Goal: Task Accomplishment & Management: Manage account settings

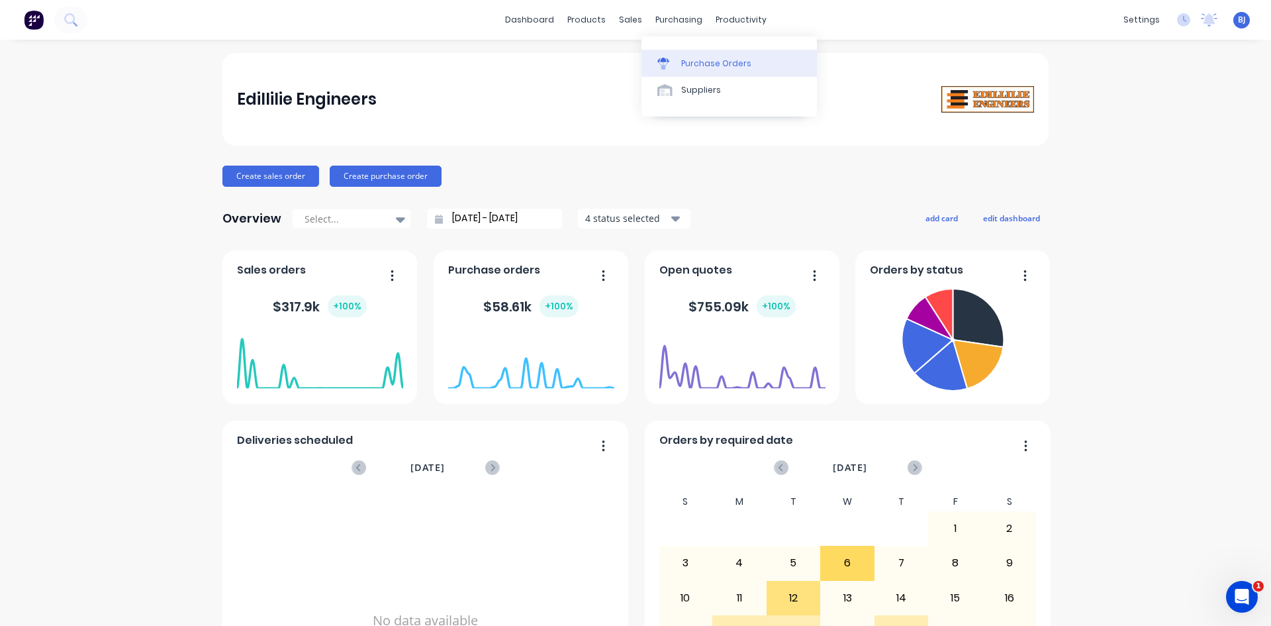
click at [673, 61] on div at bounding box center [667, 64] width 20 height 12
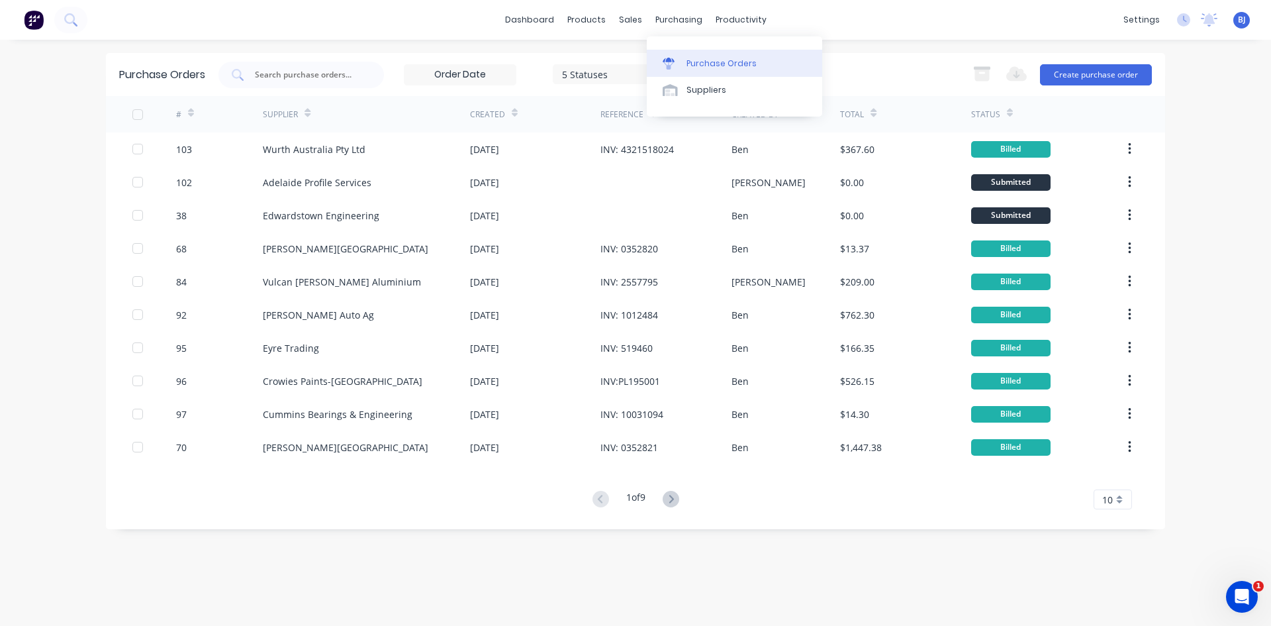
click at [688, 62] on div "Purchase Orders" at bounding box center [722, 64] width 70 height 12
click at [1078, 75] on button "Create purchase order" at bounding box center [1096, 74] width 112 height 21
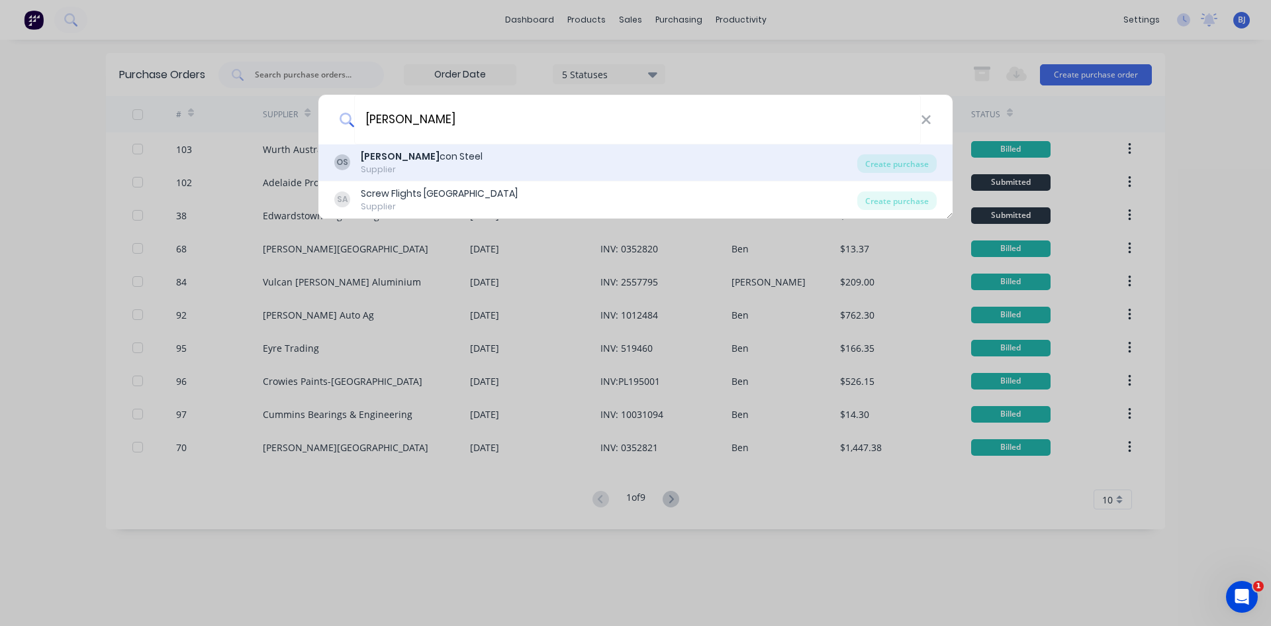
type input "orr"
click at [364, 158] on b "Orr" at bounding box center [400, 156] width 79 height 13
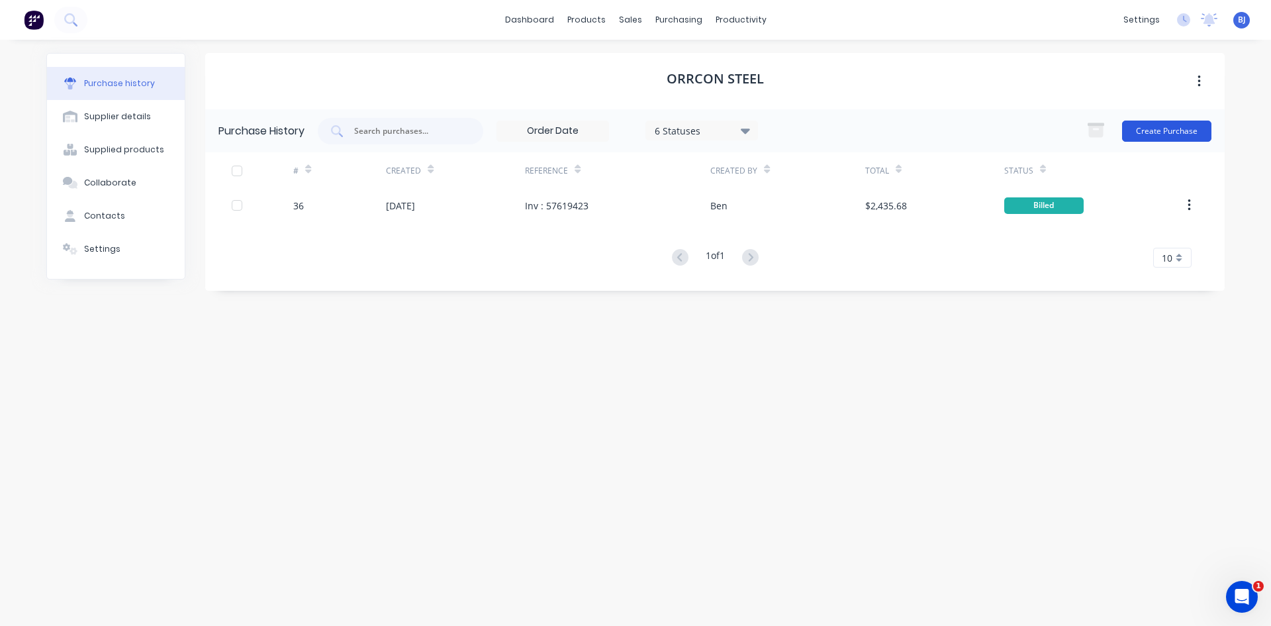
click at [1155, 126] on button "Create Purchase" at bounding box center [1166, 130] width 89 height 21
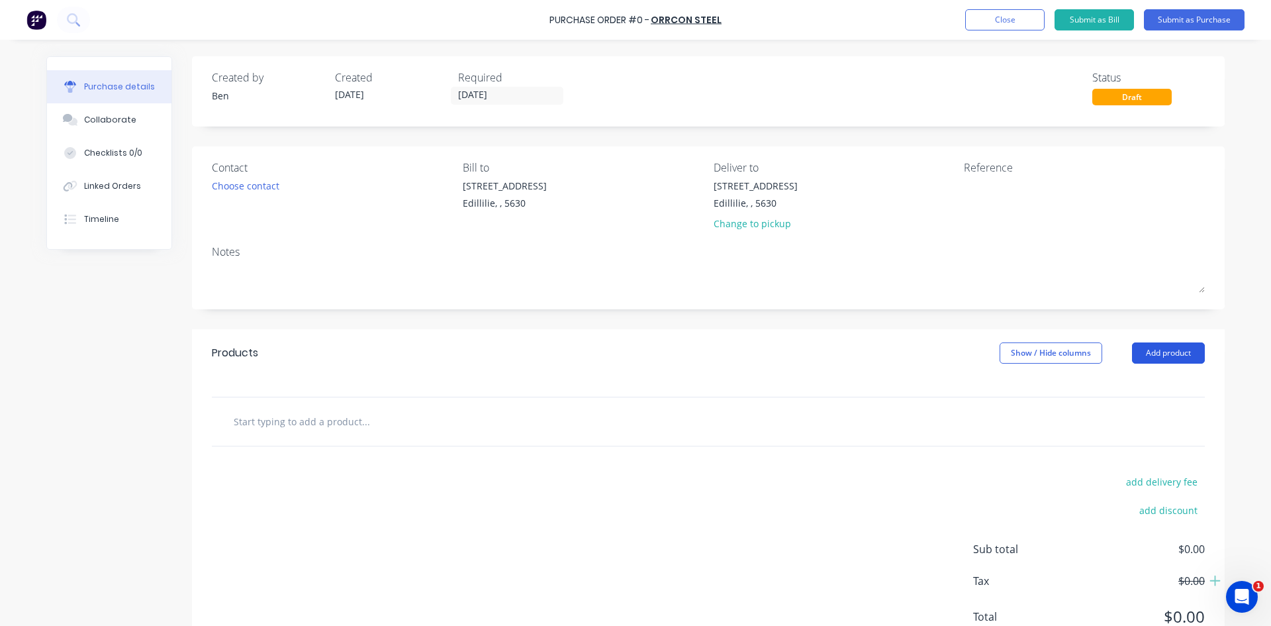
click at [1169, 352] on button "Add product" at bounding box center [1168, 352] width 73 height 21
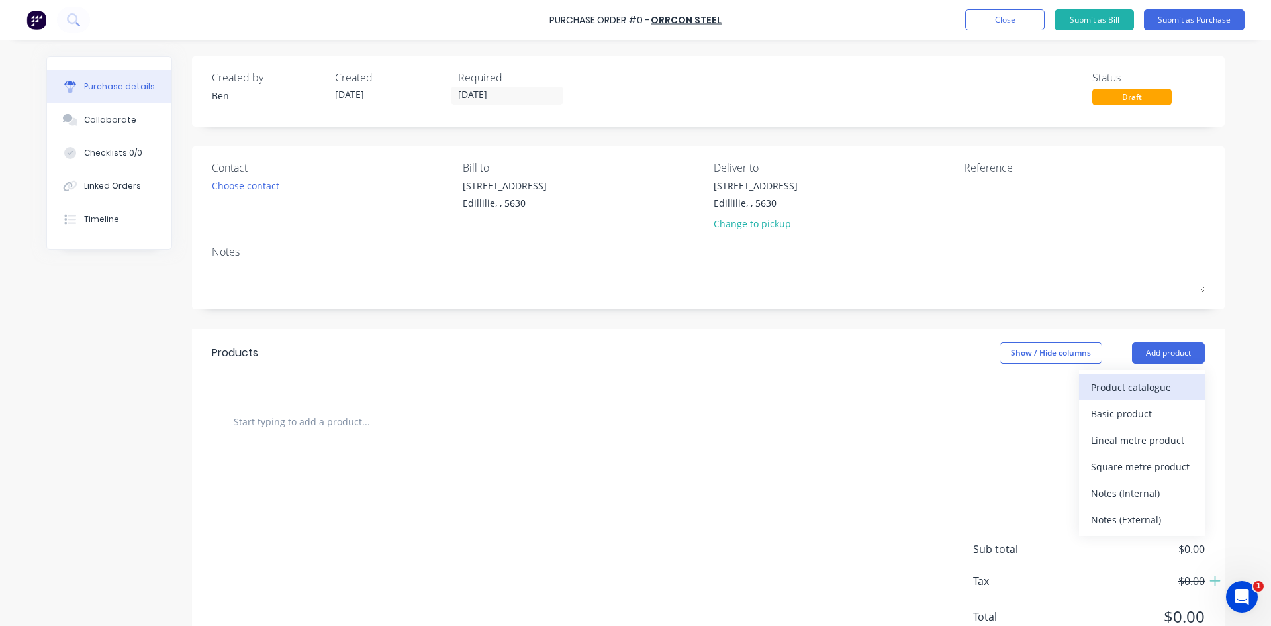
click at [1094, 385] on div "Product catalogue" at bounding box center [1142, 386] width 102 height 19
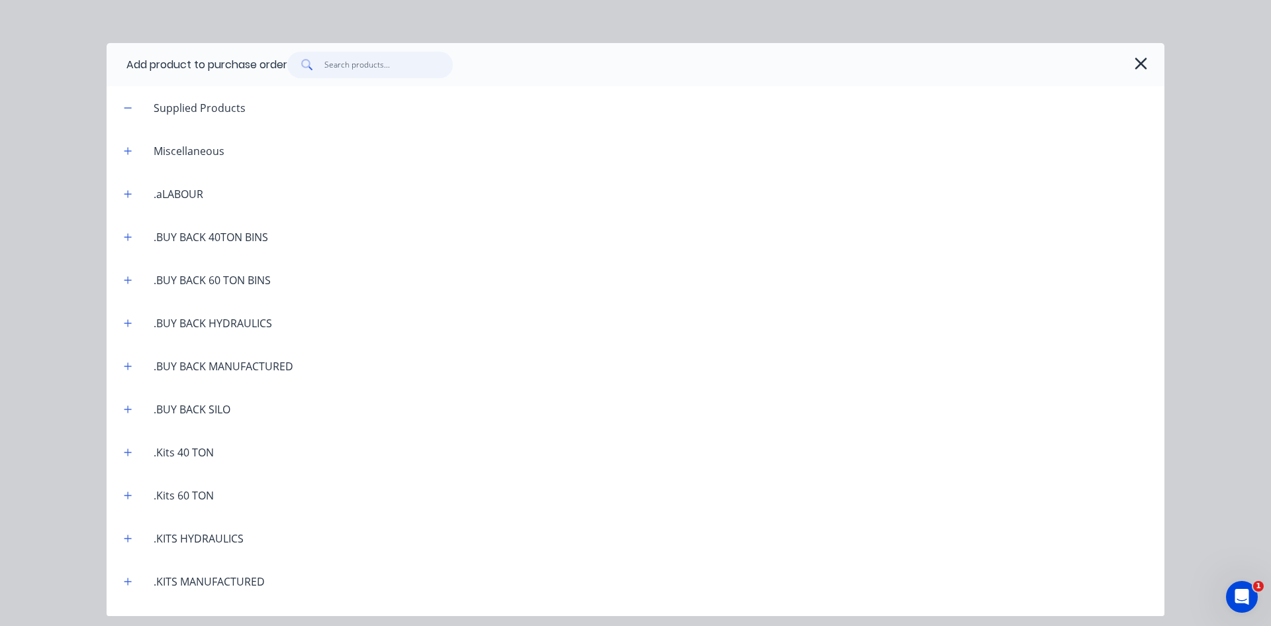
click at [346, 69] on input "text" at bounding box center [388, 65] width 129 height 26
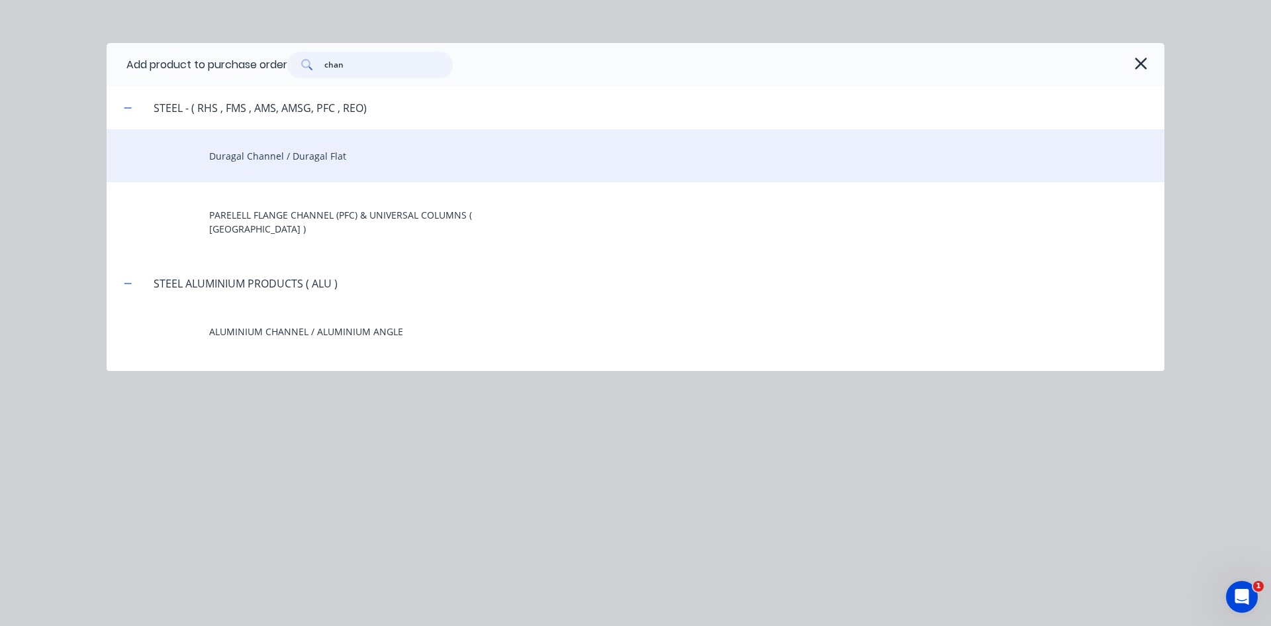
type input "chan"
click at [224, 159] on div "Duragal Channel / Duragal Flat" at bounding box center [636, 155] width 1058 height 53
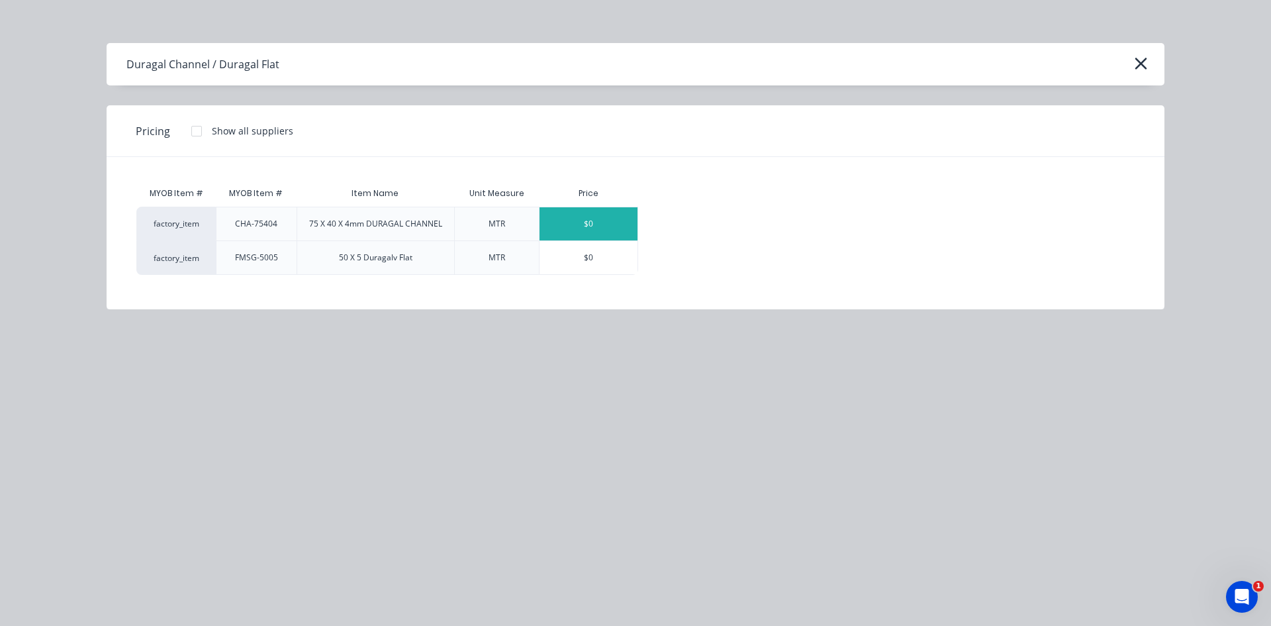
click at [598, 216] on div "$0" at bounding box center [589, 223] width 98 height 33
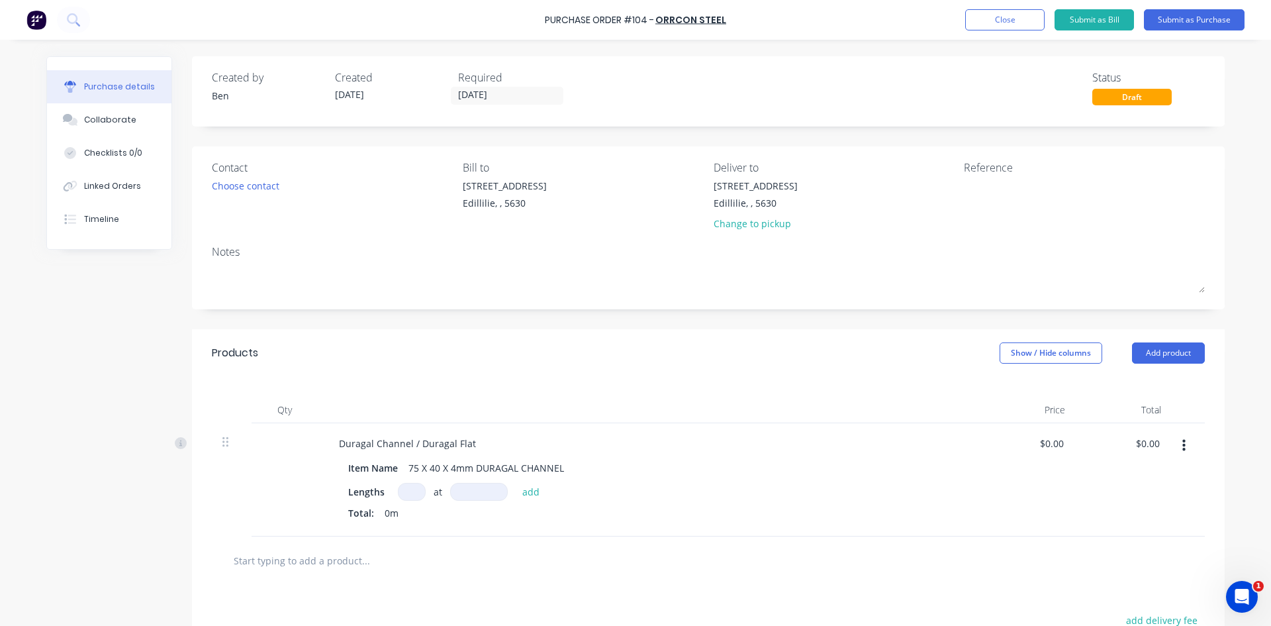
drag, startPoint x: 400, startPoint y: 489, endPoint x: 454, endPoint y: 508, distance: 57.2
click at [417, 499] on div at bounding box center [412, 492] width 28 height 18
type input "18"
click at [467, 493] on input at bounding box center [479, 492] width 58 height 18
type input "9000mm"
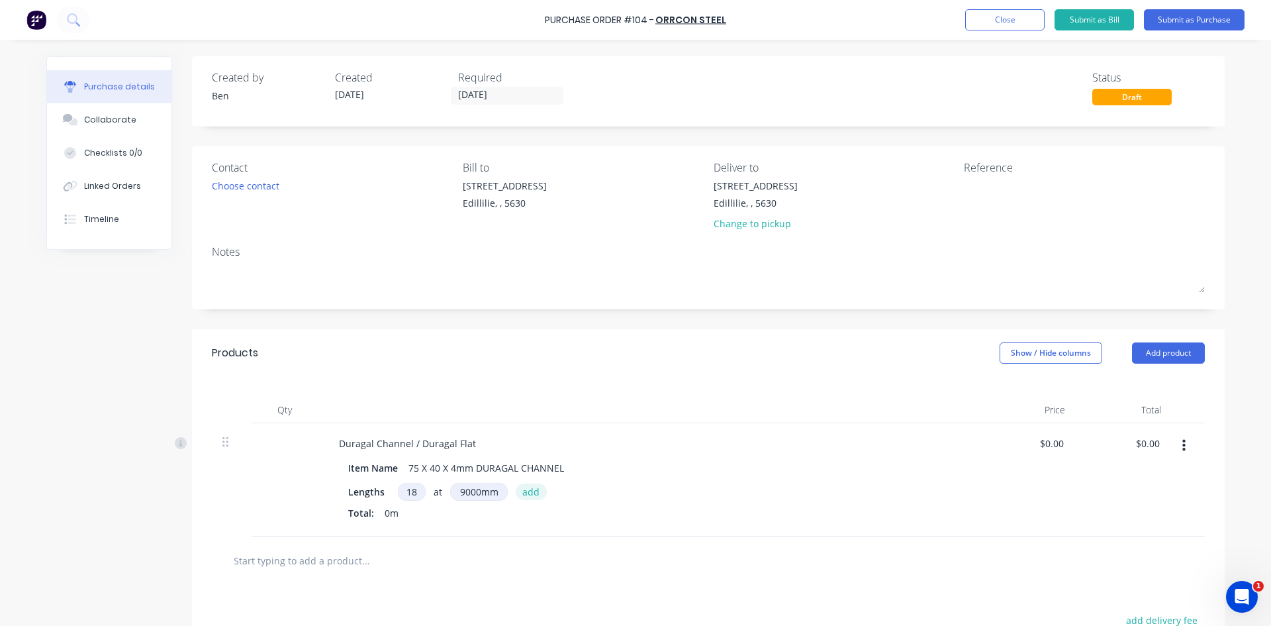
click at [520, 488] on button "add" at bounding box center [531, 491] width 31 height 16
click at [1161, 355] on button "Add product" at bounding box center [1168, 352] width 73 height 21
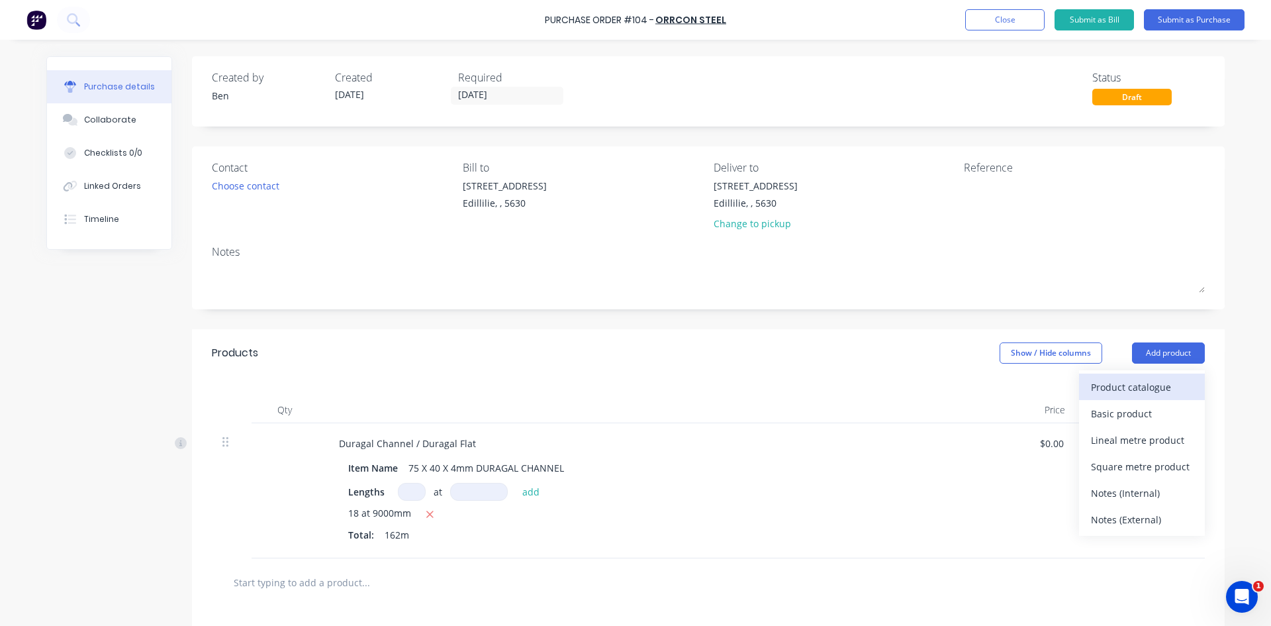
click at [1130, 389] on div "Product catalogue" at bounding box center [1142, 386] width 102 height 19
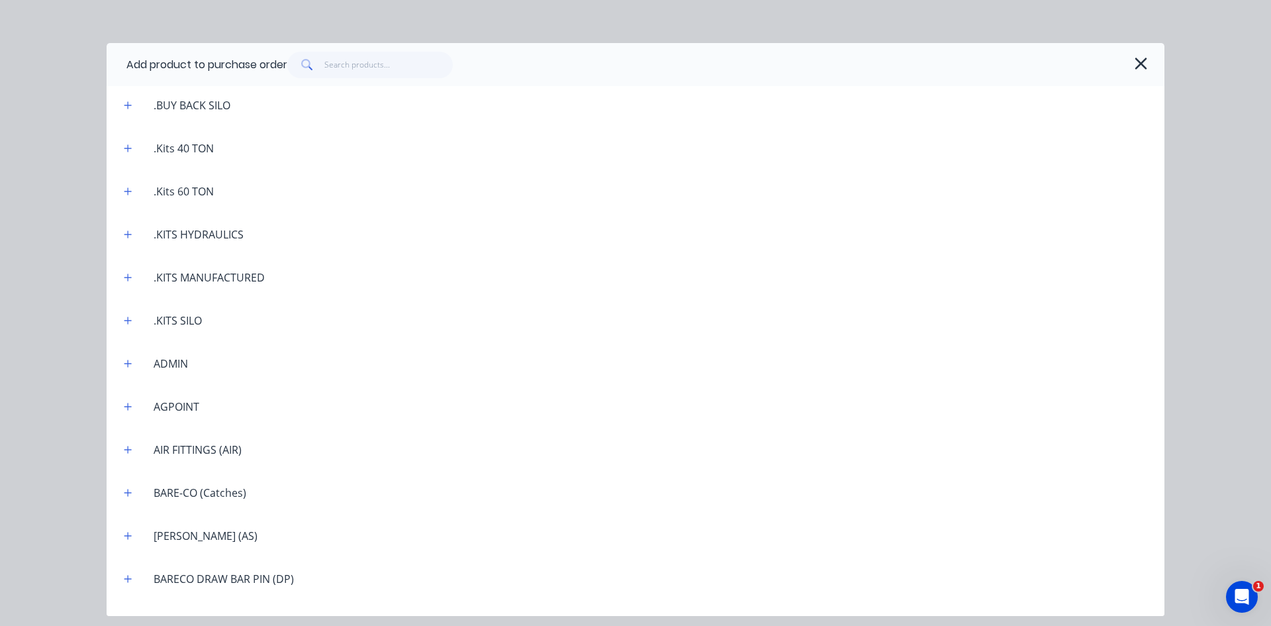
scroll to position [132, 0]
click at [339, 66] on input "text" at bounding box center [388, 65] width 129 height 26
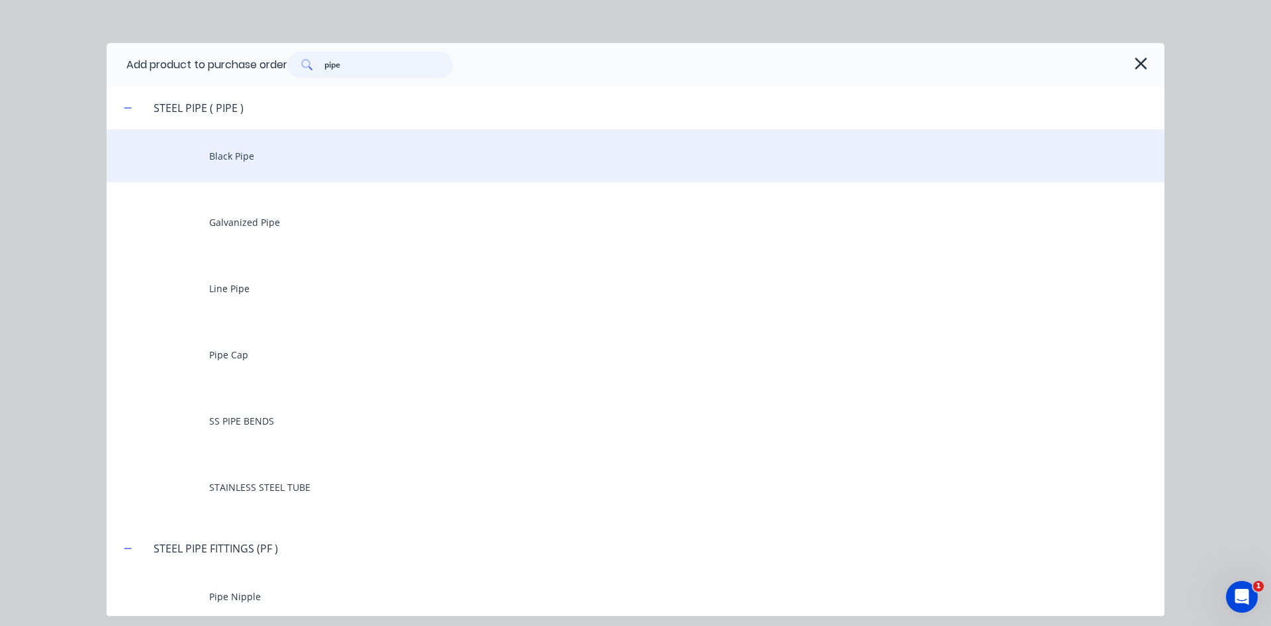
type input "pipe"
click at [247, 160] on div "Black Pipe" at bounding box center [636, 155] width 1058 height 53
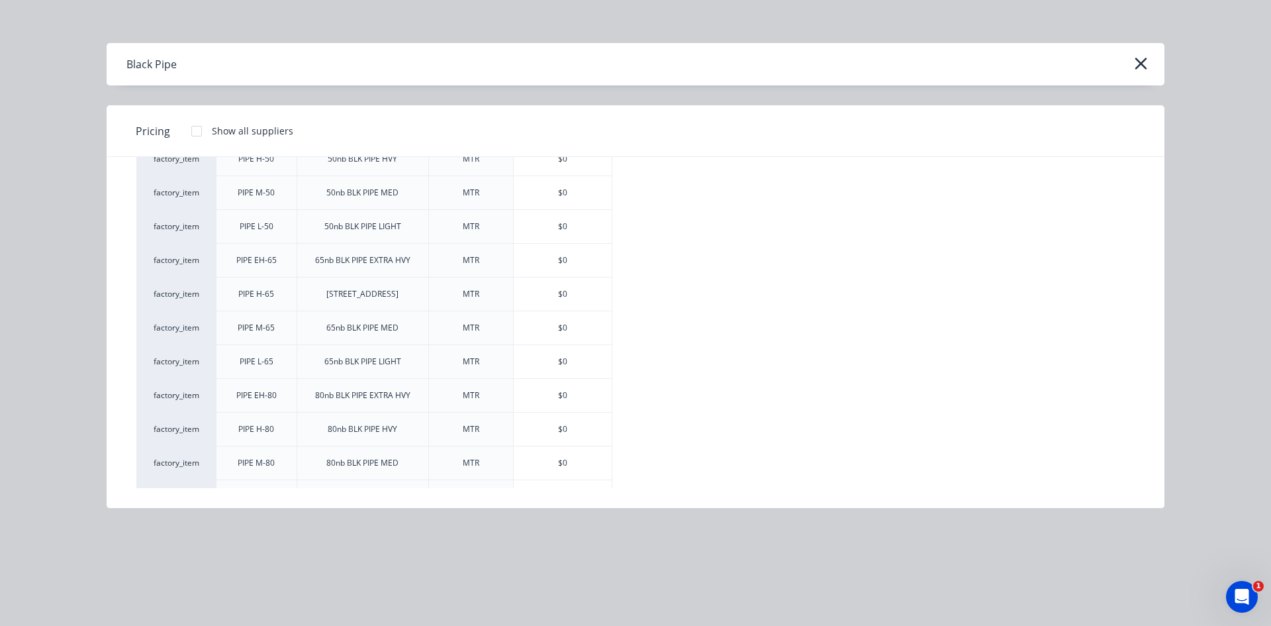
scroll to position [662, 0]
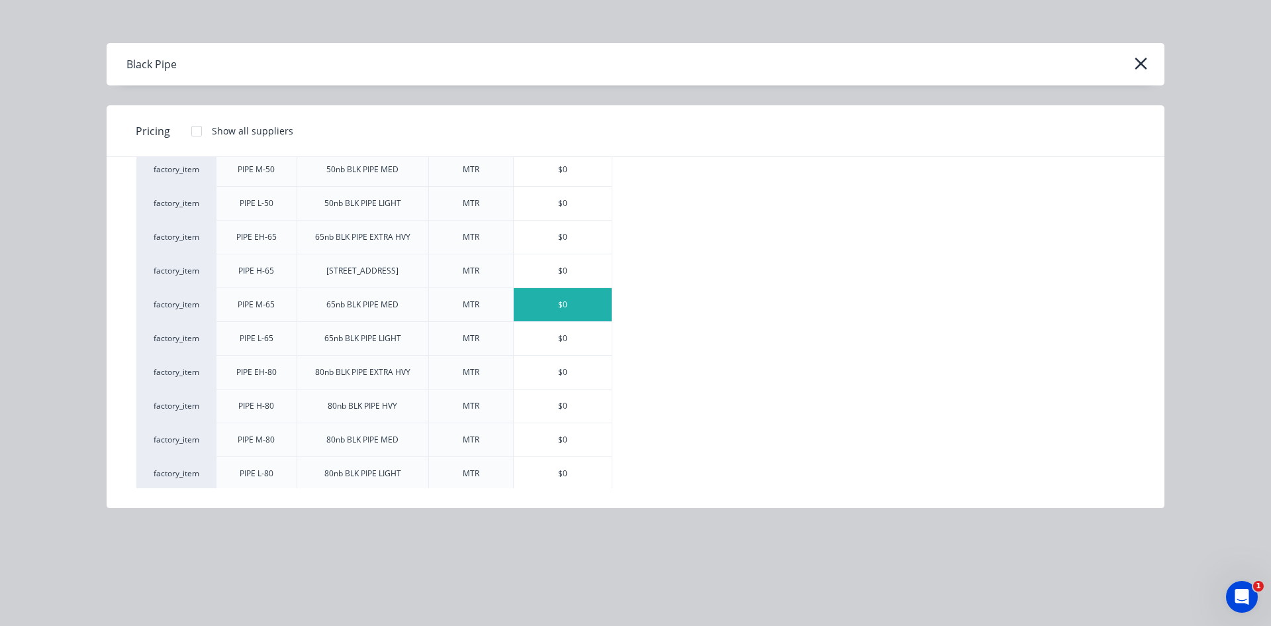
click at [534, 299] on div "$0" at bounding box center [563, 304] width 98 height 33
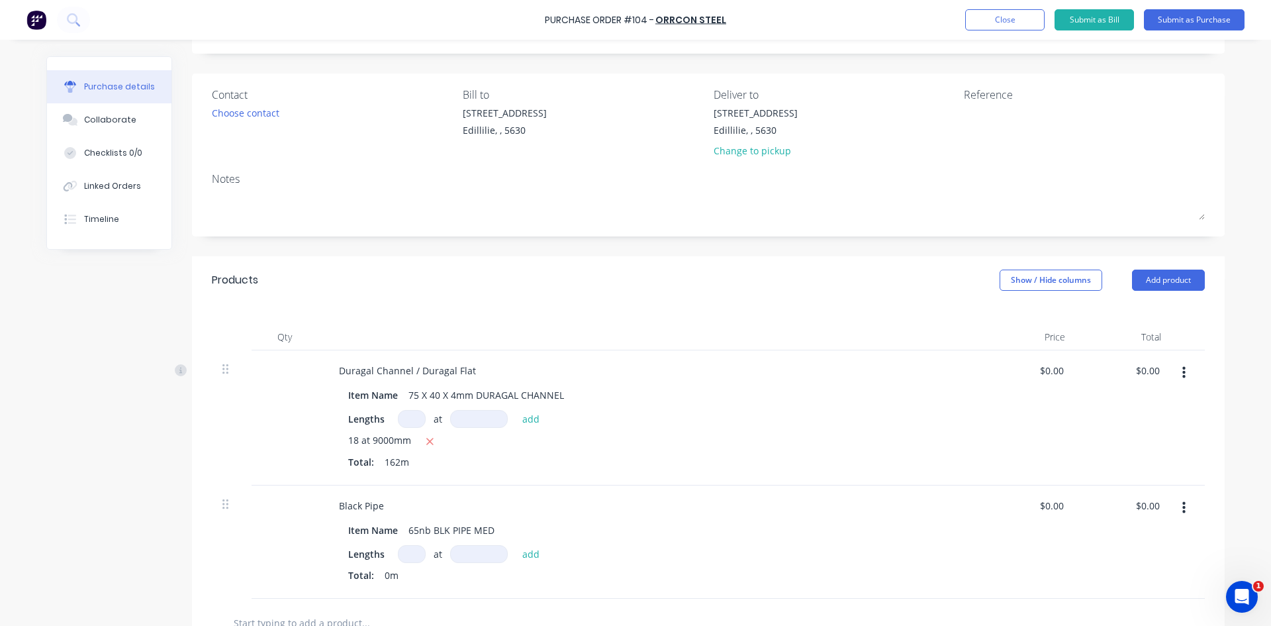
scroll to position [199, 0]
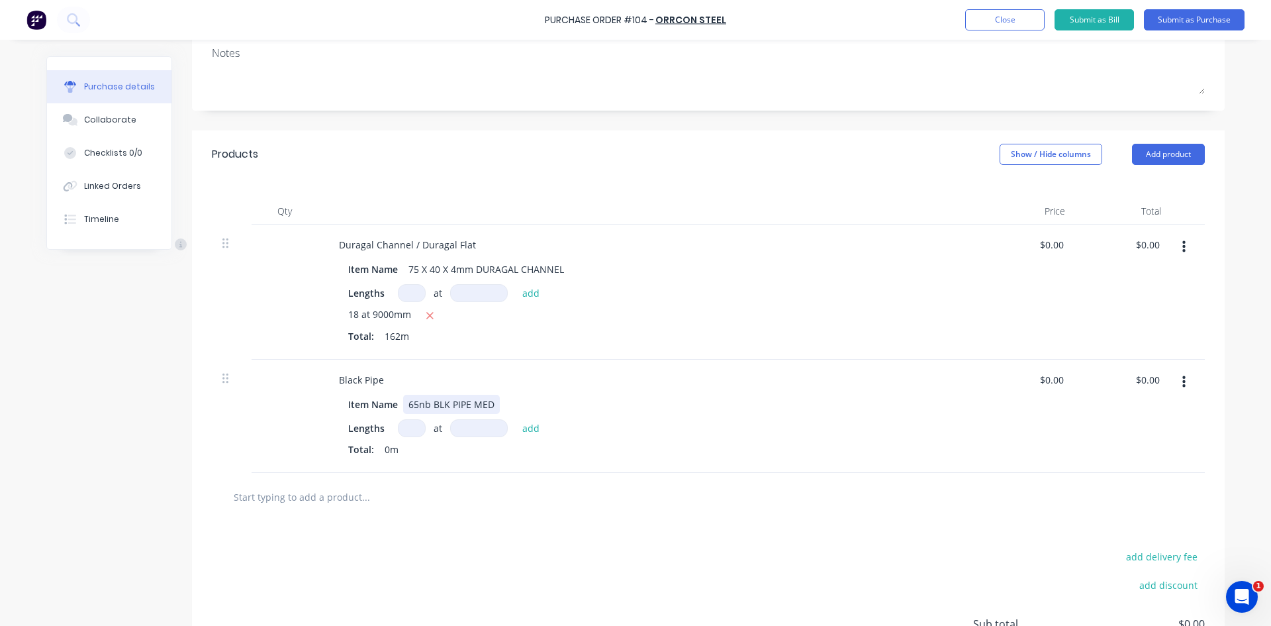
click at [444, 403] on div "65nb BLK PIPE MED" at bounding box center [451, 404] width 97 height 19
click at [412, 426] on input at bounding box center [412, 428] width 28 height 18
type input "37"
drag, startPoint x: 459, startPoint y: 429, endPoint x: 473, endPoint y: 440, distance: 17.9
click at [459, 429] on input at bounding box center [479, 428] width 58 height 18
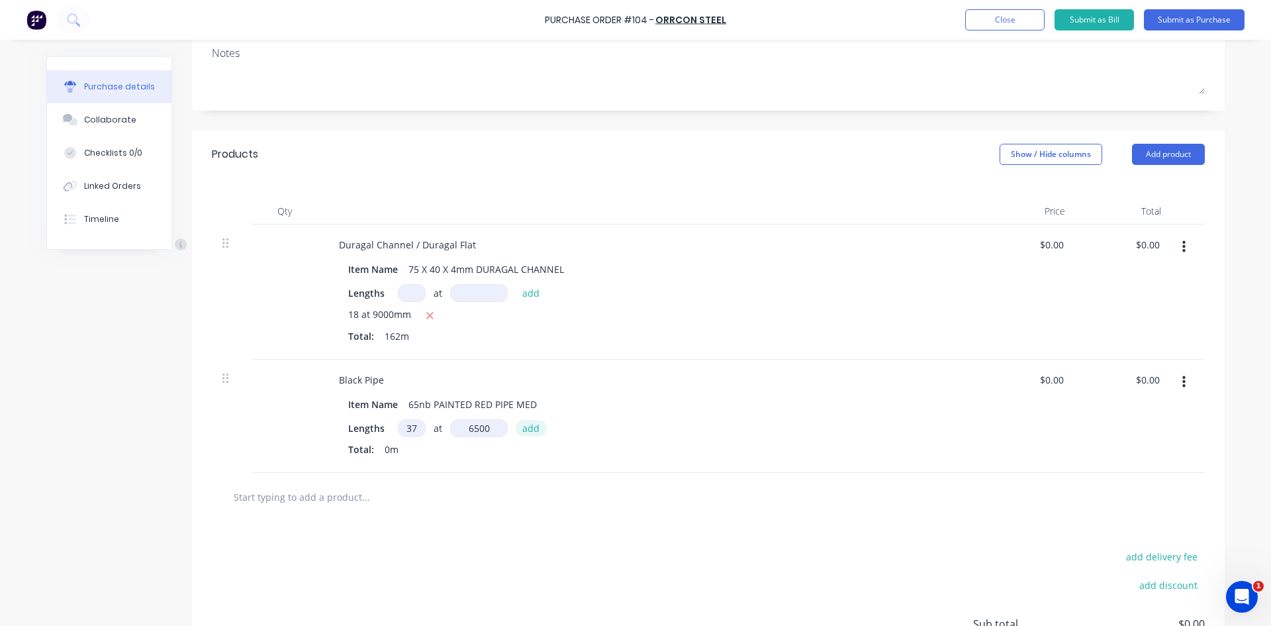
type input "6500mm"
click at [523, 426] on button "add" at bounding box center [531, 428] width 31 height 16
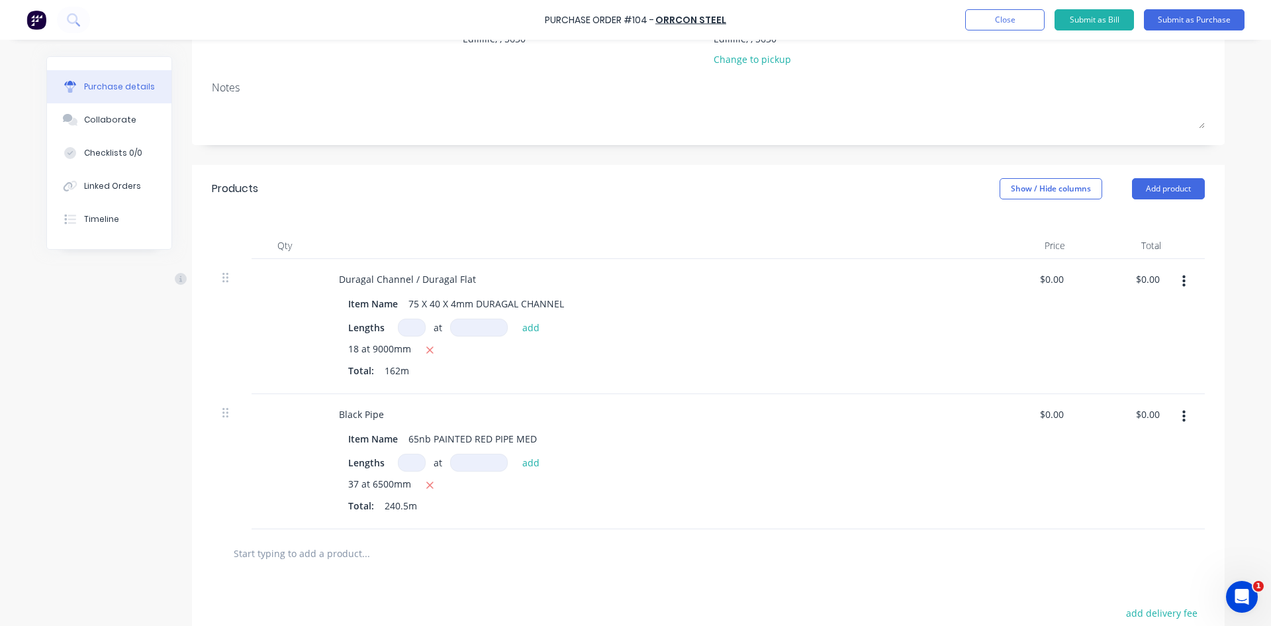
scroll to position [148, 0]
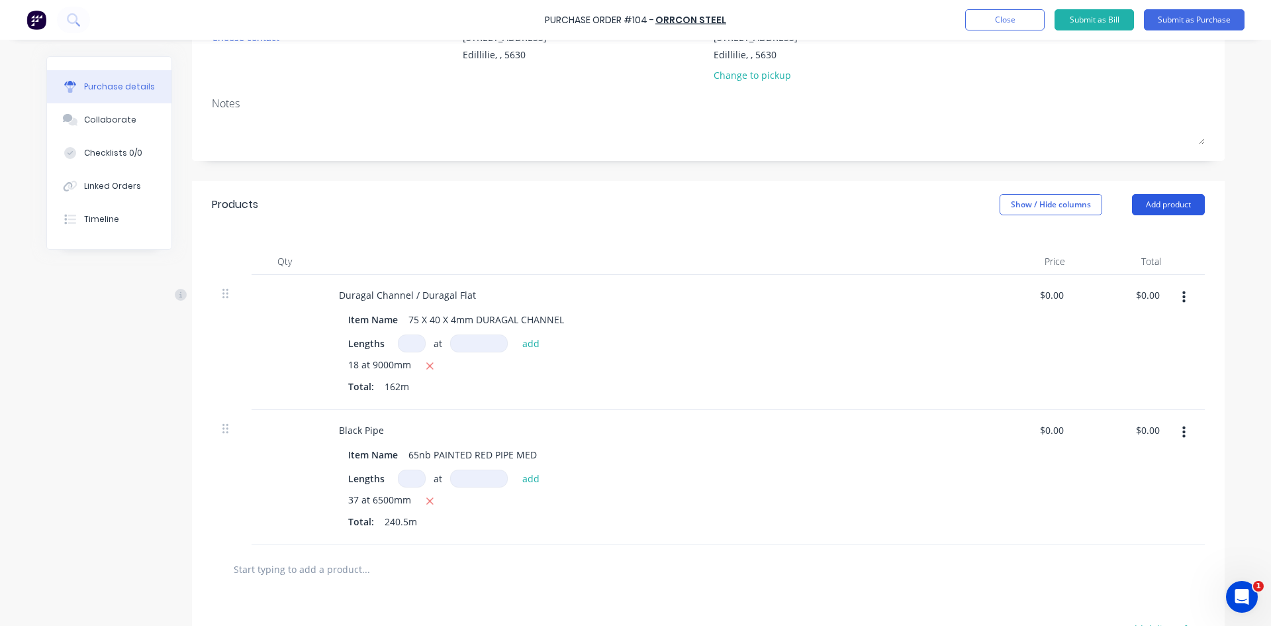
click at [1169, 200] on button "Add product" at bounding box center [1168, 204] width 73 height 21
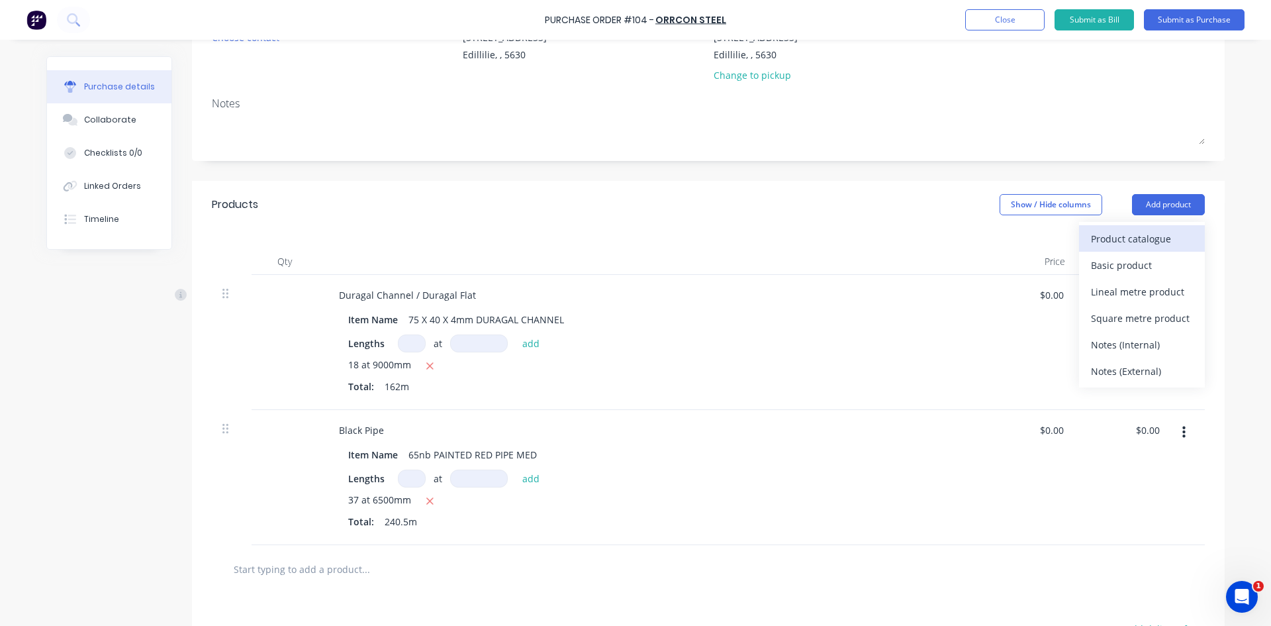
click at [1104, 242] on div "Product catalogue" at bounding box center [1142, 238] width 102 height 19
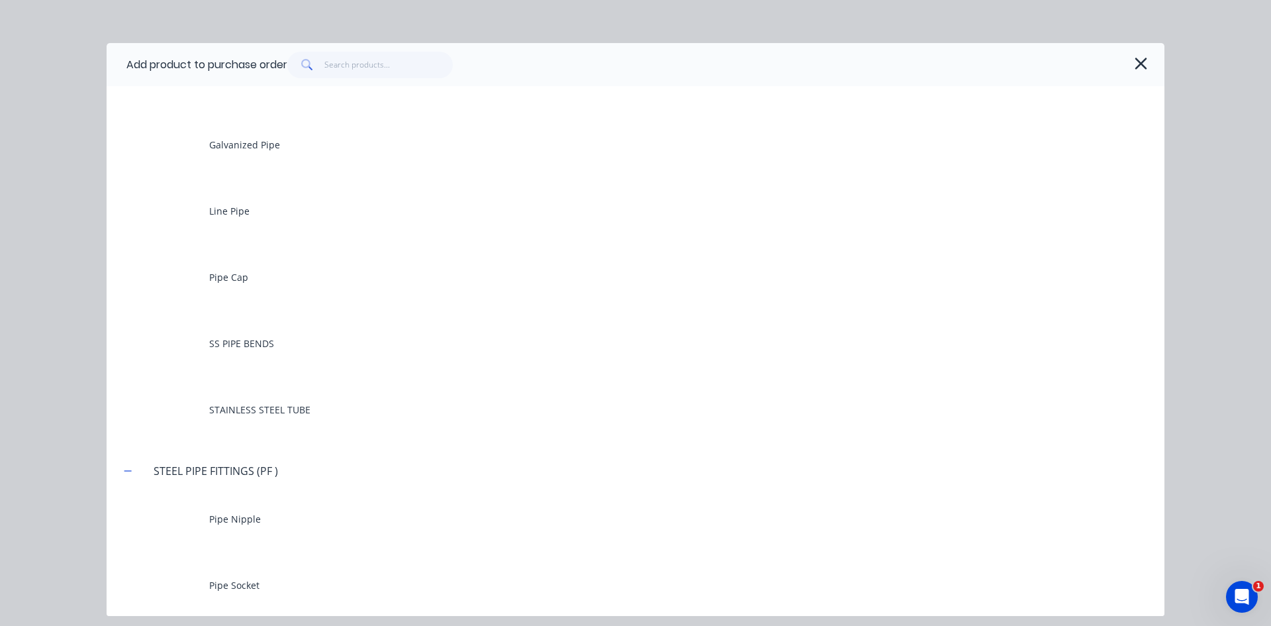
scroll to position [0, 0]
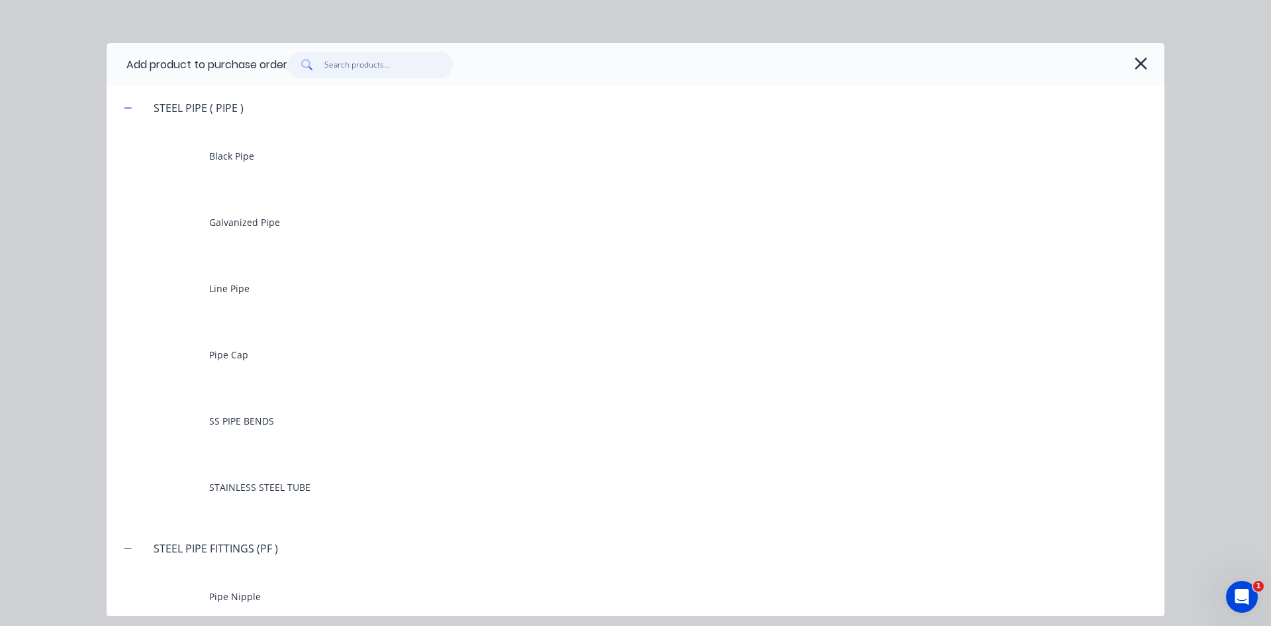
click at [345, 64] on input "text" at bounding box center [388, 65] width 129 height 26
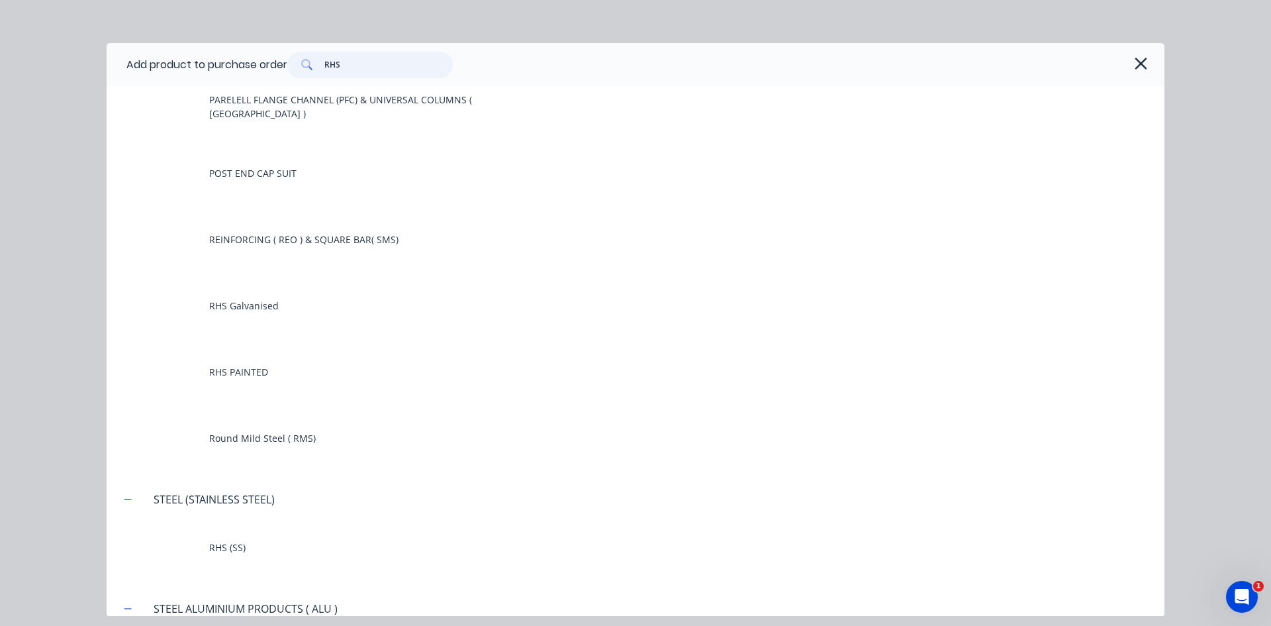
scroll to position [328, 0]
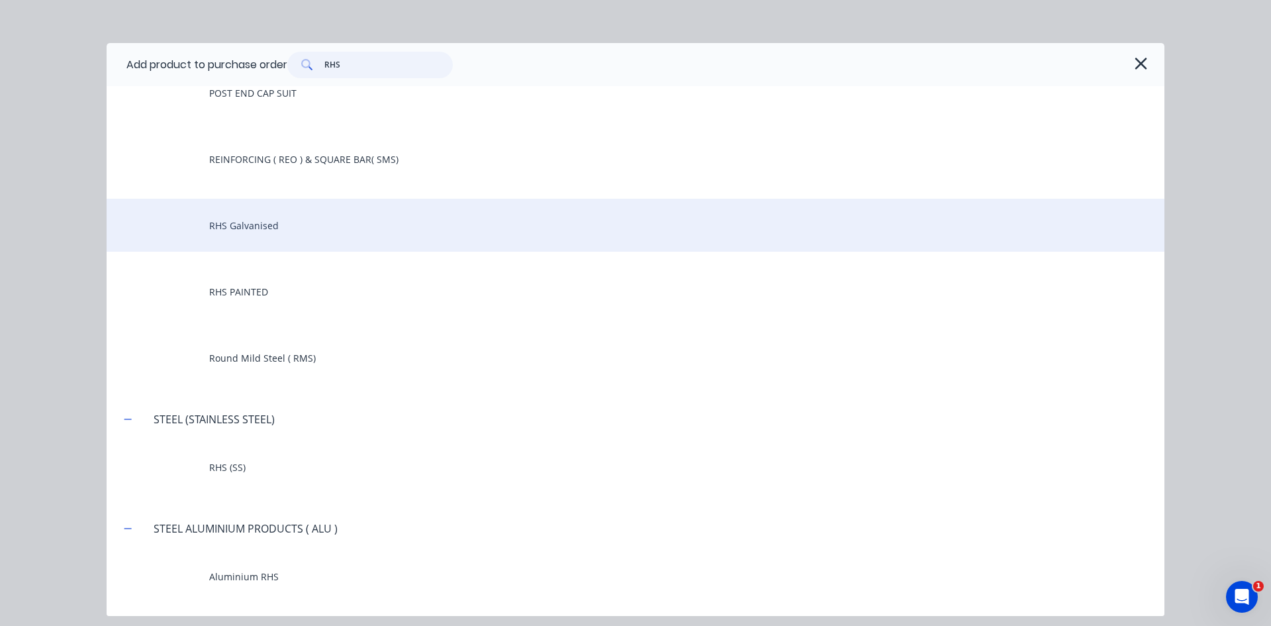
type input "RHS"
click at [265, 226] on div "RHS Galvanised" at bounding box center [636, 225] width 1058 height 53
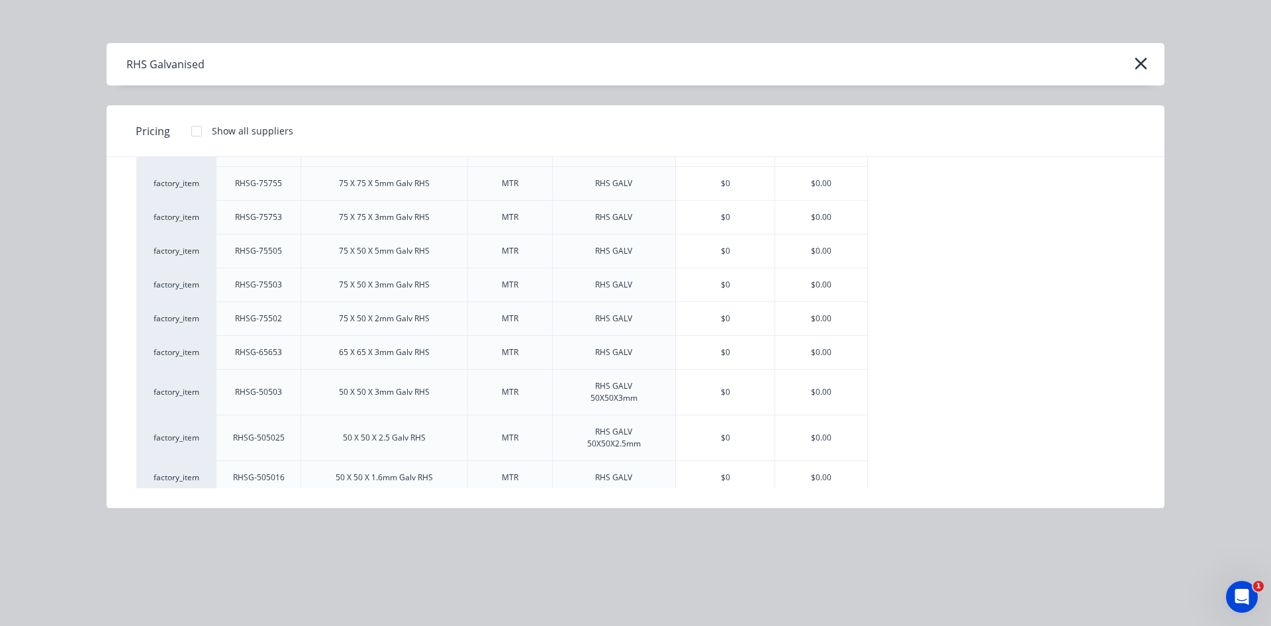
scroll to position [596, 0]
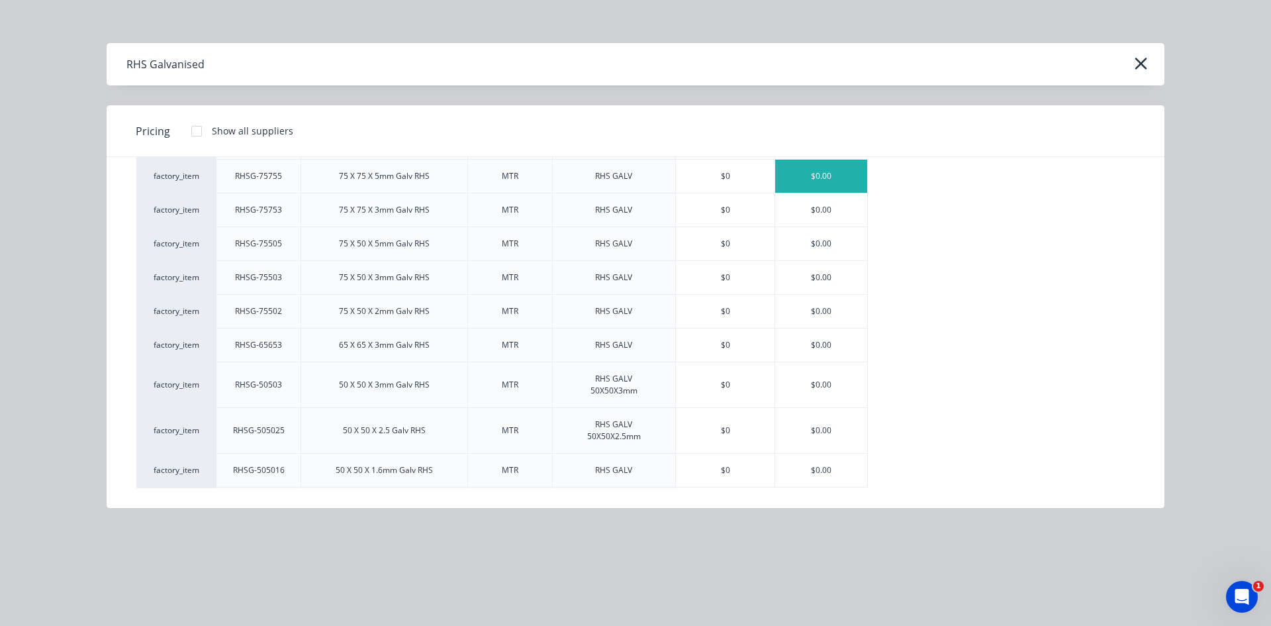
click at [839, 178] on div "$0.00" at bounding box center [821, 176] width 92 height 33
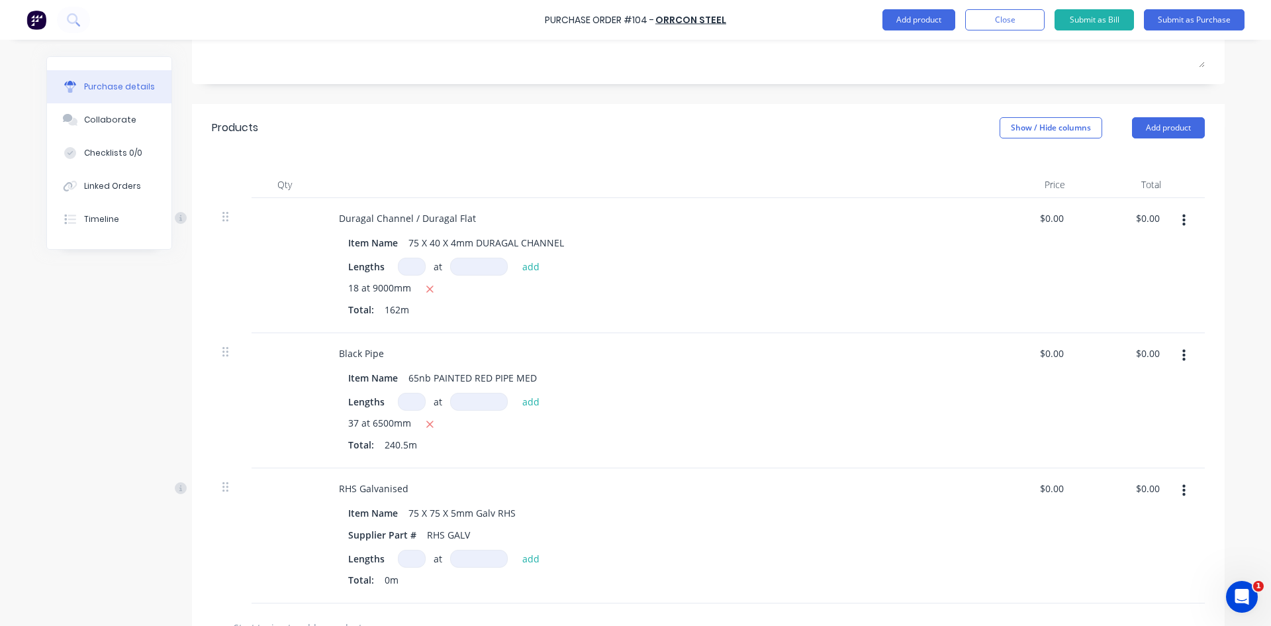
scroll to position [413, 0]
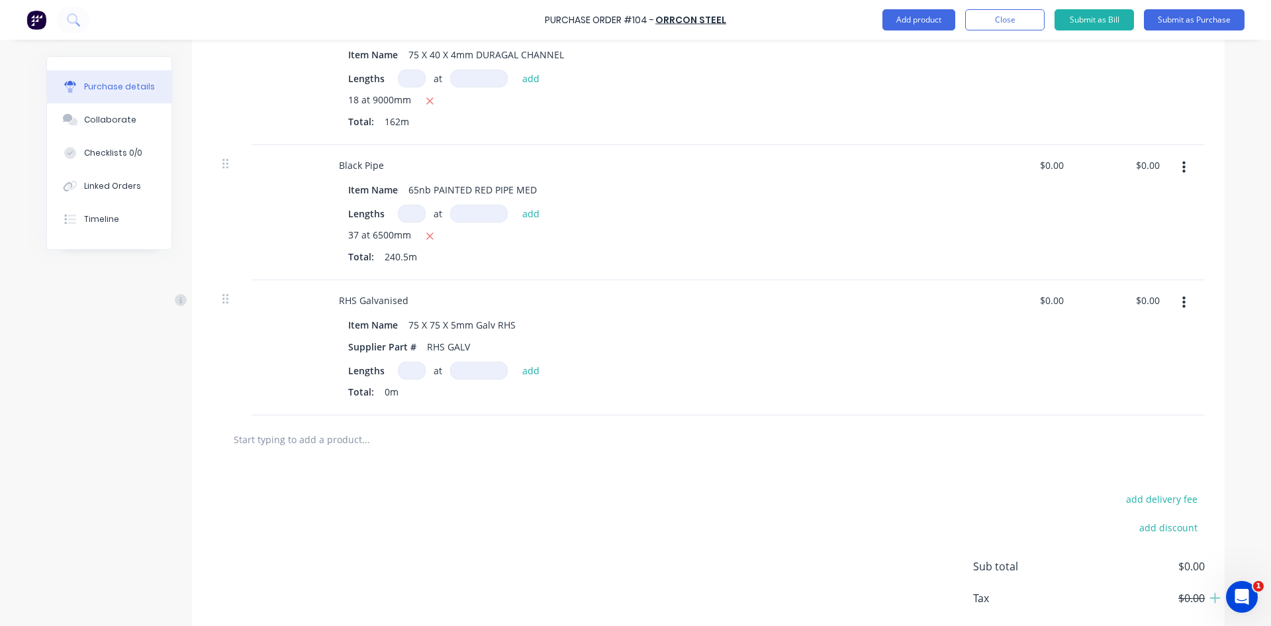
drag, startPoint x: 402, startPoint y: 373, endPoint x: 450, endPoint y: 392, distance: 51.4
click at [404, 373] on input at bounding box center [412, 370] width 28 height 18
type input "2"
click at [471, 366] on input at bounding box center [479, 370] width 58 height 18
type input "8000mm"
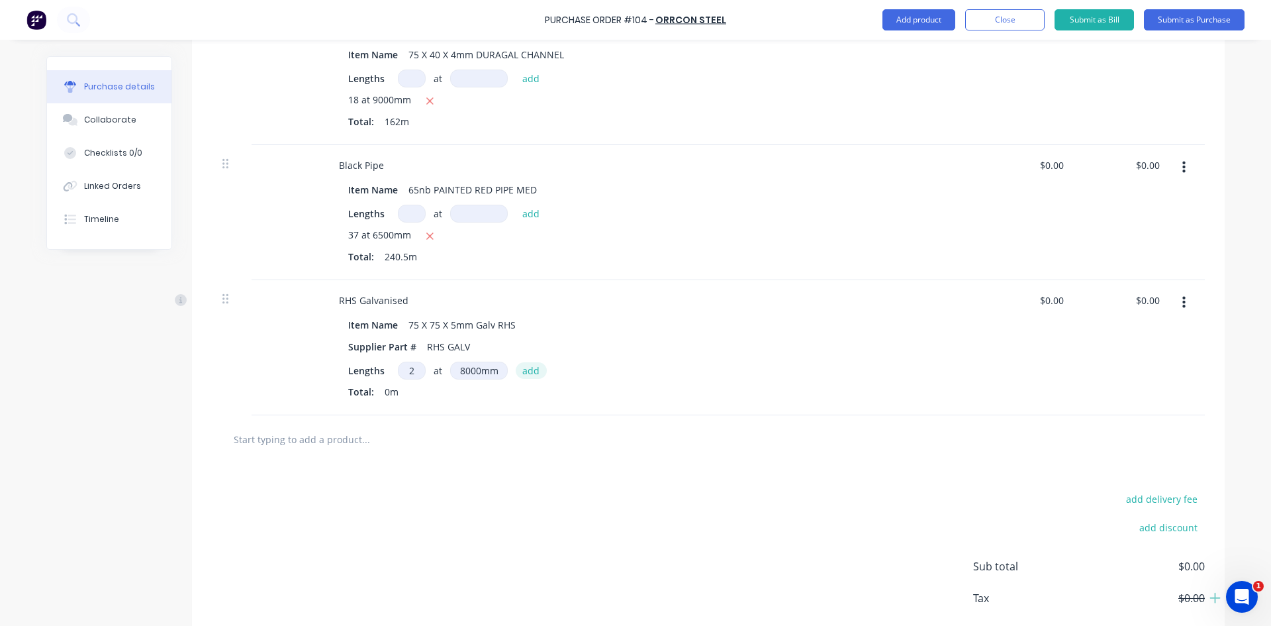
click at [522, 367] on button "add" at bounding box center [531, 370] width 31 height 16
click at [1153, 298] on input "0.00" at bounding box center [1149, 300] width 25 height 19
click at [1153, 299] on input "0.00" at bounding box center [1149, 300] width 25 height 19
type input "337.44"
type input "0.00"
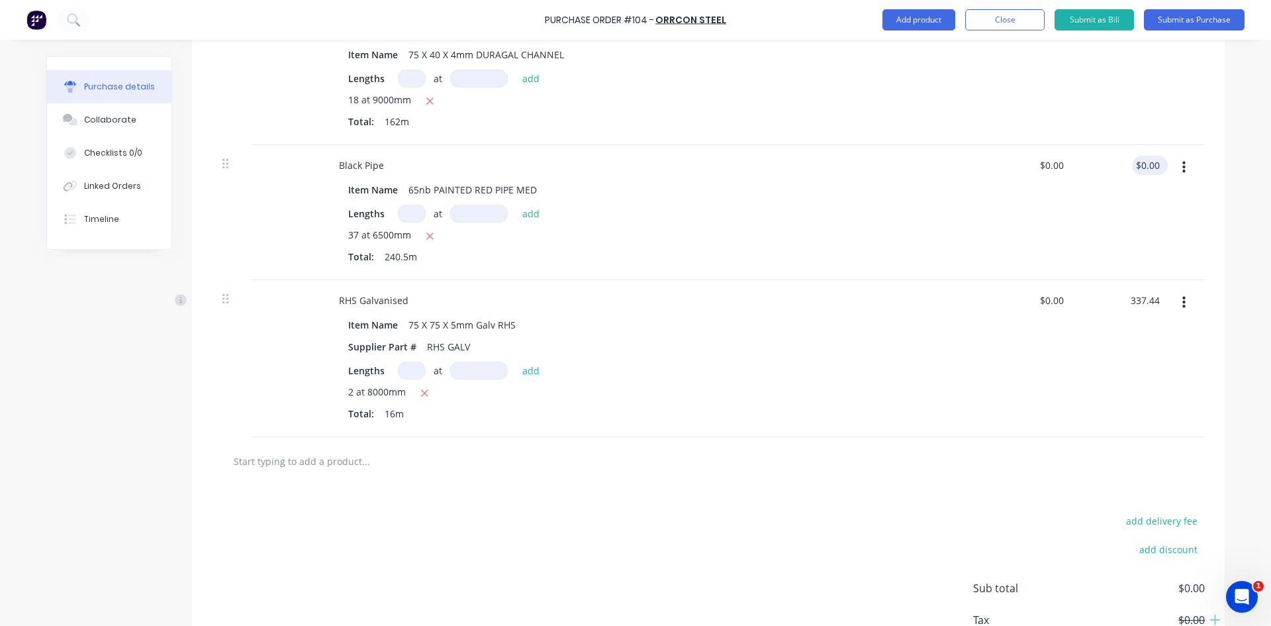
type input "$21.09"
type input "$337.44"
click at [1151, 162] on input "0.00" at bounding box center [1149, 165] width 25 height 19
click at [1159, 165] on div "$0.00 $0.00" at bounding box center [1150, 165] width 36 height 19
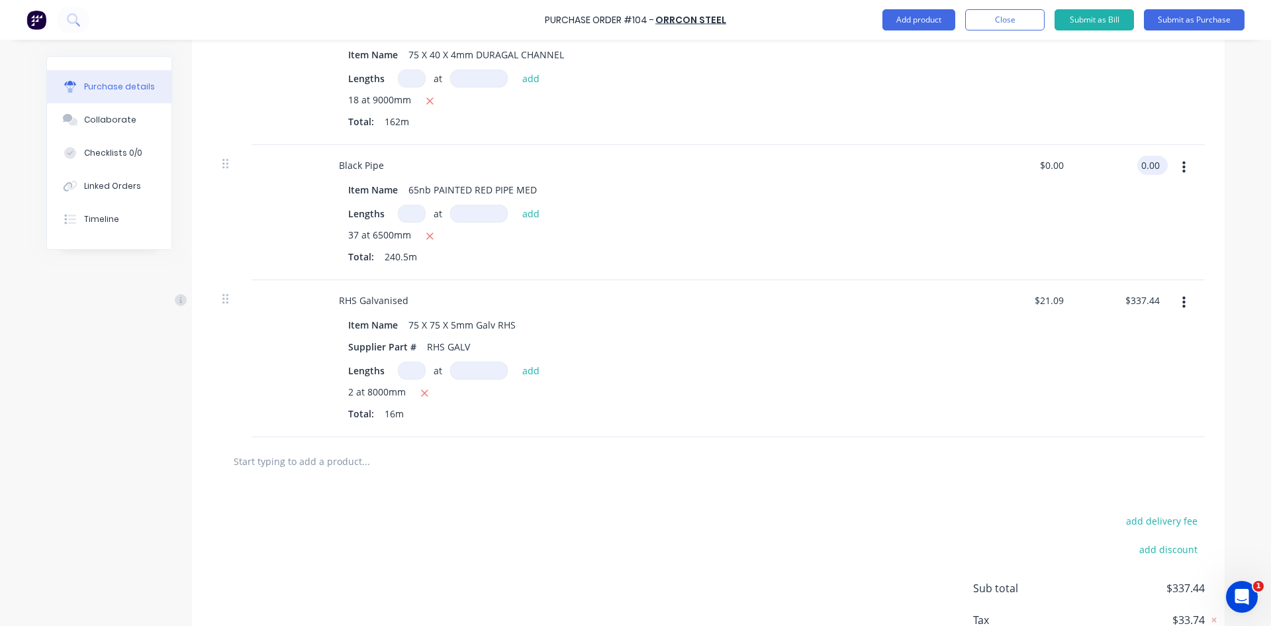
click at [1157, 162] on input "0.00" at bounding box center [1149, 165] width 25 height 19
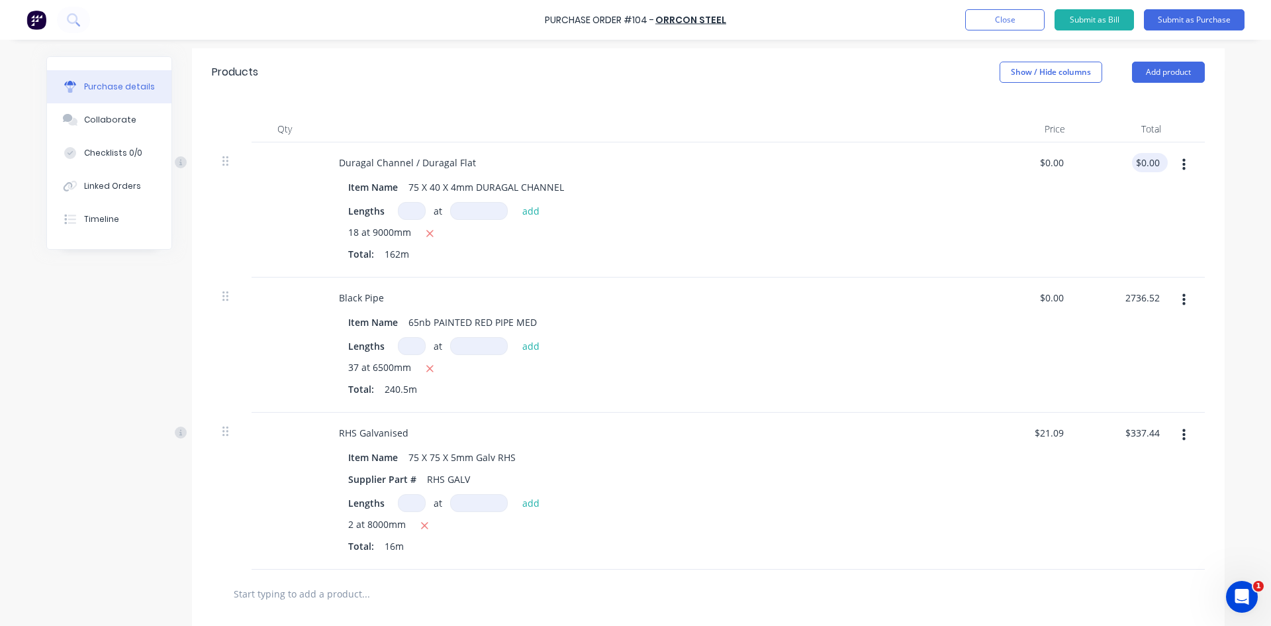
type input "2736.52"
type input "0.00"
type input "$11.3785"
type input "$2,736.52"
click at [1154, 160] on input "0.00" at bounding box center [1147, 162] width 30 height 19
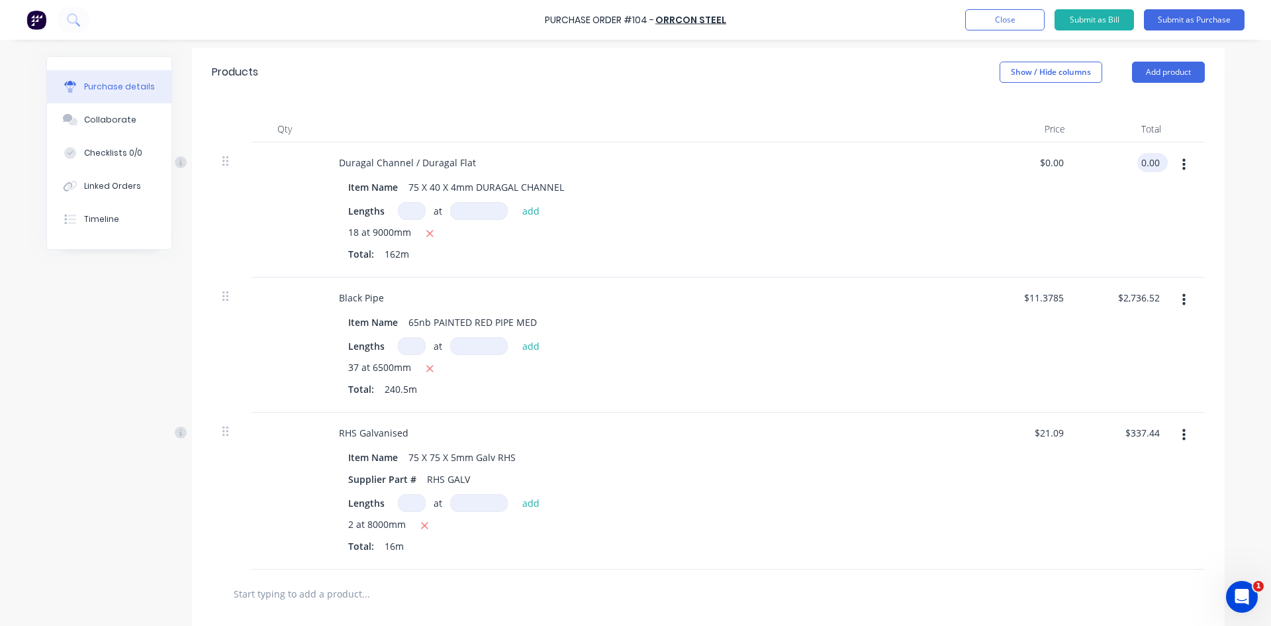
click at [1154, 160] on input "0.00" at bounding box center [1149, 162] width 25 height 19
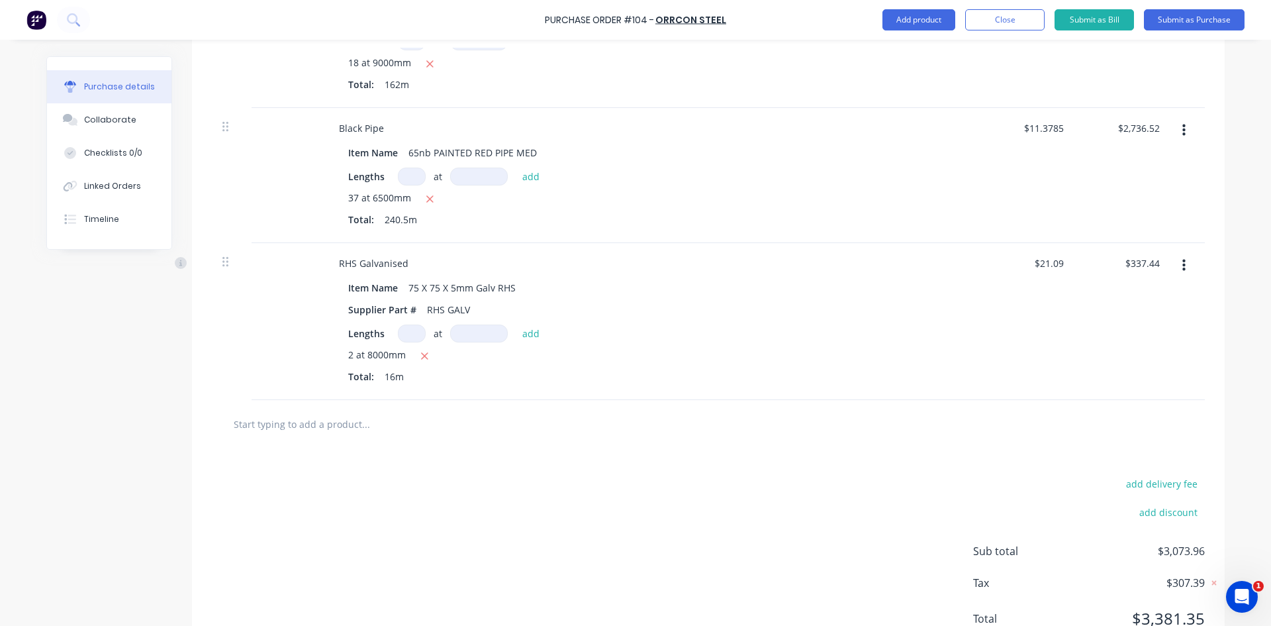
scroll to position [504, 0]
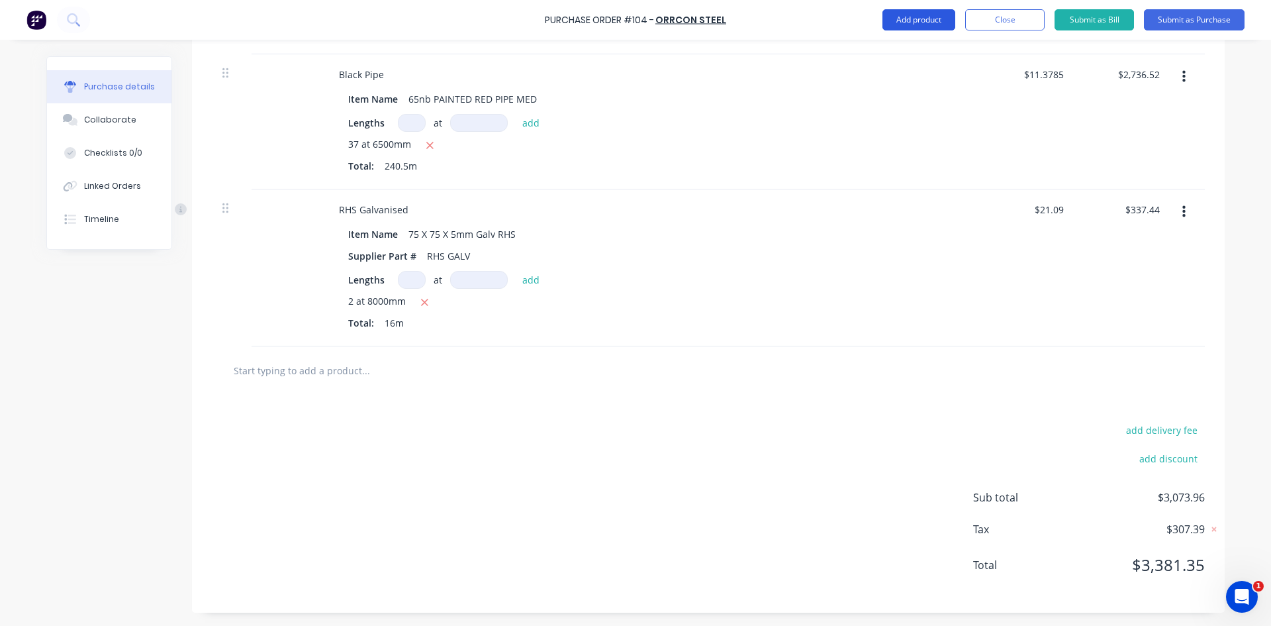
type input "1894.68"
type input "$11.6956"
type input "$1,894.68"
click at [928, 20] on button "Add product" at bounding box center [919, 19] width 73 height 21
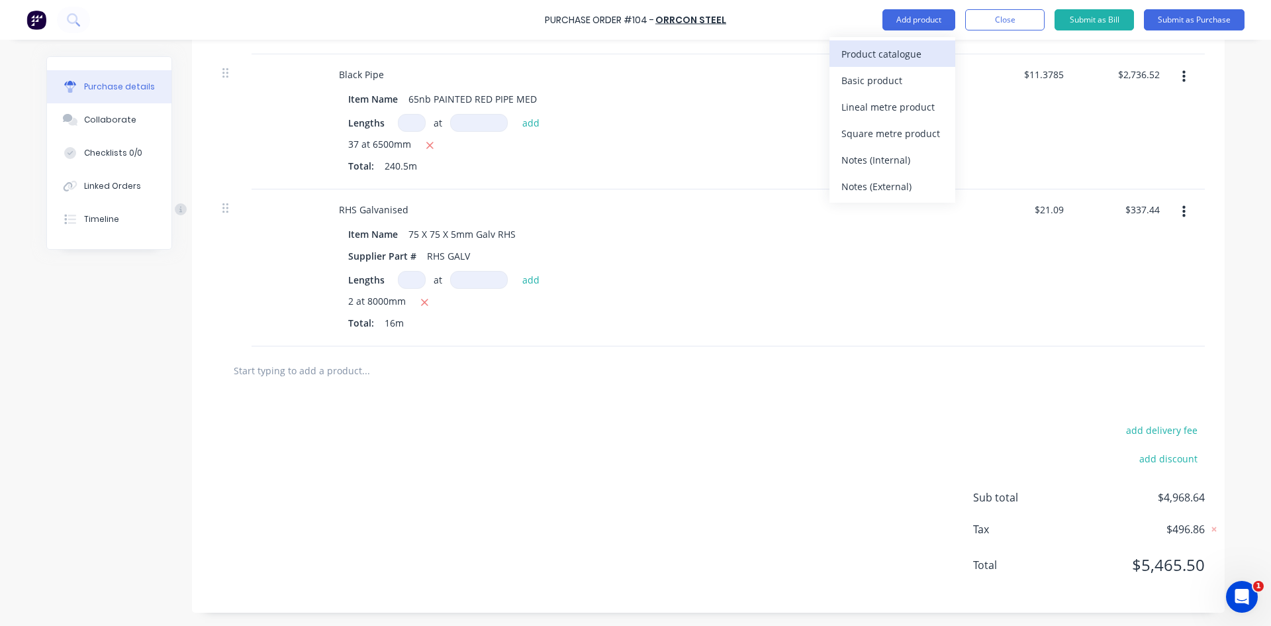
click at [890, 53] on div "Product catalogue" at bounding box center [892, 53] width 102 height 19
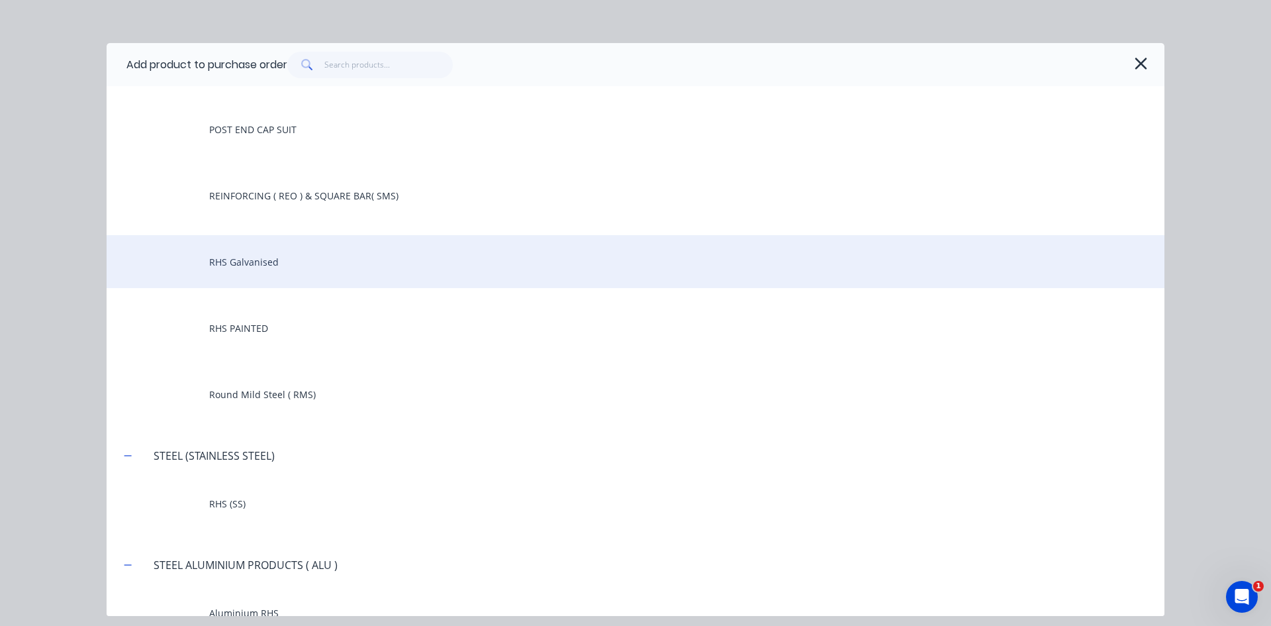
scroll to position [262, 0]
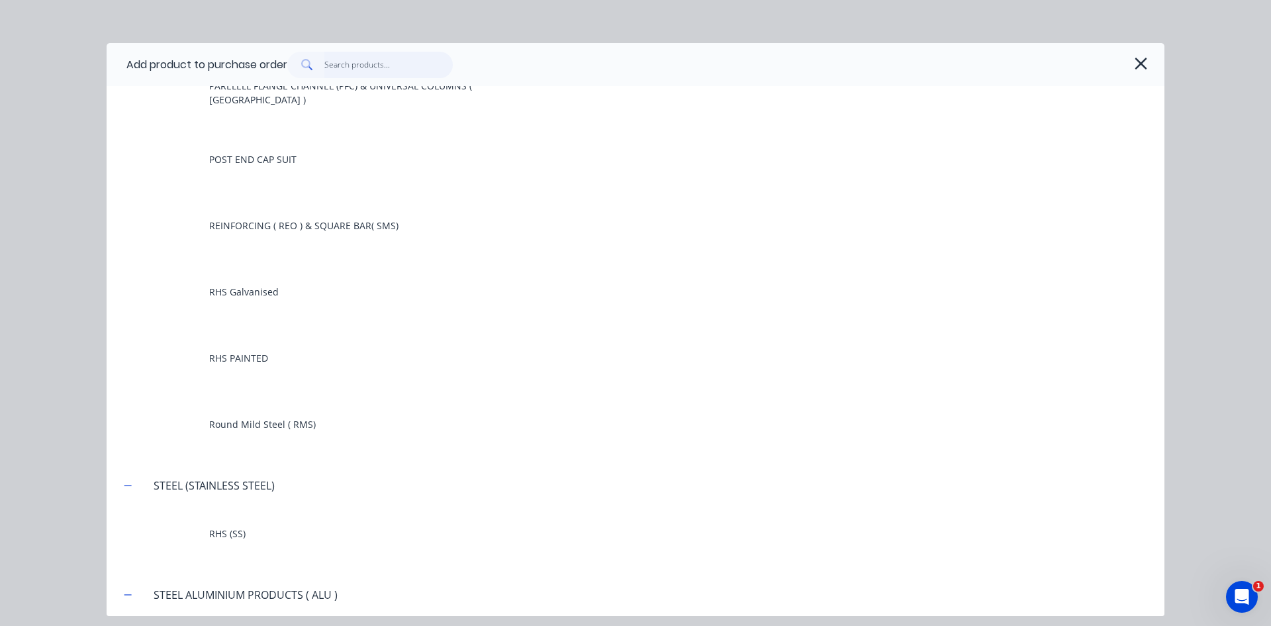
click at [351, 66] on input "text" at bounding box center [388, 65] width 129 height 26
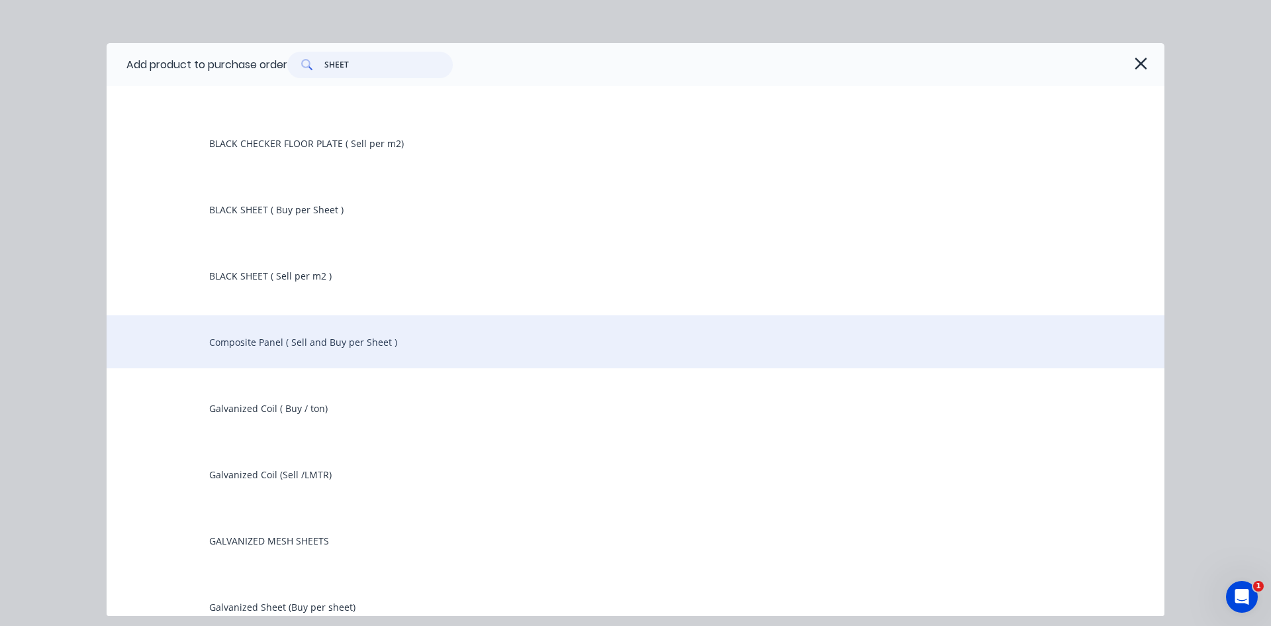
scroll to position [374, 0]
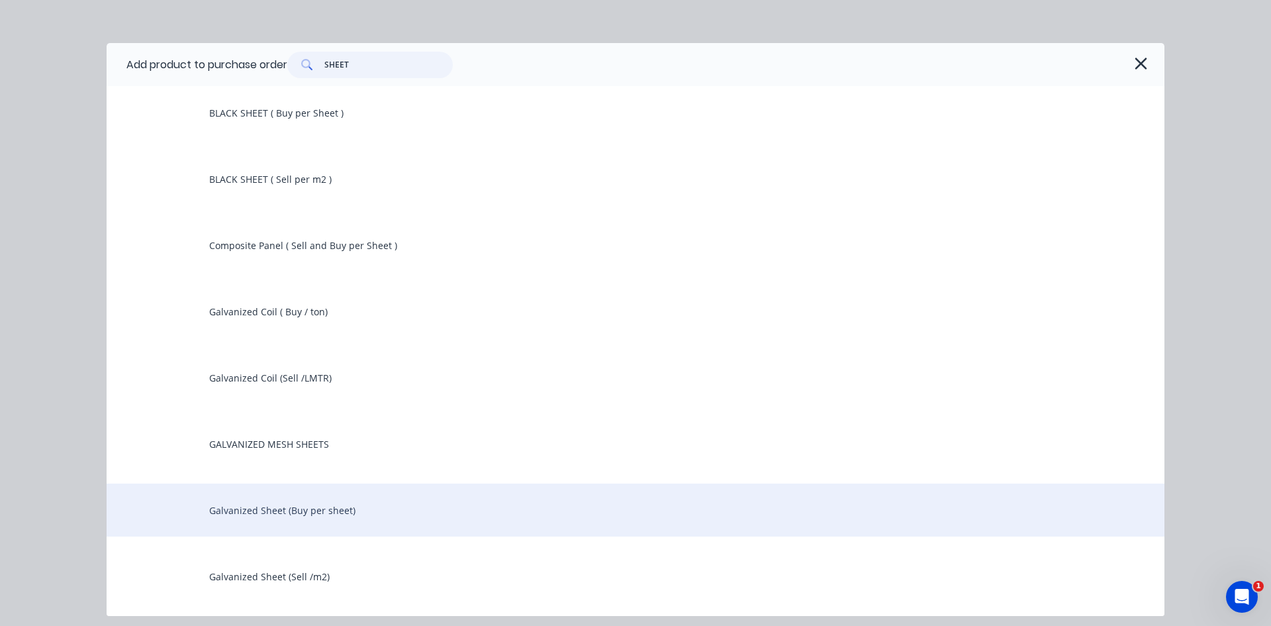
type input "SHEET"
click at [308, 516] on div "Galvanized Sheet (Buy per sheet)" at bounding box center [636, 509] width 1058 height 53
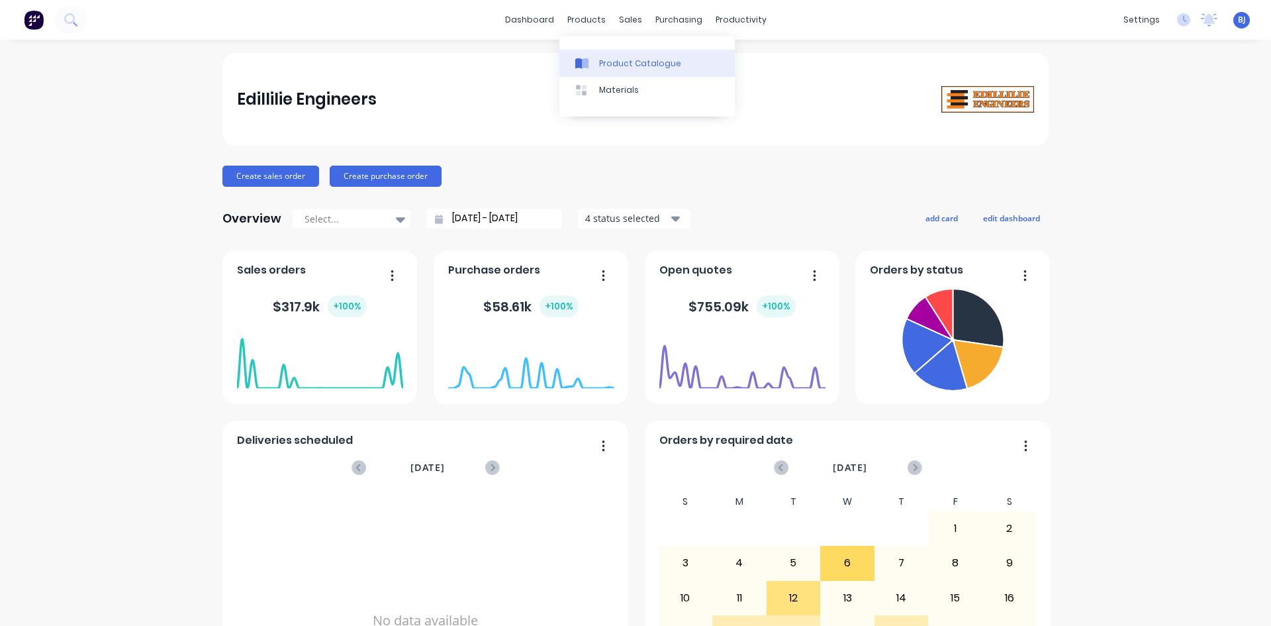
click at [589, 60] on div at bounding box center [585, 64] width 20 height 12
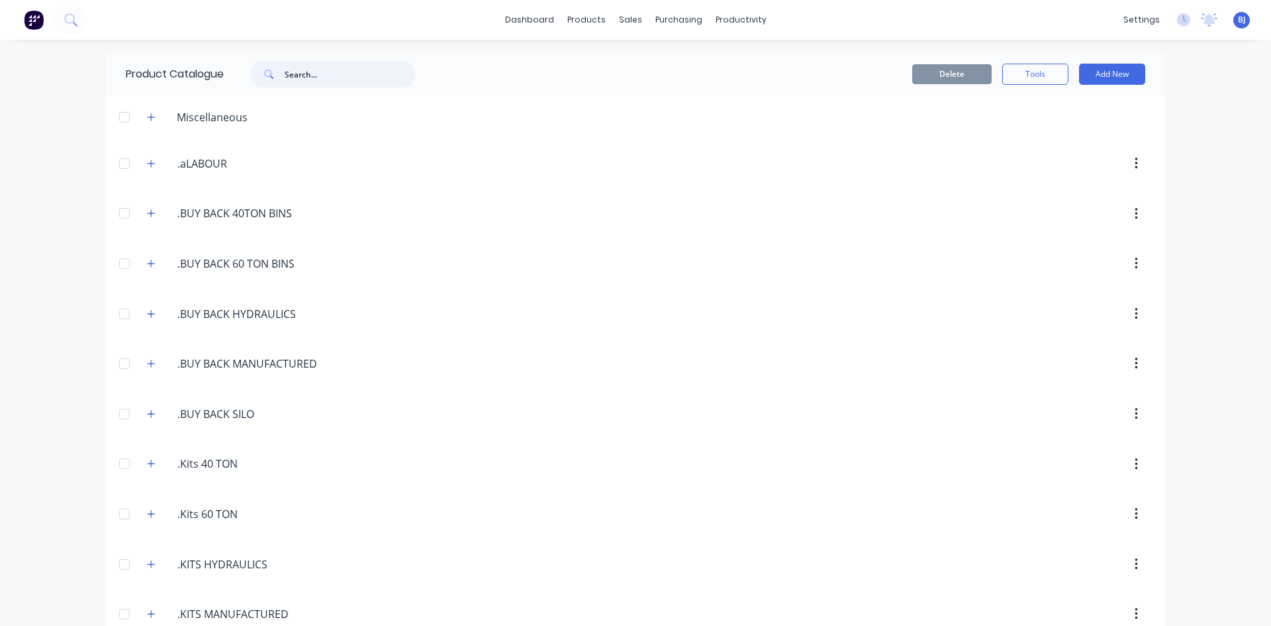
click at [301, 79] on input "text" at bounding box center [350, 74] width 131 height 26
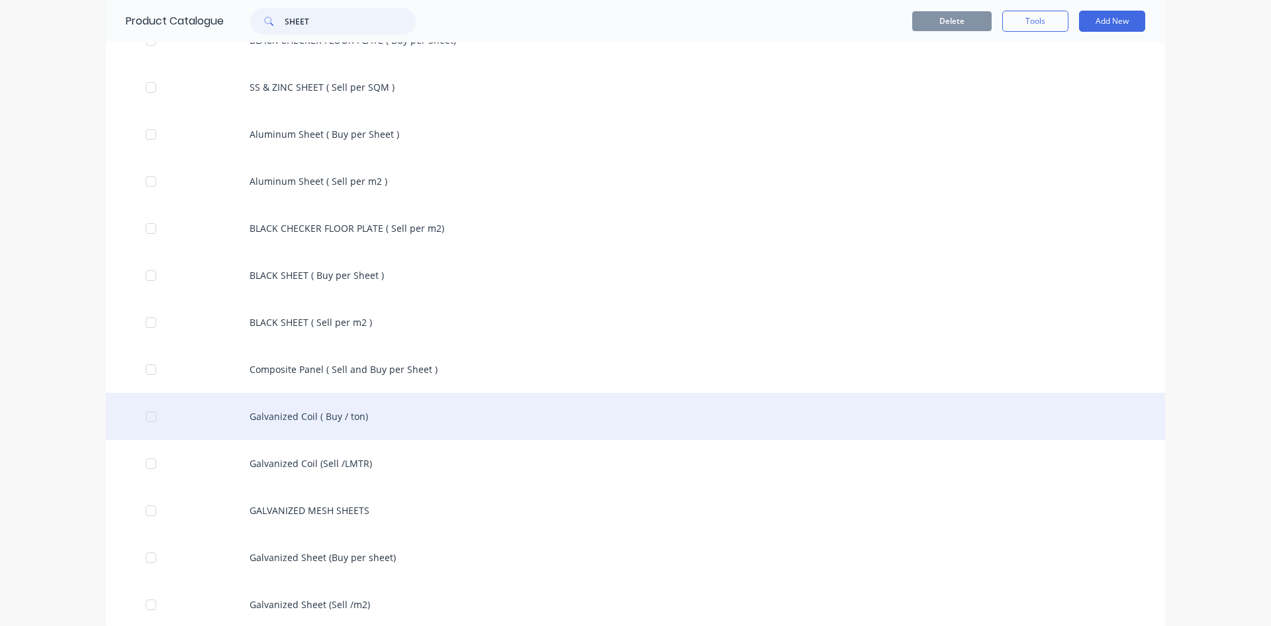
scroll to position [241, 0]
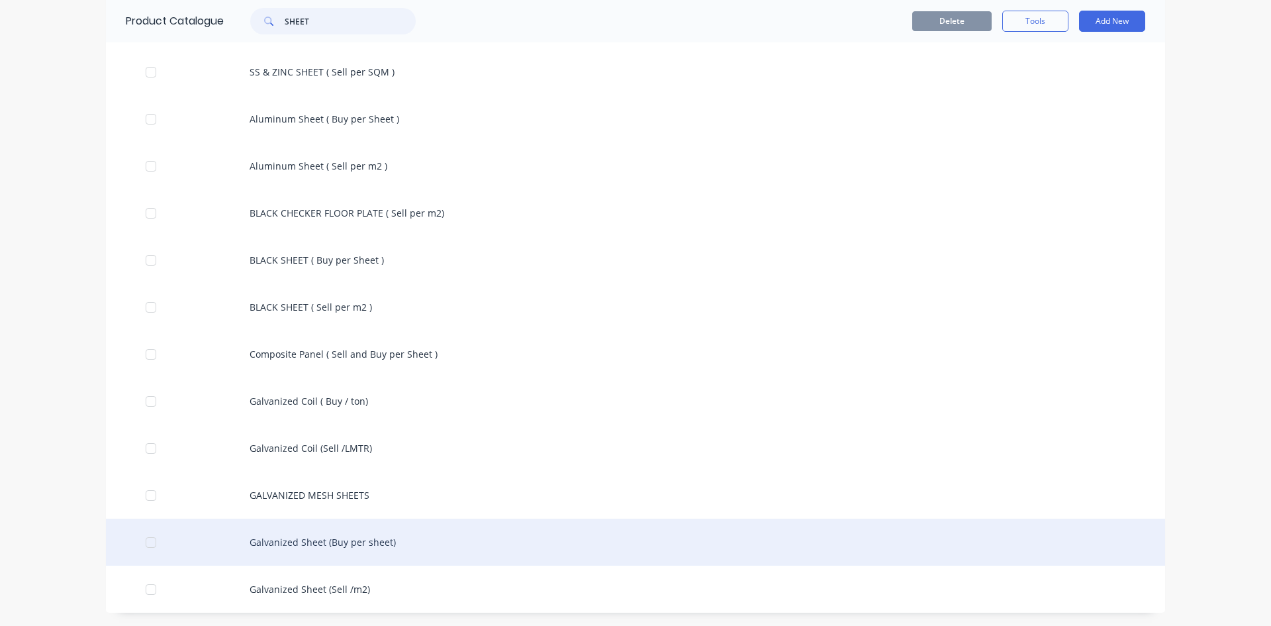
type input "SHEET"
click at [359, 544] on div "Galvanized Sheet (Buy per sheet)" at bounding box center [635, 541] width 1059 height 47
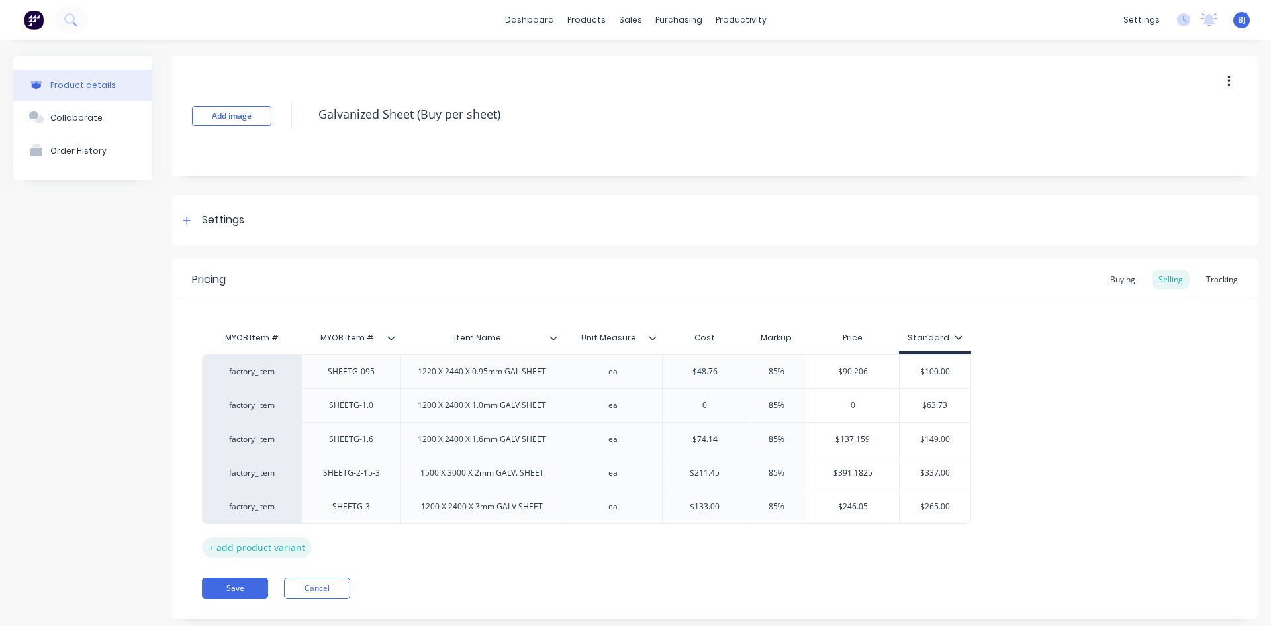
click at [267, 548] on div "+ add product variant" at bounding box center [257, 547] width 110 height 21
type textarea "x"
click at [350, 546] on div at bounding box center [351, 540] width 66 height 17
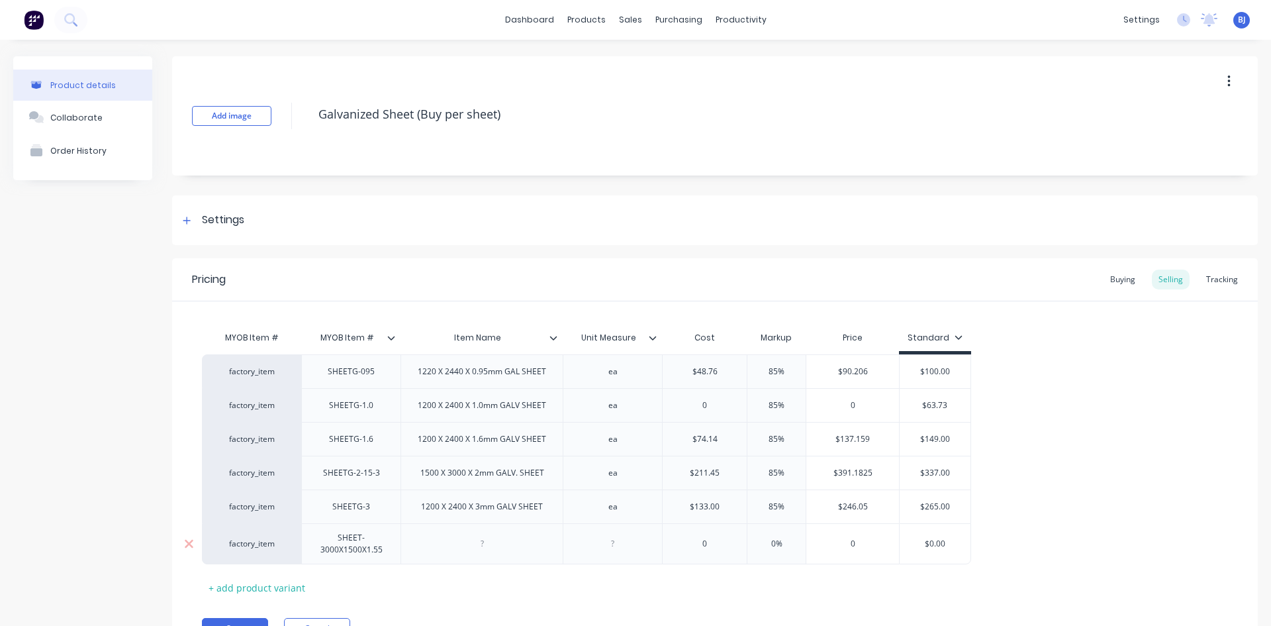
click at [486, 552] on div at bounding box center [482, 543] width 162 height 41
type textarea "x"
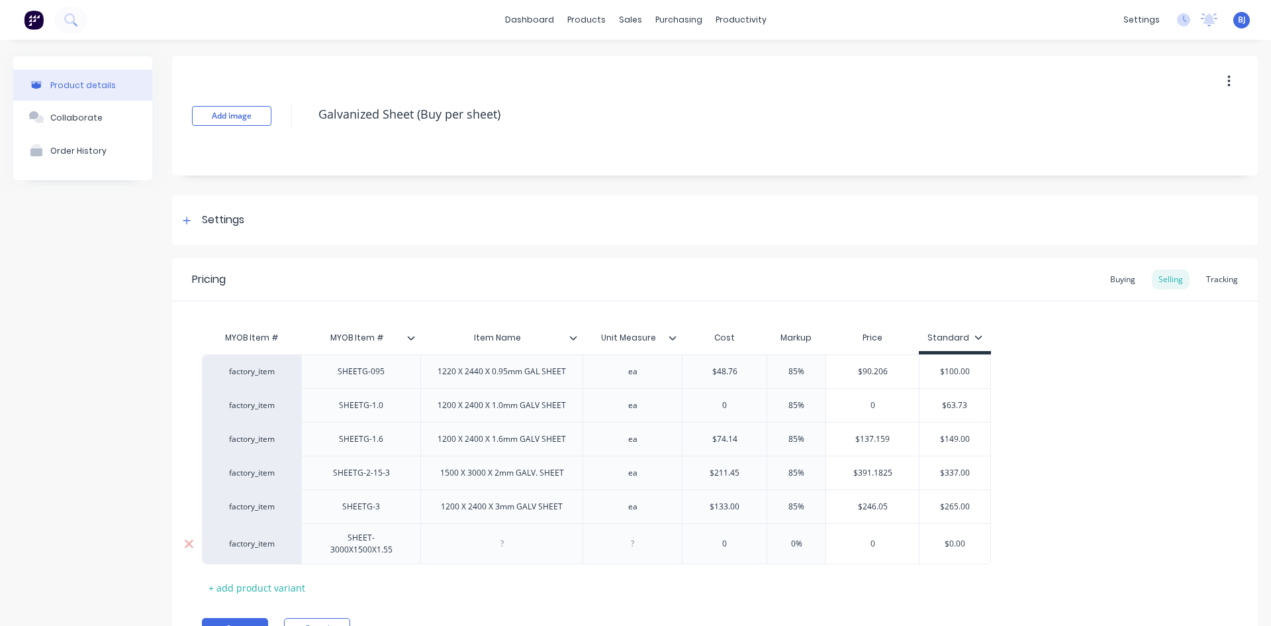
click at [486, 551] on div at bounding box center [502, 543] width 66 height 17
type textarea "x"
drag, startPoint x: 635, startPoint y: 548, endPoint x: 657, endPoint y: 565, distance: 27.9
click at [643, 556] on div at bounding box center [632, 543] width 99 height 41
type textarea "x"
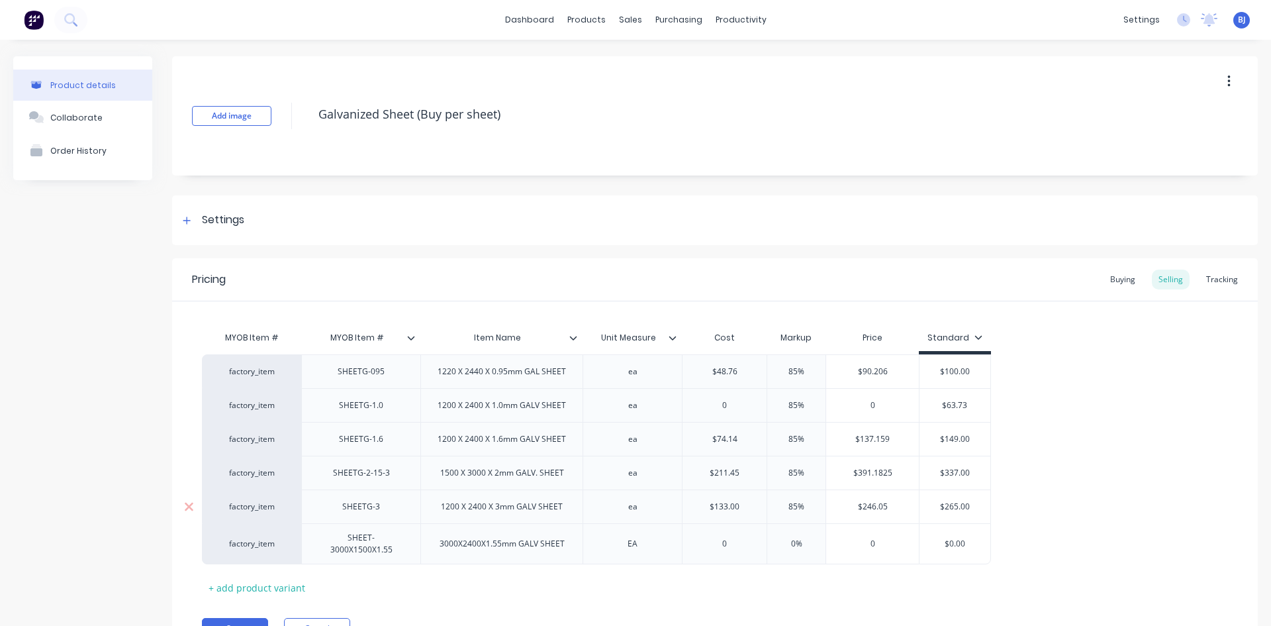
drag, startPoint x: 637, startPoint y: 512, endPoint x: 645, endPoint y: 520, distance: 12.2
click at [638, 515] on div "ea" at bounding box center [632, 506] width 99 height 34
type textarea "x"
click at [639, 478] on div "ea" at bounding box center [633, 472] width 66 height 17
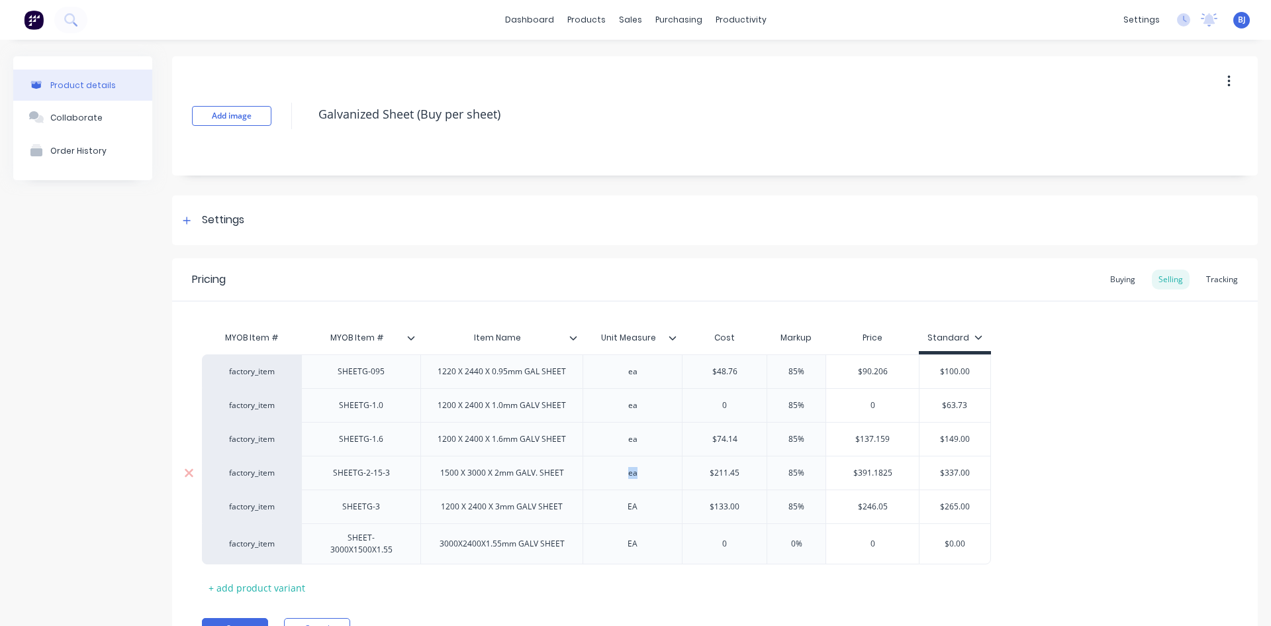
click at [639, 478] on div "ea" at bounding box center [633, 472] width 66 height 17
type textarea "x"
click at [640, 446] on div "ea" at bounding box center [633, 438] width 66 height 17
type textarea "x"
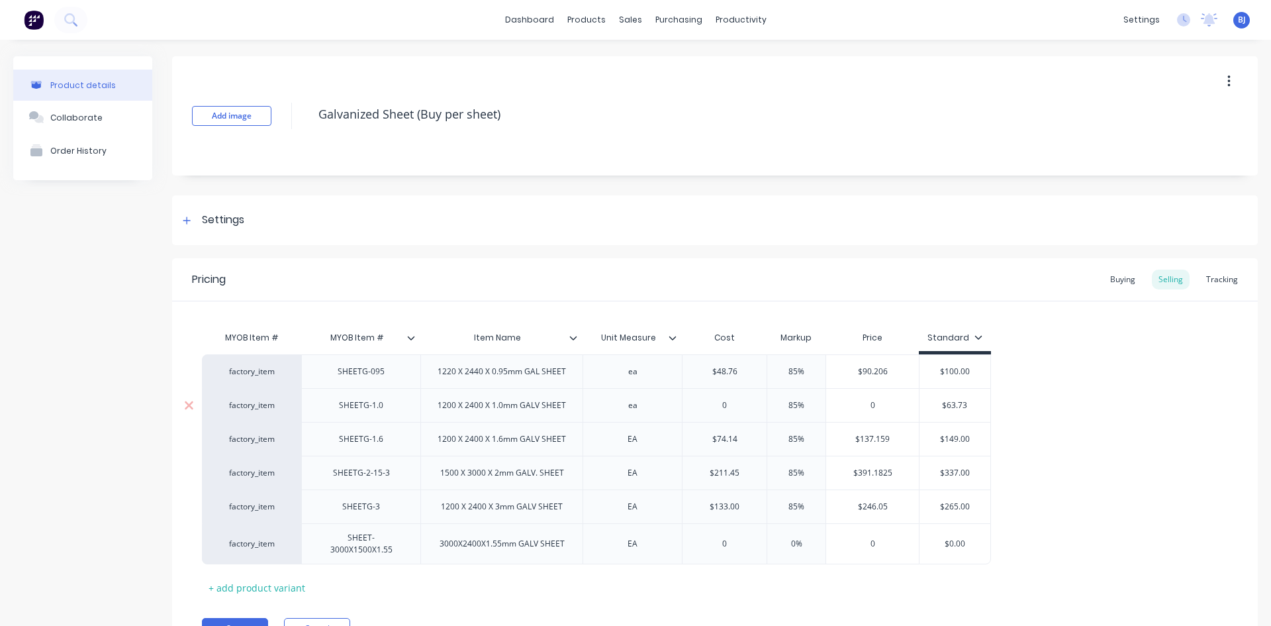
click at [640, 408] on div "ea" at bounding box center [633, 405] width 66 height 17
type textarea "x"
click at [637, 373] on div "ea" at bounding box center [633, 371] width 66 height 17
click at [377, 555] on div "SHEET-3000X1500X1.55" at bounding box center [361, 543] width 108 height 29
type textarea "x"
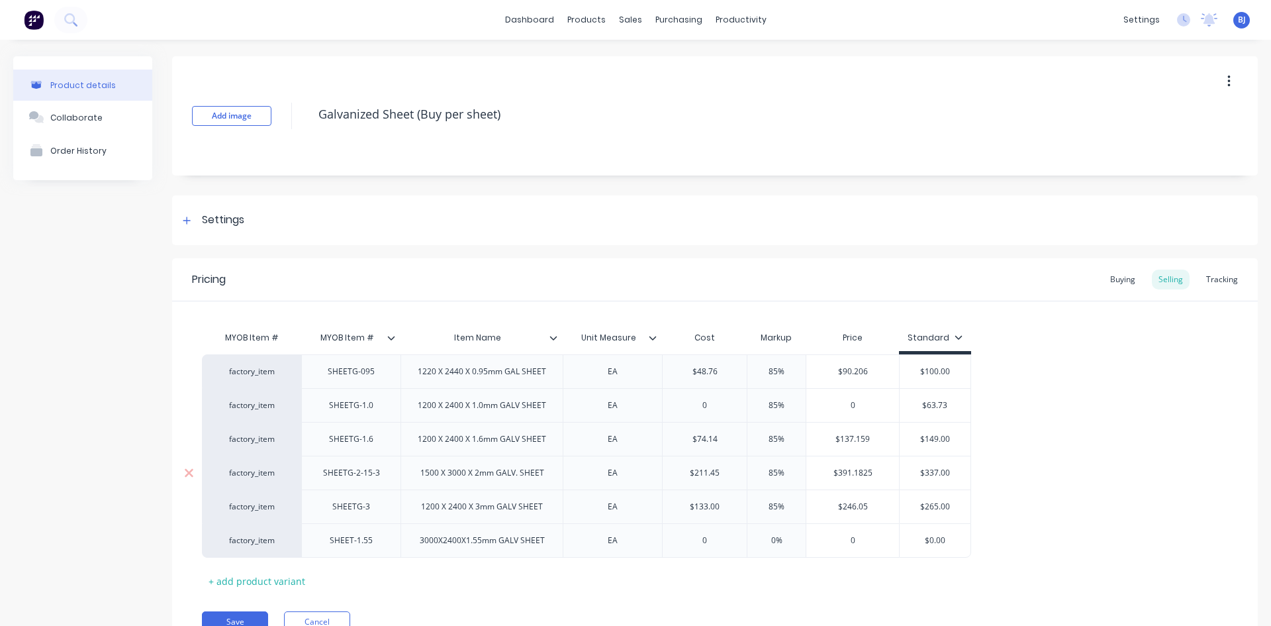
click at [392, 476] on div "SHEETG-2-15-3" at bounding box center [350, 472] width 99 height 34
type textarea "x"
click at [375, 444] on div "SHEETG-1.6" at bounding box center [351, 438] width 66 height 17
type textarea "x"
drag, startPoint x: 448, startPoint y: 477, endPoint x: 493, endPoint y: 524, distance: 64.6
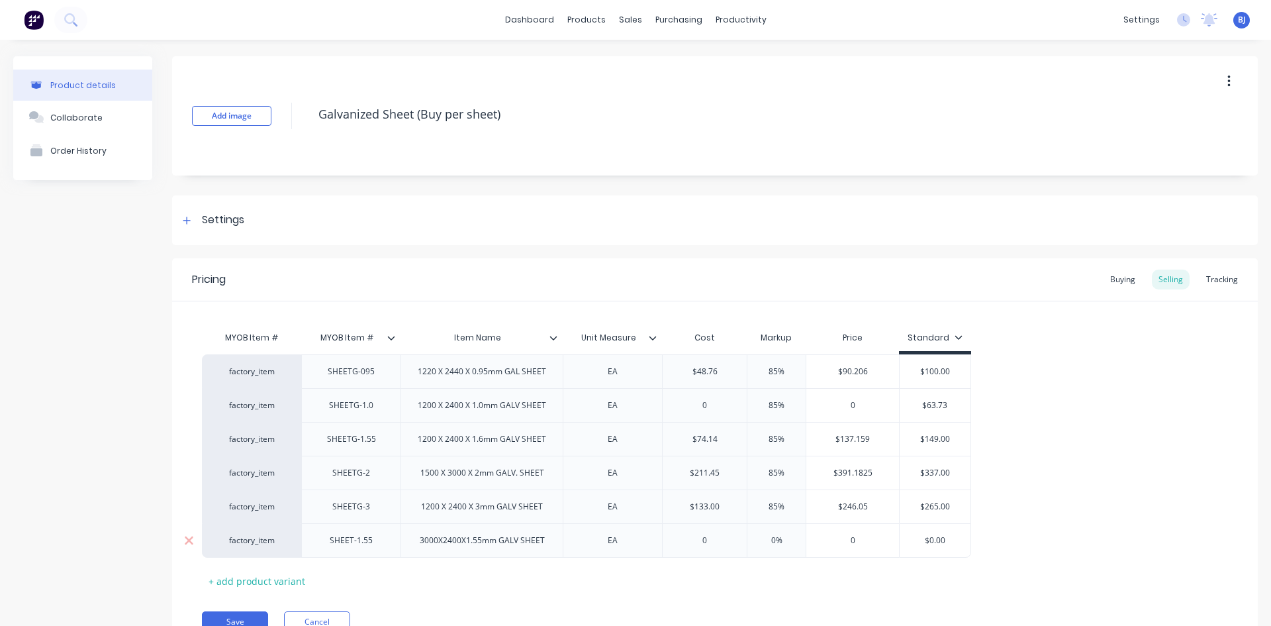
click at [448, 479] on div "1500 X 3000 X 2mm GALV. SHEET" at bounding box center [482, 472] width 145 height 17
click at [456, 477] on div "3000 X 2mm GALV. SHEET" at bounding box center [482, 472] width 118 height 17
click at [585, 596] on div "Pricing Buying Selling Tracking MYOB Item # MYOB Item # Item Name Unit Measure …" at bounding box center [715, 455] width 1086 height 394
drag, startPoint x: 415, startPoint y: 477, endPoint x: 412, endPoint y: 518, distance: 41.8
click at [412, 518] on div "factory_item SHEETG-095 1220 X 2440 X 0.95mm GAL SHEET EA $48.76 85% $90.206 $1…" at bounding box center [715, 455] width 1026 height 203
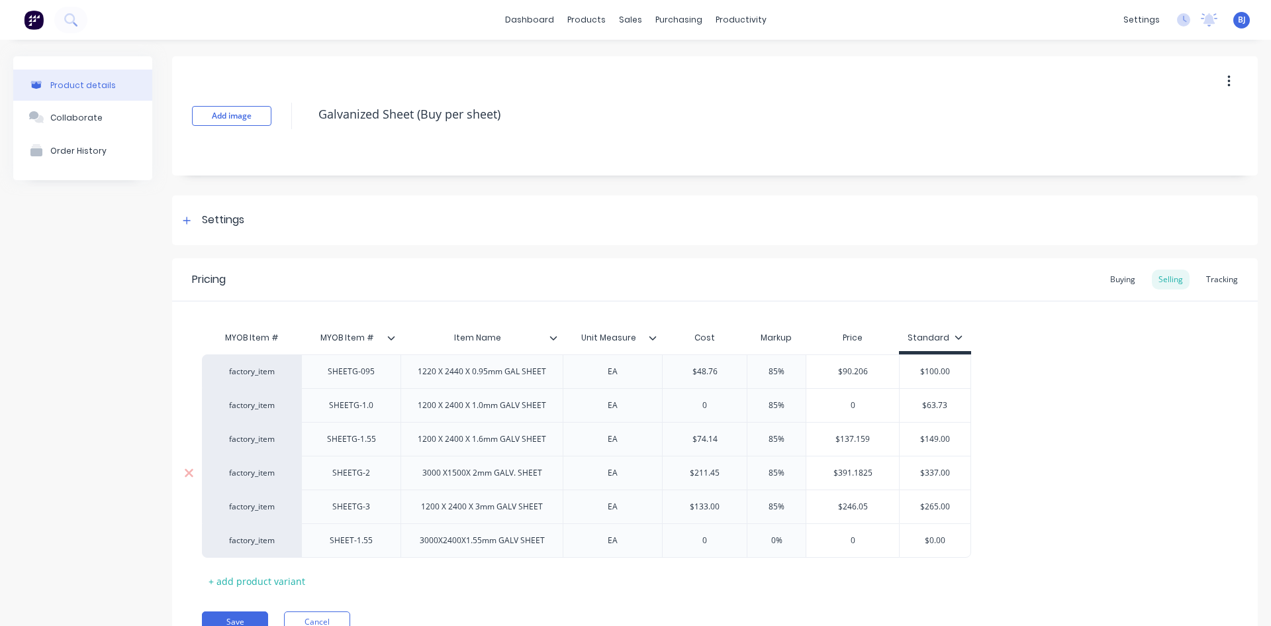
drag, startPoint x: 373, startPoint y: 479, endPoint x: 356, endPoint y: 488, distance: 19.0
click at [372, 514] on div "factory_item SHEETG-095 1220 X 2440 X 0.95mm GAL SHEET EA $48.76 85% $90.206 $1…" at bounding box center [715, 455] width 1026 height 203
click at [418, 318] on div "MYOB Item # MYOB Item # Item Name Unit Measure Cost Markup Price Standard facto…" at bounding box center [715, 446] width 1086 height 290
drag, startPoint x: 355, startPoint y: 477, endPoint x: 360, endPoint y: 512, distance: 35.5
click at [356, 525] on div "factory_item SHEETG-095 1220 X 2440 X 0.95mm GAL SHEET EA $48.76 85% $90.206 $1…" at bounding box center [715, 455] width 1026 height 203
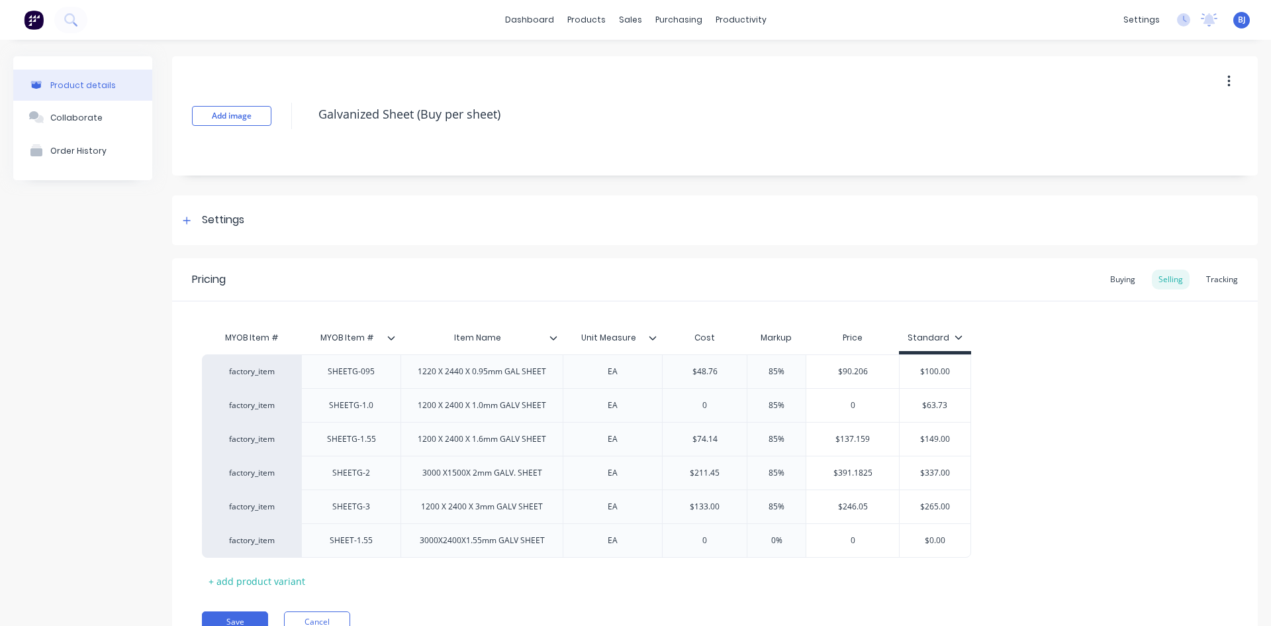
drag, startPoint x: 347, startPoint y: 475, endPoint x: 356, endPoint y: 564, distance: 89.9
click at [356, 564] on div "MYOB Item # MYOB Item # Item Name Unit Measure Cost Markup Price Standard facto…" at bounding box center [715, 457] width 1026 height 267
drag, startPoint x: 450, startPoint y: 477, endPoint x: 439, endPoint y: 526, distance: 49.6
click at [439, 526] on div "factory_item SHEETG-095 1220 X 2440 X 0.95mm GAL SHEET EA $48.76 85% $90.206 $1…" at bounding box center [715, 455] width 1026 height 203
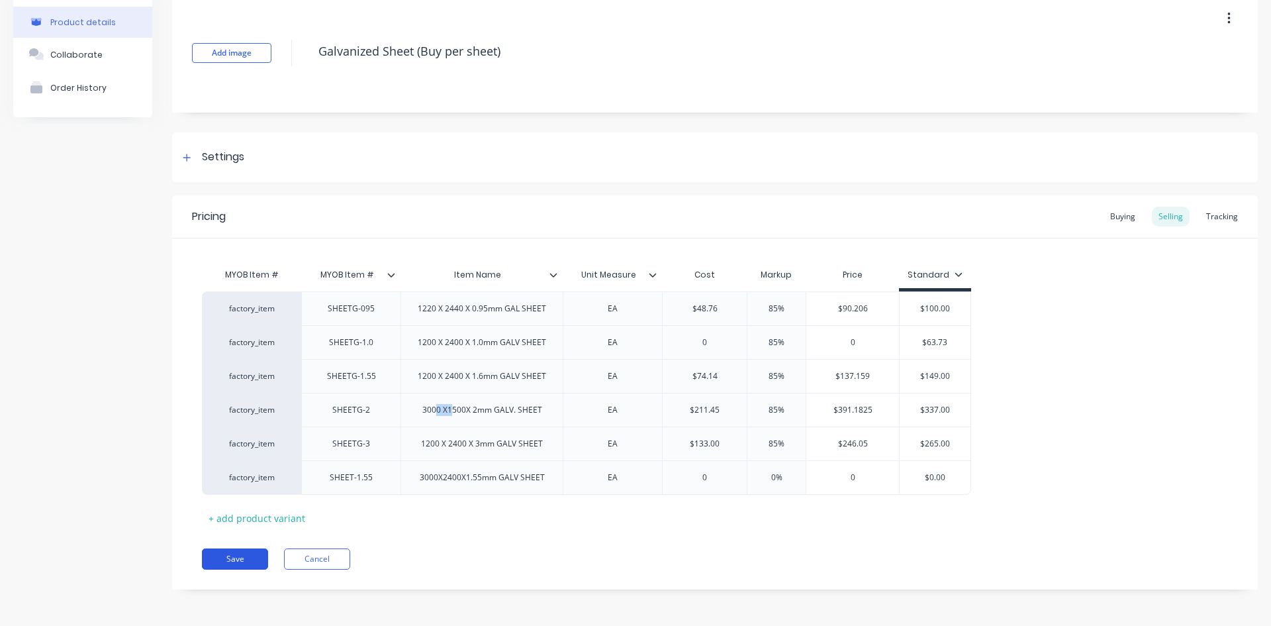
click at [243, 555] on button "Save" at bounding box center [235, 558] width 66 height 21
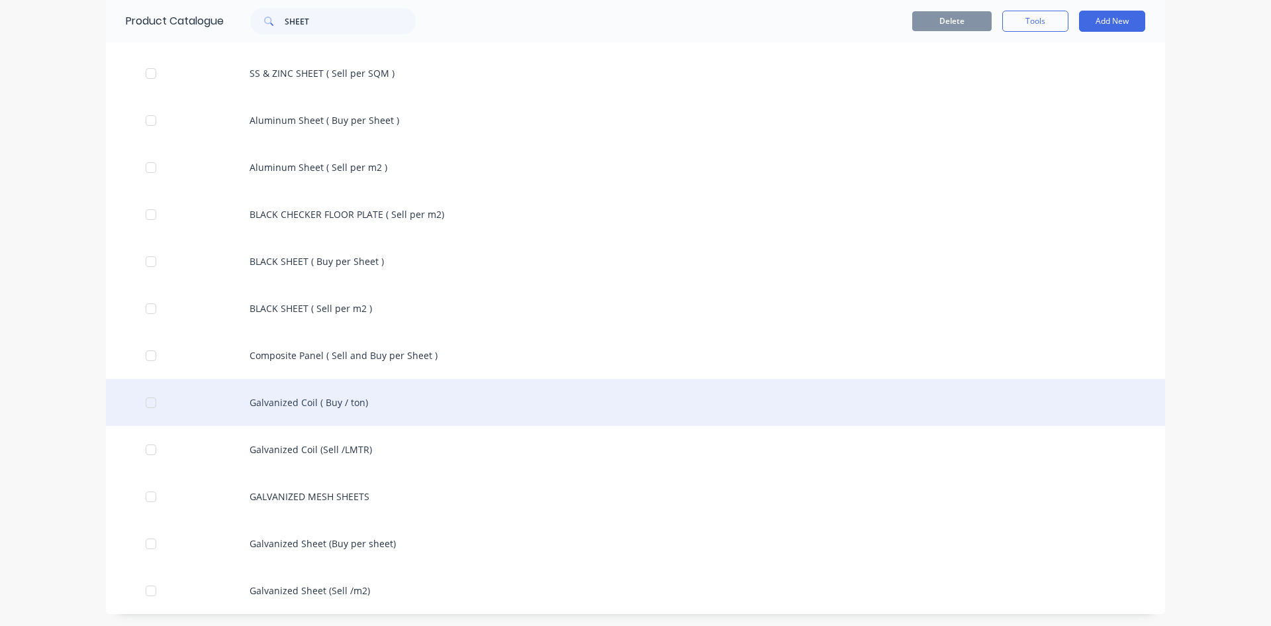
scroll to position [241, 0]
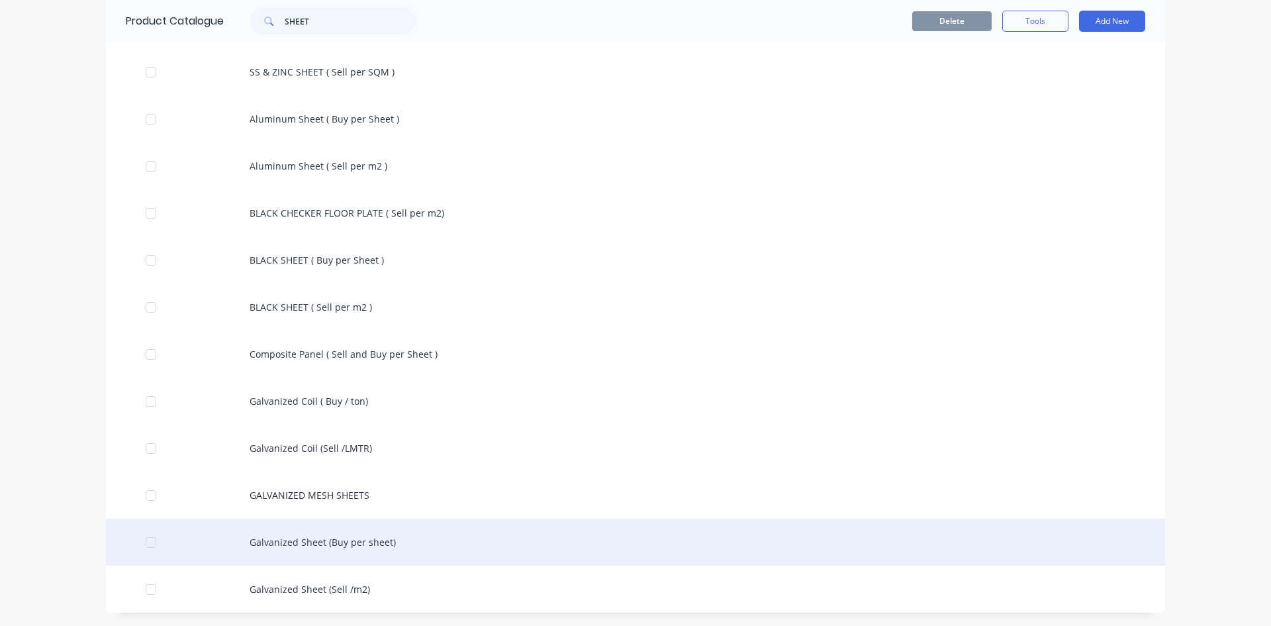
click at [334, 543] on div "Galvanized Sheet (Buy per sheet)" at bounding box center [635, 541] width 1059 height 47
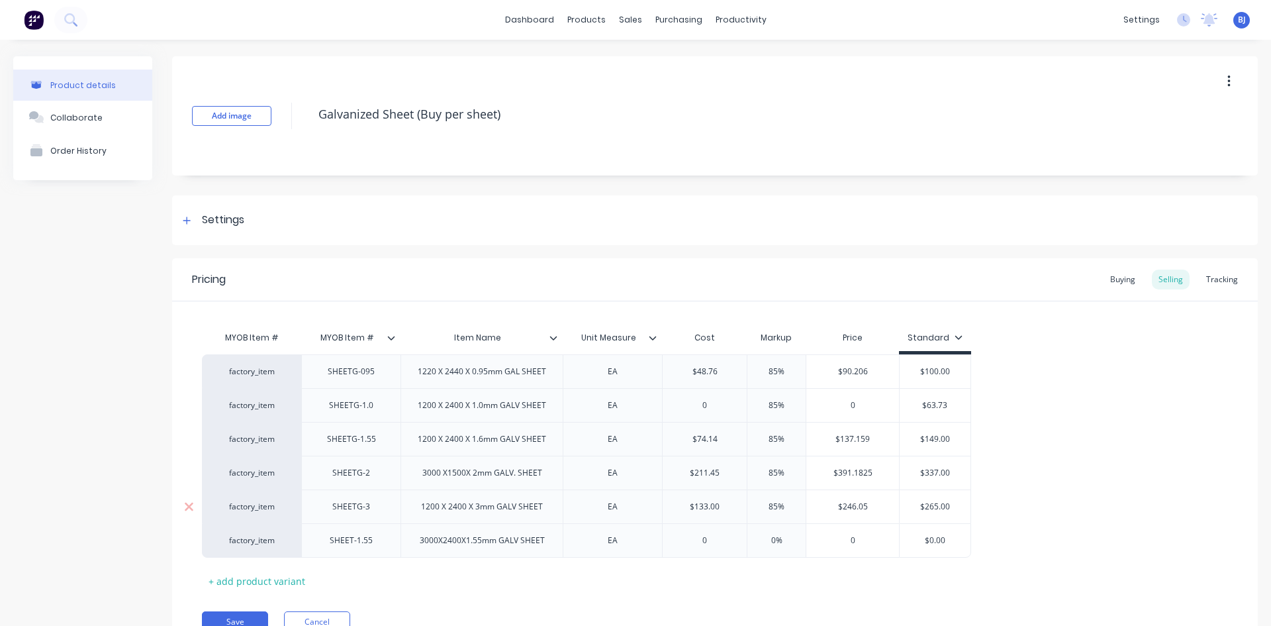
drag, startPoint x: 361, startPoint y: 479, endPoint x: 373, endPoint y: 518, distance: 40.8
click at [367, 522] on div "factory_item SHEETG-095 1220 X 2440 X 0.95mm GAL SHEET EA $48.76 85% $90.206 $1…" at bounding box center [715, 455] width 1026 height 203
click at [461, 481] on div "3000 X1500X 2mm GALV. SHEET" at bounding box center [482, 472] width 141 height 17
drag, startPoint x: 462, startPoint y: 481, endPoint x: 453, endPoint y: 538, distance: 58.3
click at [453, 538] on div "factory_item SHEETG-095 1220 X 2440 X 0.95mm GAL SHEET EA $48.76 85% $90.206 $1…" at bounding box center [715, 455] width 1026 height 203
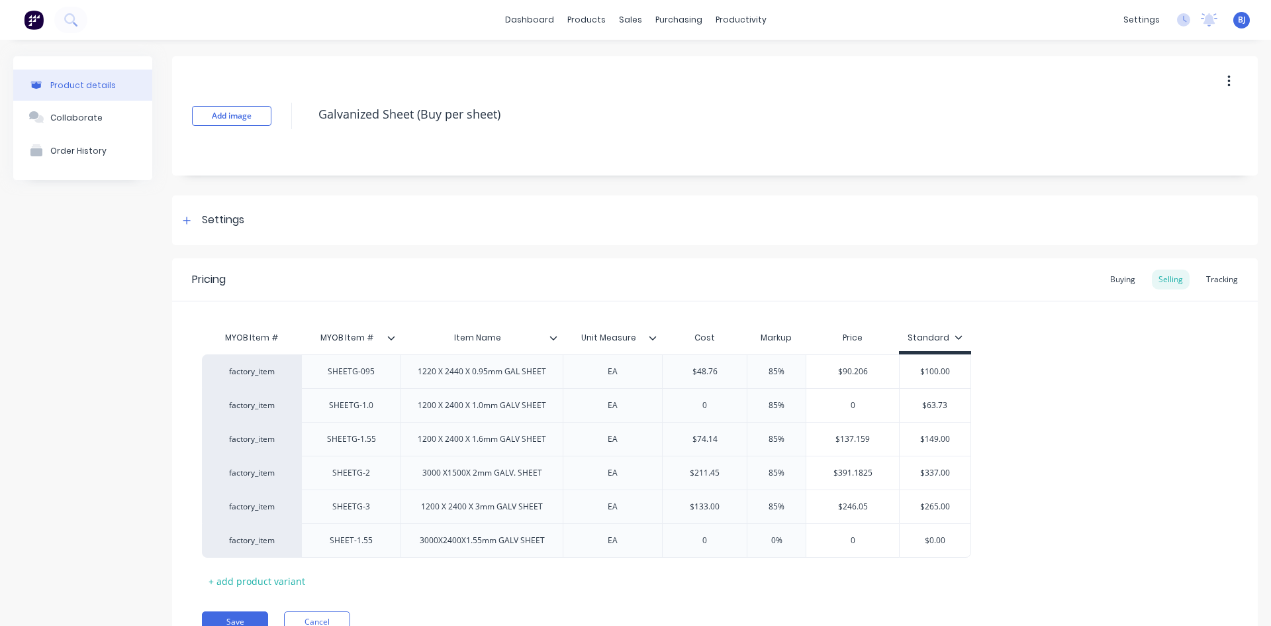
click at [533, 593] on div "Pricing Buying Selling Tracking MYOB Item # MYOB Item # Item Name Unit Measure …" at bounding box center [715, 455] width 1086 height 394
drag, startPoint x: 461, startPoint y: 514, endPoint x: 461, endPoint y: 497, distance: 17.2
click at [470, 474] on div "factory_item SHEETG-095 1220 X 2440 X 0.95mm GAL SHEET EA $48.76 85% $90.206 $1…" at bounding box center [715, 455] width 1026 height 203
type textarea "x"
click at [475, 587] on div "MYOB Item # MYOB Item # Item Name Unit Measure Cost Markup Price Standard facto…" at bounding box center [715, 457] width 1026 height 267
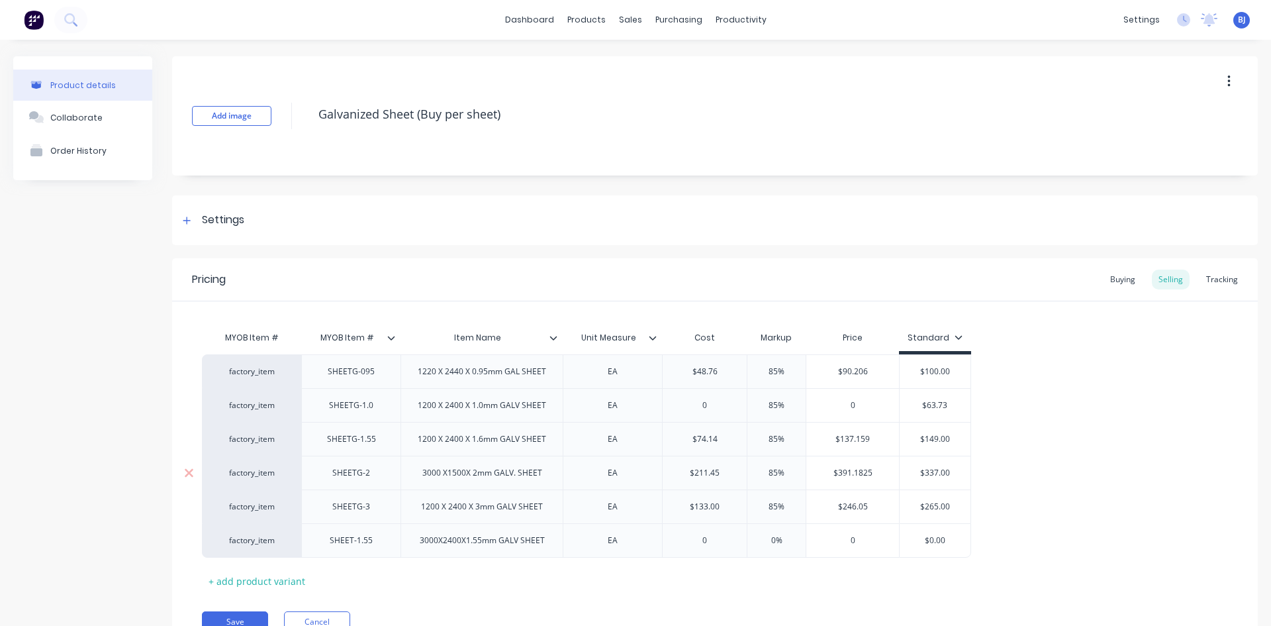
scroll to position [63, 0]
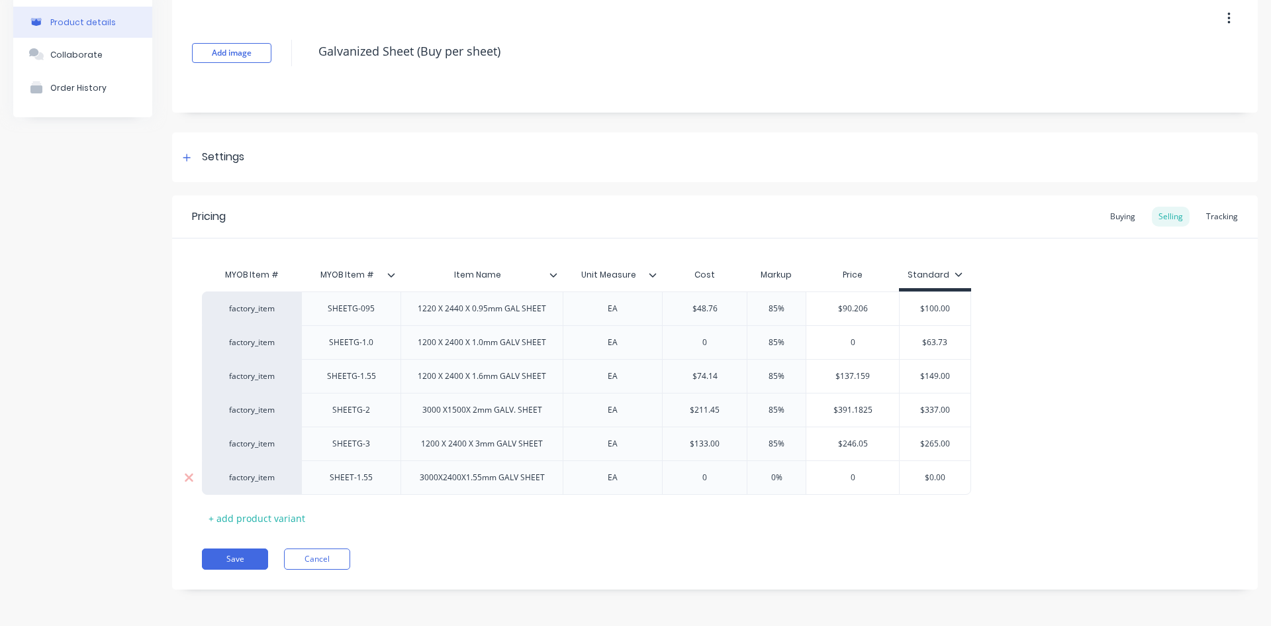
type input "0"
click at [705, 479] on input "0" at bounding box center [705, 477] width 84 height 12
drag, startPoint x: 705, startPoint y: 479, endPoint x: 738, endPoint y: 546, distance: 74.6
click at [706, 479] on input "0" at bounding box center [705, 477] width 84 height 12
type textarea "x"
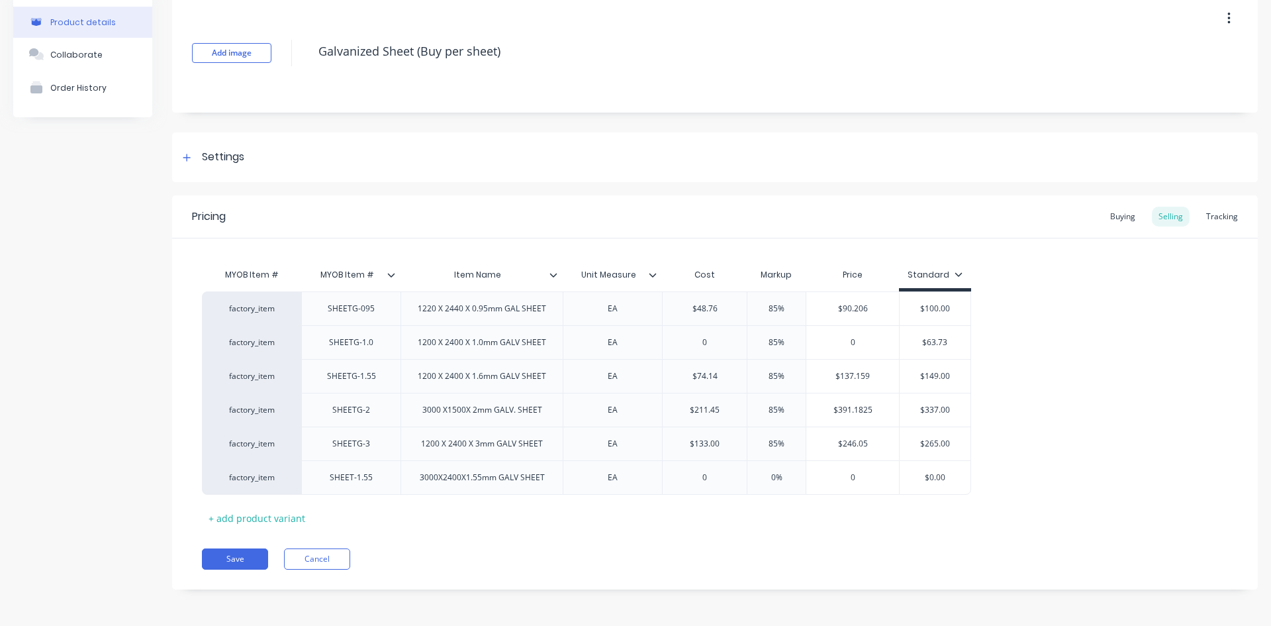
type input "1"
type textarea "x"
type input "10"
type textarea "x"
type input "109."
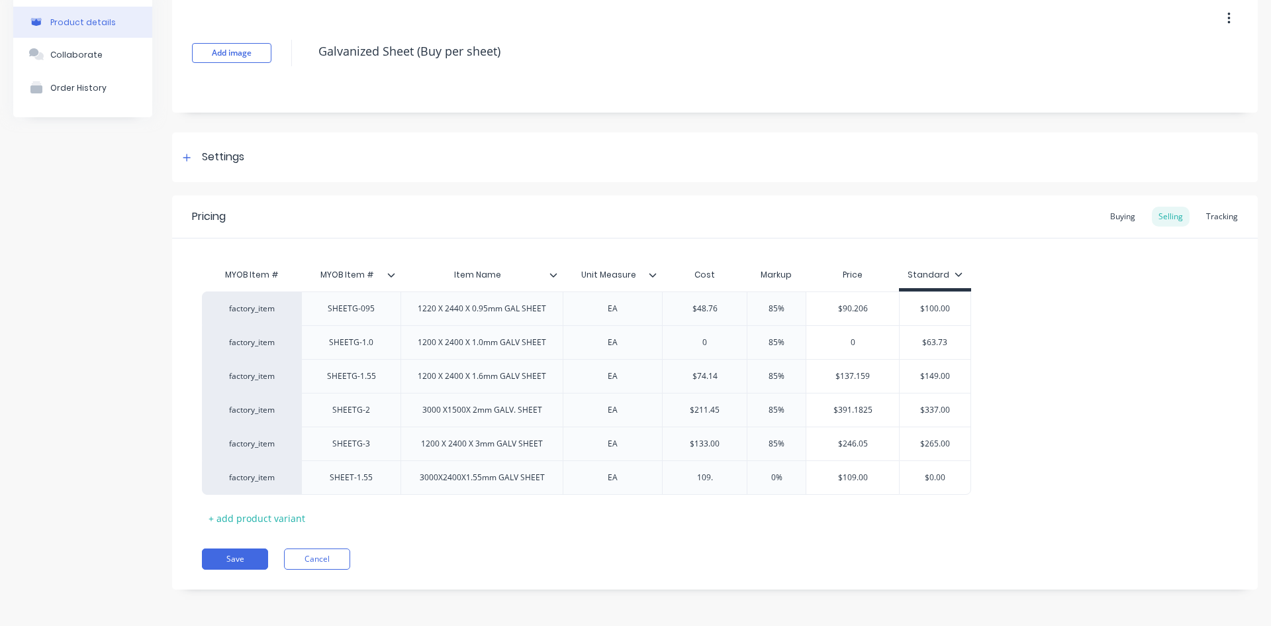
type textarea "x"
type input "109.20"
click at [774, 479] on input "0%" at bounding box center [776, 477] width 66 height 12
click at [773, 479] on input "0%" at bounding box center [776, 477] width 66 height 12
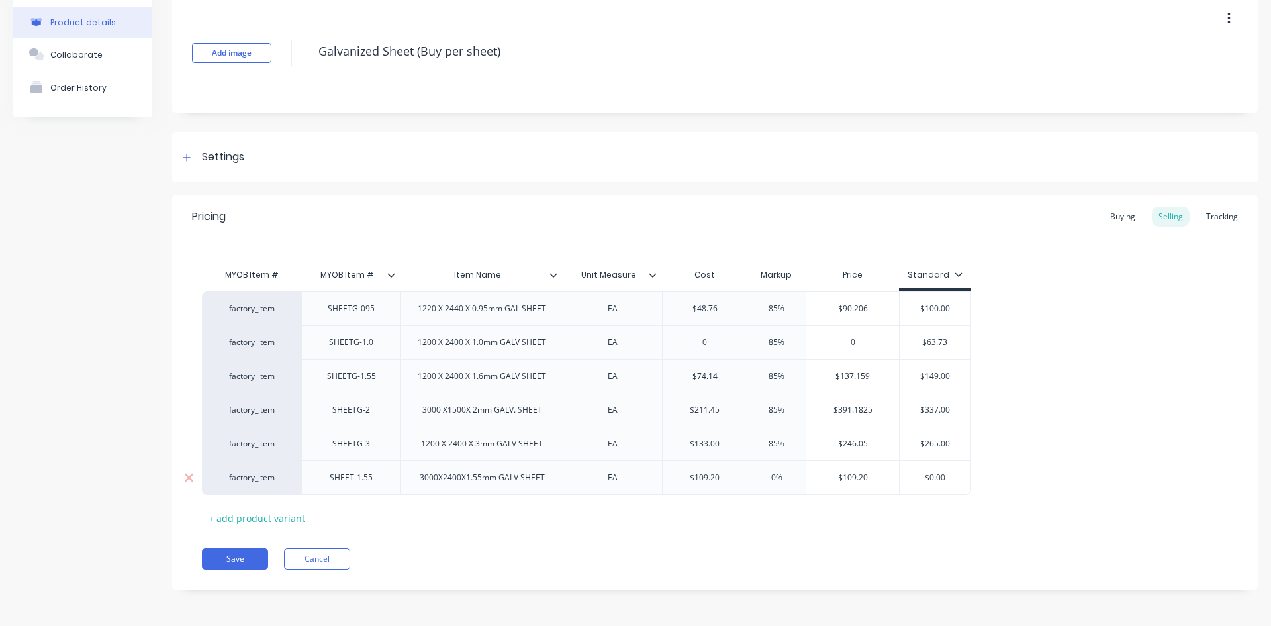
click at [775, 476] on input "0%" at bounding box center [776, 477] width 66 height 12
type input "%"
type textarea "x"
type input "8%"
type textarea "x"
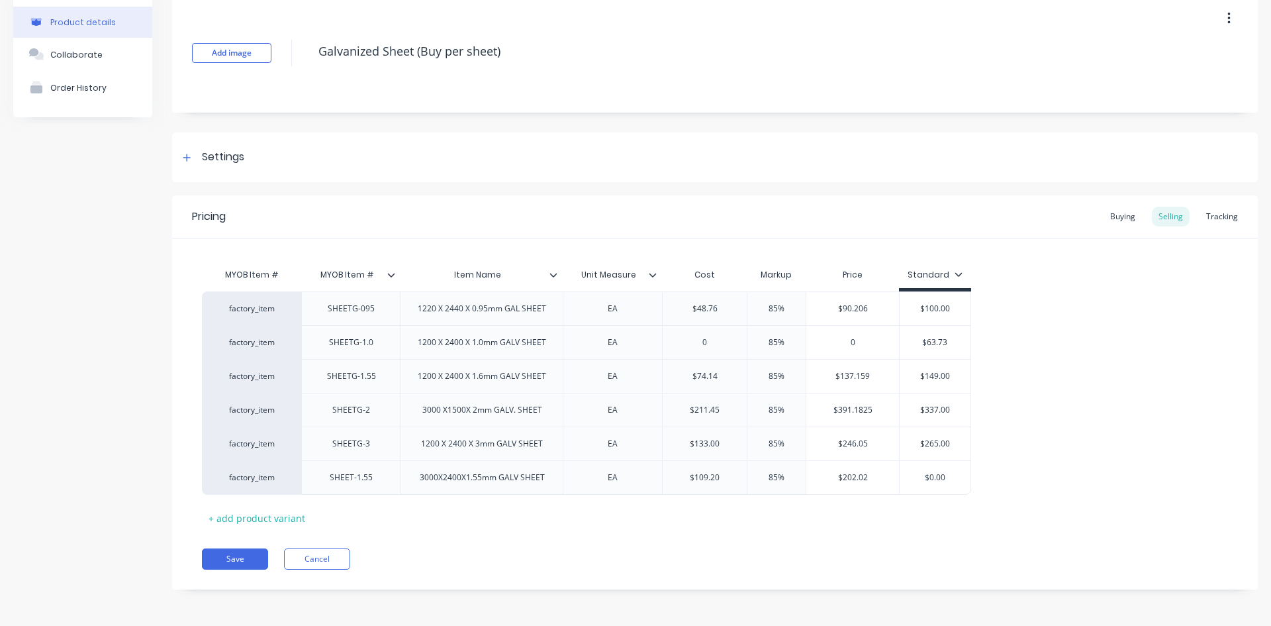
type input "85%"
click at [861, 531] on div "Pricing Buying Selling Tracking MYOB Item # MYOB Item # Item Name Unit Measure …" at bounding box center [715, 392] width 1086 height 394
type input "$0.00"
drag, startPoint x: 947, startPoint y: 477, endPoint x: 922, endPoint y: 510, distance: 41.7
click at [924, 483] on div "$0.00 $0.00" at bounding box center [935, 477] width 71 height 33
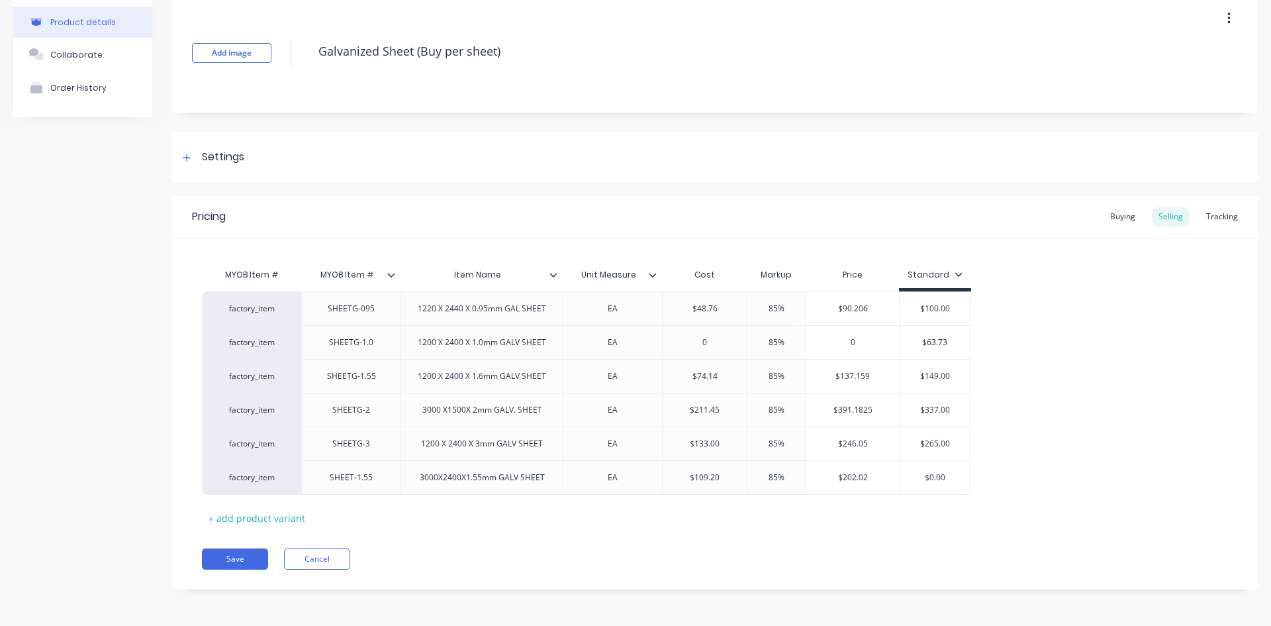
type textarea "x"
type input "2"
type textarea "x"
type input "20"
type textarea "x"
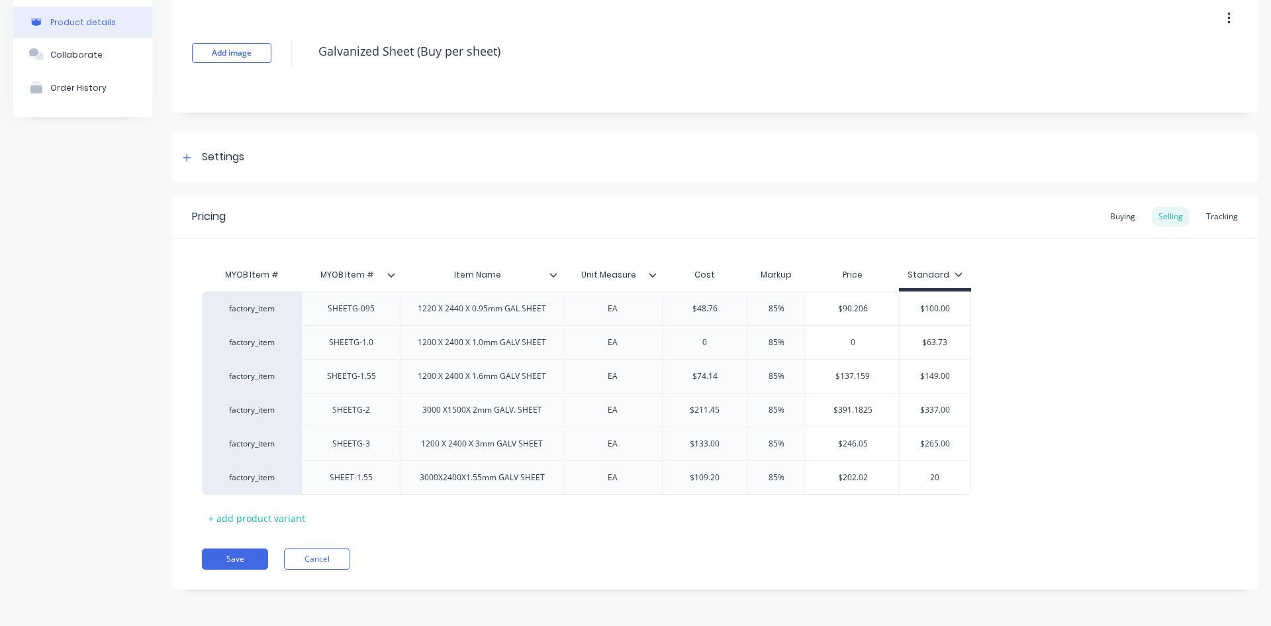
type input "202"
type textarea "x"
type input "202."
type textarea "x"
type input "202.0"
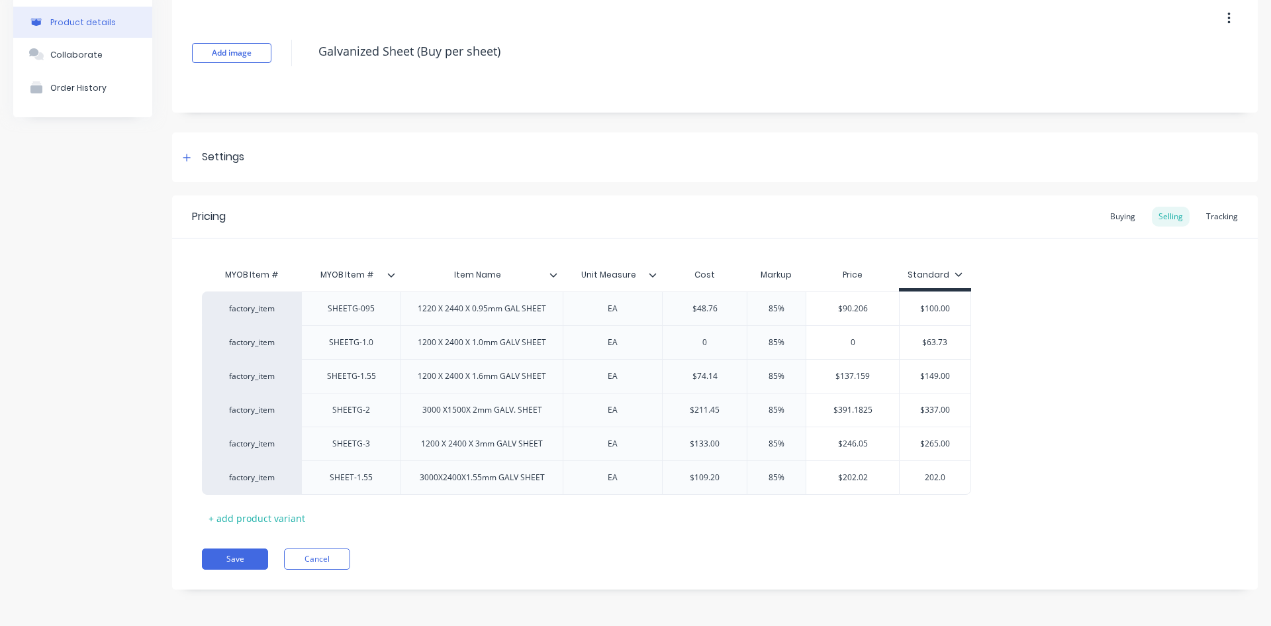
type textarea "x"
type input "202.00"
click at [992, 506] on div "MYOB Item # MYOB Item # Item Name Unit Measure Cost Markup Price Standard facto…" at bounding box center [715, 395] width 1026 height 267
click at [244, 557] on button "Save" at bounding box center [235, 558] width 66 height 21
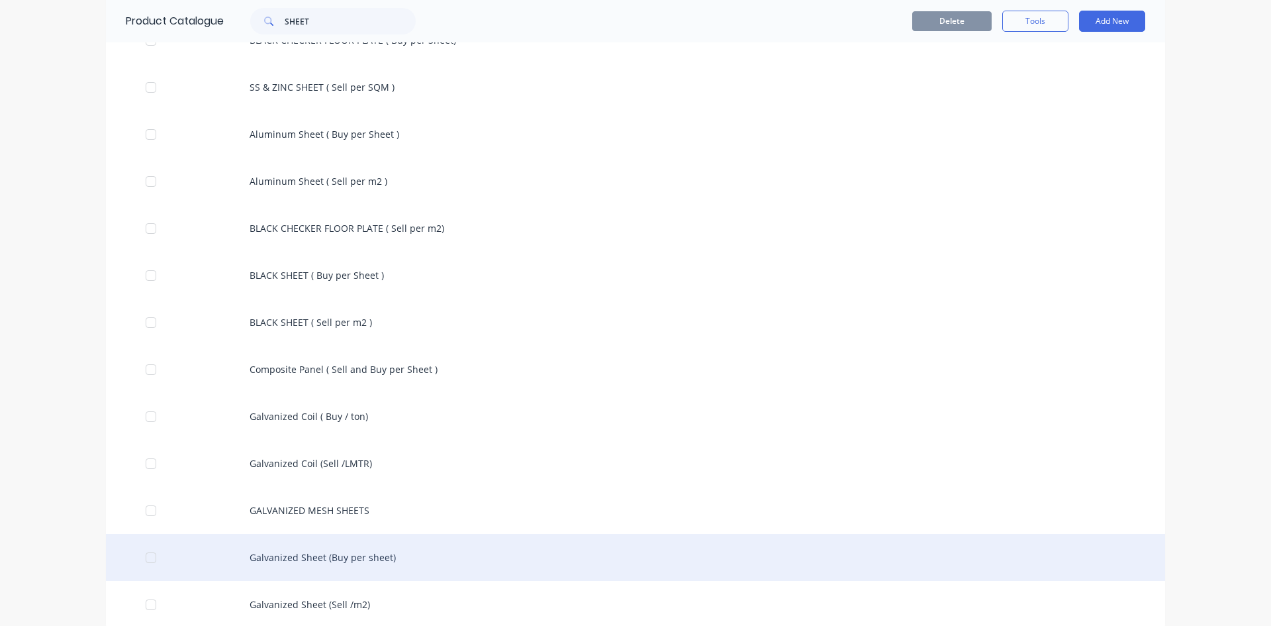
scroll to position [241, 0]
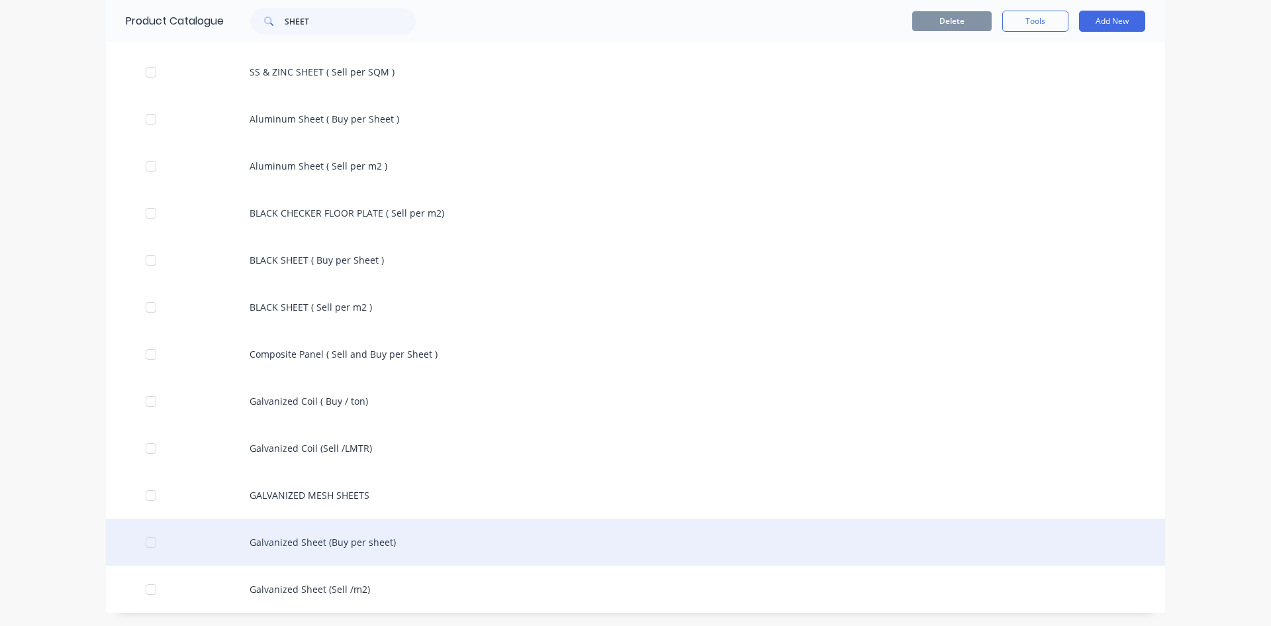
click at [344, 544] on div "Galvanized Sheet (Buy per sheet)" at bounding box center [635, 541] width 1059 height 47
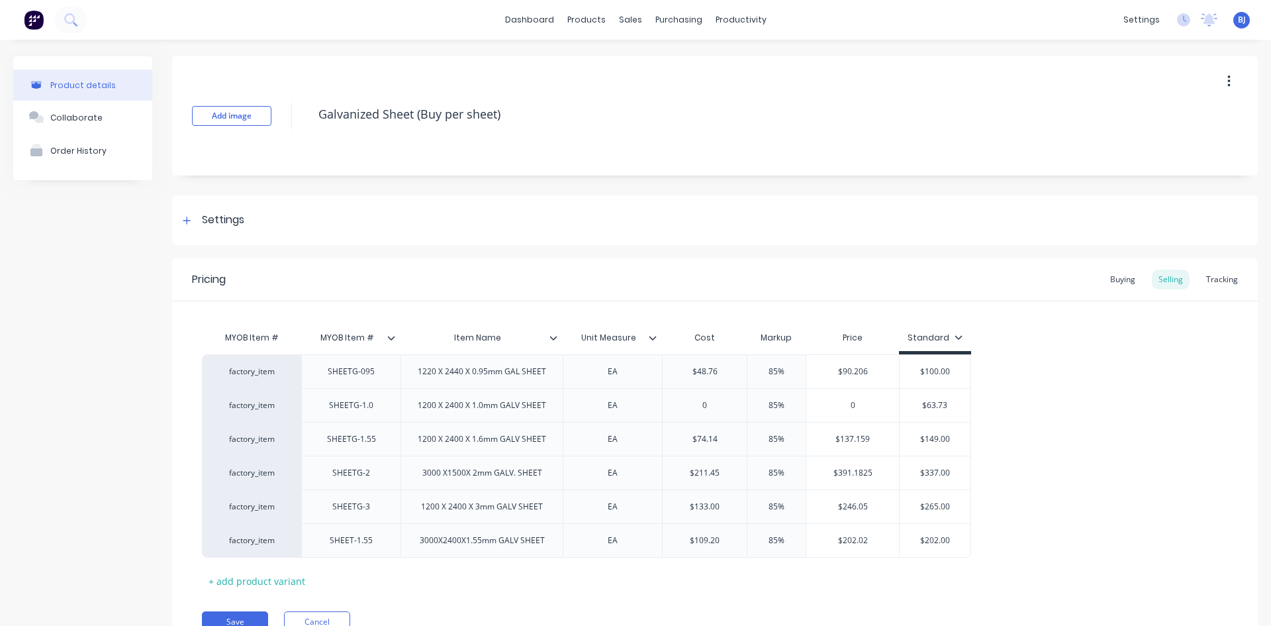
scroll to position [63, 0]
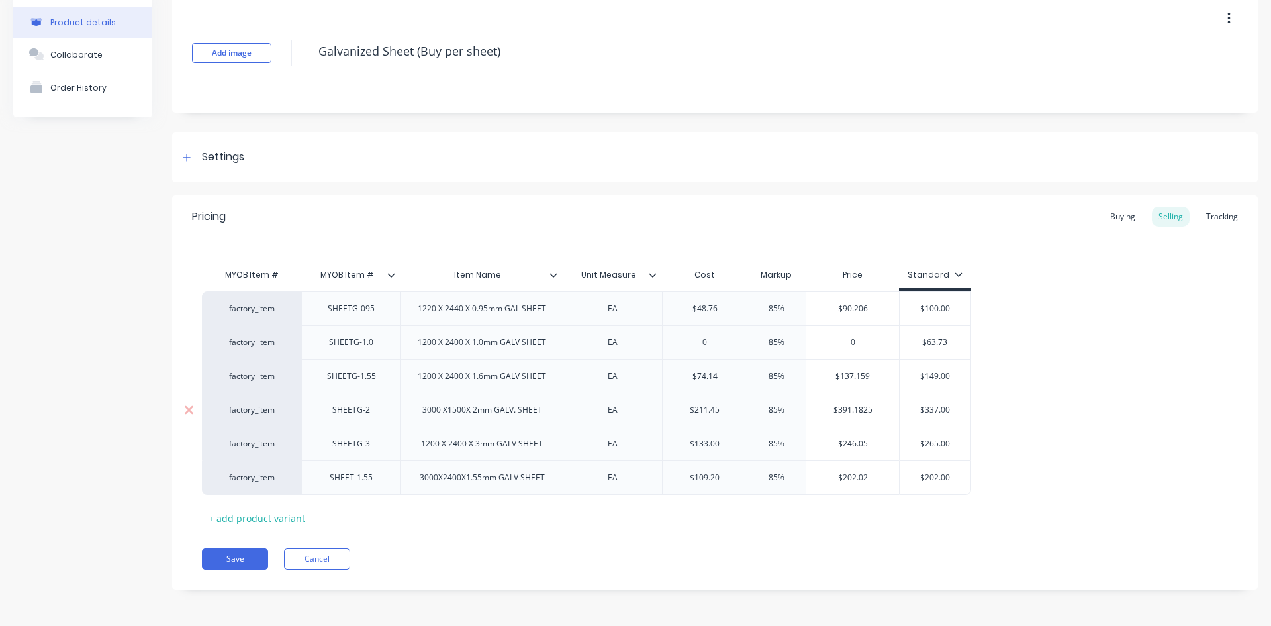
click at [450, 420] on div "3000 X1500X 2mm GALV. SHEET" at bounding box center [482, 410] width 162 height 34
drag, startPoint x: 456, startPoint y: 412, endPoint x: 461, endPoint y: 466, distance: 53.9
click at [461, 466] on div "factory_item SHEETG-095 1220 X 2440 X 0.95mm GAL SHEET EA $48.76 85% $90.206 $1…" at bounding box center [715, 392] width 1026 height 203
type textarea "x"
click at [475, 540] on div "Pricing Buying Selling Tracking MYOB Item # MYOB Item # Item Name Unit Measure …" at bounding box center [715, 392] width 1086 height 394
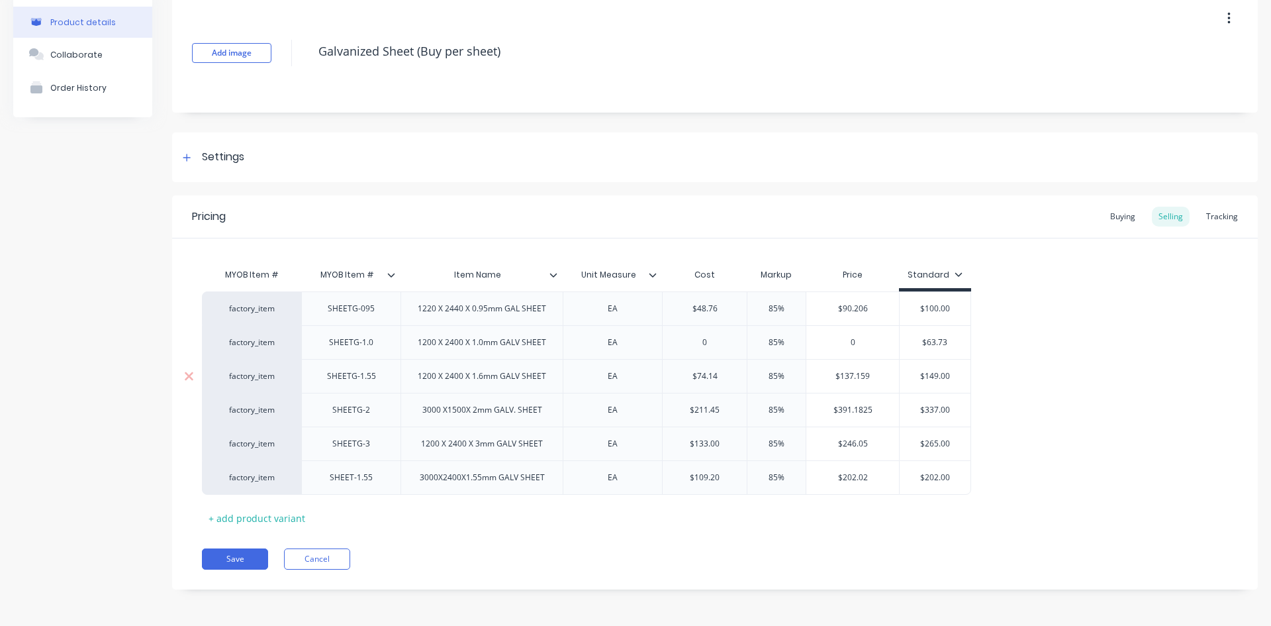
click at [484, 383] on div "1200 X 2400 X 1.6mm GALV SHEET" at bounding box center [482, 375] width 150 height 17
click at [244, 563] on button "Save" at bounding box center [235, 558] width 66 height 21
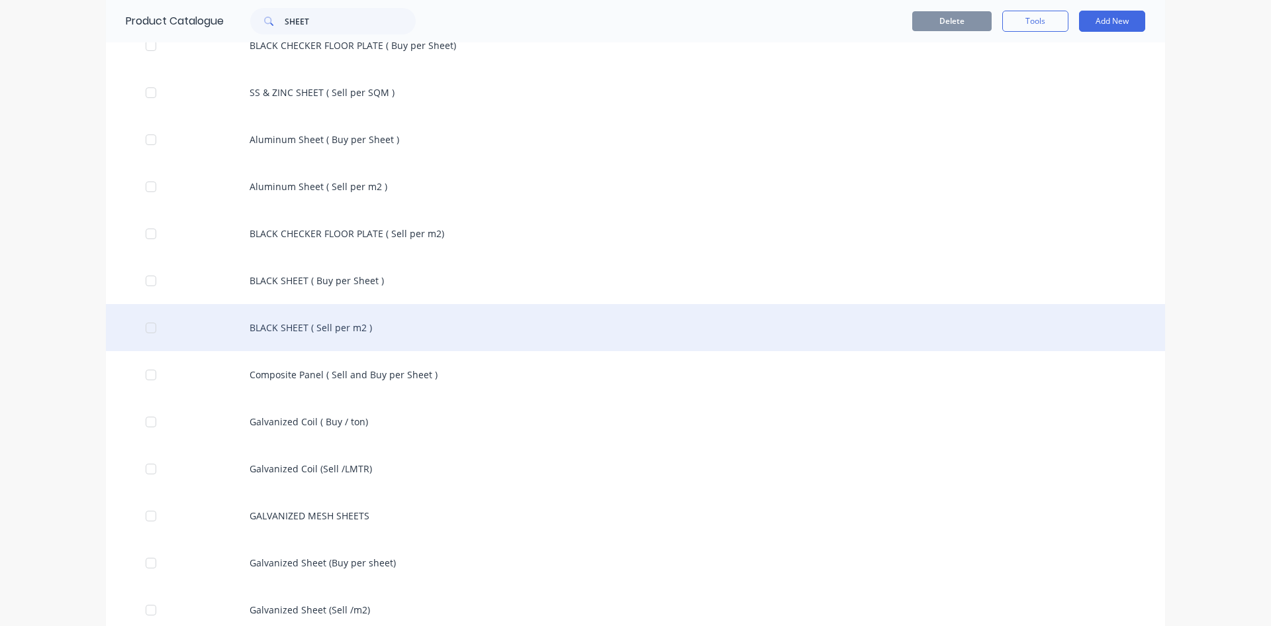
scroll to position [241, 0]
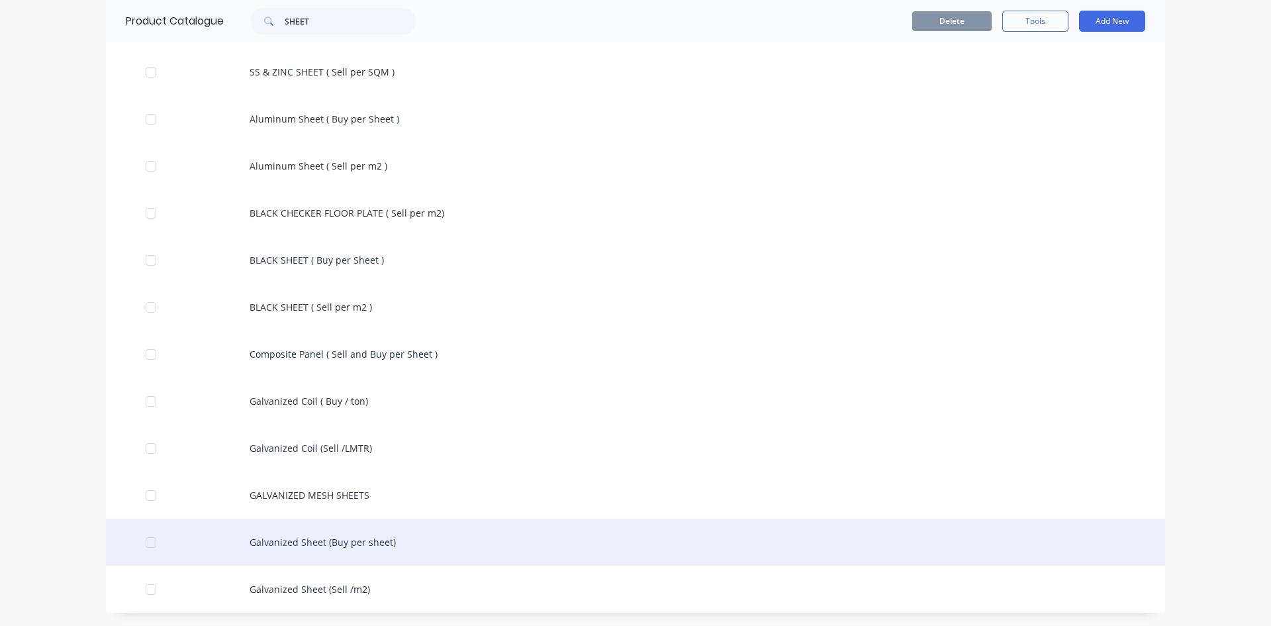
click at [234, 537] on div "Galvanized Sheet (Buy per sheet)" at bounding box center [635, 541] width 1059 height 47
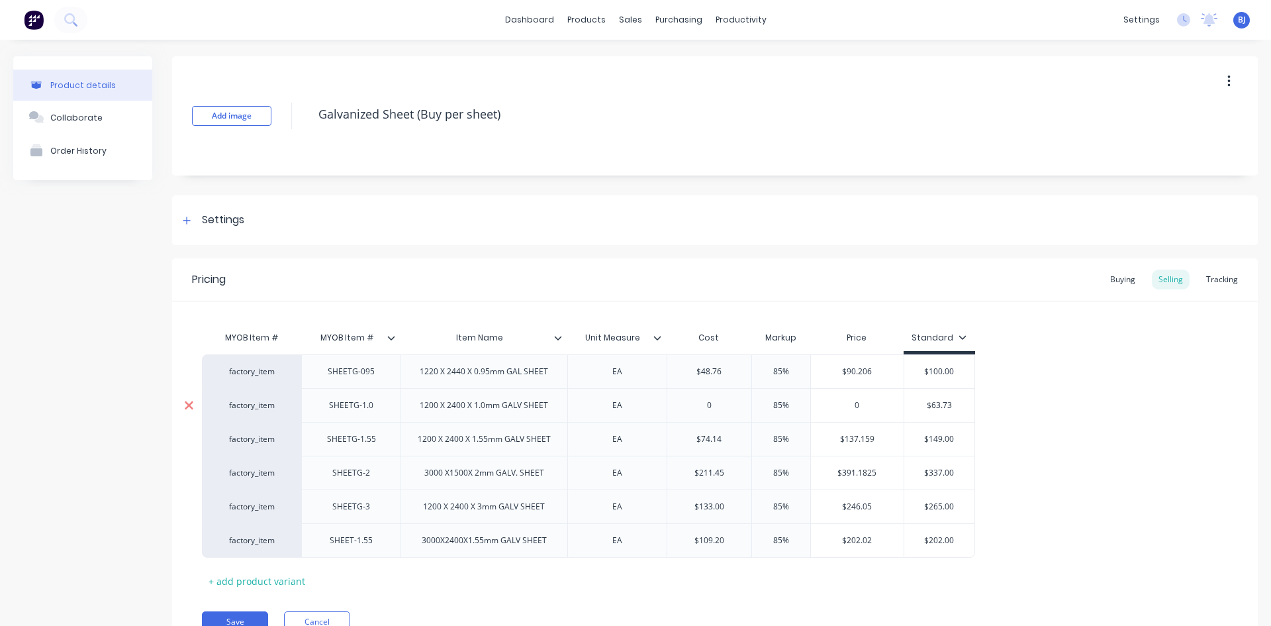
click at [190, 401] on icon at bounding box center [189, 405] width 10 height 13
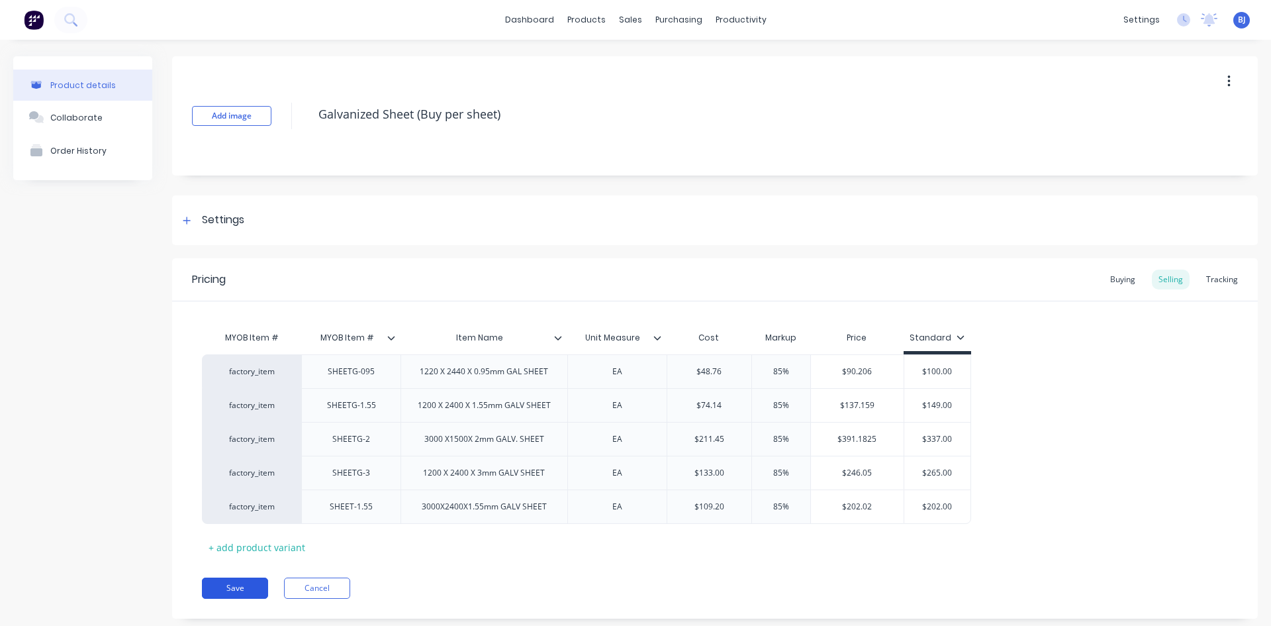
click at [234, 585] on button "Save" at bounding box center [235, 587] width 66 height 21
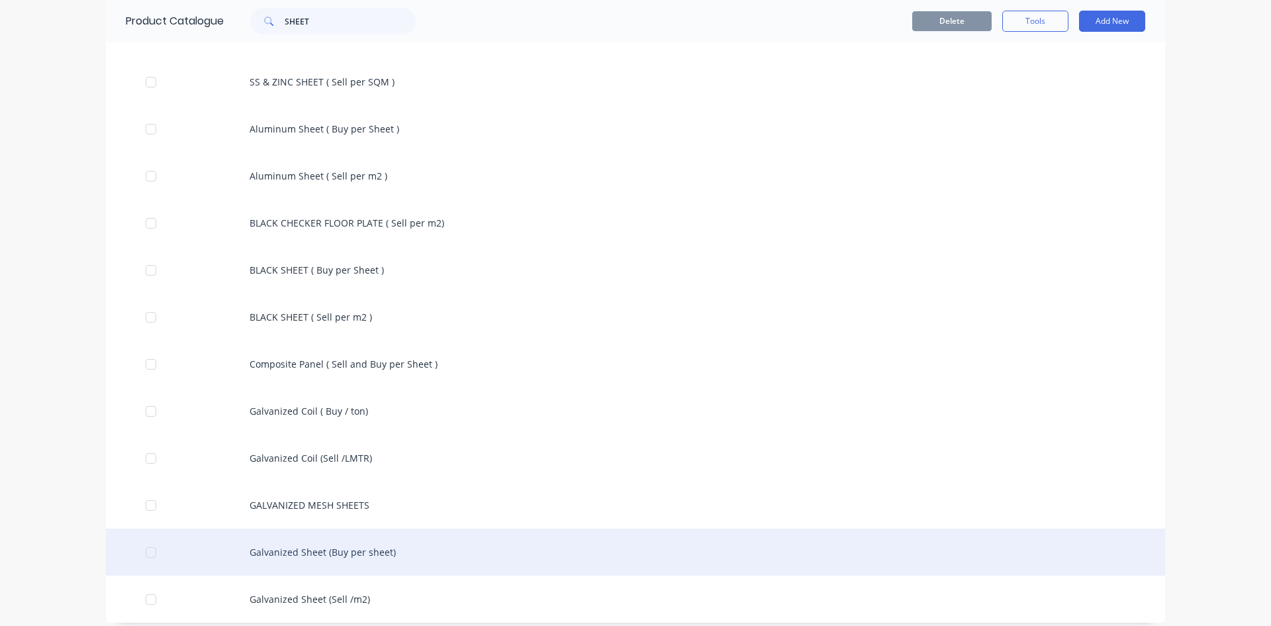
scroll to position [241, 0]
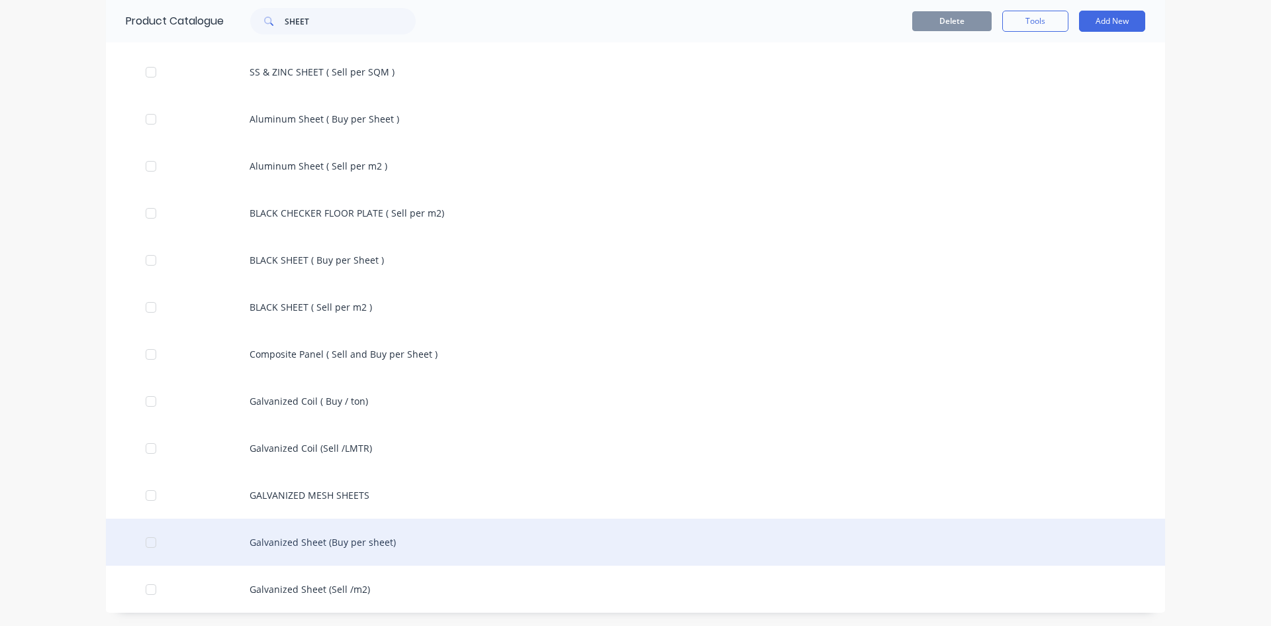
click at [306, 546] on div "Galvanized Sheet (Buy per sheet)" at bounding box center [635, 541] width 1059 height 47
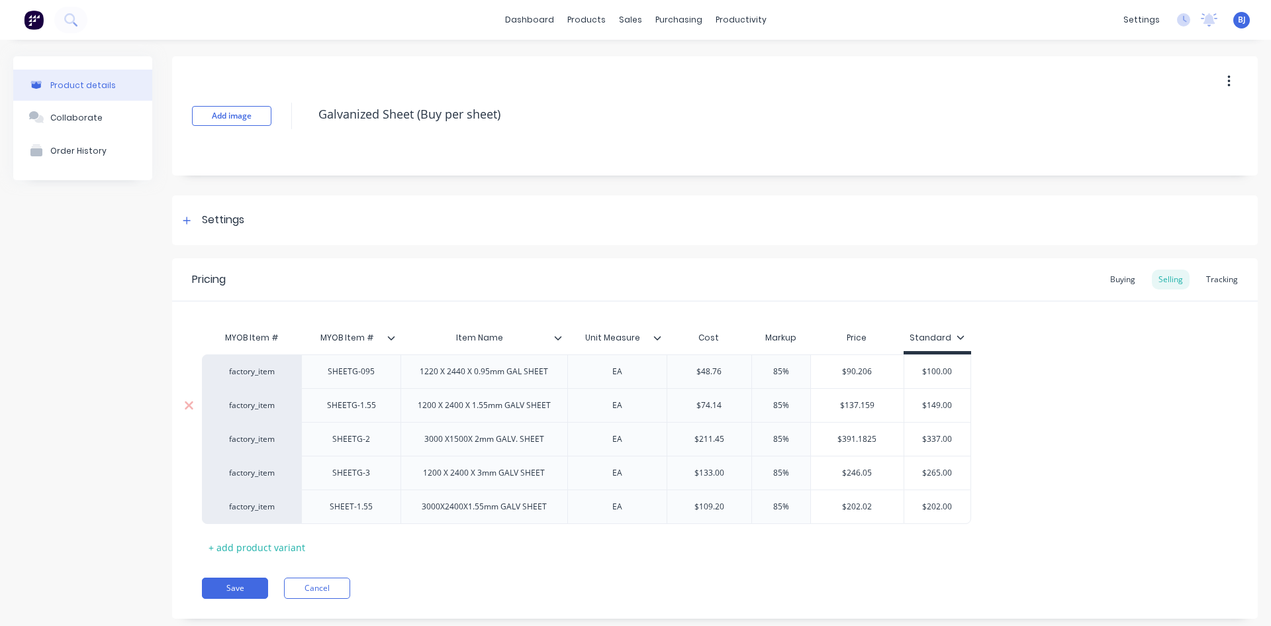
click at [460, 411] on div "1200 X 2400 X 1.55mm GALV SHEET" at bounding box center [484, 405] width 154 height 17
drag, startPoint x: 454, startPoint y: 444, endPoint x: 452, endPoint y: 455, distance: 11.3
click at [452, 450] on div "3000 X1500X 2mm GALV. SHEET" at bounding box center [484, 439] width 167 height 34
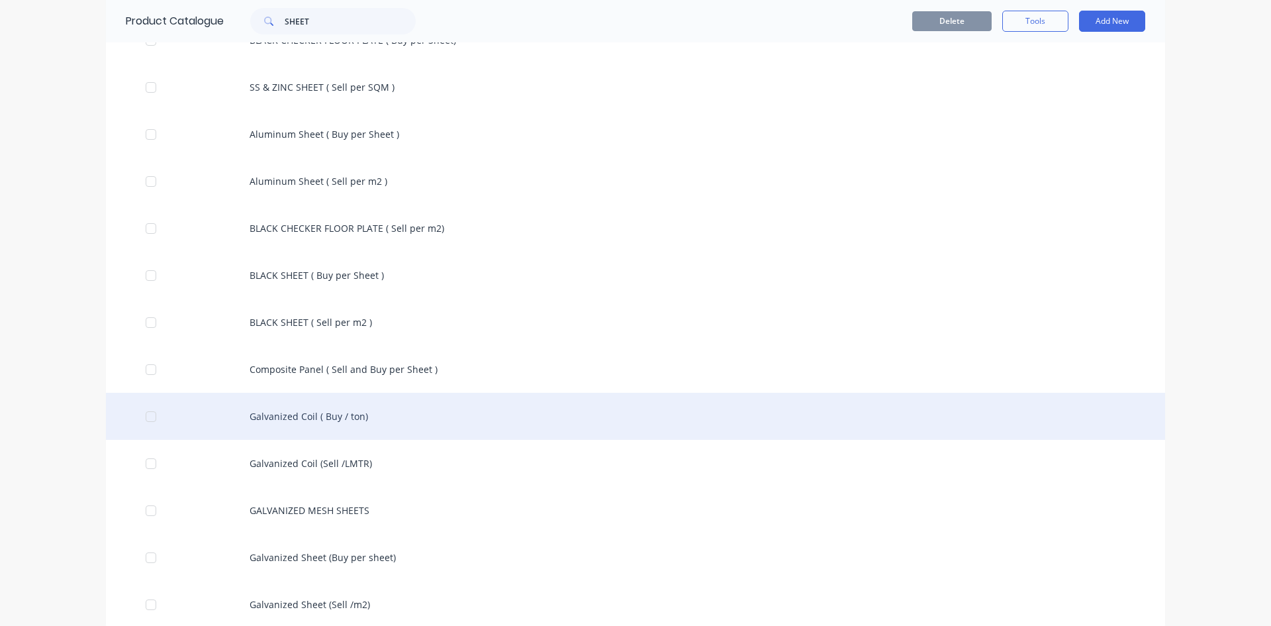
scroll to position [241, 0]
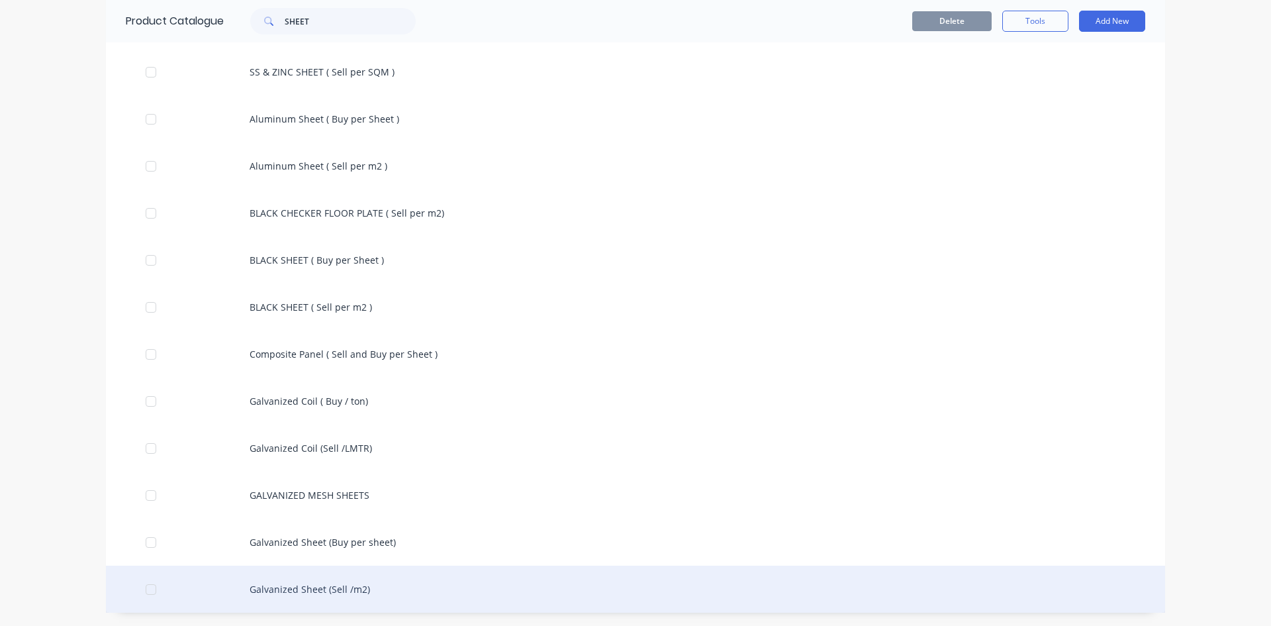
click at [324, 591] on div "Galvanized Sheet (Sell /m2)" at bounding box center [635, 588] width 1059 height 47
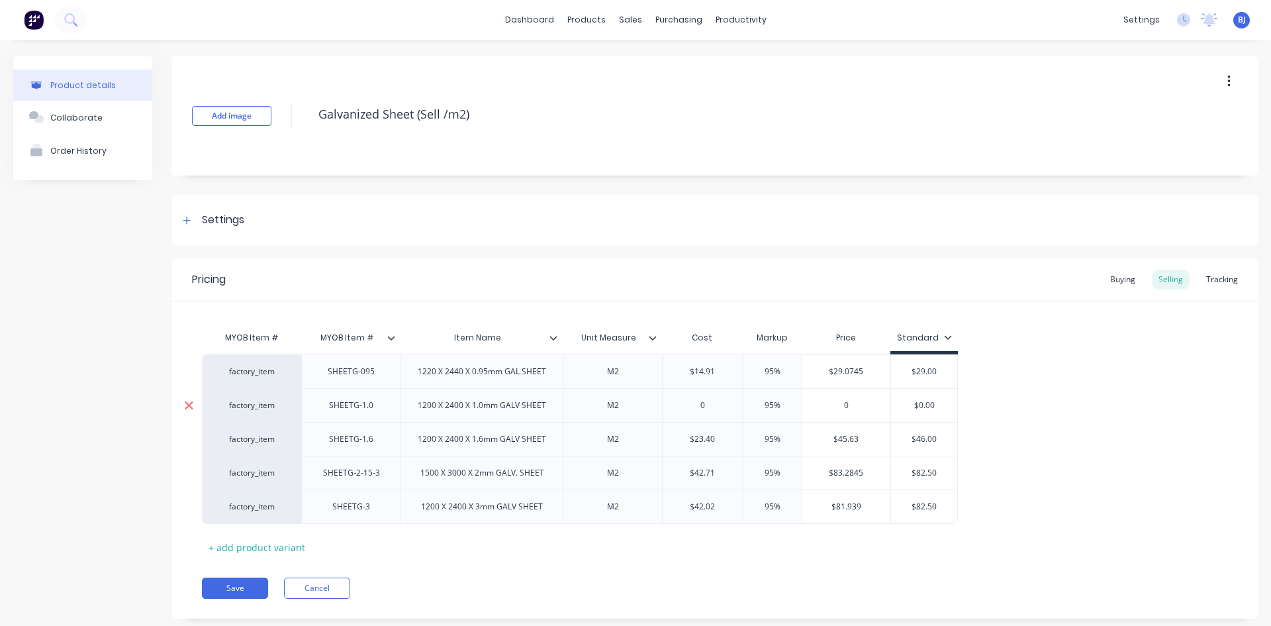
click at [192, 402] on icon at bounding box center [189, 405] width 9 height 9
type textarea "x"
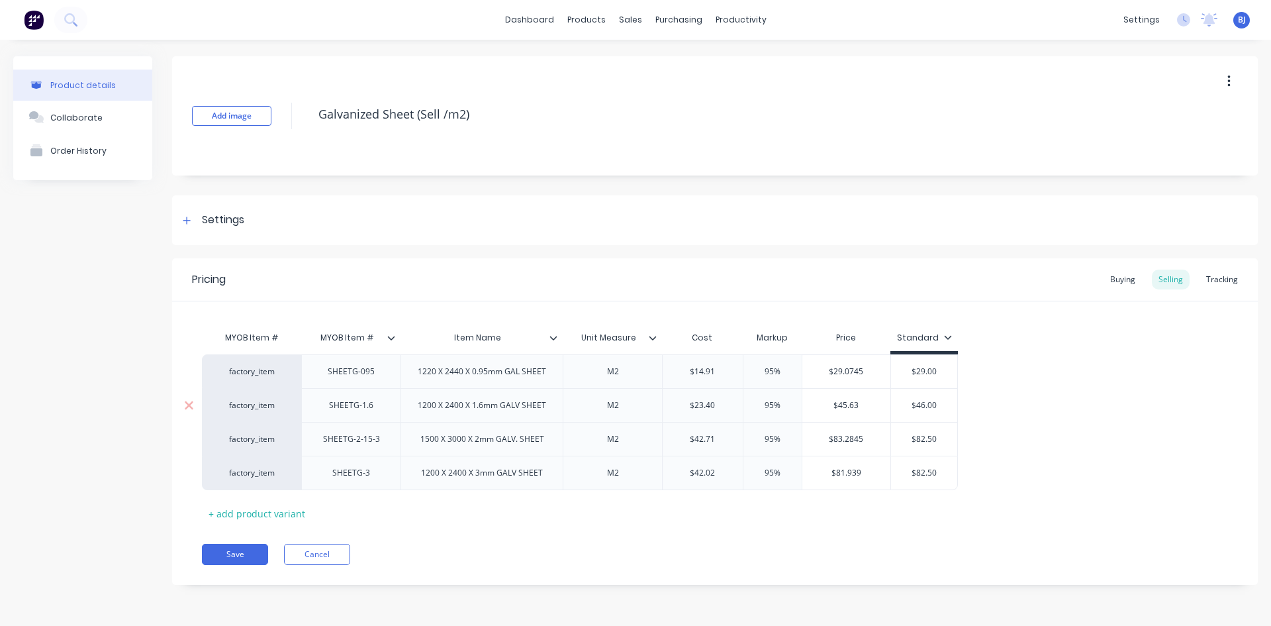
drag, startPoint x: 375, startPoint y: 410, endPoint x: 390, endPoint y: 431, distance: 25.7
click at [377, 416] on div "SHEETG-1.6" at bounding box center [350, 405] width 99 height 34
type textarea "x"
drag, startPoint x: 484, startPoint y: 409, endPoint x: 487, endPoint y: 428, distance: 18.7
click at [484, 410] on div "1200 X 2400 X 1.6mm GALV SHEET" at bounding box center [482, 405] width 150 height 17
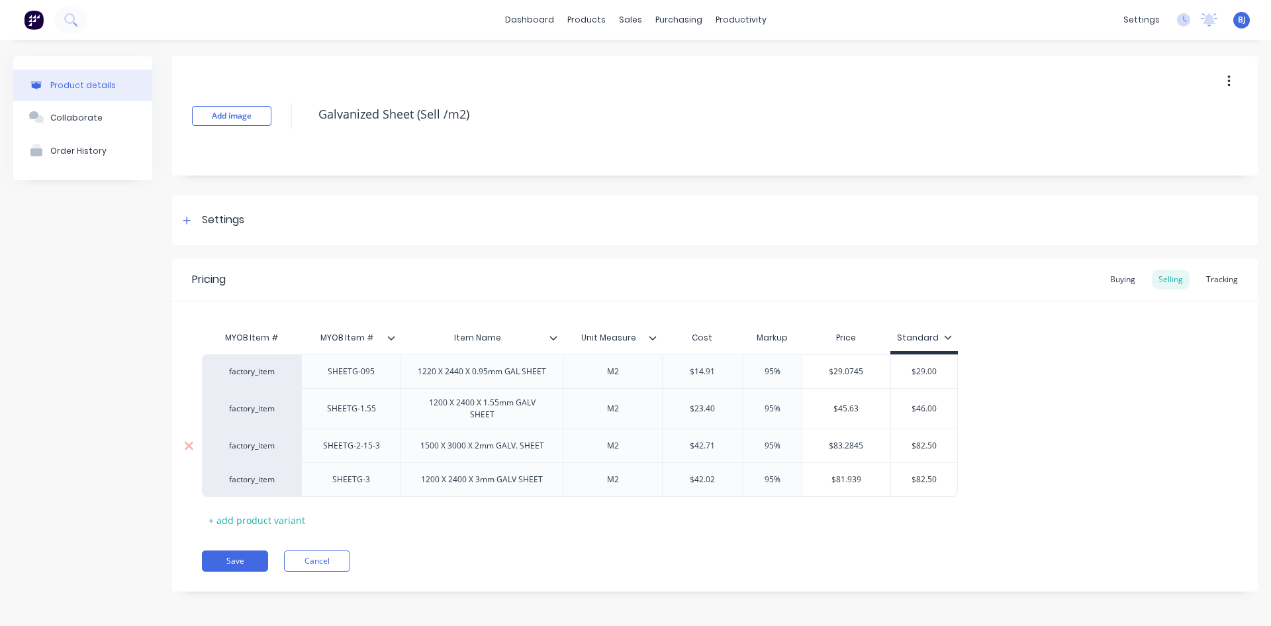
type textarea "x"
click at [383, 452] on div "SHEETG-2-15-3" at bounding box center [350, 445] width 99 height 34
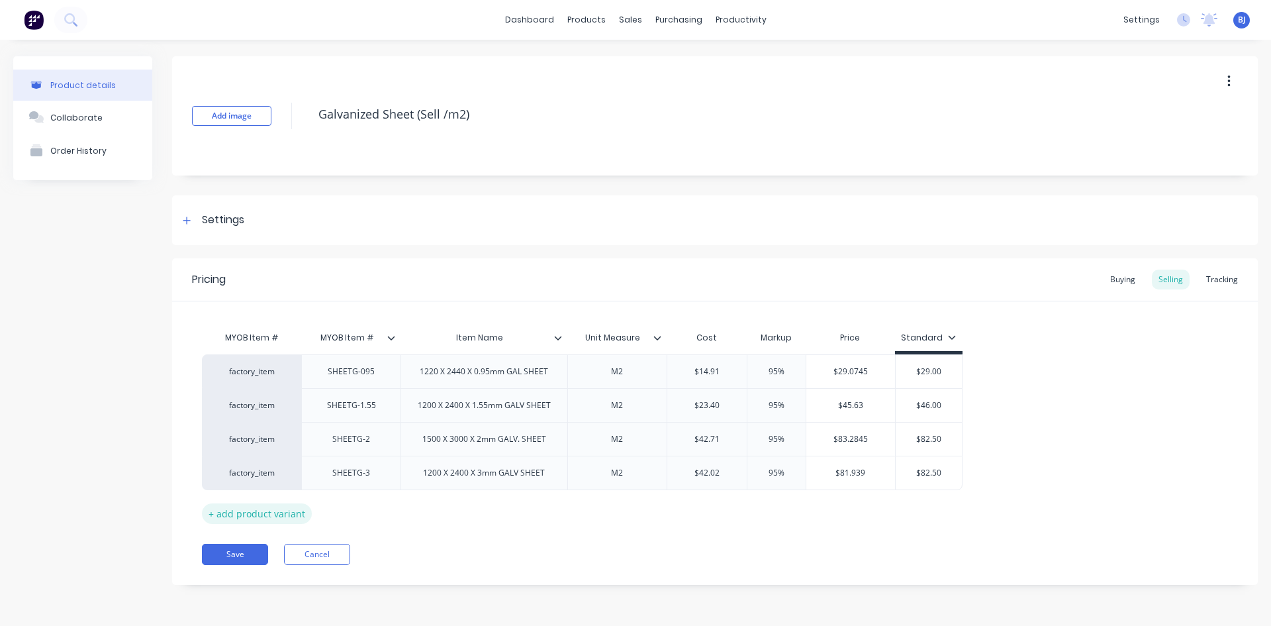
click at [248, 511] on div "+ add product variant" at bounding box center [257, 513] width 110 height 21
type textarea "x"
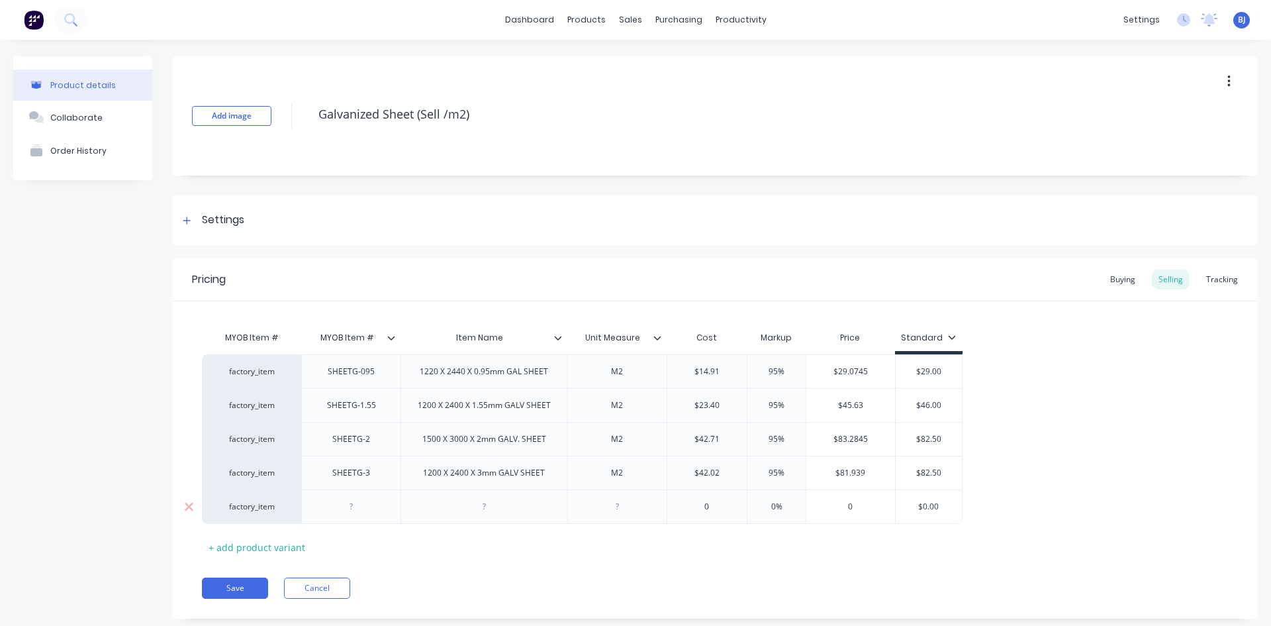
click at [355, 510] on div at bounding box center [351, 506] width 66 height 17
type textarea "x"
drag, startPoint x: 481, startPoint y: 506, endPoint x: 485, endPoint y: 522, distance: 16.6
click at [481, 509] on div at bounding box center [484, 506] width 66 height 17
click at [617, 515] on div at bounding box center [616, 506] width 99 height 34
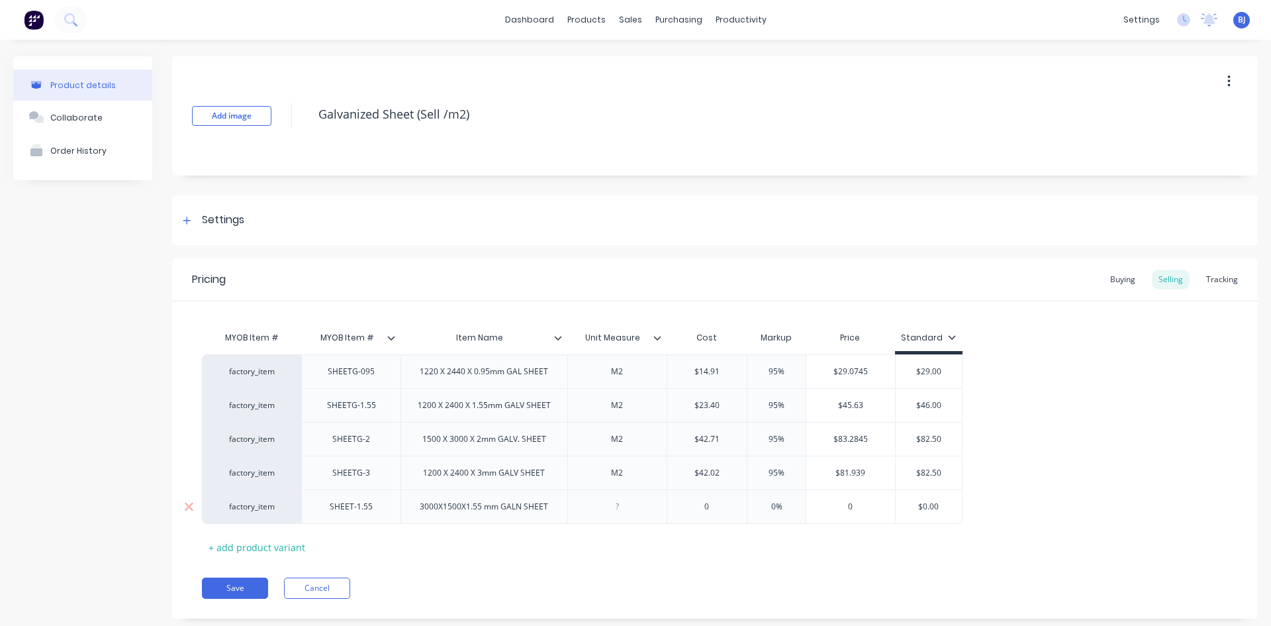
click at [617, 515] on div at bounding box center [616, 506] width 99 height 34
click at [619, 512] on div at bounding box center [617, 506] width 66 height 17
type textarea "x"
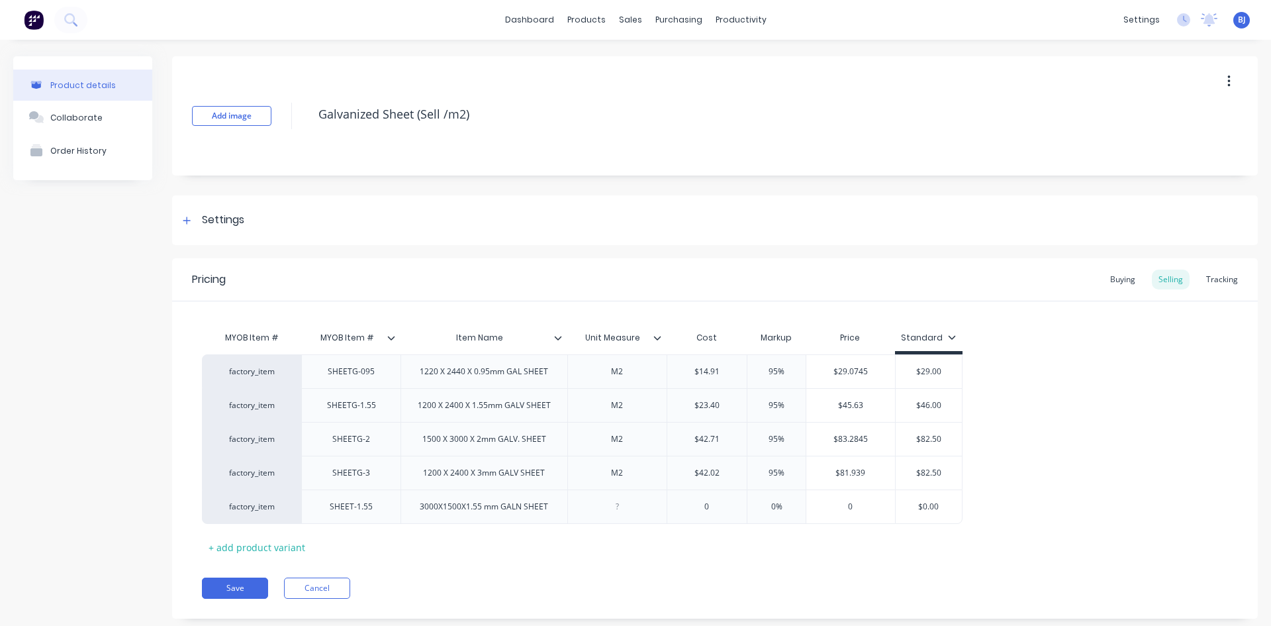
click at [671, 551] on div "MYOB Item # MYOB Item # Item Name Unit Measure Cost Markup Price Standard facto…" at bounding box center [715, 440] width 1026 height 233
click at [622, 511] on div at bounding box center [617, 506] width 66 height 17
type textarea "x"
type input "0"
click at [703, 512] on input "0" at bounding box center [707, 507] width 80 height 12
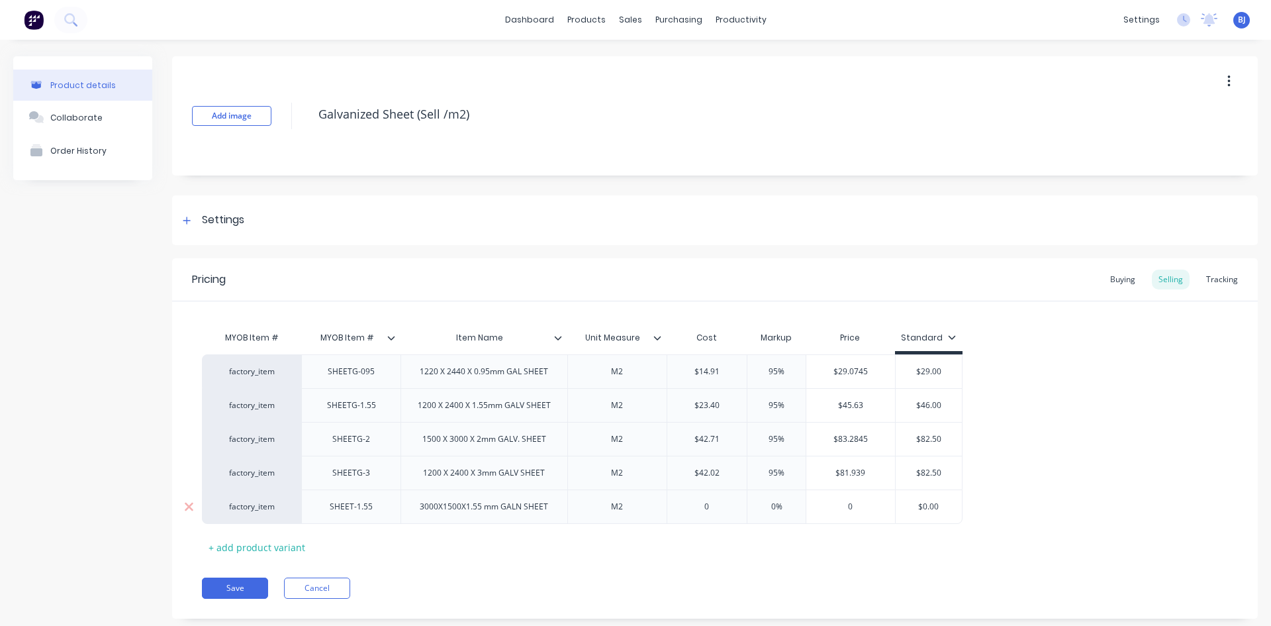
click at [703, 512] on input "0" at bounding box center [707, 507] width 80 height 12
type textarea "x"
type input "2"
type textarea "x"
type input "24."
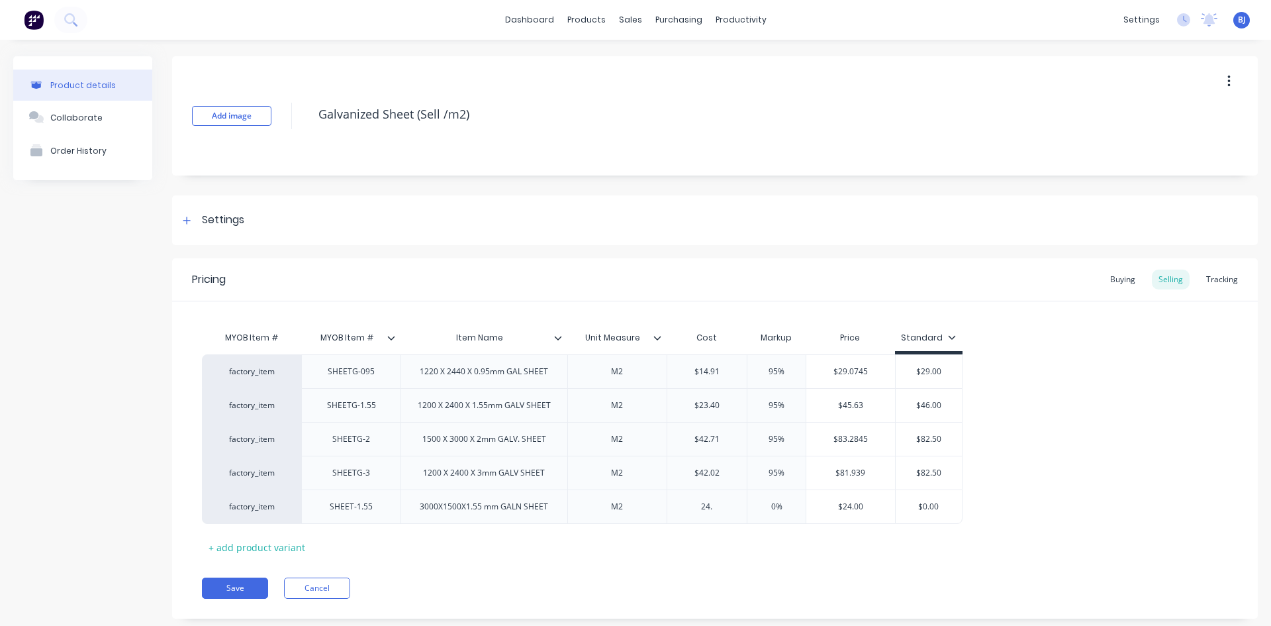
type textarea "x"
type input "24.2"
type textarea "x"
type input "24.26"
type input "0%"
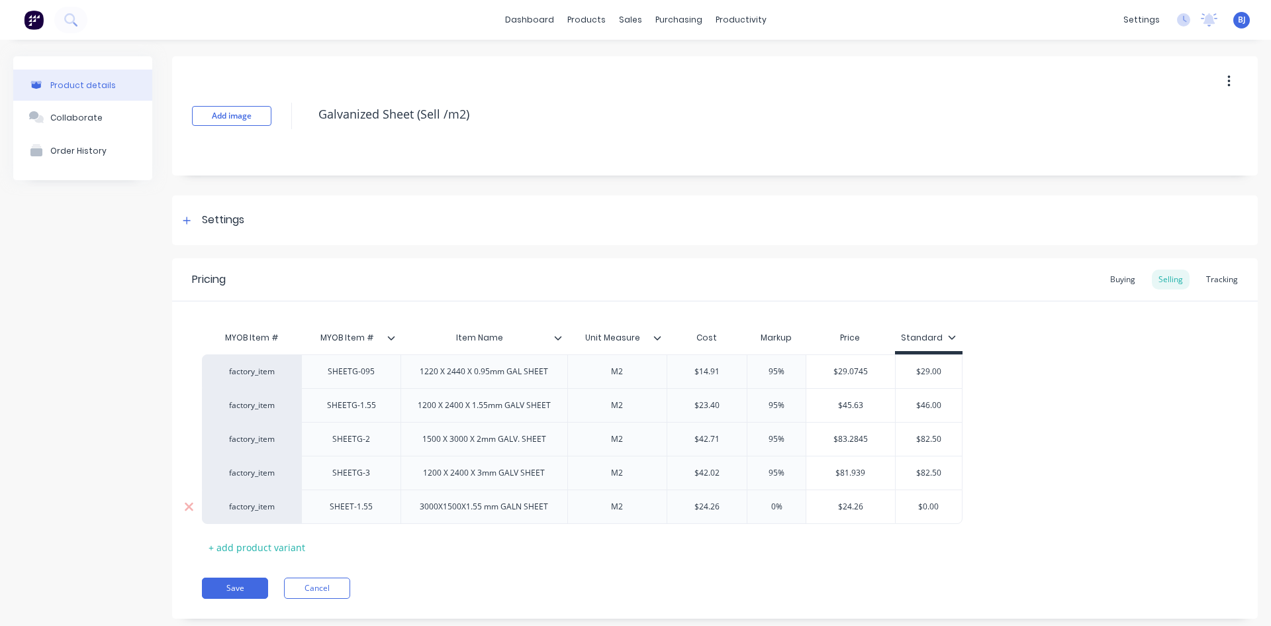
drag, startPoint x: 776, startPoint y: 504, endPoint x: 762, endPoint y: 519, distance: 20.1
click at [762, 518] on div "0% 0%" at bounding box center [776, 506] width 66 height 33
type textarea "x"
type input "9%"
type textarea "x"
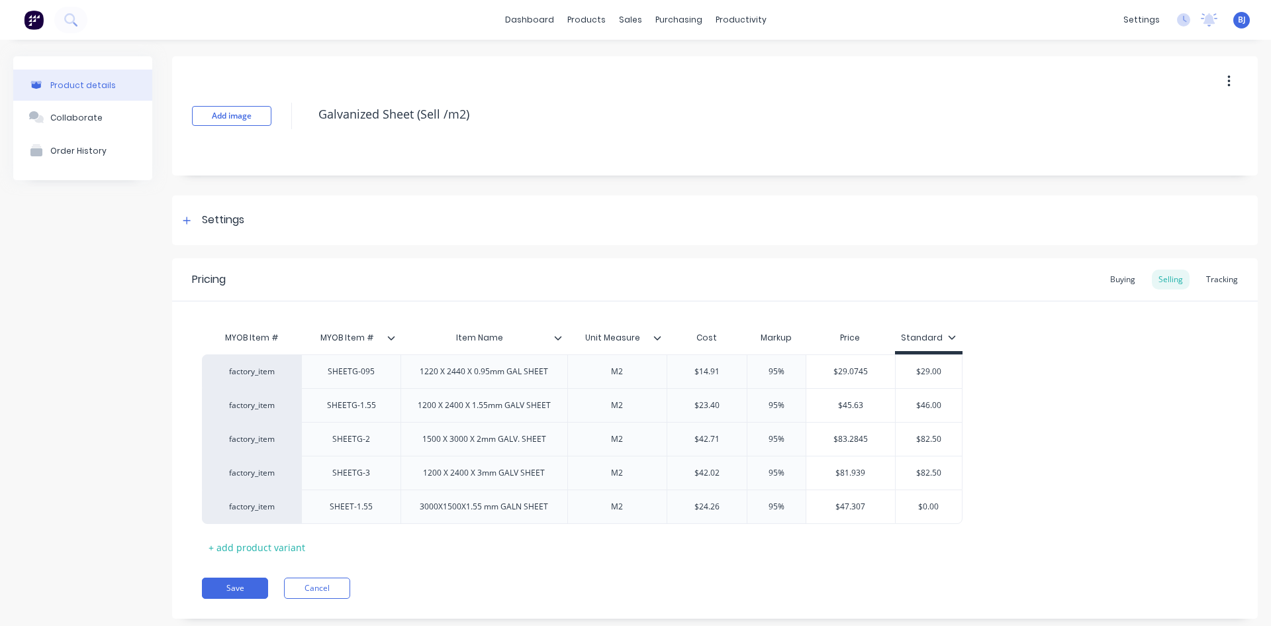
type input "95%"
click at [785, 536] on div "MYOB Item # MYOB Item # Item Name Unit Measure Cost Markup Price Standard facto…" at bounding box center [715, 440] width 1026 height 233
type input "$0.00"
drag, startPoint x: 941, startPoint y: 503, endPoint x: 900, endPoint y: 523, distance: 45.0
click at [902, 522] on div "$0.00 $0.00" at bounding box center [929, 506] width 66 height 33
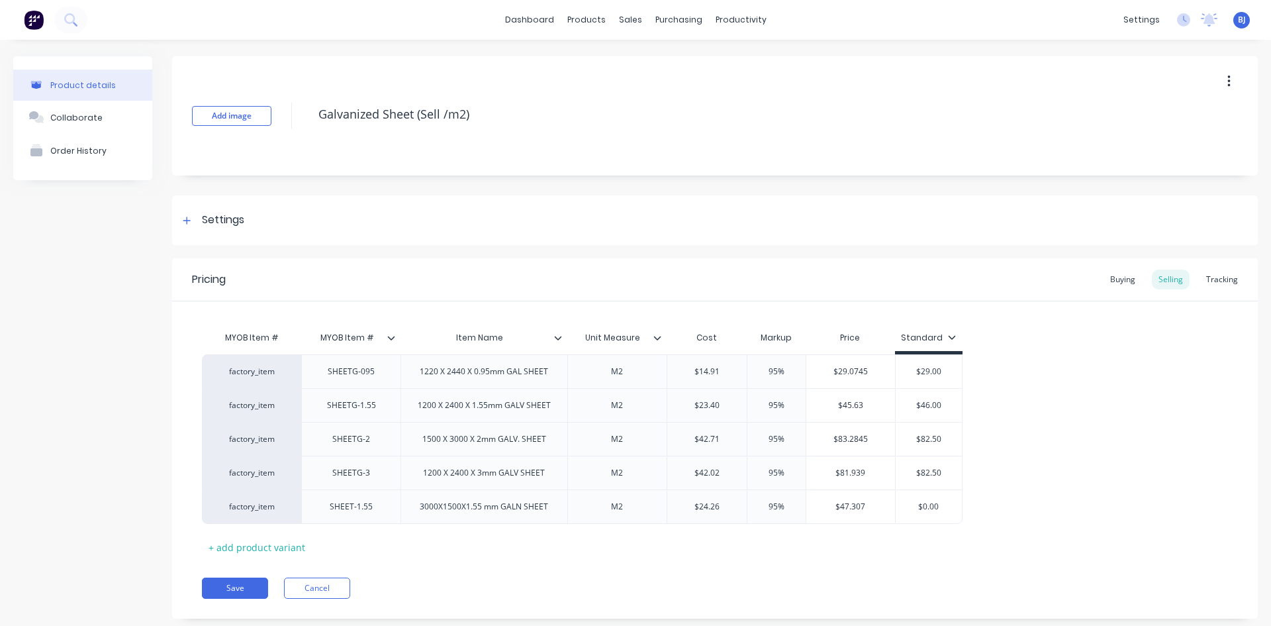
type textarea "x"
type input "4"
type textarea "x"
type input "47"
type textarea "x"
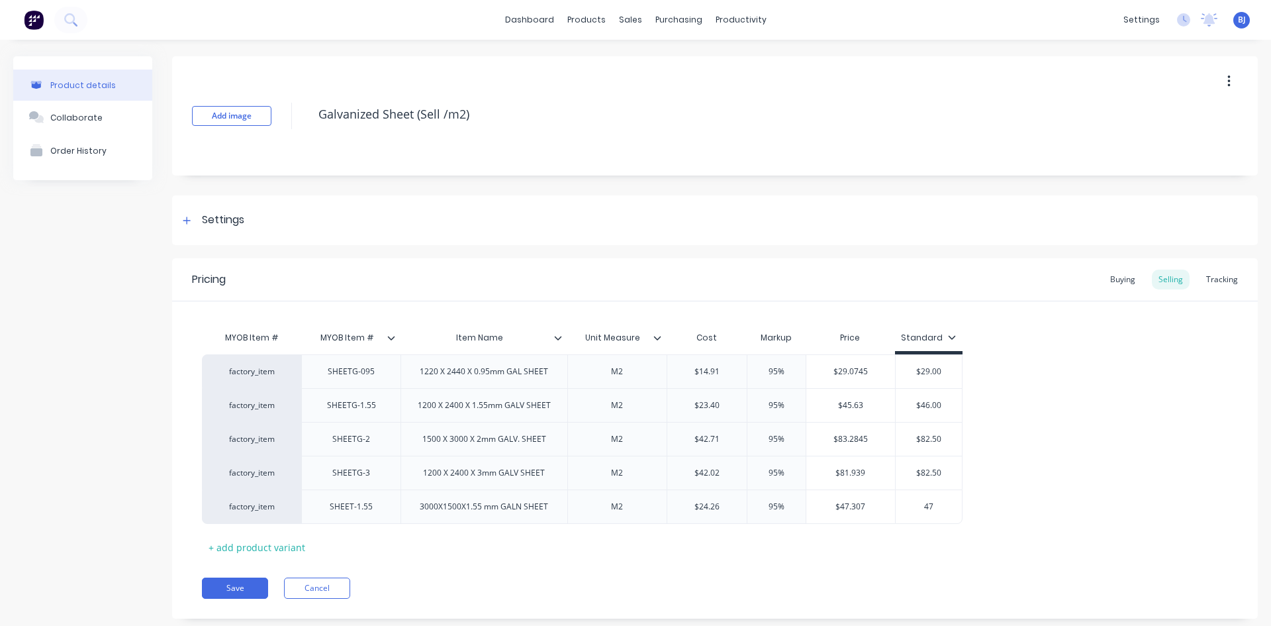
type input "47."
type textarea "x"
type input "47.5"
type textarea "x"
type input "47.50"
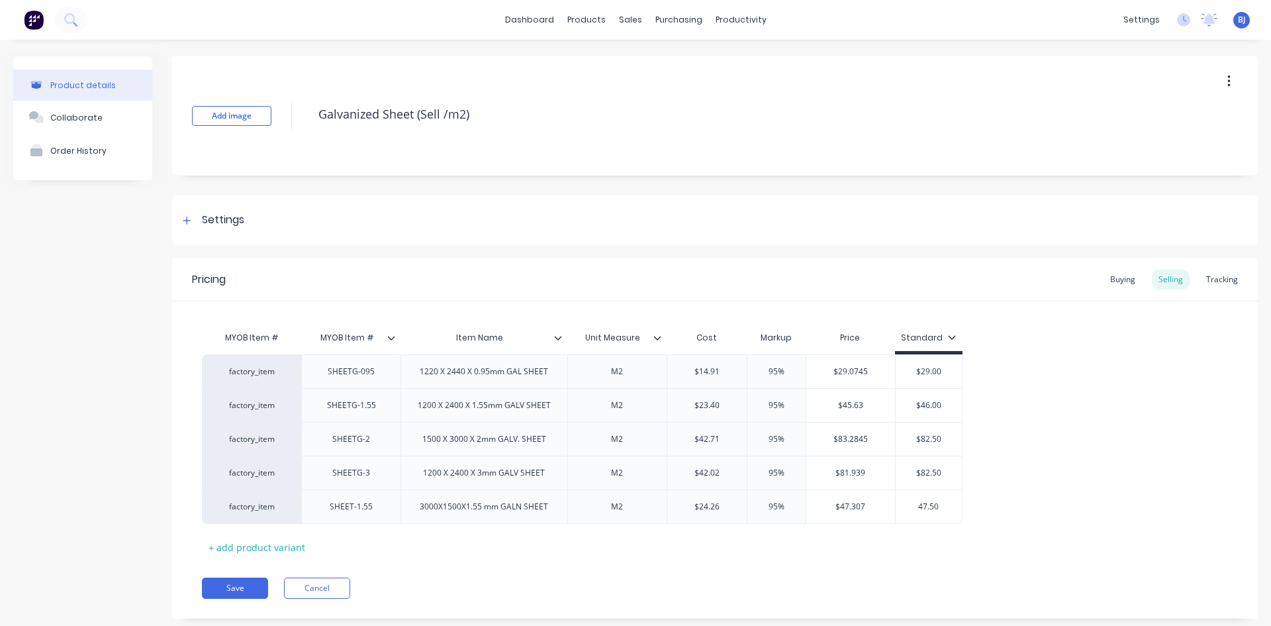
click at [669, 565] on div "Pricing Buying Selling Tracking MYOB Item # MYOB Item # Item Name Unit Measure …" at bounding box center [715, 438] width 1086 height 360
drag, startPoint x: 448, startPoint y: 443, endPoint x: 479, endPoint y: 476, distance: 45.0
click at [450, 446] on div "1500 X 3000 X 2mm GALV. SHEET" at bounding box center [484, 438] width 145 height 17
click at [457, 444] on div "3000 X 2mm GALV. SHEET" at bounding box center [484, 438] width 118 height 17
click at [237, 584] on button "Save" at bounding box center [235, 587] width 66 height 21
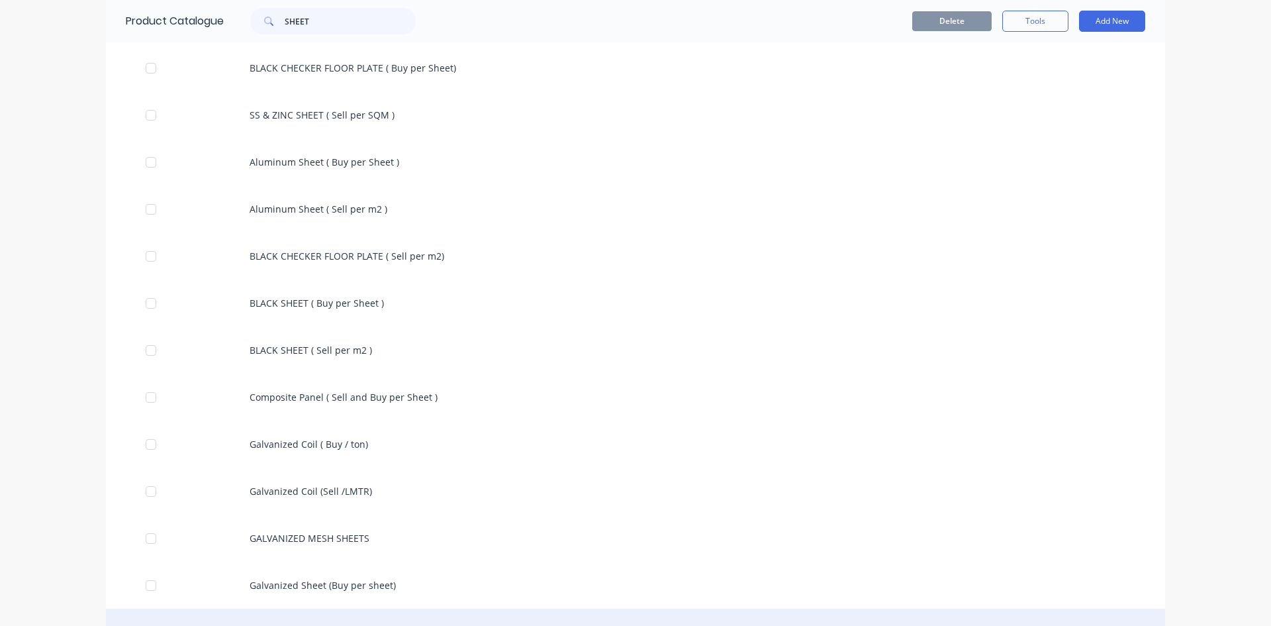
scroll to position [241, 0]
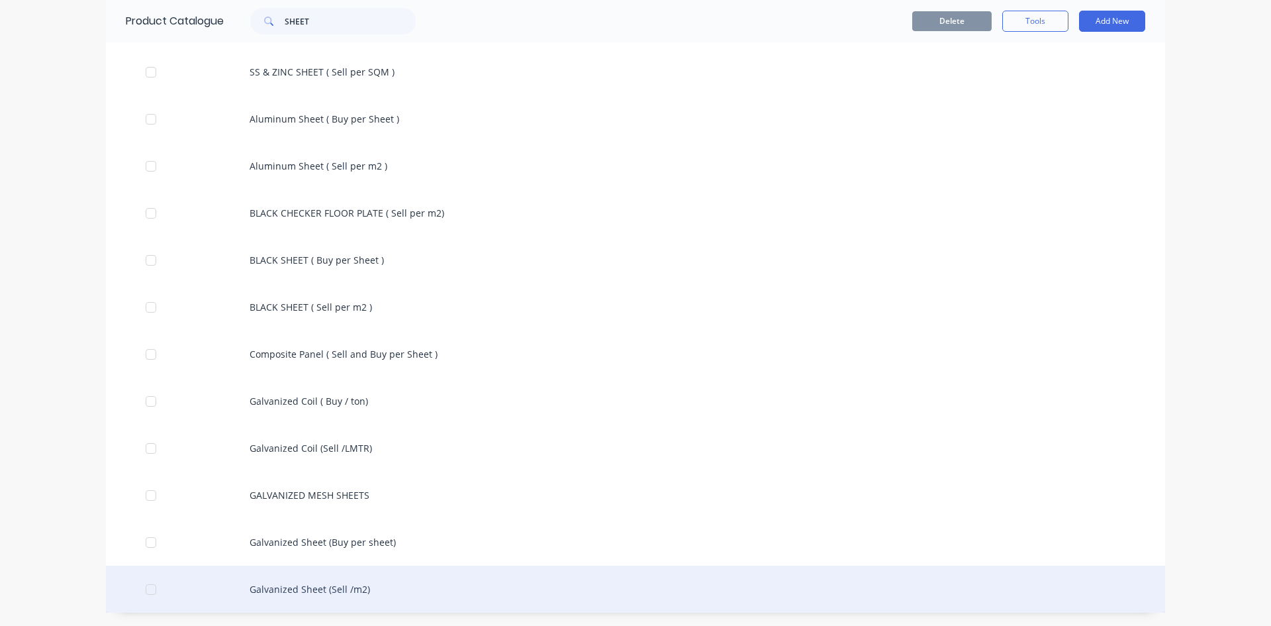
click at [284, 587] on div "Galvanized Sheet (Sell /m2)" at bounding box center [635, 588] width 1059 height 47
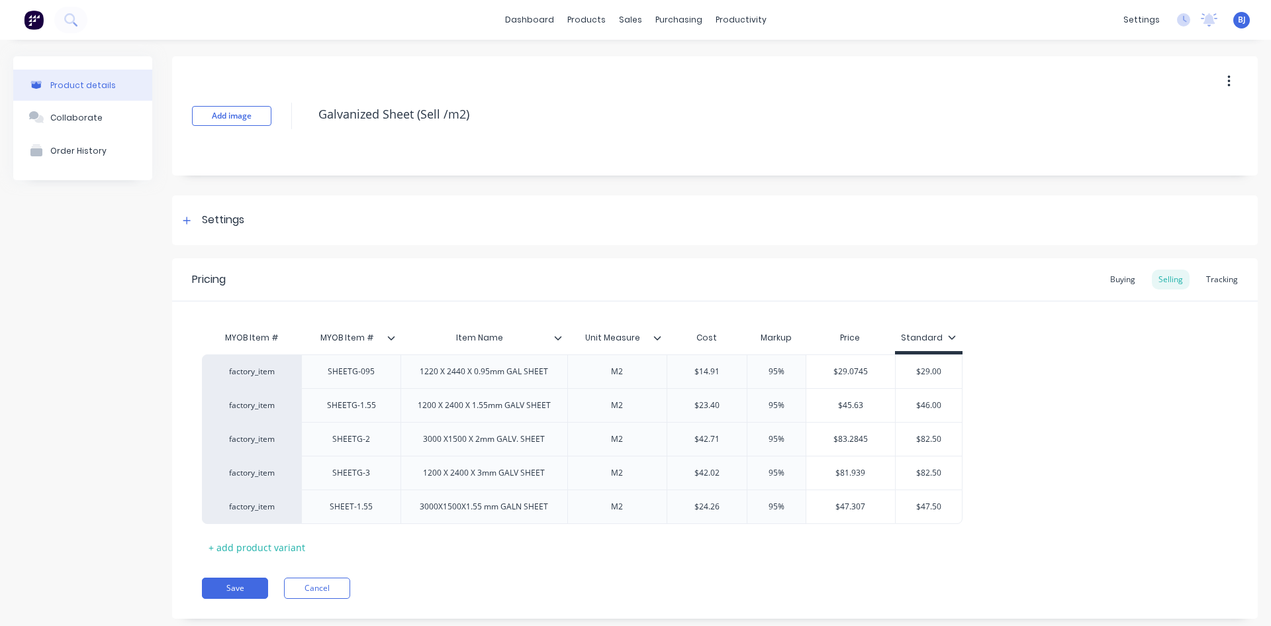
type textarea "x"
drag, startPoint x: 441, startPoint y: 480, endPoint x: 448, endPoint y: 430, distance: 50.1
click at [448, 430] on div "factory_item SHEETG-095 1220 X 2440 X 0.95mm GAL SHEET M2 $14.91 95% $29.0745 $…" at bounding box center [715, 438] width 1026 height 169
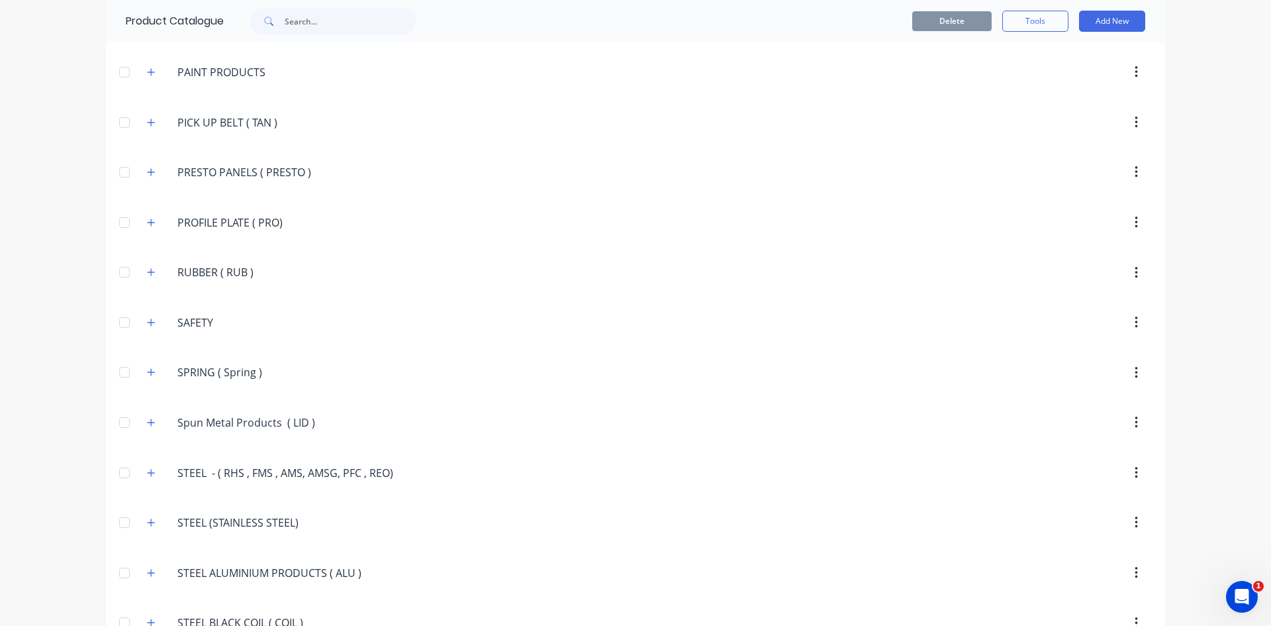
scroll to position [2233, 0]
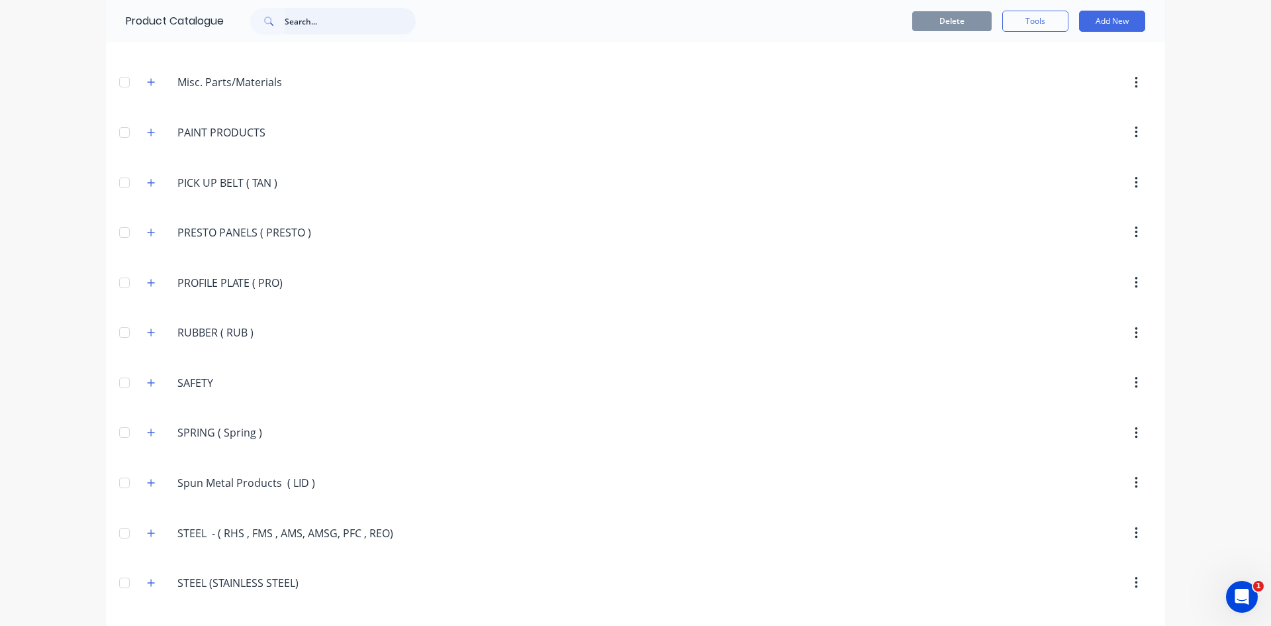
click at [313, 25] on input "text" at bounding box center [350, 21] width 131 height 26
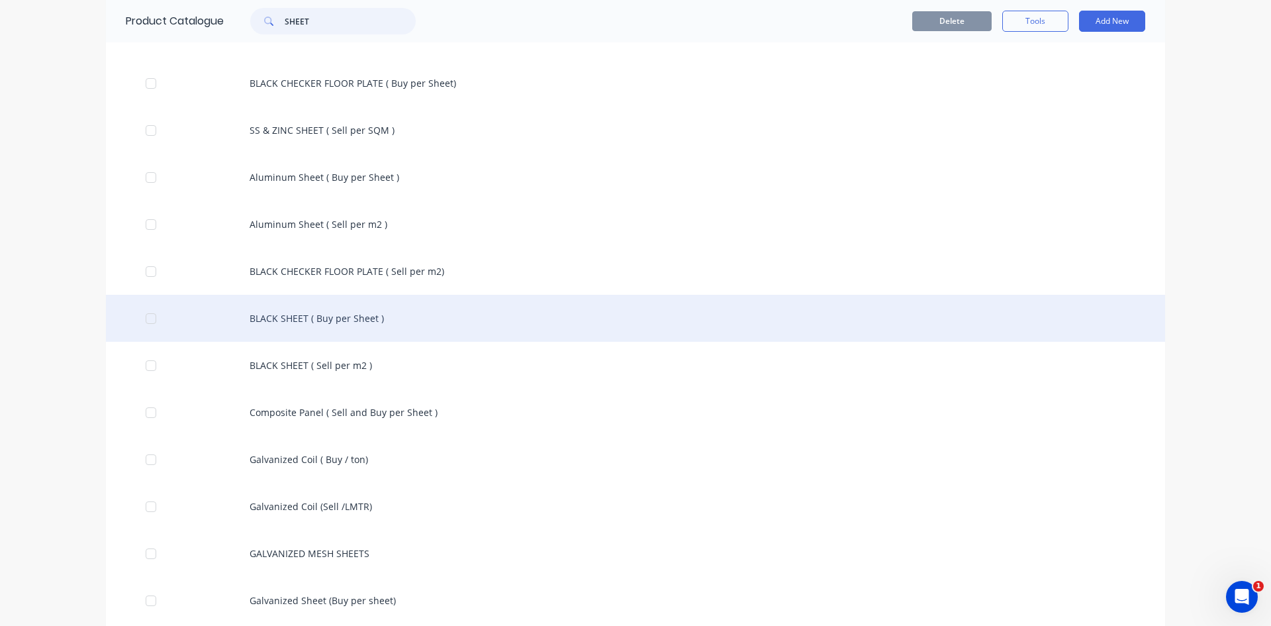
scroll to position [199, 0]
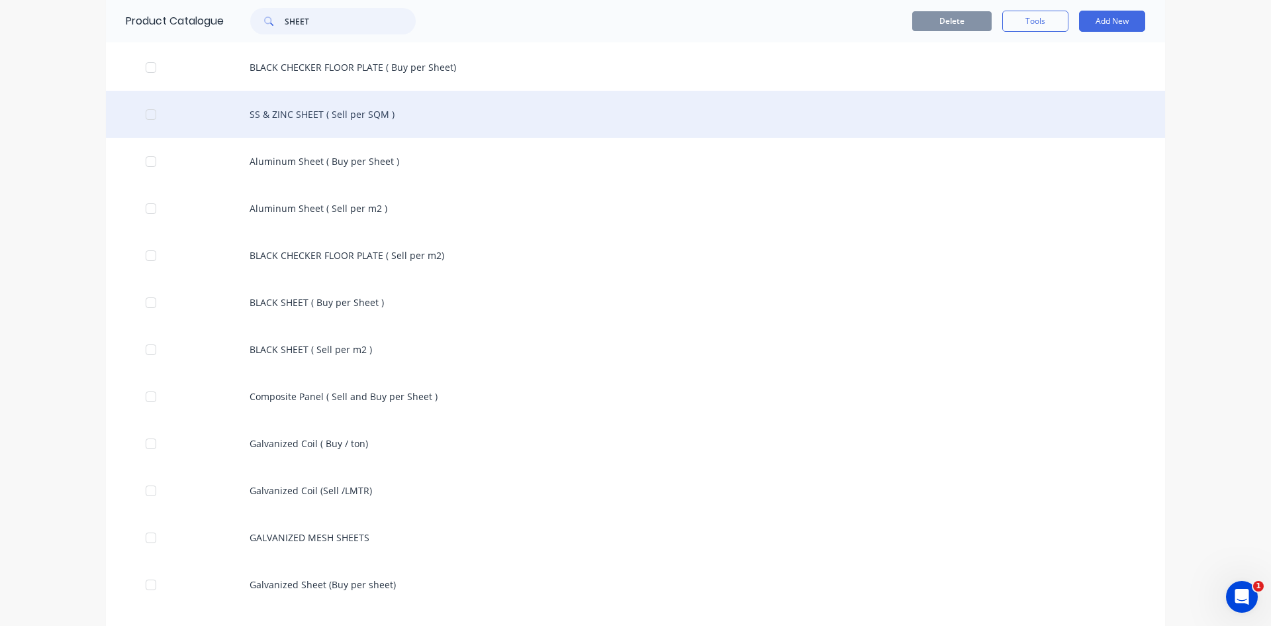
type input "SHEET"
click at [354, 117] on div "SS & ZINC SHEET ( Sell per SQM )" at bounding box center [635, 114] width 1059 height 47
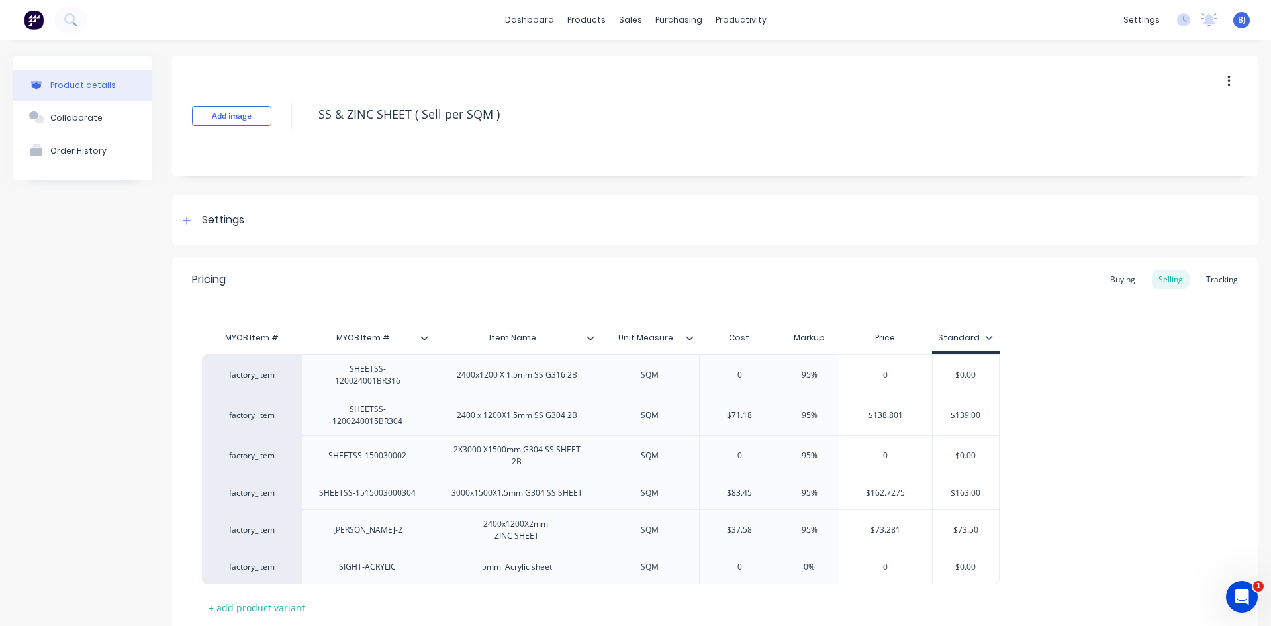
click at [1216, 84] on button "button" at bounding box center [1229, 82] width 31 height 24
click at [1163, 117] on span "Duplicate" at bounding box center [1180, 116] width 99 height 14
type textarea "x"
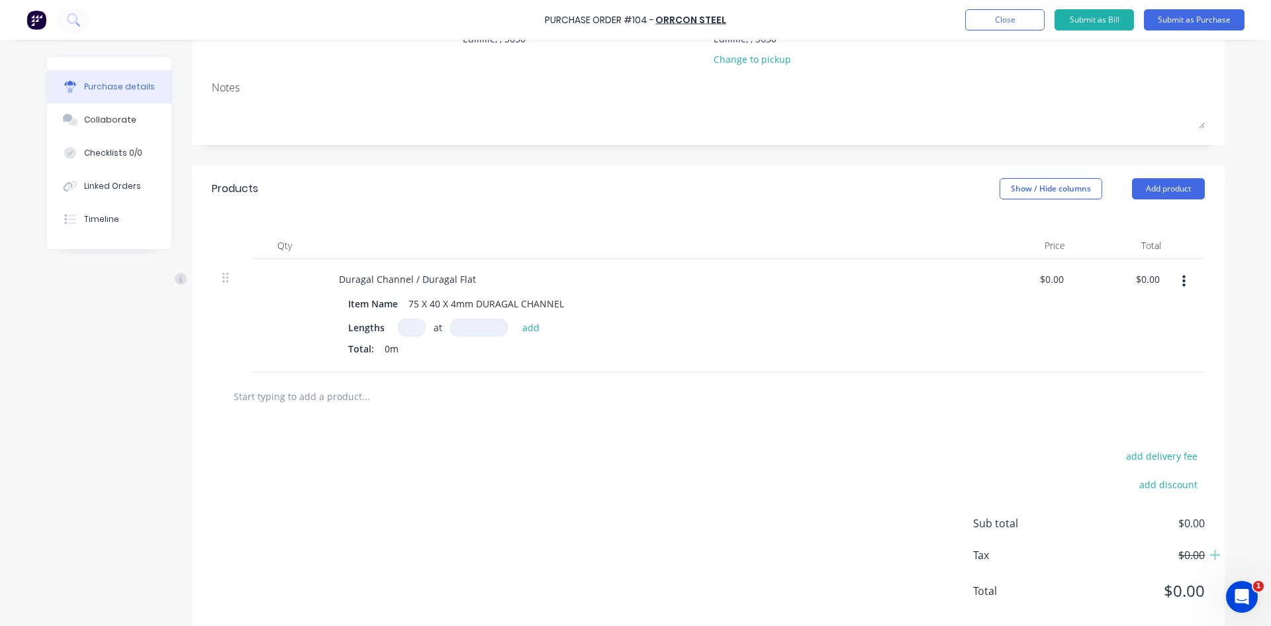
scroll to position [190, 0]
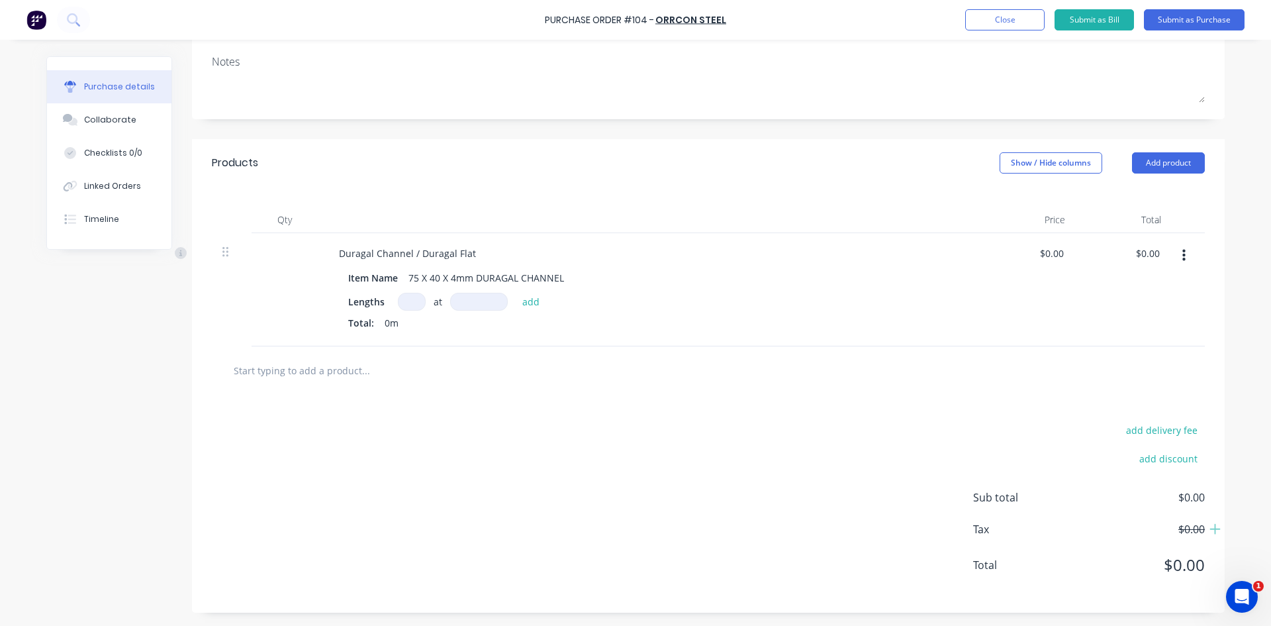
click at [408, 301] on input at bounding box center [412, 302] width 28 height 18
type input "18"
click at [469, 303] on input at bounding box center [479, 302] width 58 height 18
type input "9000mm"
click at [526, 305] on button "add" at bounding box center [531, 301] width 31 height 16
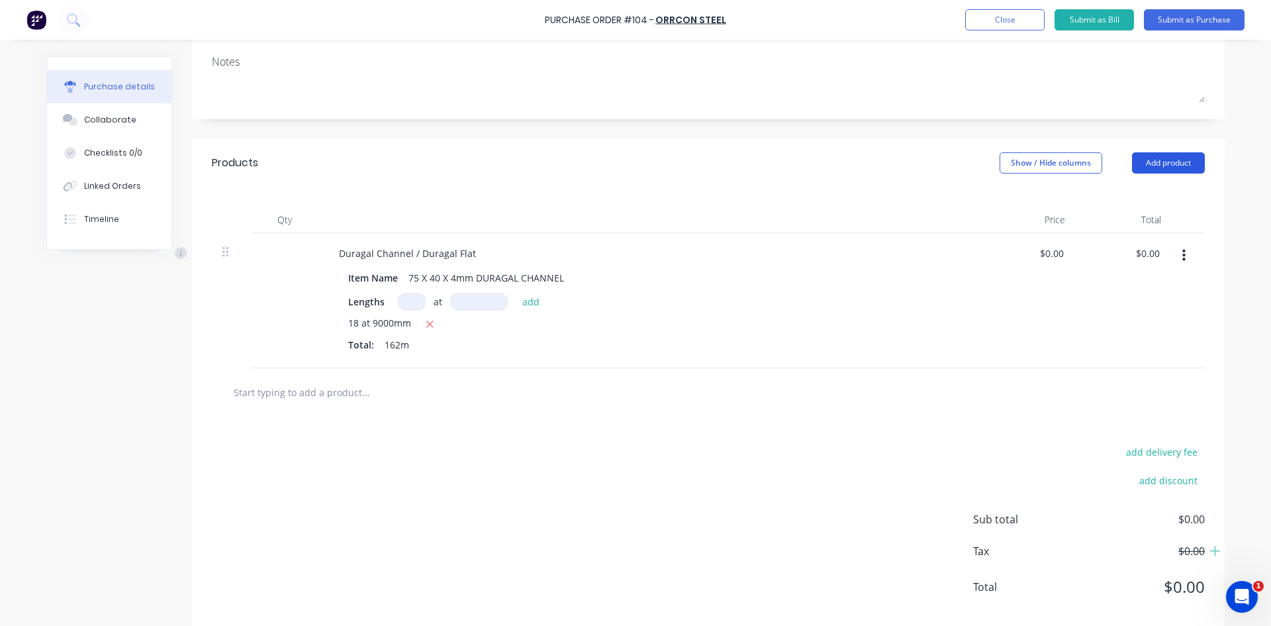
click at [1147, 163] on button "Add product" at bounding box center [1168, 162] width 73 height 21
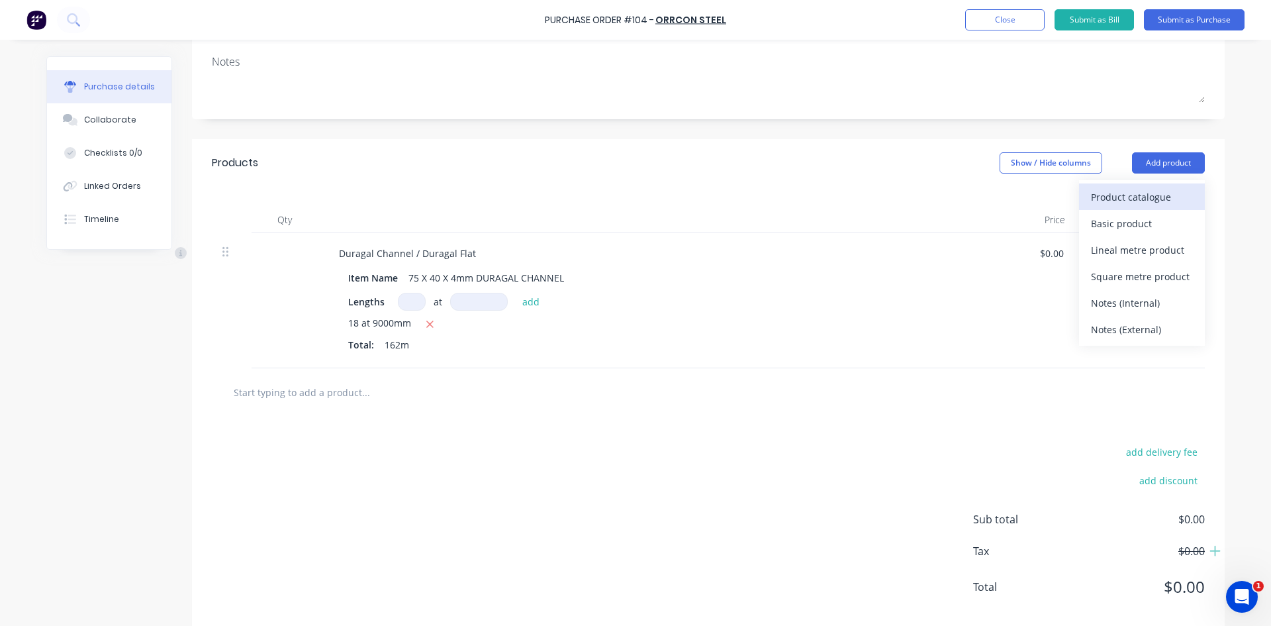
click at [1112, 193] on div "Product catalogue" at bounding box center [1142, 196] width 102 height 19
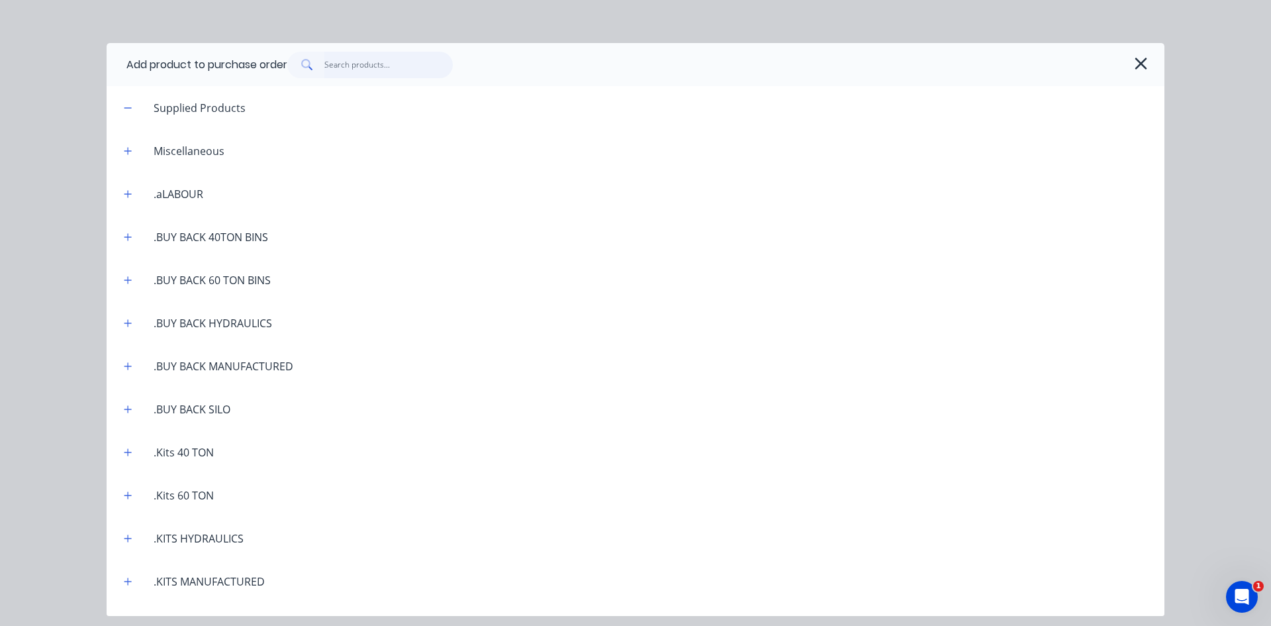
click at [344, 68] on input "text" at bounding box center [388, 65] width 129 height 26
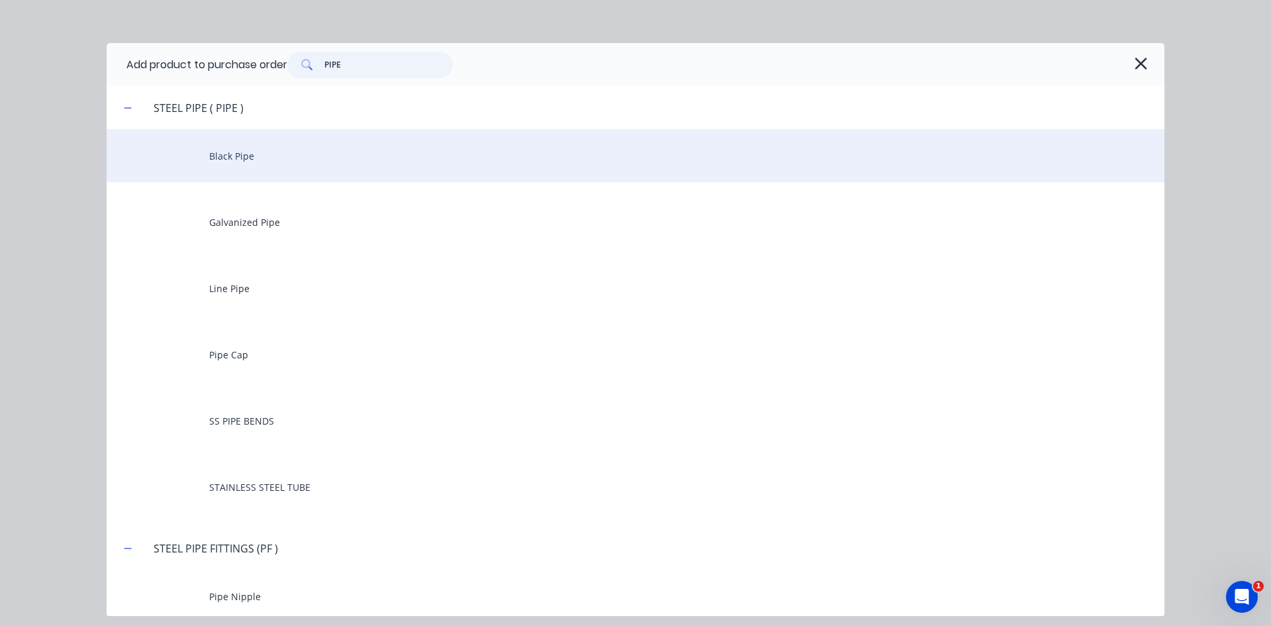
type input "PIPE"
click at [258, 156] on div "Black Pipe" at bounding box center [636, 155] width 1058 height 53
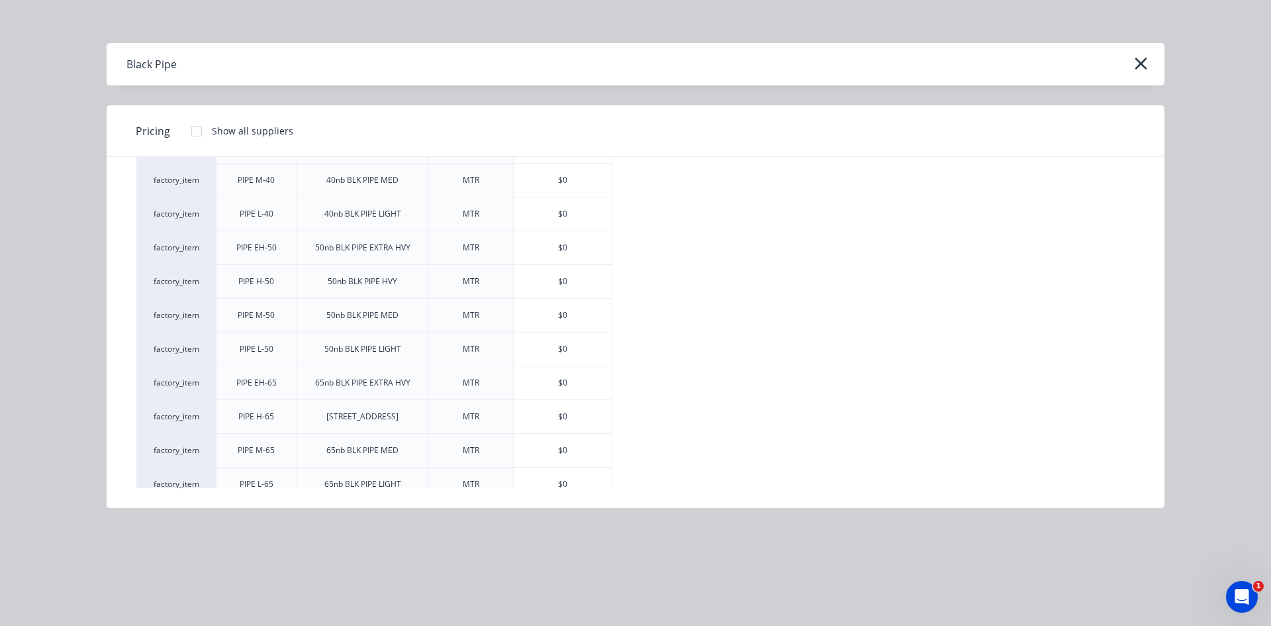
scroll to position [596, 0]
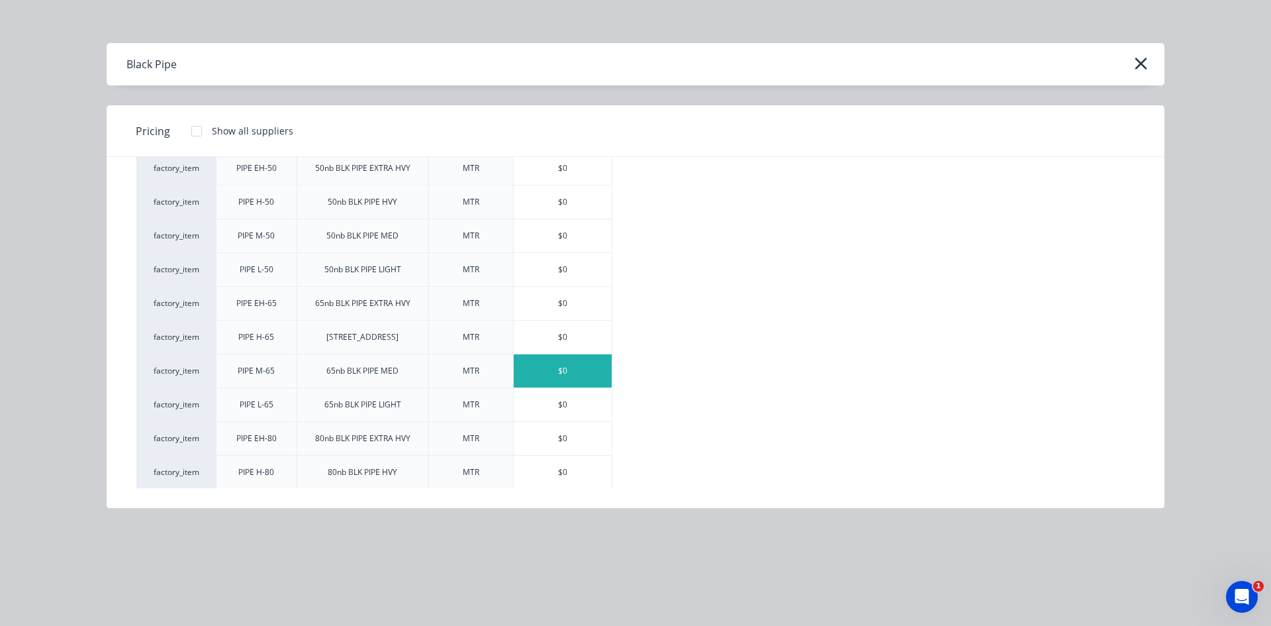
click at [553, 373] on div "$0" at bounding box center [563, 370] width 98 height 33
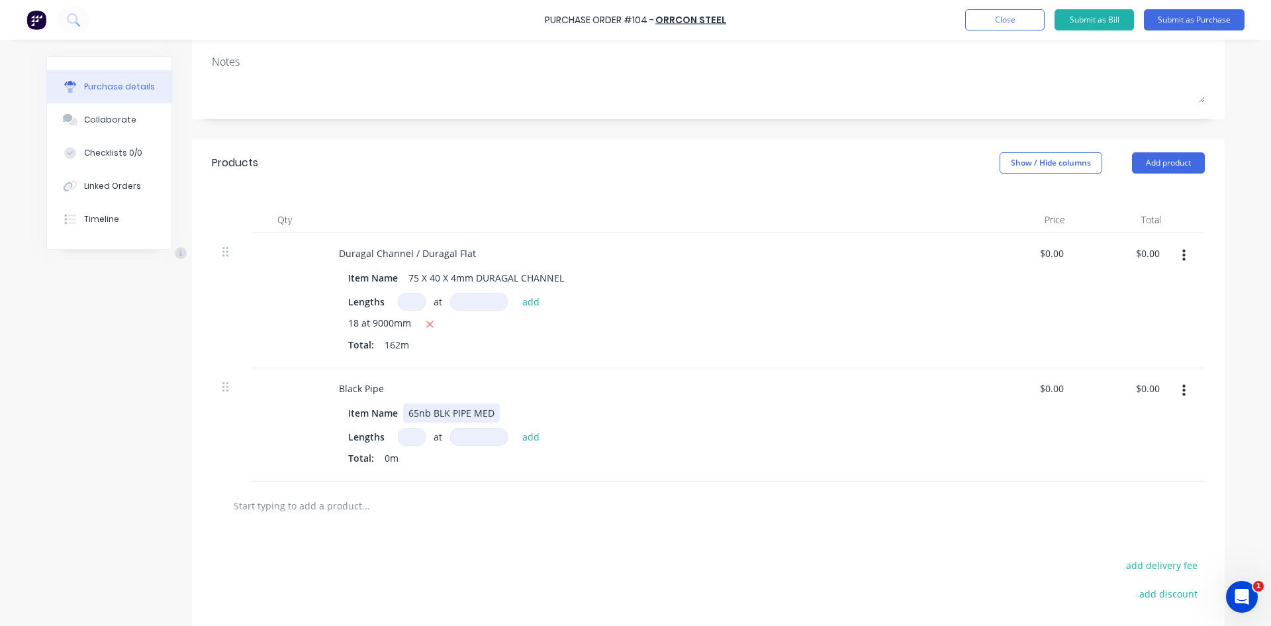
click at [446, 414] on div "65nb BLK PIPE MED" at bounding box center [451, 412] width 97 height 19
click at [403, 438] on input at bounding box center [412, 437] width 28 height 18
type input "37"
click at [460, 436] on input at bounding box center [479, 437] width 58 height 18
type input "6500mm"
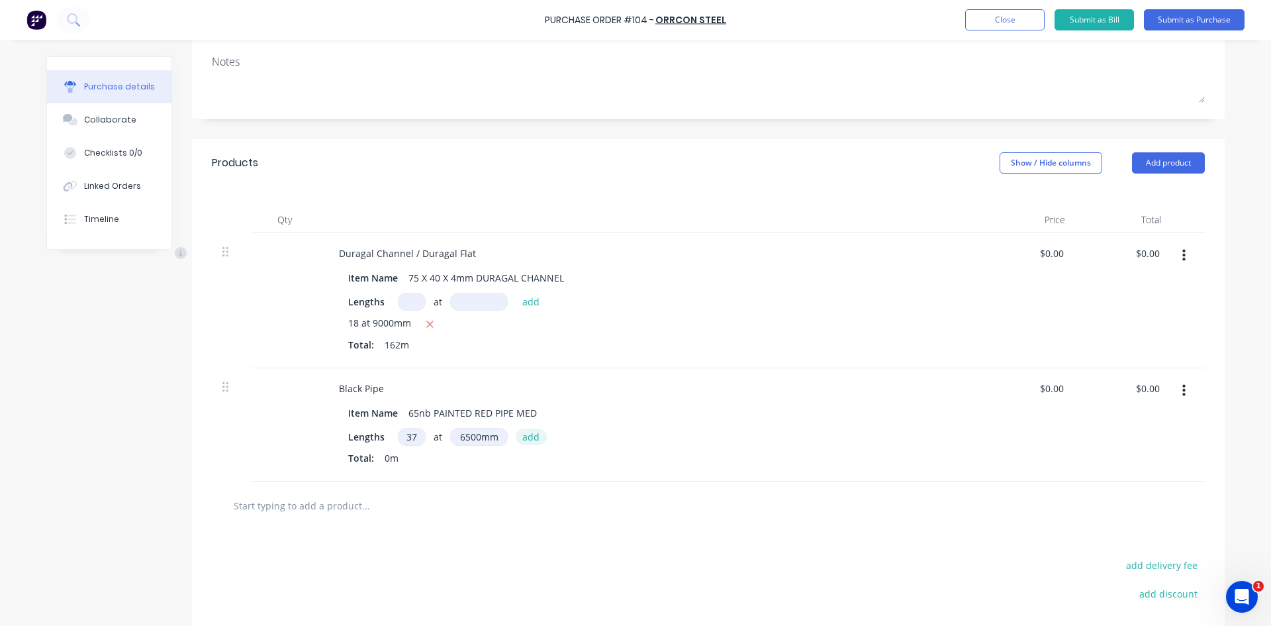
click at [518, 439] on button "add" at bounding box center [531, 436] width 31 height 16
click at [1141, 167] on button "Add product" at bounding box center [1168, 162] width 73 height 21
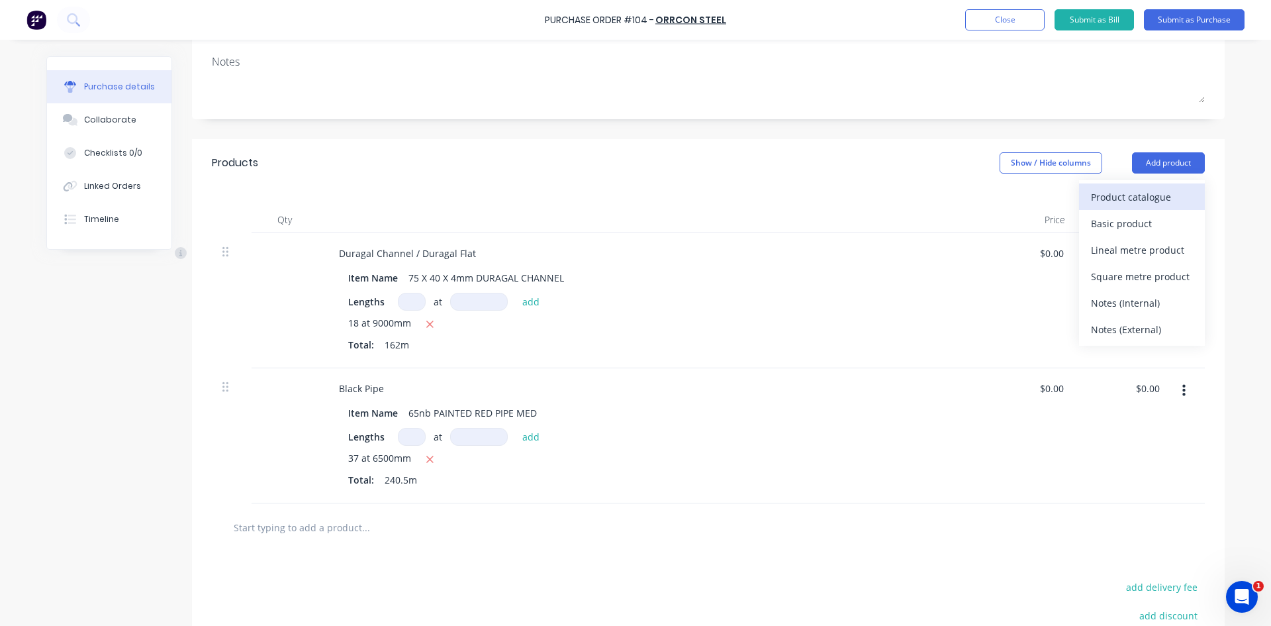
click at [1120, 200] on div "Product catalogue" at bounding box center [1142, 196] width 102 height 19
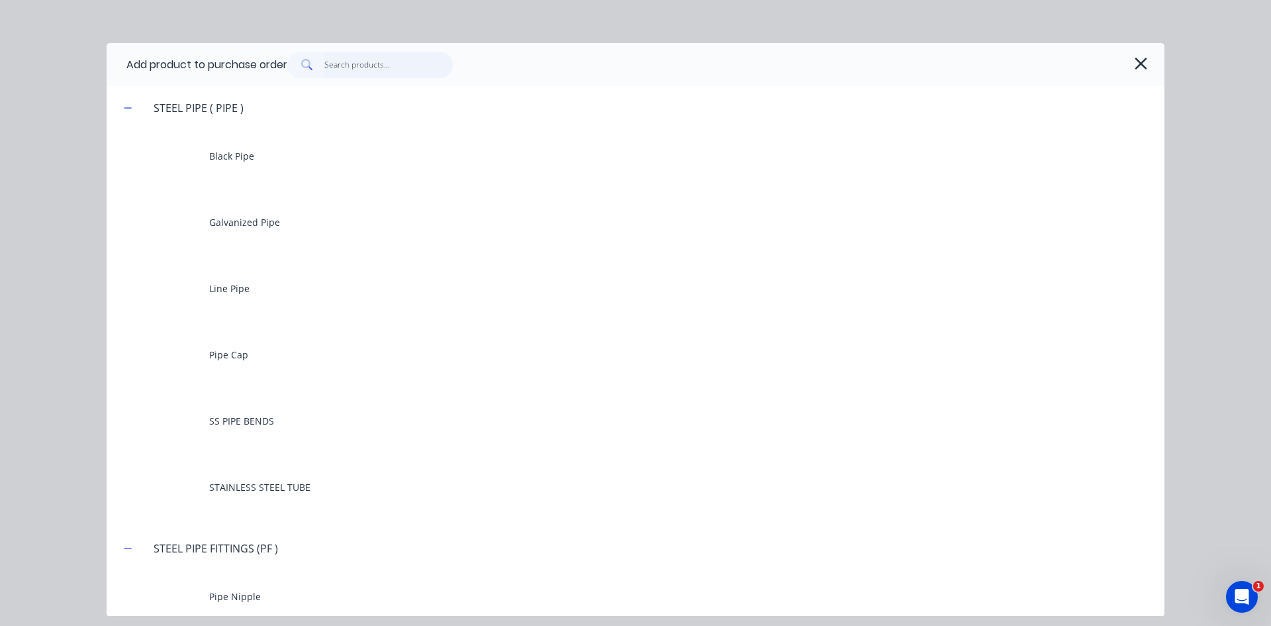
click at [358, 70] on input "text" at bounding box center [388, 65] width 129 height 26
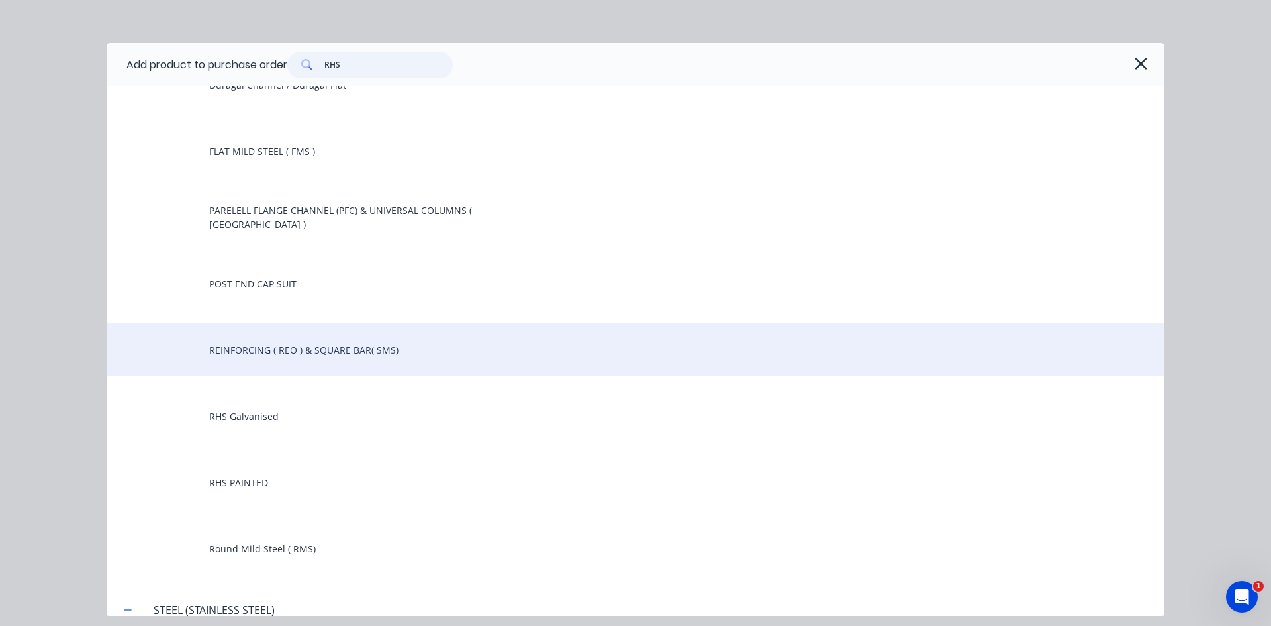
scroll to position [199, 0]
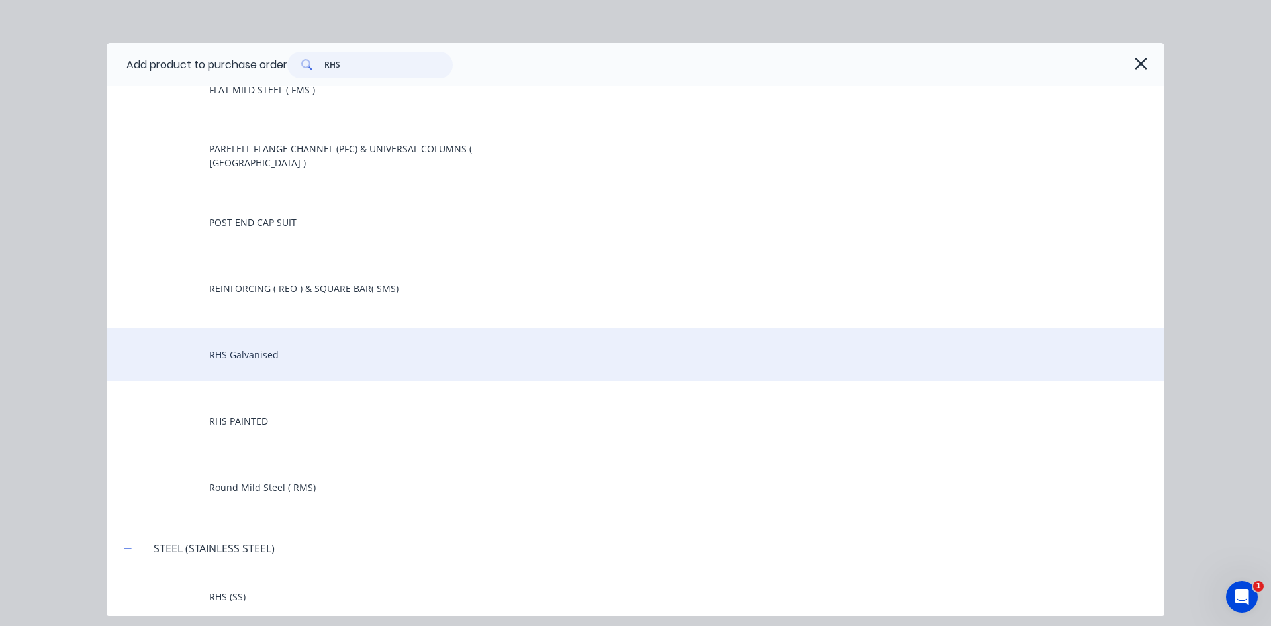
type input "RHS"
click at [262, 353] on div "RHS Galvanised" at bounding box center [636, 354] width 1058 height 53
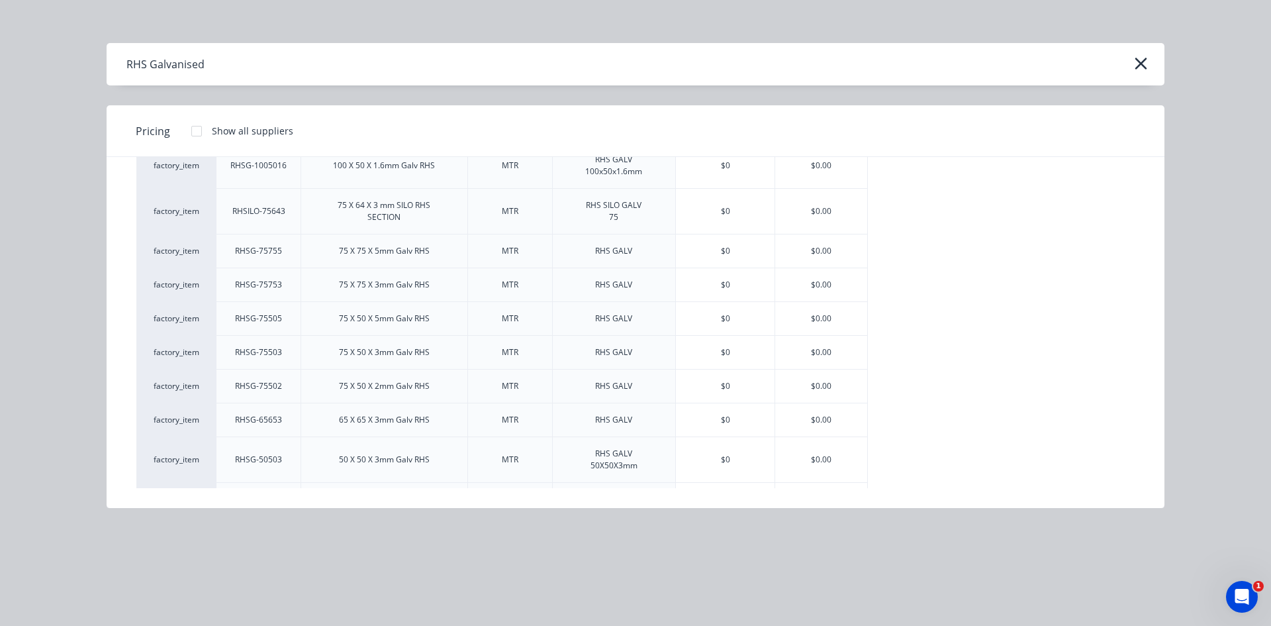
scroll to position [530, 0]
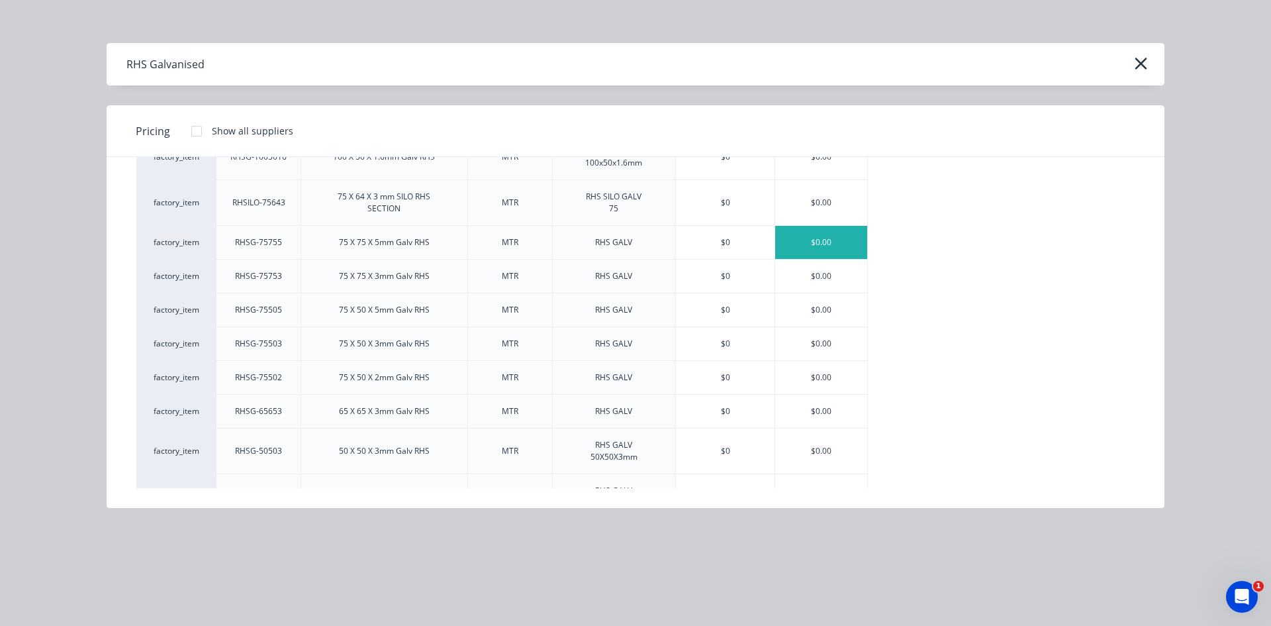
click at [805, 242] on div "$0.00" at bounding box center [821, 242] width 92 height 33
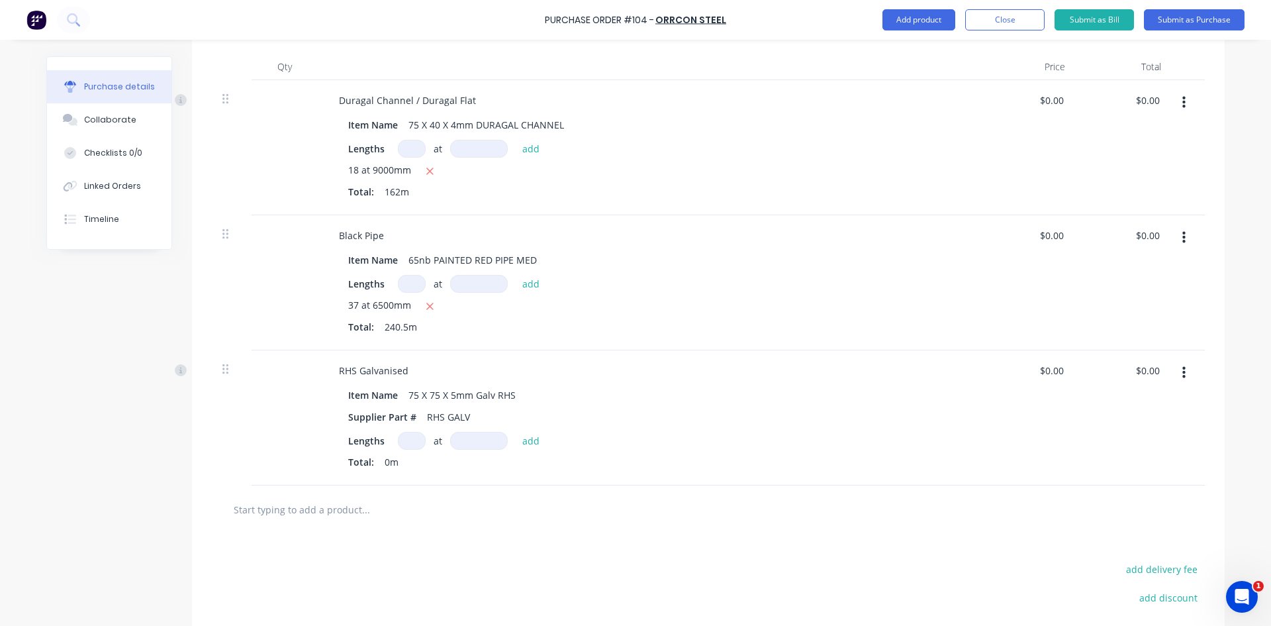
scroll to position [455, 0]
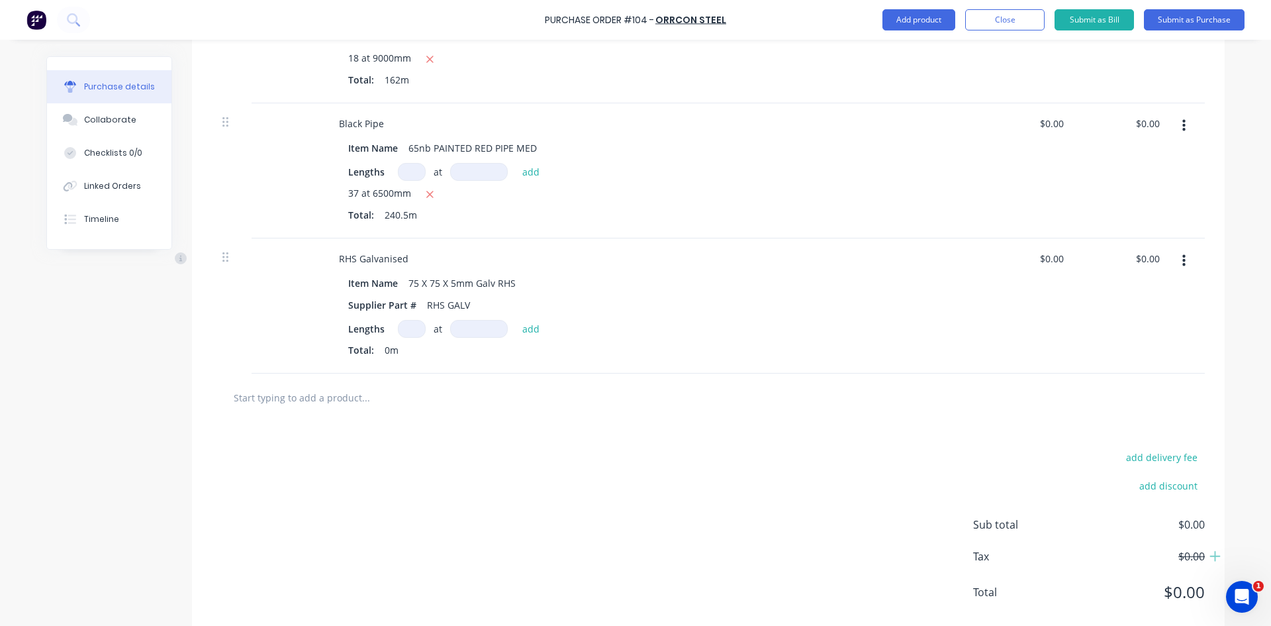
click at [404, 332] on input at bounding box center [412, 329] width 28 height 18
type input "2"
click at [462, 328] on input at bounding box center [479, 329] width 58 height 18
type input "8000mm"
click at [527, 330] on button "add" at bounding box center [531, 328] width 31 height 16
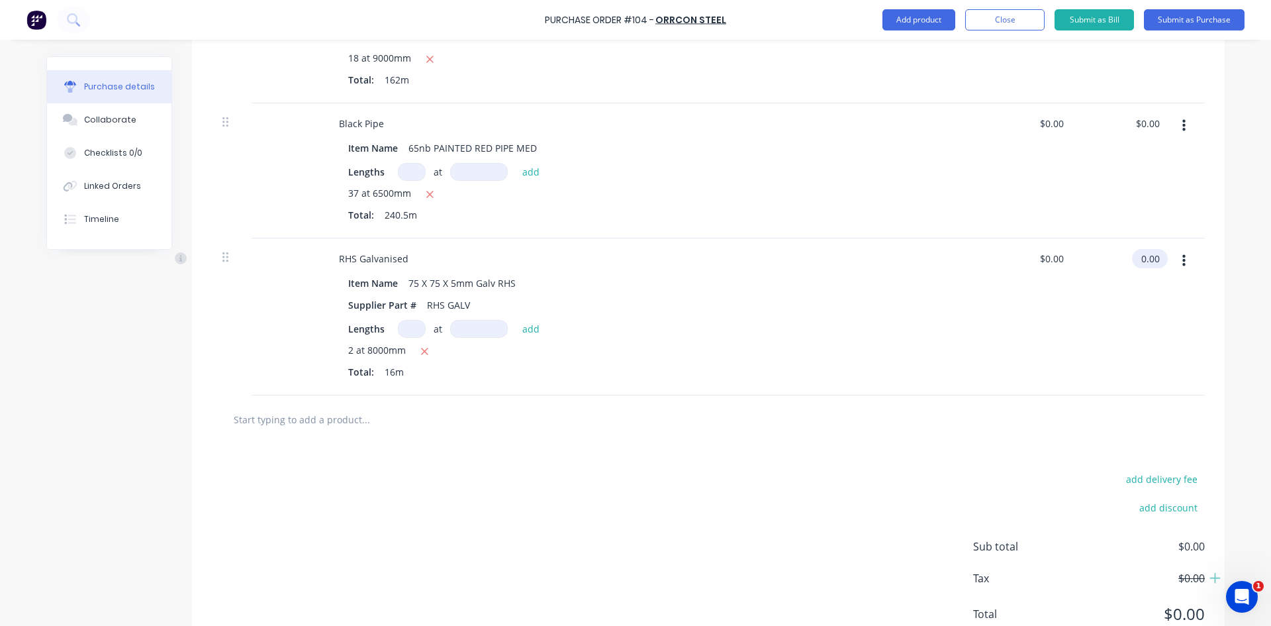
click at [1155, 257] on input "0.00" at bounding box center [1147, 258] width 30 height 19
click at [1155, 257] on input "0.00" at bounding box center [1149, 258] width 25 height 19
type input "337.44"
type input "0.00"
type input "$21.09"
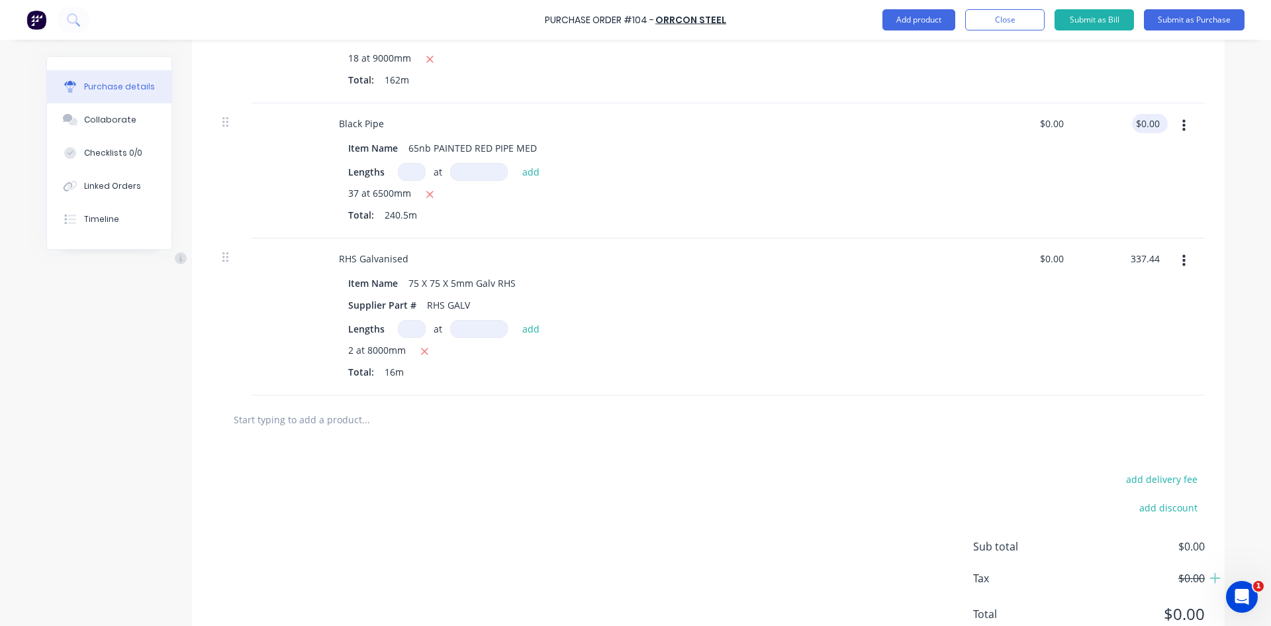
type input "$337.44"
click at [1157, 122] on input "0.00" at bounding box center [1147, 123] width 30 height 19
click at [1157, 122] on input "0.00" at bounding box center [1149, 123] width 25 height 19
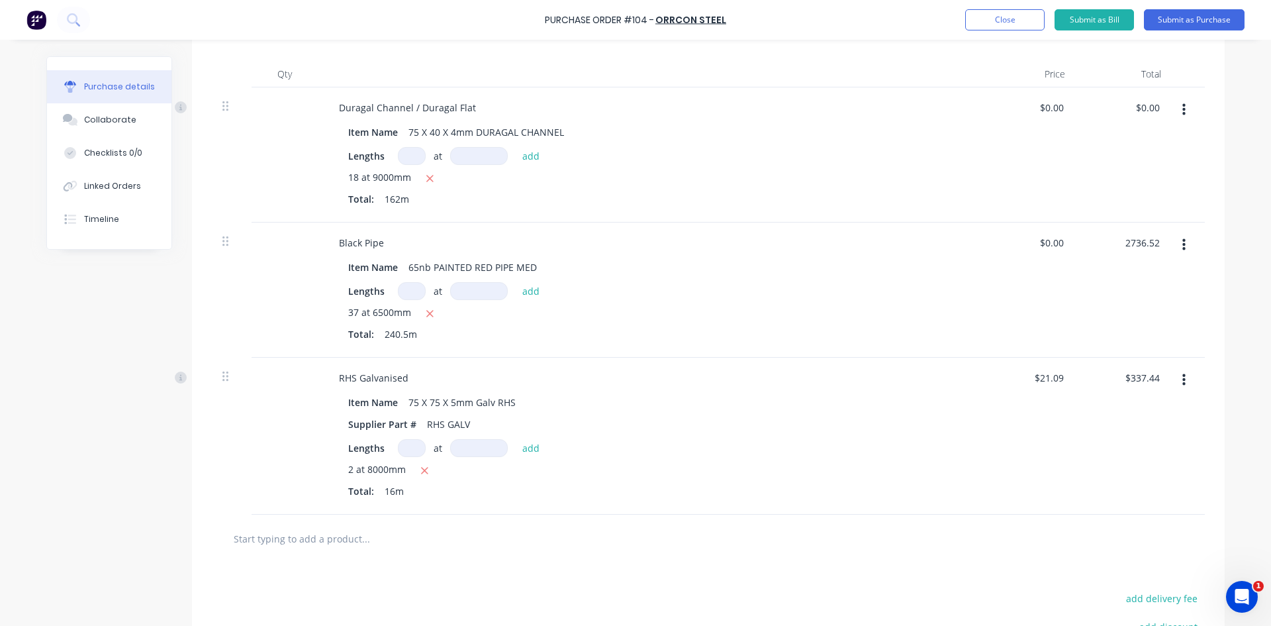
scroll to position [256, 0]
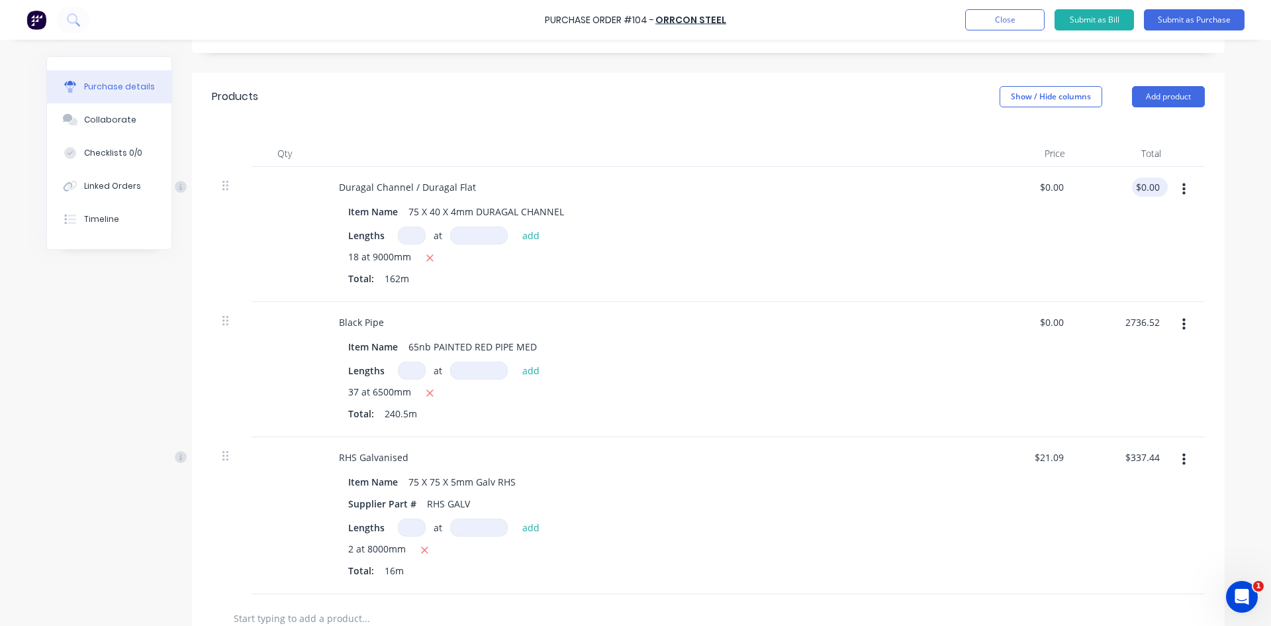
type input "2736.52"
type input "$11.3785"
type input "$2,736.52"
click at [1159, 185] on div "$0.00 $0.00" at bounding box center [1150, 186] width 36 height 19
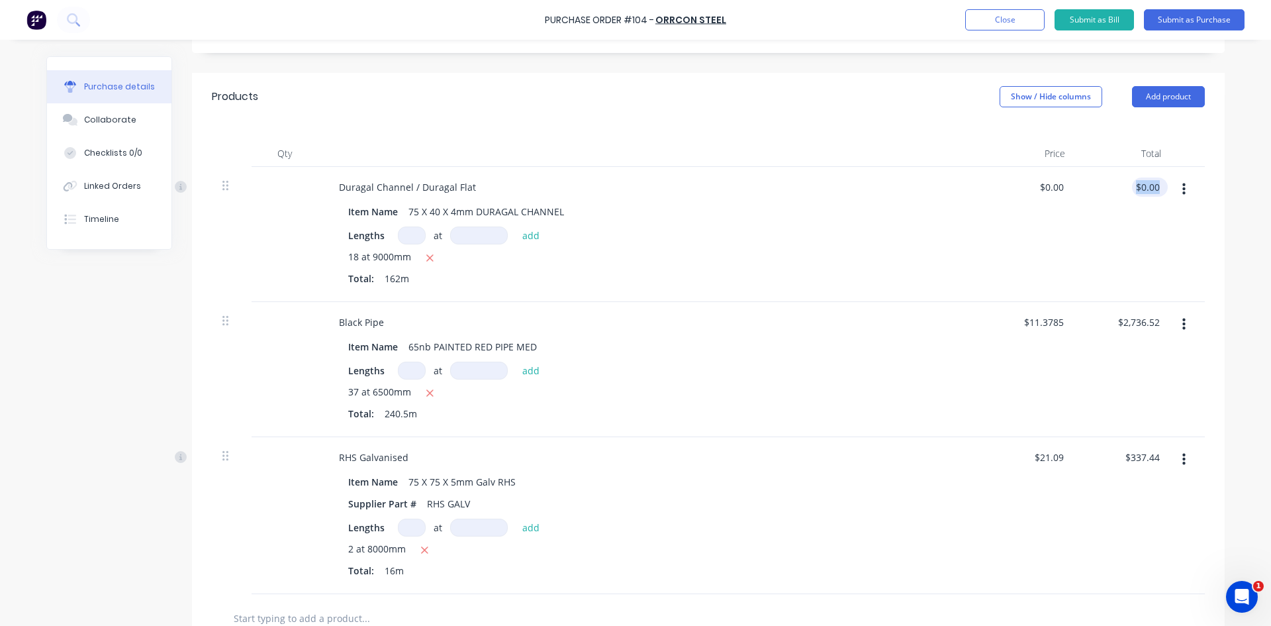
click at [1159, 185] on div "$0.00 $0.00" at bounding box center [1150, 186] width 36 height 19
click at [1153, 187] on input "0.00" at bounding box center [1149, 186] width 25 height 19
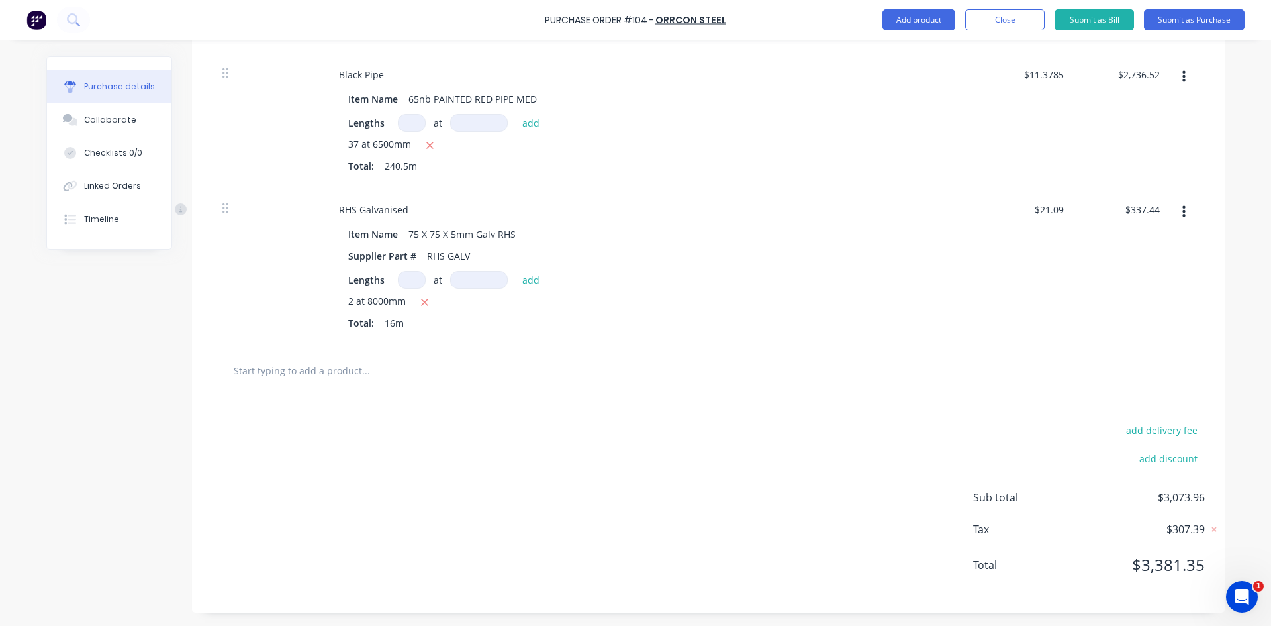
scroll to position [438, 0]
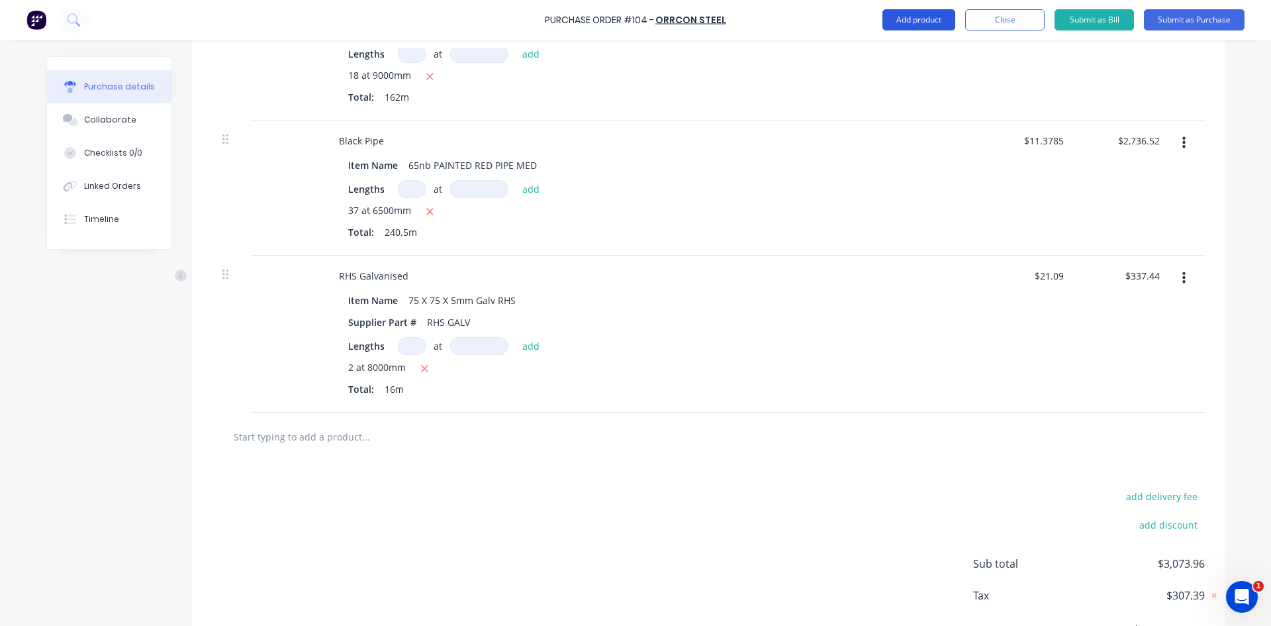
type input "1894.68"
type input "$11.6956"
type input "$1,894.68"
click at [924, 19] on button "Add product" at bounding box center [919, 19] width 73 height 21
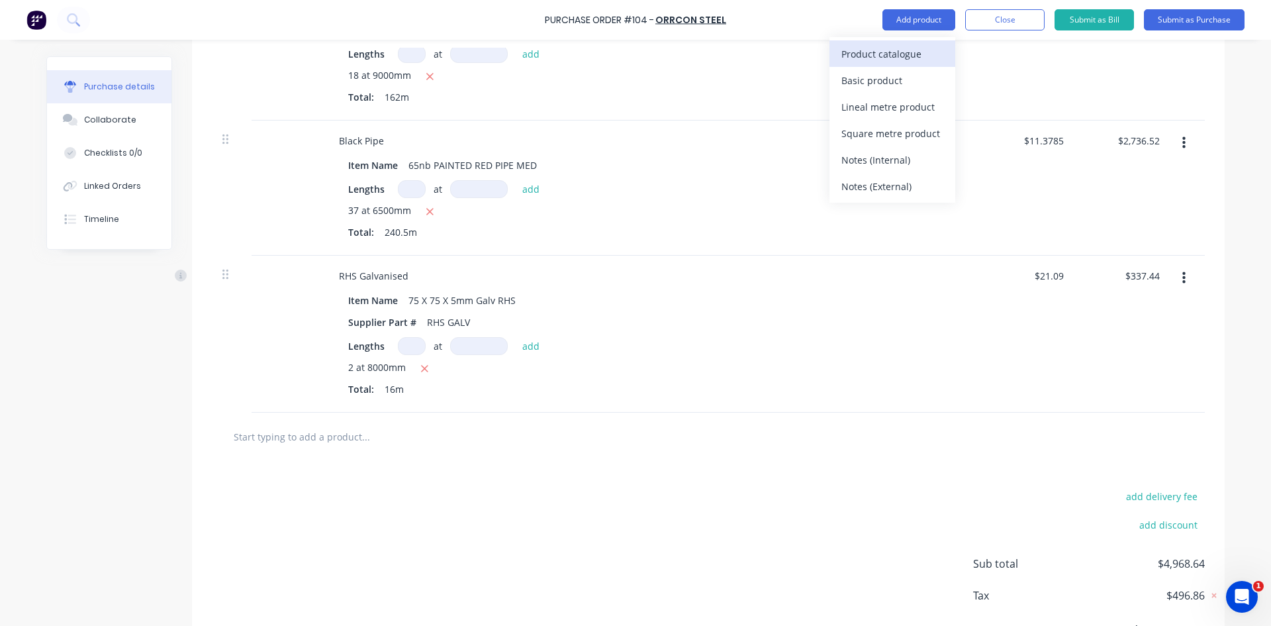
click at [896, 52] on div "Product catalogue" at bounding box center [892, 53] width 102 height 19
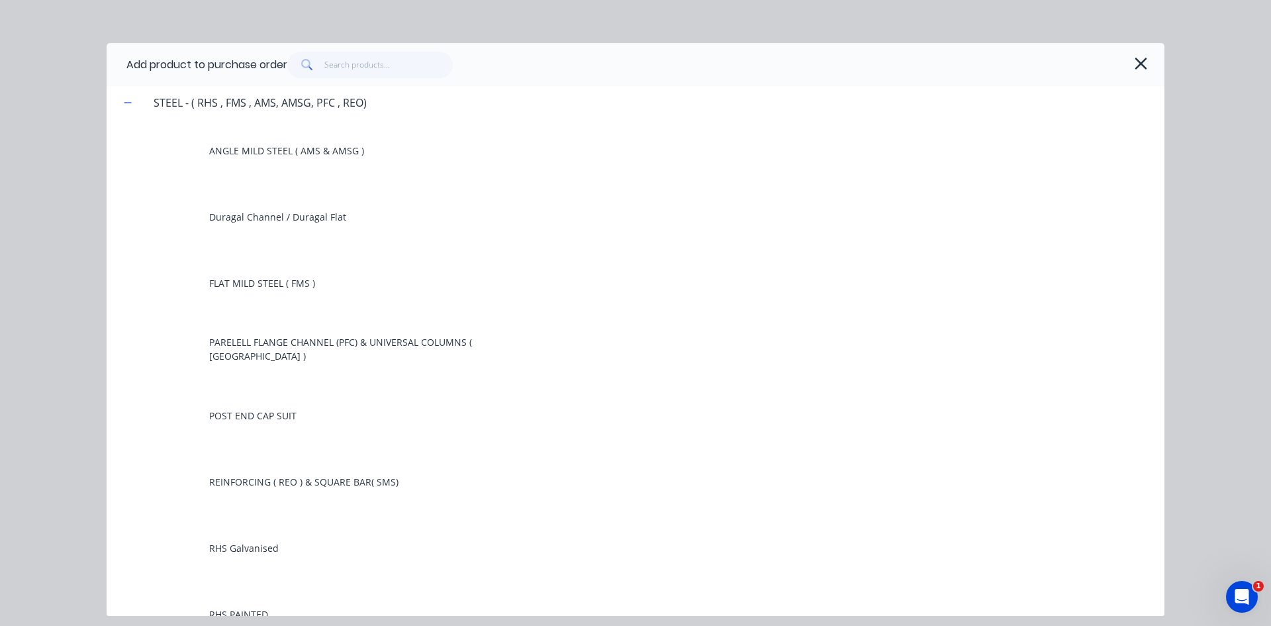
scroll to position [0, 0]
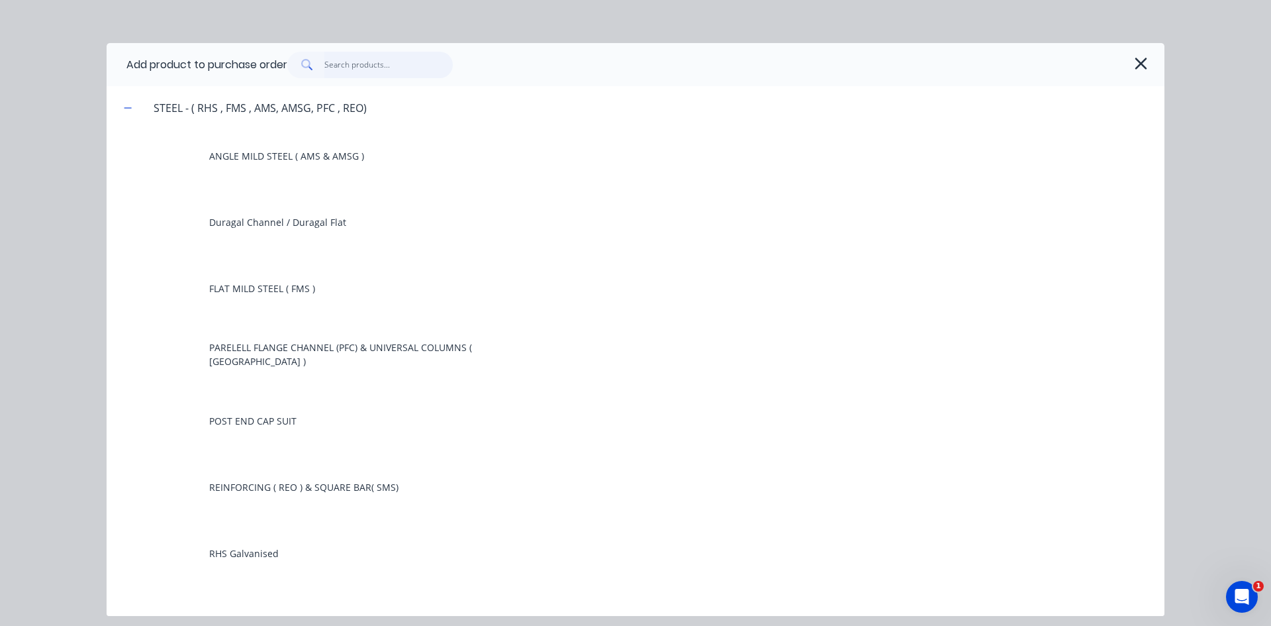
click at [341, 66] on input "text" at bounding box center [388, 65] width 129 height 26
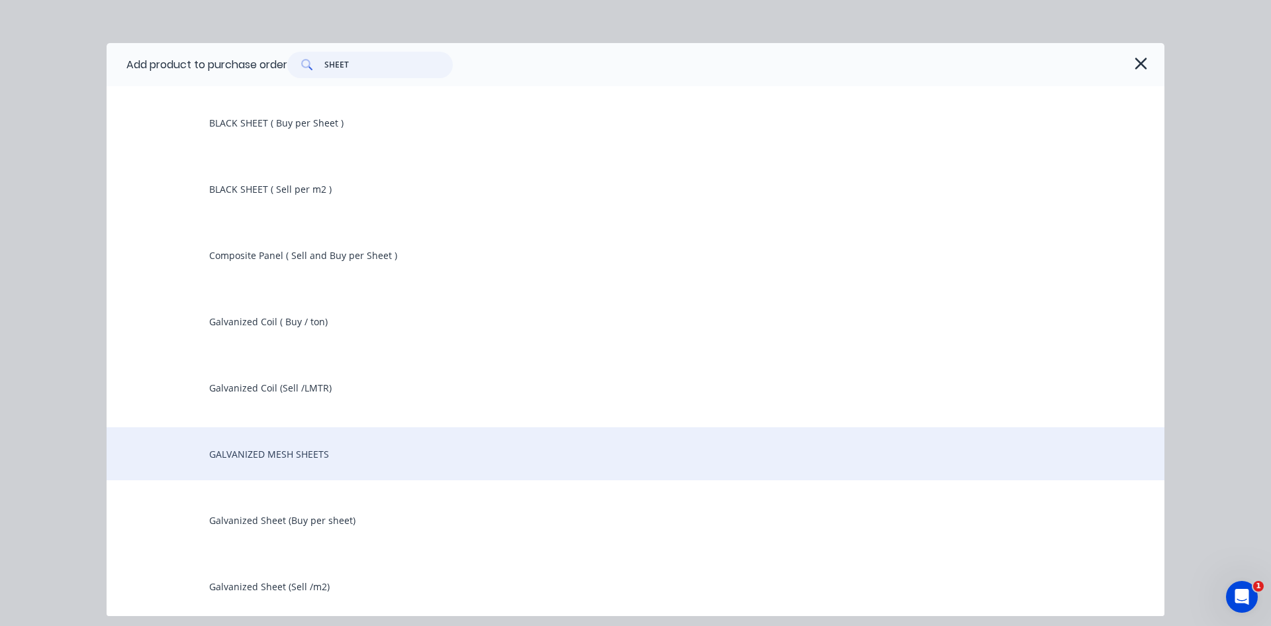
scroll to position [374, 0]
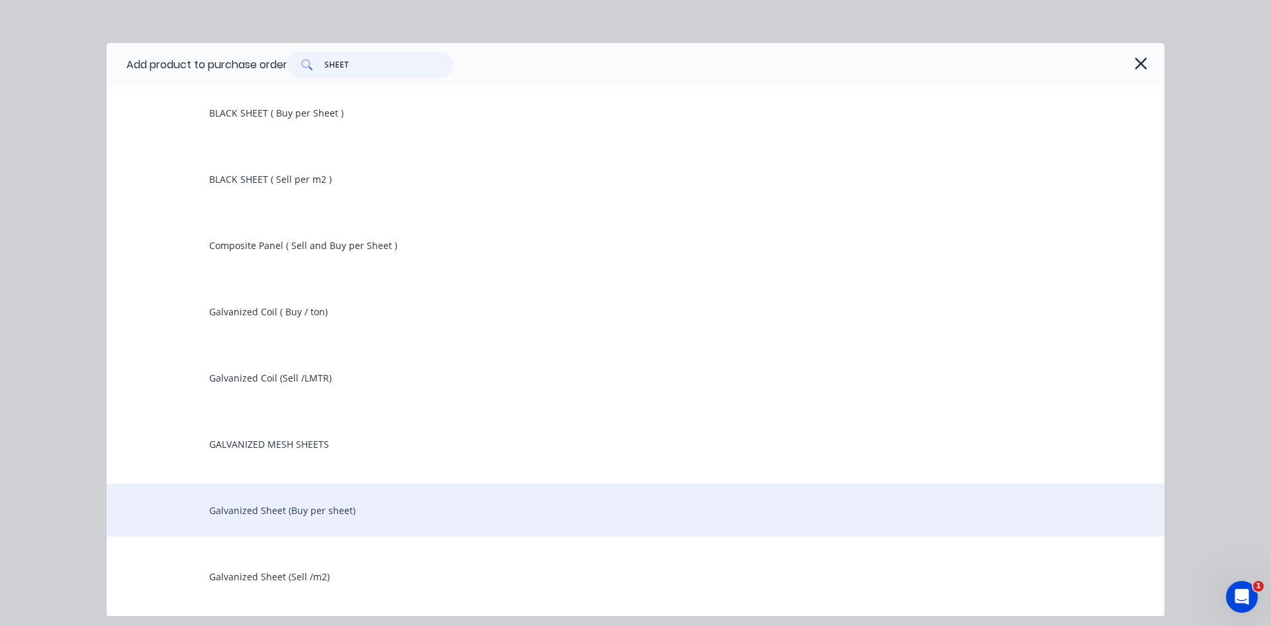
type input "SHEET"
click at [293, 518] on div "Galvanized Sheet (Buy per sheet)" at bounding box center [636, 509] width 1058 height 53
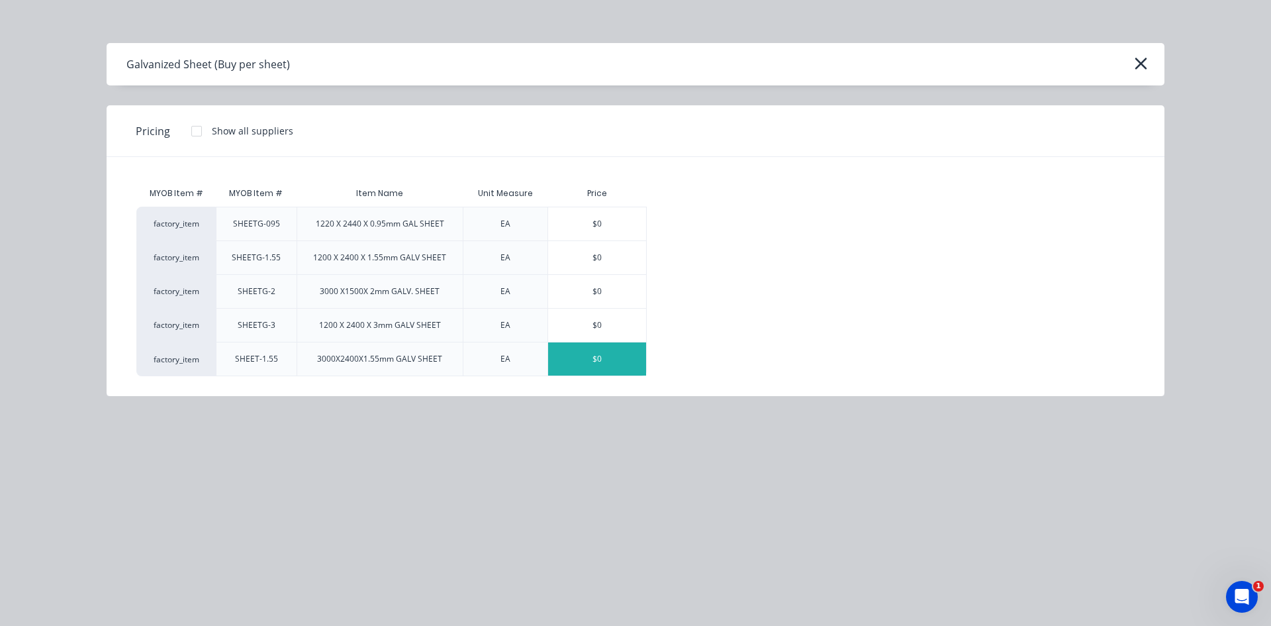
click at [571, 365] on div "$0" at bounding box center [597, 358] width 98 height 33
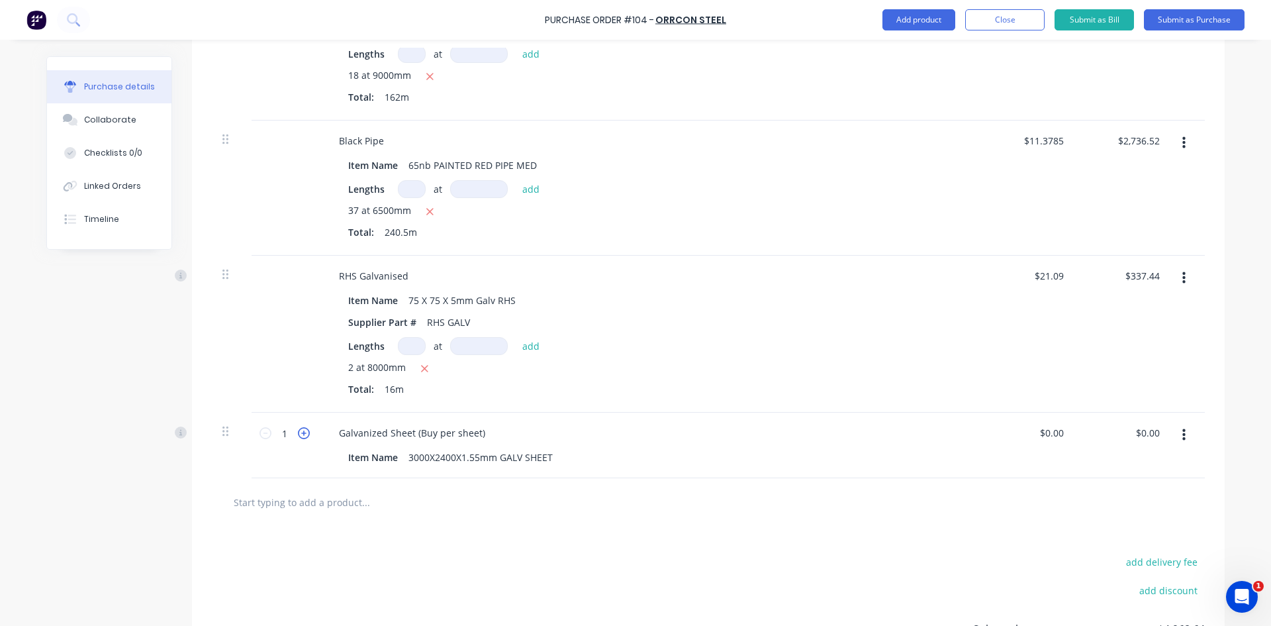
click at [301, 435] on icon at bounding box center [304, 433] width 12 height 12
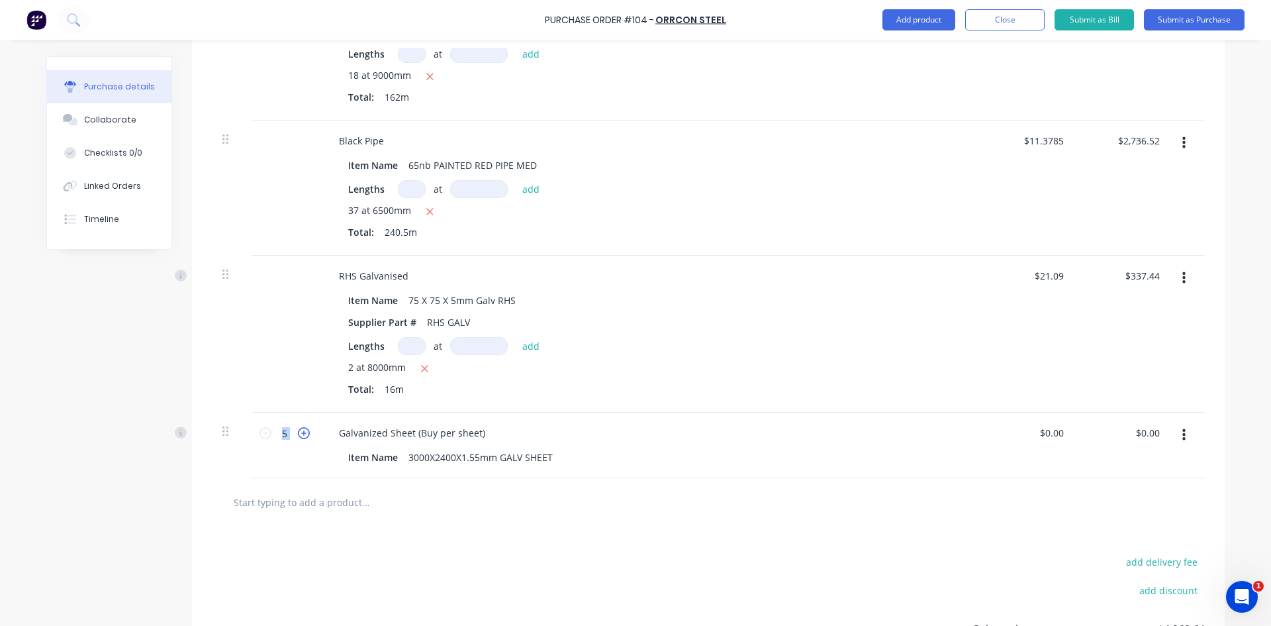
type input "6"
drag, startPoint x: 1156, startPoint y: 434, endPoint x: 1108, endPoint y: 442, distance: 48.9
click at [1108, 442] on div "0.00 0.00" at bounding box center [1124, 445] width 96 height 66
type input "665.20"
type input "$110.8667"
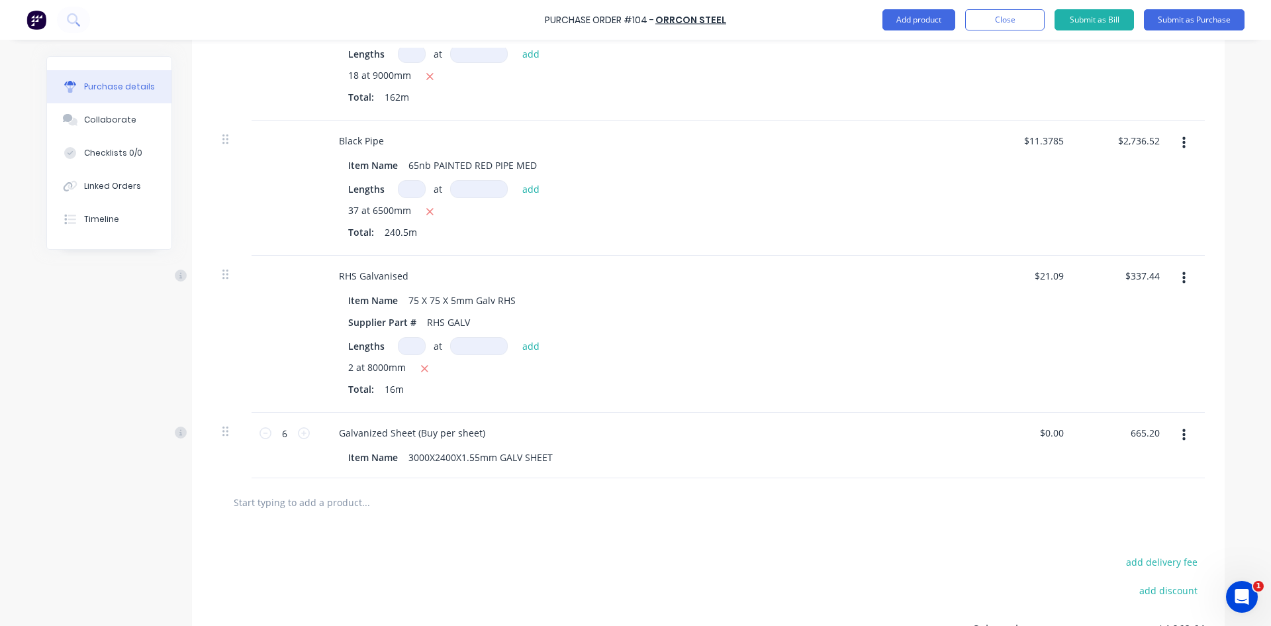
type input "$665.20"
drag, startPoint x: 1042, startPoint y: 446, endPoint x: 343, endPoint y: 504, distance: 701.5
click at [343, 504] on input "text" at bounding box center [365, 502] width 265 height 26
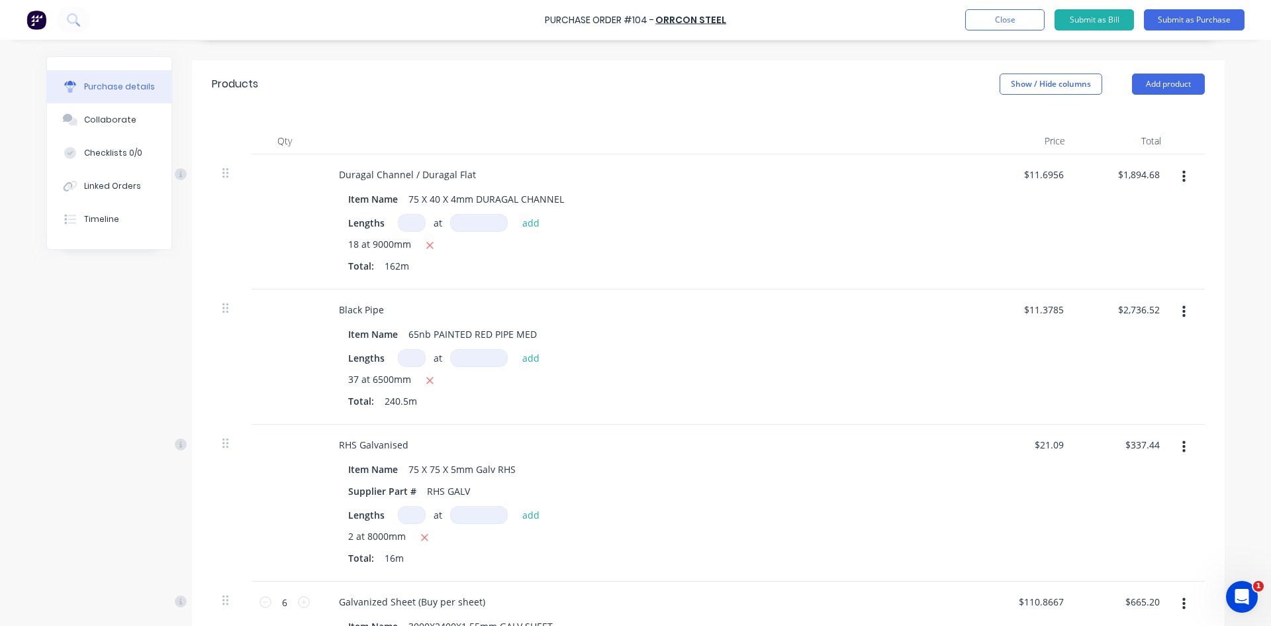
scroll to position [238, 0]
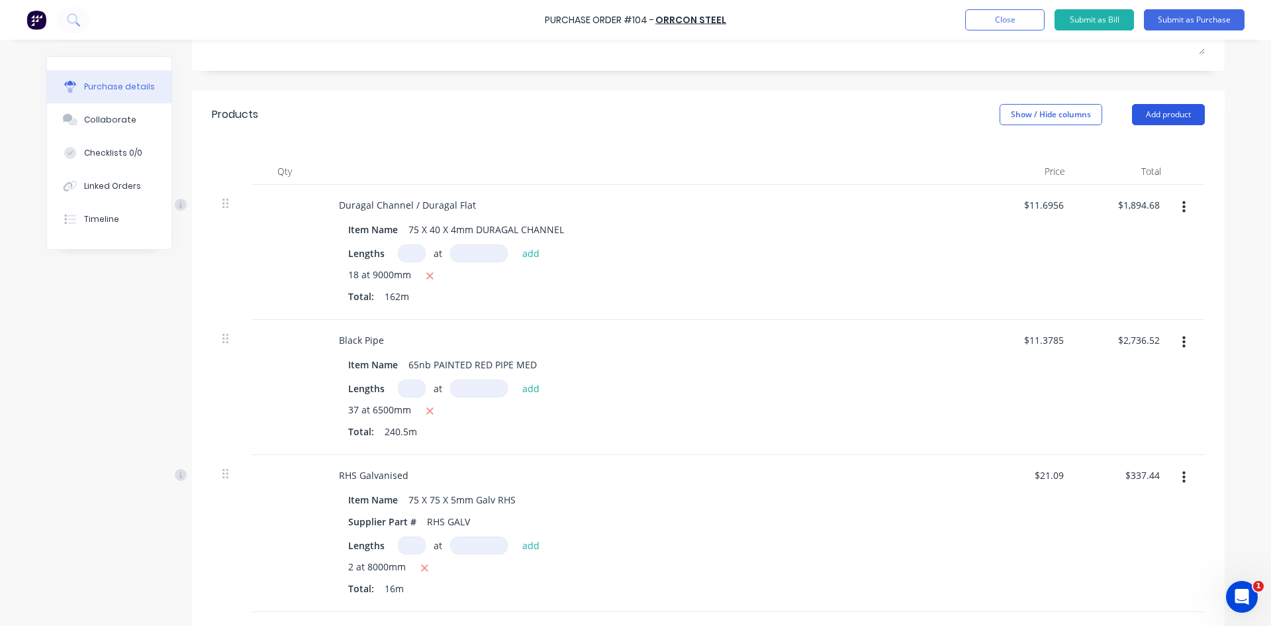
click at [1165, 116] on button "Add product" at bounding box center [1168, 114] width 73 height 21
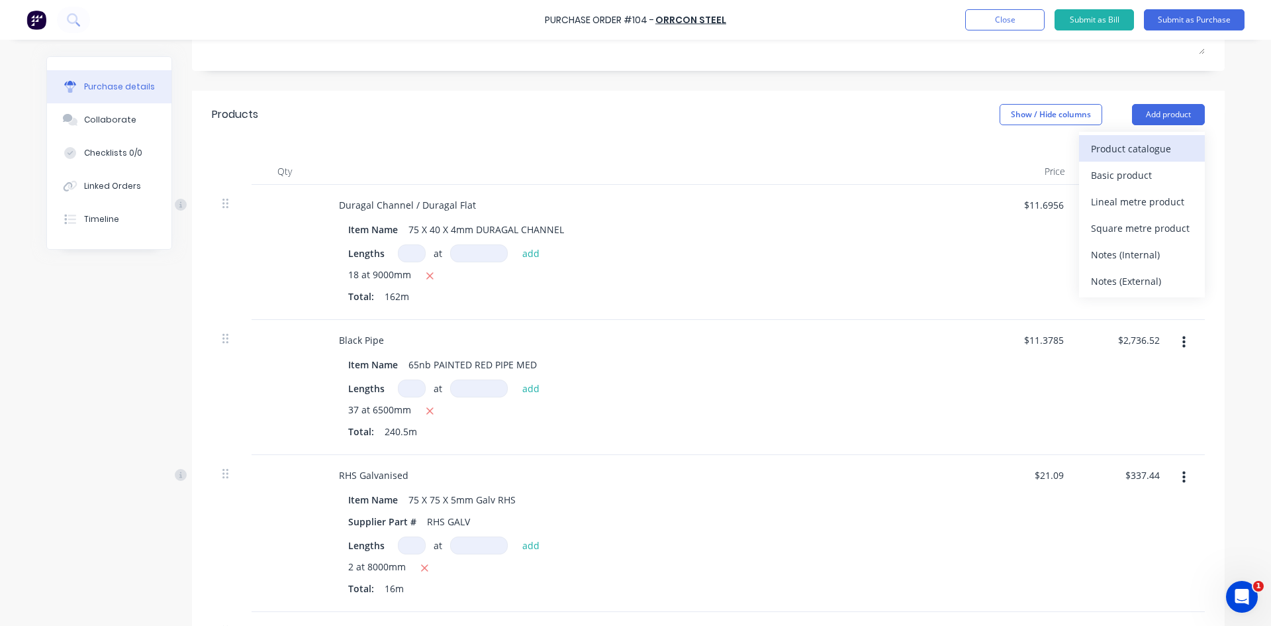
click at [1137, 154] on div "Product catalogue" at bounding box center [1142, 148] width 102 height 19
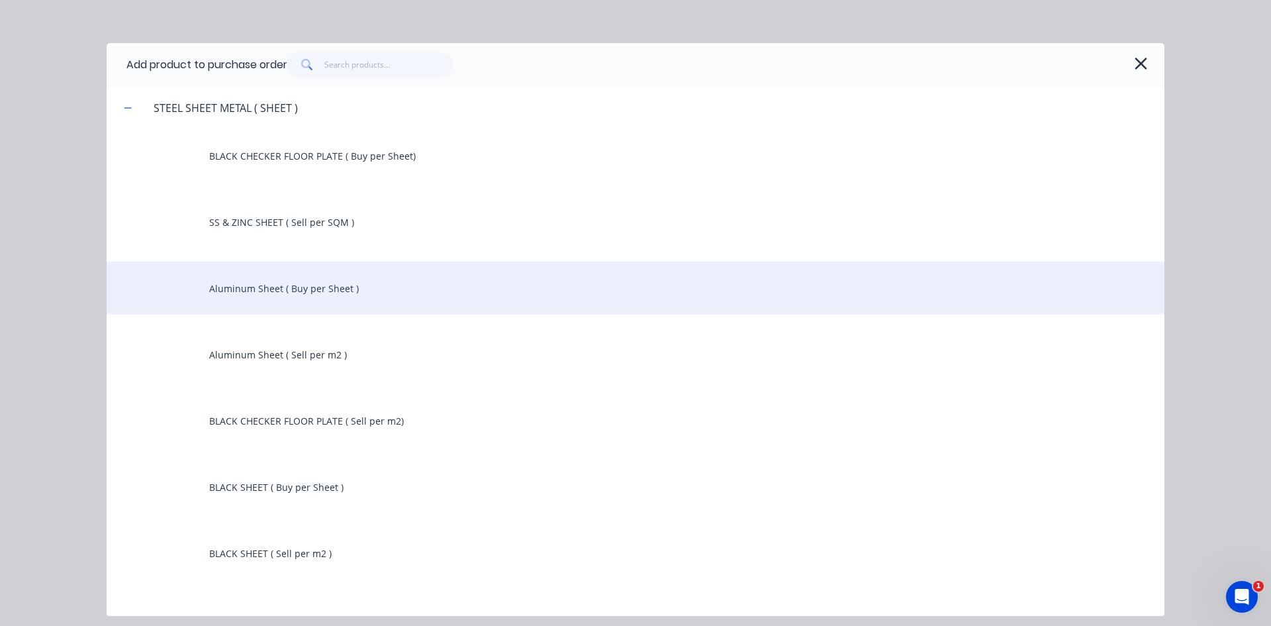
scroll to position [66, 0]
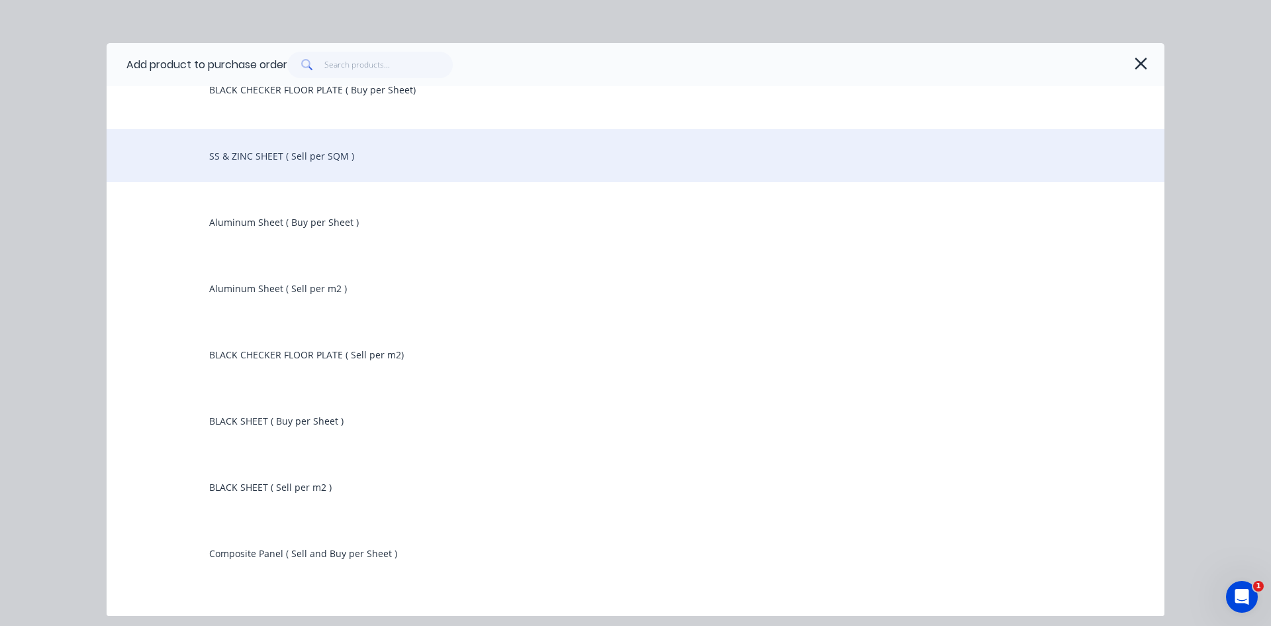
click at [305, 152] on div "SS & ZINC SHEET ( Sell per SQM )" at bounding box center [636, 155] width 1058 height 53
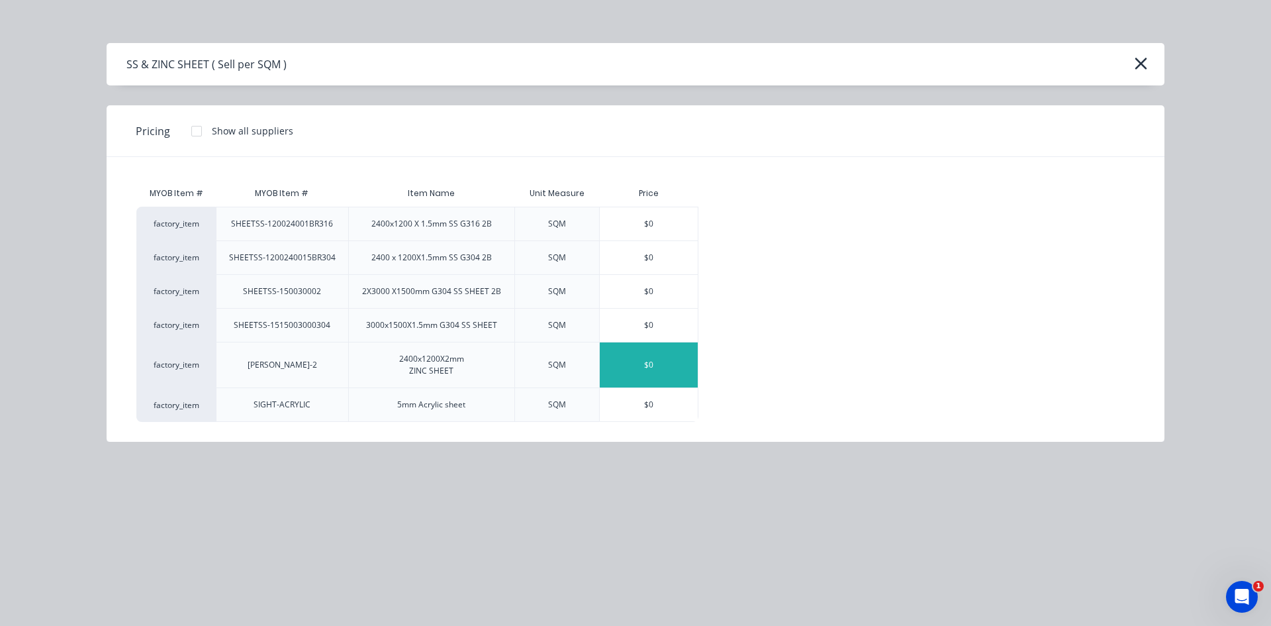
click at [630, 361] on div "$0" at bounding box center [649, 364] width 98 height 45
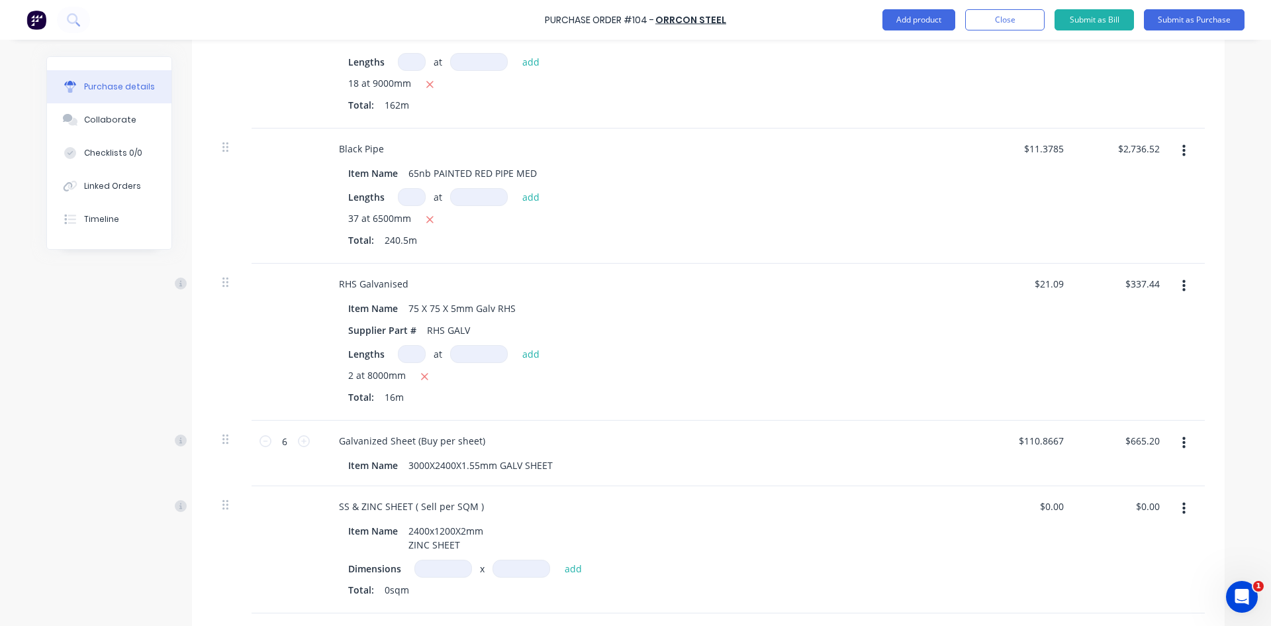
scroll to position [636, 0]
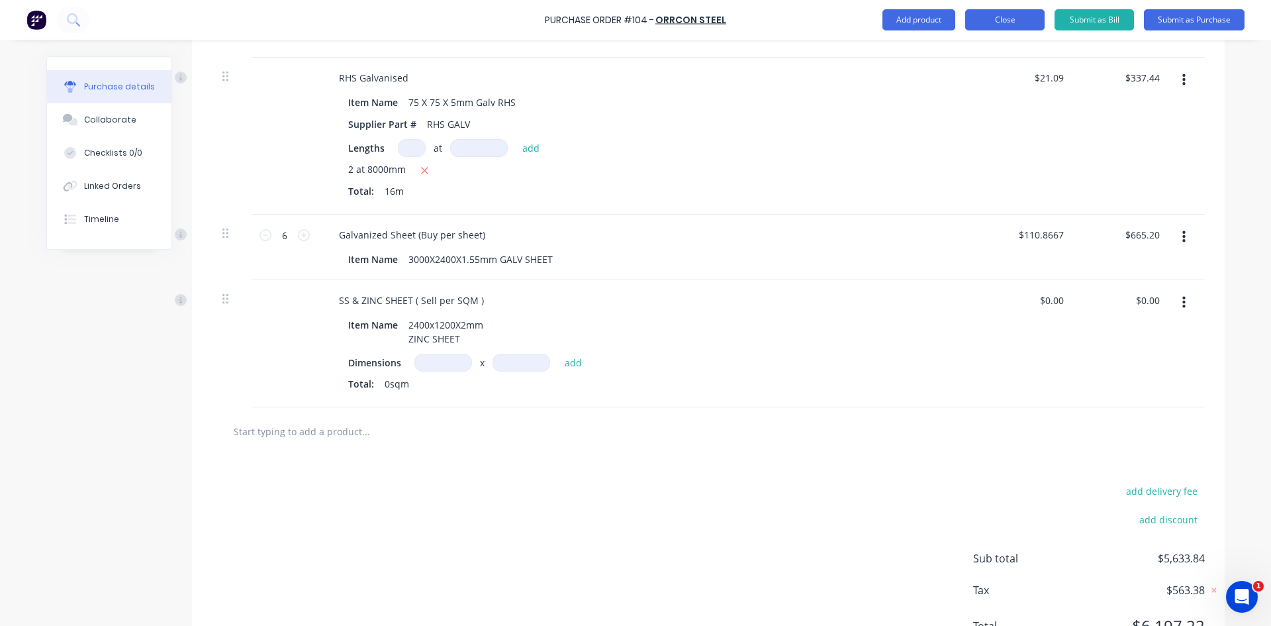
click at [994, 20] on button "Close" at bounding box center [1004, 19] width 79 height 21
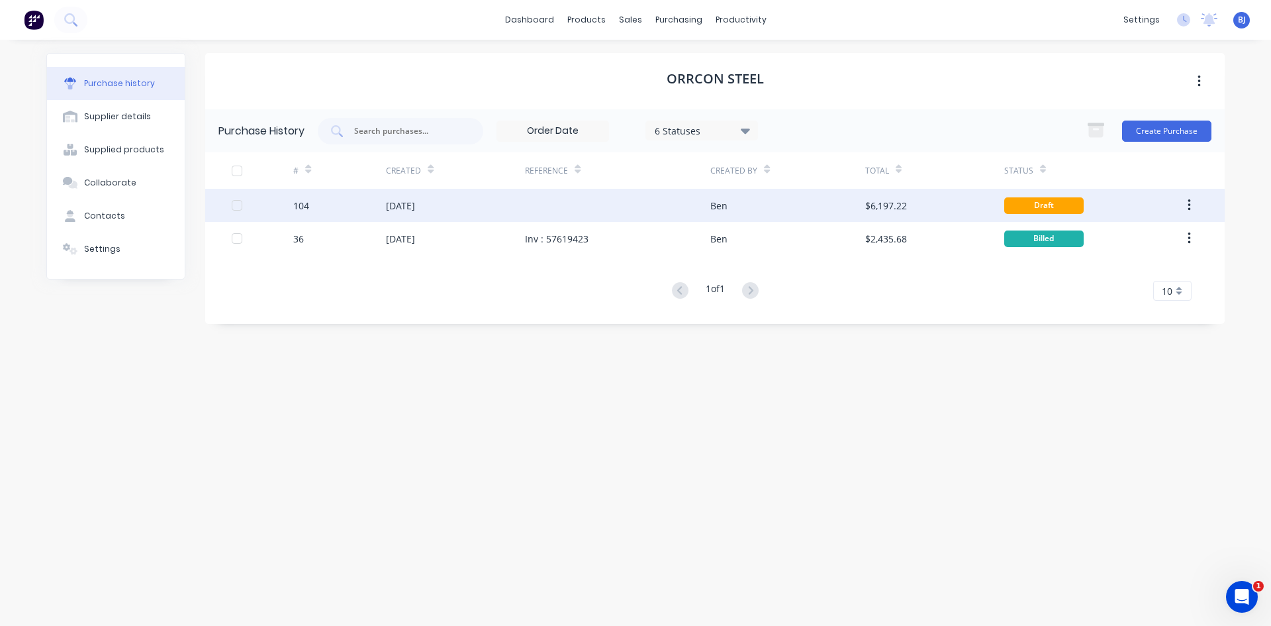
click at [415, 211] on div "28 Aug 2025" at bounding box center [400, 206] width 29 height 14
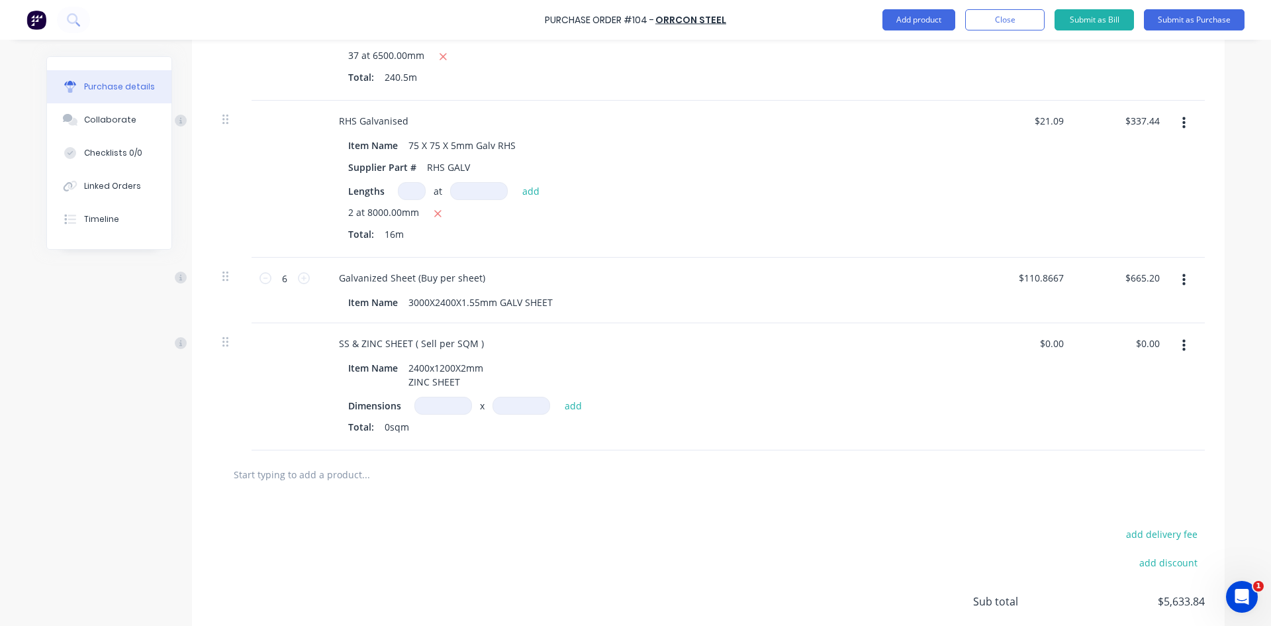
scroll to position [596, 0]
click at [1182, 347] on icon "button" at bounding box center [1183, 342] width 3 height 12
click at [1117, 459] on button "Delete" at bounding box center [1143, 457] width 113 height 26
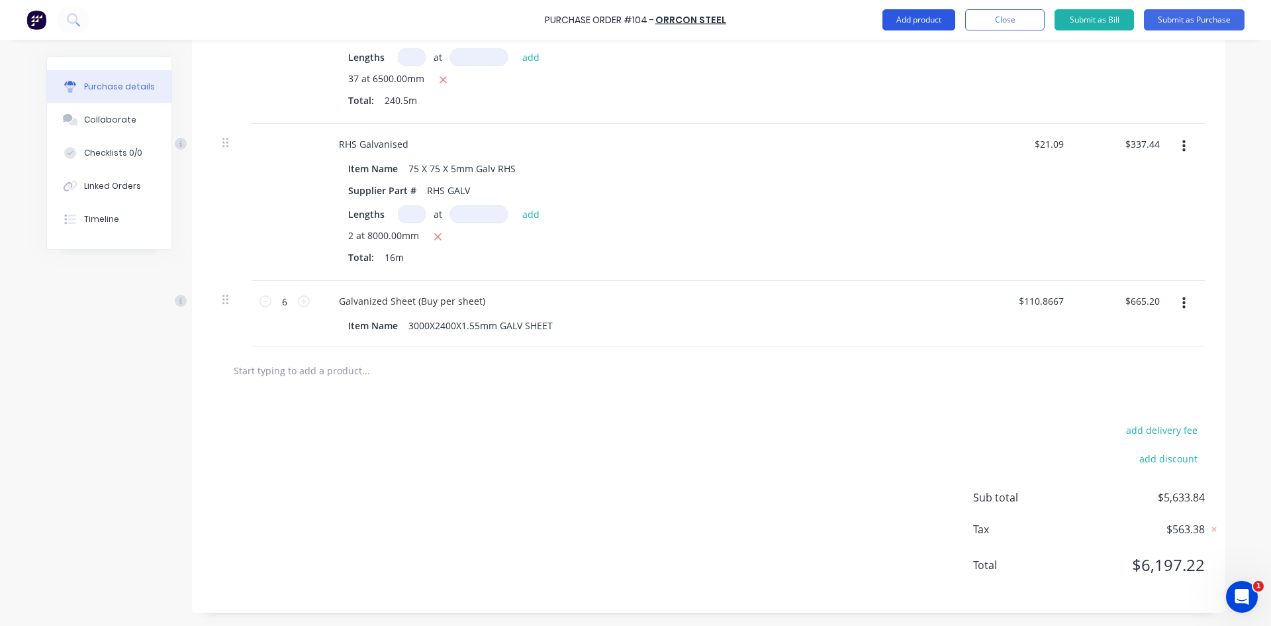
click at [917, 19] on button "Add product" at bounding box center [919, 19] width 73 height 21
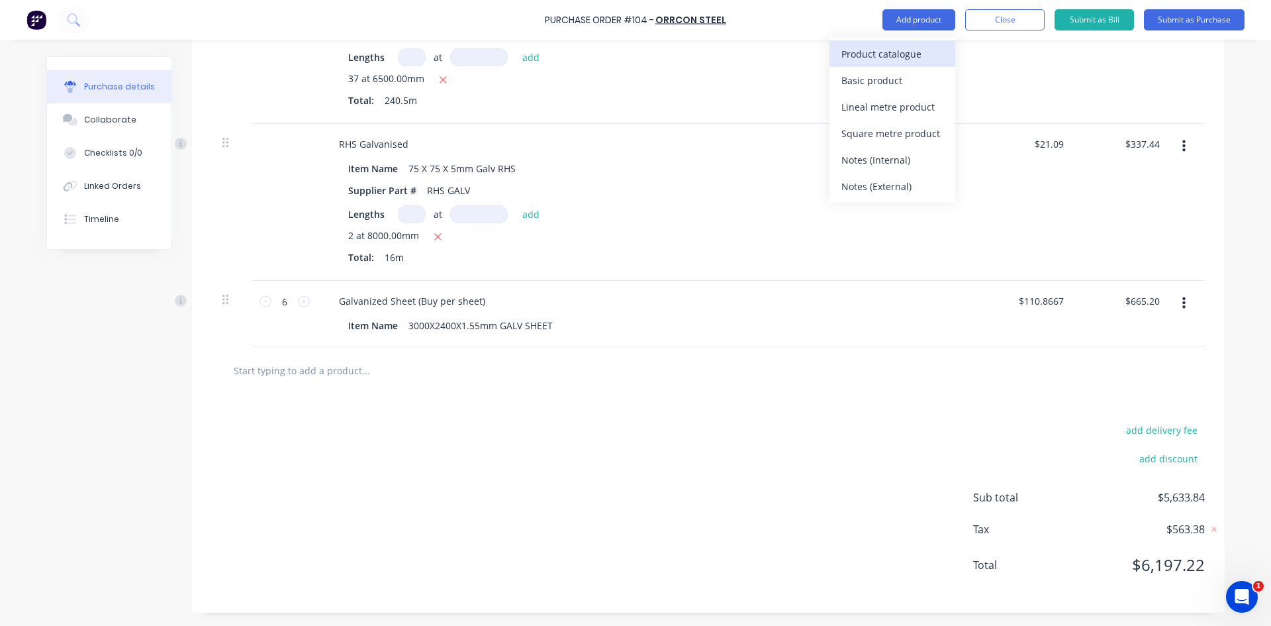
click at [886, 58] on div "Product catalogue" at bounding box center [892, 53] width 102 height 19
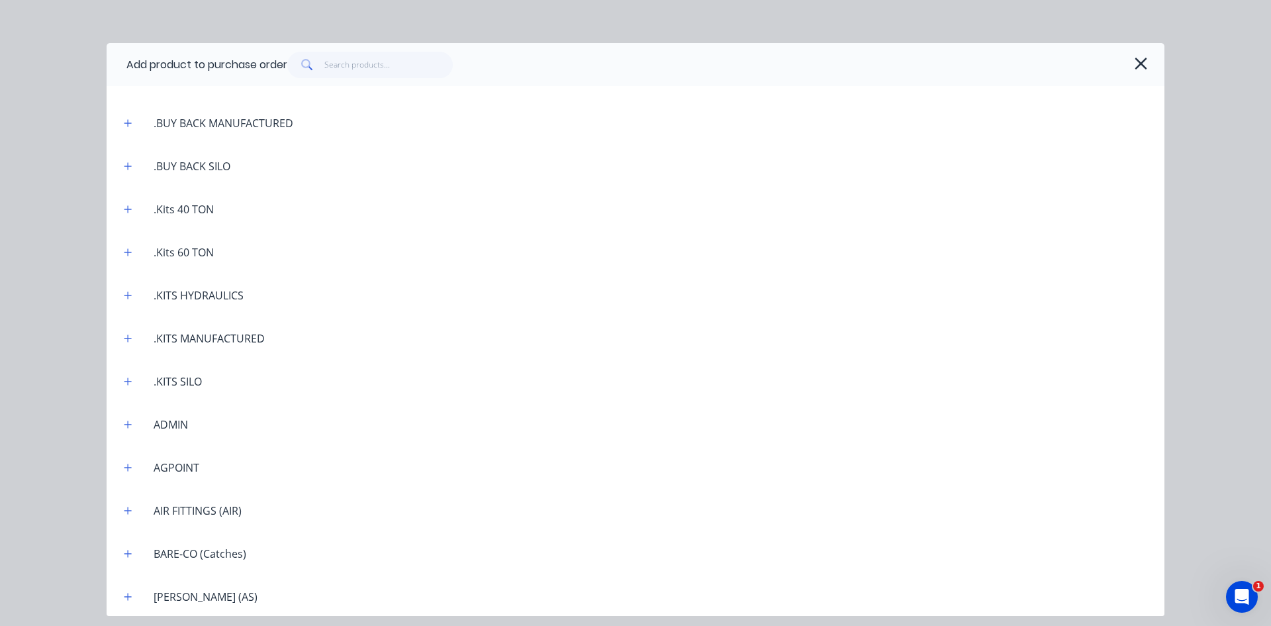
scroll to position [132, 0]
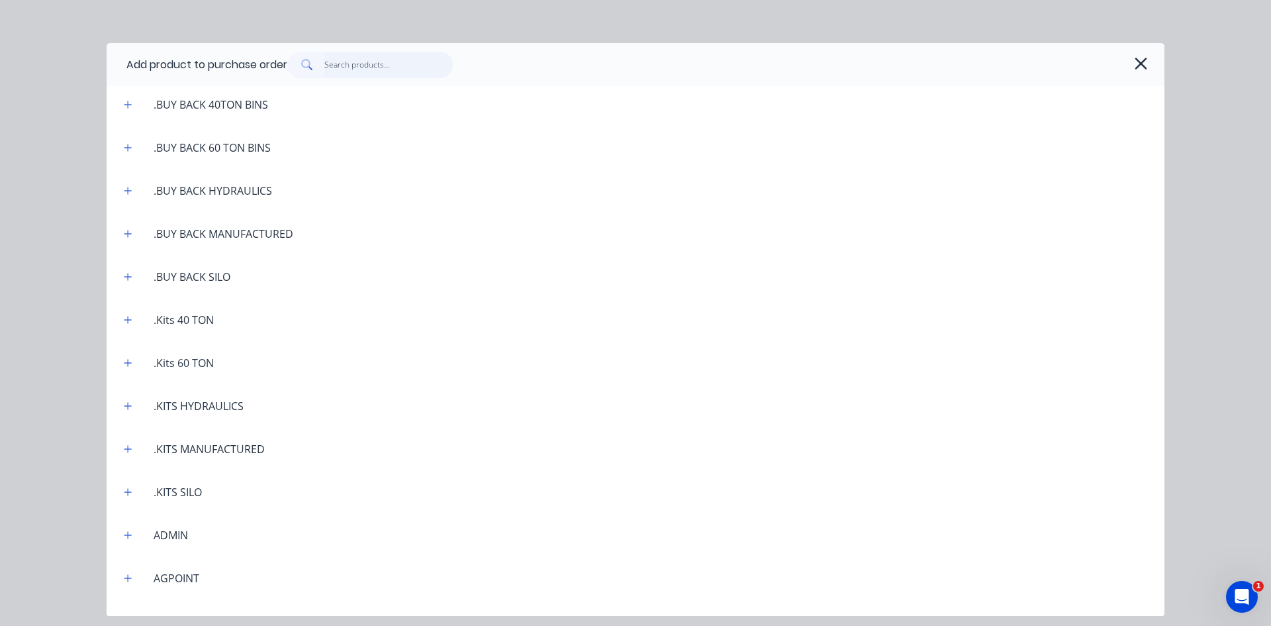
click at [343, 64] on input "text" at bounding box center [388, 65] width 129 height 26
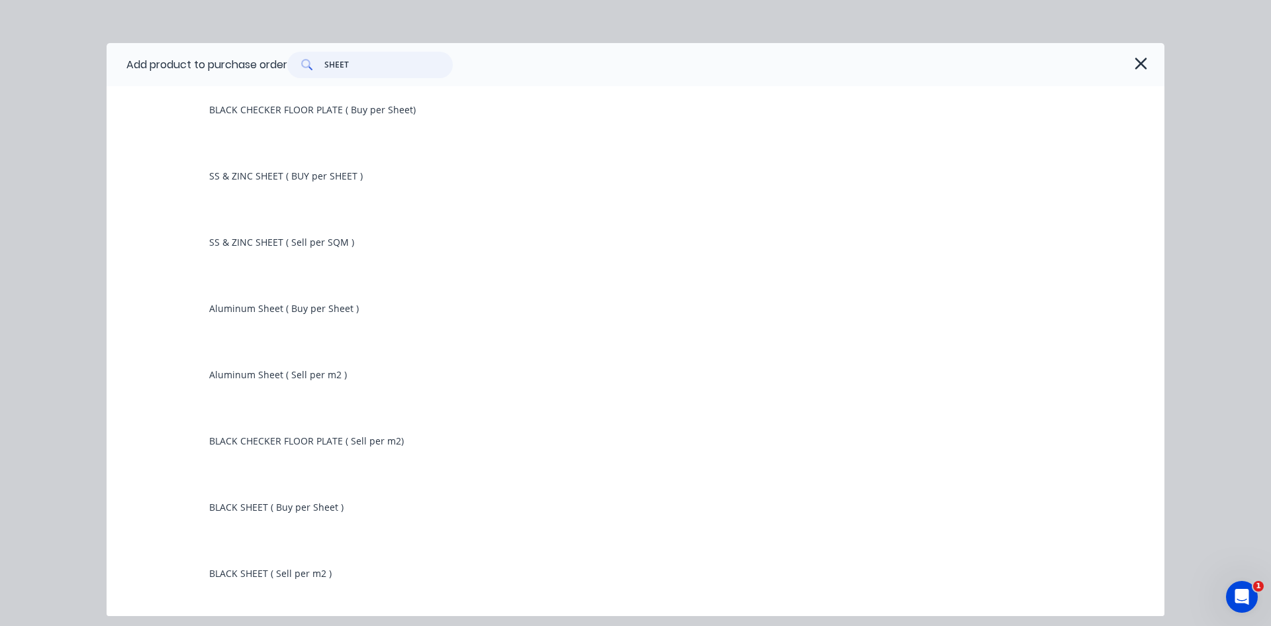
scroll to position [43, 0]
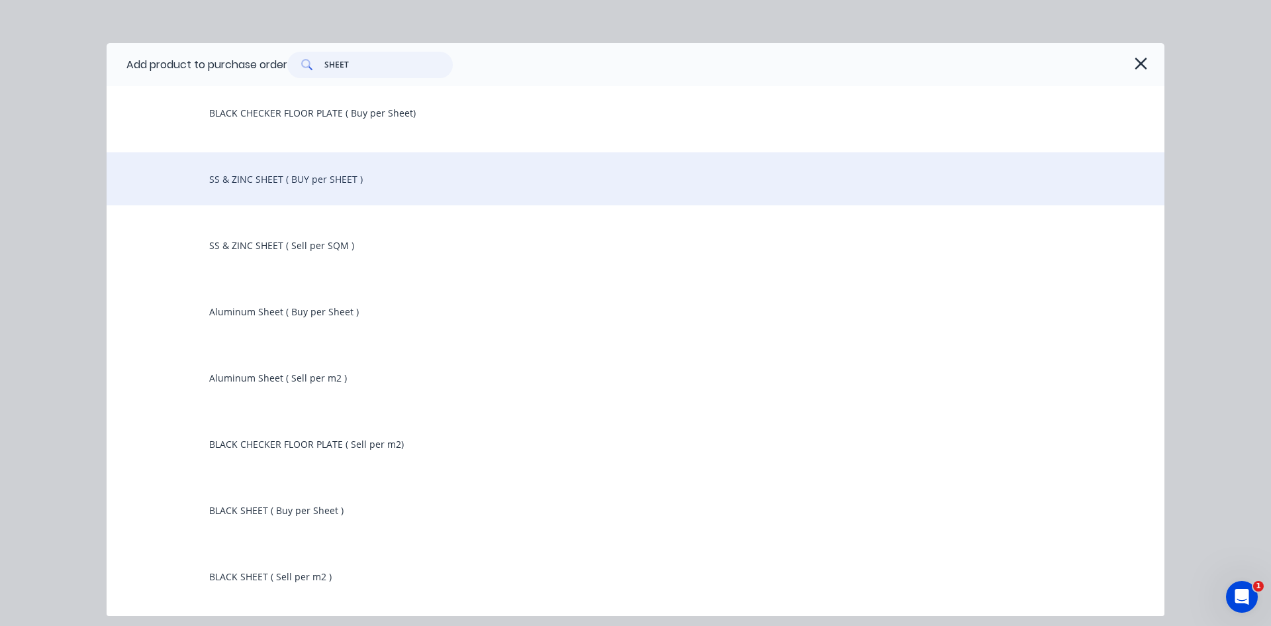
type input "SHEET"
click at [355, 184] on div "SS & ZINC SHEET ( BUY per SHEET )" at bounding box center [636, 178] width 1058 height 53
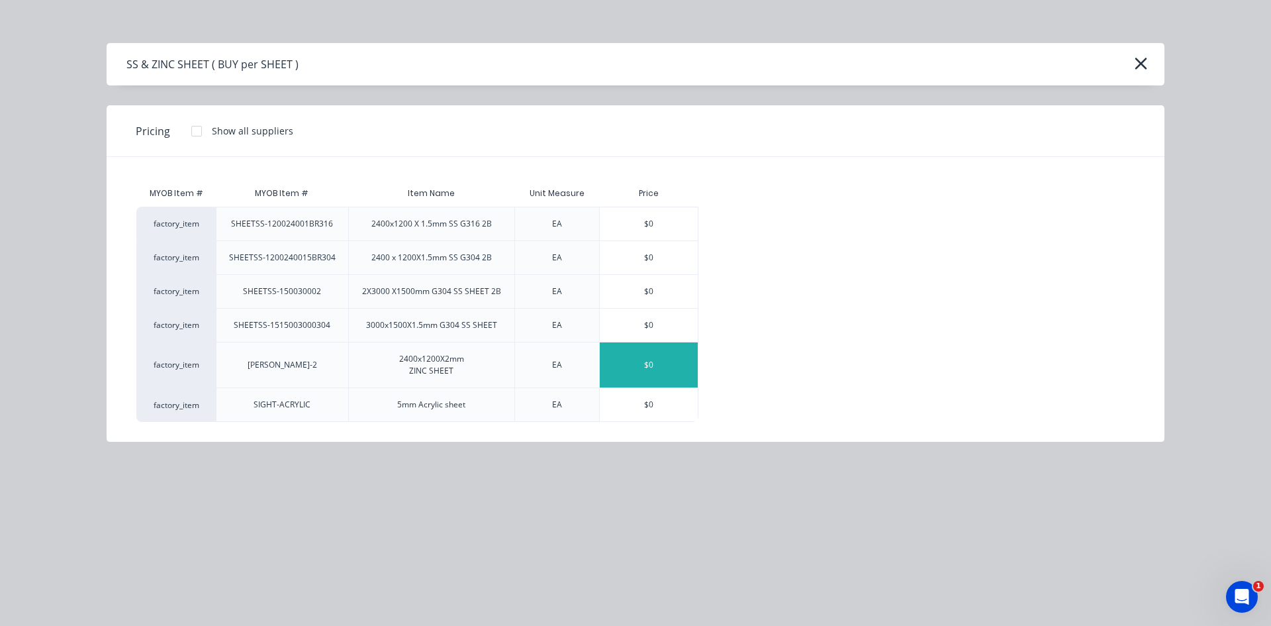
click at [626, 370] on div "$0" at bounding box center [649, 364] width 98 height 45
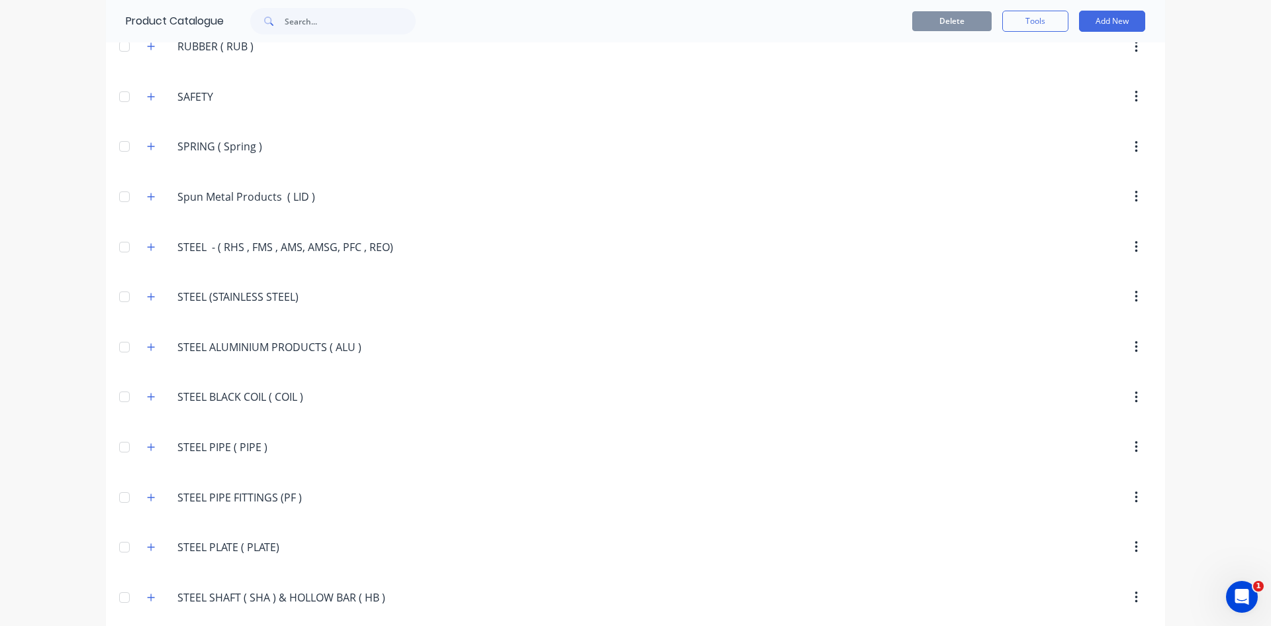
scroll to position [2516, 0]
click at [296, 18] on input "text" at bounding box center [350, 21] width 131 height 26
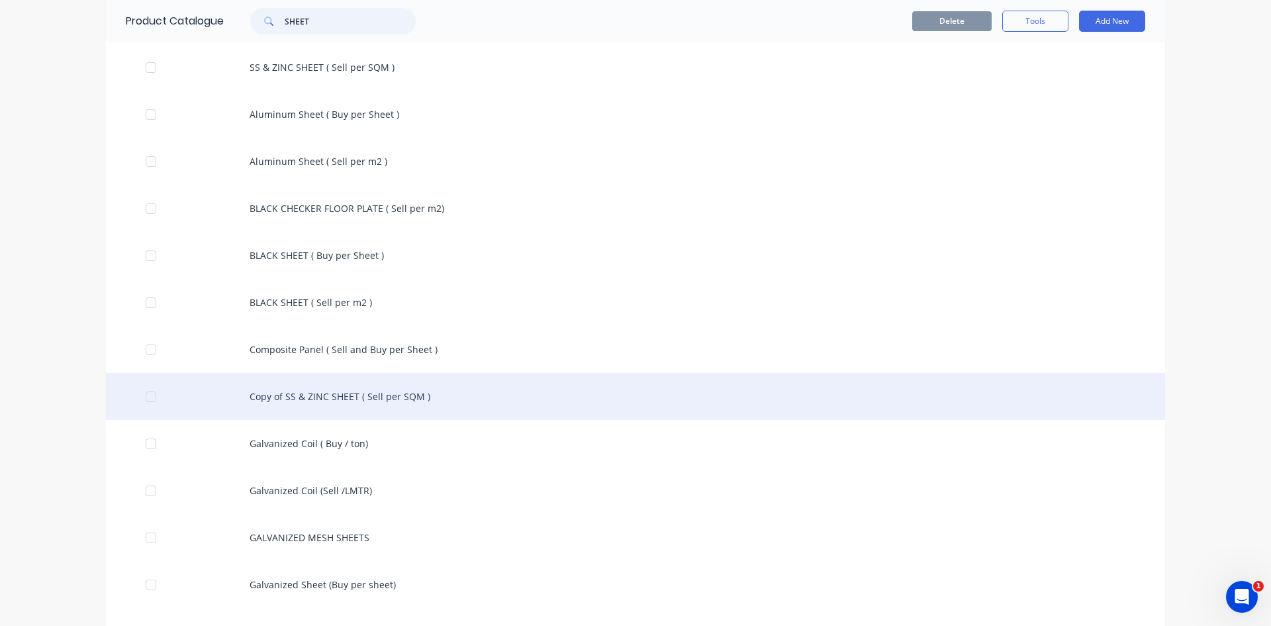
scroll to position [222, 0]
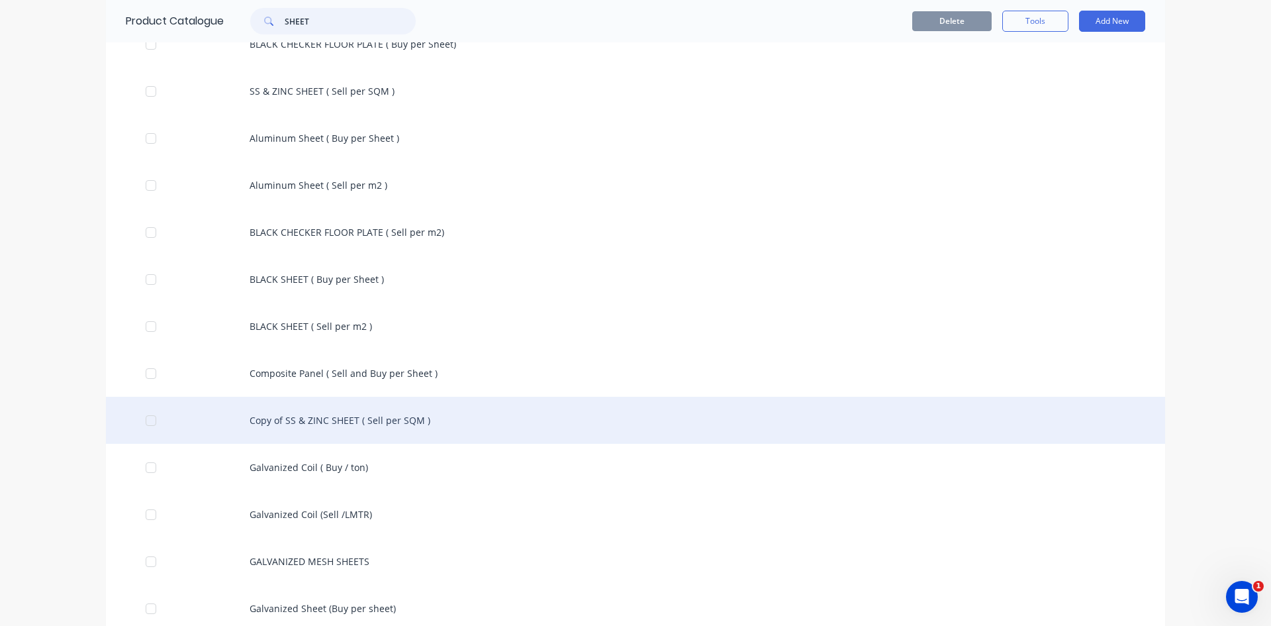
type input "SHEET"
click at [305, 420] on div "Copy of SS & ZINC SHEET ( Sell per SQM )" at bounding box center [635, 420] width 1059 height 47
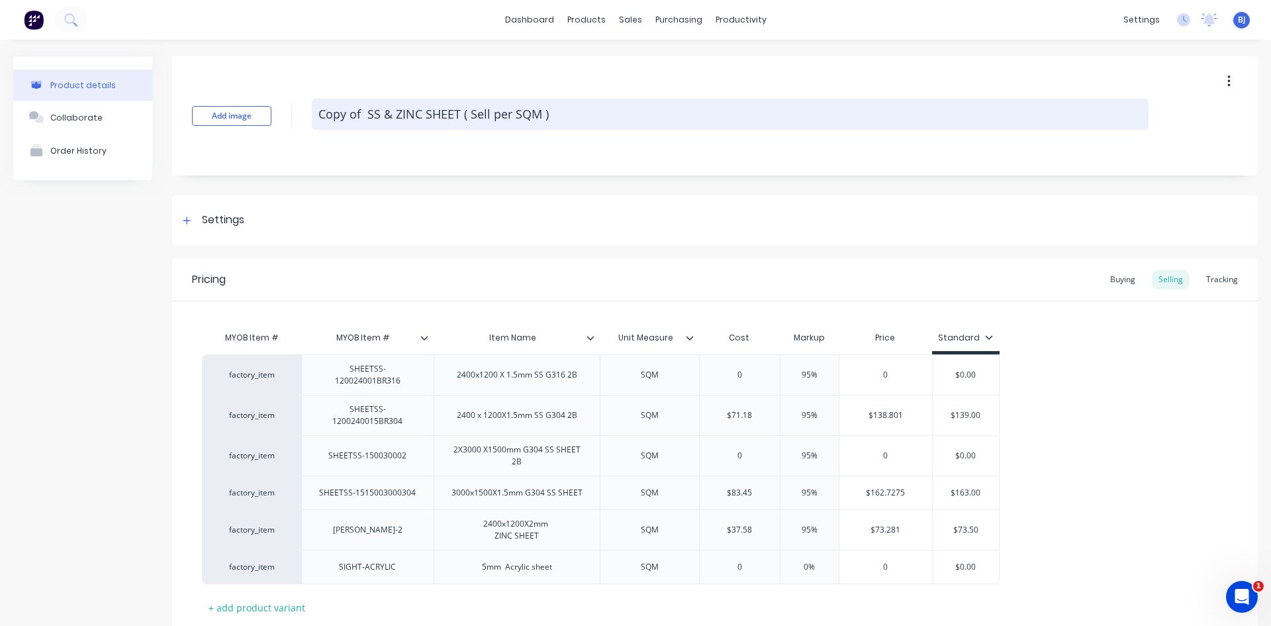
click at [381, 113] on textarea "Copy of SS & ZINC SHEET ( Sell per SQM )" at bounding box center [730, 114] width 837 height 31
click at [364, 111] on textarea "Copy of SS & ZINC SHEET ( Sell per SQM )" at bounding box center [730, 114] width 837 height 31
type textarea "x"
type textarea "Copy of SS & ZINC SHEET ( Sell per SQM )"
type textarea "x"
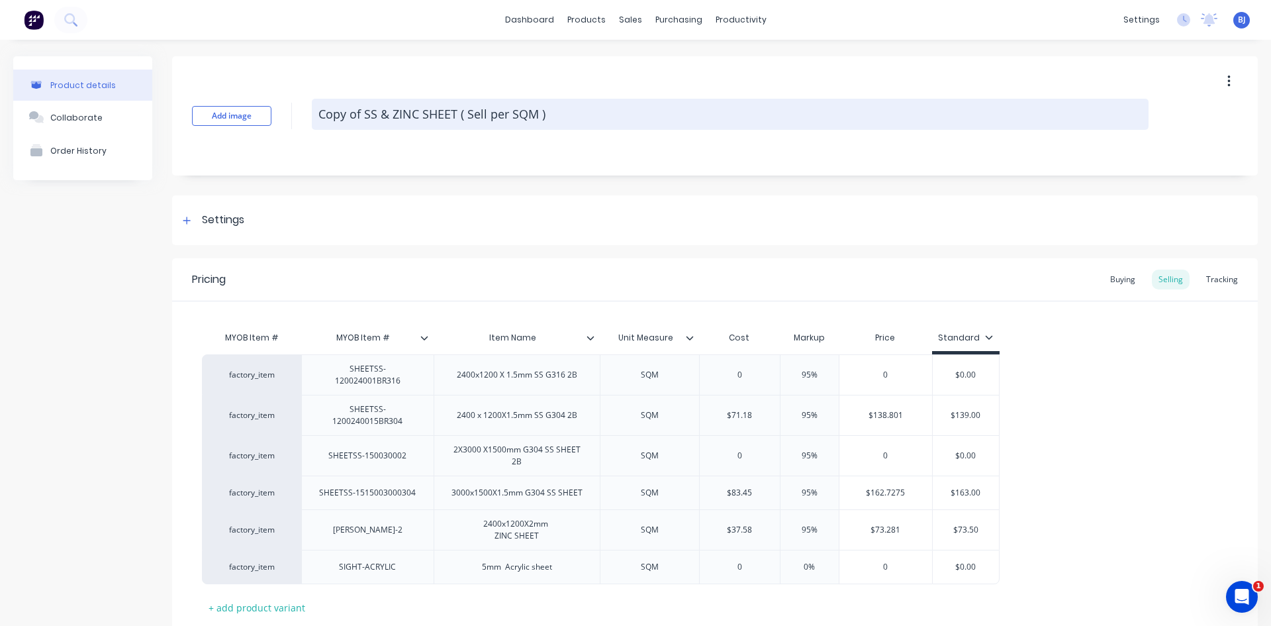
type textarea "Copy o SS & ZINC SHEET ( Sell per SQM )"
type textarea "x"
type textarea "Copy SS & ZINC SHEET ( Sell per SQM )"
type textarea "x"
type textarea "Copy SS & ZINC SHEET ( Sell per SQM )"
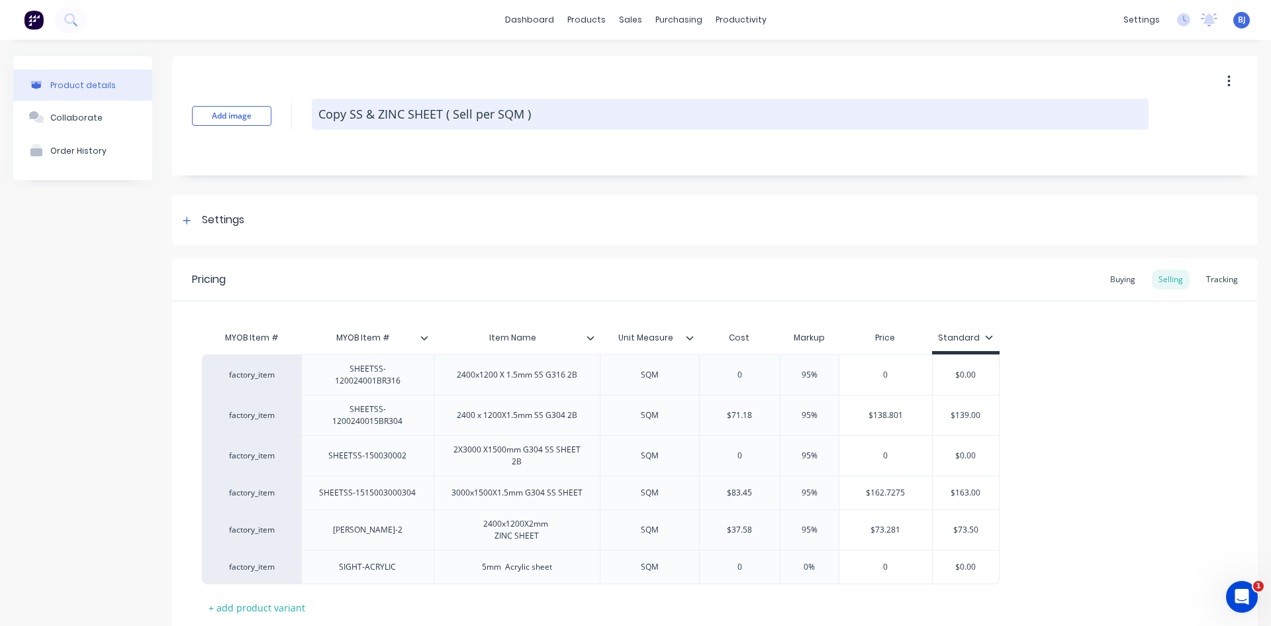
type textarea "x"
type textarea "Cop SS & ZINC SHEET ( Sell per SQM )"
type textarea "x"
type textarea "Co SS & ZINC SHEET ( Sell per SQM )"
type textarea "x"
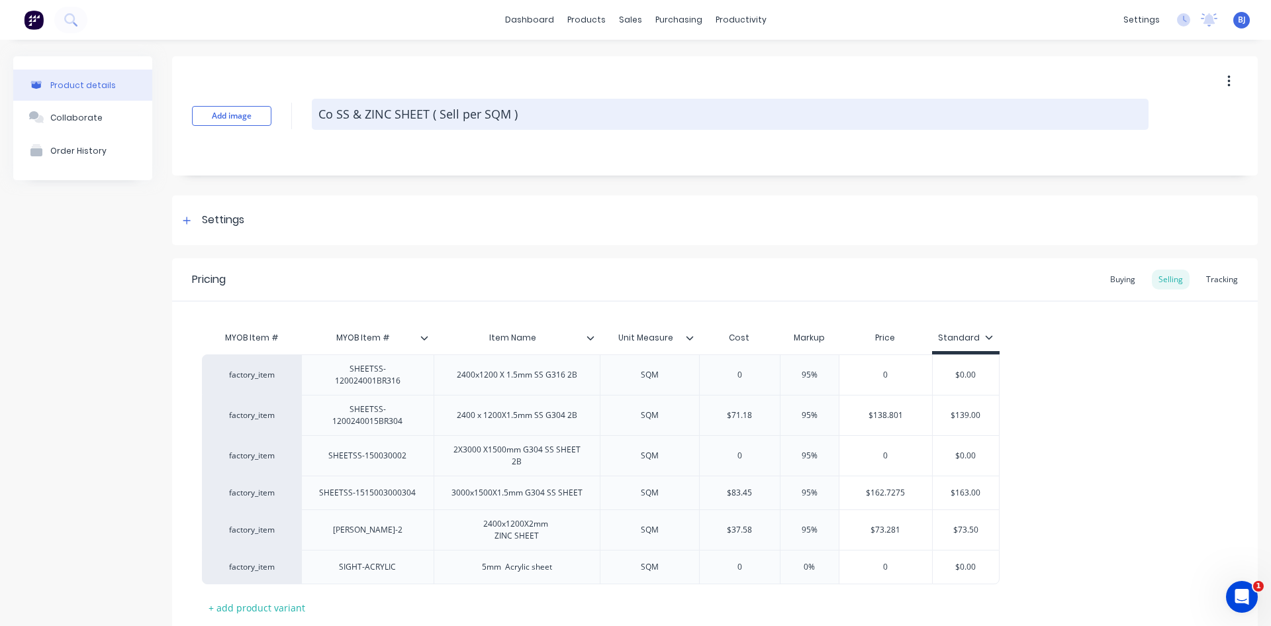
type textarea "C SS & ZINC SHEET ( Sell per SQM )"
type textarea "x"
type textarea "SS & ZINC SHEET ( Sell per SQM )"
drag, startPoint x: 443, startPoint y: 112, endPoint x: 448, endPoint y: 118, distance: 8.0
click at [444, 115] on textarea "SS & ZINC SHEET ( Sell per SQM )" at bounding box center [730, 114] width 837 height 31
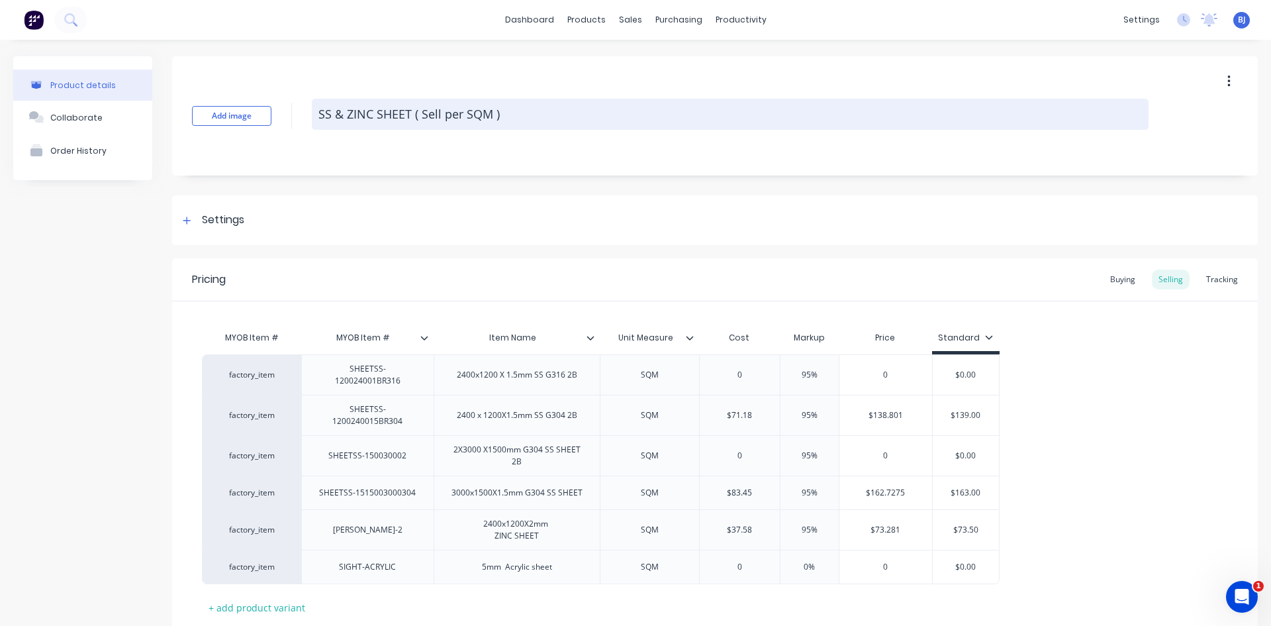
type textarea "x"
type textarea "SS & ZINC SHEET ( Sel per SQM )"
type textarea "x"
type textarea "SS & ZINC SHEET ( Se per SQM )"
type textarea "x"
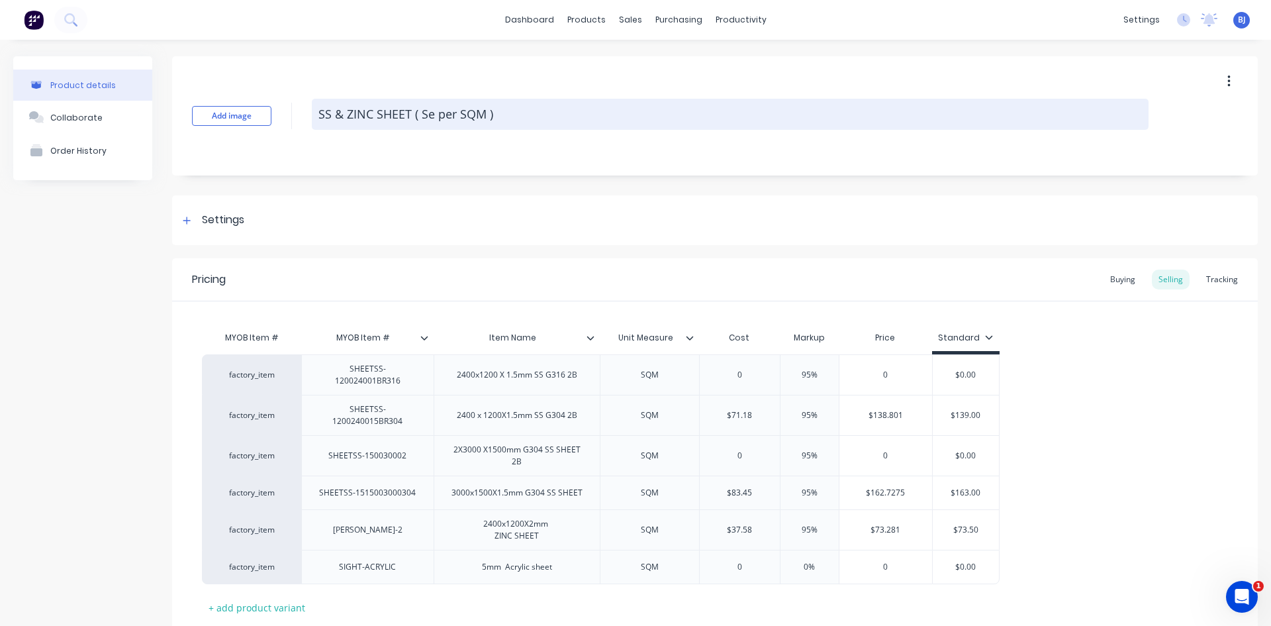
type textarea "SS & ZINC SHEET ( S per SQM )"
type textarea "x"
type textarea "SS & ZINC SHEET ( per SQM )"
type textarea "x"
type textarea "SS & ZINC SHEET ( B per SQM )"
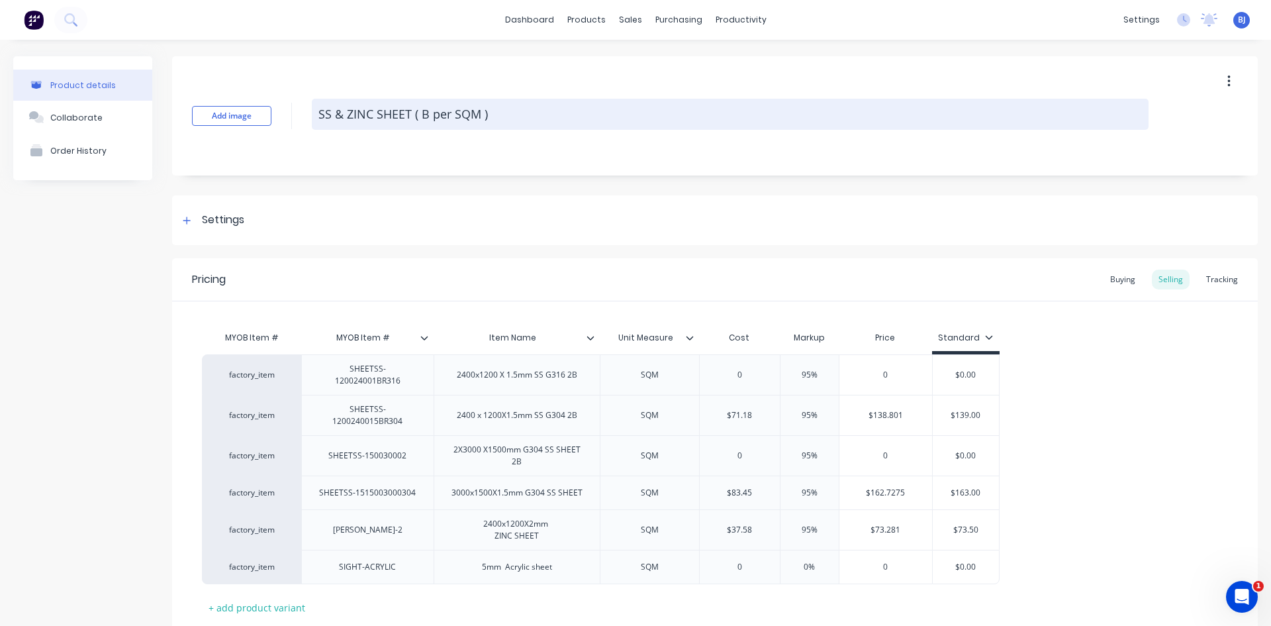
type textarea "x"
type textarea "SS & ZINC SHEET ( BU per SQM )"
type textarea "x"
type textarea "SS & ZINC SHEET ( BUY per SQM )"
click at [499, 117] on textarea "SS & ZINC SHEET ( BUY per SQM )" at bounding box center [730, 114] width 837 height 31
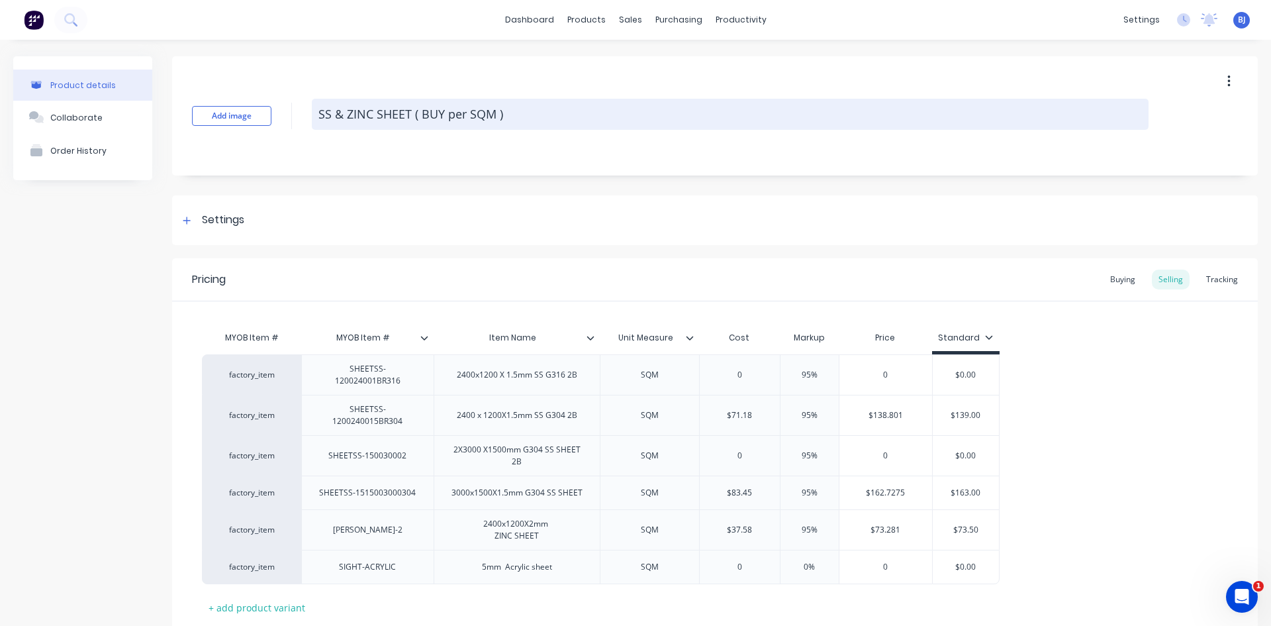
type textarea "x"
type textarea "SS & ZINC SHEET ( BUY per SQ )"
type textarea "x"
type textarea "SS & ZINC SHEET ( BUY per S )"
type textarea "x"
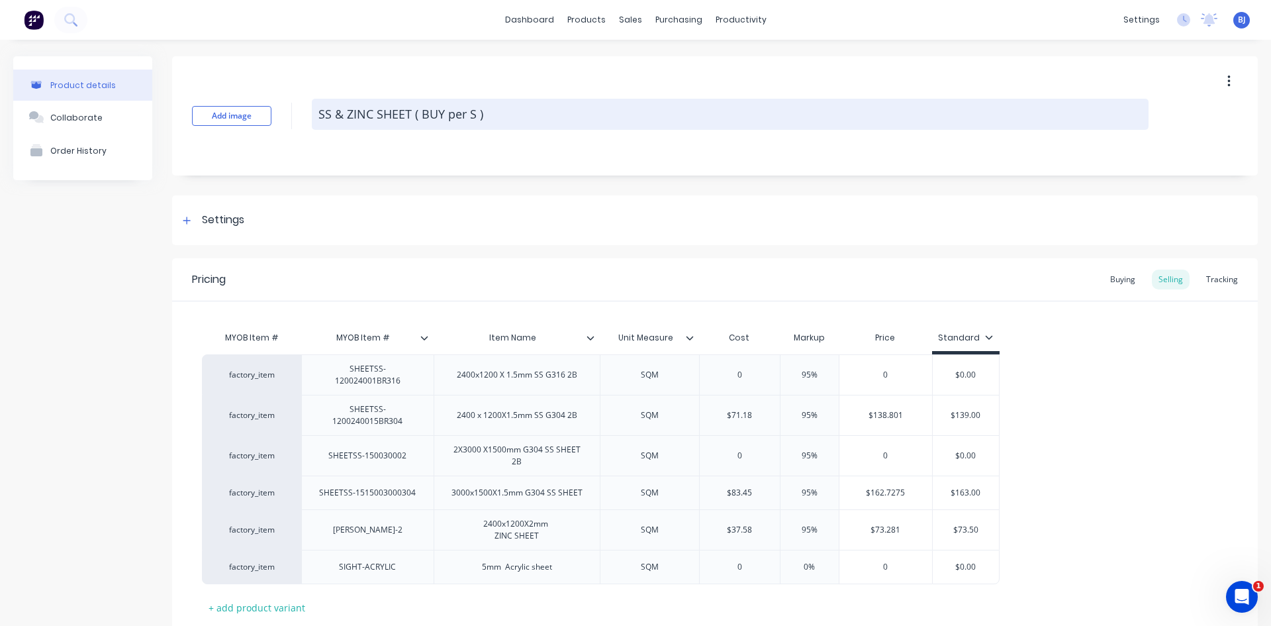
type textarea "SS & ZINC SHEET ( BUY per )"
type textarea "x"
type textarea "SS & ZINC SHEET ( BUY per S )"
type textarea "x"
type textarea "SS & ZINC SHEET ( BUY per SH )"
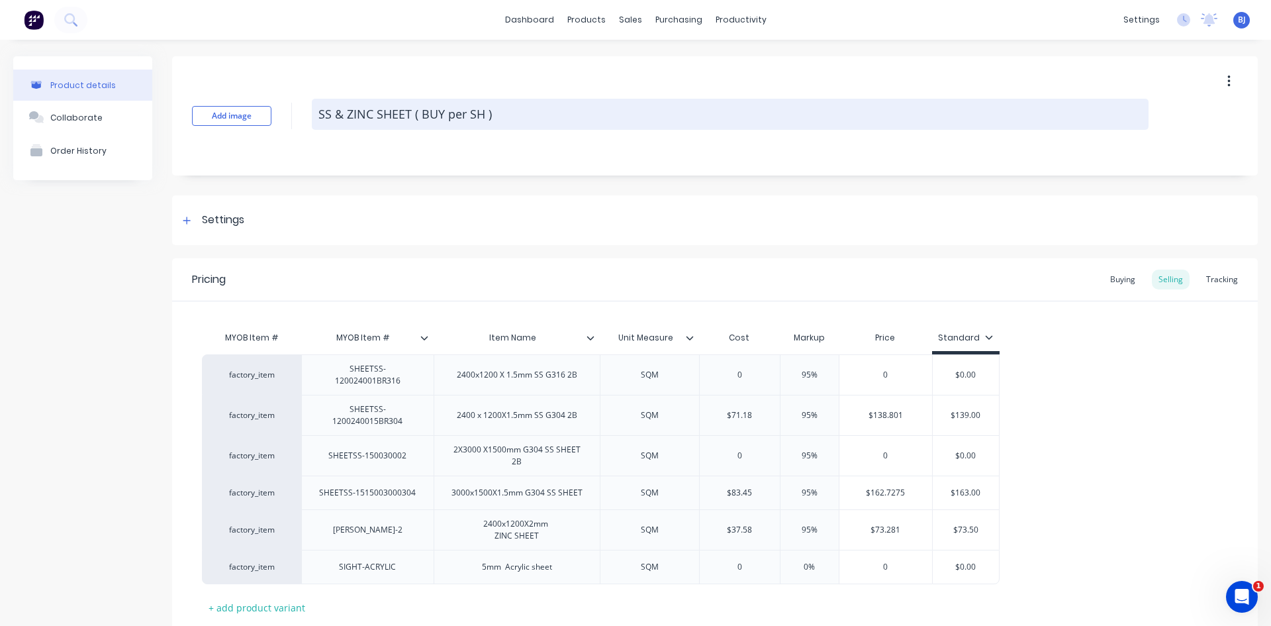
type textarea "x"
type textarea "SS & ZINC SHEET ( BUY per SHE )"
type textarea "x"
type textarea "SS & ZINC SHEET ( BUY per SHEE )"
type textarea "x"
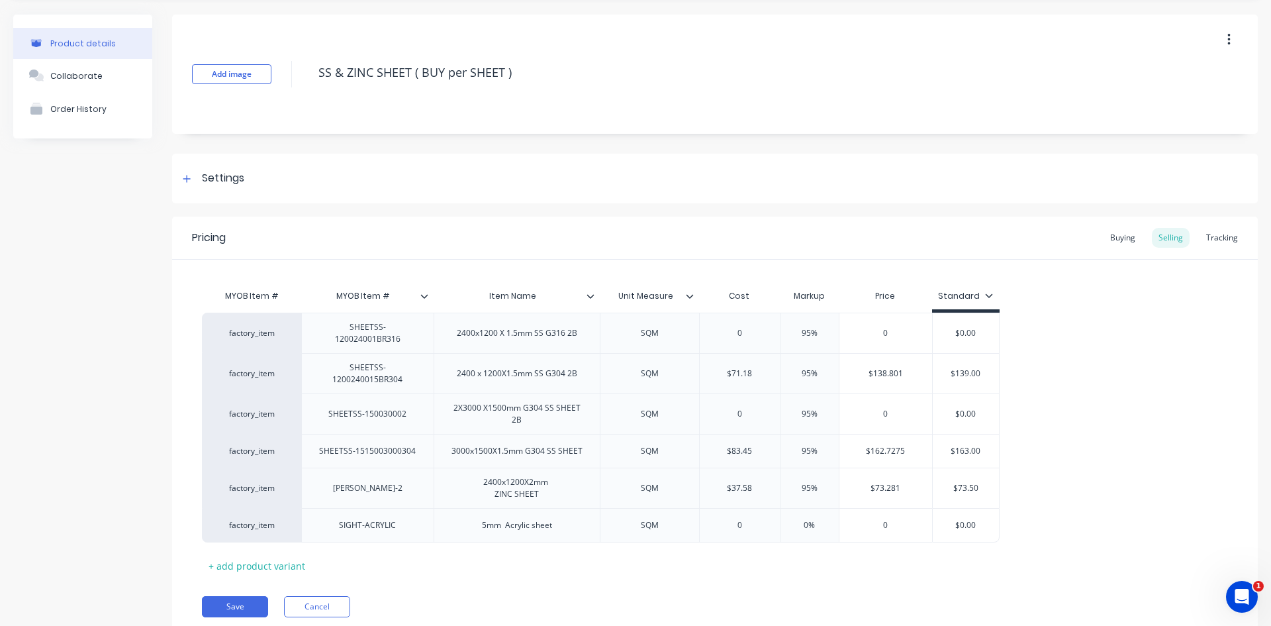
scroll to position [83, 0]
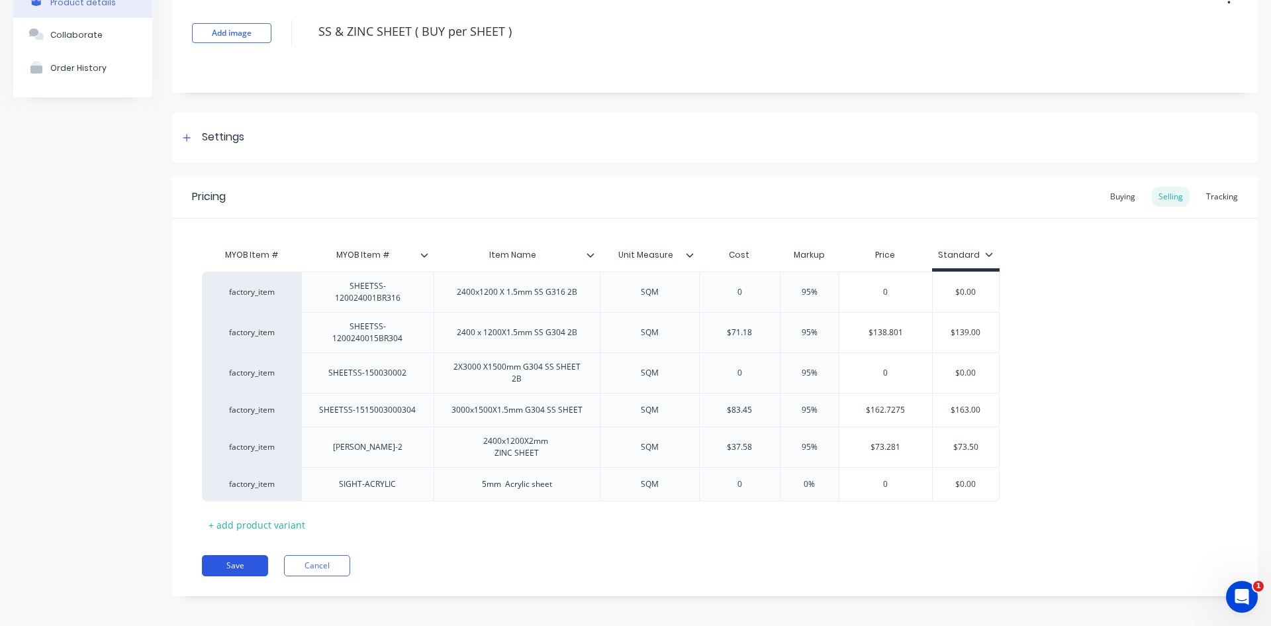
type textarea "SS & ZINC SHEET ( BUY per SHEET )"
type textarea "x"
type textarea "SS & ZINC SHEET ( BUY per SHEET )"
click at [237, 555] on button "Save" at bounding box center [235, 565] width 66 height 21
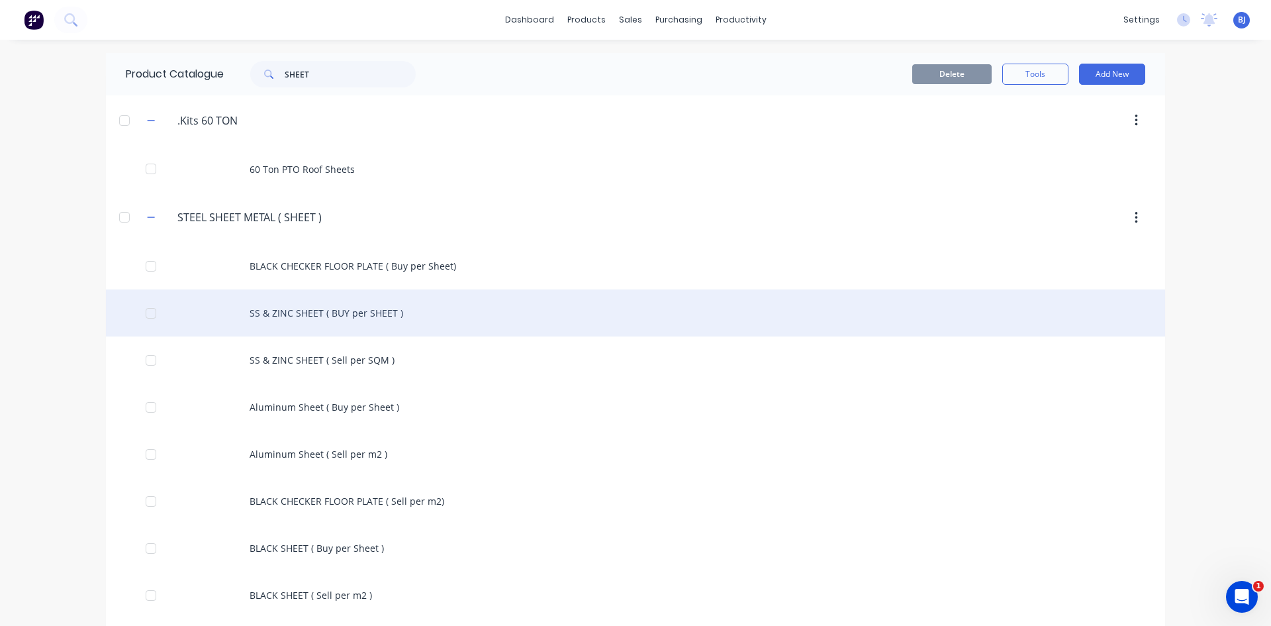
click at [384, 321] on div "SS & ZINC SHEET ( BUY per SHEET )" at bounding box center [635, 312] width 1059 height 47
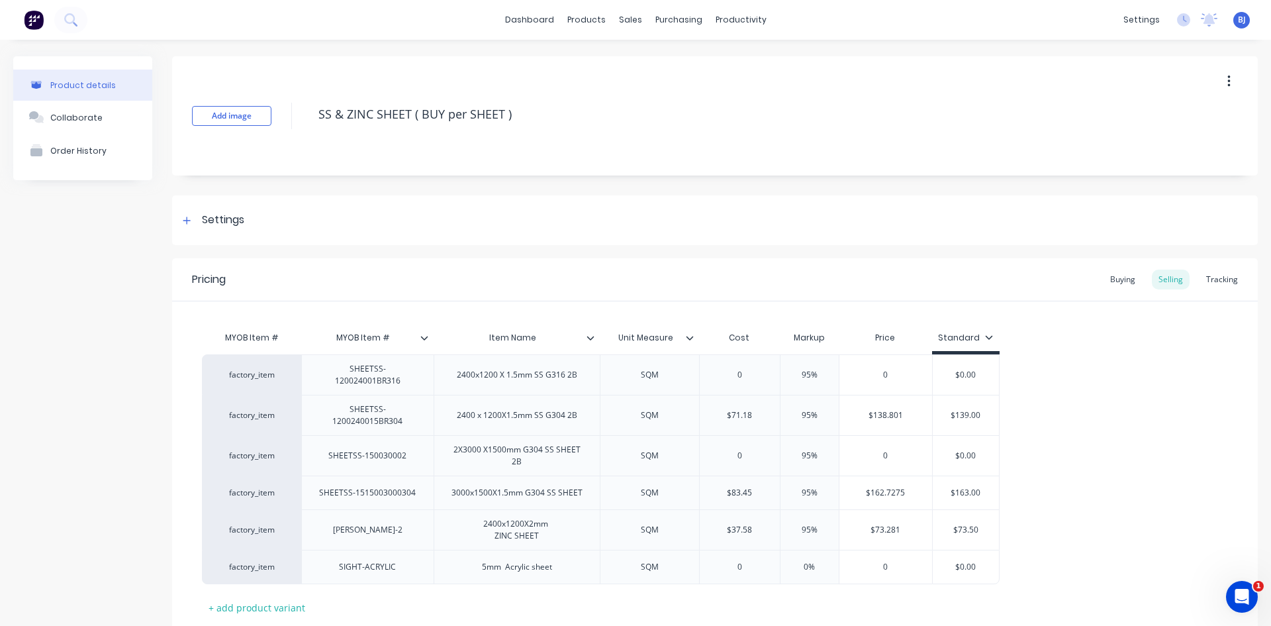
type textarea "x"
click at [663, 377] on div "SQM" at bounding box center [650, 374] width 66 height 17
type textarea "x"
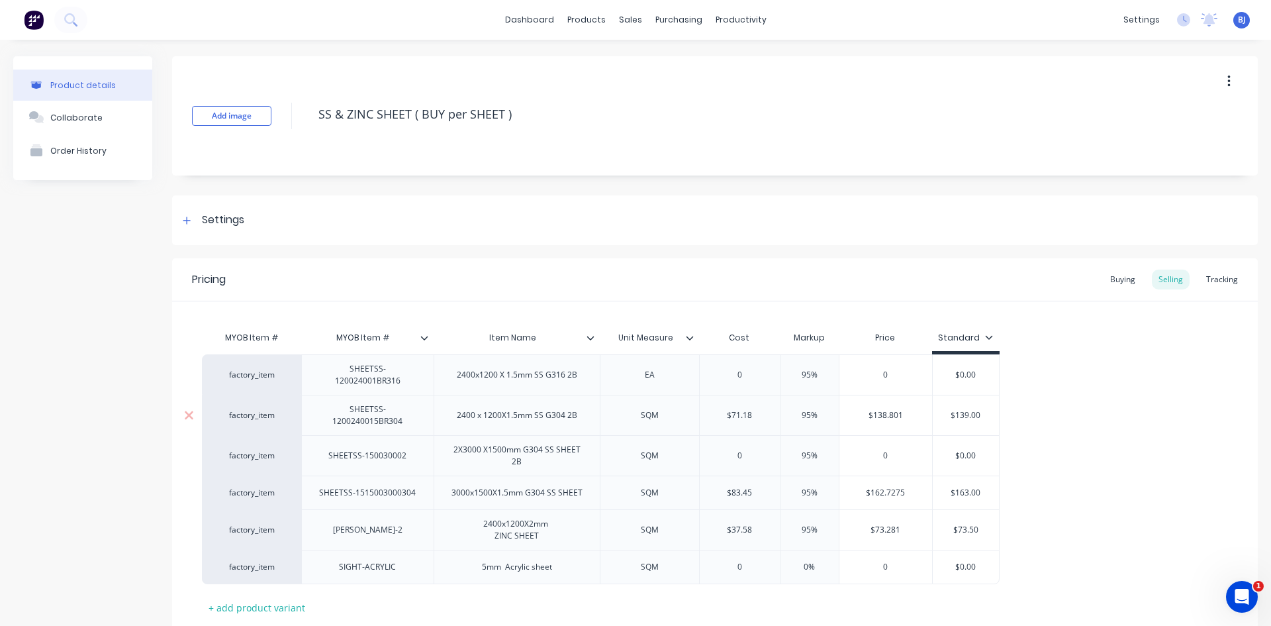
click at [657, 412] on div "SQM" at bounding box center [650, 414] width 66 height 17
type textarea "x"
drag, startPoint x: 662, startPoint y: 454, endPoint x: 676, endPoint y: 462, distance: 16.0
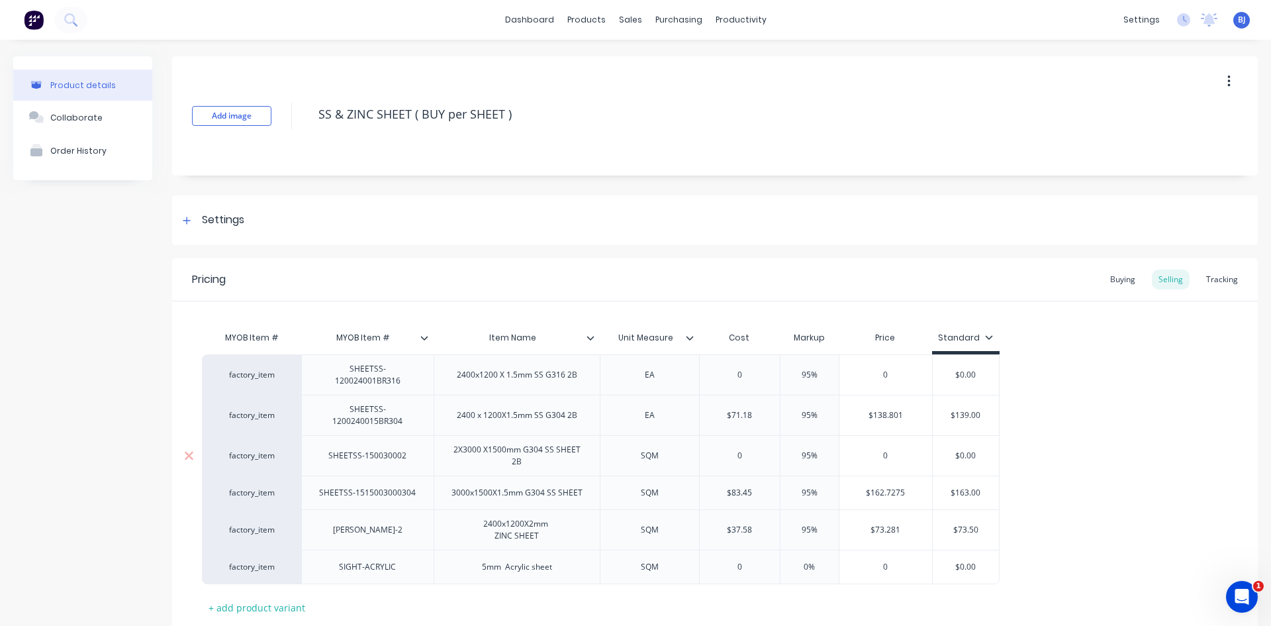
click at [665, 456] on div "SQM" at bounding box center [650, 455] width 66 height 17
type textarea "x"
click at [663, 488] on div "SQM" at bounding box center [650, 492] width 66 height 17
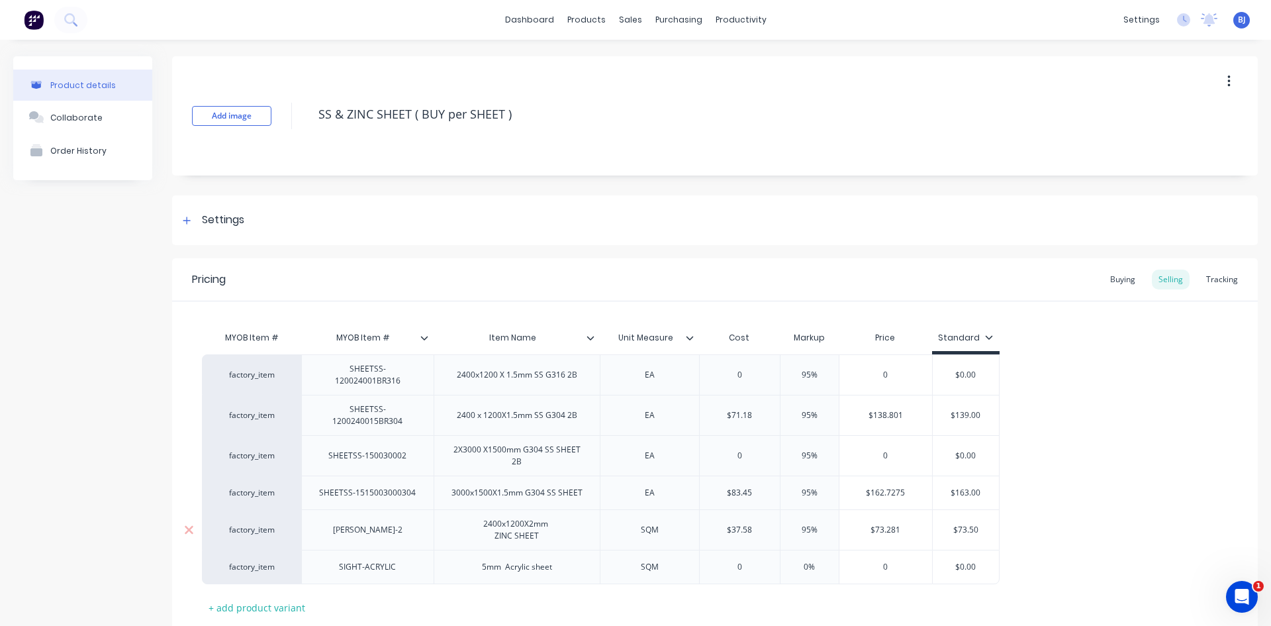
type textarea "x"
click at [665, 528] on div "SQM" at bounding box center [650, 529] width 66 height 17
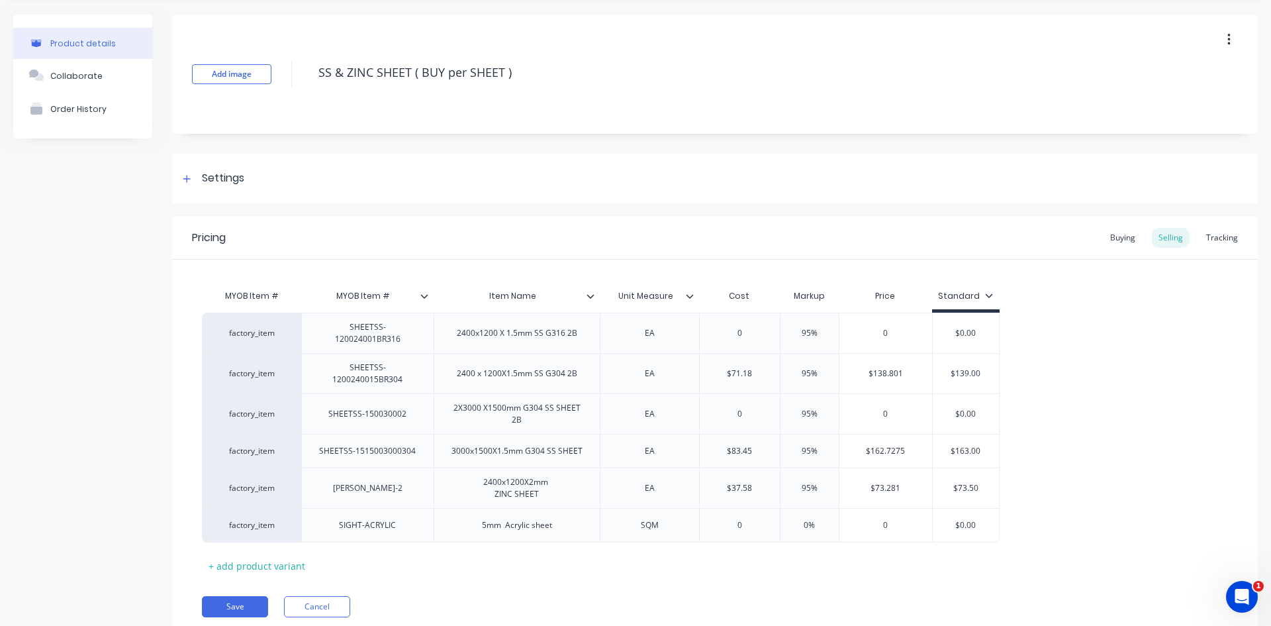
scroll to position [83, 0]
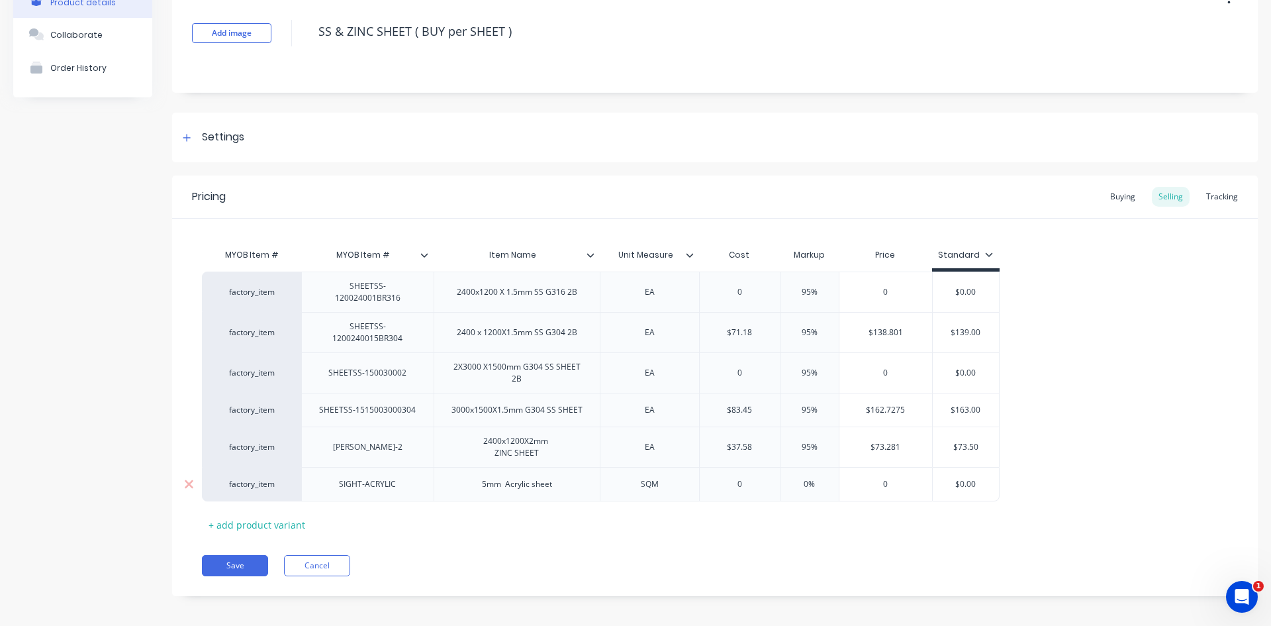
type textarea "x"
click at [661, 481] on div "SQM" at bounding box center [650, 483] width 66 height 17
click at [635, 543] on div "Pricing Buying Selling Tracking MYOB Item # MYOB Item # Item Name Unit Measure …" at bounding box center [715, 385] width 1086 height 420
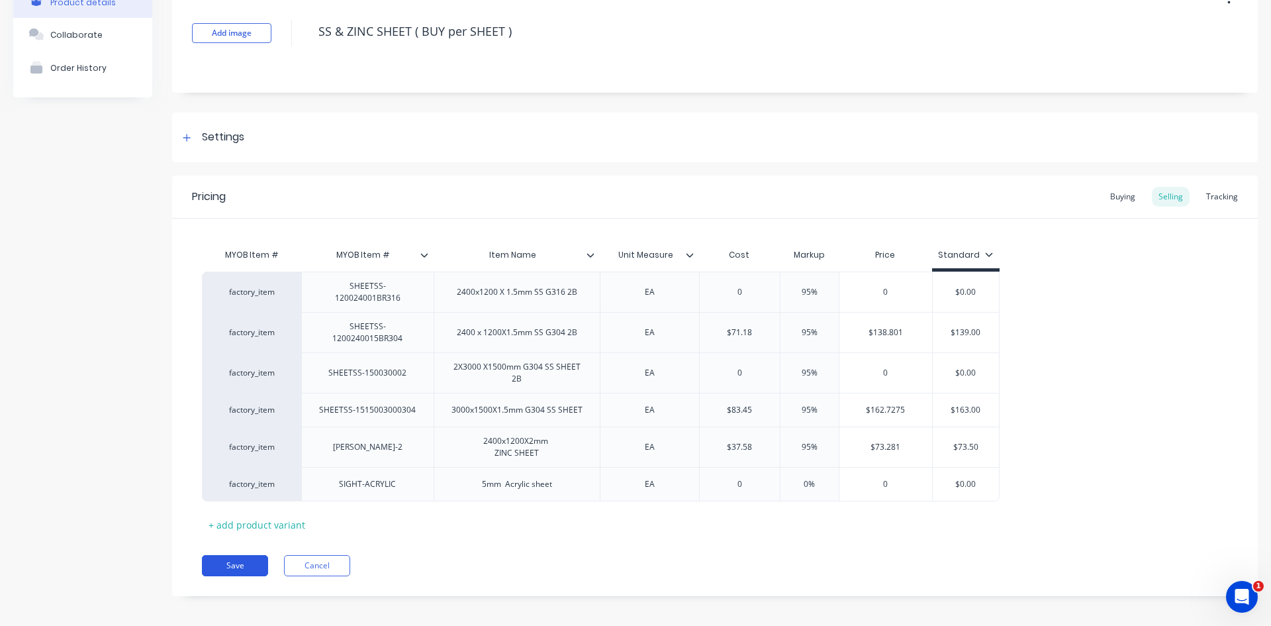
click at [254, 557] on button "Save" at bounding box center [235, 565] width 66 height 21
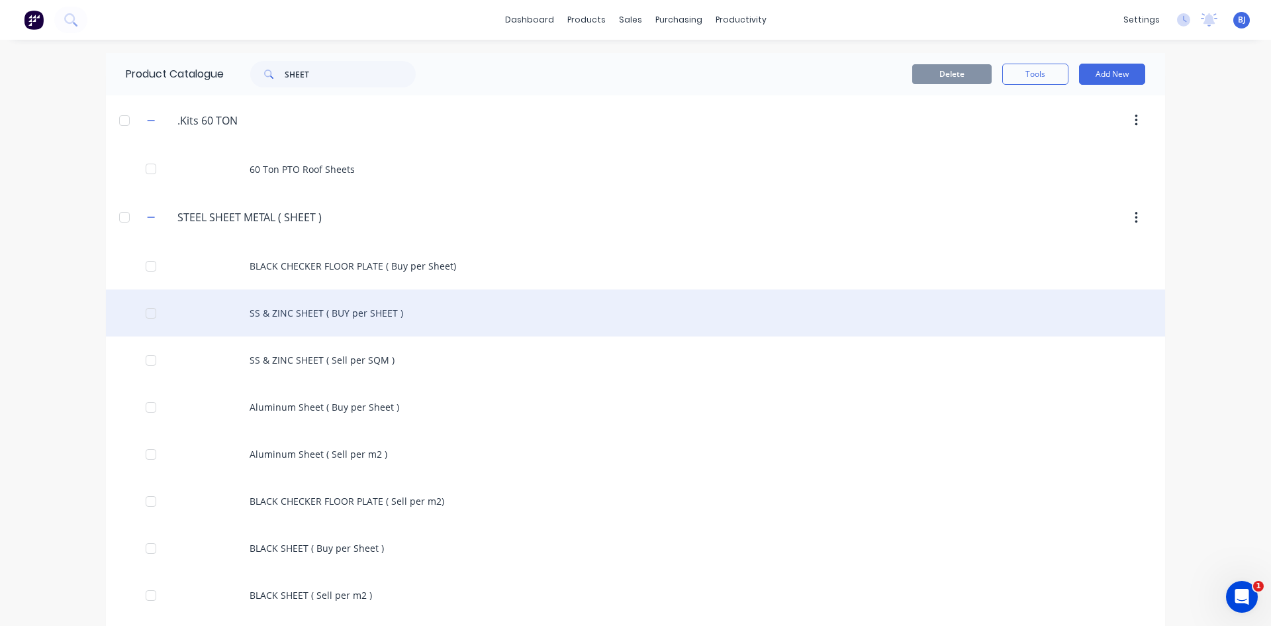
click at [296, 314] on div "SS & ZINC SHEET ( BUY per SHEET )" at bounding box center [635, 312] width 1059 height 47
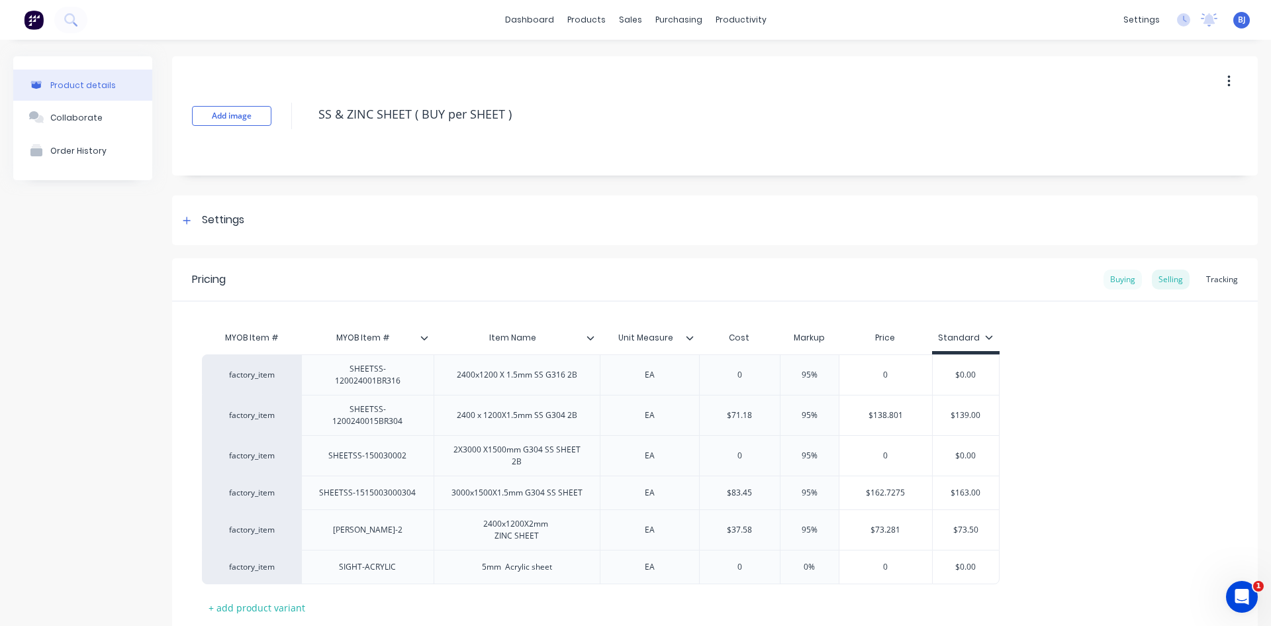
click at [1115, 281] on div "Buying" at bounding box center [1123, 279] width 38 height 20
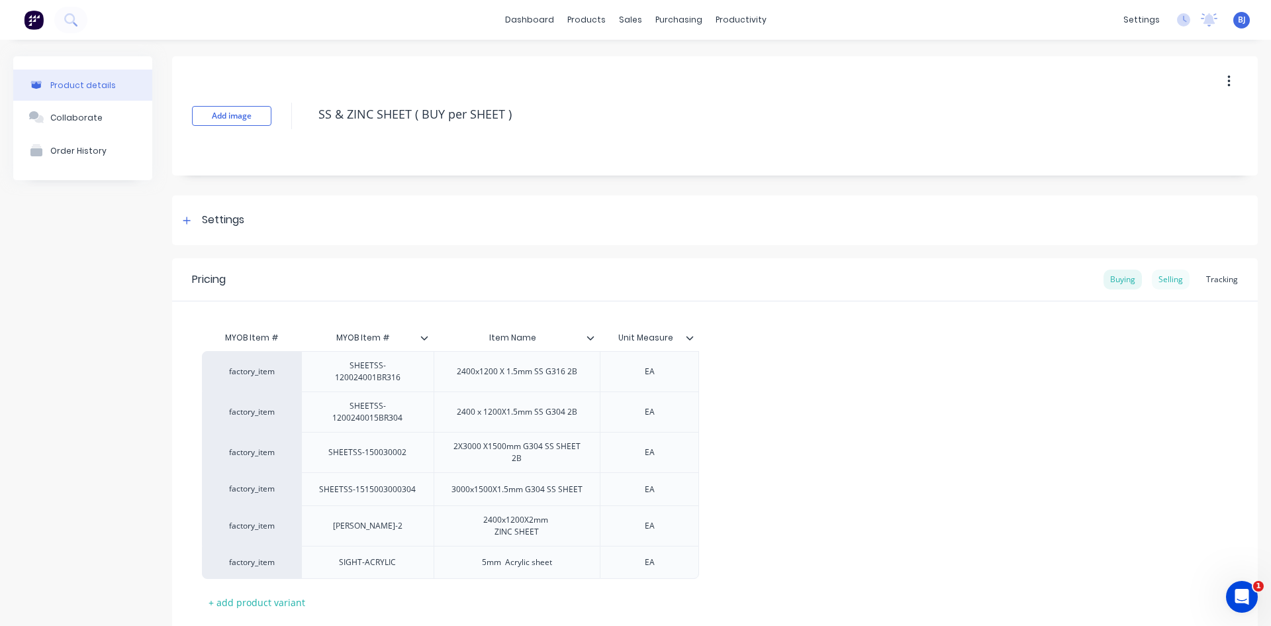
click at [1155, 279] on div "Selling" at bounding box center [1171, 279] width 38 height 20
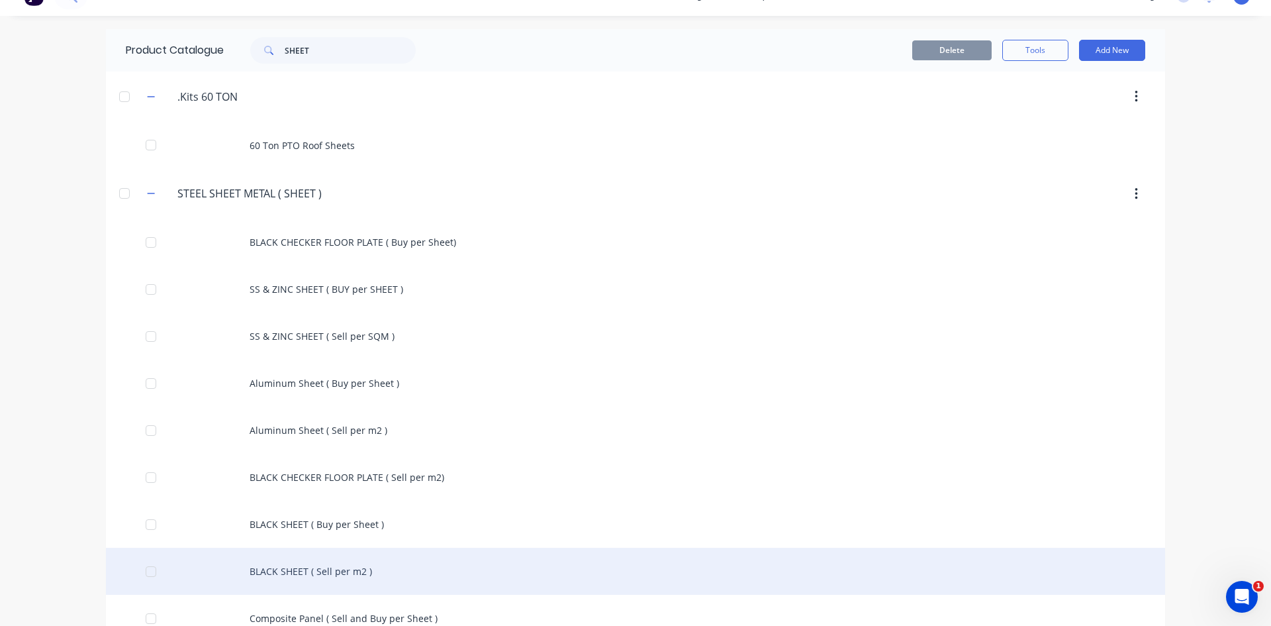
scroll to position [66, 0]
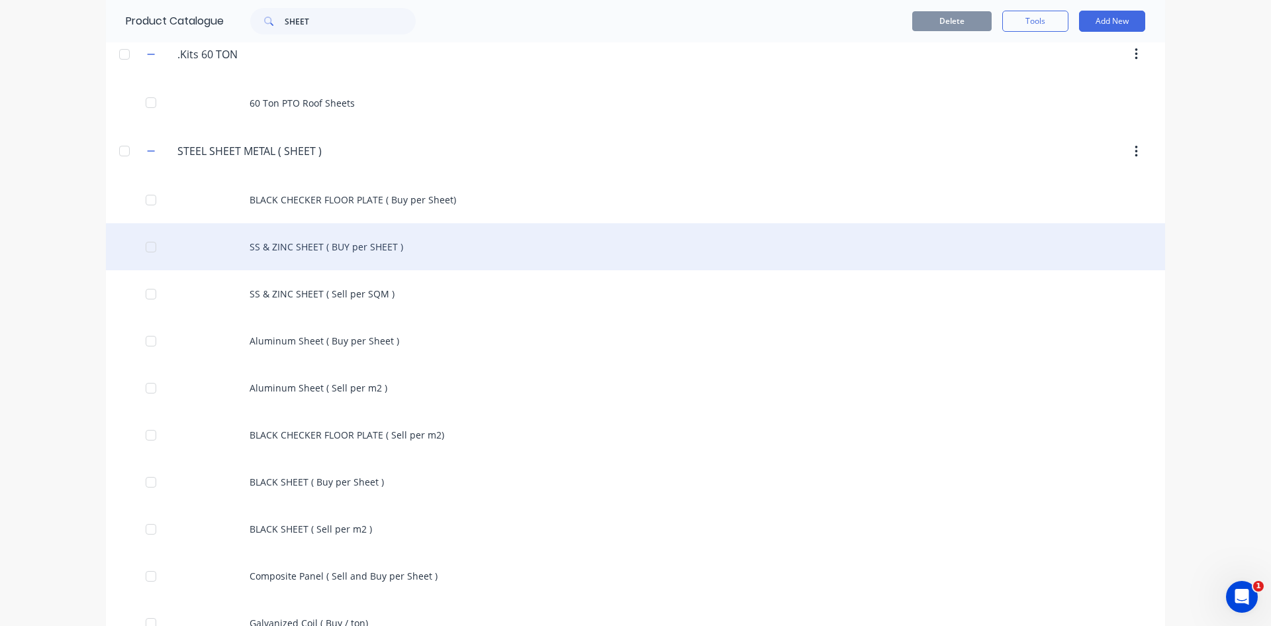
click at [382, 249] on div "SS & ZINC SHEET ( BUY per SHEET )" at bounding box center [635, 246] width 1059 height 47
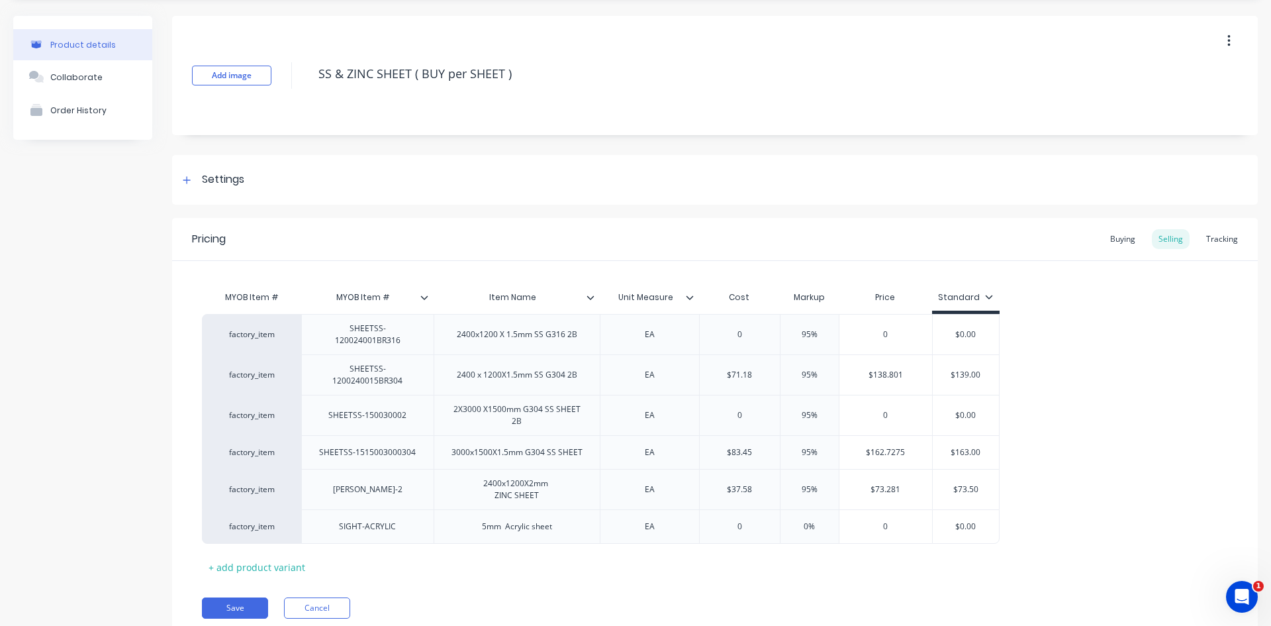
scroll to position [83, 0]
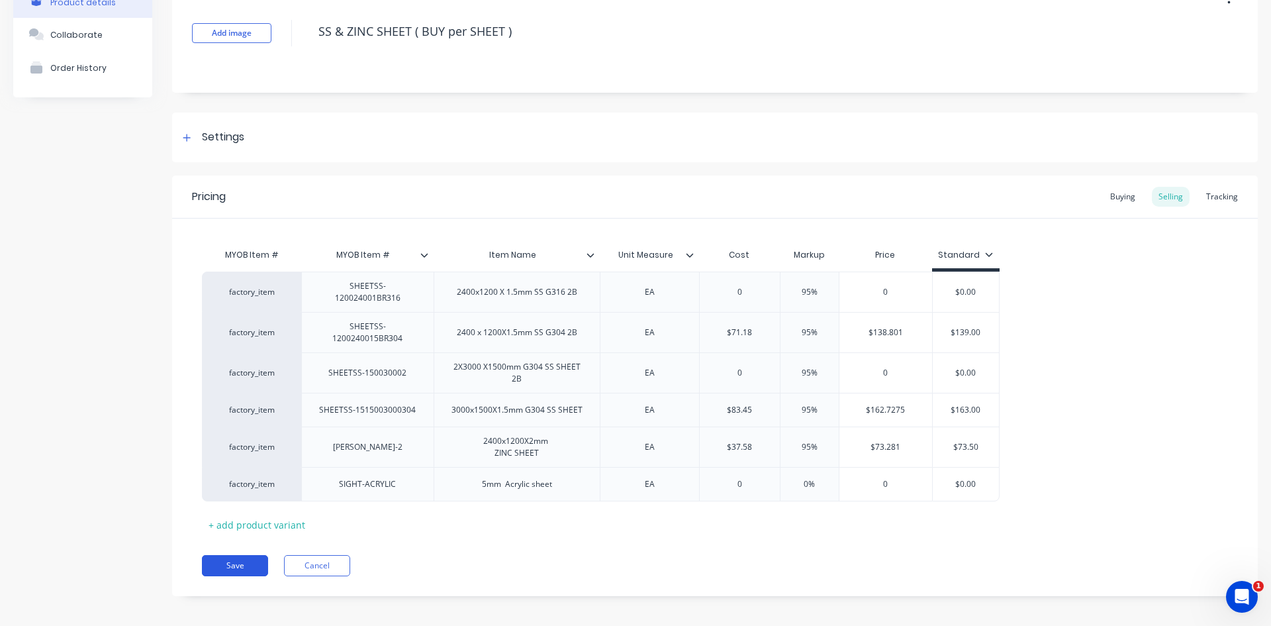
click at [215, 558] on button "Save" at bounding box center [235, 565] width 66 height 21
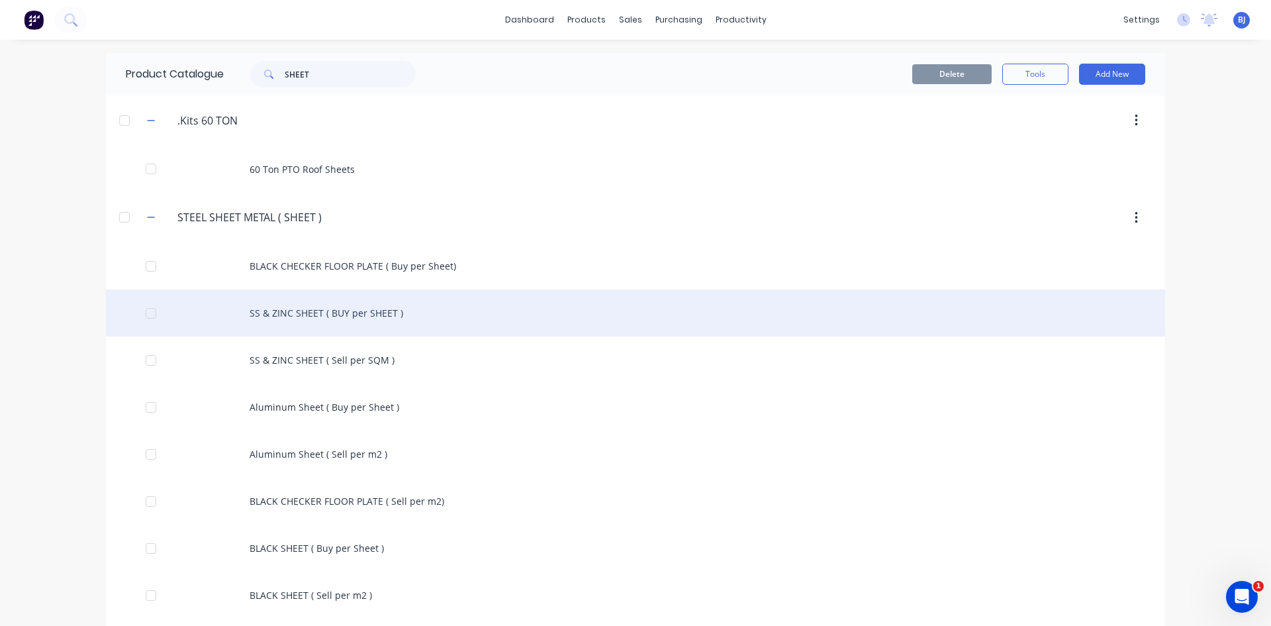
click at [365, 320] on div "SS & ZINC SHEET ( BUY per SHEET )" at bounding box center [635, 312] width 1059 height 47
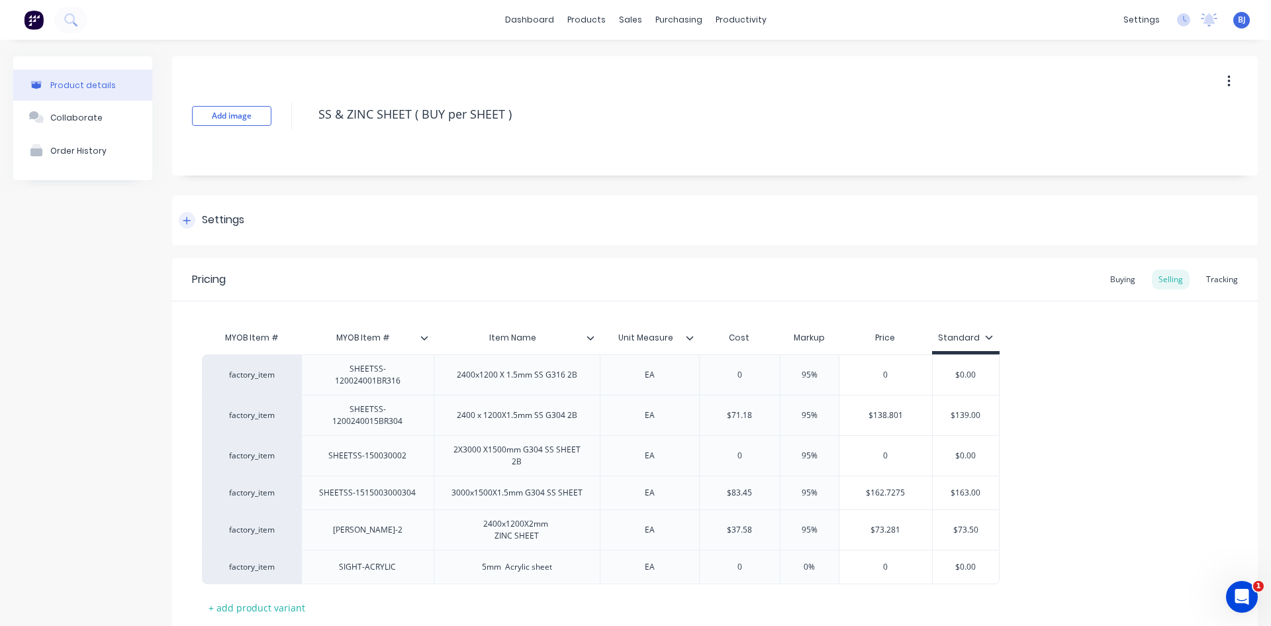
click at [191, 224] on div at bounding box center [187, 220] width 17 height 17
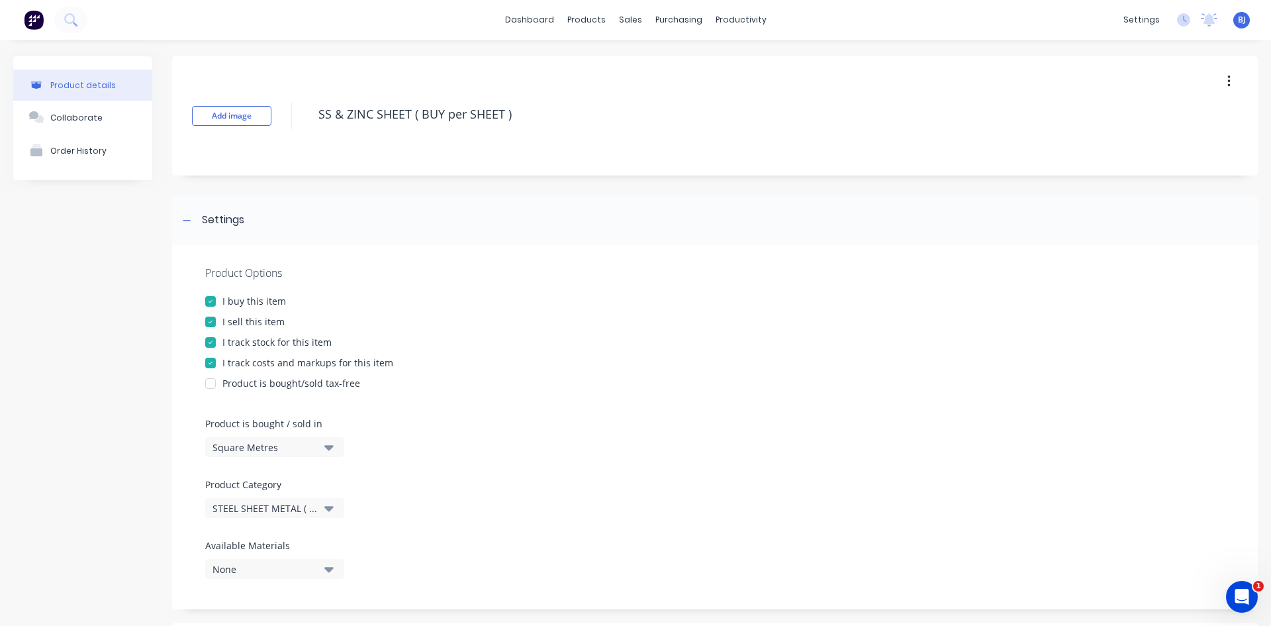
click at [333, 448] on icon "button" at bounding box center [328, 447] width 9 height 15
click at [301, 485] on div "Basic Quantities" at bounding box center [304, 480] width 199 height 26
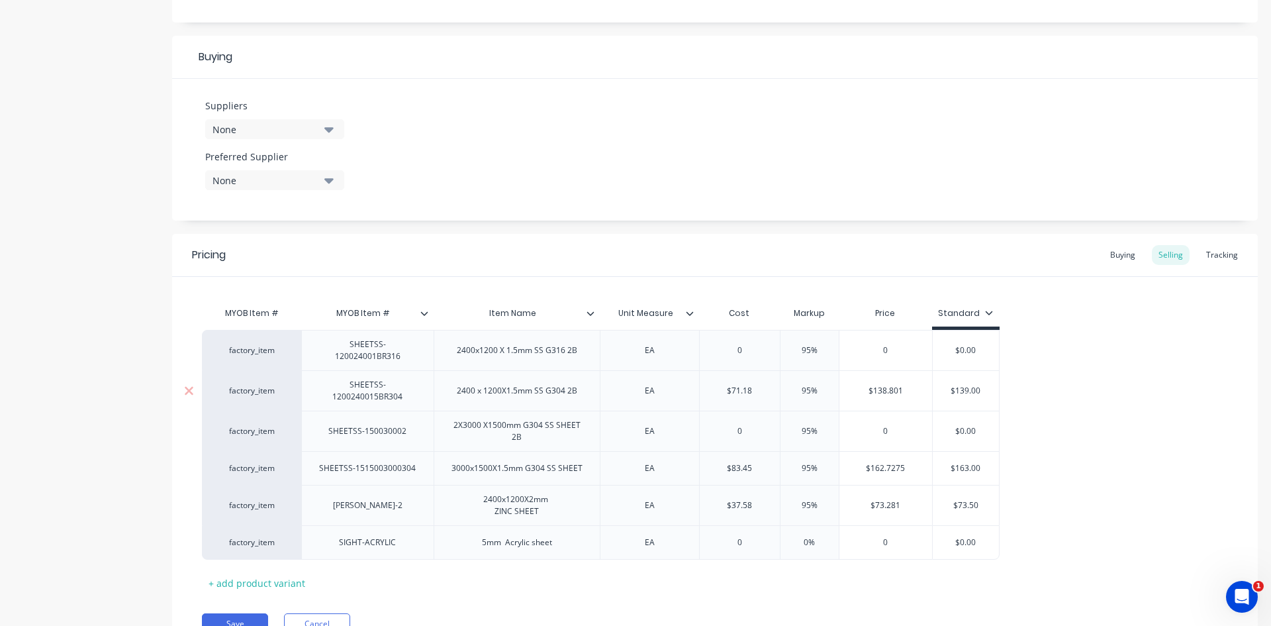
scroll to position [645, 0]
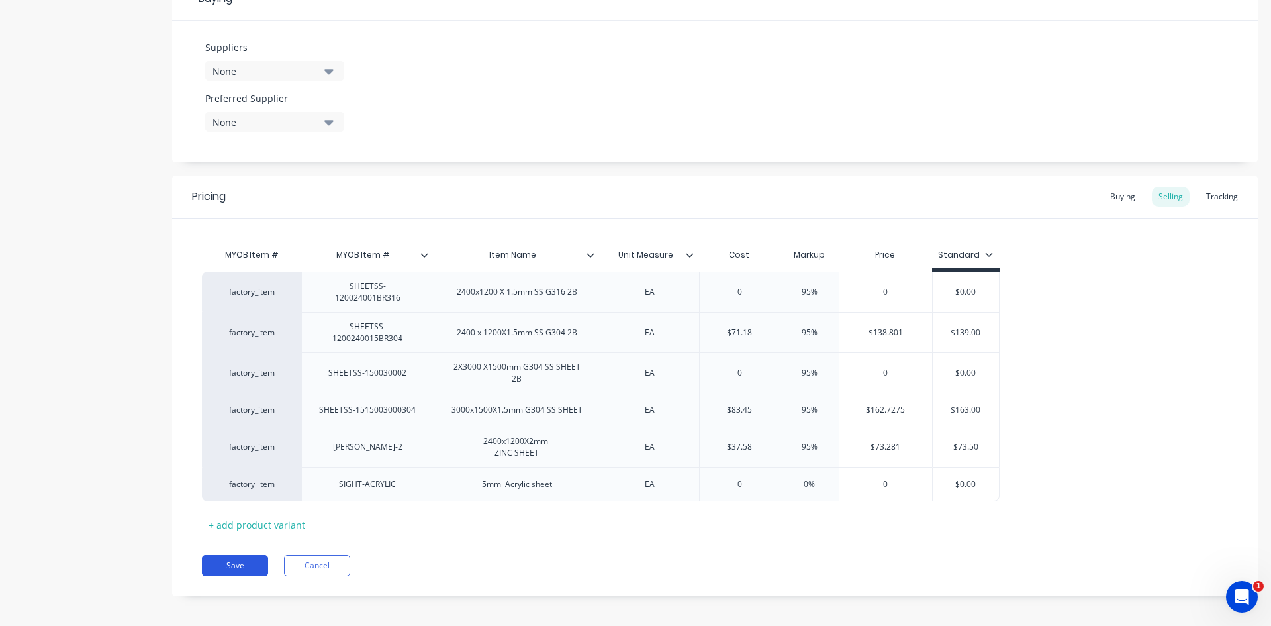
click at [233, 561] on button "Save" at bounding box center [235, 565] width 66 height 21
type textarea "x"
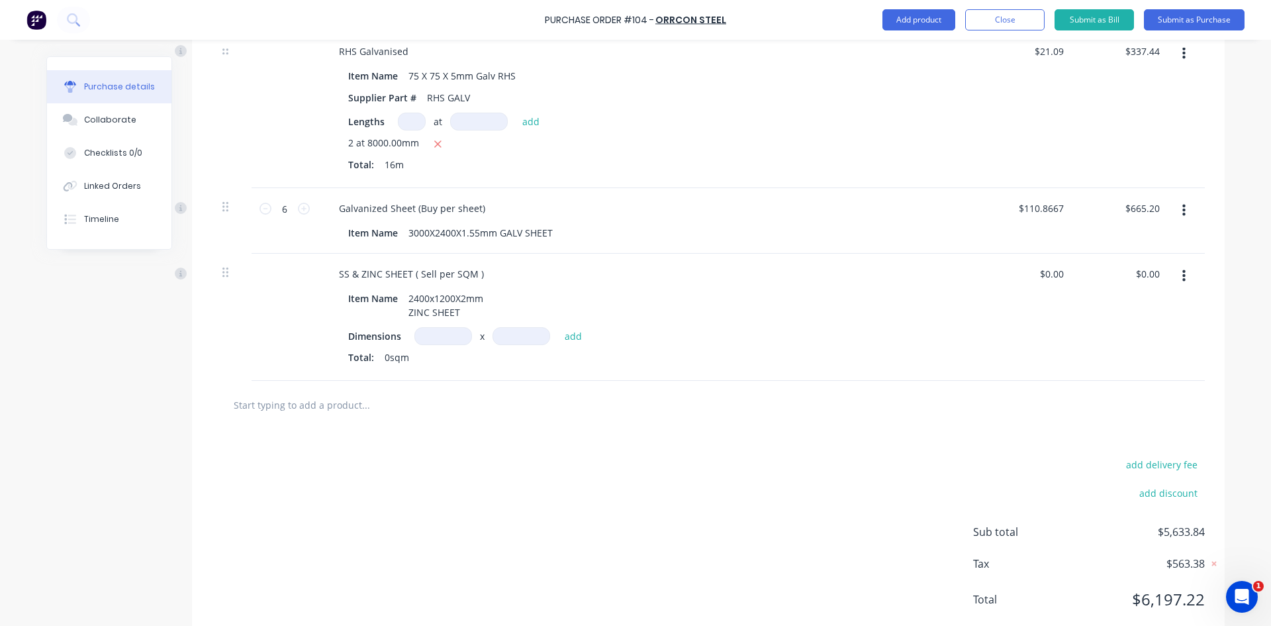
scroll to position [696, 0]
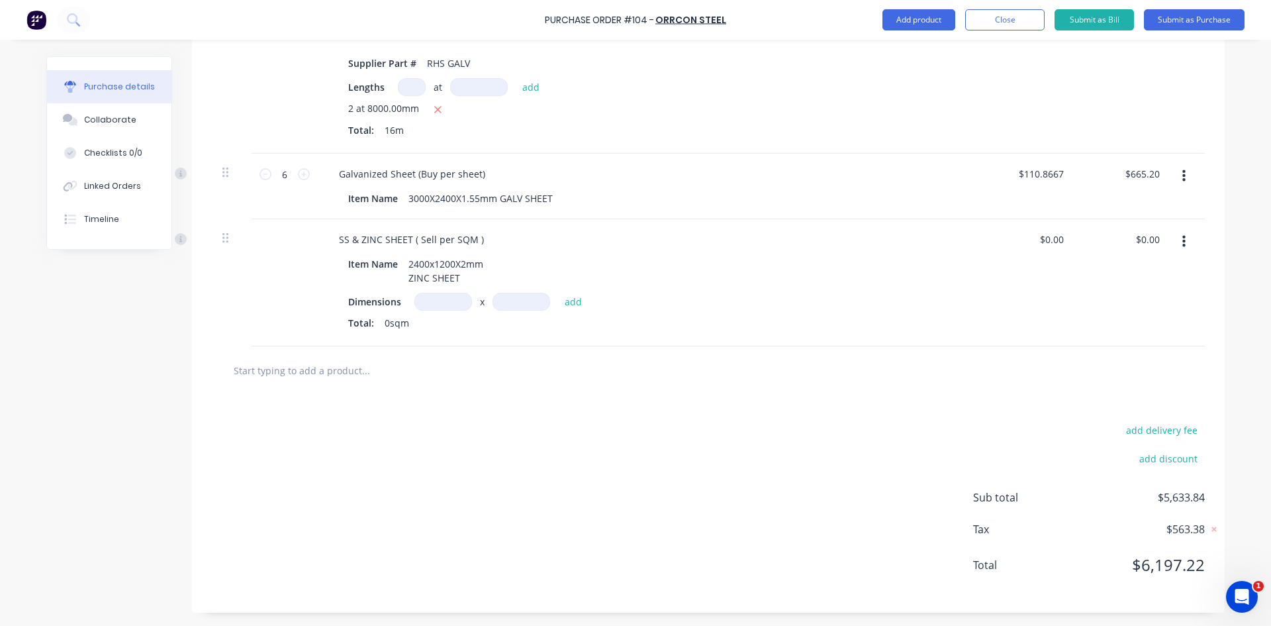
drag, startPoint x: 1178, startPoint y: 243, endPoint x: 1176, endPoint y: 255, distance: 12.1
click at [1182, 246] on icon "button" at bounding box center [1183, 241] width 3 height 15
click at [1115, 353] on button "Delete" at bounding box center [1143, 356] width 113 height 26
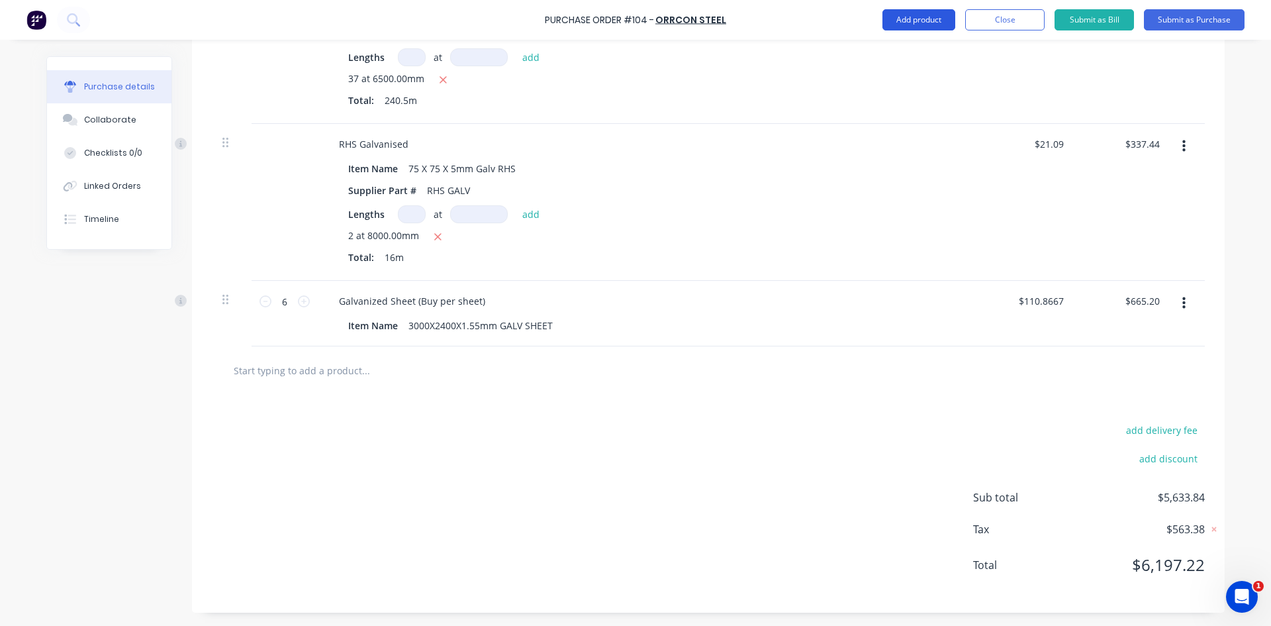
click at [920, 15] on button "Add product" at bounding box center [919, 19] width 73 height 21
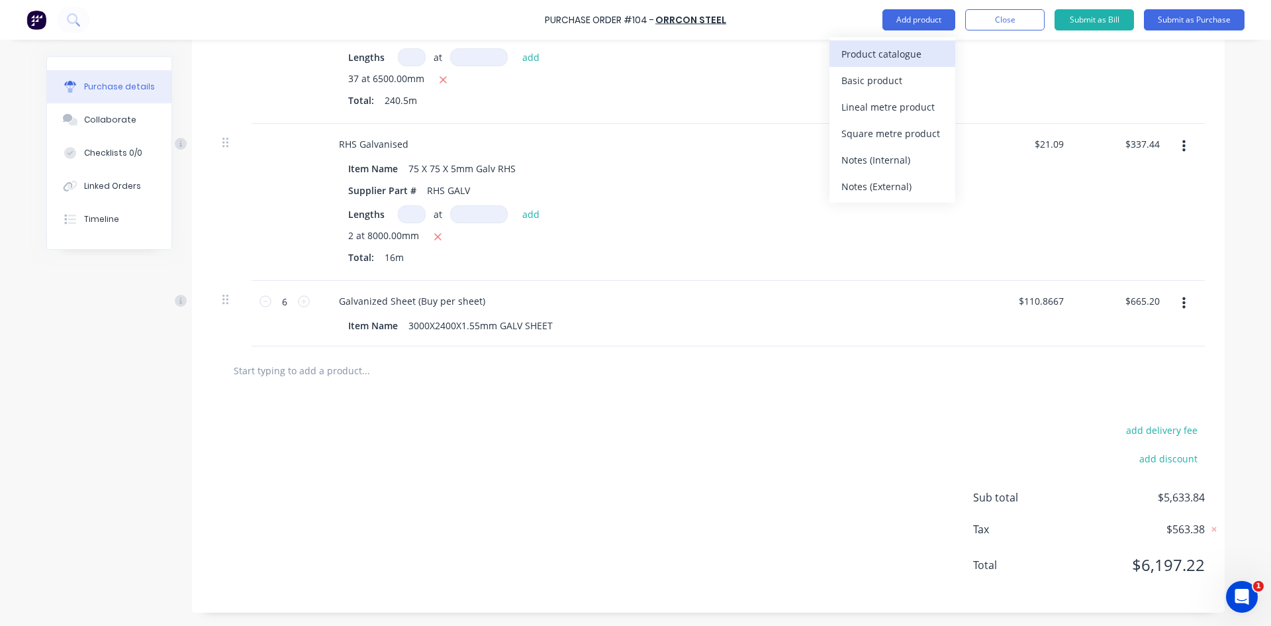
click at [896, 53] on div "Product catalogue" at bounding box center [892, 53] width 102 height 19
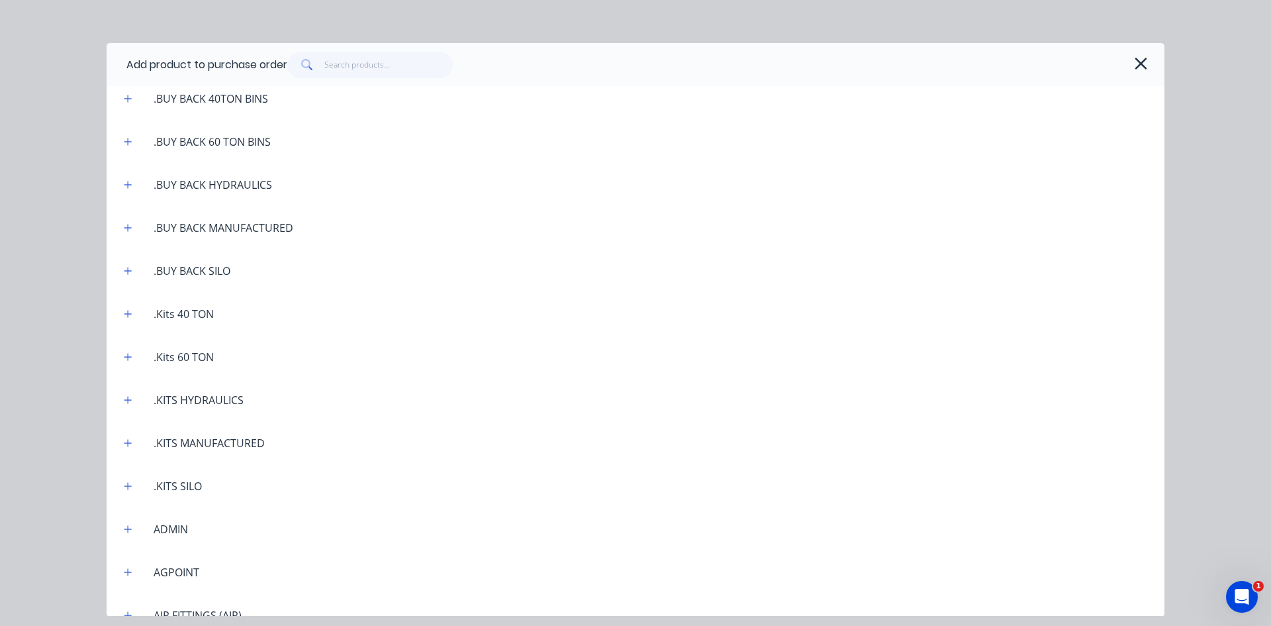
scroll to position [132, 0]
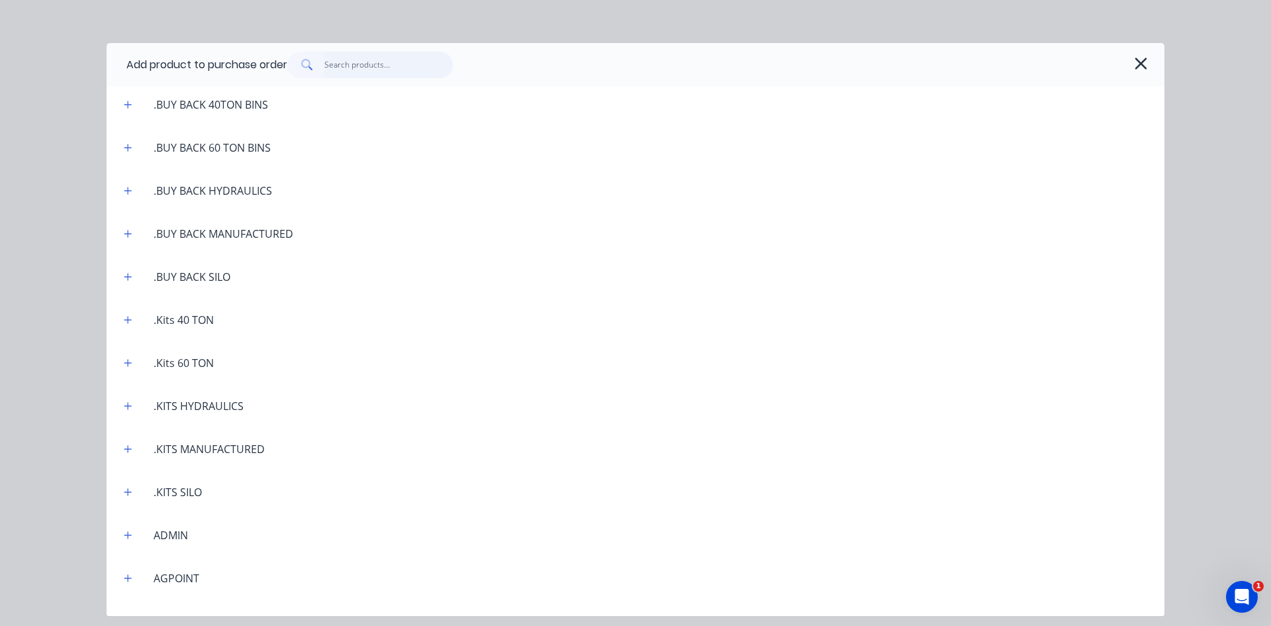
click at [336, 66] on input "text" at bounding box center [388, 65] width 129 height 26
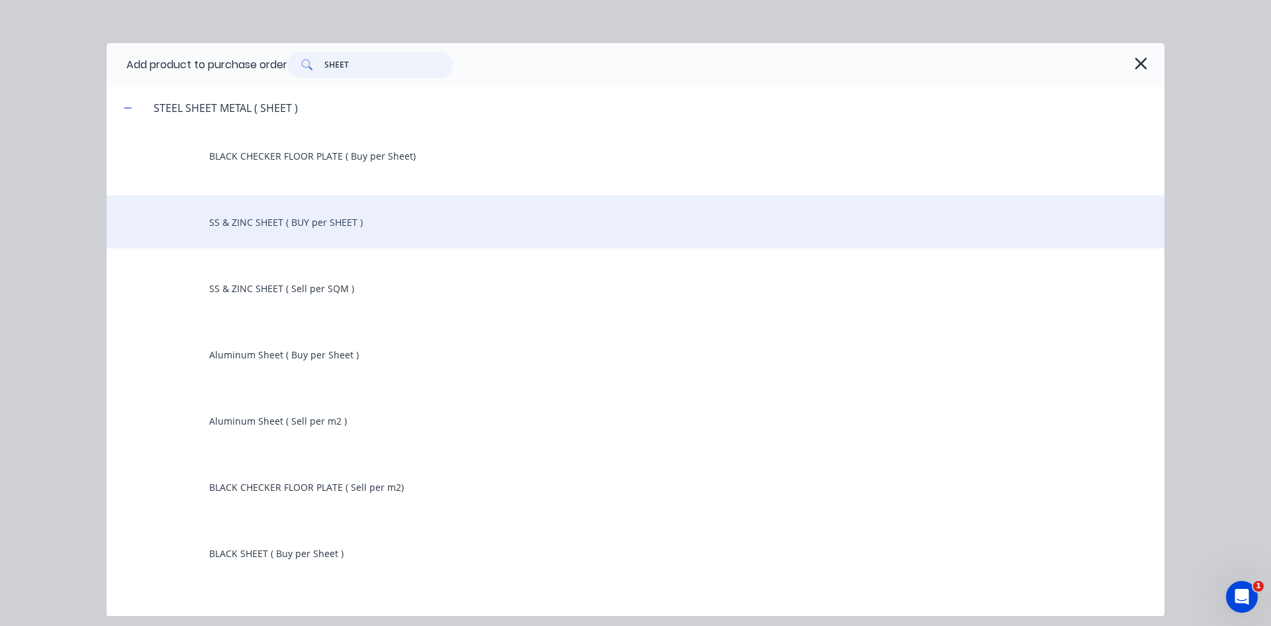
type input "SHEET"
click at [335, 228] on div "SS & ZINC SHEET ( BUY per SHEET )" at bounding box center [636, 221] width 1058 height 53
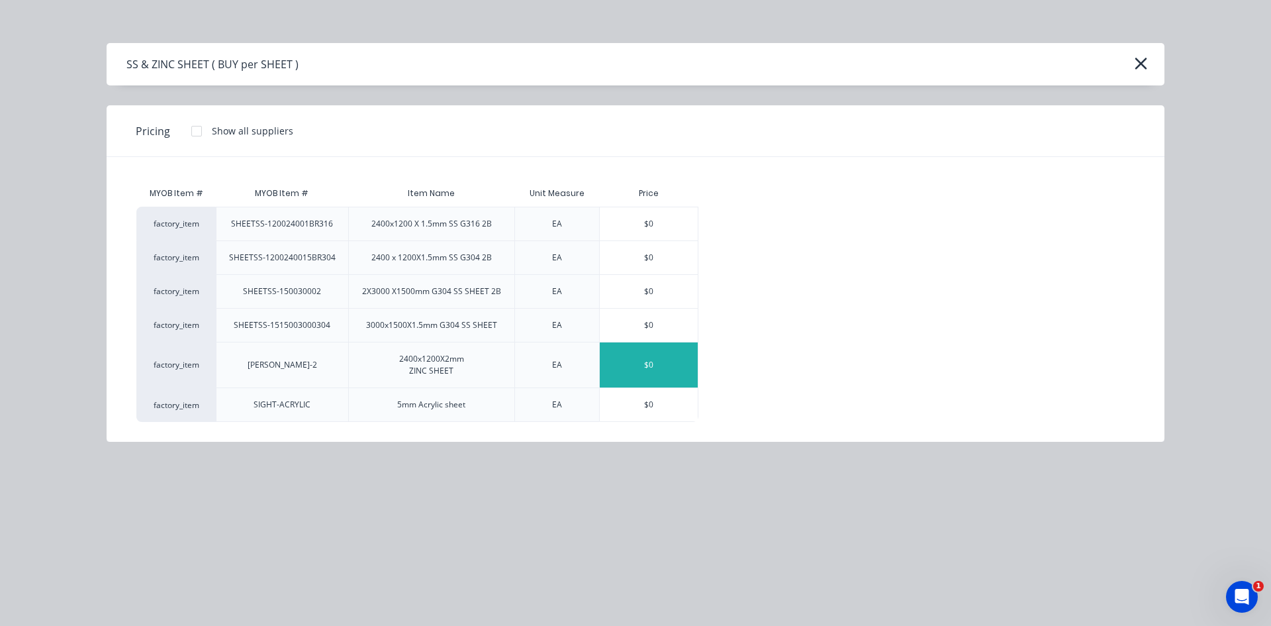
click at [626, 360] on div "$0" at bounding box center [649, 364] width 98 height 45
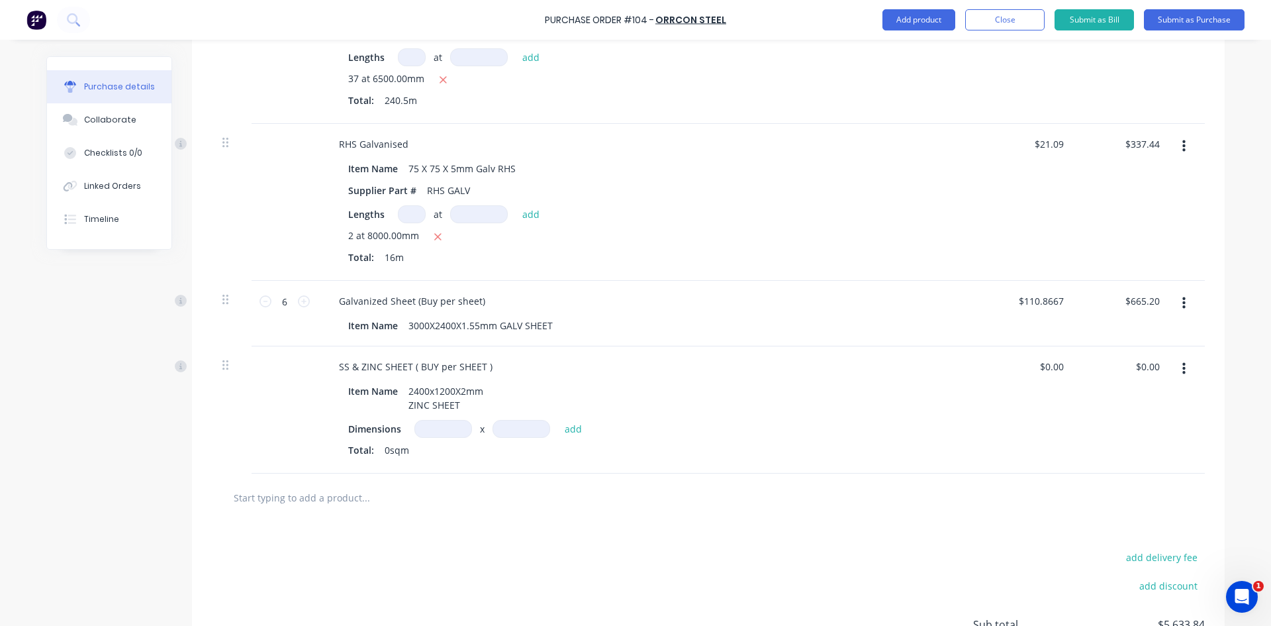
click at [1176, 370] on button "button" at bounding box center [1184, 369] width 31 height 24
click at [1116, 484] on button "Delete" at bounding box center [1143, 483] width 113 height 26
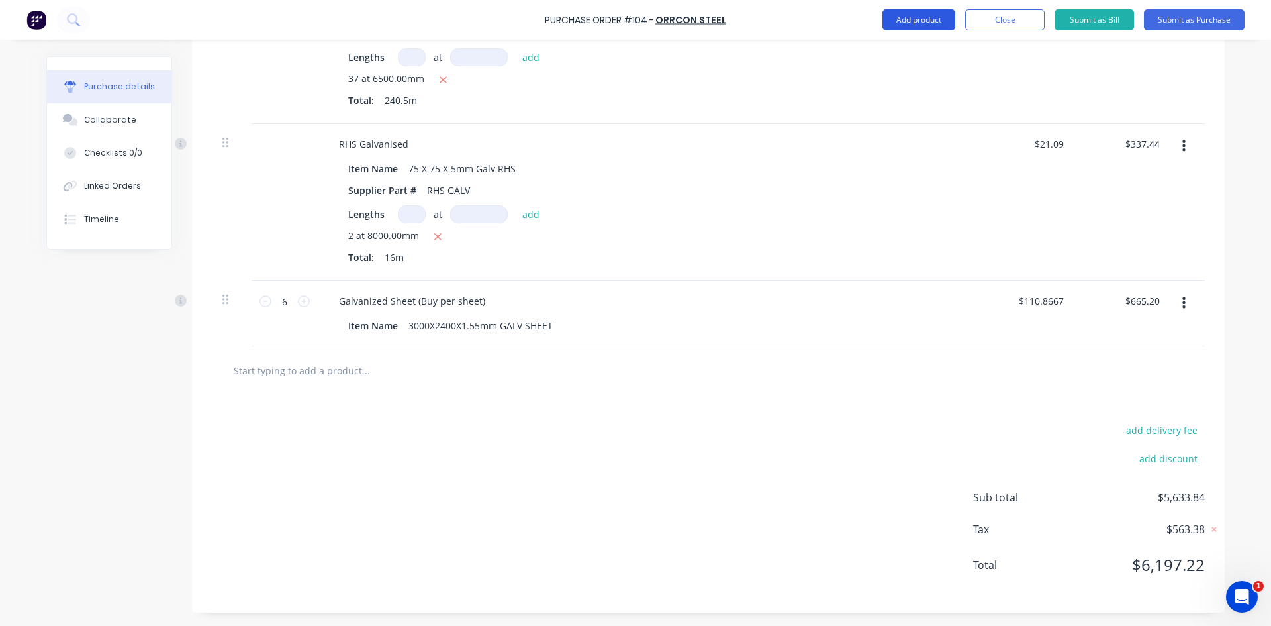
click at [909, 22] on button "Add product" at bounding box center [919, 19] width 73 height 21
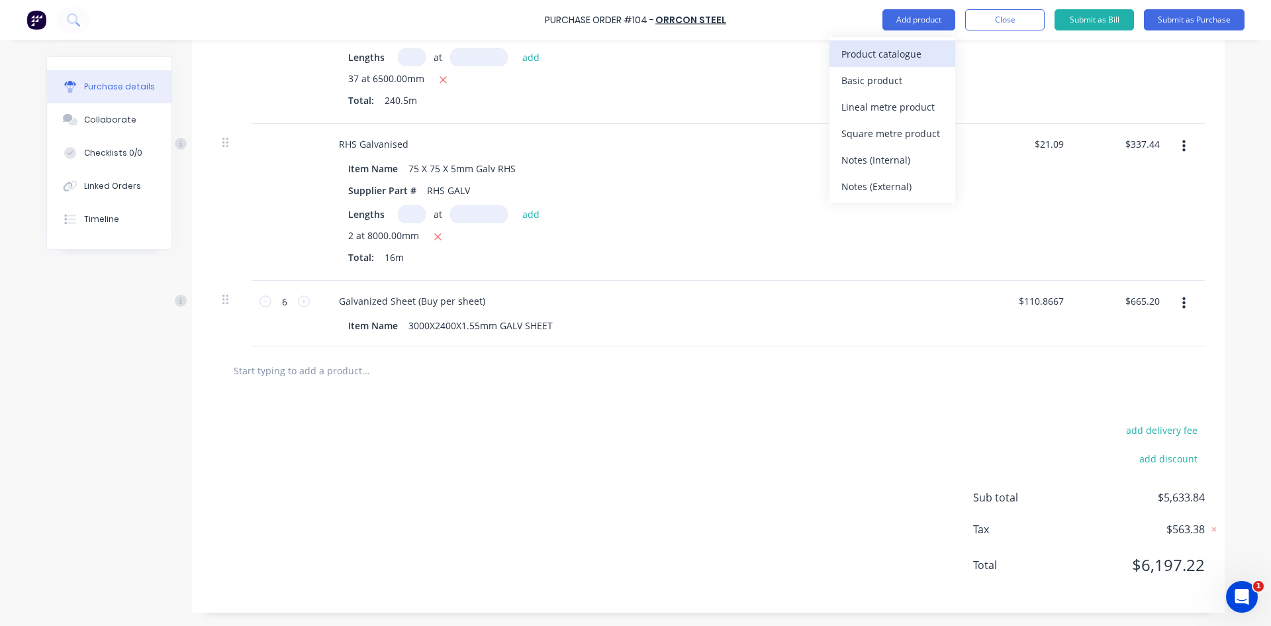
click at [884, 54] on div "Product catalogue" at bounding box center [892, 53] width 102 height 19
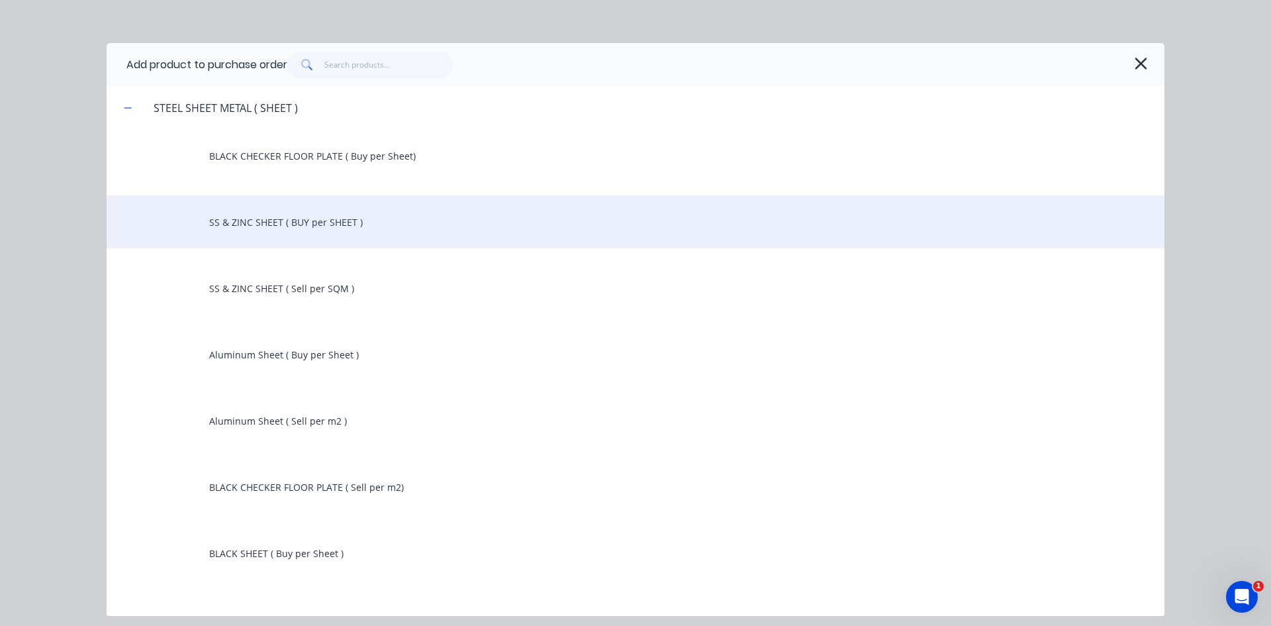
click at [260, 228] on div "SS & ZINC SHEET ( BUY per SHEET )" at bounding box center [636, 221] width 1058 height 53
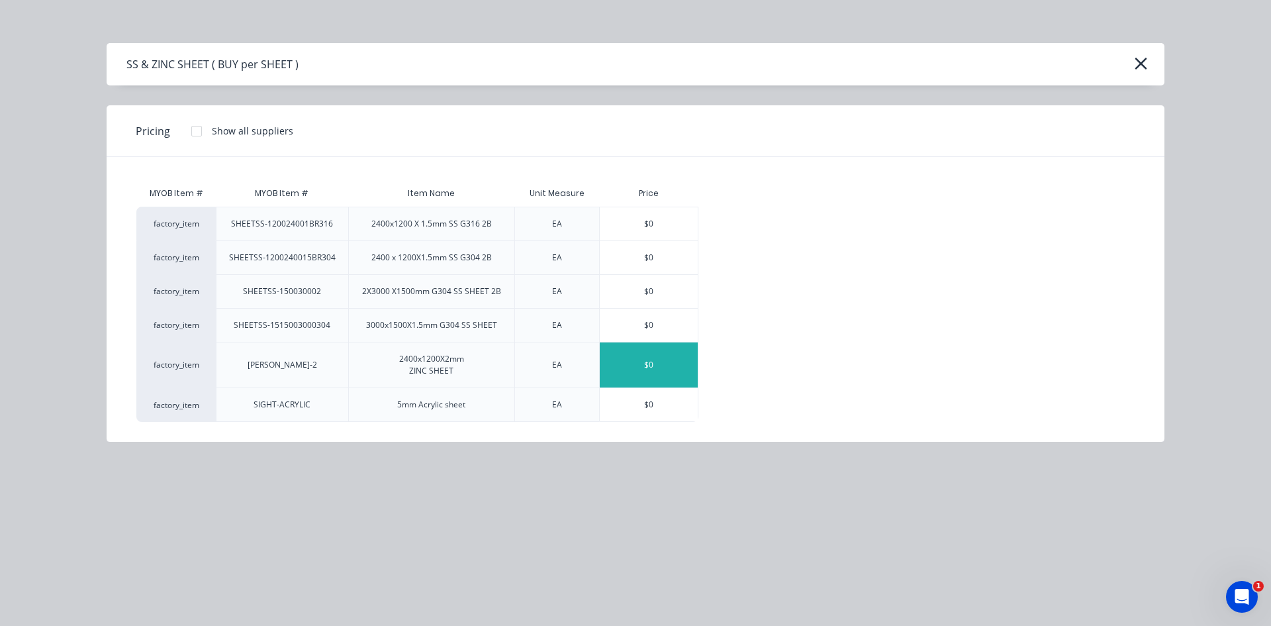
click at [634, 360] on div "$0" at bounding box center [649, 364] width 98 height 45
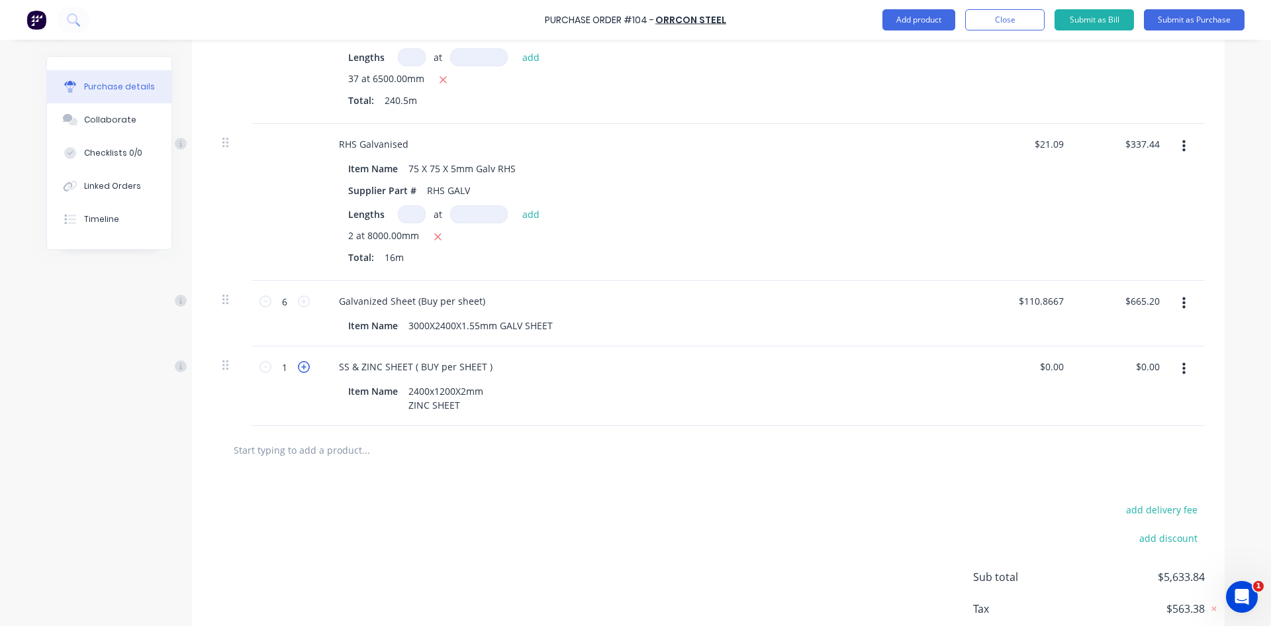
click at [301, 371] on icon at bounding box center [304, 367] width 12 height 12
click at [301, 369] on icon at bounding box center [304, 367] width 12 height 12
type input "4"
click at [1124, 368] on div "$0.00 $0.00" at bounding box center [1124, 385] width 96 height 79
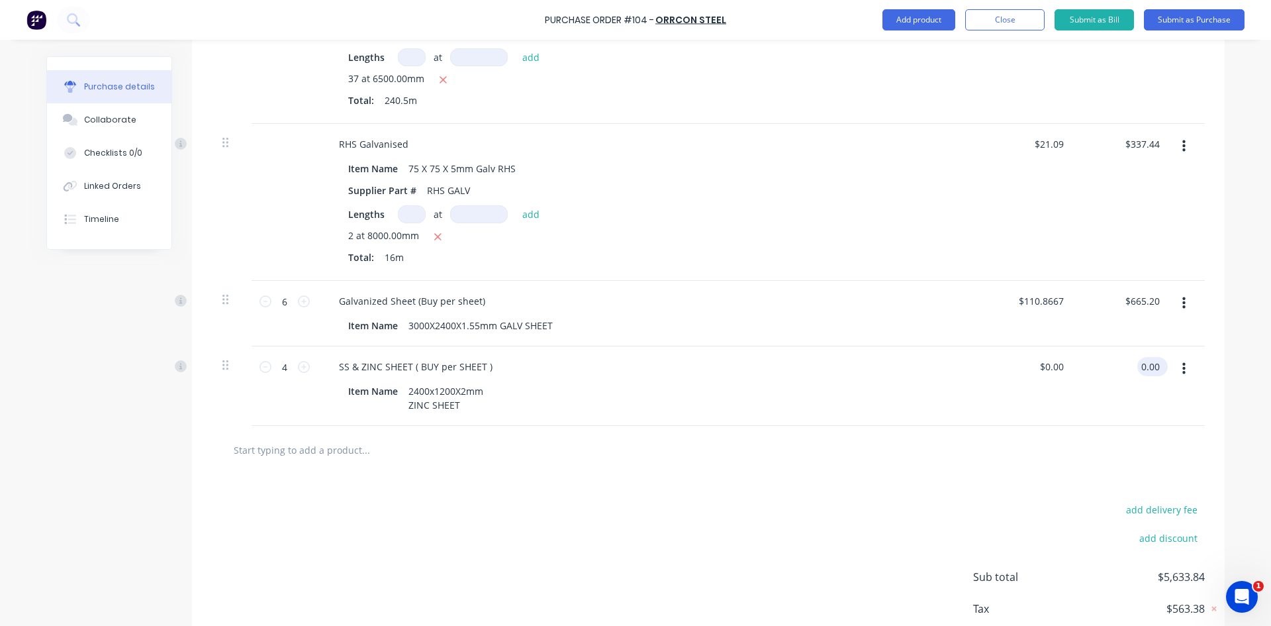
click at [1137, 364] on input "0.00" at bounding box center [1149, 366] width 25 height 19
type input "366.24"
type input "$91.56"
type input "$366.24"
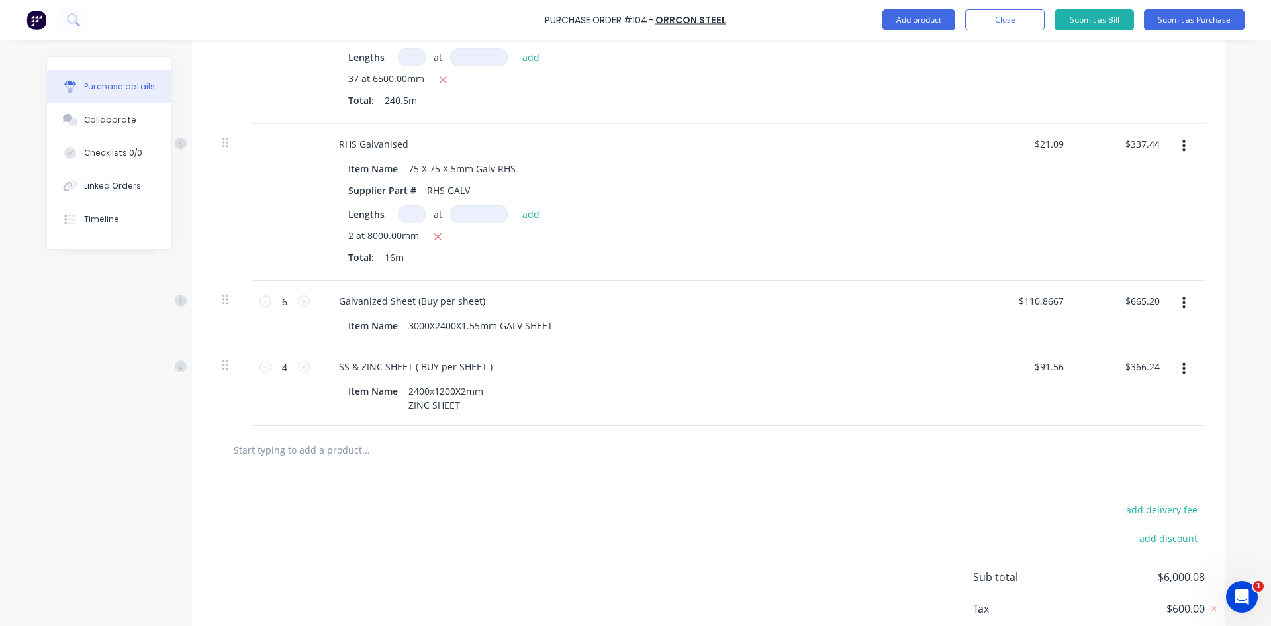
click at [1074, 452] on div at bounding box center [708, 449] width 972 height 26
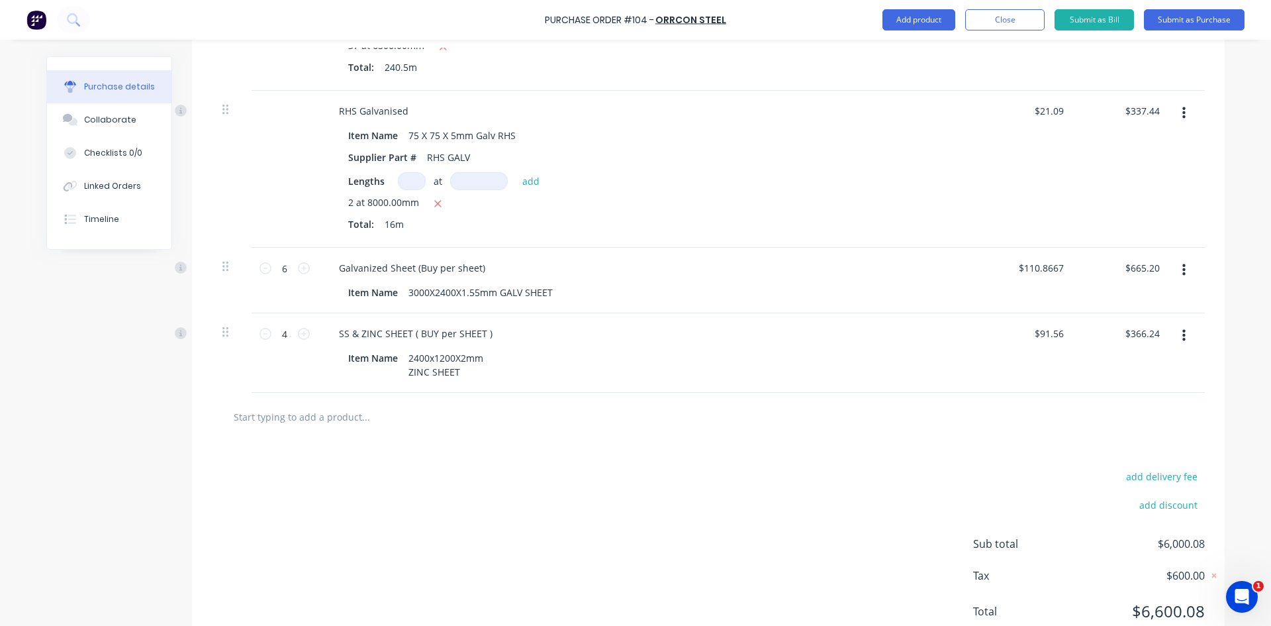
scroll to position [649, 0]
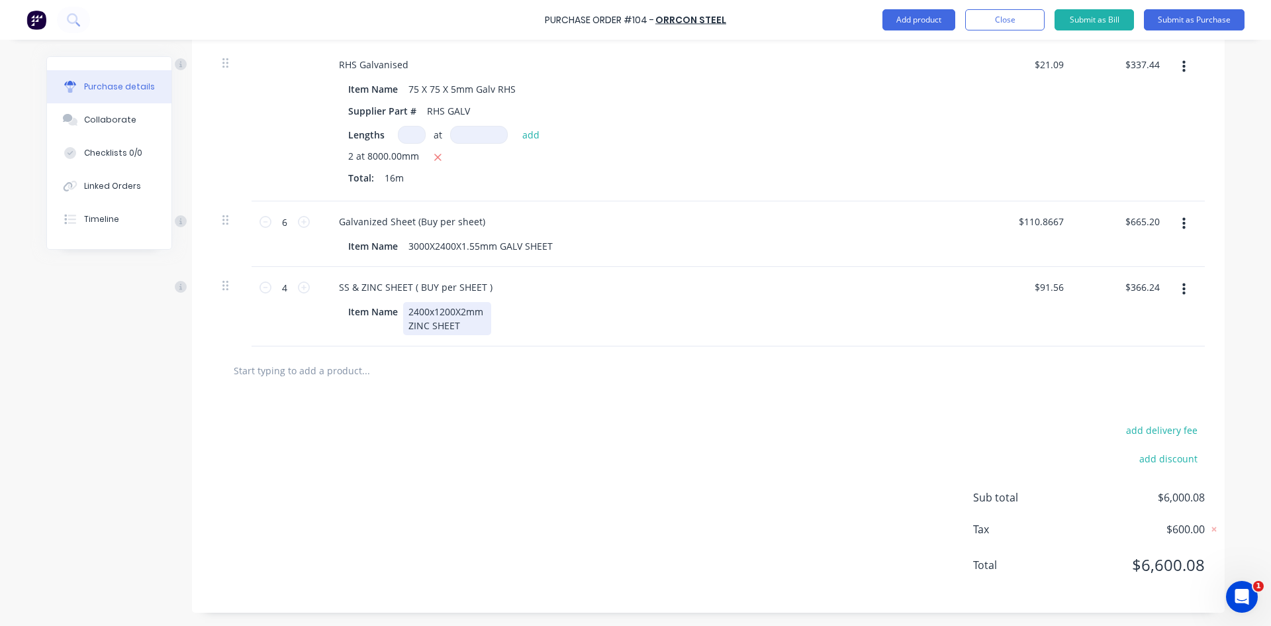
click at [424, 312] on div "2400x1200X2mm ZINC SHEET" at bounding box center [447, 318] width 88 height 33
click at [450, 312] on div "2440x1200X2mm ZINC SHEET" at bounding box center [447, 318] width 88 height 33
click at [999, 21] on button "Close" at bounding box center [1004, 19] width 79 height 21
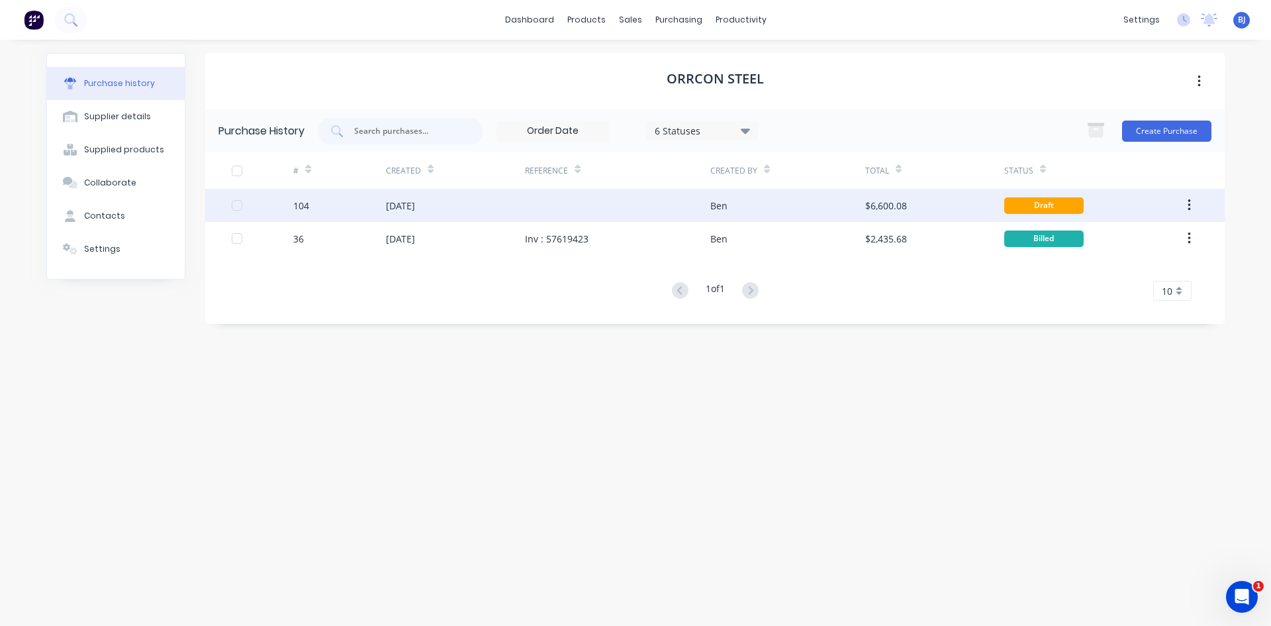
click at [712, 206] on div "Ben" at bounding box center [718, 206] width 17 height 14
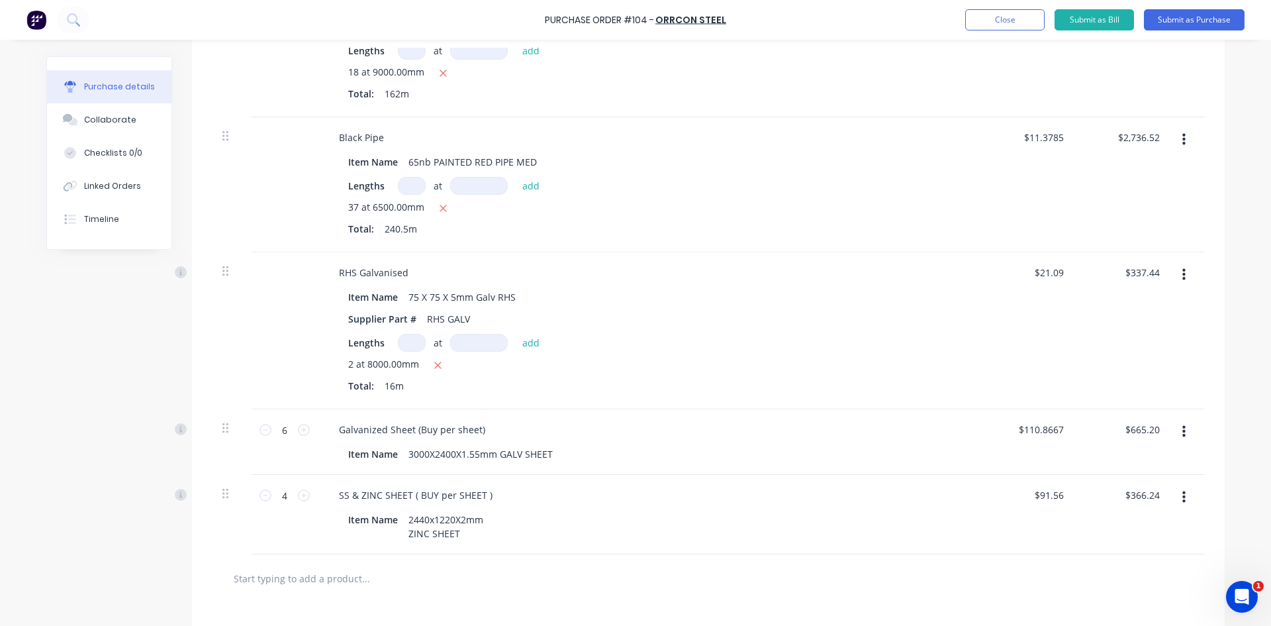
scroll to position [463, 0]
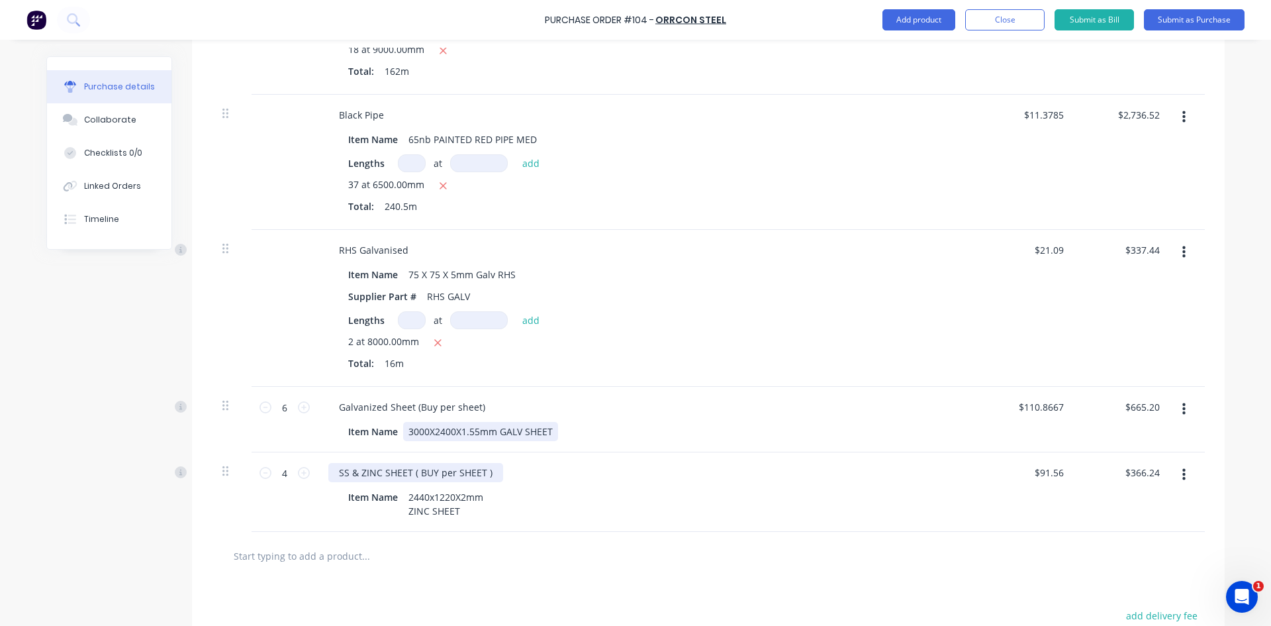
drag, startPoint x: 450, startPoint y: 430, endPoint x: 453, endPoint y: 477, distance: 47.1
click at [450, 432] on div "3000X2400X1.55mm GALV SHEET" at bounding box center [480, 431] width 155 height 19
click at [510, 497] on div "Item Name 2440x1220X2mm ZINC SHEET" at bounding box center [646, 503] width 606 height 33
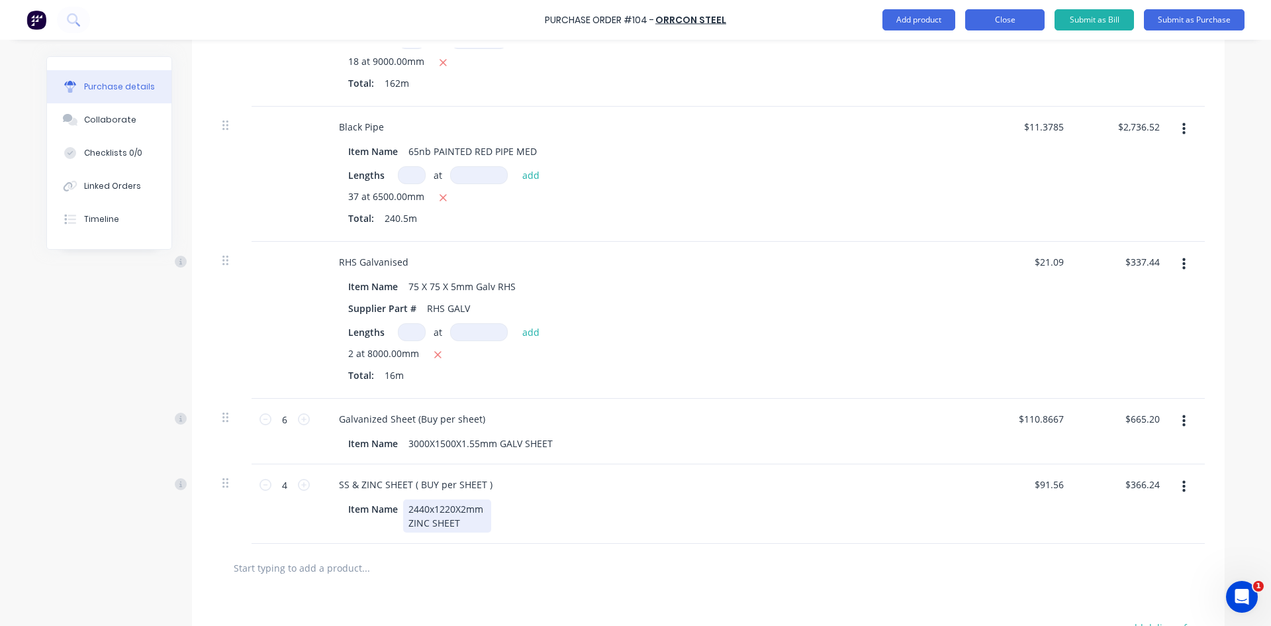
scroll to position [450, 0]
click at [1022, 16] on button "Close" at bounding box center [1004, 19] width 79 height 21
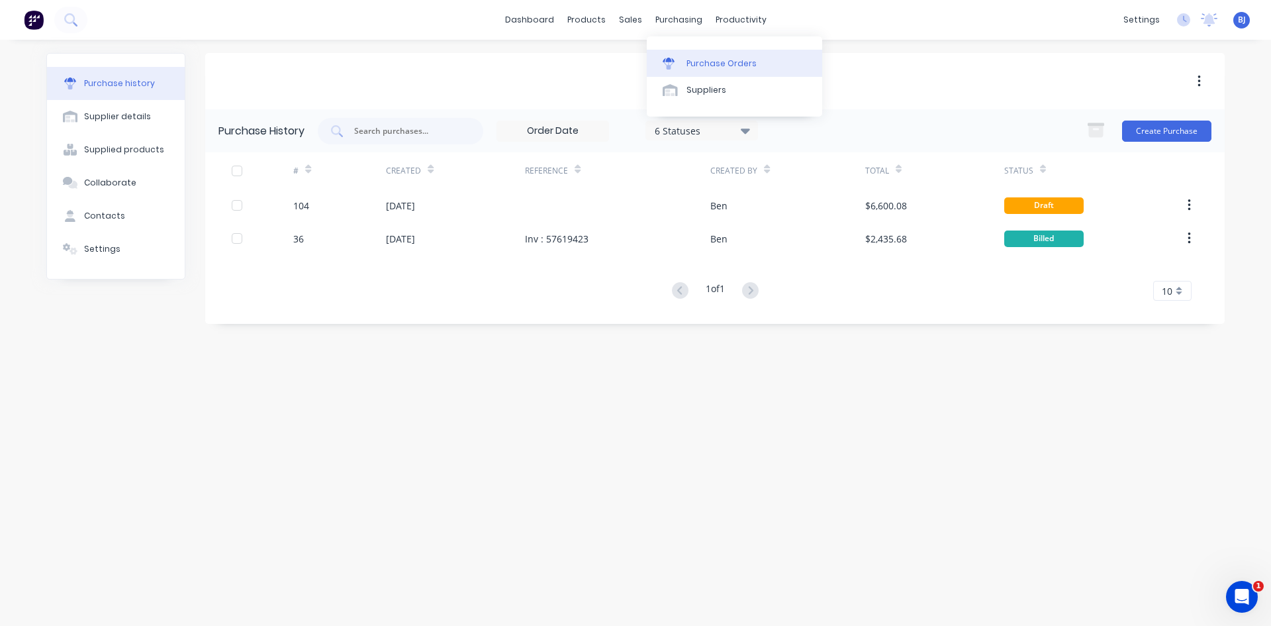
click at [683, 61] on link "Purchase Orders" at bounding box center [734, 63] width 175 height 26
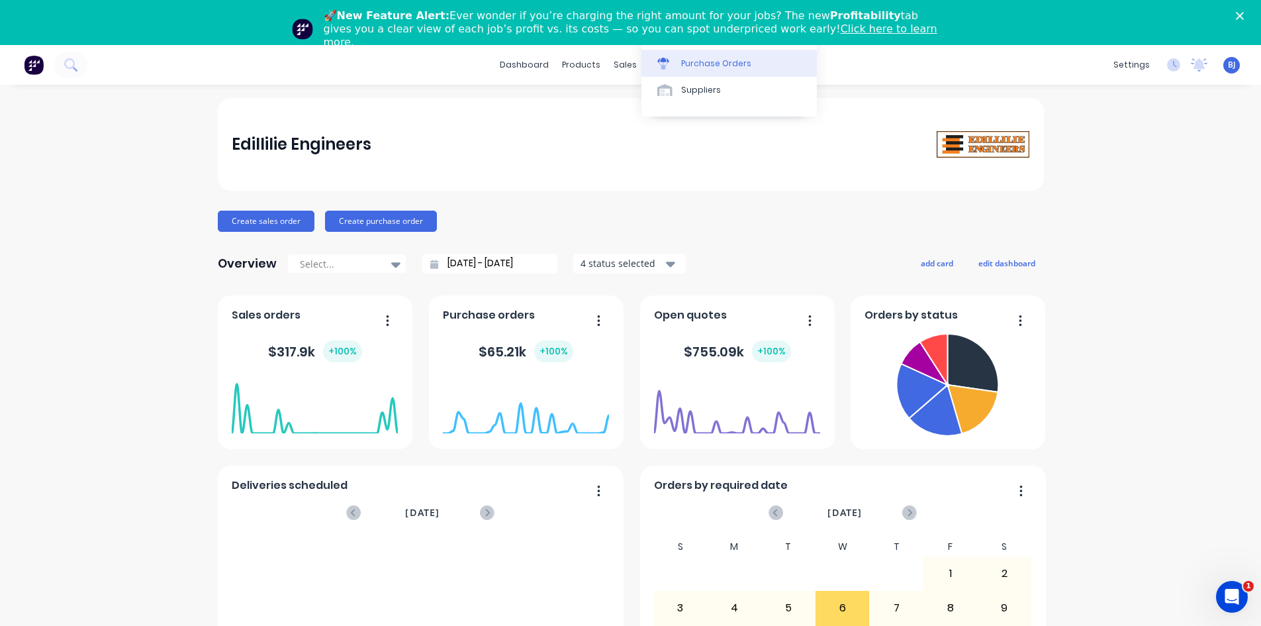
click at [698, 63] on div "Purchase Orders" at bounding box center [716, 64] width 70 height 12
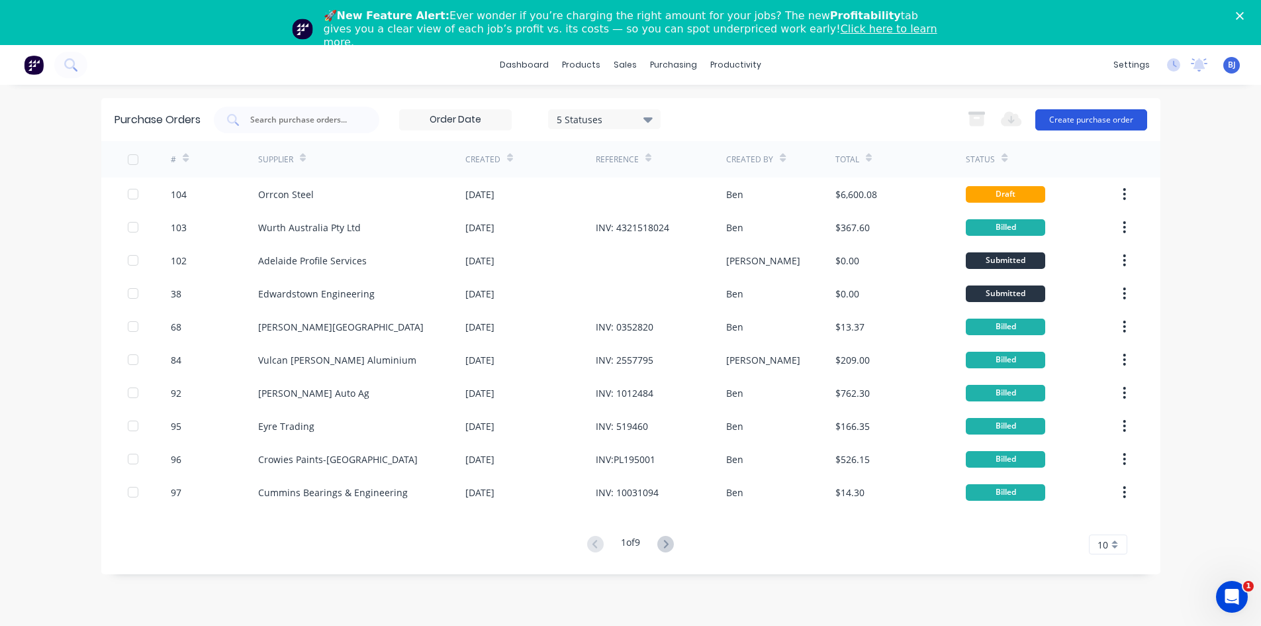
click at [1088, 121] on button "Create purchase order" at bounding box center [1091, 119] width 112 height 21
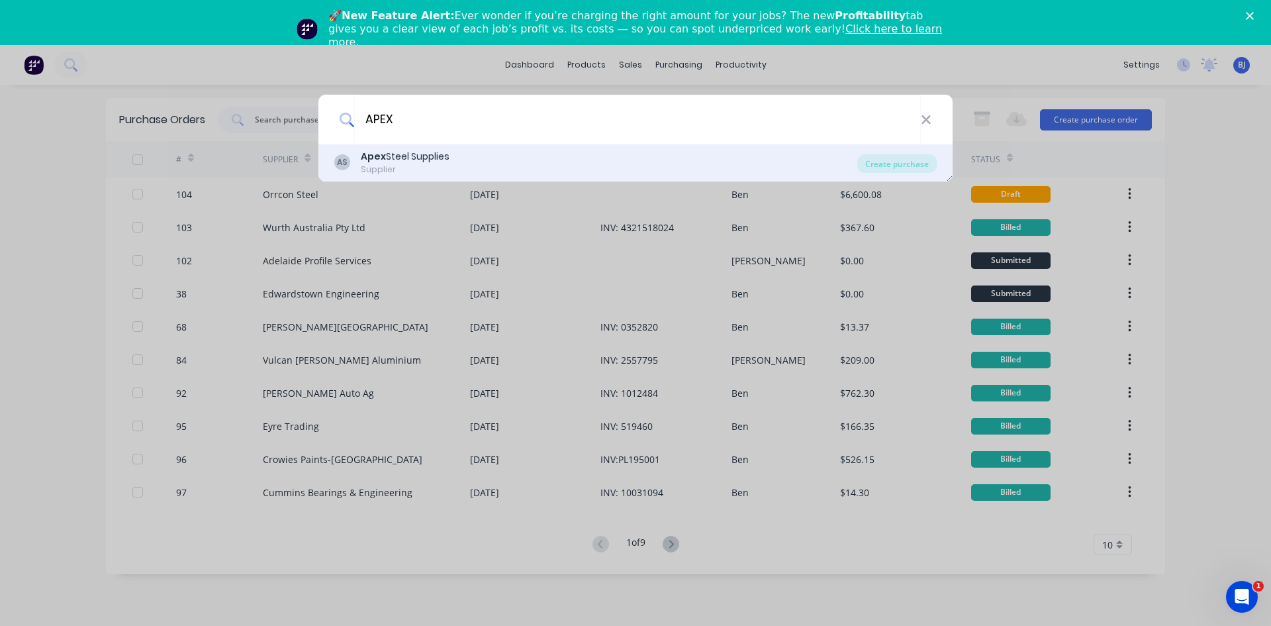
type input "APEX"
click at [391, 156] on div "Apex Steel Supplies" at bounding box center [405, 157] width 89 height 14
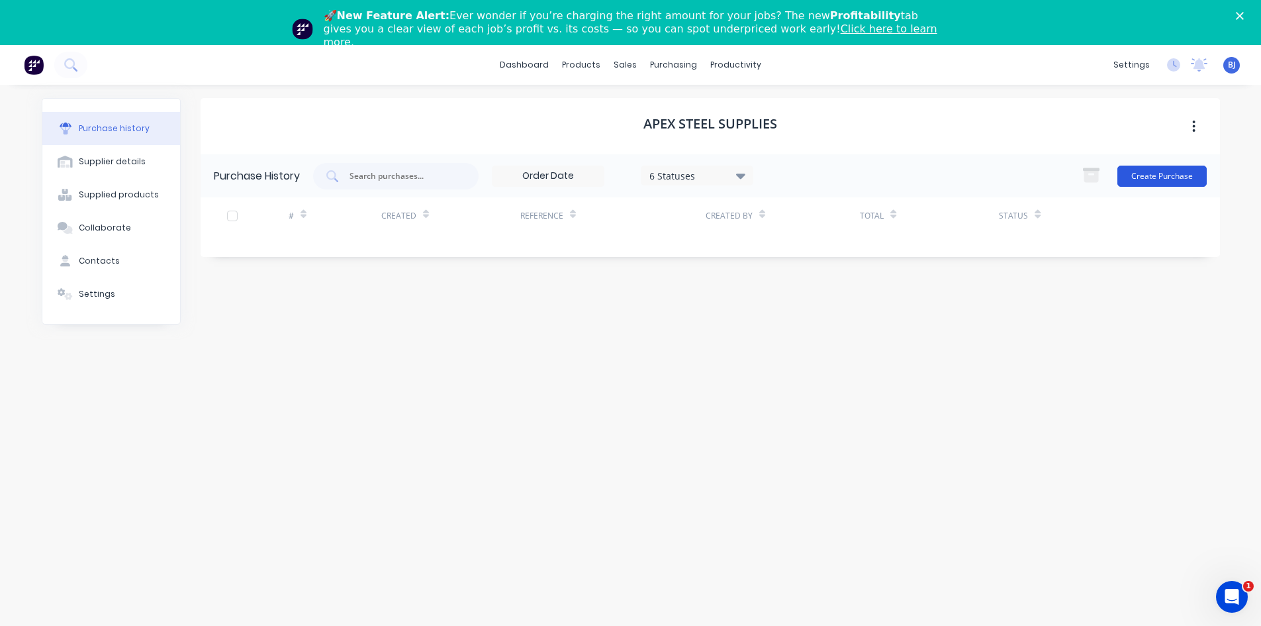
click at [1147, 179] on button "Create Purchase" at bounding box center [1162, 176] width 89 height 21
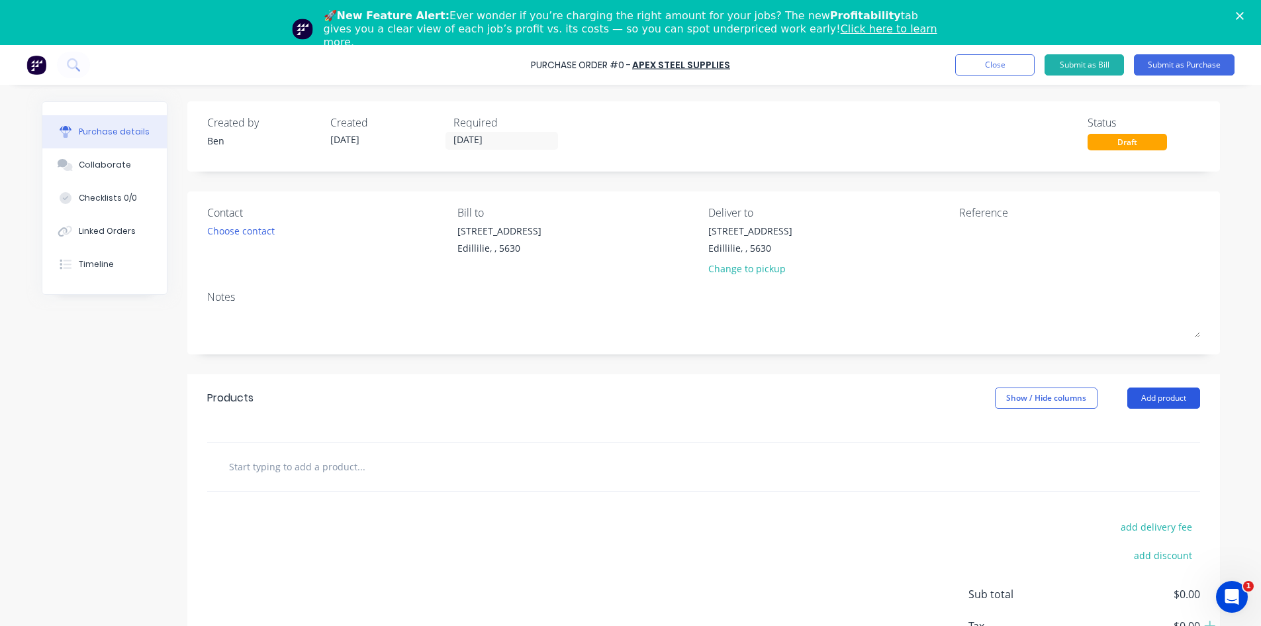
click at [1149, 397] on button "Add product" at bounding box center [1163, 397] width 73 height 21
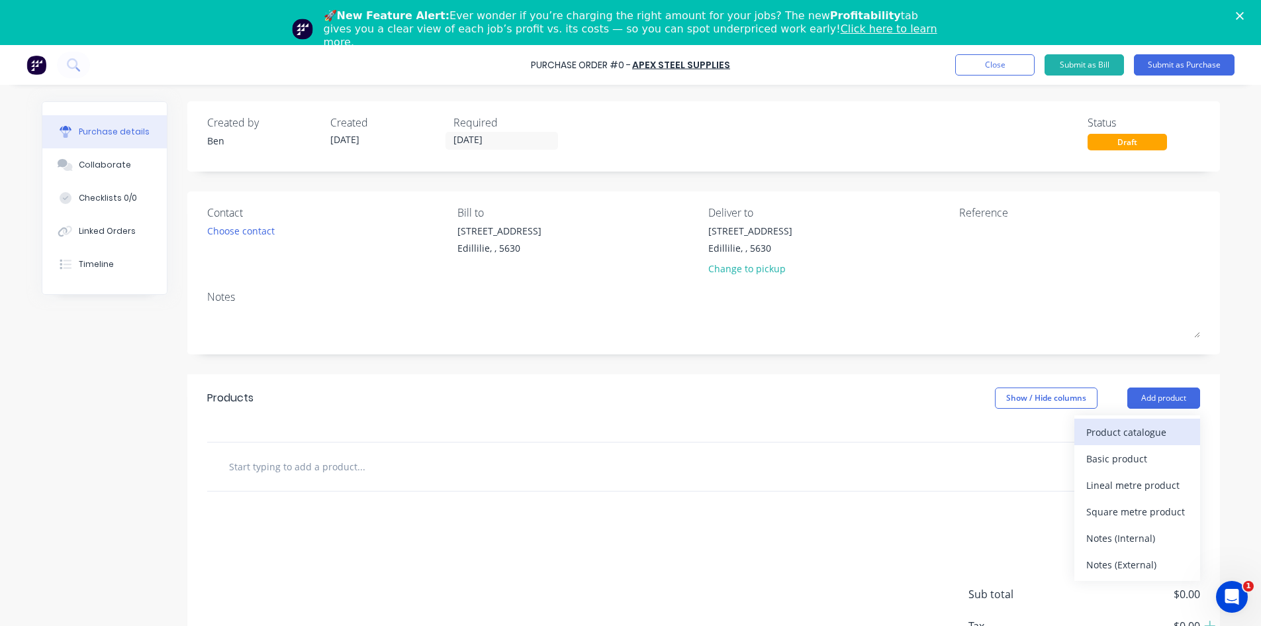
click at [1120, 430] on div "Product catalogue" at bounding box center [1137, 431] width 102 height 19
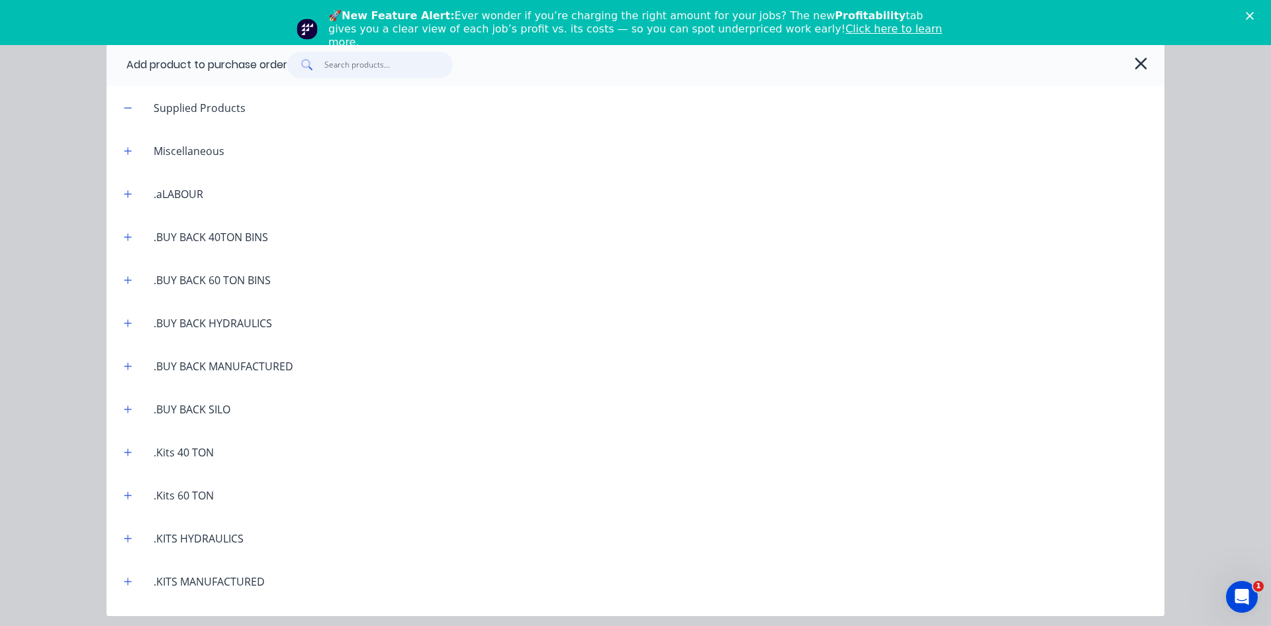
click at [348, 65] on input "text" at bounding box center [388, 65] width 129 height 26
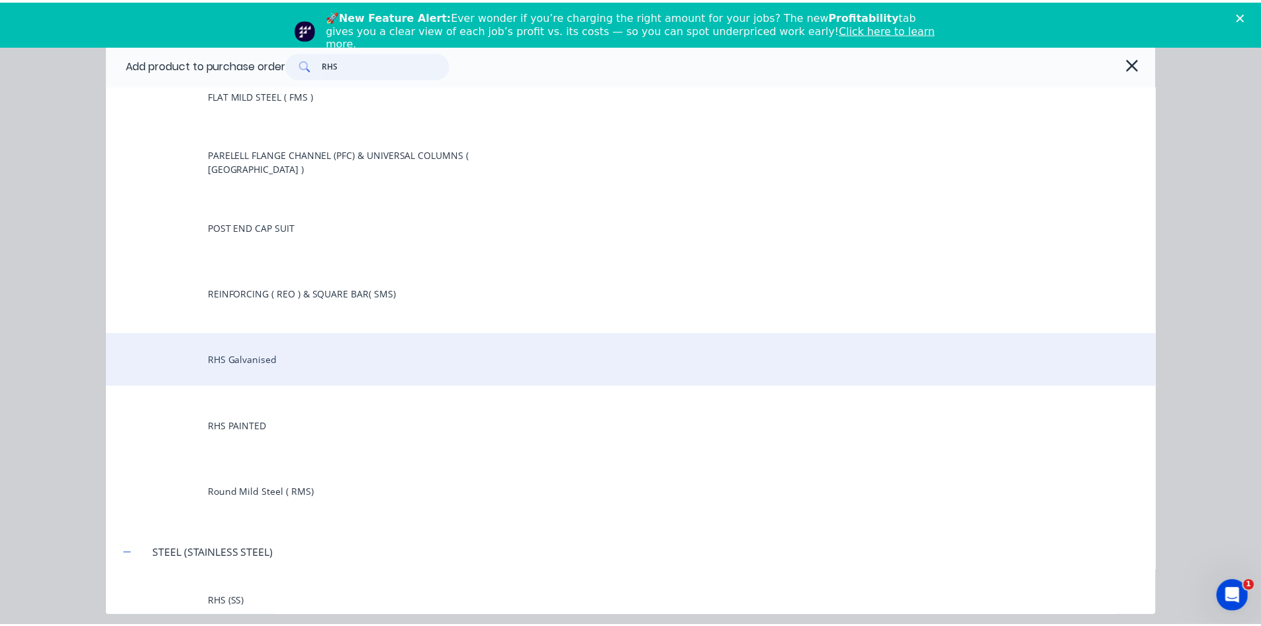
scroll to position [199, 0]
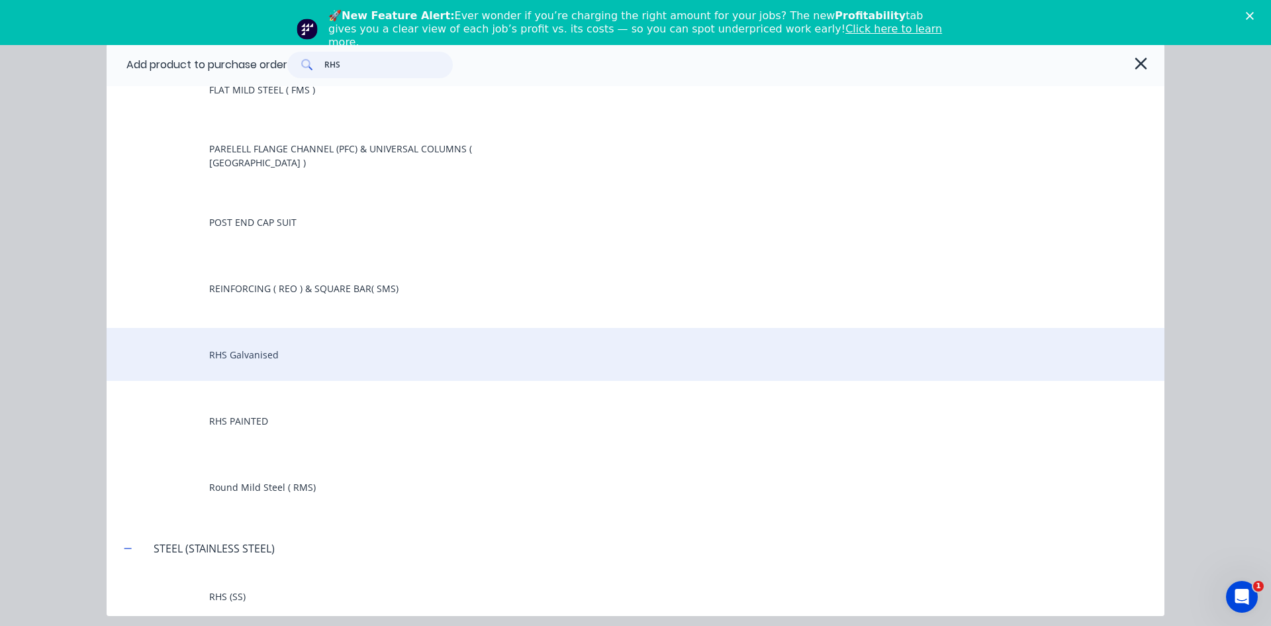
type input "RHS"
click at [248, 356] on div "RHS Galvanised" at bounding box center [636, 354] width 1058 height 53
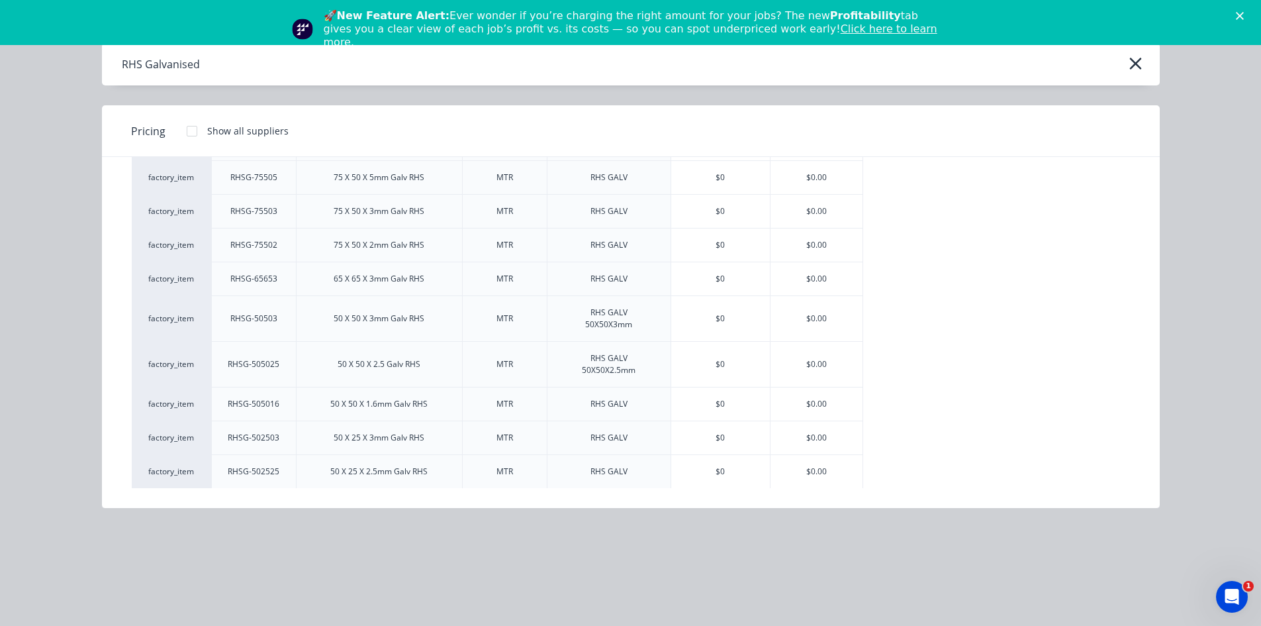
scroll to position [596, 0]
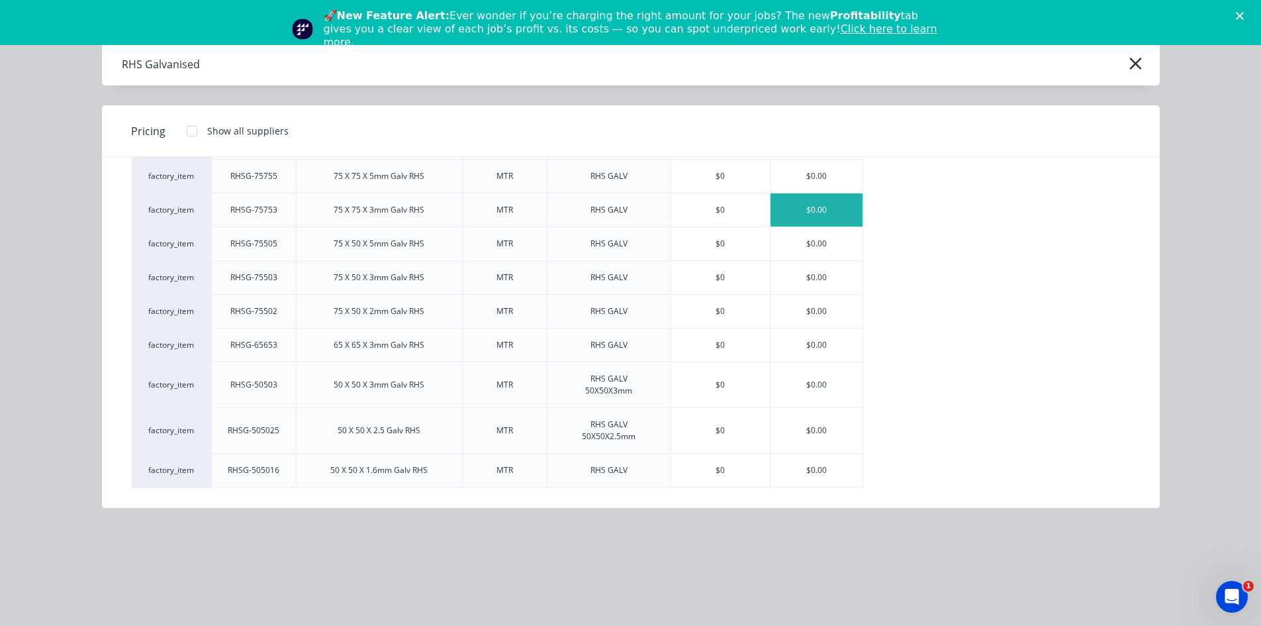
click at [809, 207] on div "$0.00" at bounding box center [817, 209] width 92 height 33
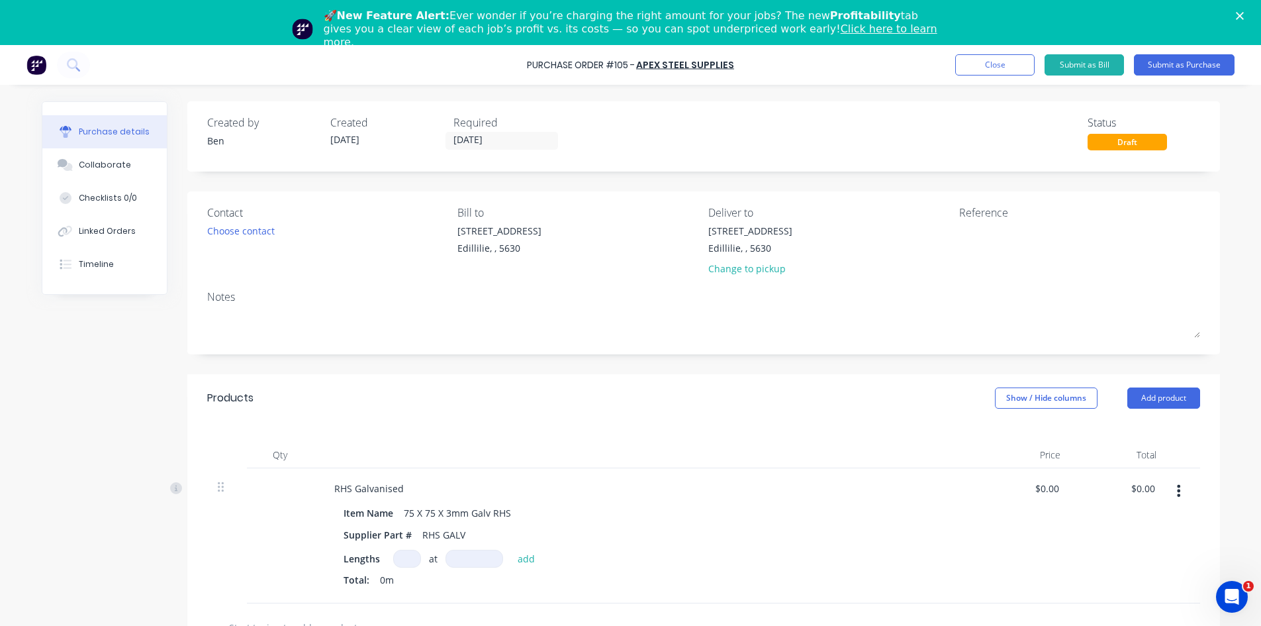
click at [399, 555] on input at bounding box center [407, 558] width 28 height 18
type input "601"
click at [466, 557] on input at bounding box center [475, 558] width 58 height 18
type input "8000mm"
click at [512, 557] on button "add" at bounding box center [526, 558] width 31 height 16
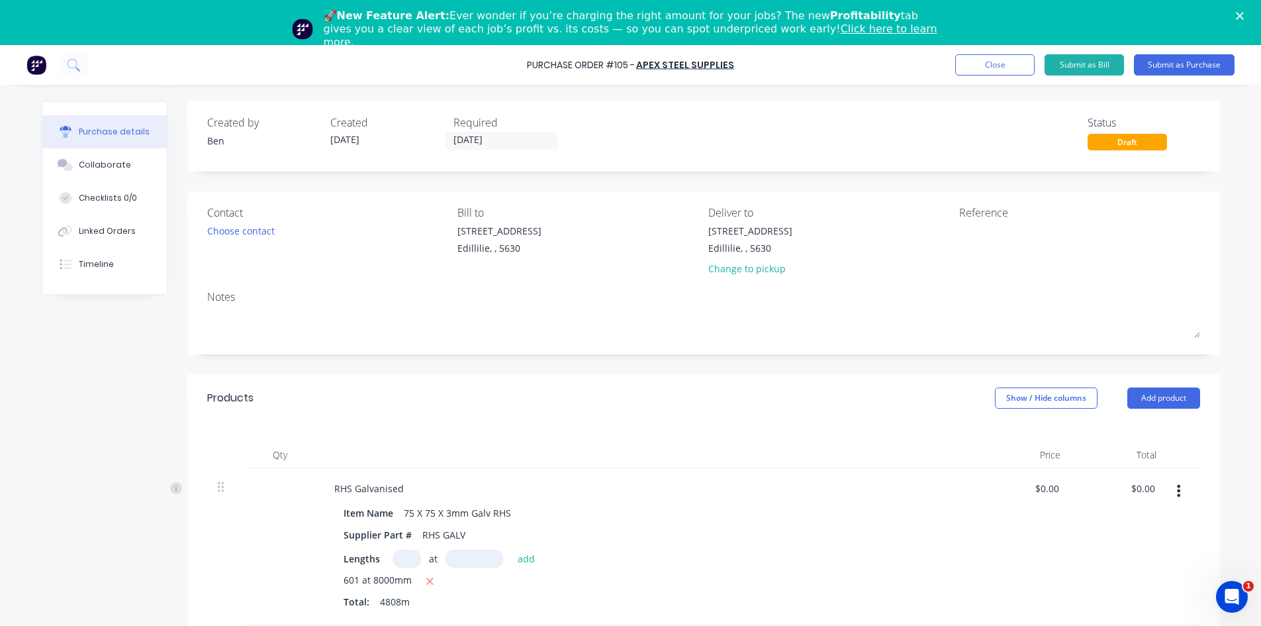
click at [426, 581] on icon "button" at bounding box center [430, 581] width 9 height 12
type input "60"
click at [453, 558] on input at bounding box center [475, 558] width 58 height 18
type input "8000mm"
click at [516, 558] on button "add" at bounding box center [526, 558] width 31 height 16
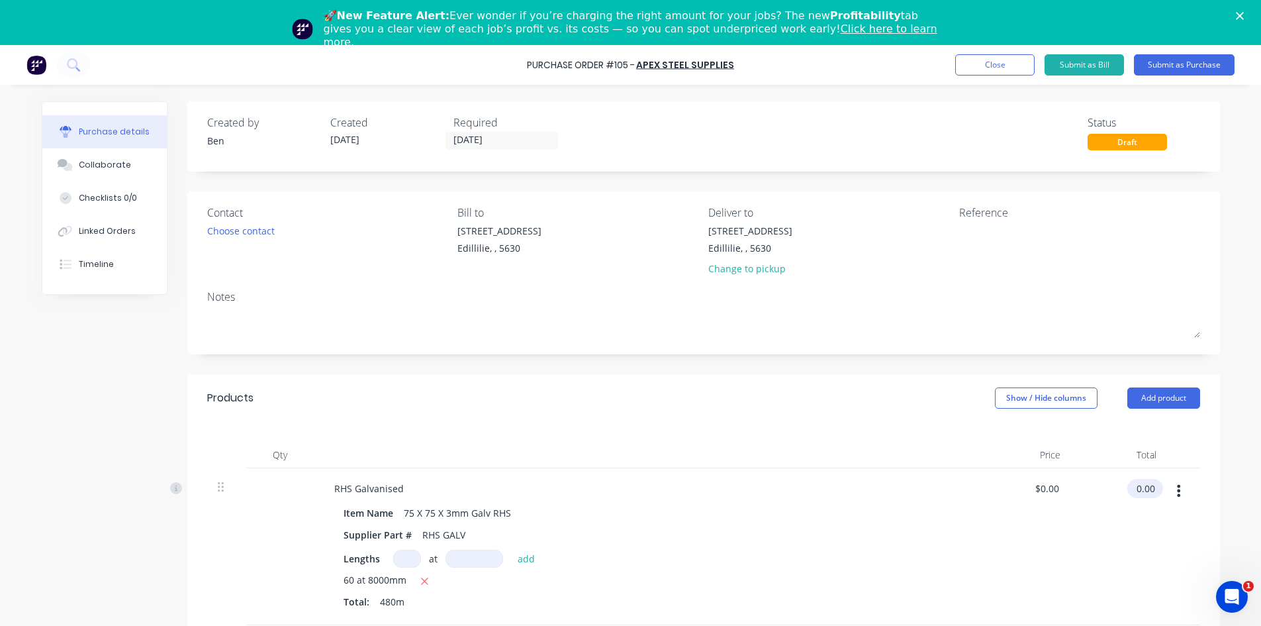
click at [1138, 487] on input "0.00" at bounding box center [1142, 488] width 30 height 19
click at [1138, 487] on input "0.00" at bounding box center [1145, 488] width 25 height 19
type input "5987.40"
type input "$12.4737"
type input "$5,987.40"
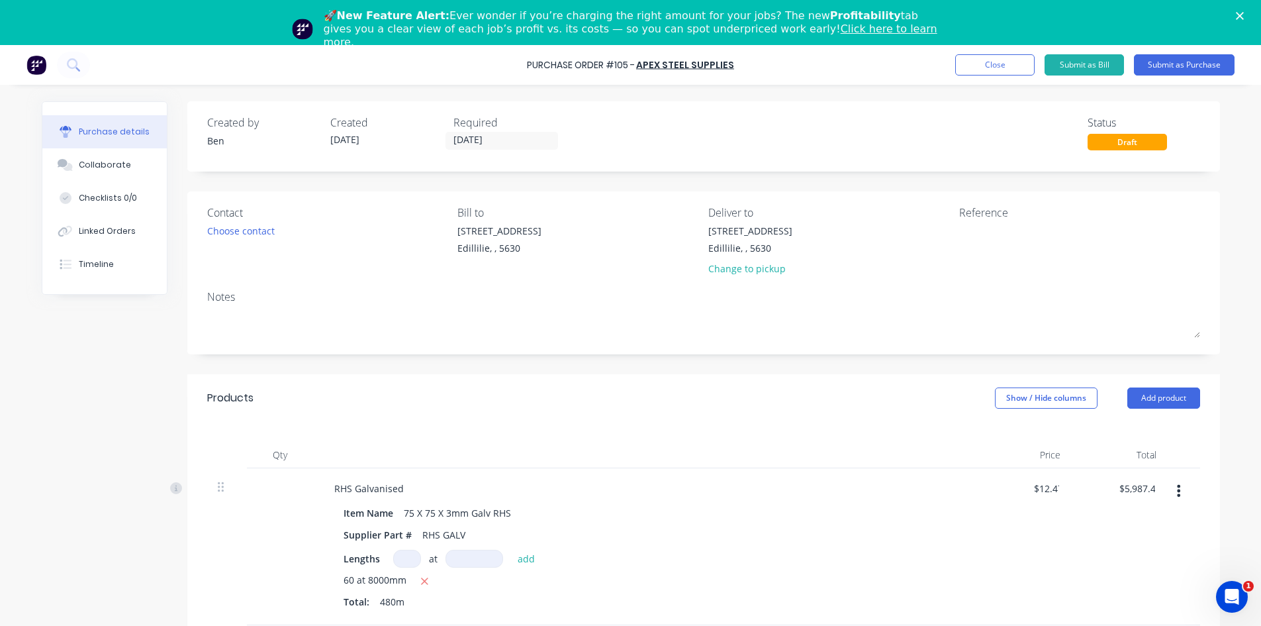
click at [1135, 537] on div "$5,987.40 5987.40" at bounding box center [1119, 546] width 96 height 157
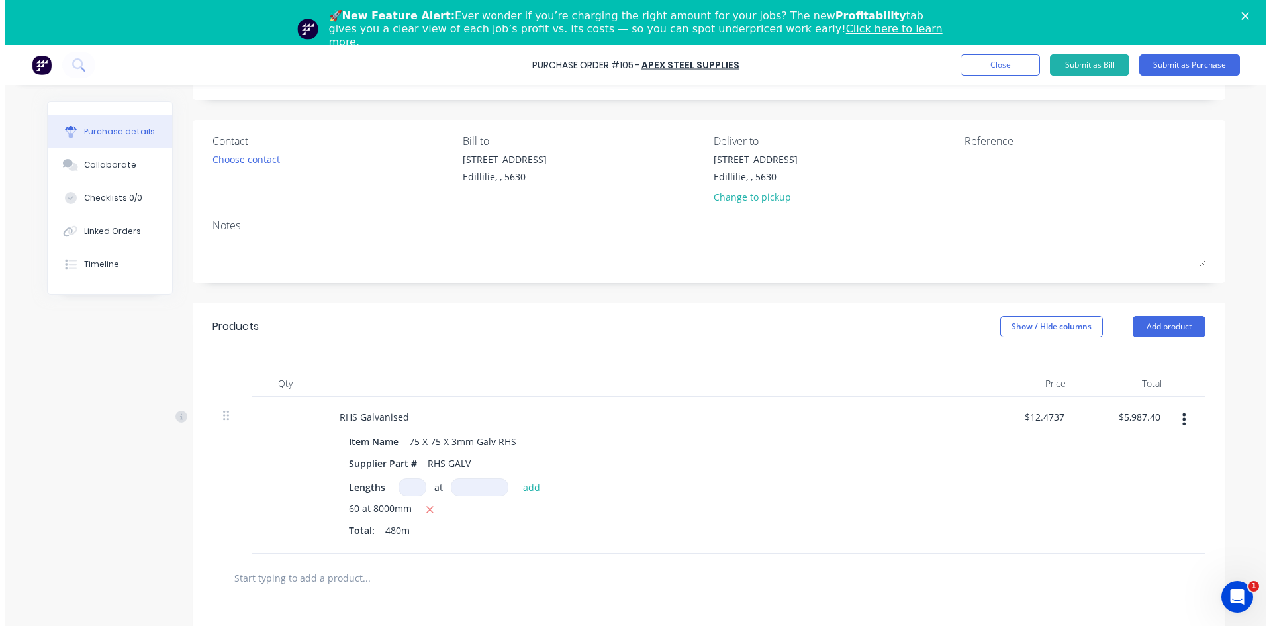
scroll to position [234, 0]
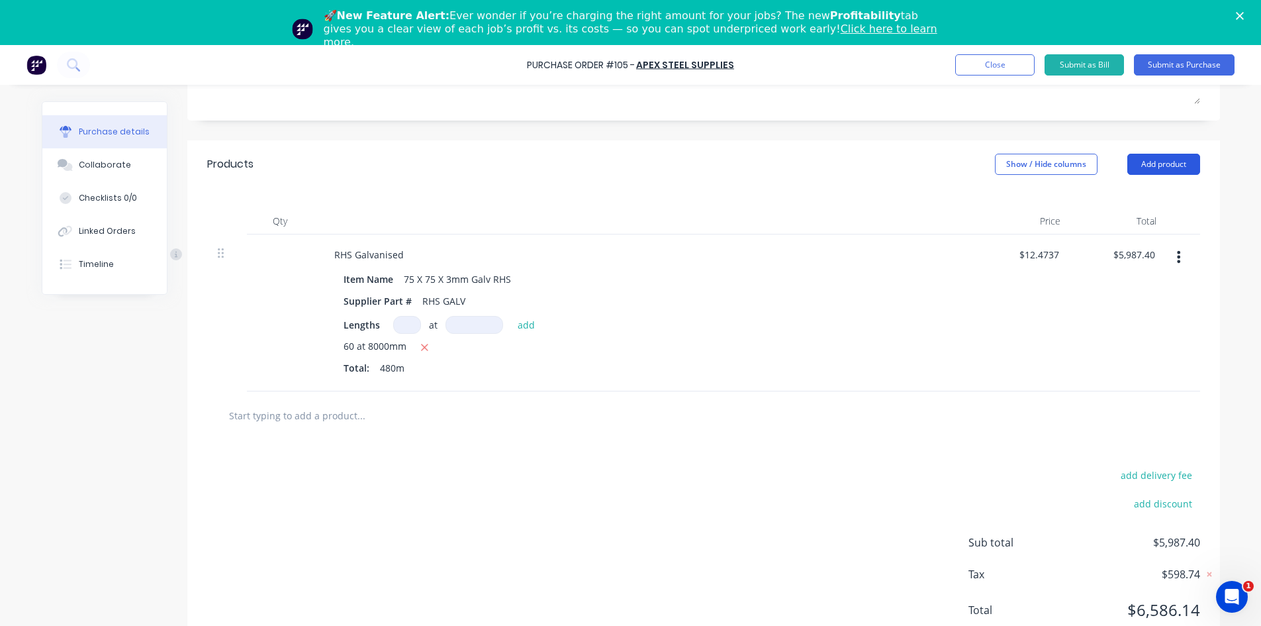
click at [1157, 164] on button "Add product" at bounding box center [1163, 164] width 73 height 21
click at [1123, 193] on div "Product catalogue" at bounding box center [1137, 198] width 102 height 19
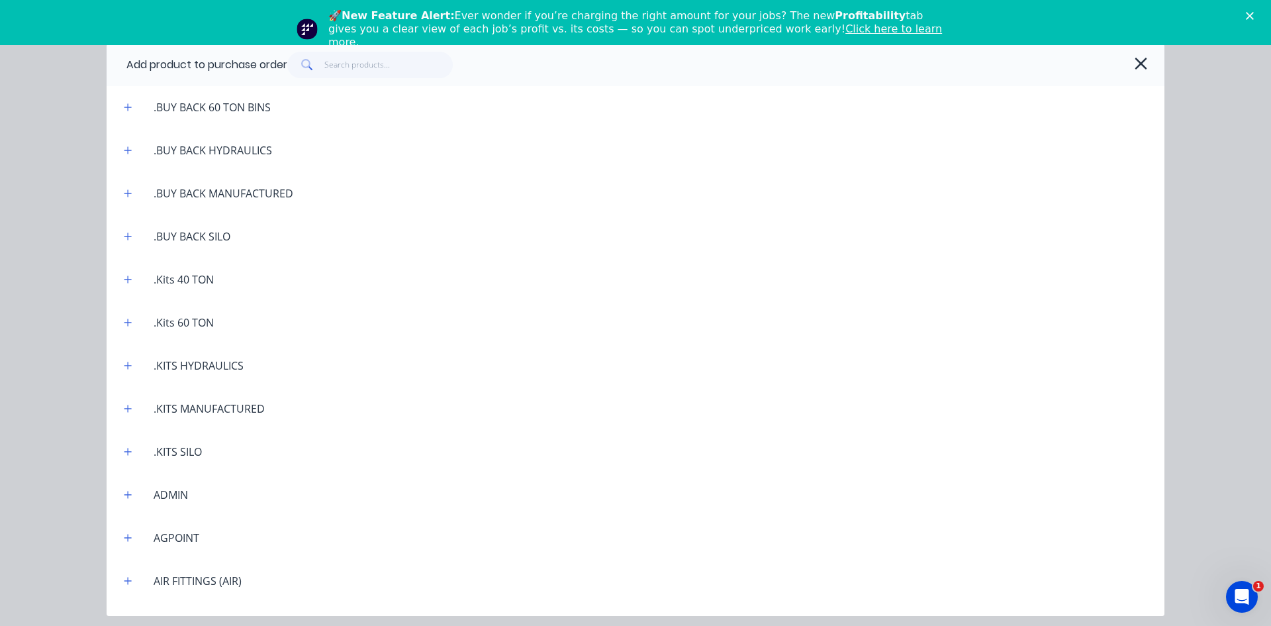
scroll to position [0, 0]
click at [344, 70] on input "text" at bounding box center [388, 65] width 129 height 26
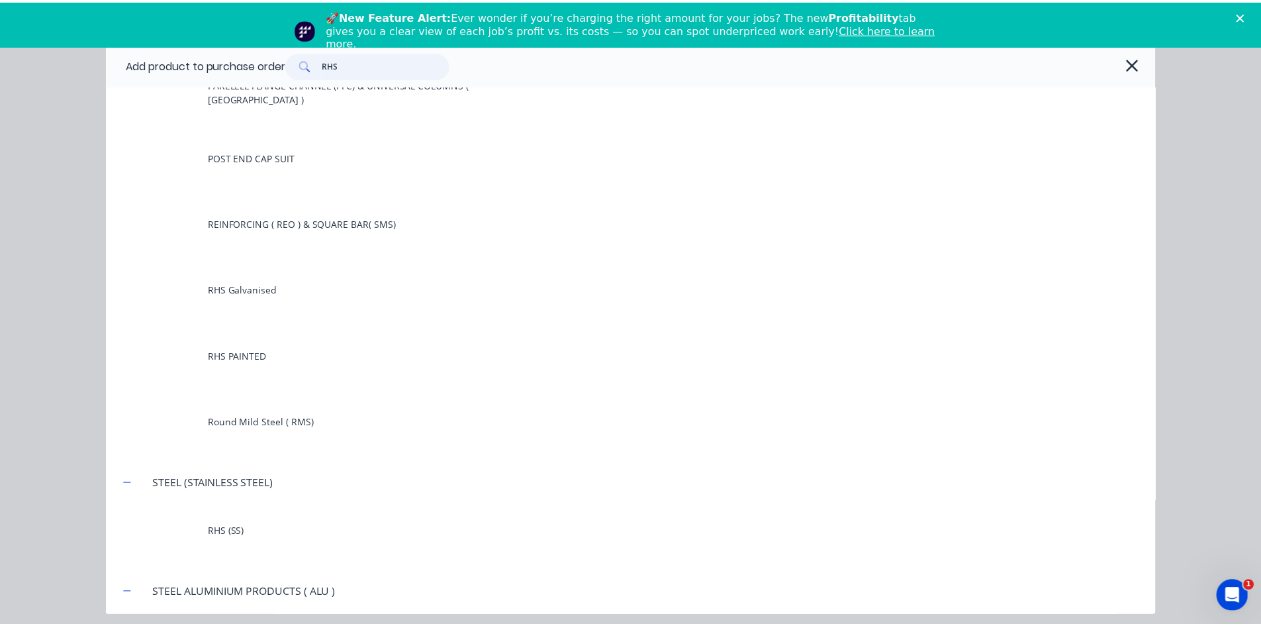
scroll to position [265, 0]
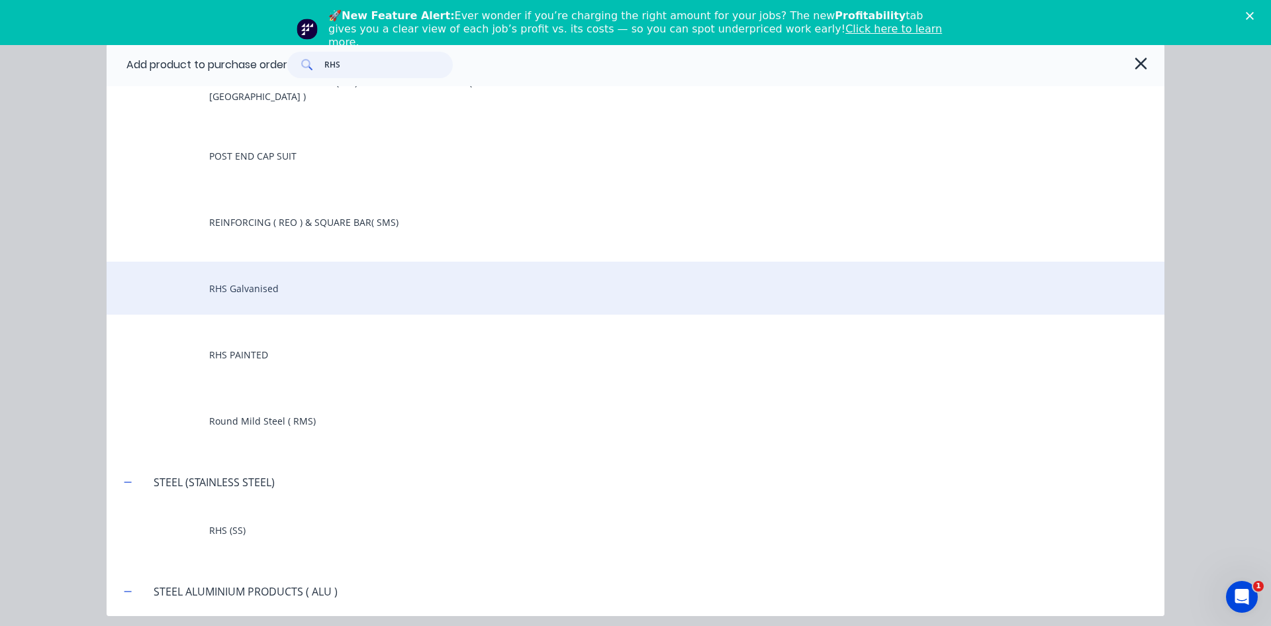
type input "RHS"
click at [265, 287] on div "RHS Galvanised" at bounding box center [636, 288] width 1058 height 53
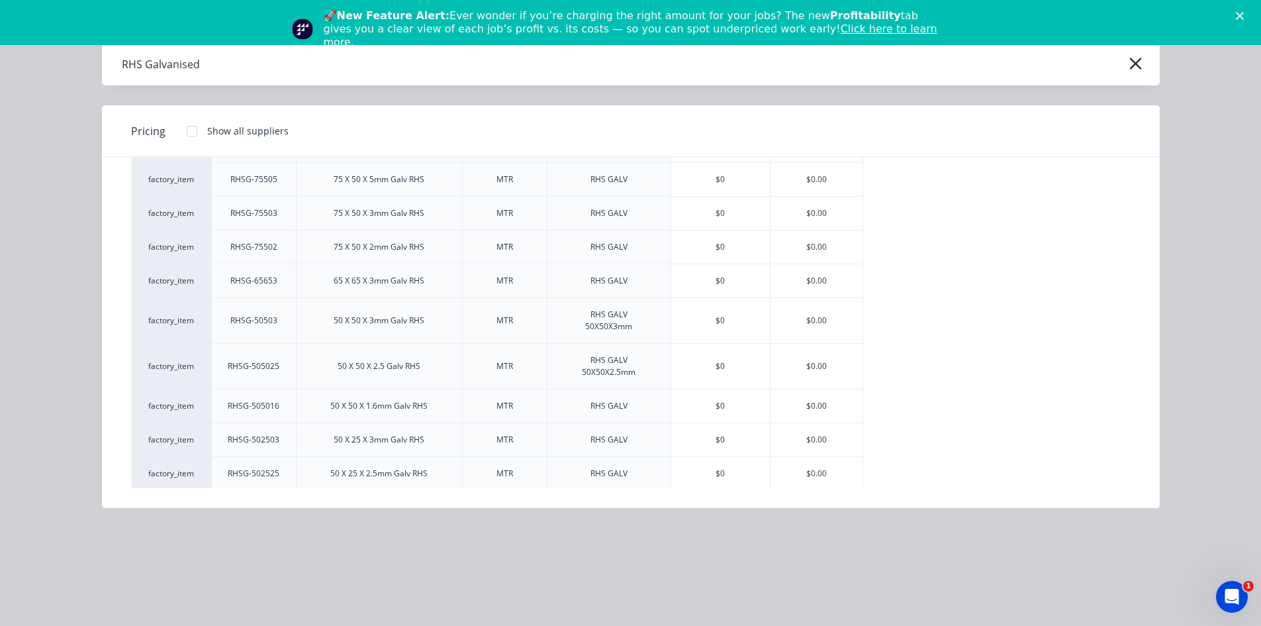
scroll to position [662, 0]
click at [820, 281] on div "$0.00" at bounding box center [817, 278] width 92 height 33
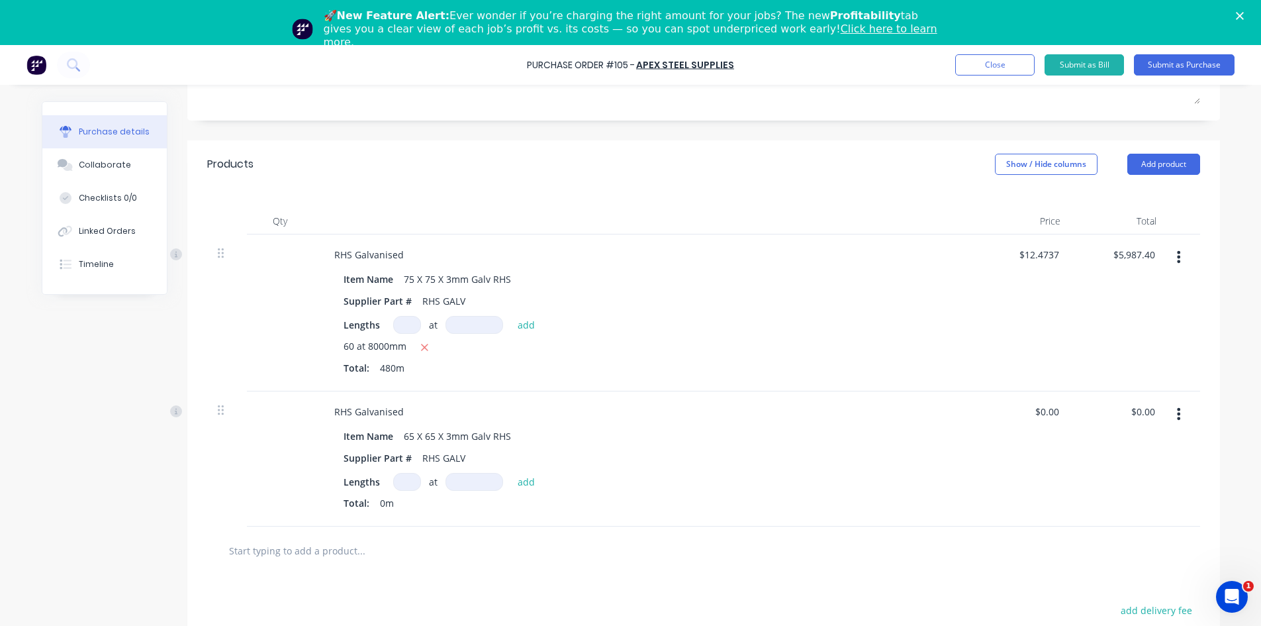
click at [397, 479] on input at bounding box center [407, 482] width 28 height 18
type input "36"
click at [467, 479] on input at bounding box center [475, 482] width 58 height 18
type input "8000mm"
click at [517, 481] on button "add" at bounding box center [526, 481] width 31 height 16
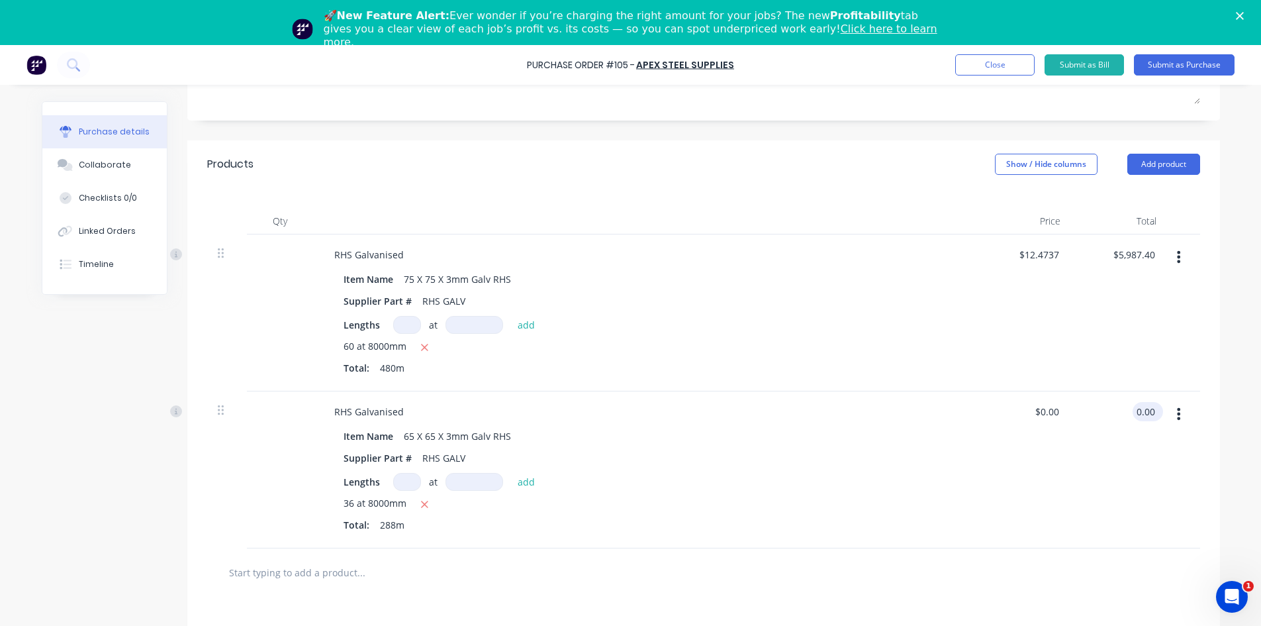
click at [1149, 408] on input "0.00" at bounding box center [1145, 411] width 25 height 19
type input "3080.88"
type input "$10.6975"
type input "$3,080.88"
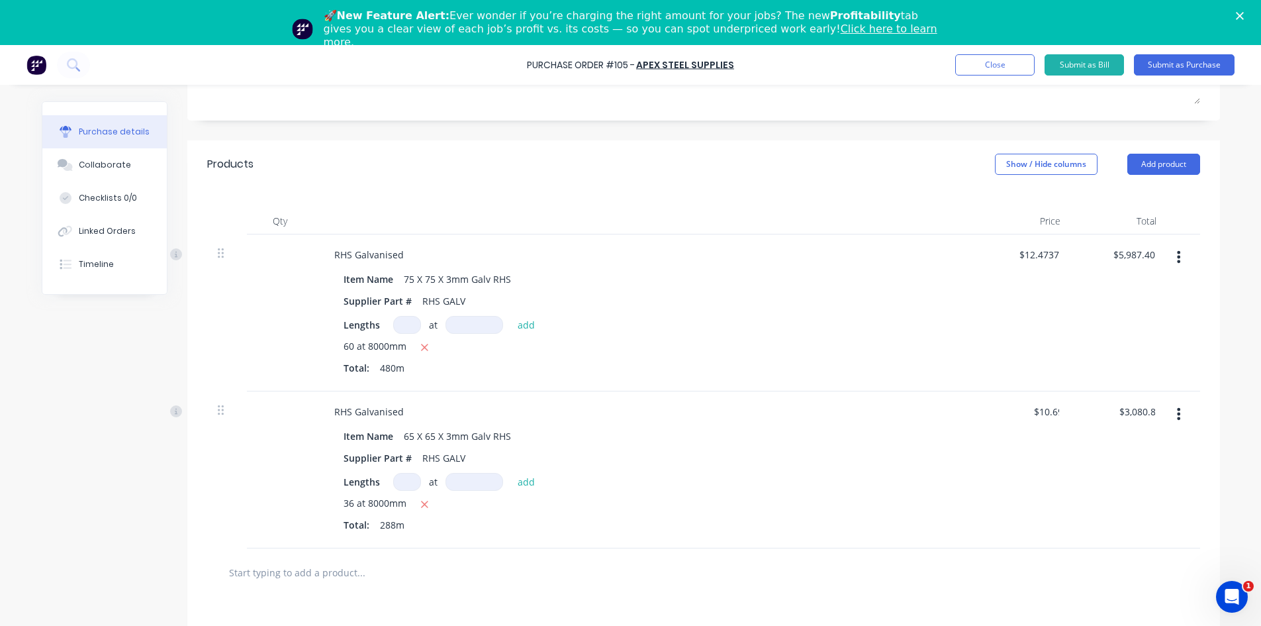
click at [794, 470] on div "Item Name 65 X 65 X 3mm Galv RHS Supplier Part # RHS GALV Lengths at add 36 at …" at bounding box center [644, 481] width 641 height 111
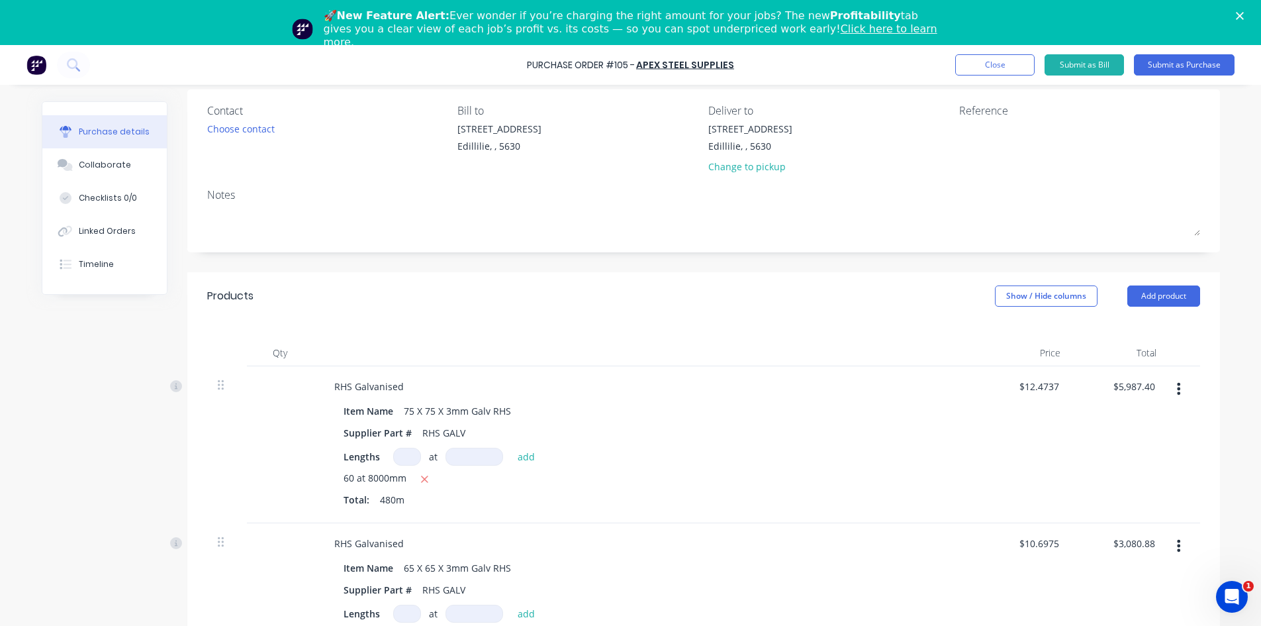
scroll to position [0, 0]
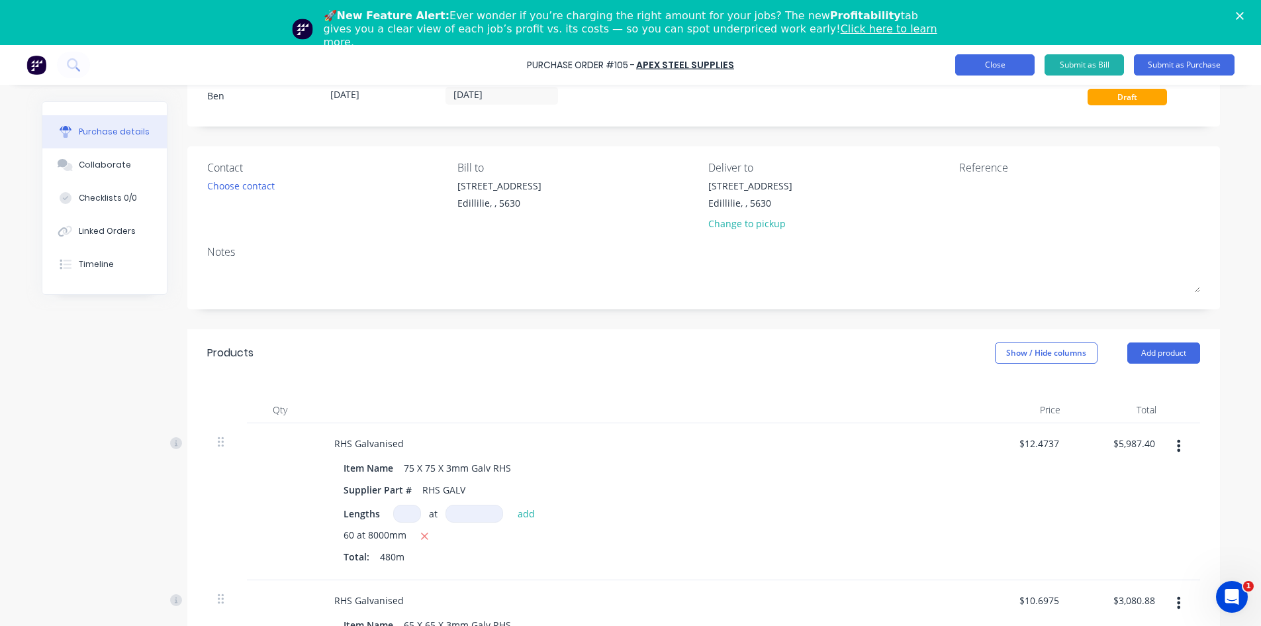
click at [1014, 68] on button "Close" at bounding box center [994, 64] width 79 height 21
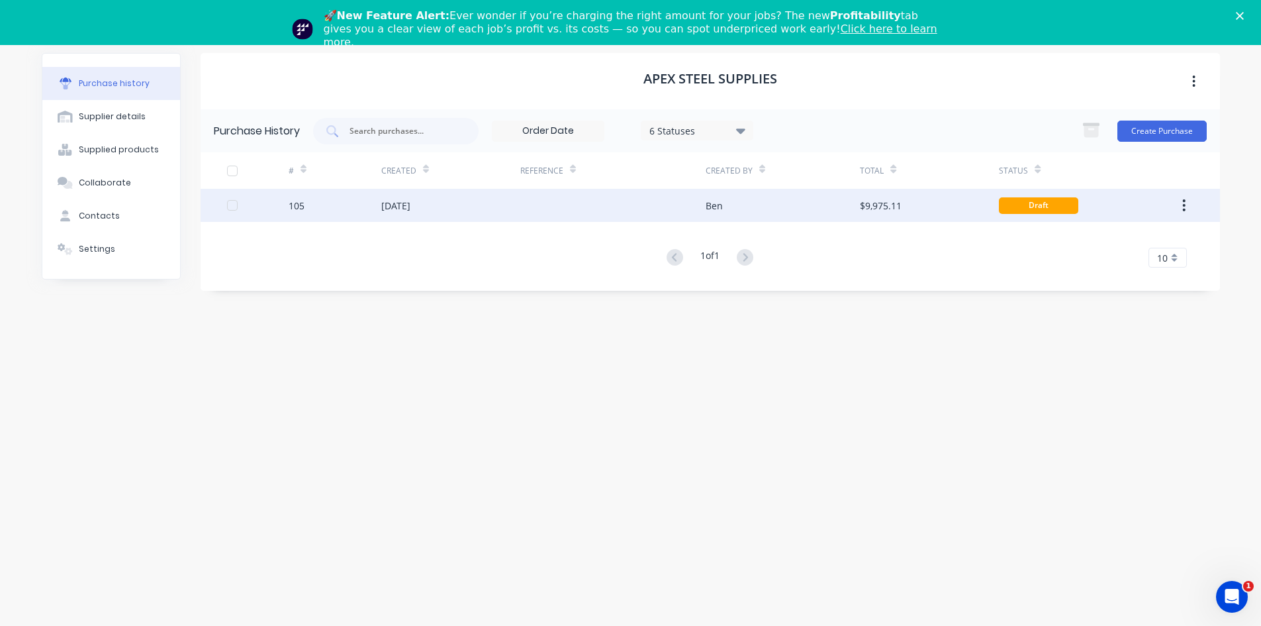
click at [410, 207] on div "[DATE]" at bounding box center [395, 206] width 29 height 14
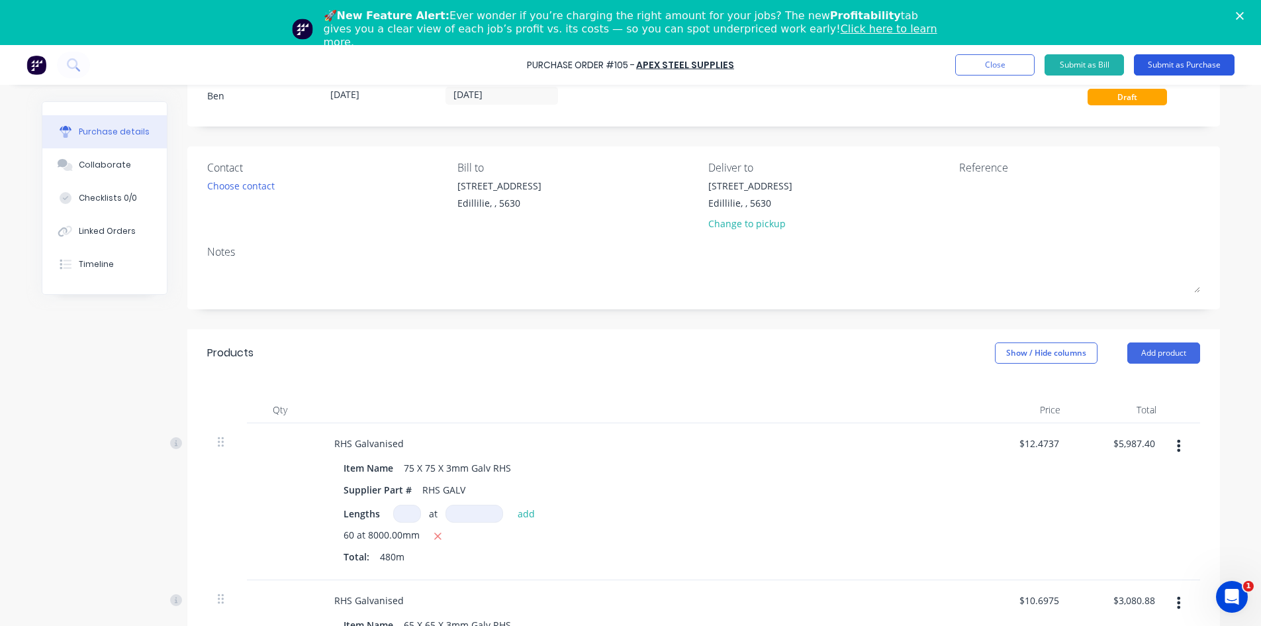
click at [1191, 66] on button "Submit as Purchase" at bounding box center [1184, 64] width 101 height 21
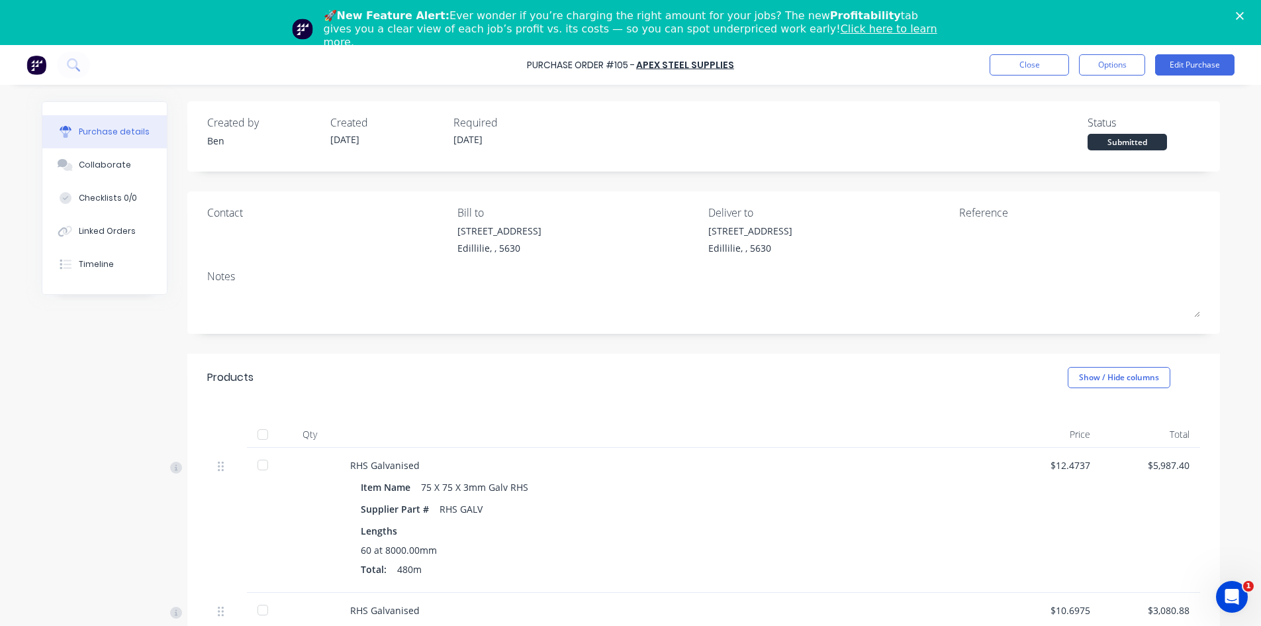
click at [937, 240] on div "1-3 Main St Edillilie, , 5630" at bounding box center [828, 243] width 241 height 38
click at [959, 232] on div at bounding box center [1042, 240] width 166 height 33
click at [1188, 66] on button "Edit Purchase" at bounding box center [1194, 64] width 79 height 21
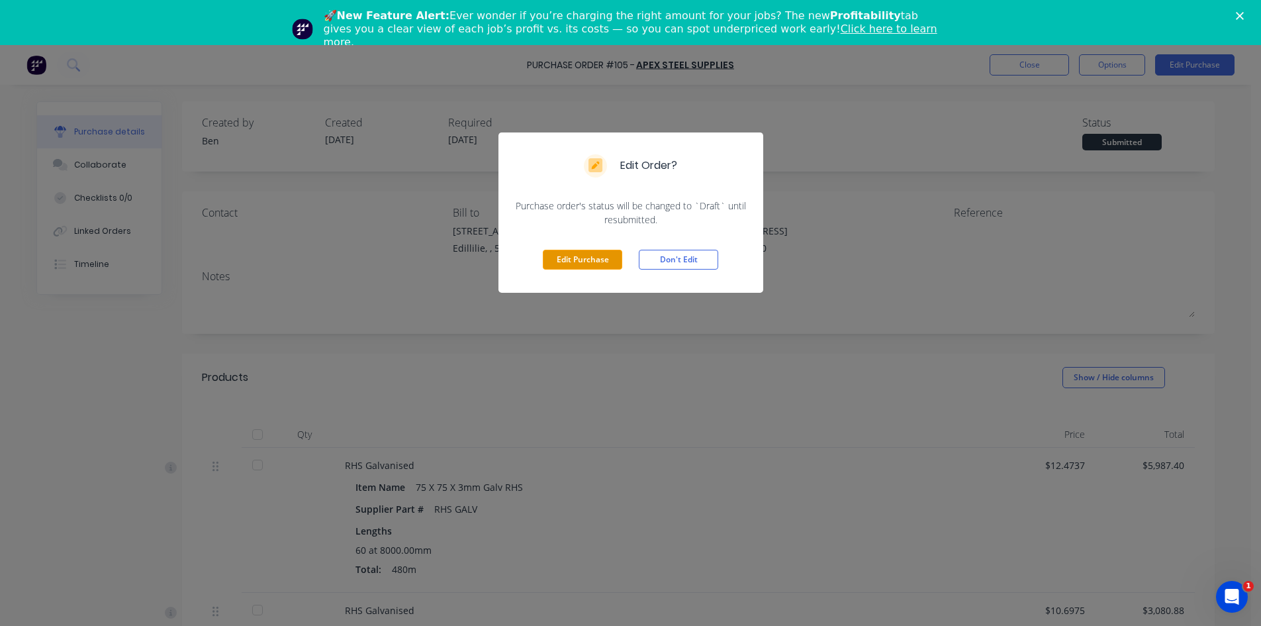
click at [581, 265] on button "Edit Purchase" at bounding box center [582, 260] width 79 height 20
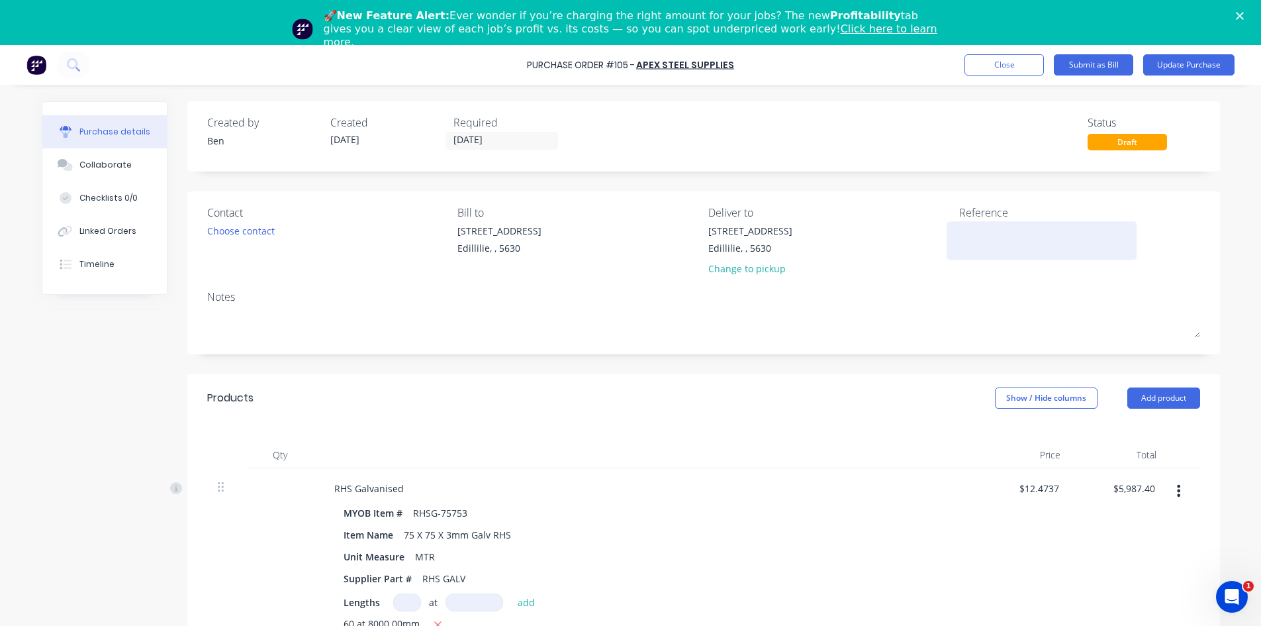
click at [967, 236] on textarea at bounding box center [1042, 239] width 166 height 30
type textarea "QUOTE # 198510"
type textarea "x"
type textarea "QUOTE # 198510"
click at [1174, 69] on button "Update Purchase" at bounding box center [1188, 64] width 91 height 21
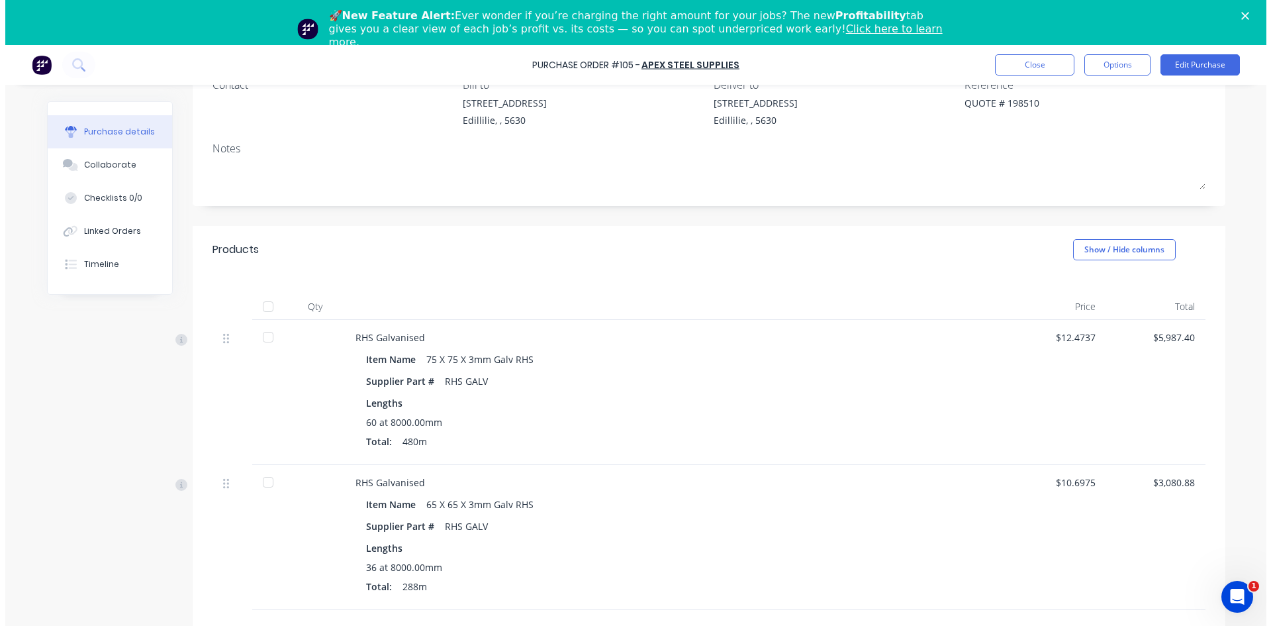
scroll to position [123, 0]
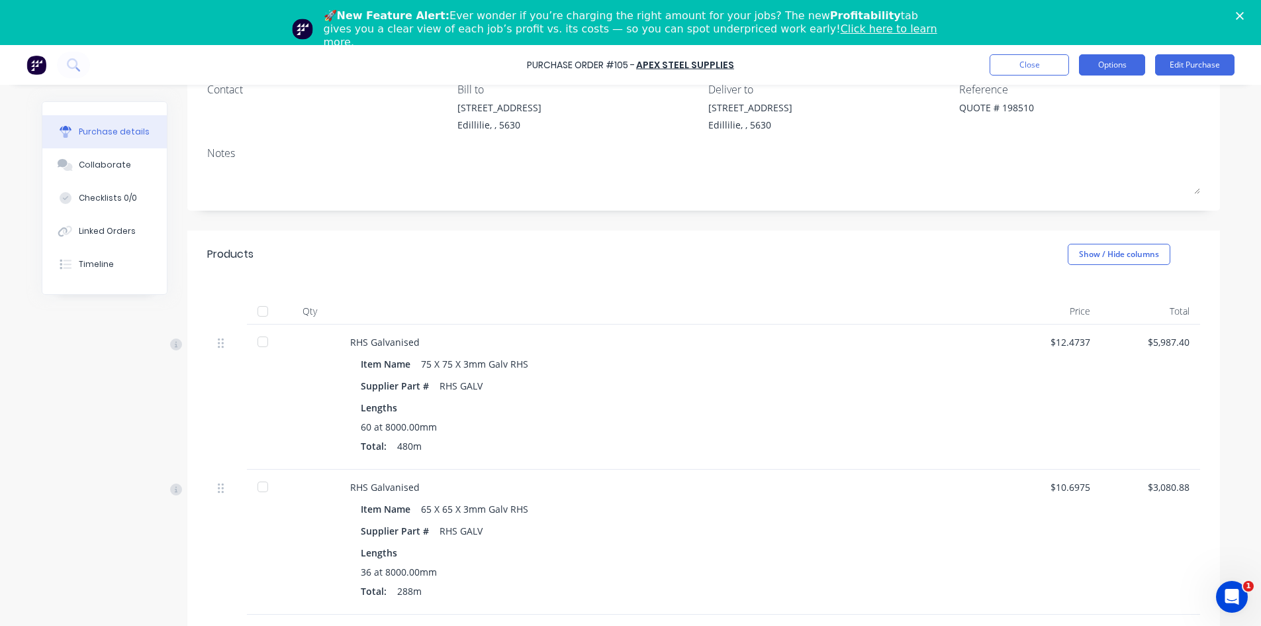
click at [1129, 73] on button "Options" at bounding box center [1112, 64] width 66 height 21
click at [1102, 103] on div "Print / Email" at bounding box center [1082, 98] width 102 height 19
click at [1087, 128] on div "With pricing" at bounding box center [1082, 125] width 102 height 19
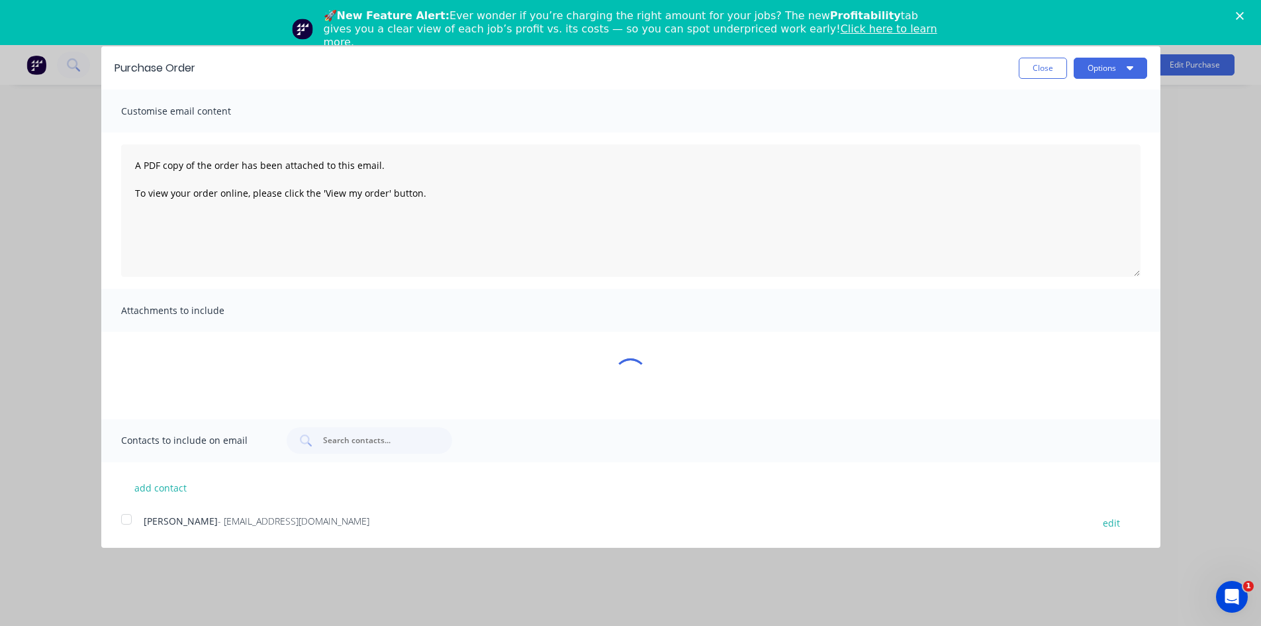
scroll to position [0, 0]
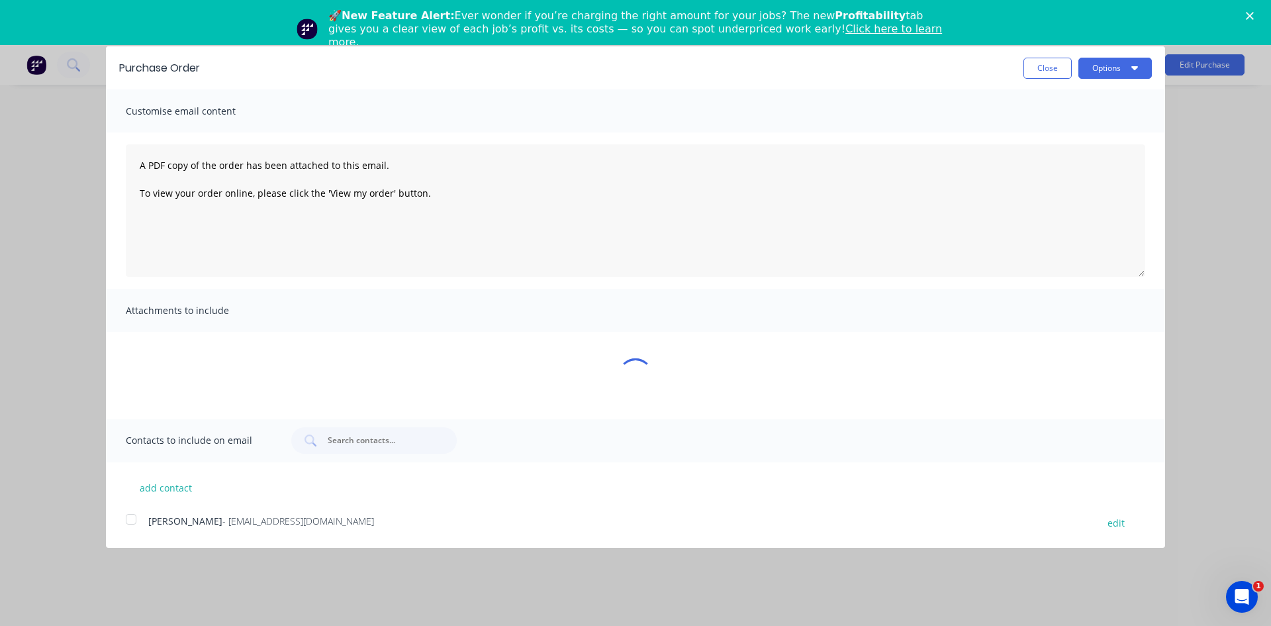
type textarea "x"
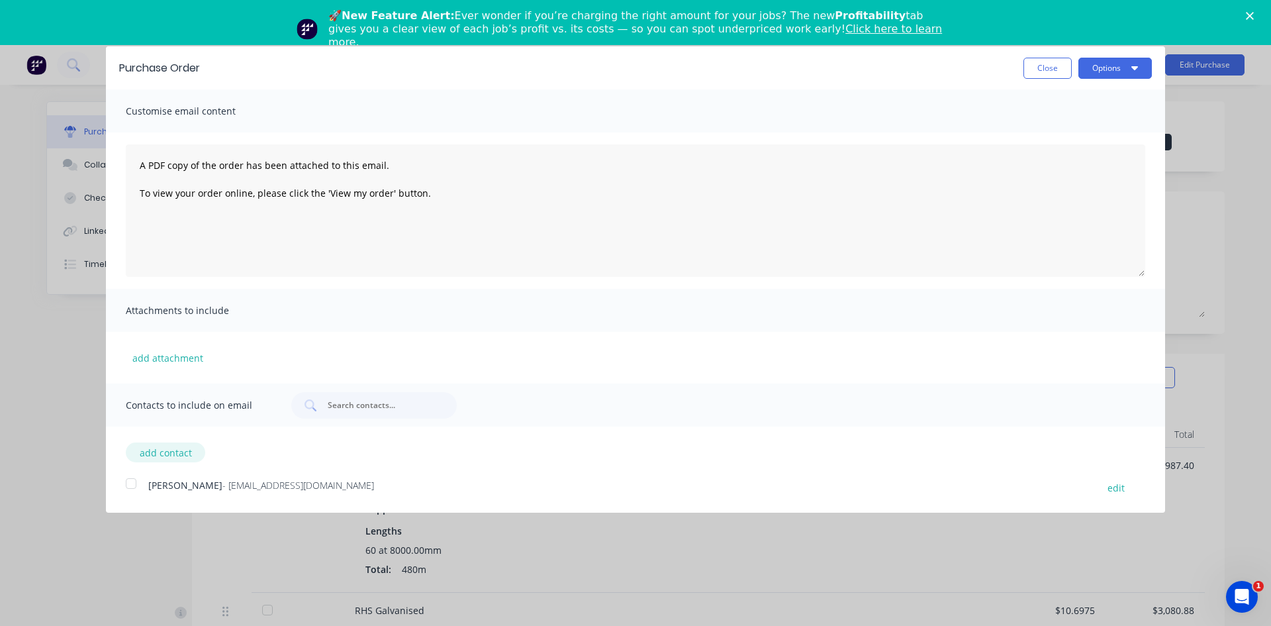
click at [152, 454] on button "add contact" at bounding box center [165, 452] width 79 height 20
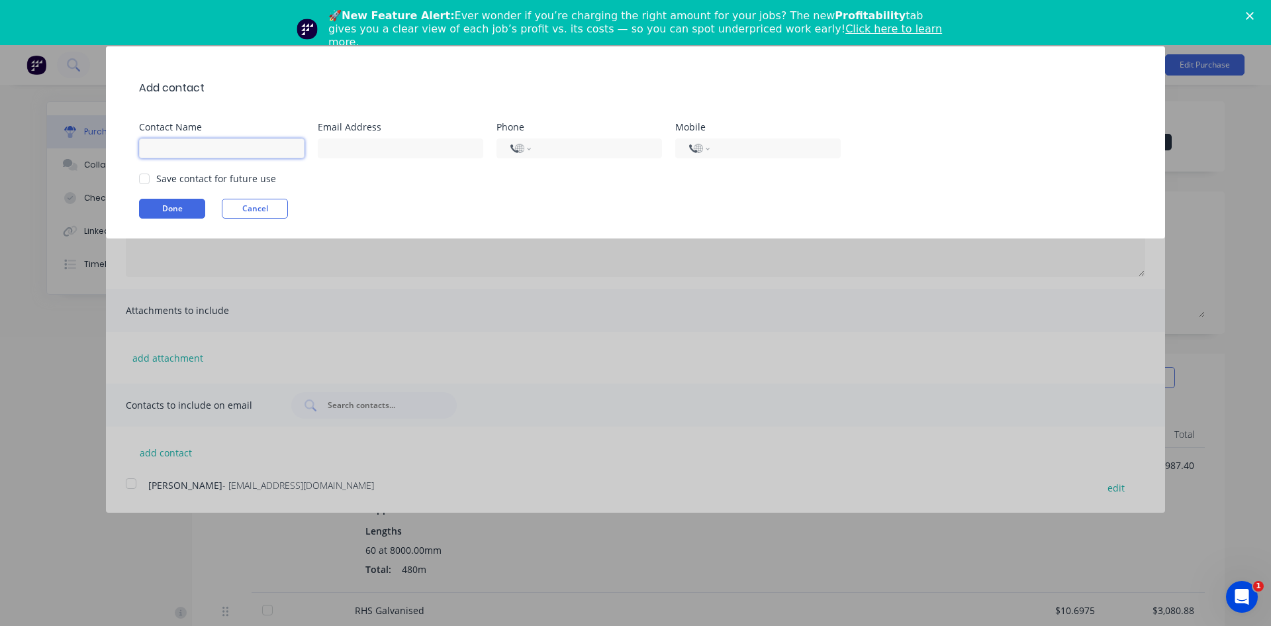
click at [164, 146] on input at bounding box center [222, 148] width 166 height 20
type input "Joanne Banwell"
click at [347, 150] on input at bounding box center [401, 148] width 166 height 20
type input "jbanwell@apexsteel.com.au"
click at [568, 148] on input "tel" at bounding box center [594, 148] width 108 height 15
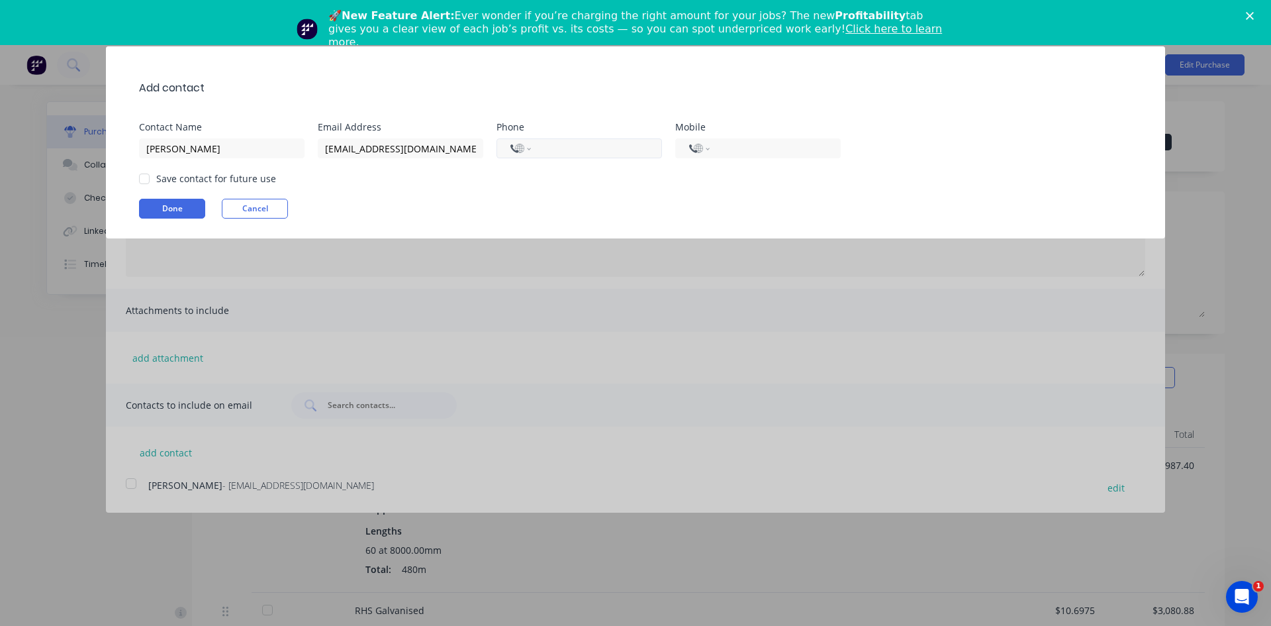
type input "+8"
select select "KR"
type input "8"
click at [146, 175] on div at bounding box center [144, 179] width 26 height 26
type input "08-8281-4911"
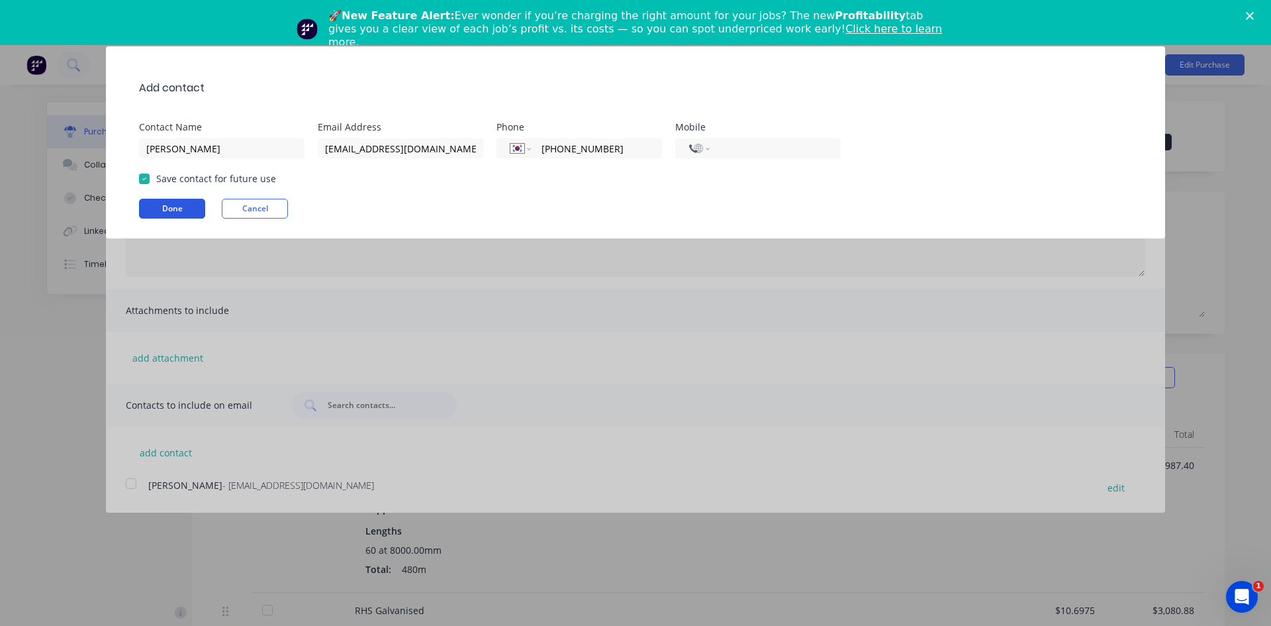
click at [154, 206] on button "Done" at bounding box center [172, 209] width 66 height 20
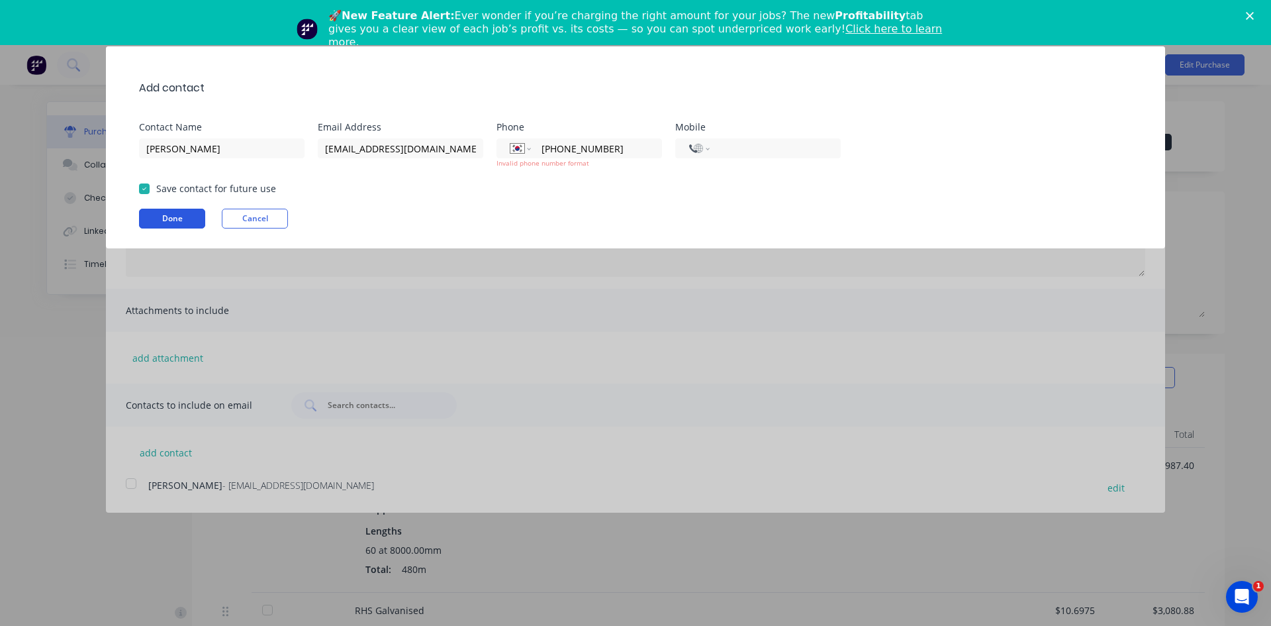
click at [159, 218] on button "Done" at bounding box center [172, 219] width 66 height 20
click at [172, 218] on button "Done" at bounding box center [172, 219] width 66 height 20
click at [650, 148] on div "International [GEOGRAPHIC_DATA] [GEOGRAPHIC_DATA] [GEOGRAPHIC_DATA] [GEOGRAPHIC…" at bounding box center [580, 148] width 166 height 20
click at [139, 185] on div at bounding box center [144, 188] width 26 height 26
click at [527, 150] on select "International [GEOGRAPHIC_DATA] [GEOGRAPHIC_DATA] [GEOGRAPHIC_DATA] [GEOGRAPHIC…" at bounding box center [520, 148] width 20 height 19
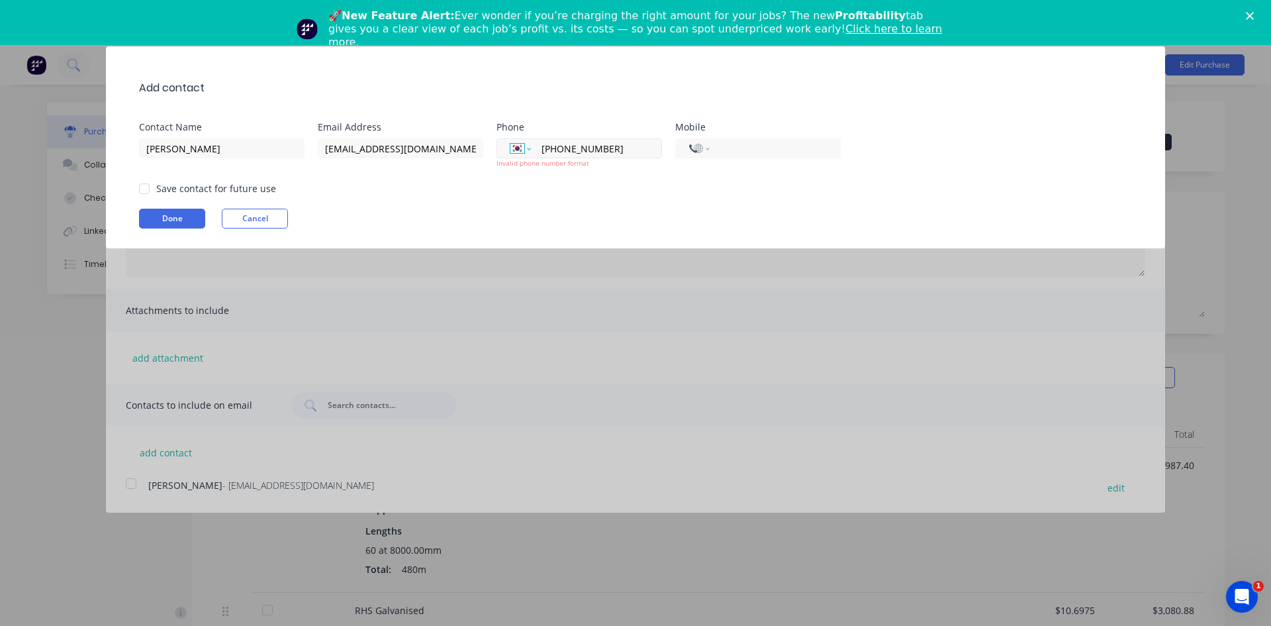
select select "AU"
click at [510, 139] on select "International [GEOGRAPHIC_DATA] [GEOGRAPHIC_DATA] [GEOGRAPHIC_DATA] [GEOGRAPHIC…" at bounding box center [520, 148] width 20 height 19
type input "(08) 8281 4911"
click at [143, 189] on div at bounding box center [144, 188] width 26 height 26
click at [167, 217] on button "Done" at bounding box center [172, 219] width 66 height 20
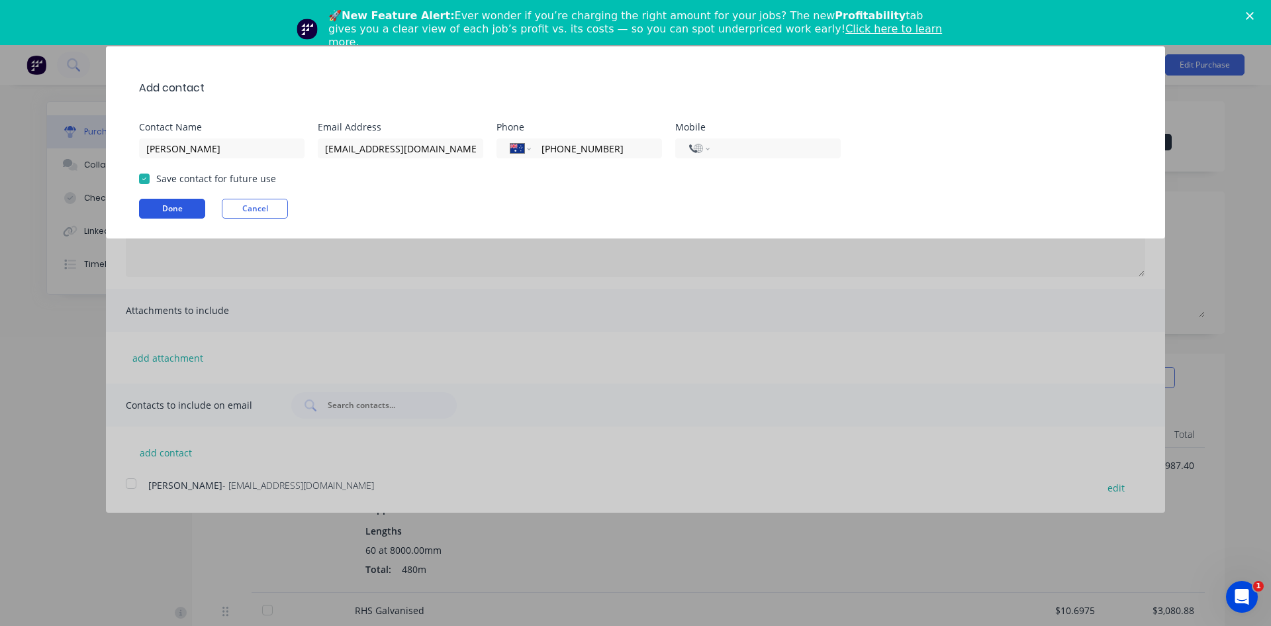
type textarea "x"
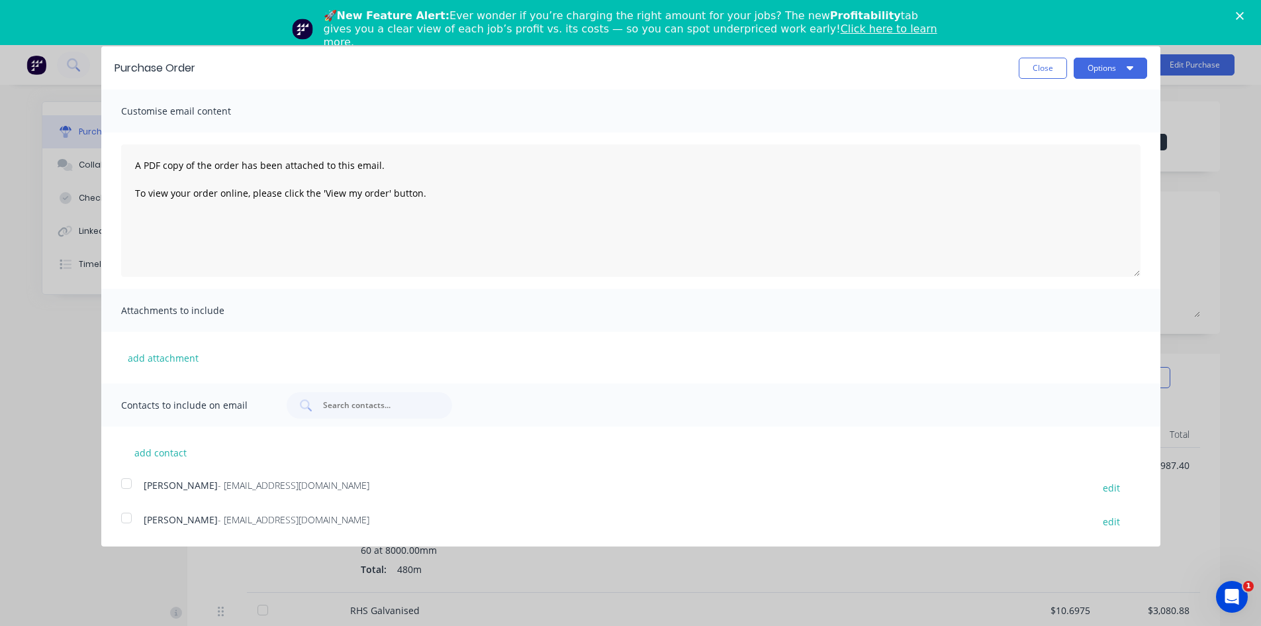
click at [126, 483] on div at bounding box center [126, 483] width 26 height 26
click at [422, 196] on textarea "A PDF copy of the order has been attached to this email. To view your order onl…" at bounding box center [631, 210] width 1020 height 132
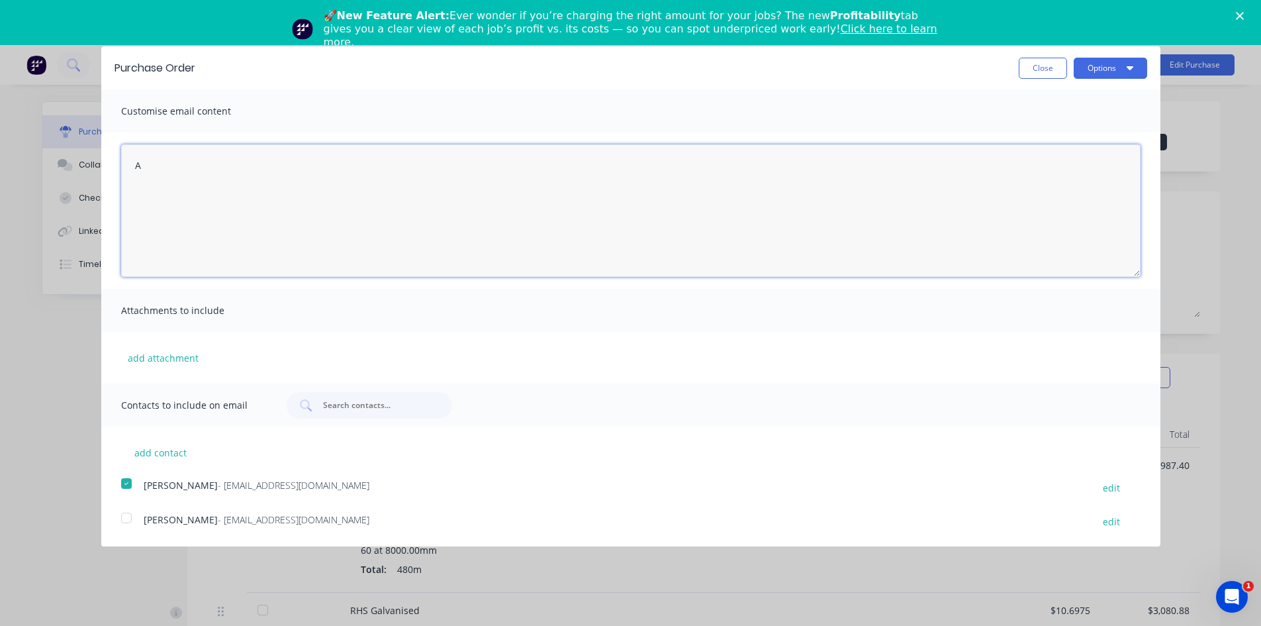
type textarea "A"
drag, startPoint x: 460, startPoint y: 195, endPoint x: 475, endPoint y: 222, distance: 30.2
click at [460, 197] on textarea "Hi Joanne Can we please invoice this for Monday 1st September we still a bit ti…" at bounding box center [631, 210] width 1020 height 132
click at [571, 194] on textarea "Hi Joanne Can we please invoice this for Monday 1st September we still a bit ti…" at bounding box center [631, 210] width 1020 height 132
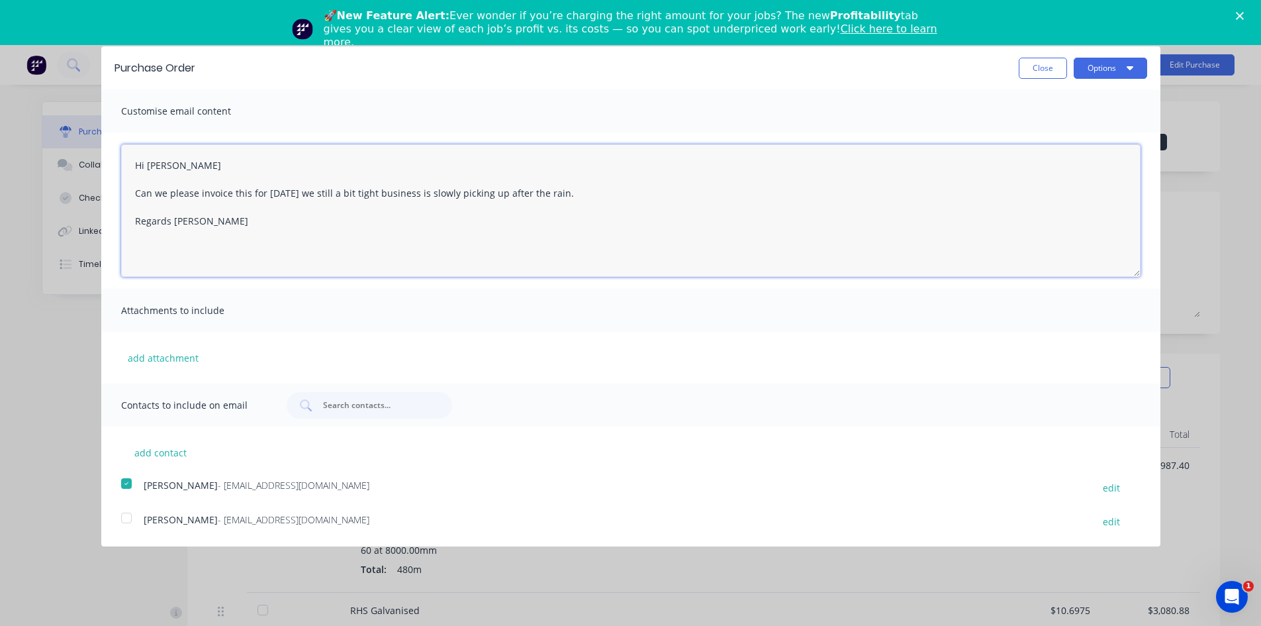
click at [632, 192] on textarea "Hi Joanne Can we please invoice this for Monday 1st September we still a bit ti…" at bounding box center [631, 210] width 1020 height 132
type textarea "Hi Joanne Can we please invoice this for Monday 1st September we still a bit ti…"
click at [1121, 70] on button "Options" at bounding box center [1110, 68] width 73 height 21
click at [1047, 128] on div "Email" at bounding box center [1084, 128] width 102 height 19
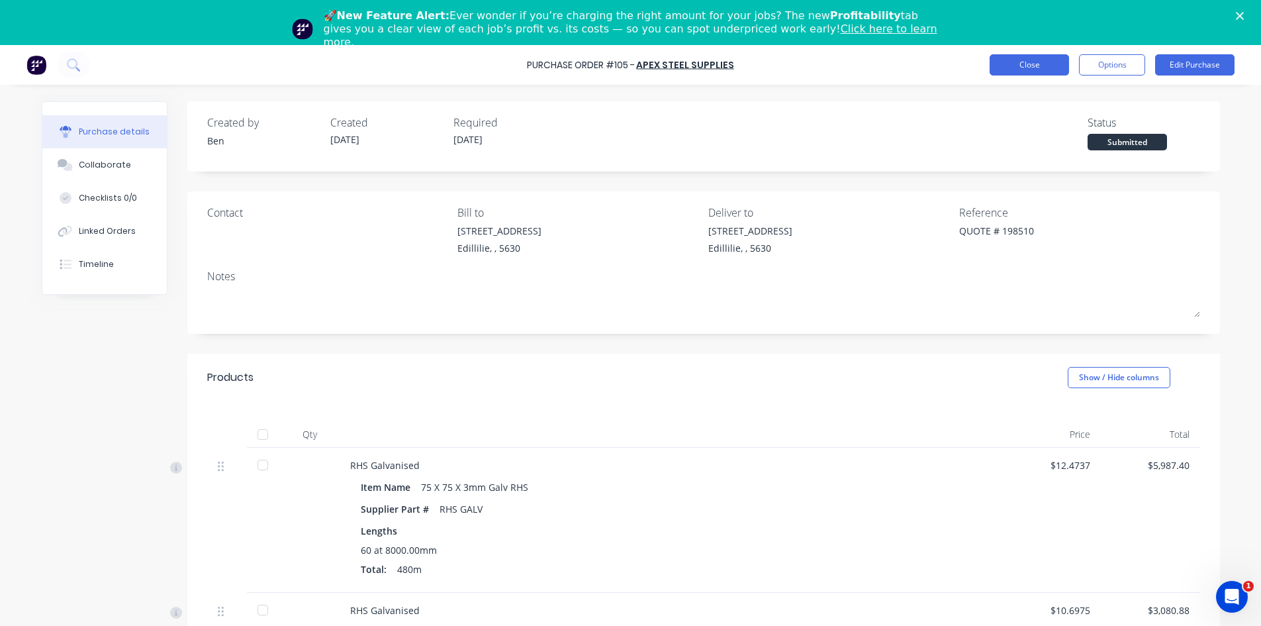
click at [1043, 73] on button "Close" at bounding box center [1029, 64] width 79 height 21
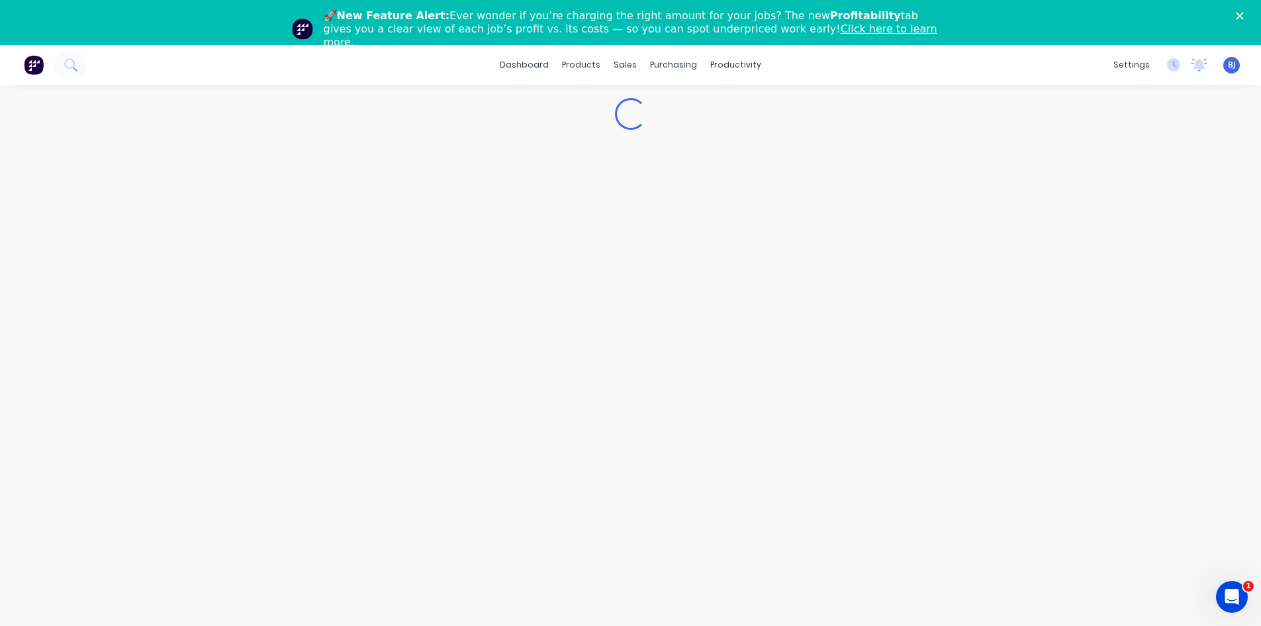
scroll to position [45, 0]
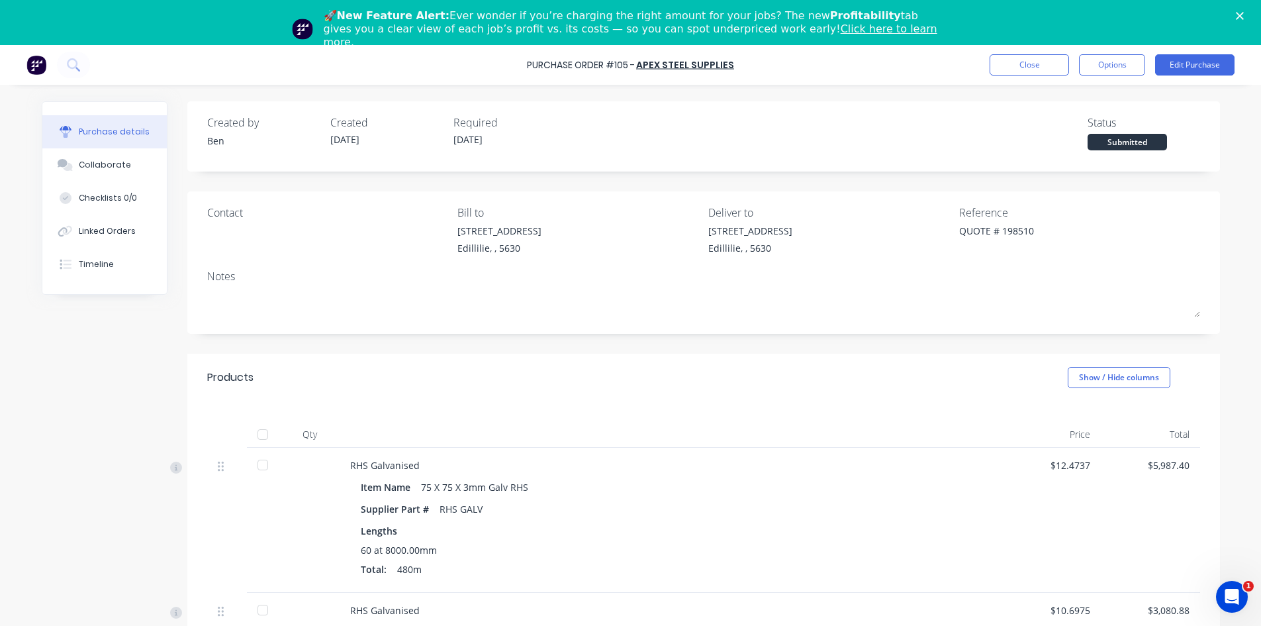
click at [1244, 16] on icon "Close" at bounding box center [1240, 16] width 8 height 8
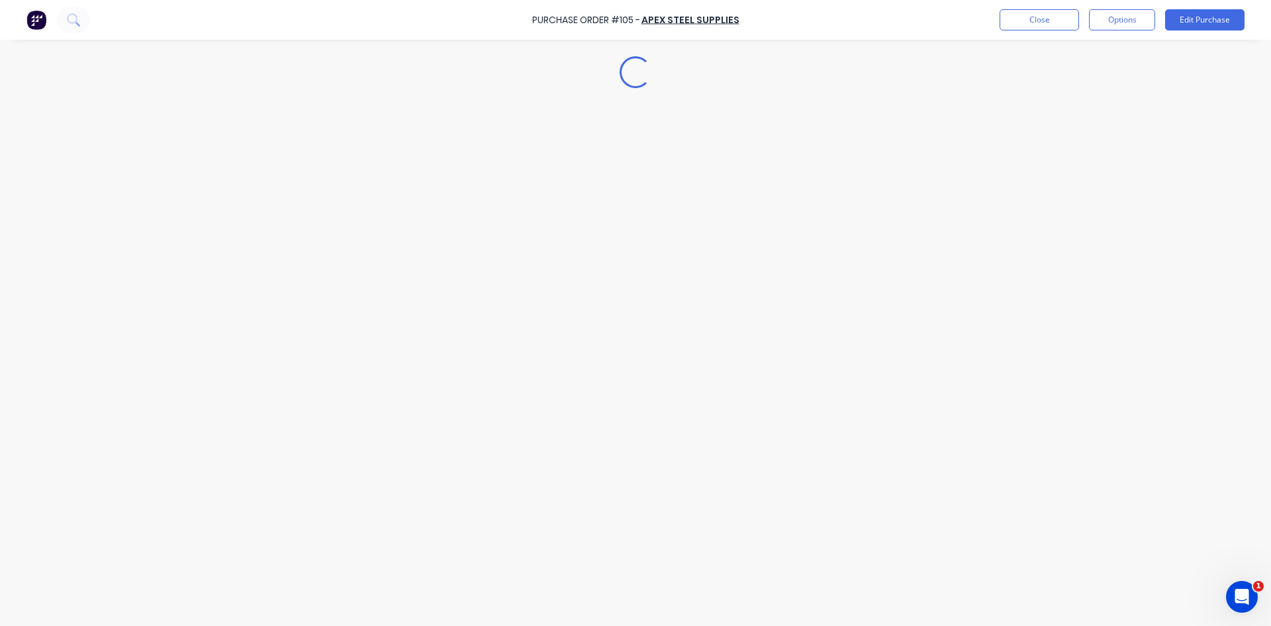
type textarea "x"
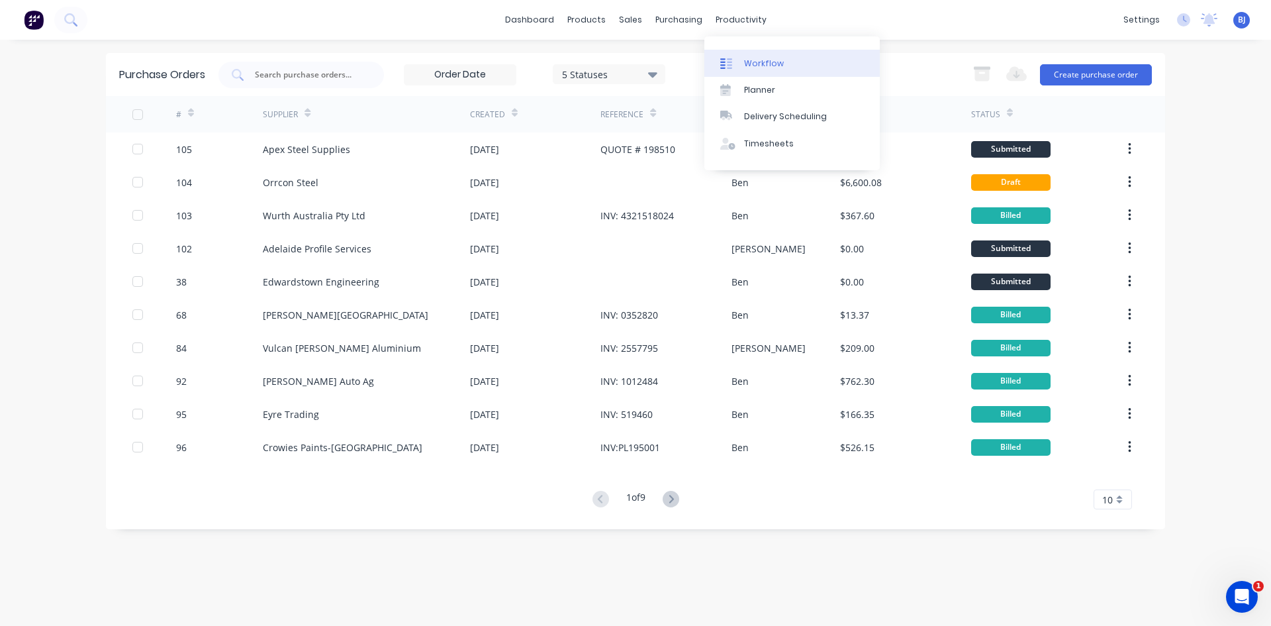
click at [761, 62] on div "Workflow" at bounding box center [764, 64] width 40 height 12
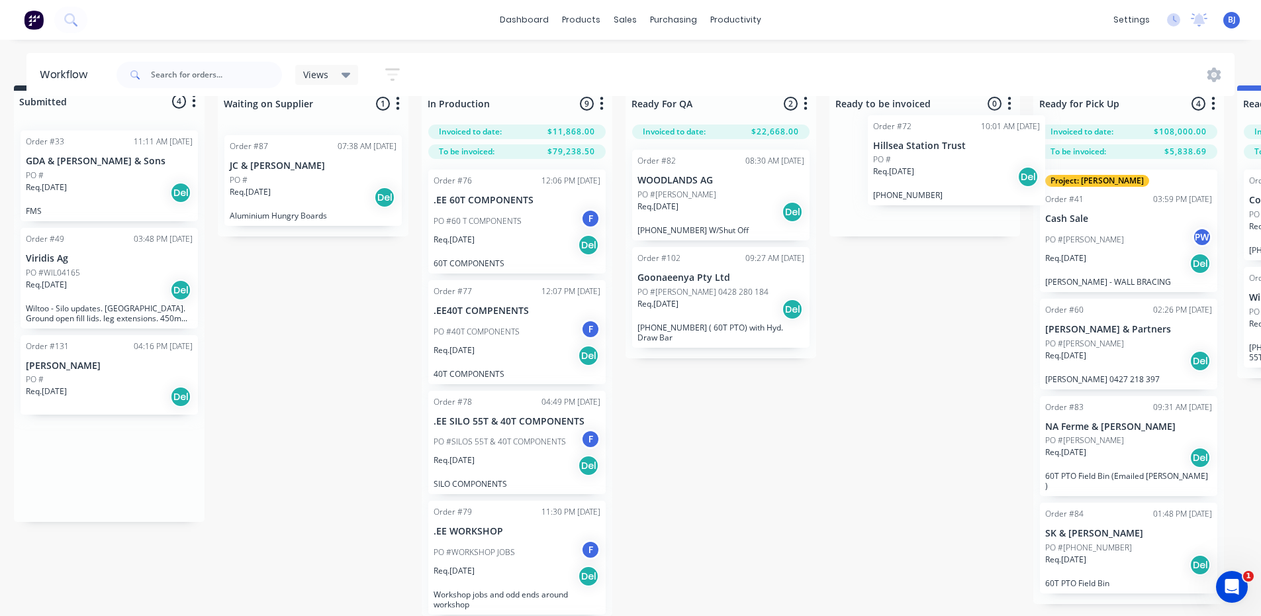
scroll to position [37, 18]
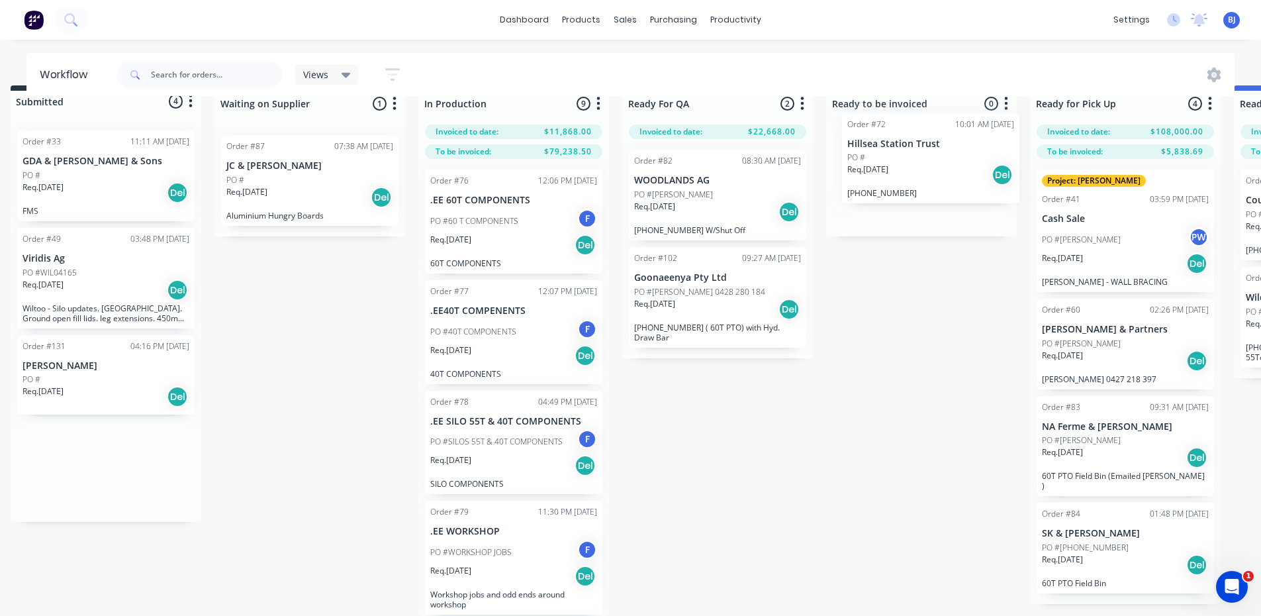
drag, startPoint x: 104, startPoint y: 497, endPoint x: 917, endPoint y: 164, distance: 878.6
click at [917, 163] on div "Submitted 4 Status colour #273444 hex #273444 Save Cancel Summaries Total order…" at bounding box center [884, 350] width 1824 height 530
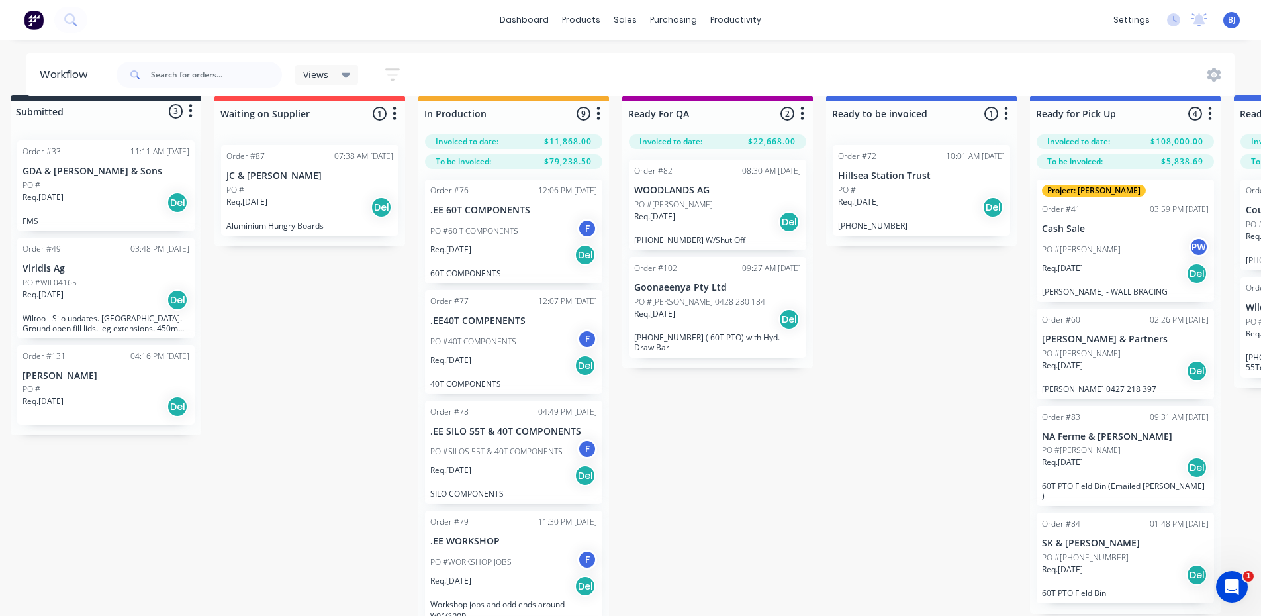
scroll to position [0, 18]
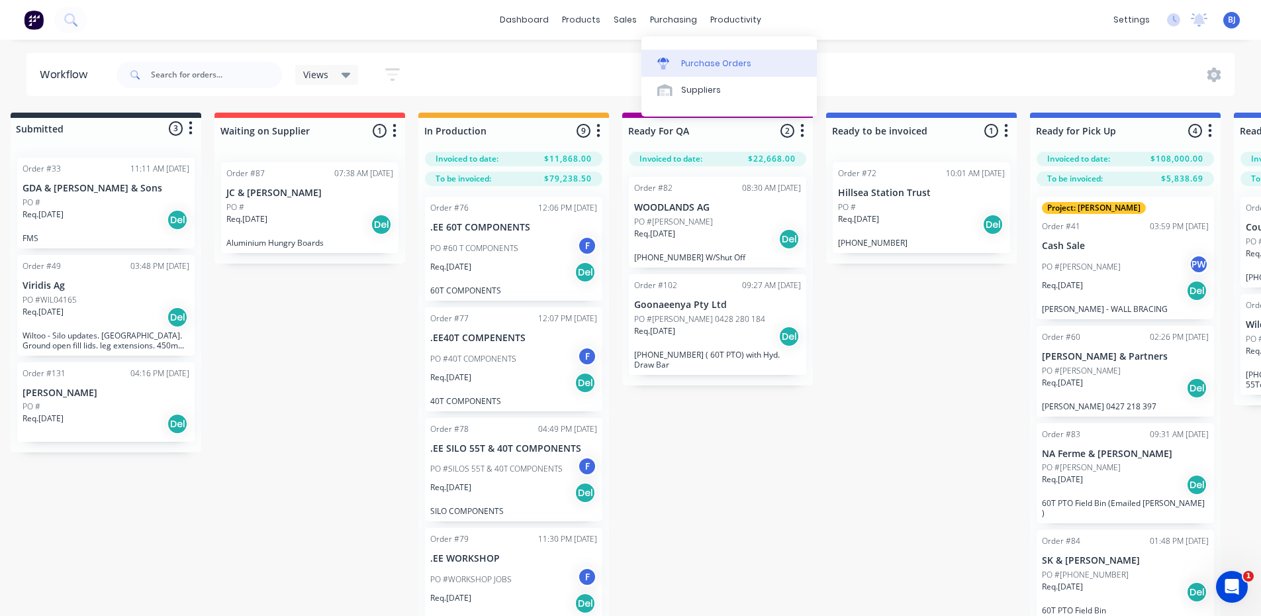
click at [678, 62] on link "Purchase Orders" at bounding box center [729, 63] width 175 height 26
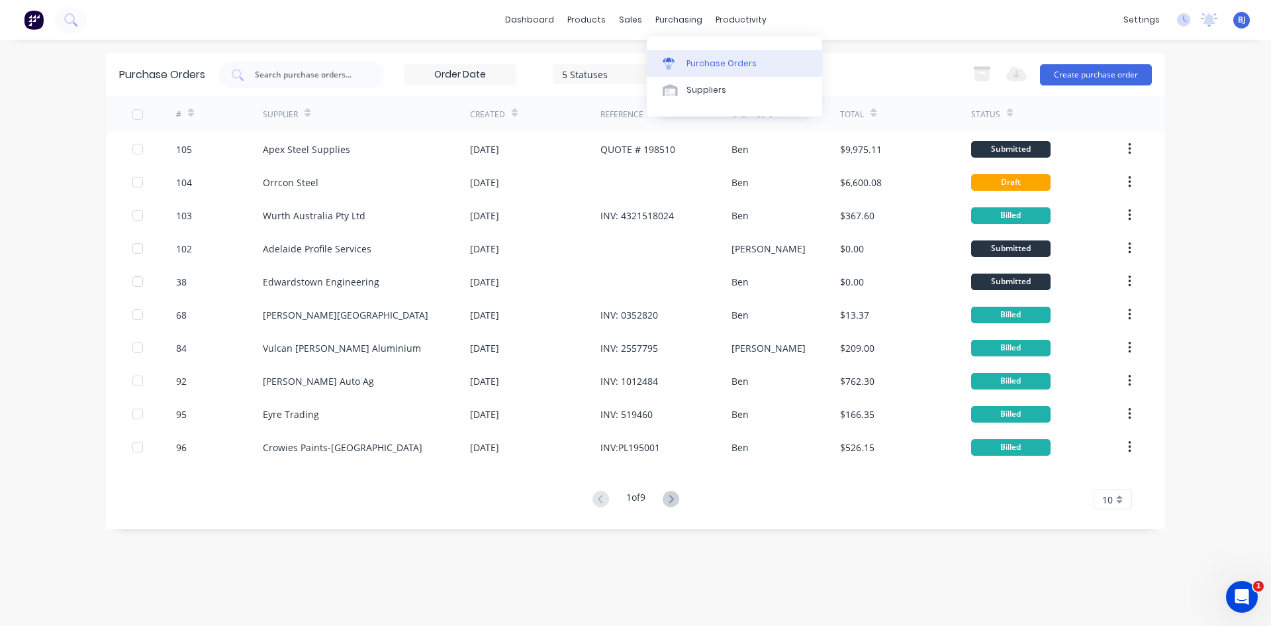
click at [702, 63] on div "Purchase Orders" at bounding box center [722, 64] width 70 height 12
click at [1090, 77] on button "Create purchase order" at bounding box center [1096, 74] width 112 height 21
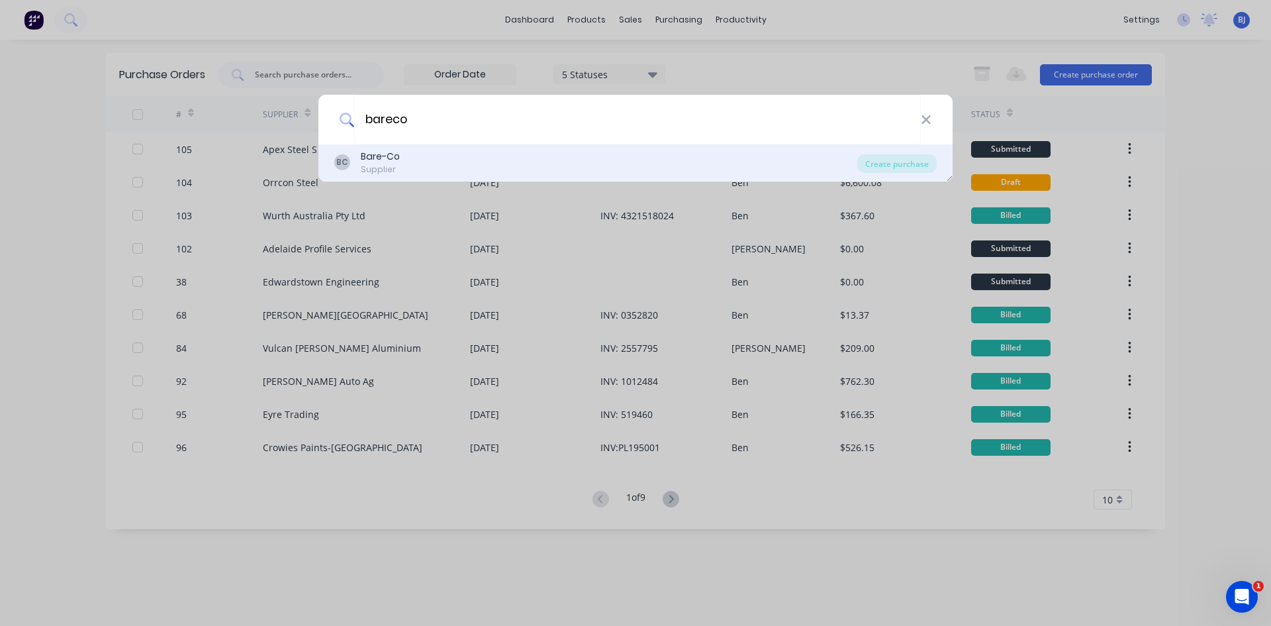
type input "bareco"
click at [400, 164] on div "BC Bare-Co Supplier" at bounding box center [595, 163] width 523 height 26
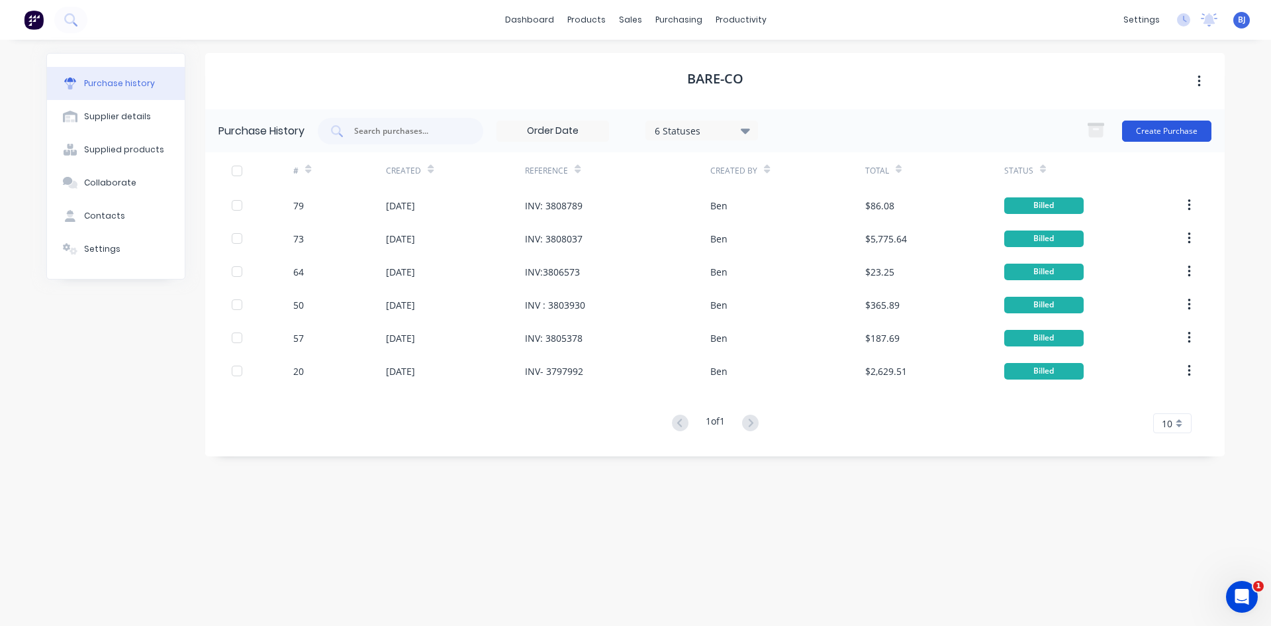
click at [1155, 126] on button "Create Purchase" at bounding box center [1166, 130] width 89 height 21
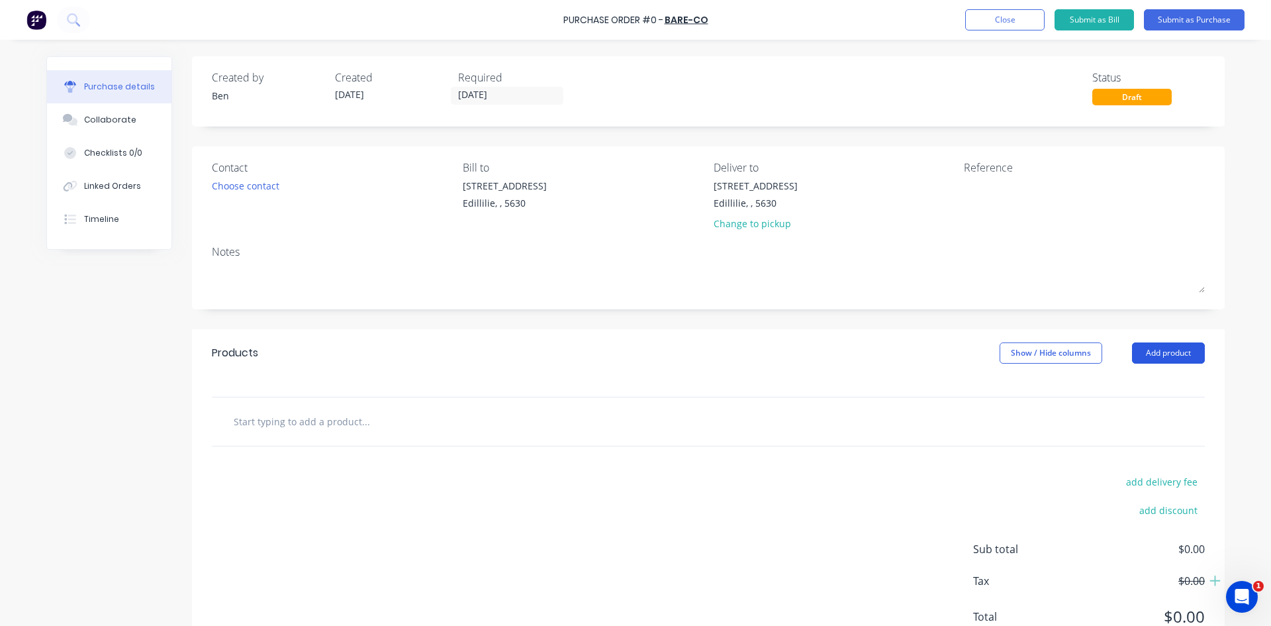
click at [1149, 353] on button "Add product" at bounding box center [1168, 352] width 73 height 21
click at [238, 420] on input "text" at bounding box center [365, 421] width 265 height 26
click at [1142, 353] on button "Add product" at bounding box center [1168, 352] width 73 height 21
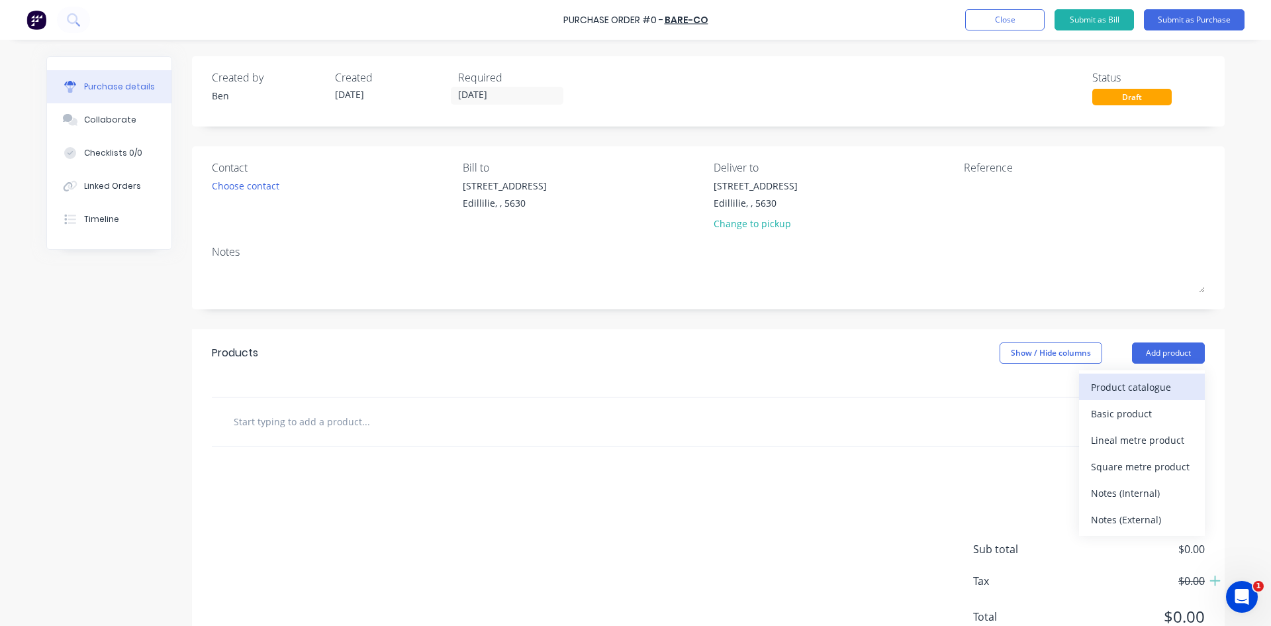
click at [1133, 393] on div "Product catalogue" at bounding box center [1142, 386] width 102 height 19
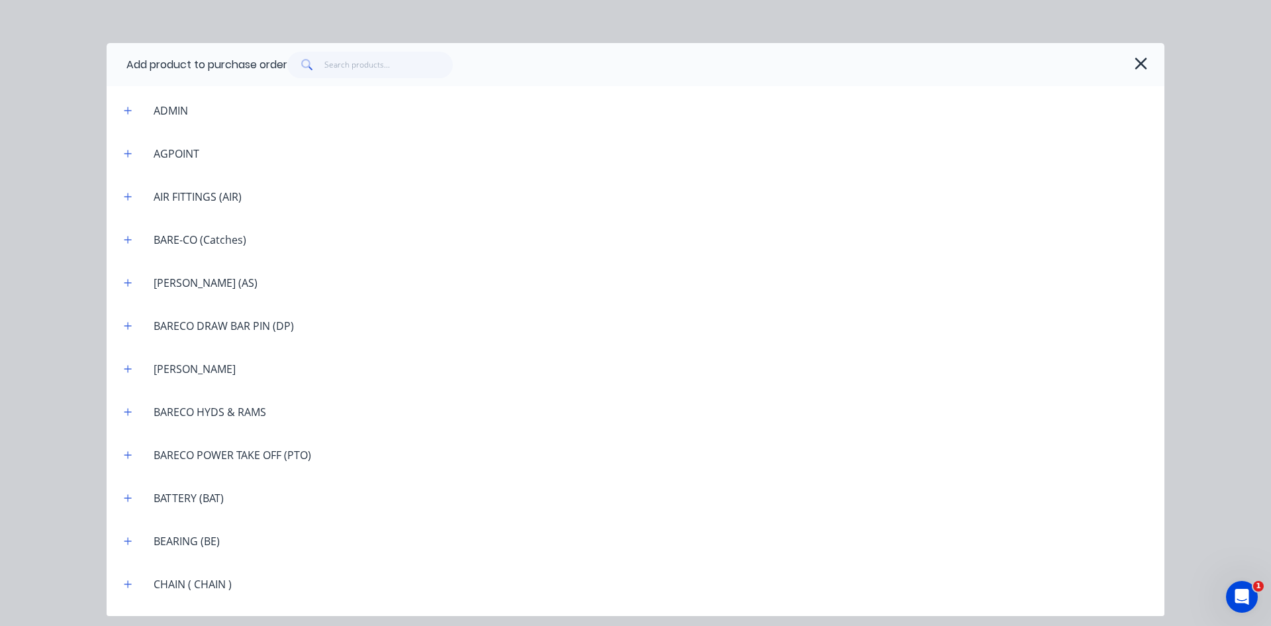
scroll to position [728, 0]
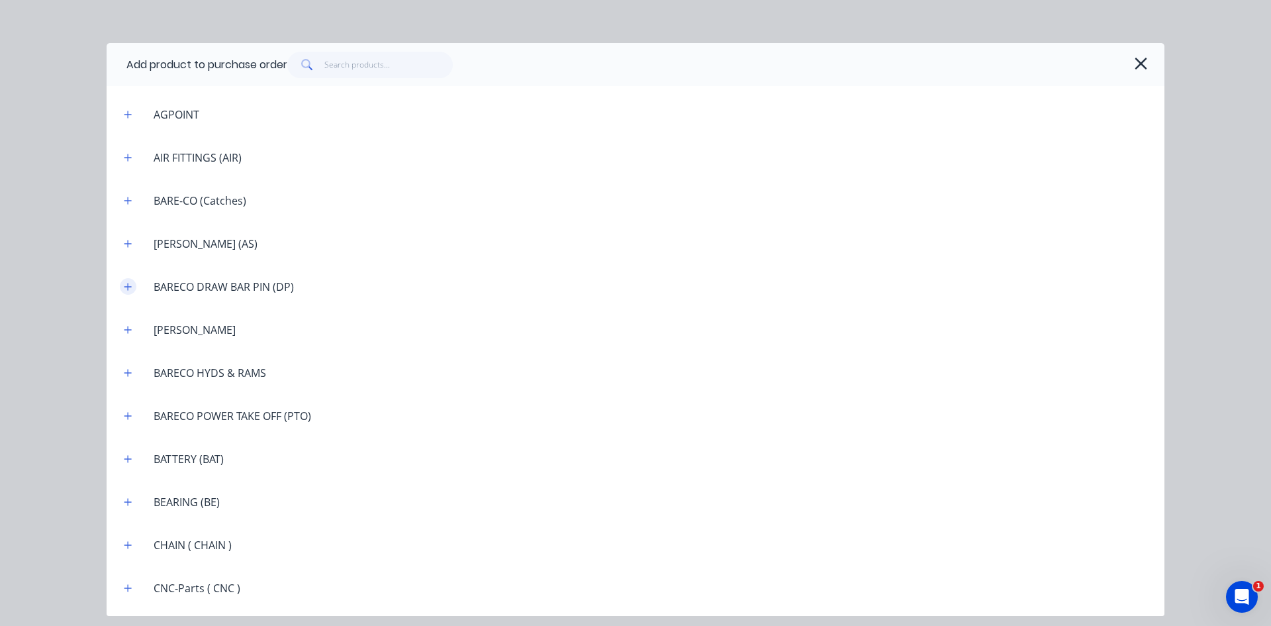
click at [128, 286] on icon "button" at bounding box center [127, 286] width 7 height 7
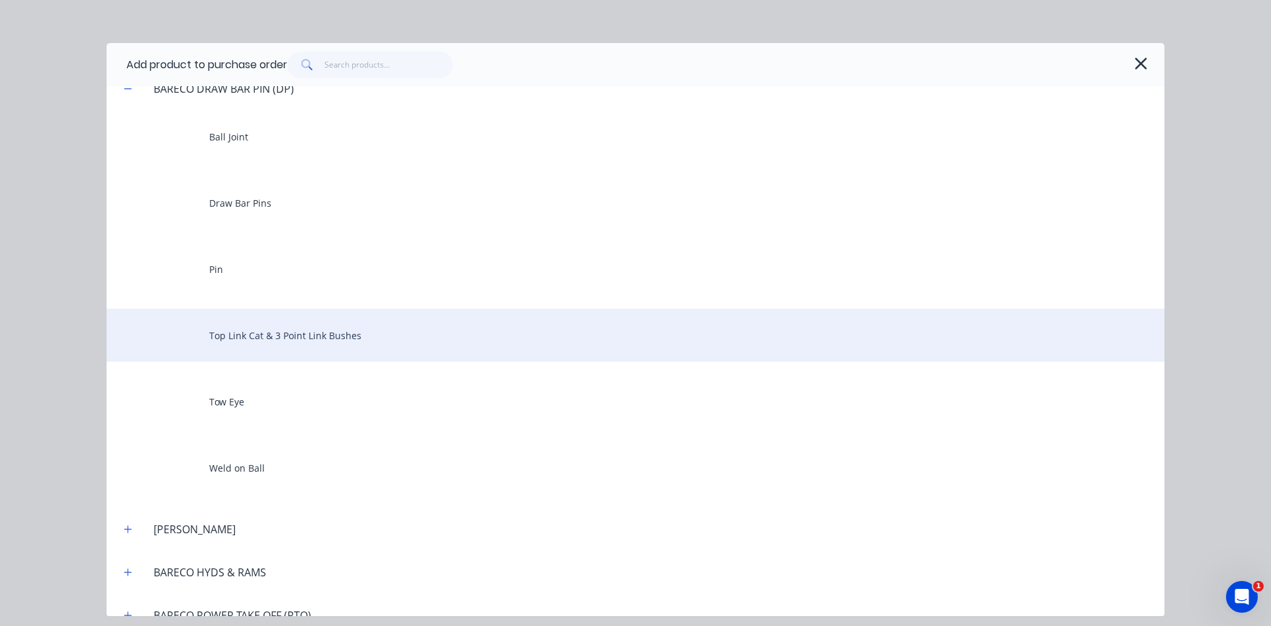
scroll to position [927, 0]
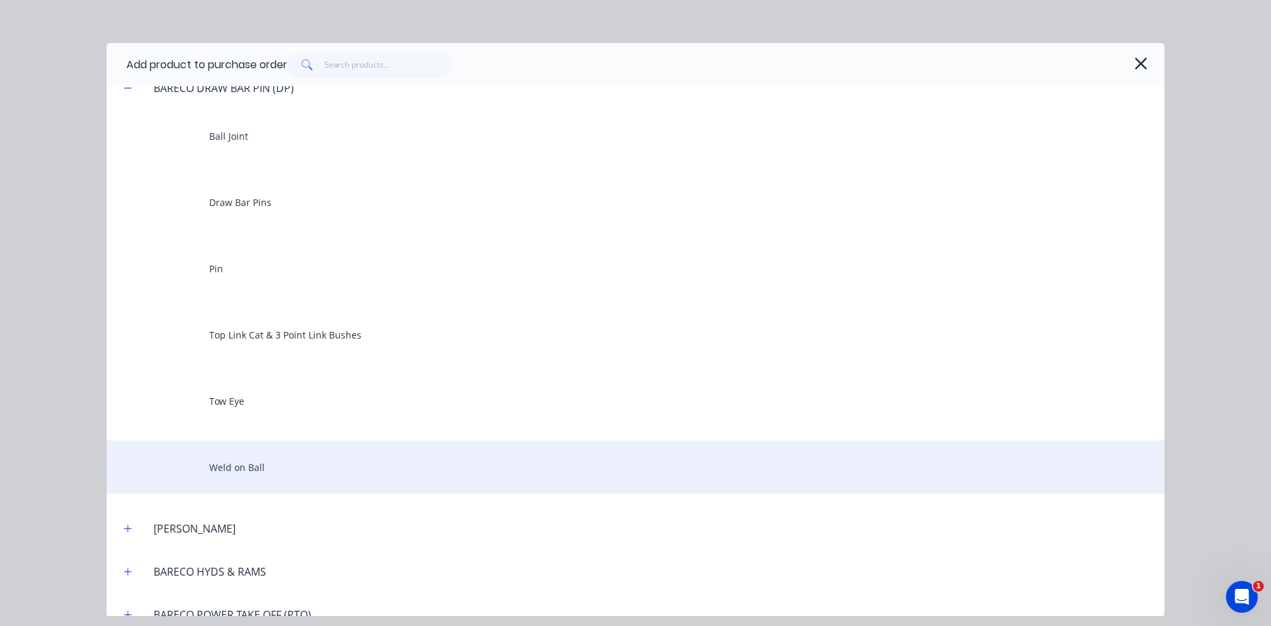
click at [240, 463] on div "Weld on Ball" at bounding box center [636, 466] width 1058 height 53
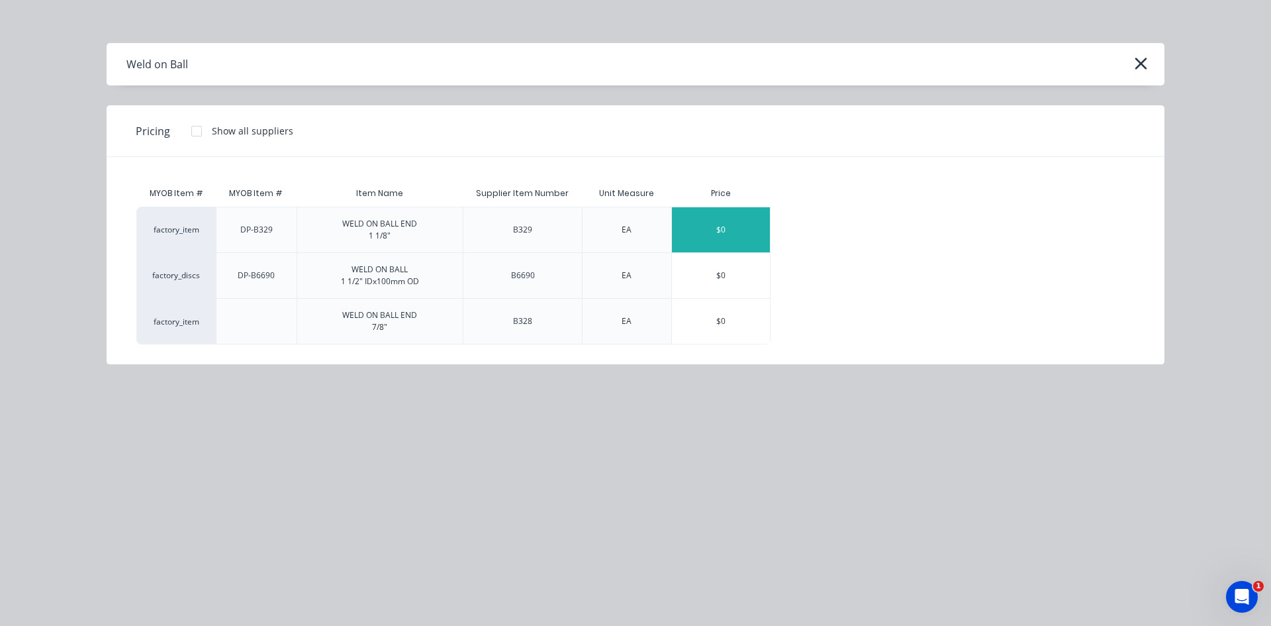
click at [708, 248] on div "$0" at bounding box center [721, 229] width 98 height 45
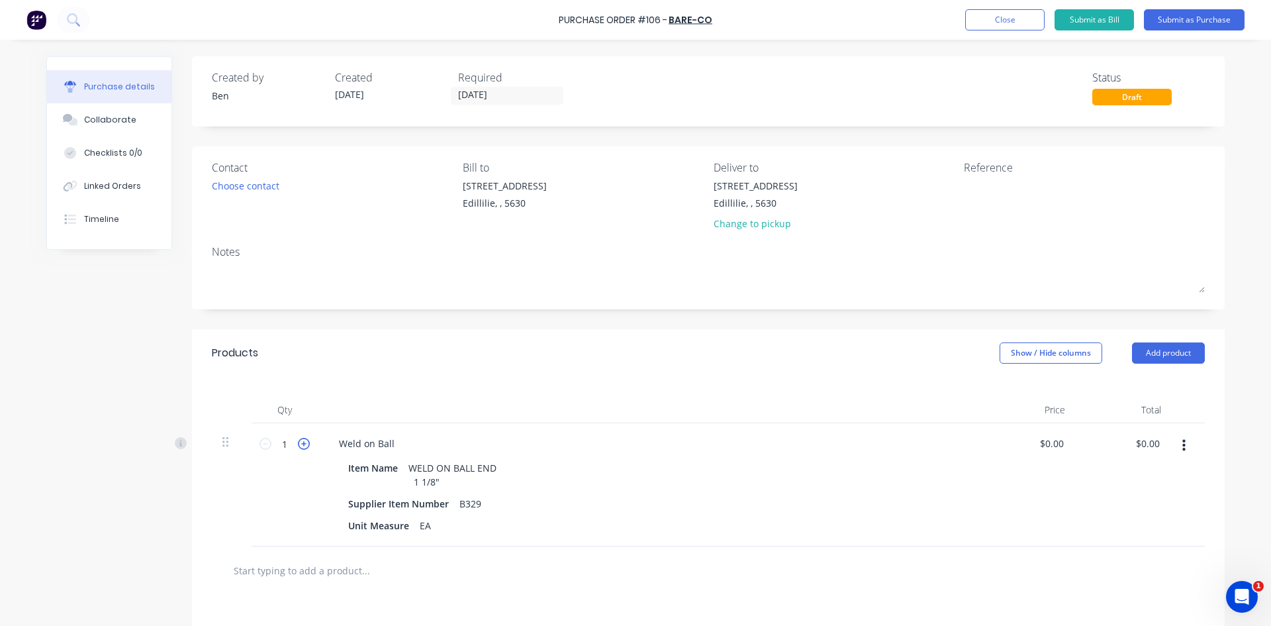
click at [298, 442] on icon at bounding box center [304, 444] width 12 height 12
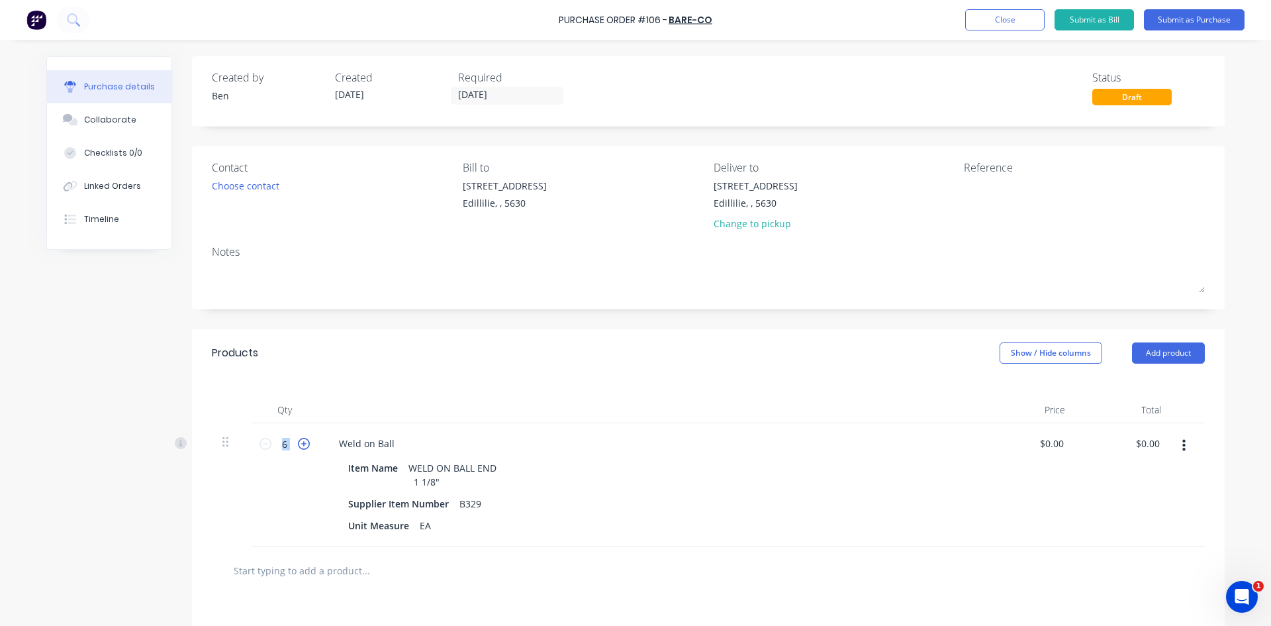
click at [298, 443] on icon at bounding box center [304, 444] width 12 height 12
type input "10"
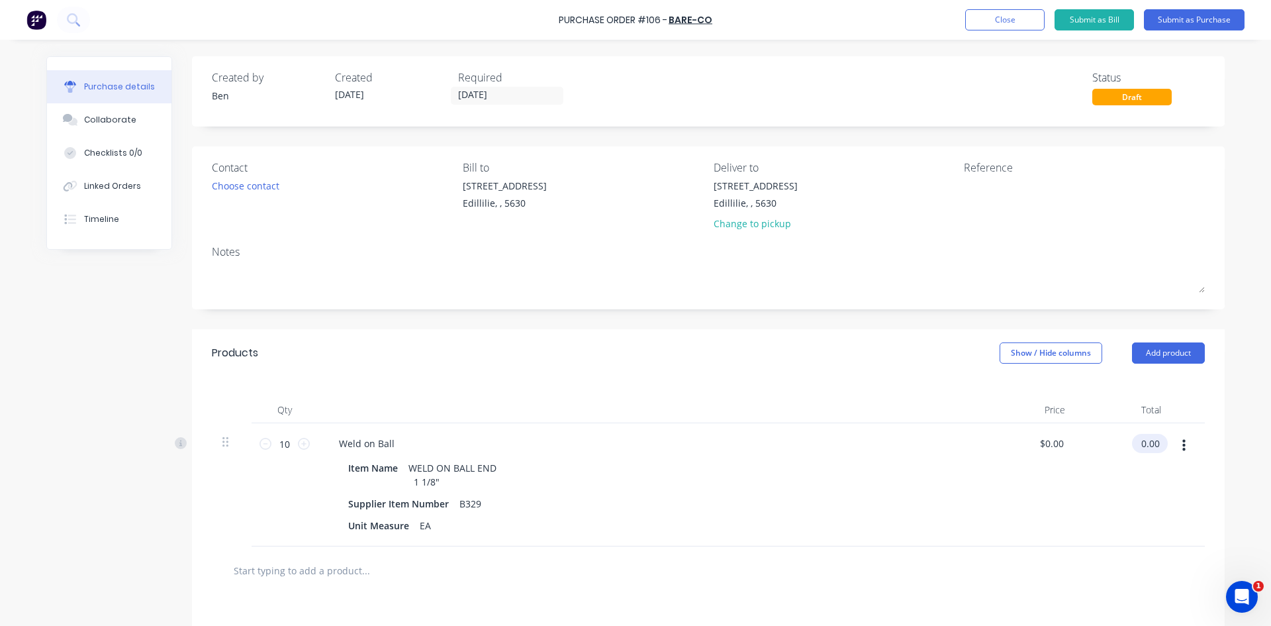
click at [1154, 443] on input "0.00" at bounding box center [1147, 443] width 30 height 19
click at [1154, 443] on input "0.00" at bounding box center [1149, 443] width 25 height 19
type input "132.20"
type input "$13.22"
type input "$132.20"
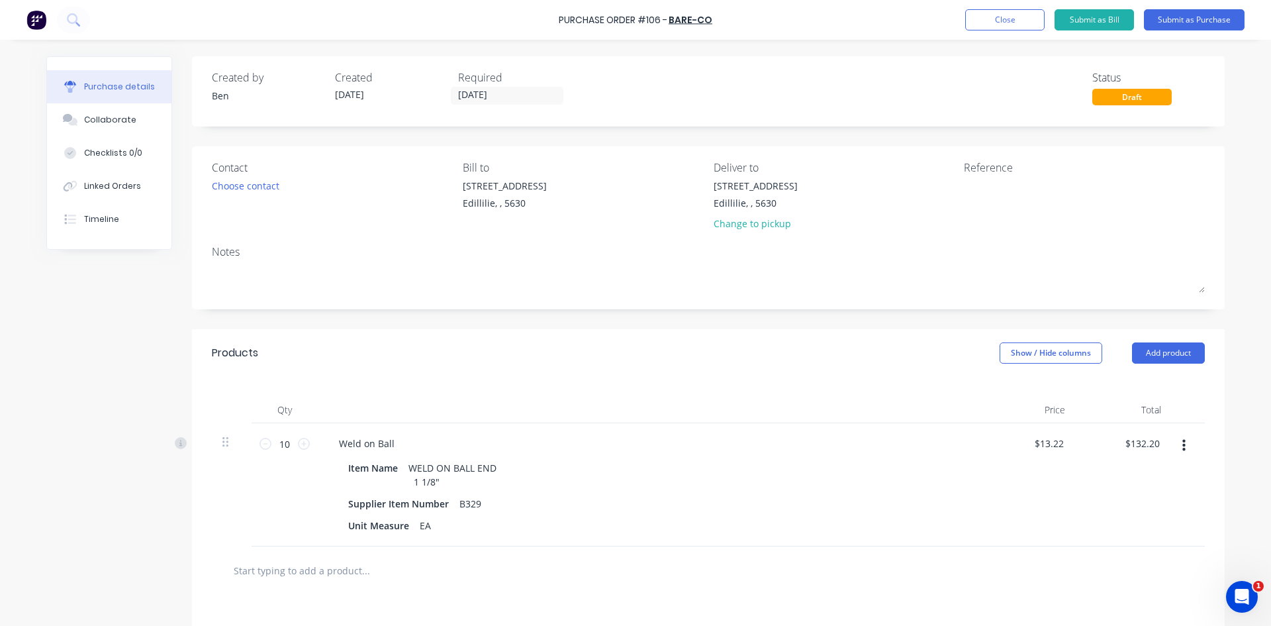
click at [1131, 510] on div "$132.20 $132.20" at bounding box center [1124, 484] width 96 height 123
click at [964, 195] on textarea at bounding box center [1047, 194] width 166 height 30
type textarea "i"
type textarea "INV :3811623"
type textarea "x"
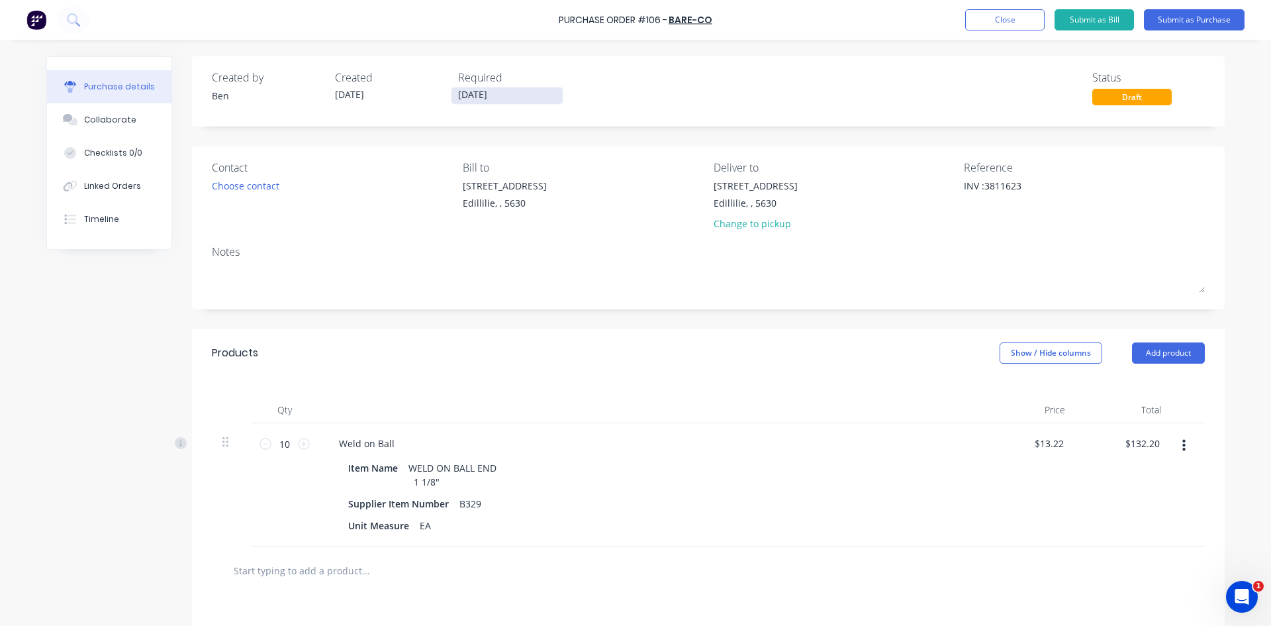
type textarea "INV :3811623"
click at [493, 93] on input "[DATE]" at bounding box center [507, 95] width 111 height 17
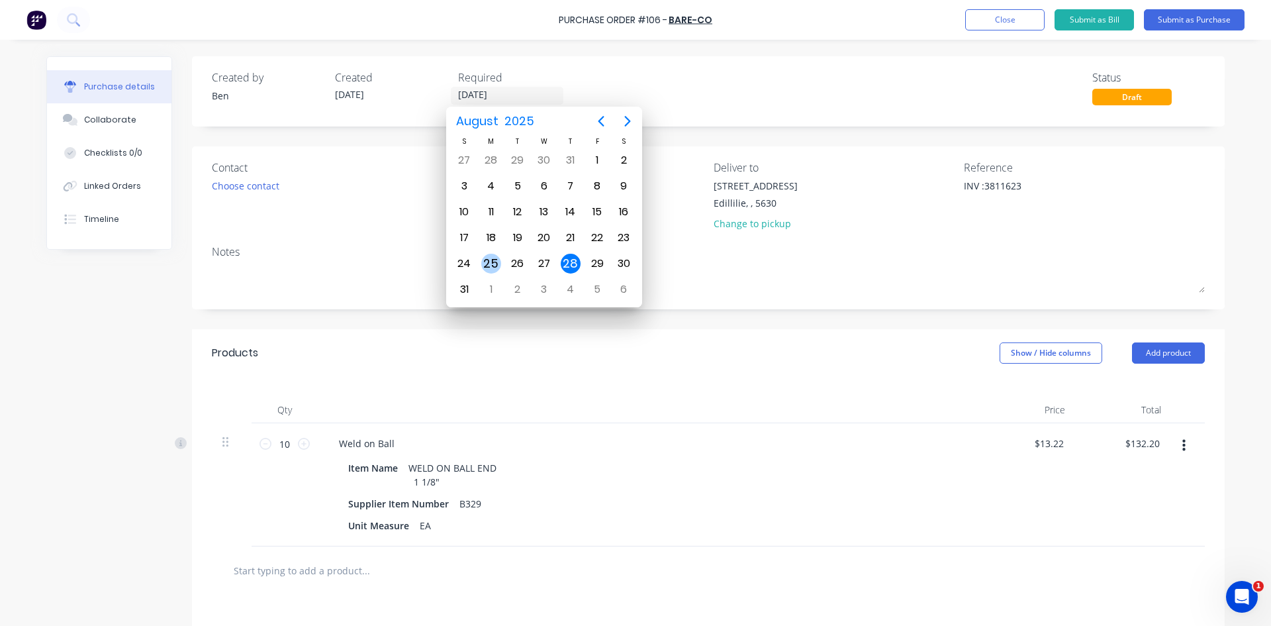
click at [496, 264] on div "25" at bounding box center [491, 264] width 20 height 20
type textarea "x"
type input "25/08/25"
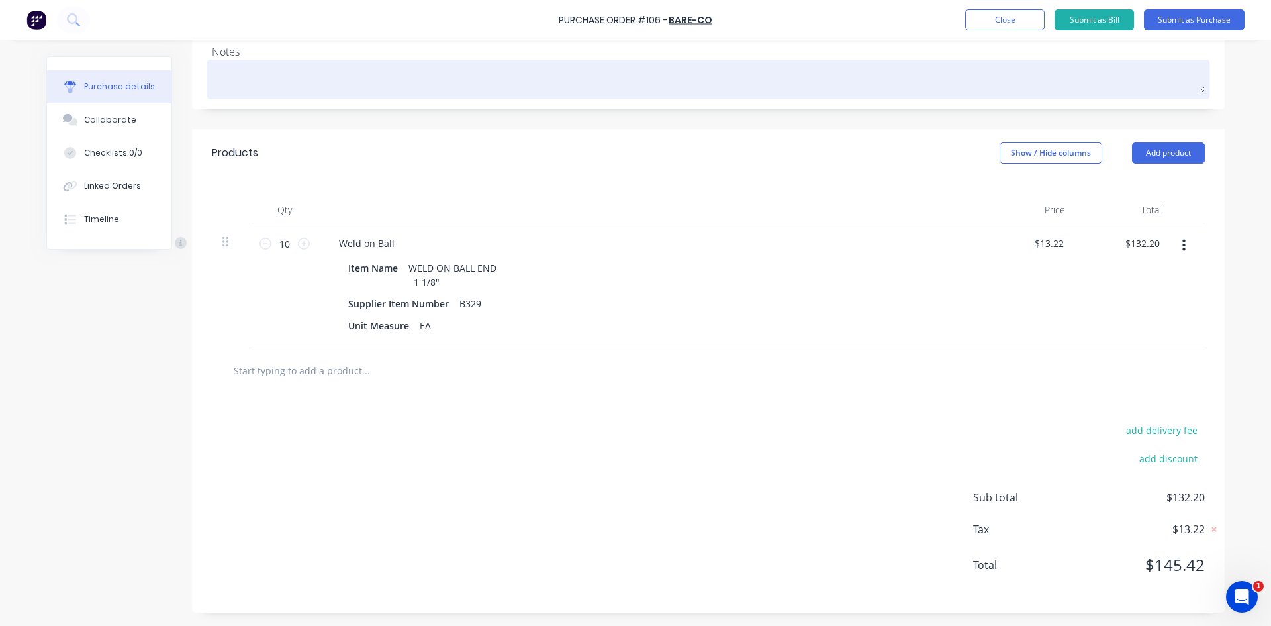
scroll to position [228, 0]
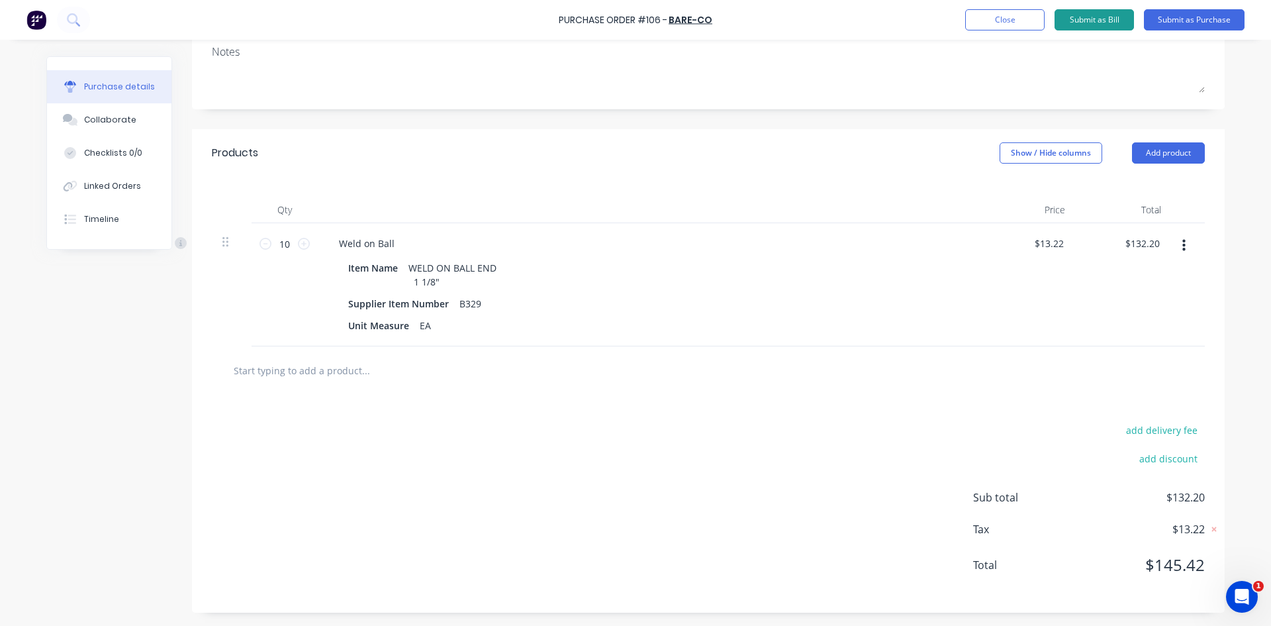
click at [1102, 21] on button "Submit as Bill" at bounding box center [1094, 19] width 79 height 21
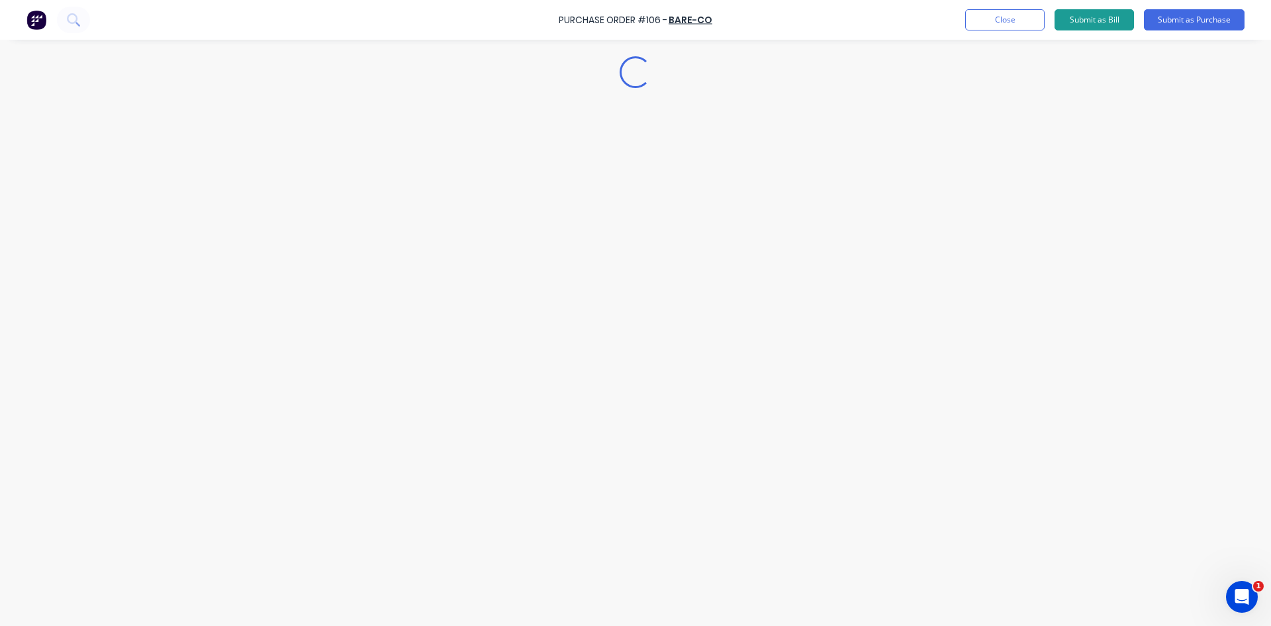
scroll to position [0, 0]
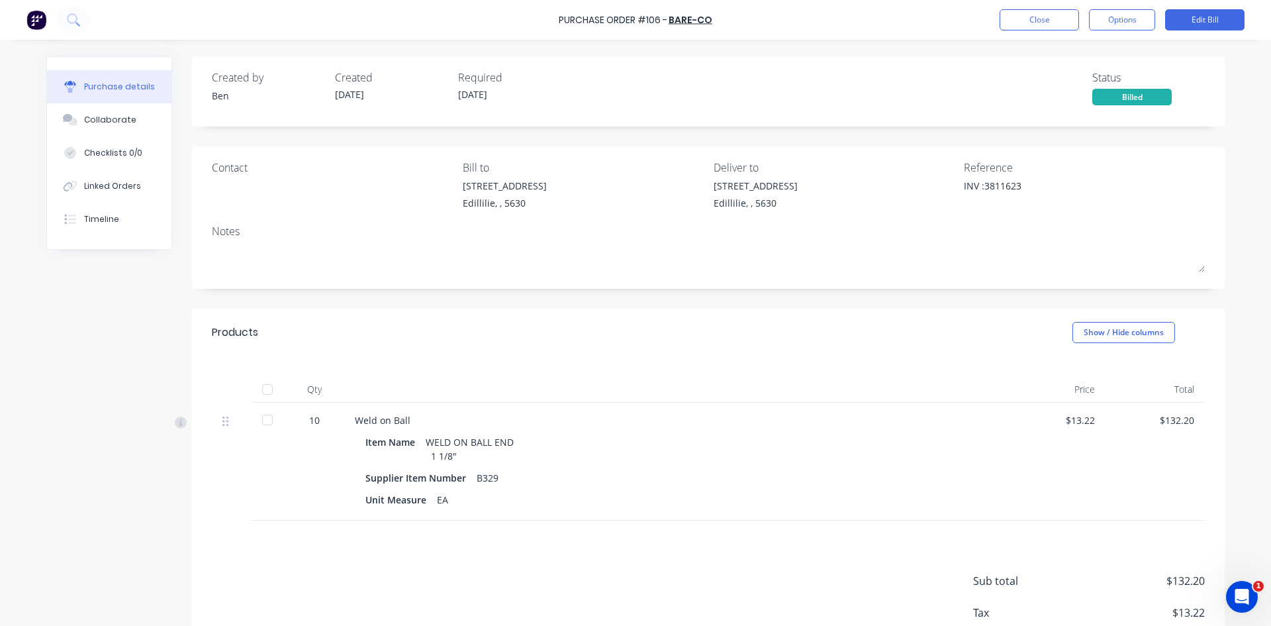
drag, startPoint x: 258, startPoint y: 387, endPoint x: 282, endPoint y: 399, distance: 26.4
click at [260, 388] on div at bounding box center [267, 389] width 26 height 26
type textarea "x"
click at [1037, 19] on button "Close" at bounding box center [1039, 19] width 79 height 21
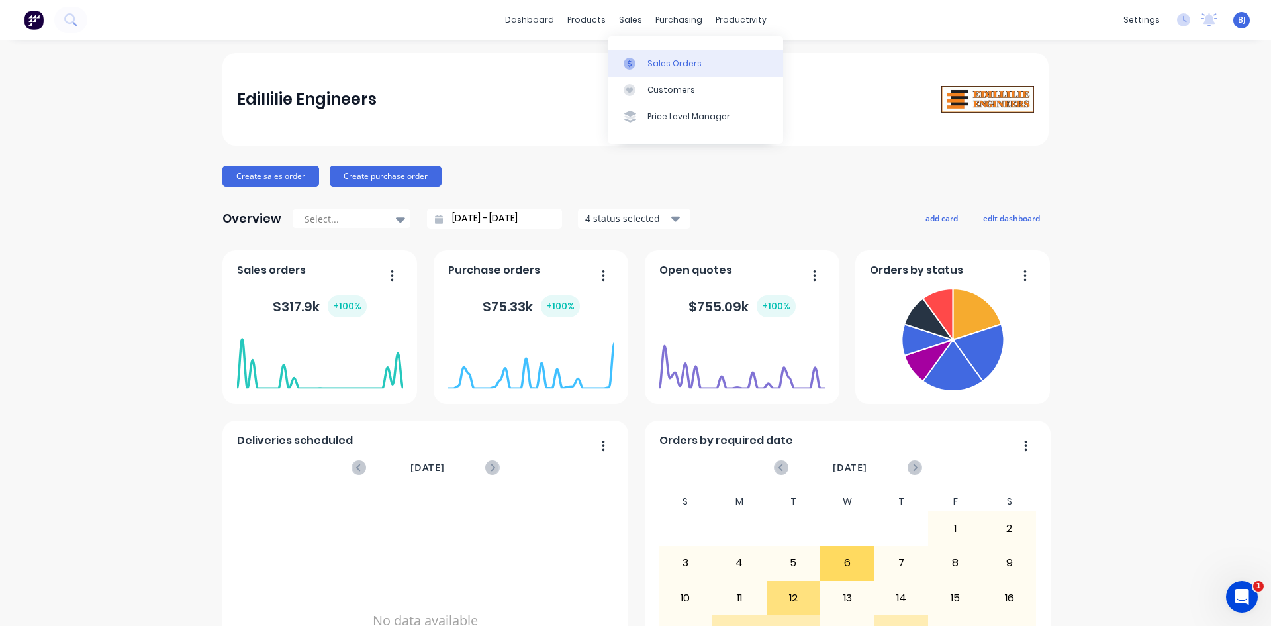
click at [633, 64] on icon at bounding box center [630, 64] width 12 height 12
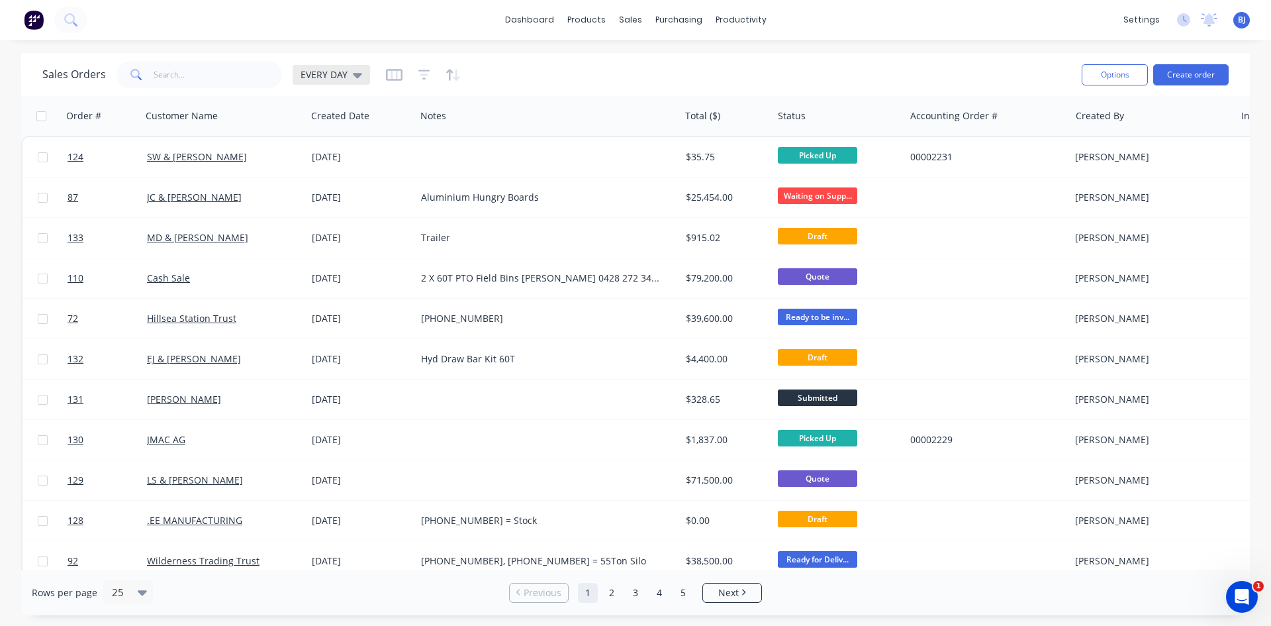
click at [356, 79] on icon at bounding box center [357, 75] width 9 height 15
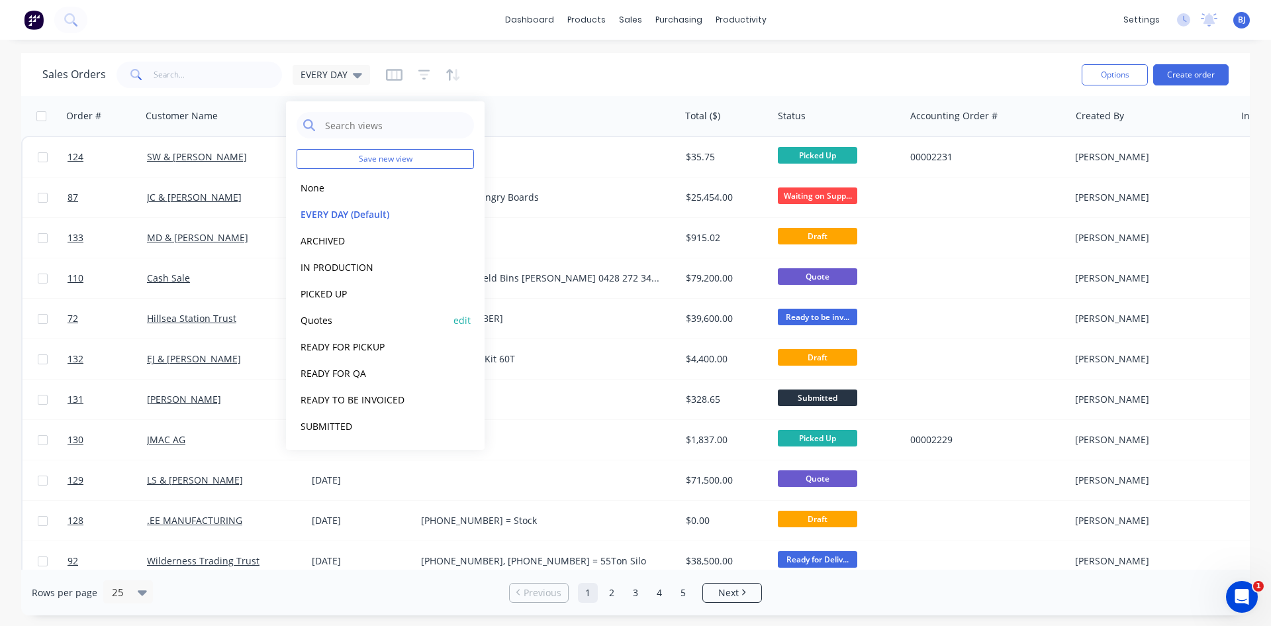
click at [331, 322] on button "Quotes" at bounding box center [372, 319] width 151 height 15
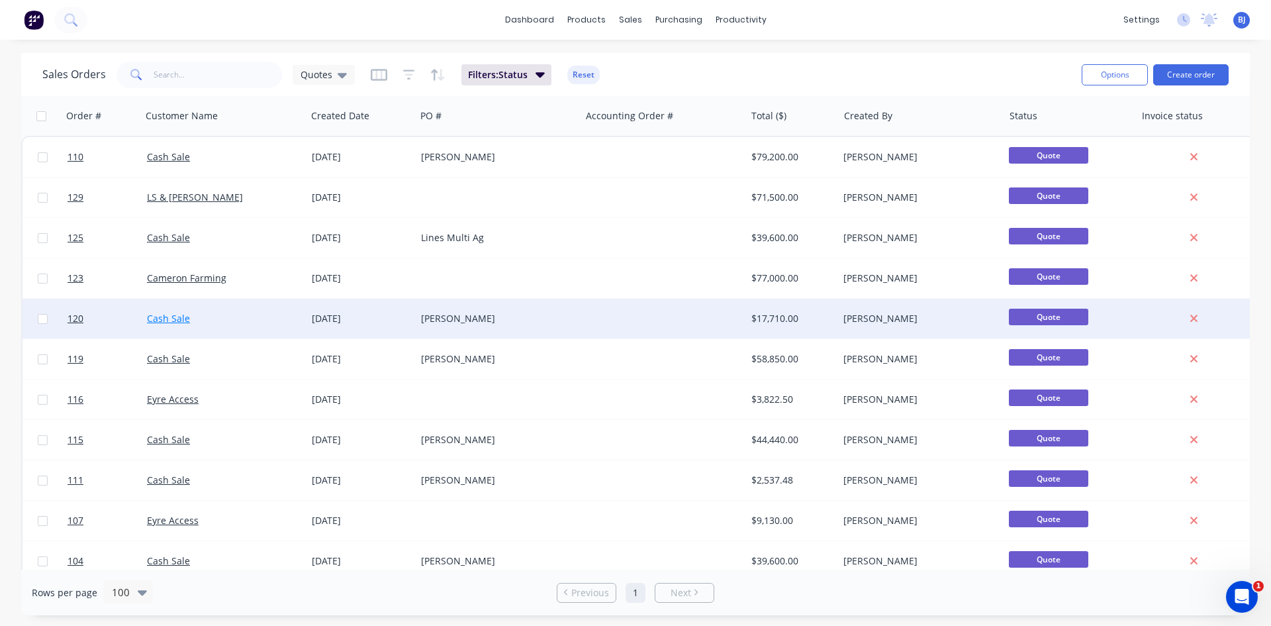
click at [164, 317] on link "Cash Sale" at bounding box center [168, 318] width 43 height 13
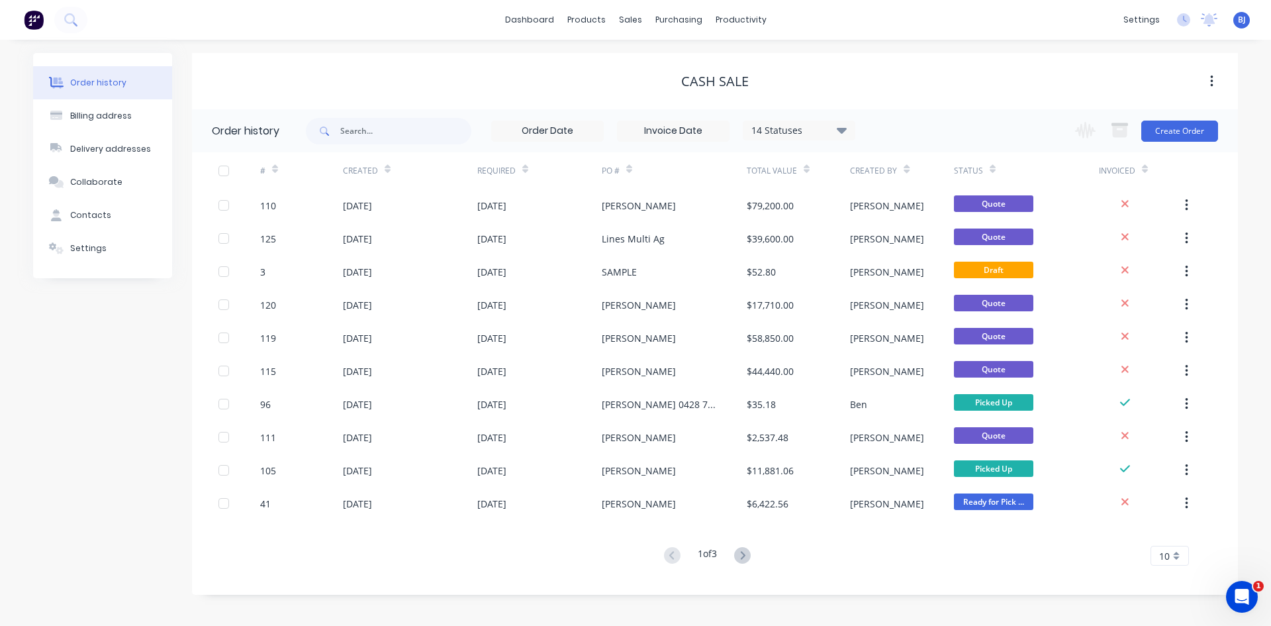
click at [281, 177] on div "#" at bounding box center [301, 170] width 83 height 36
click at [274, 172] on icon at bounding box center [275, 171] width 6 height 4
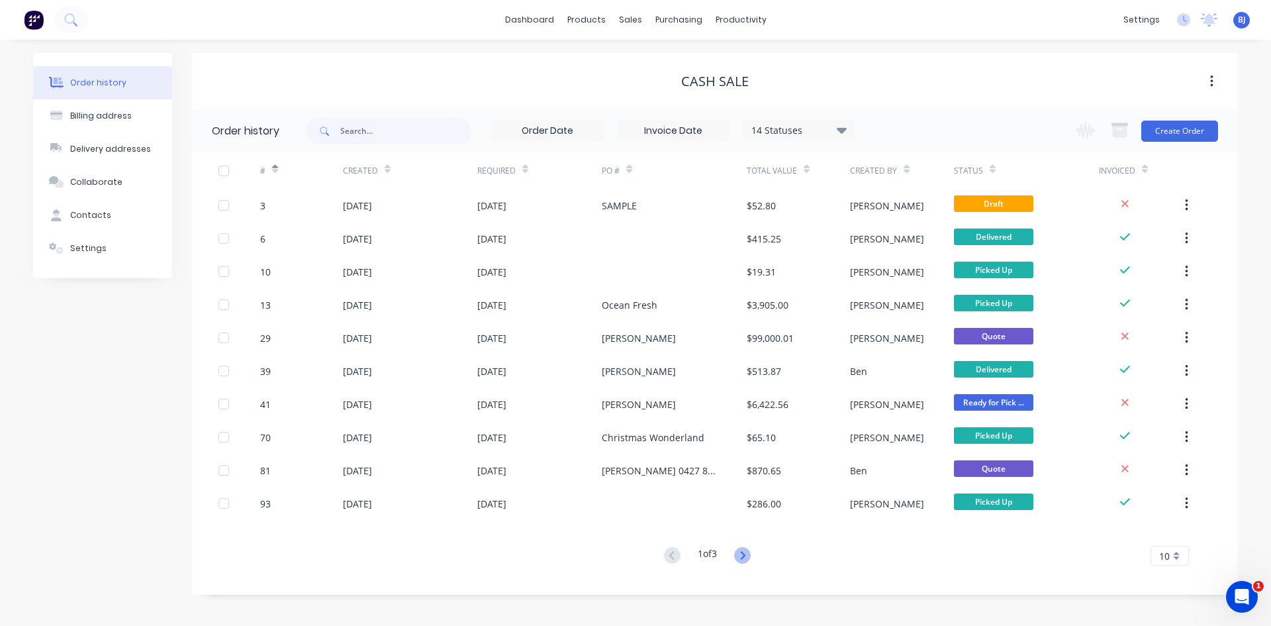
click at [741, 555] on icon at bounding box center [742, 555] width 17 height 17
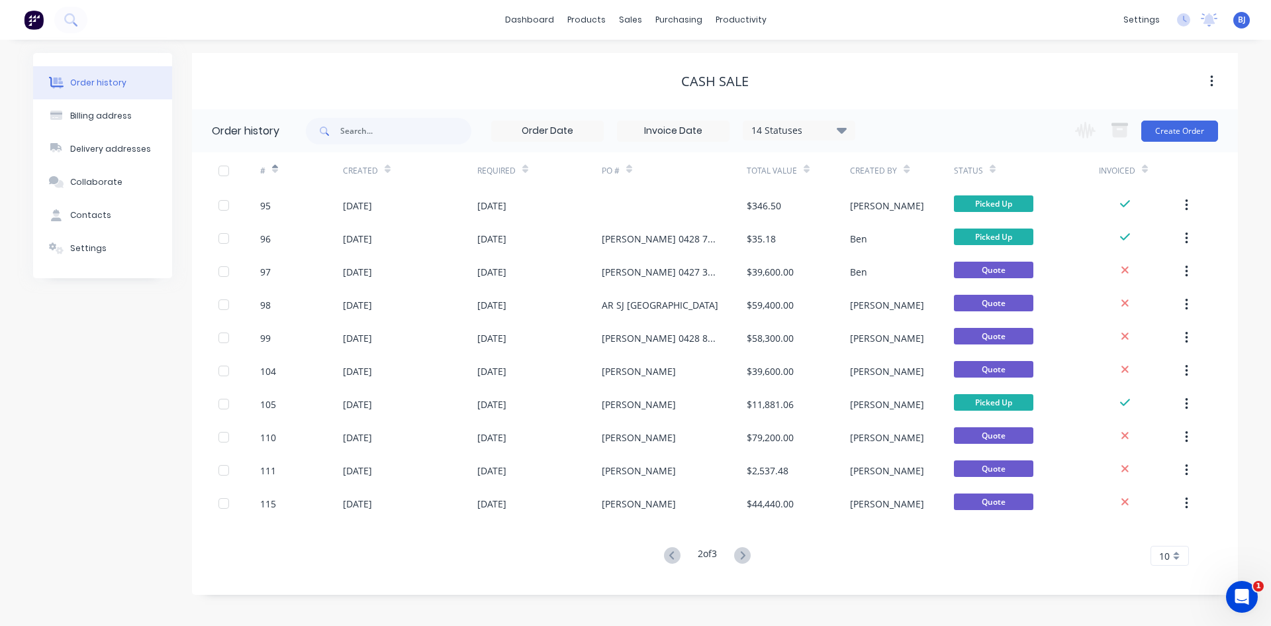
click at [747, 558] on icon at bounding box center [742, 555] width 17 height 17
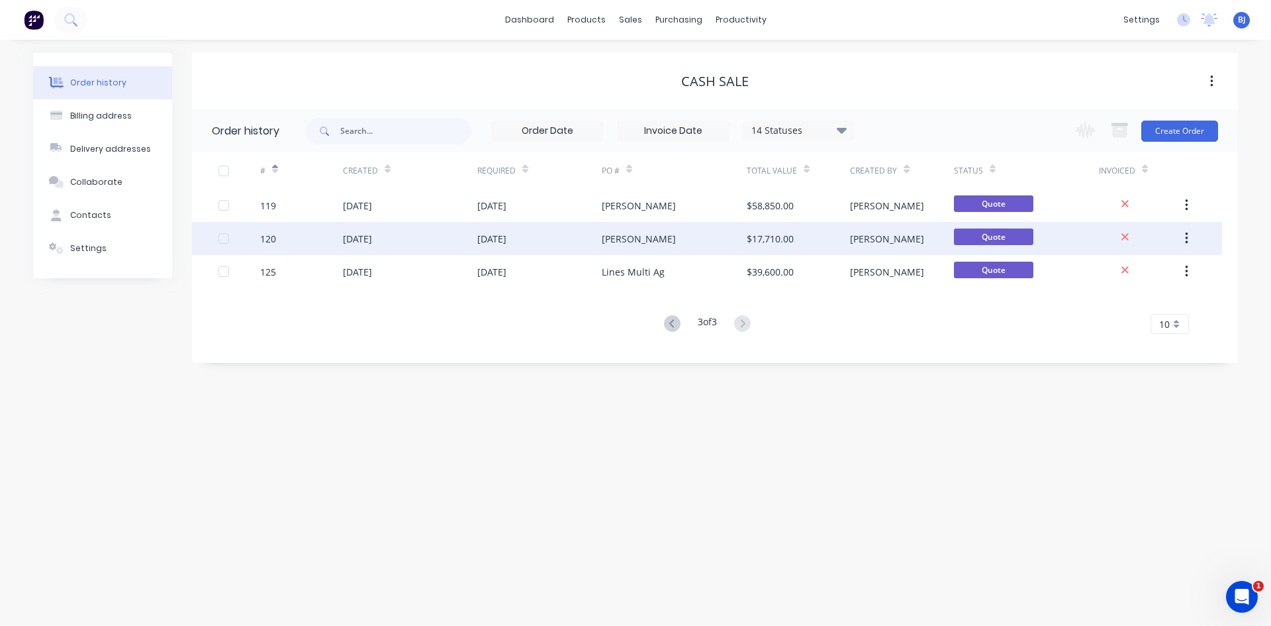
click at [348, 238] on div "[DATE]" at bounding box center [357, 239] width 29 height 14
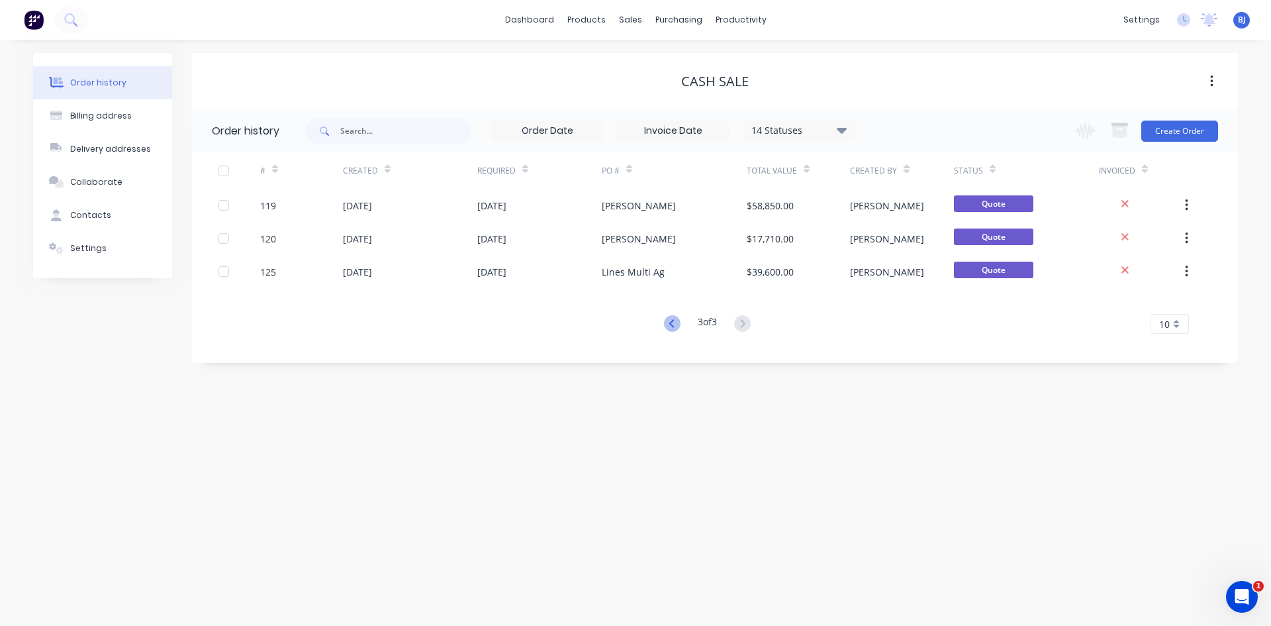
click at [669, 321] on icon at bounding box center [671, 323] width 5 height 8
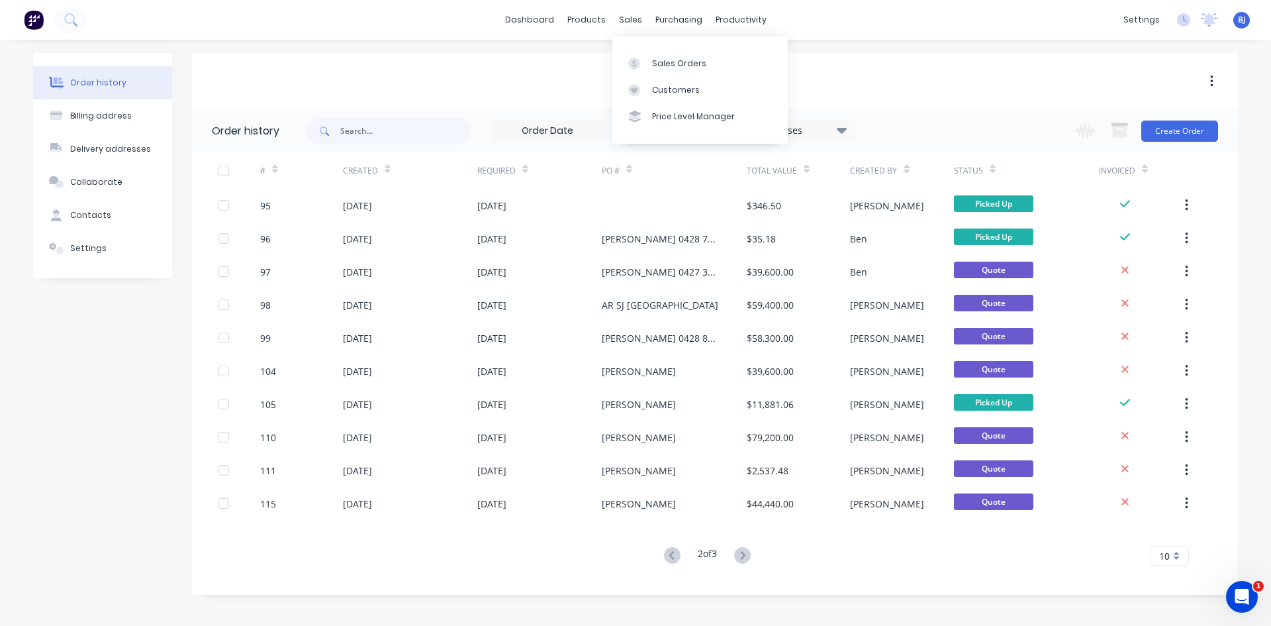
drag, startPoint x: 641, startPoint y: 24, endPoint x: 645, endPoint y: 36, distance: 13.2
click at [641, 26] on div "sales" at bounding box center [630, 20] width 36 height 20
click at [652, 58] on div "Sales Orders" at bounding box center [679, 64] width 54 height 12
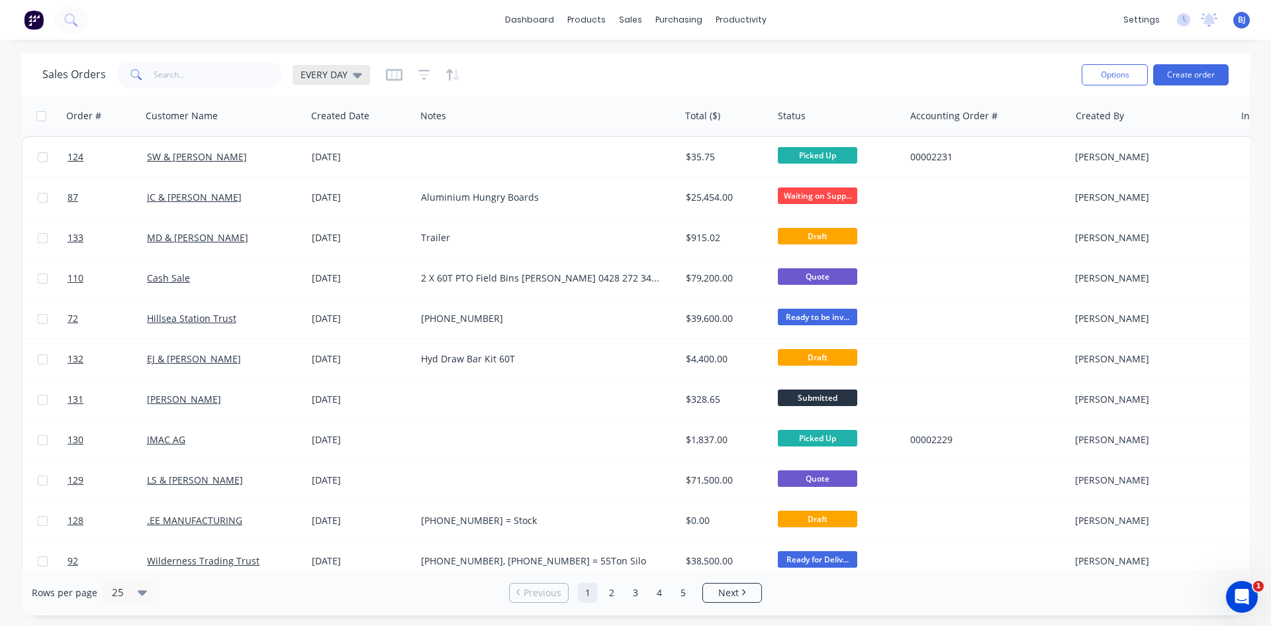
click at [354, 79] on icon at bounding box center [357, 75] width 9 height 15
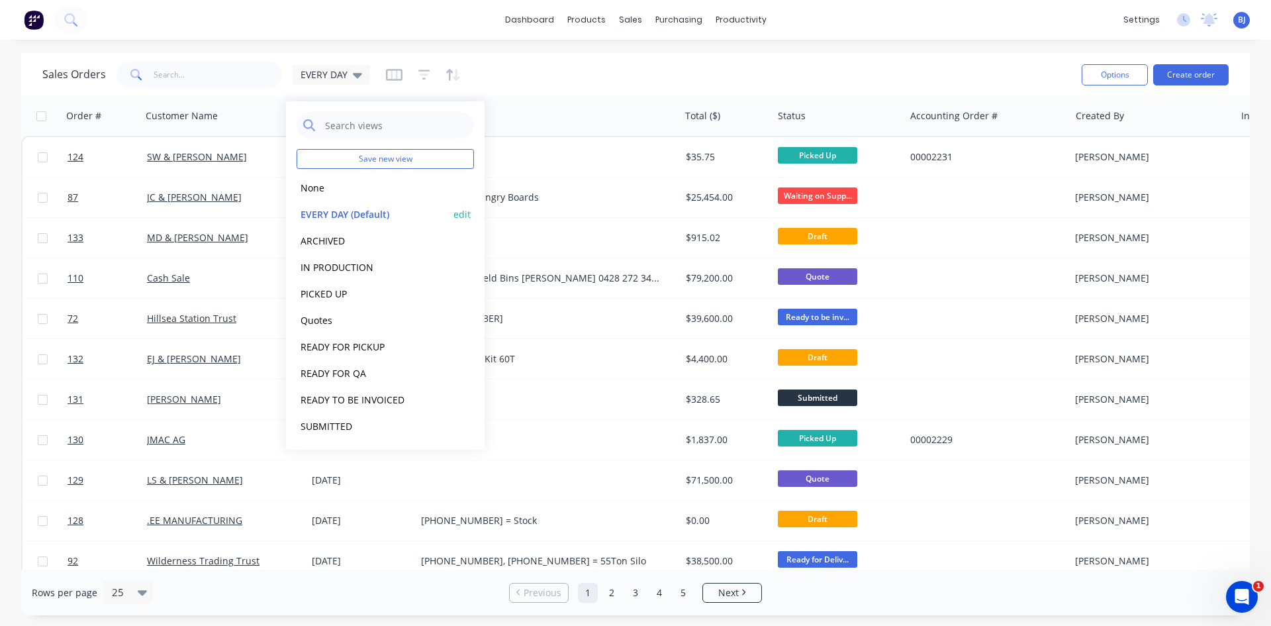
click at [327, 214] on button "EVERY DAY (Default)" at bounding box center [372, 214] width 151 height 15
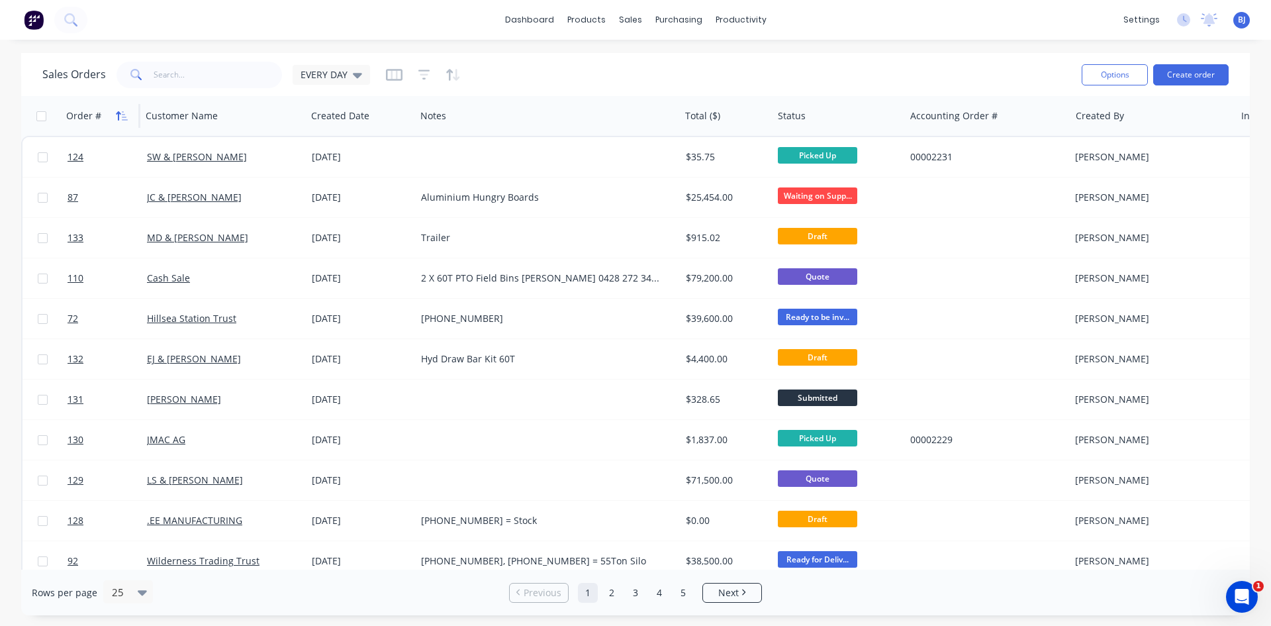
click at [119, 117] on icon "button" at bounding box center [122, 116] width 12 height 11
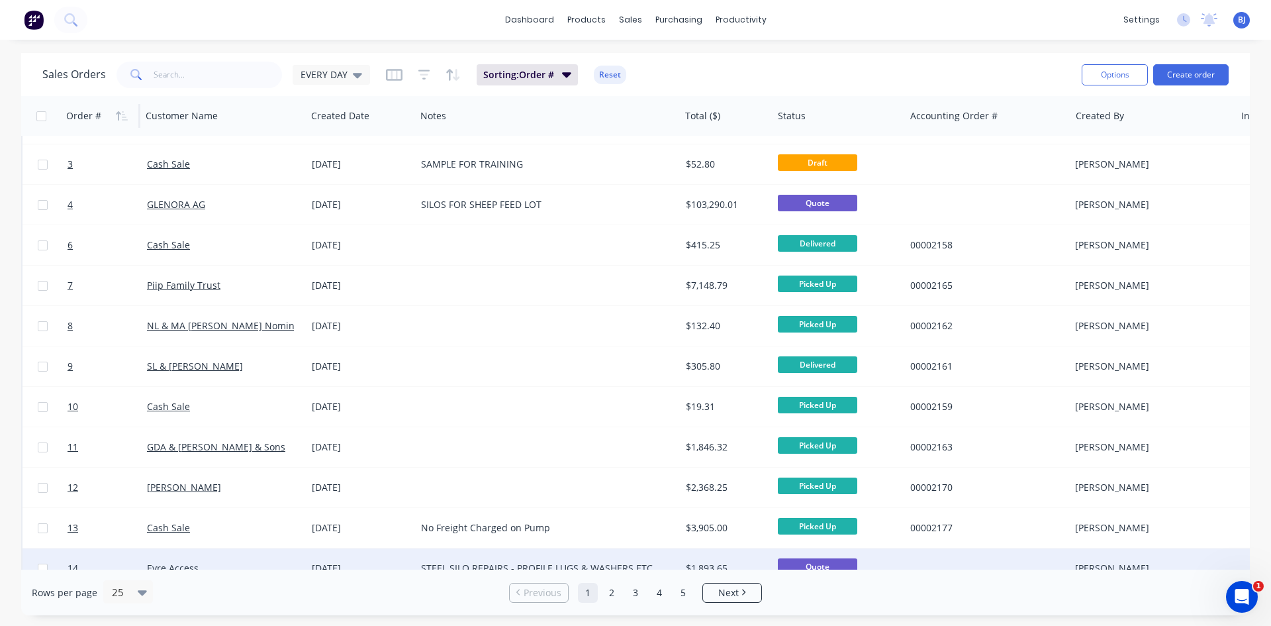
scroll to position [66, 0]
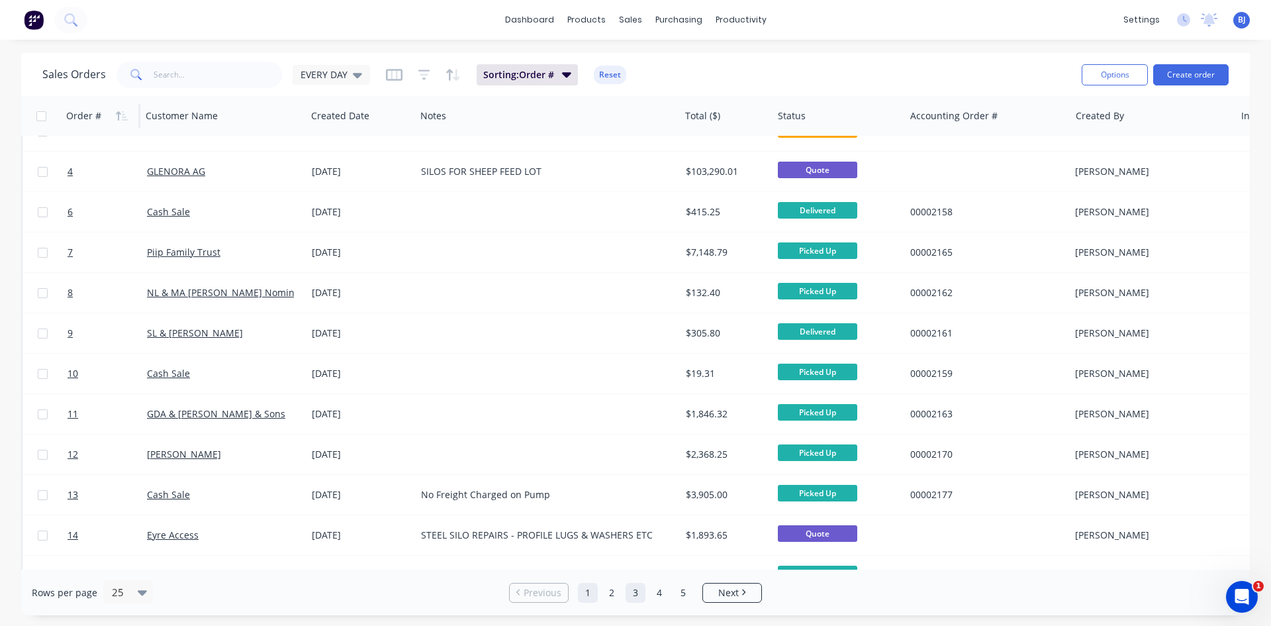
click at [635, 594] on link "3" at bounding box center [636, 593] width 20 height 20
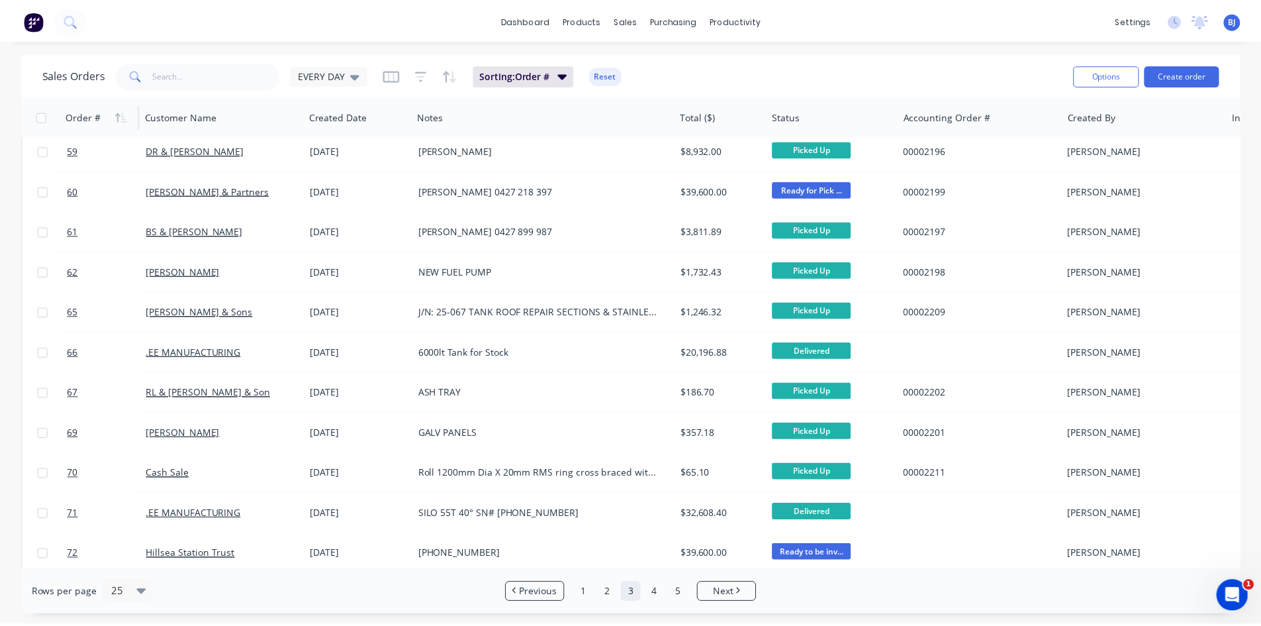
scroll to position [0, 0]
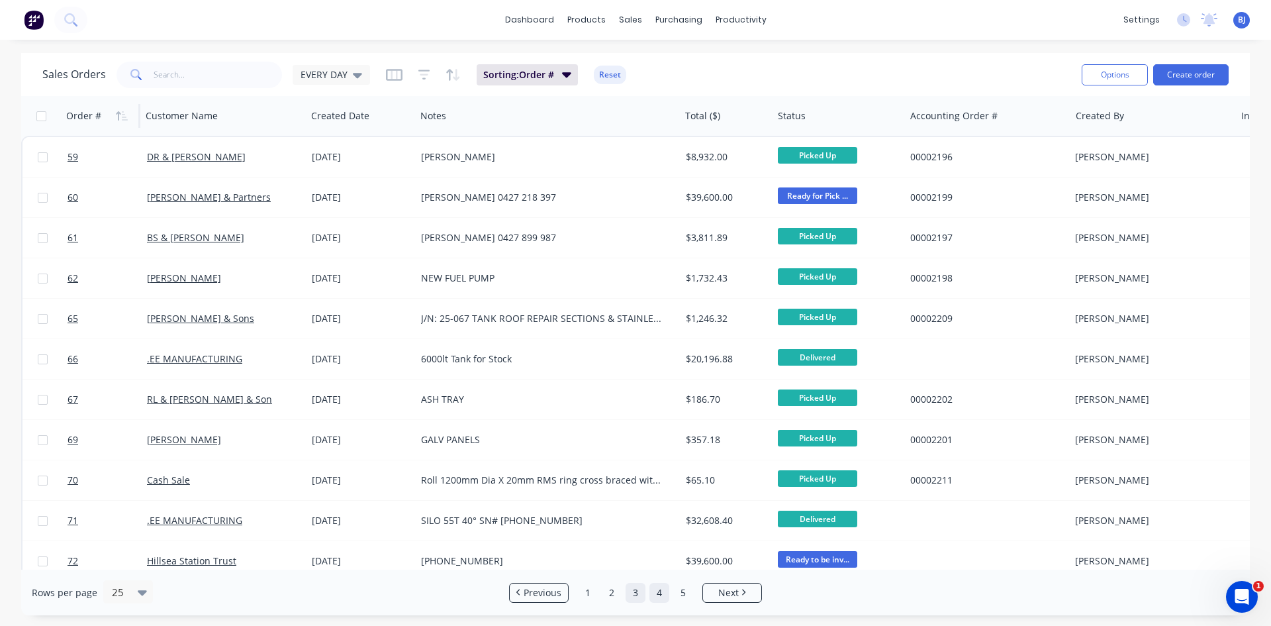
click at [654, 594] on link "4" at bounding box center [659, 593] width 20 height 20
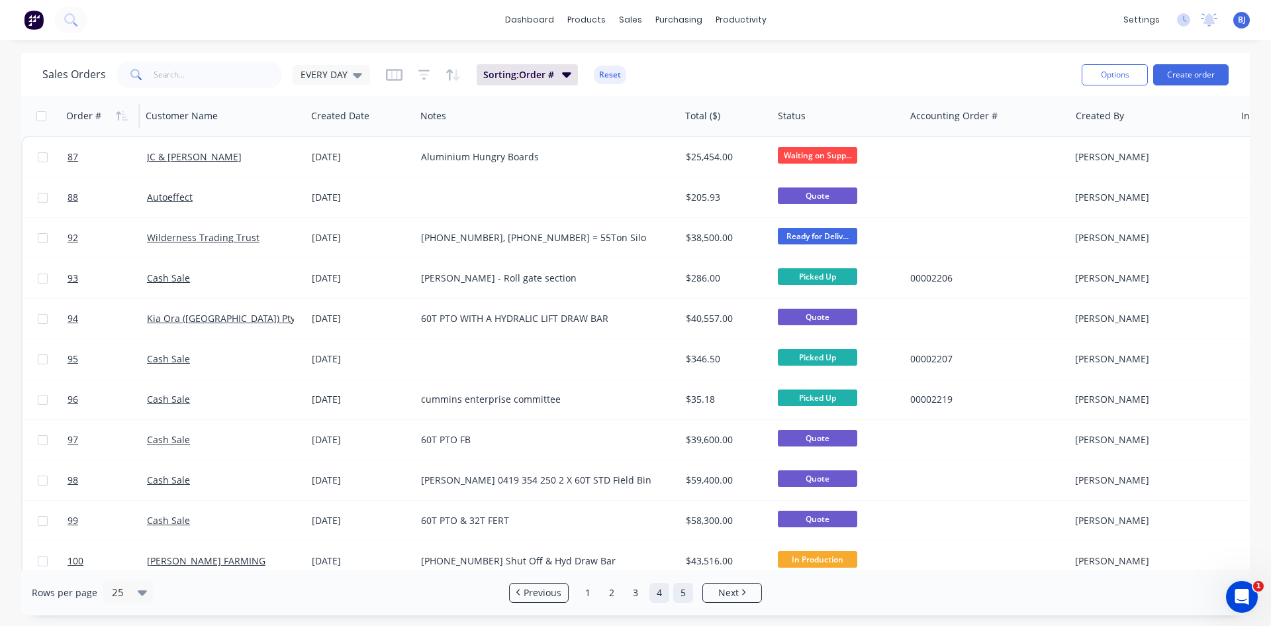
click at [684, 598] on link "5" at bounding box center [683, 593] width 20 height 20
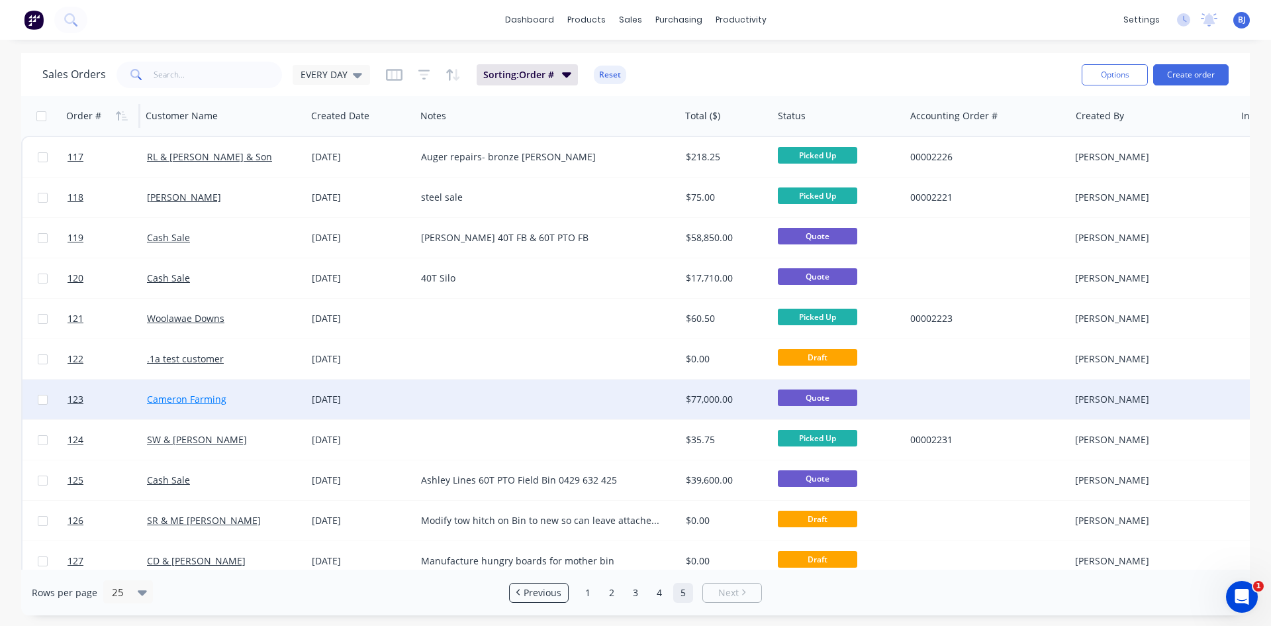
click at [192, 400] on link "Cameron Farming" at bounding box center [186, 399] width 79 height 13
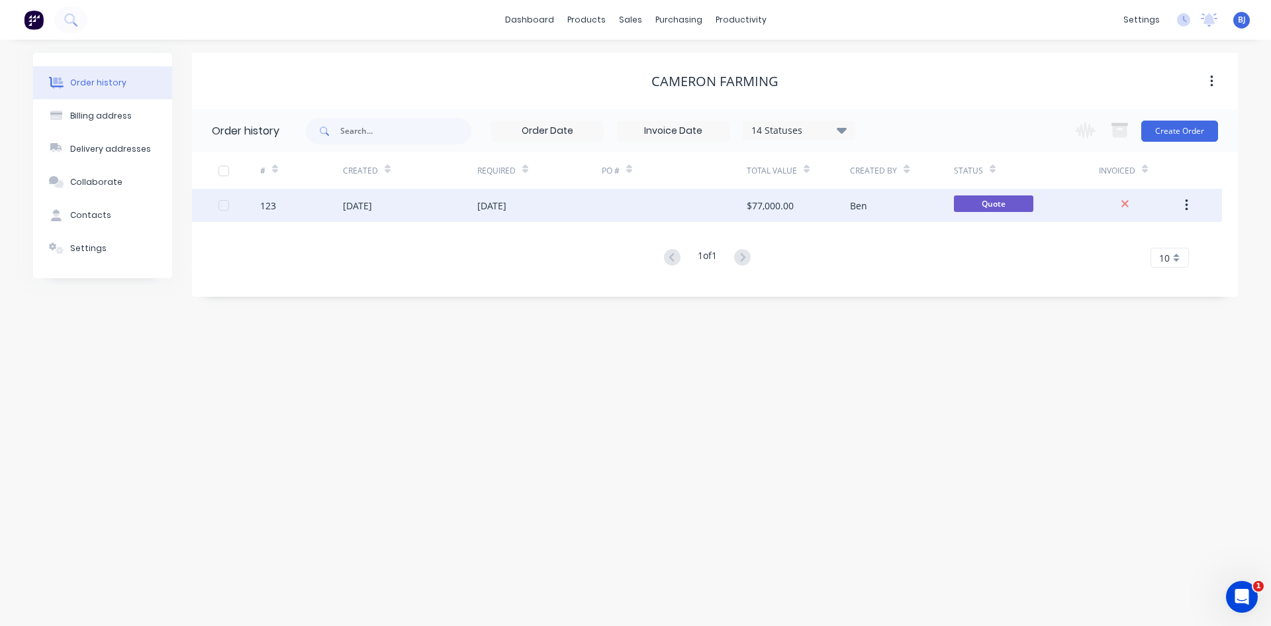
click at [360, 208] on div "[DATE]" at bounding box center [357, 206] width 29 height 14
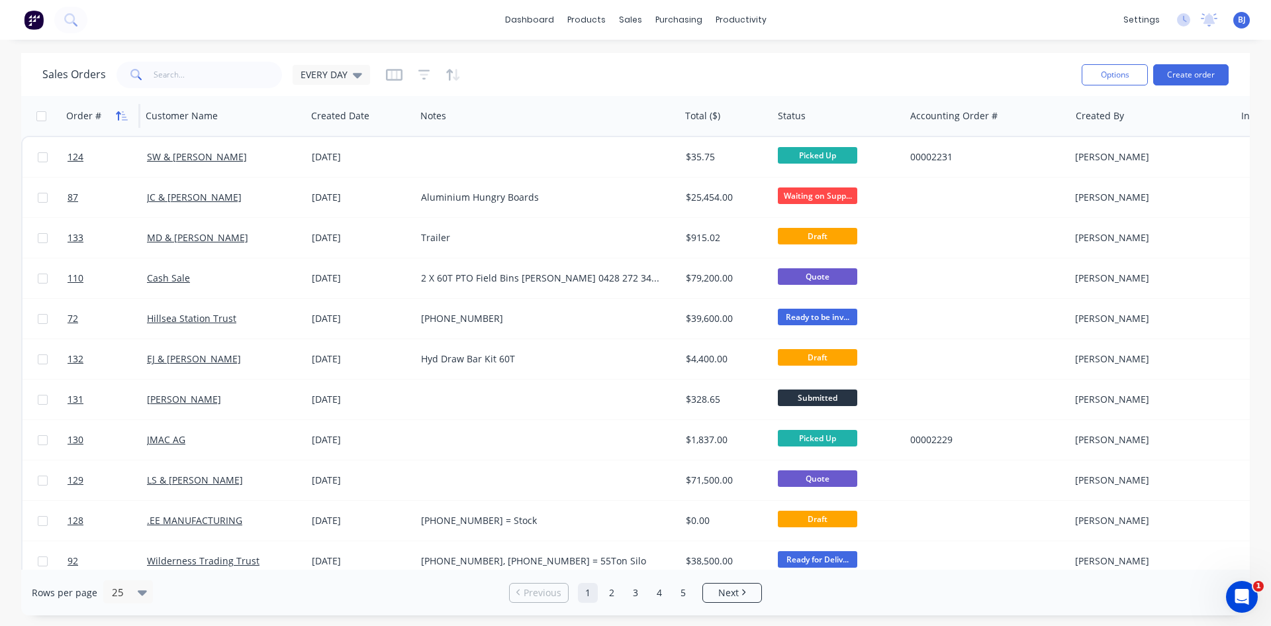
click at [119, 114] on icon "button" at bounding box center [118, 115] width 5 height 9
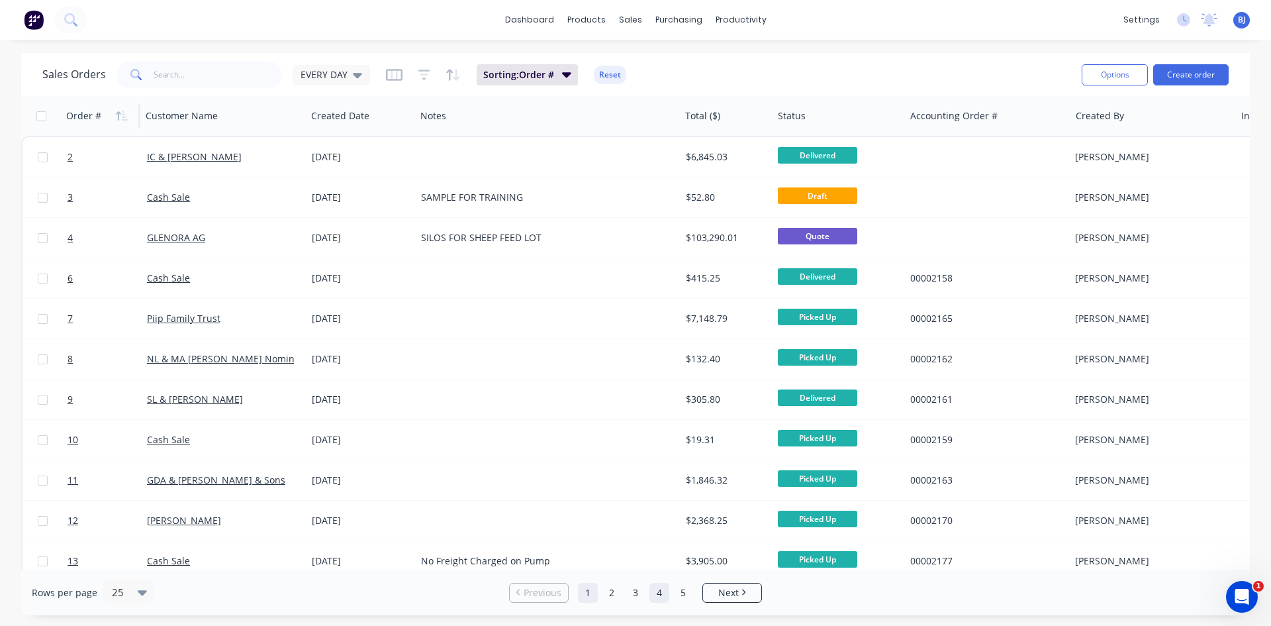
click at [663, 595] on link "4" at bounding box center [659, 593] width 20 height 20
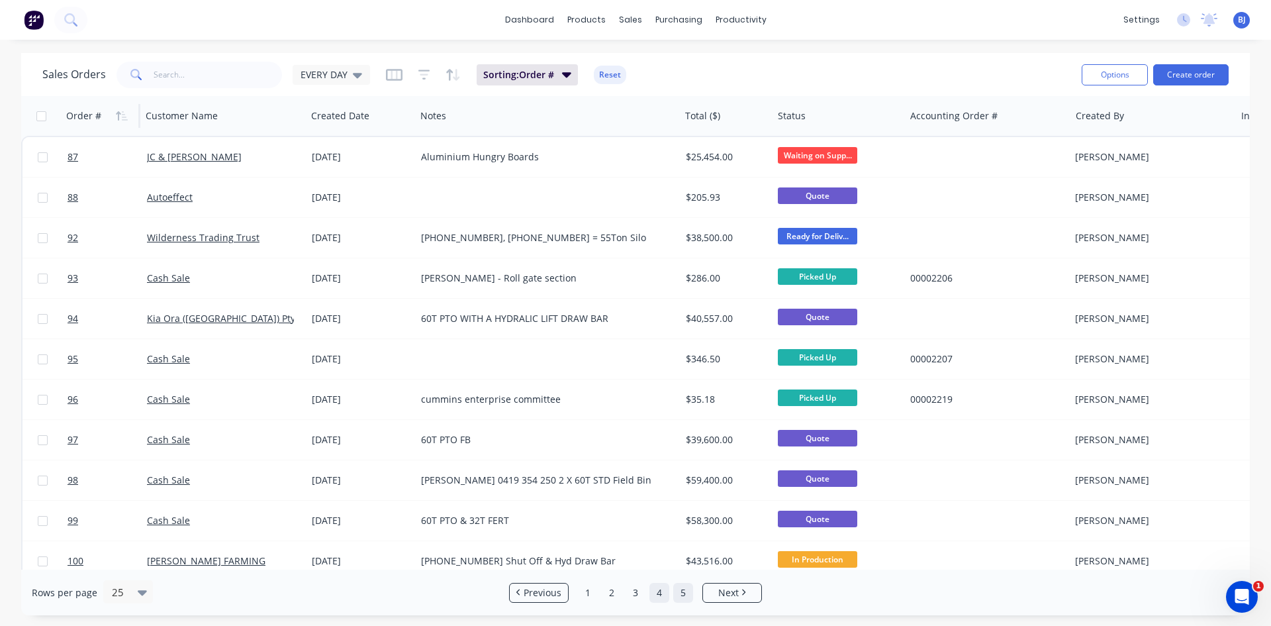
click at [681, 593] on link "5" at bounding box center [683, 593] width 20 height 20
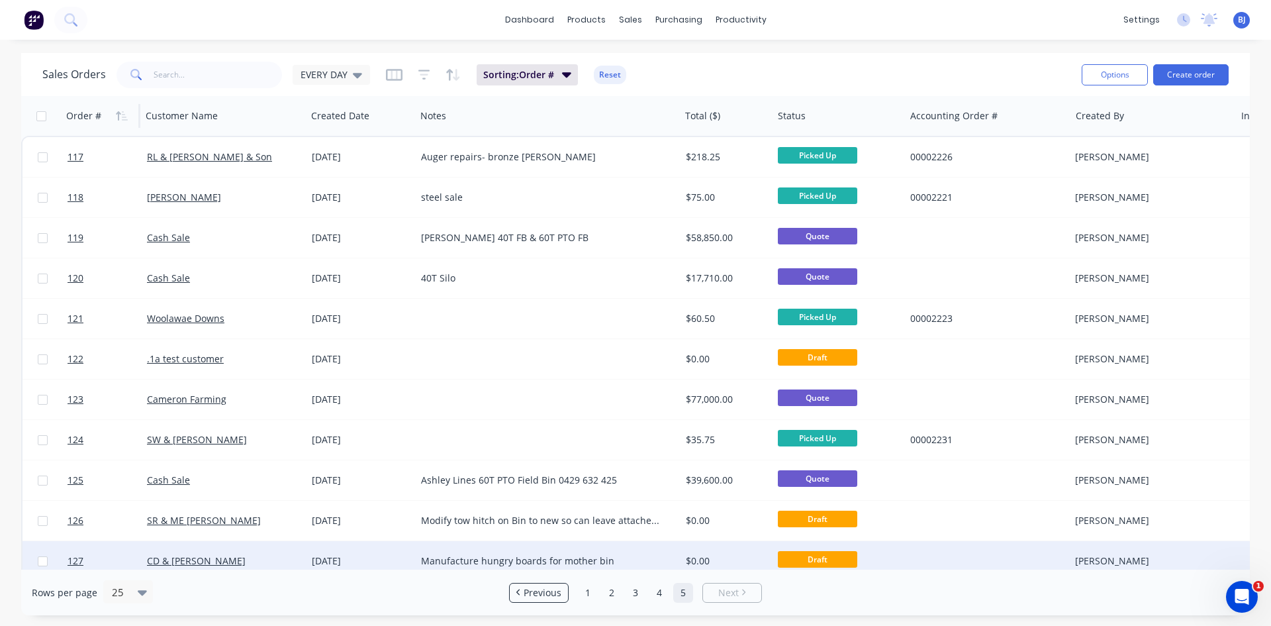
scroll to position [66, 0]
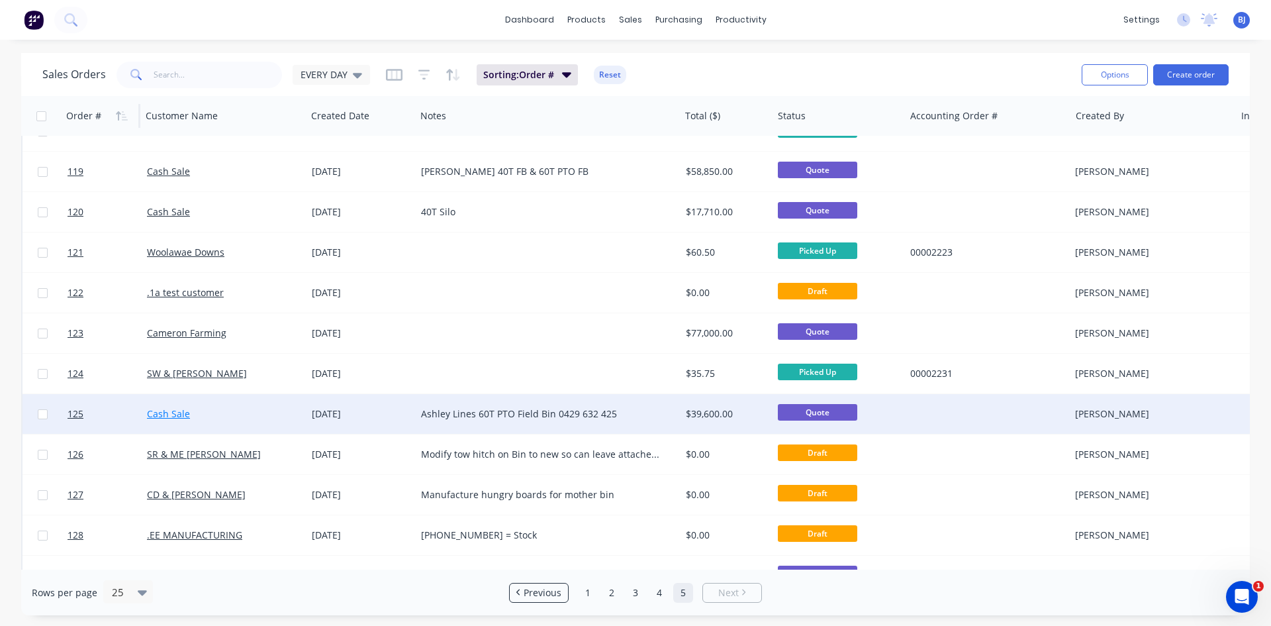
click at [178, 413] on link "Cash Sale" at bounding box center [168, 413] width 43 height 13
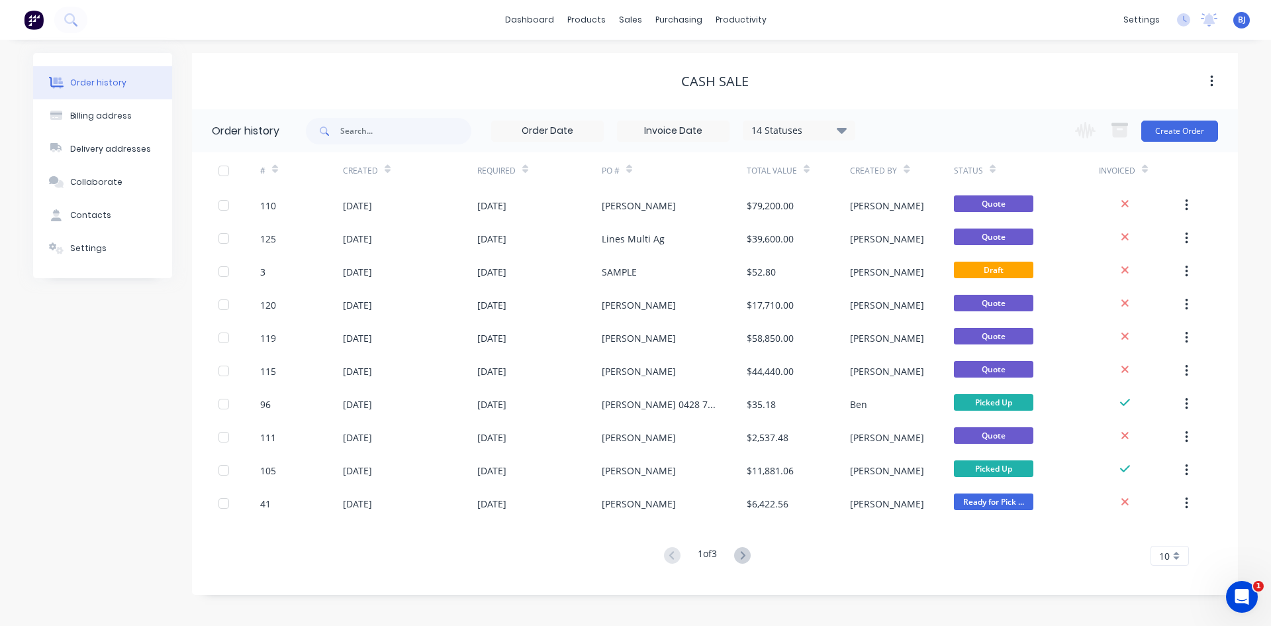
click at [278, 176] on div "#" at bounding box center [301, 170] width 83 height 36
click at [275, 173] on icon at bounding box center [275, 169] width 6 height 10
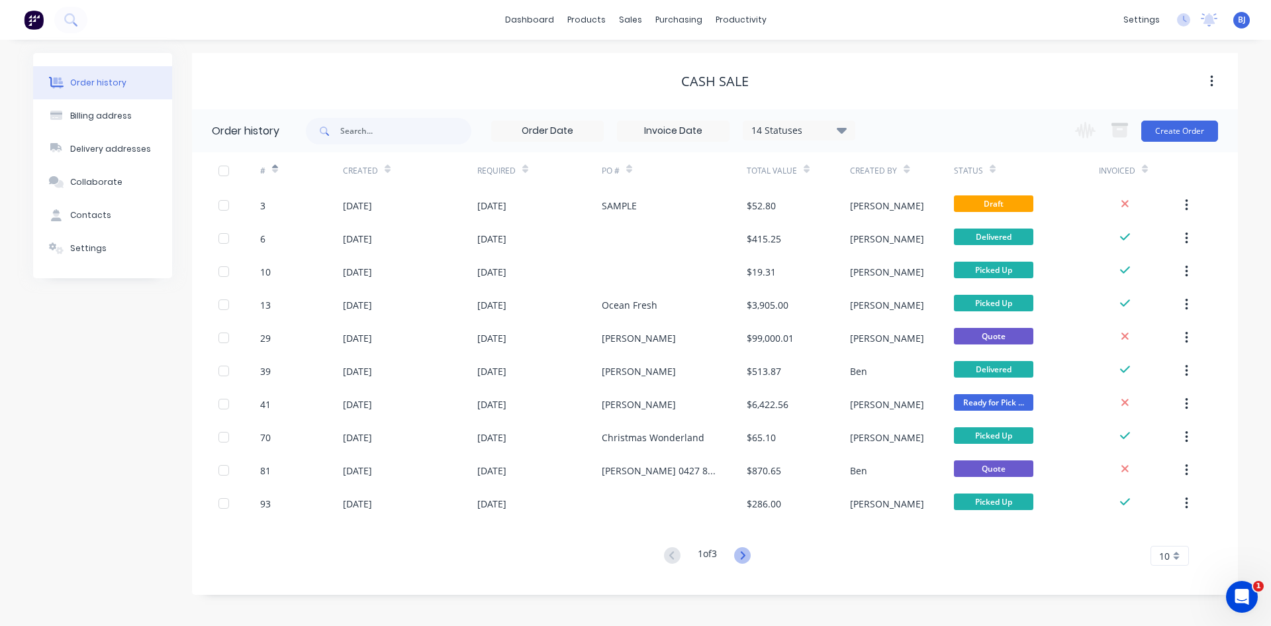
click at [740, 551] on icon at bounding box center [742, 555] width 17 height 17
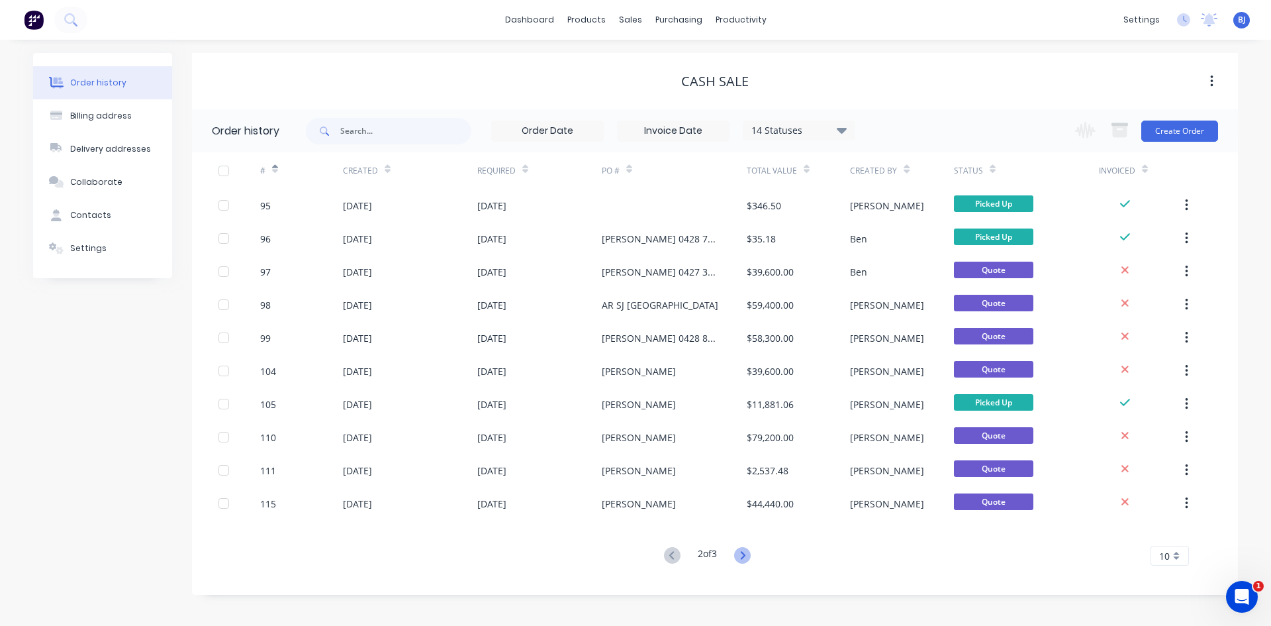
click at [742, 552] on icon at bounding box center [742, 555] width 17 height 17
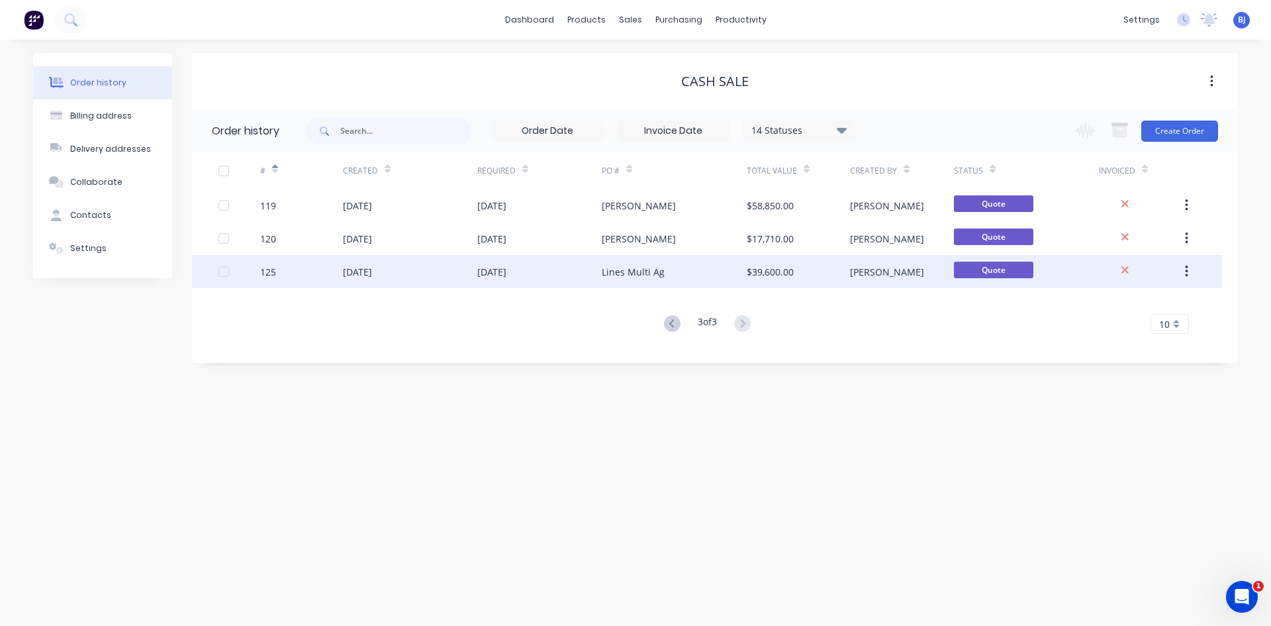
click at [365, 270] on div "[DATE]" at bounding box center [357, 272] width 29 height 14
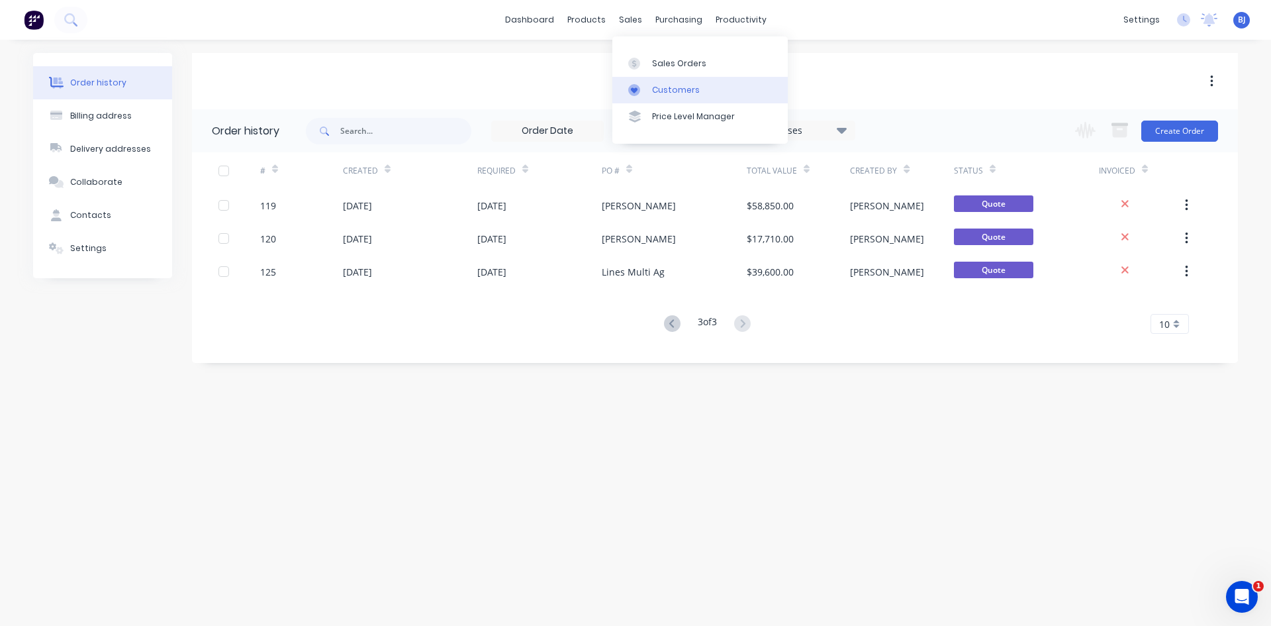
click at [648, 85] on link "Customers" at bounding box center [699, 90] width 175 height 26
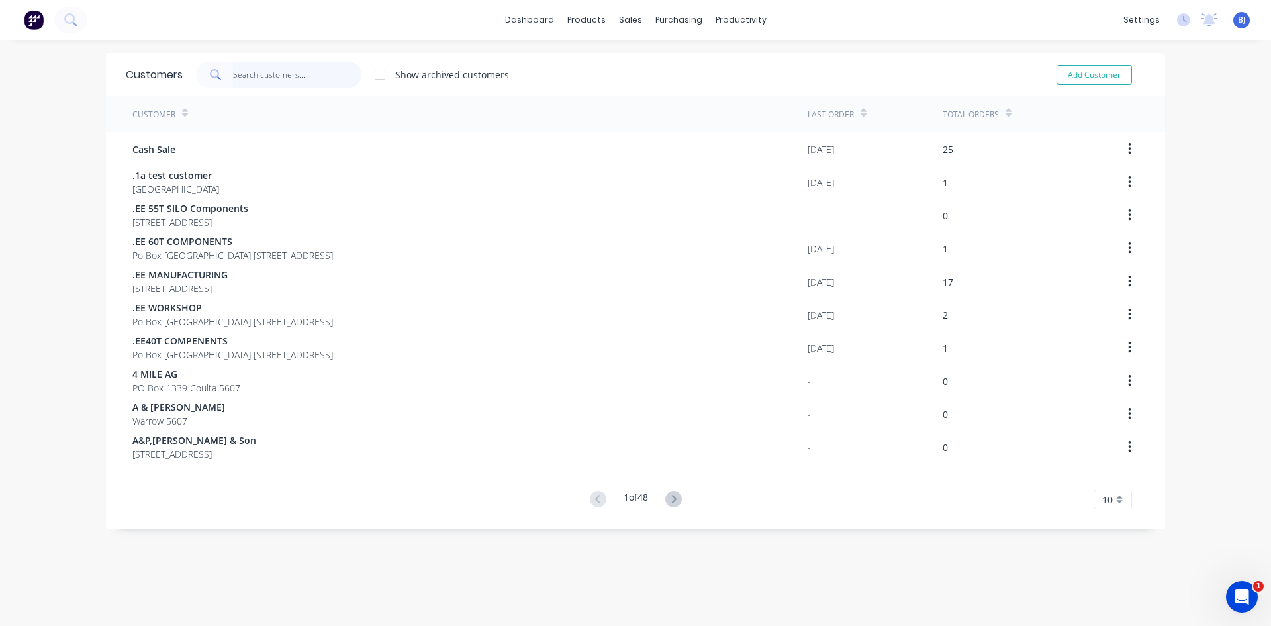
click at [243, 74] on input "text" at bounding box center [297, 75] width 129 height 26
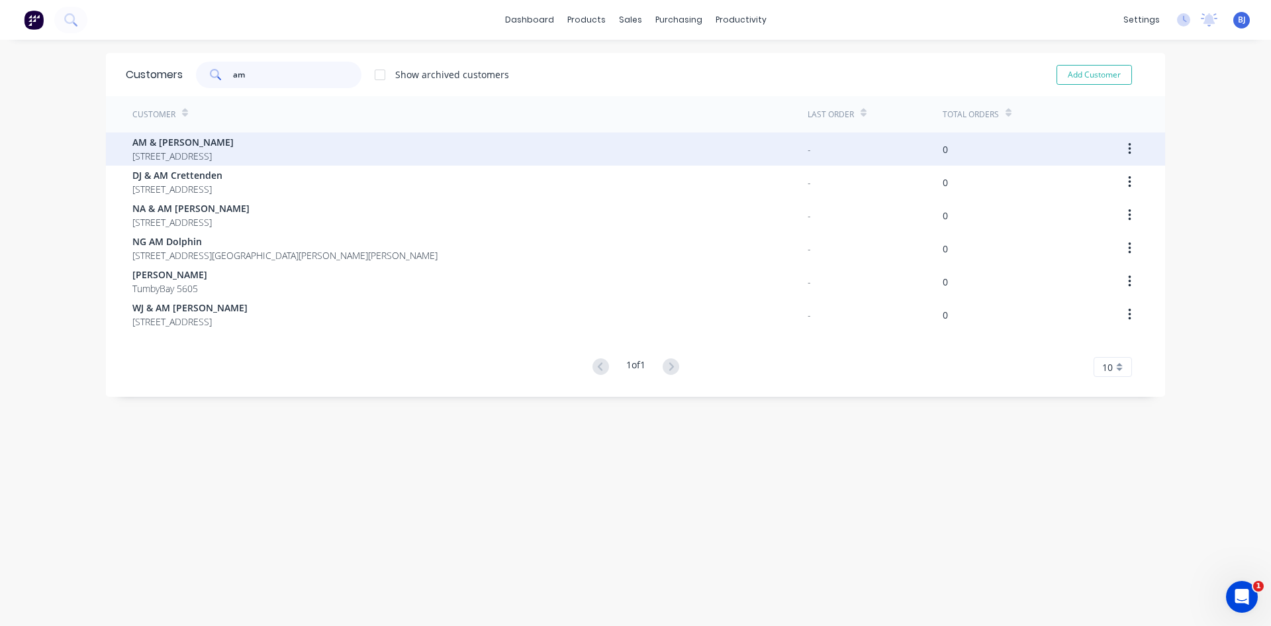
type input "am"
click at [154, 141] on span "AM & [PERSON_NAME]" at bounding box center [182, 142] width 101 height 14
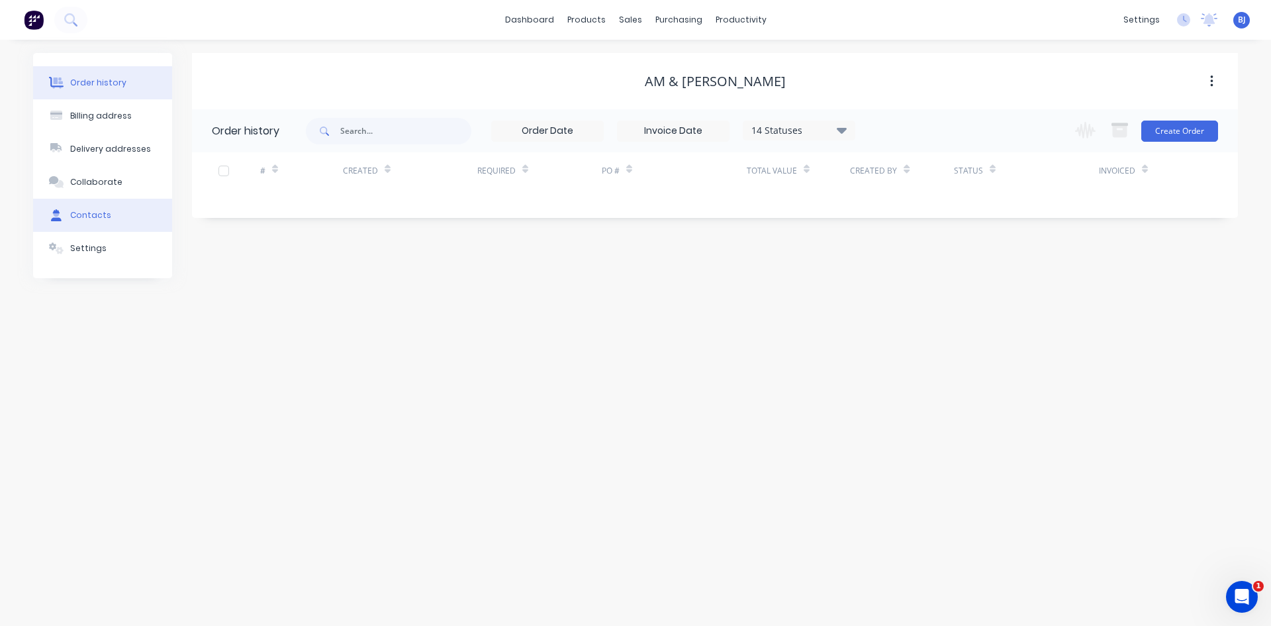
click at [97, 216] on div "Contacts" at bounding box center [90, 215] width 41 height 12
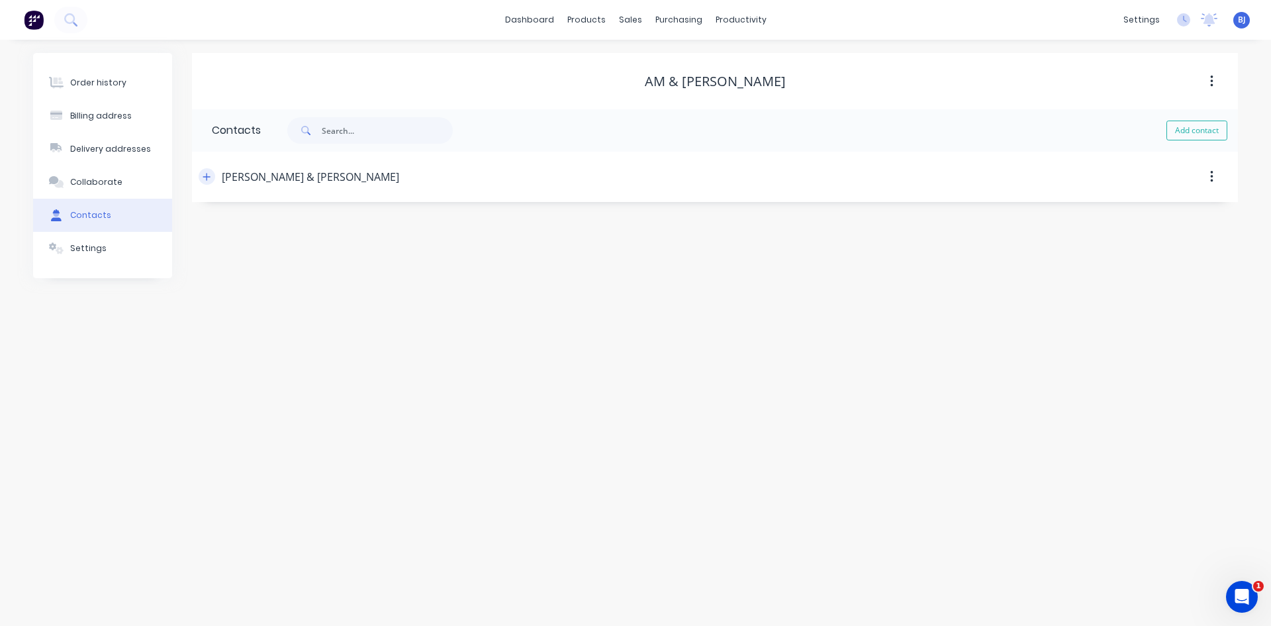
click at [206, 179] on icon "button" at bounding box center [207, 176] width 8 height 9
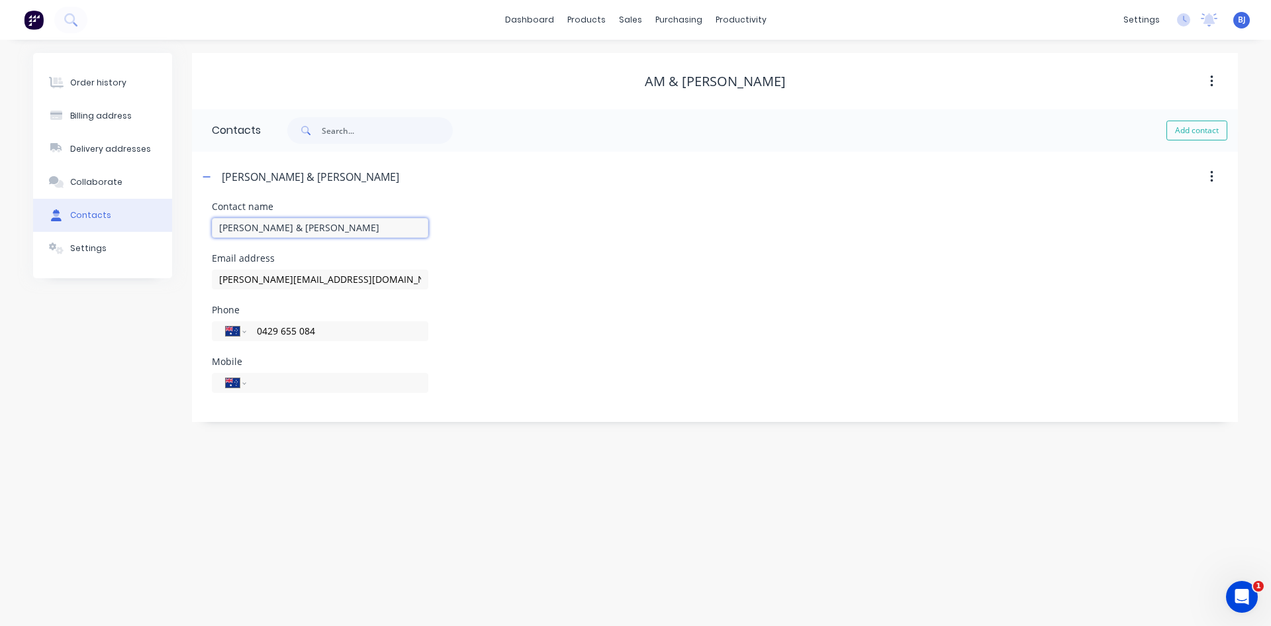
click at [248, 226] on input "[PERSON_NAME] & [PERSON_NAME]" at bounding box center [320, 228] width 216 height 20
type input "[PERSON_NAME]"
drag, startPoint x: 322, startPoint y: 283, endPoint x: 201, endPoint y: 288, distance: 121.9
click at [201, 288] on div "Contact name [PERSON_NAME] address [PERSON_NAME][EMAIL_ADDRESS][DOMAIN_NAME] Ph…" at bounding box center [715, 312] width 1046 height 220
click at [299, 225] on input "[PERSON_NAME]" at bounding box center [320, 228] width 216 height 20
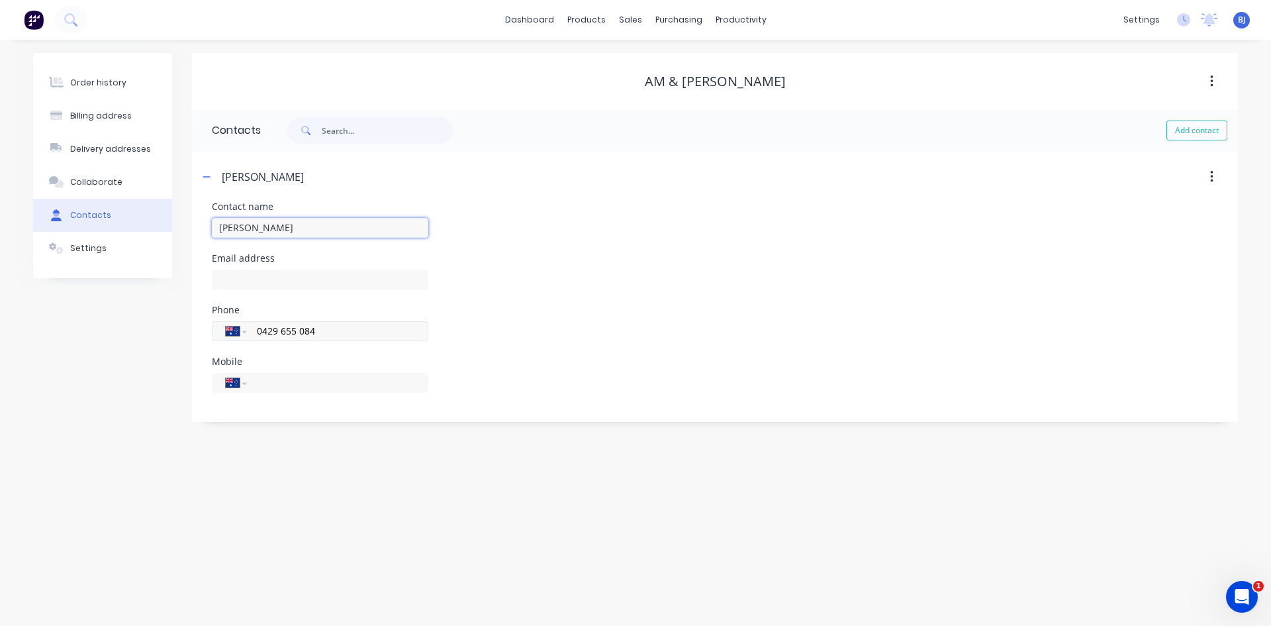
type input "[PERSON_NAME]"
drag, startPoint x: 311, startPoint y: 331, endPoint x: 246, endPoint y: 343, distance: 66.0
click at [246, 343] on div "International [GEOGRAPHIC_DATA] [GEOGRAPHIC_DATA] [GEOGRAPHIC_DATA] [GEOGRAPHIC…" at bounding box center [320, 337] width 216 height 39
click at [267, 381] on input "tel" at bounding box center [335, 382] width 159 height 15
paste input "0429 655 084"
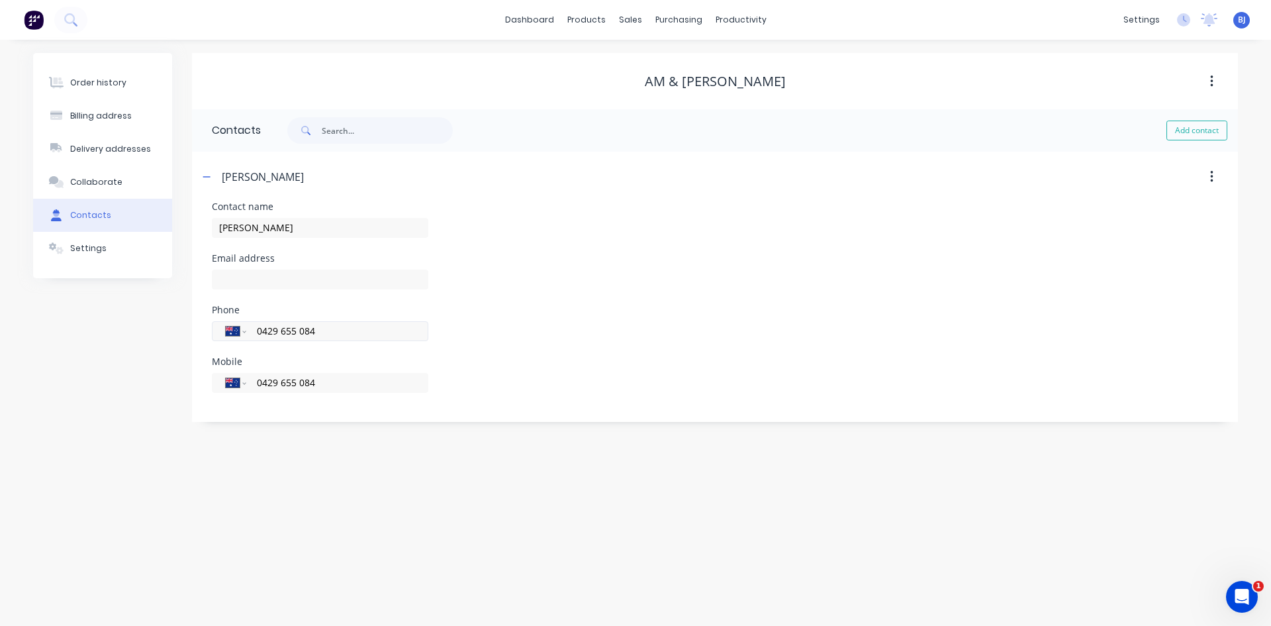
type input "0429 655 084"
drag, startPoint x: 322, startPoint y: 331, endPoint x: 260, endPoint y: 340, distance: 62.9
click at [260, 340] on div "International [GEOGRAPHIC_DATA] [GEOGRAPHIC_DATA] [GEOGRAPHIC_DATA] [GEOGRAPHIC…" at bounding box center [320, 331] width 216 height 20
type input "0"
click at [1173, 130] on button "Add contact" at bounding box center [1197, 130] width 61 height 20
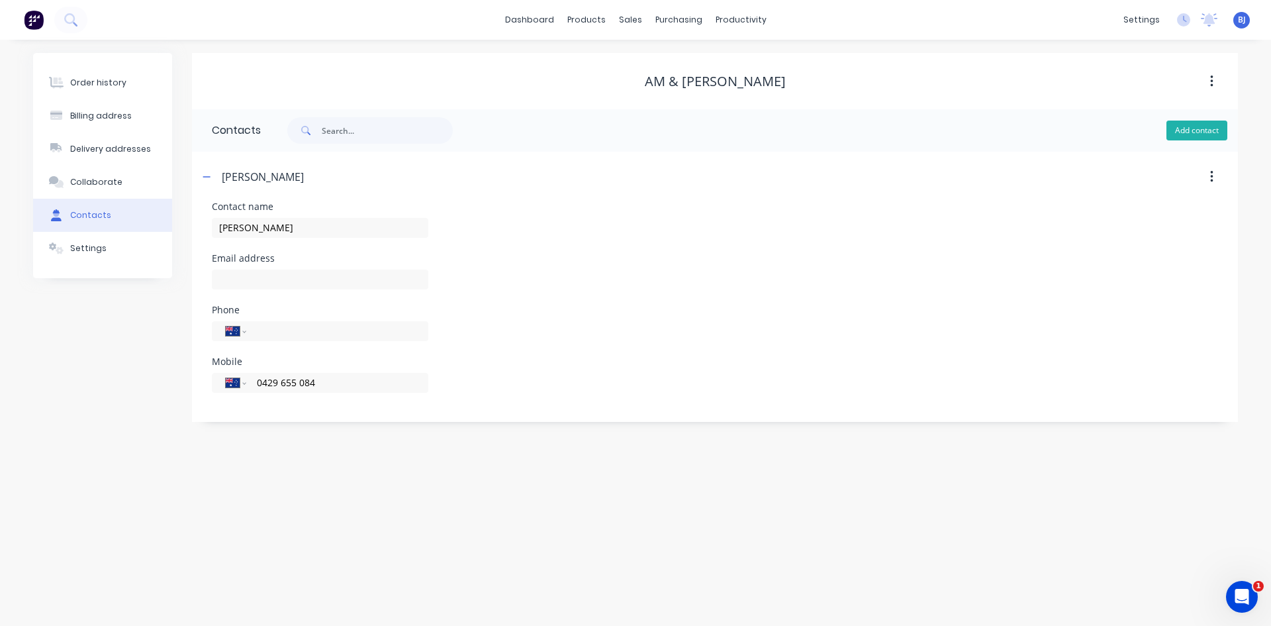
select select "AU"
click at [1178, 130] on button "Add contact" at bounding box center [1197, 130] width 61 height 20
select select "AU"
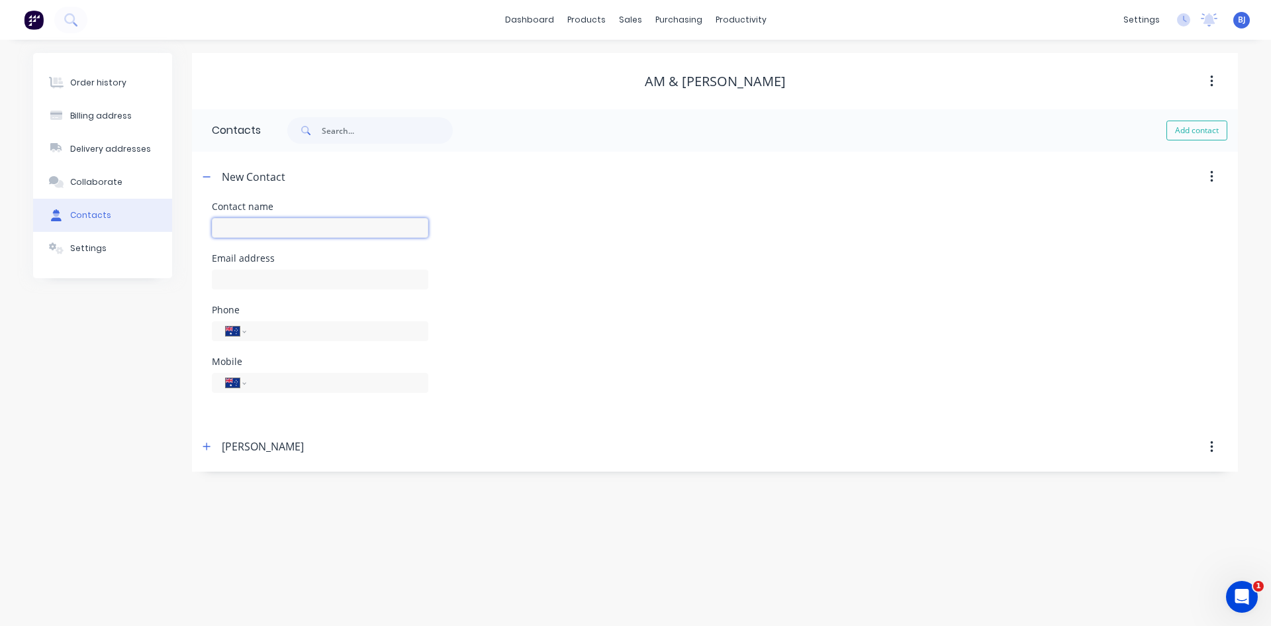
click at [241, 227] on input "text" at bounding box center [320, 228] width 216 height 20
type input "c"
type input "[PERSON_NAME]"
select select "AU"
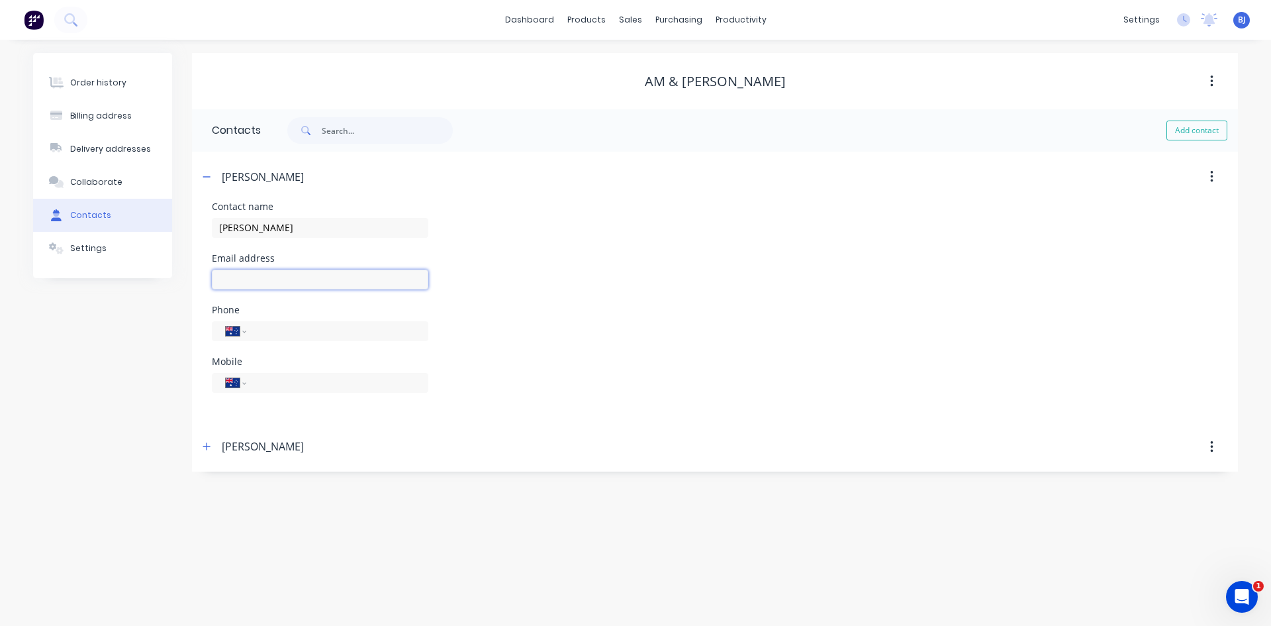
click at [244, 278] on input "text" at bounding box center [320, 279] width 216 height 20
type input "[EMAIL_ADDRESS][DOMAIN_NAME]"
click at [272, 383] on input "tel" at bounding box center [335, 382] width 159 height 15
type input "0429 655 084"
click at [627, 381] on div "Mobile International [GEOGRAPHIC_DATA] [GEOGRAPHIC_DATA] [GEOGRAPHIC_DATA] [GEO…" at bounding box center [715, 383] width 1006 height 52
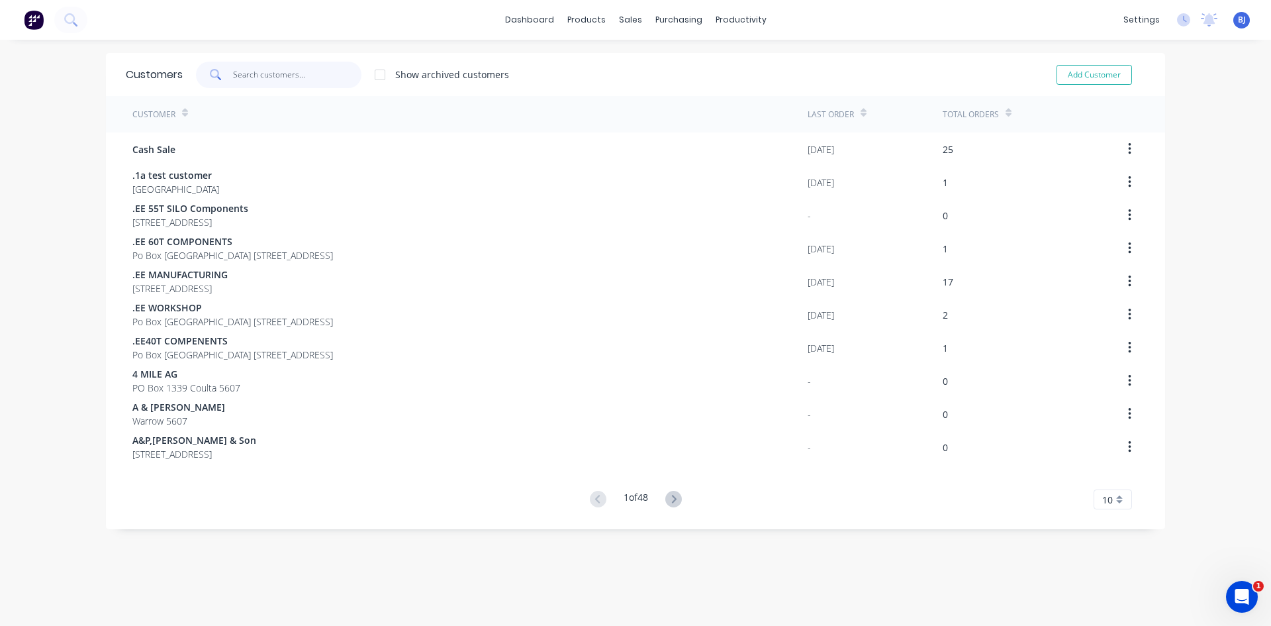
click at [237, 76] on input "text" at bounding box center [297, 75] width 129 height 26
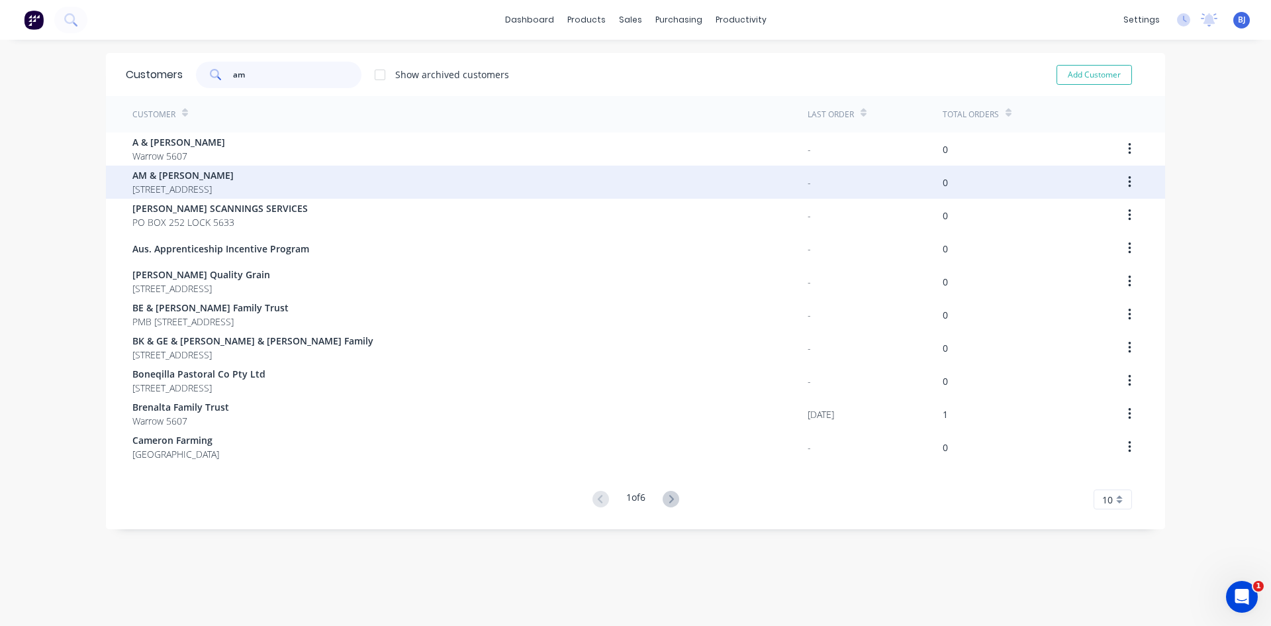
type input "am"
click at [192, 183] on span "[STREET_ADDRESS]" at bounding box center [182, 189] width 101 height 14
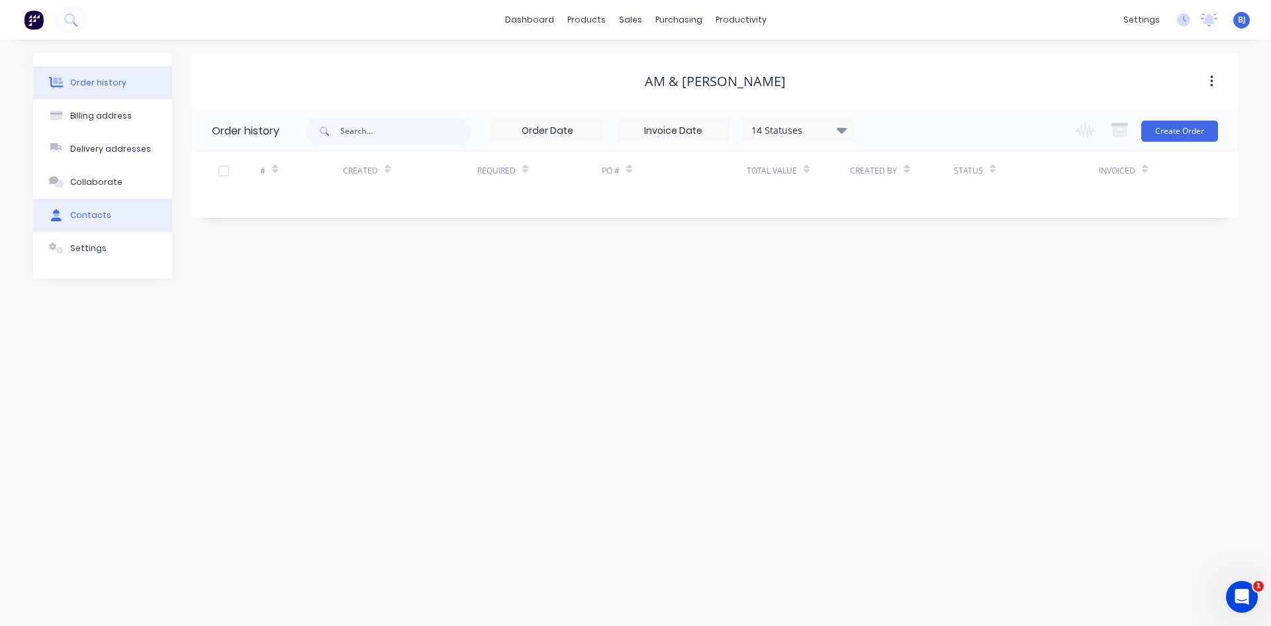
click at [84, 215] on div "Contacts" at bounding box center [90, 215] width 41 height 12
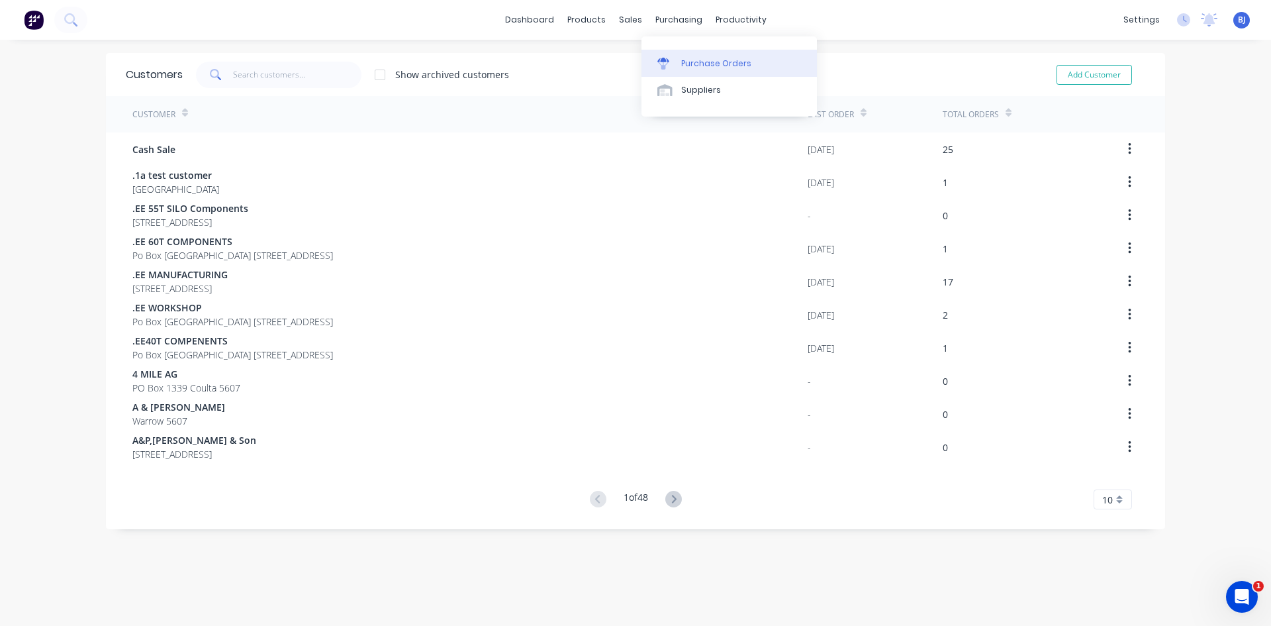
click at [686, 63] on div "Purchase Orders" at bounding box center [716, 64] width 70 height 12
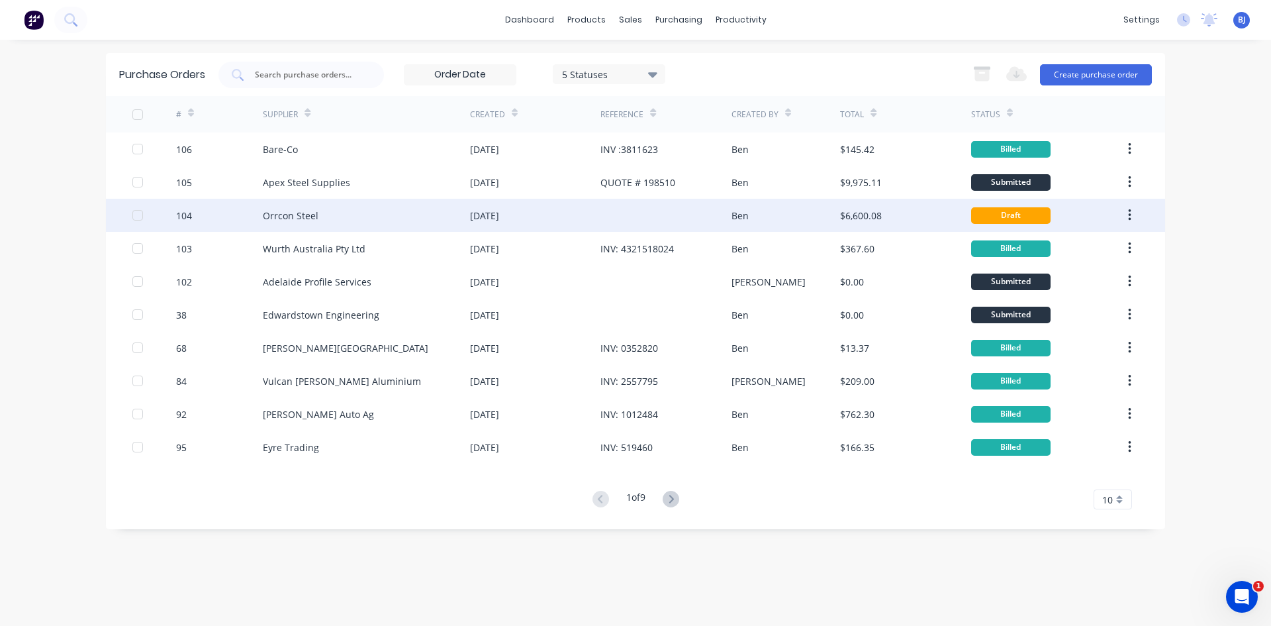
click at [499, 217] on div "[DATE]" at bounding box center [484, 216] width 29 height 14
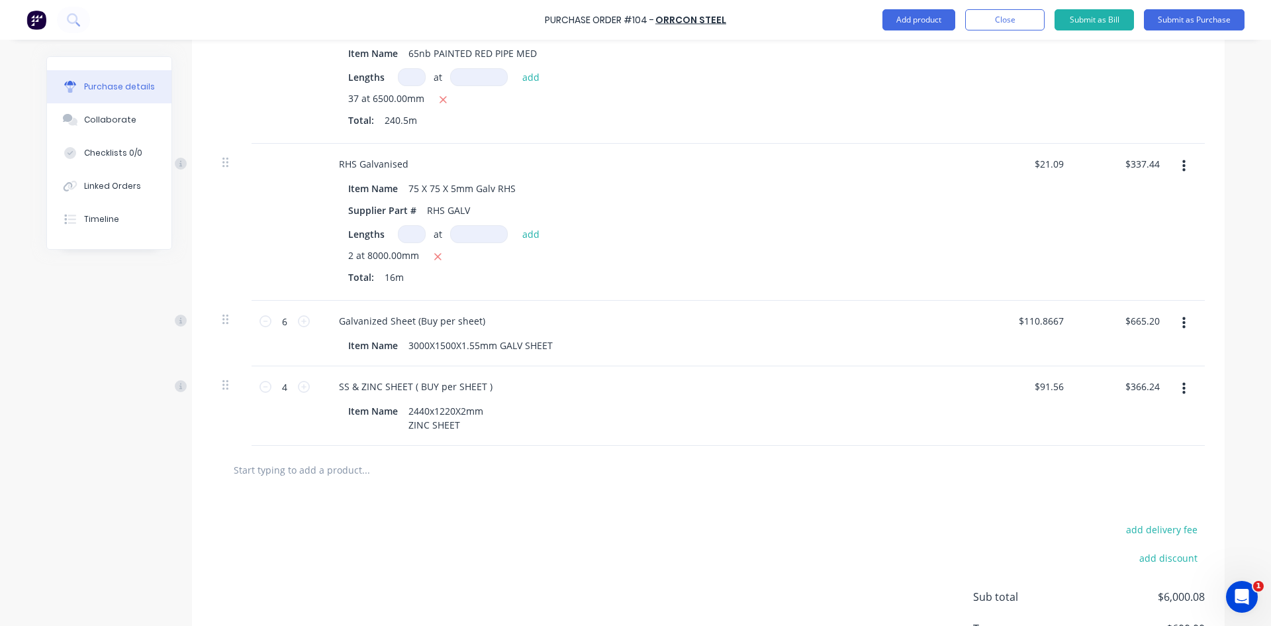
scroll to position [596, 0]
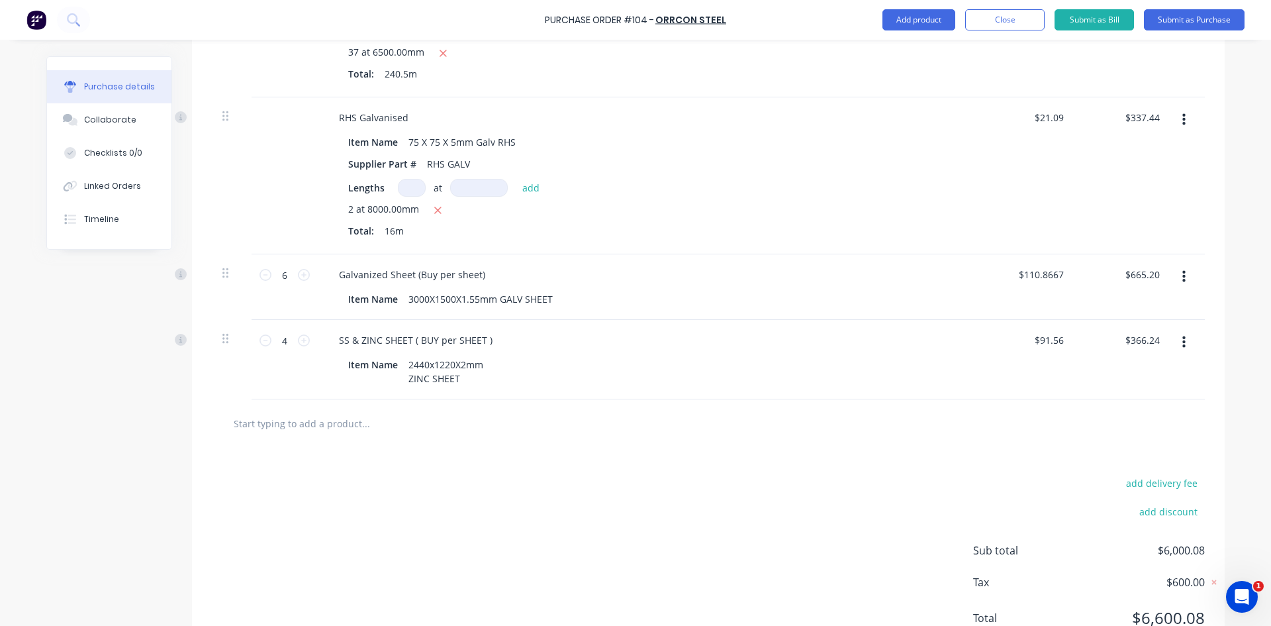
click at [324, 425] on input "text" at bounding box center [365, 423] width 265 height 26
click at [274, 422] on input "text" at bounding box center [365, 423] width 265 height 26
click at [925, 19] on button "Add product" at bounding box center [919, 19] width 73 height 21
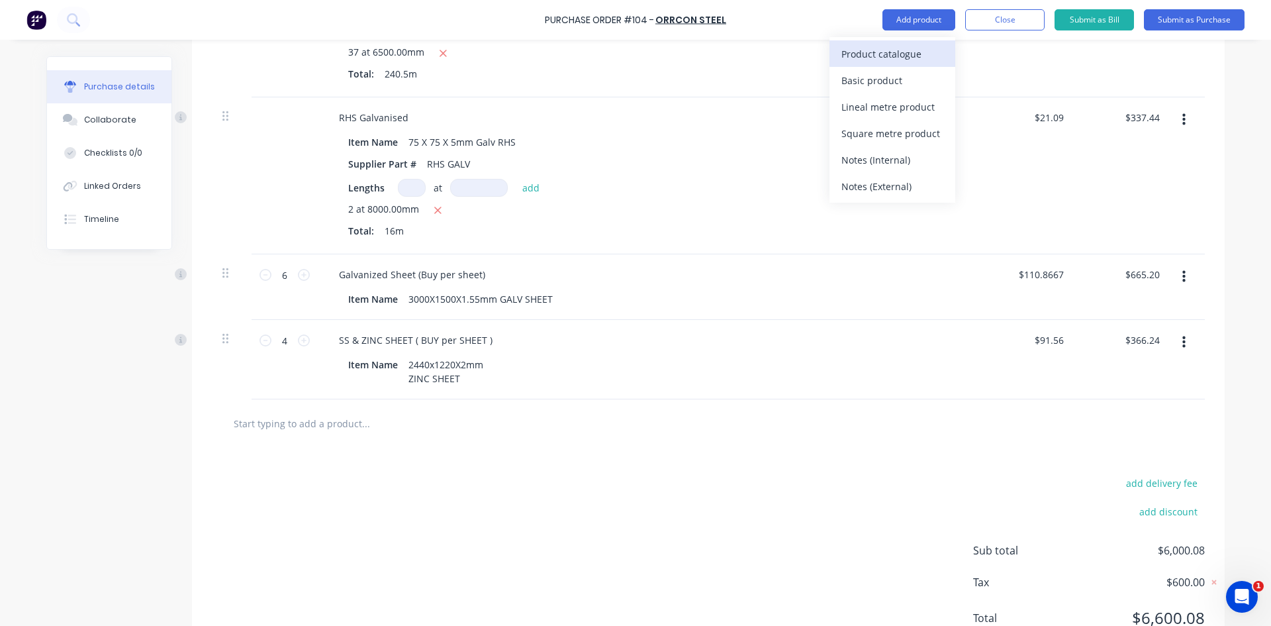
click at [895, 52] on div "Product catalogue" at bounding box center [892, 53] width 102 height 19
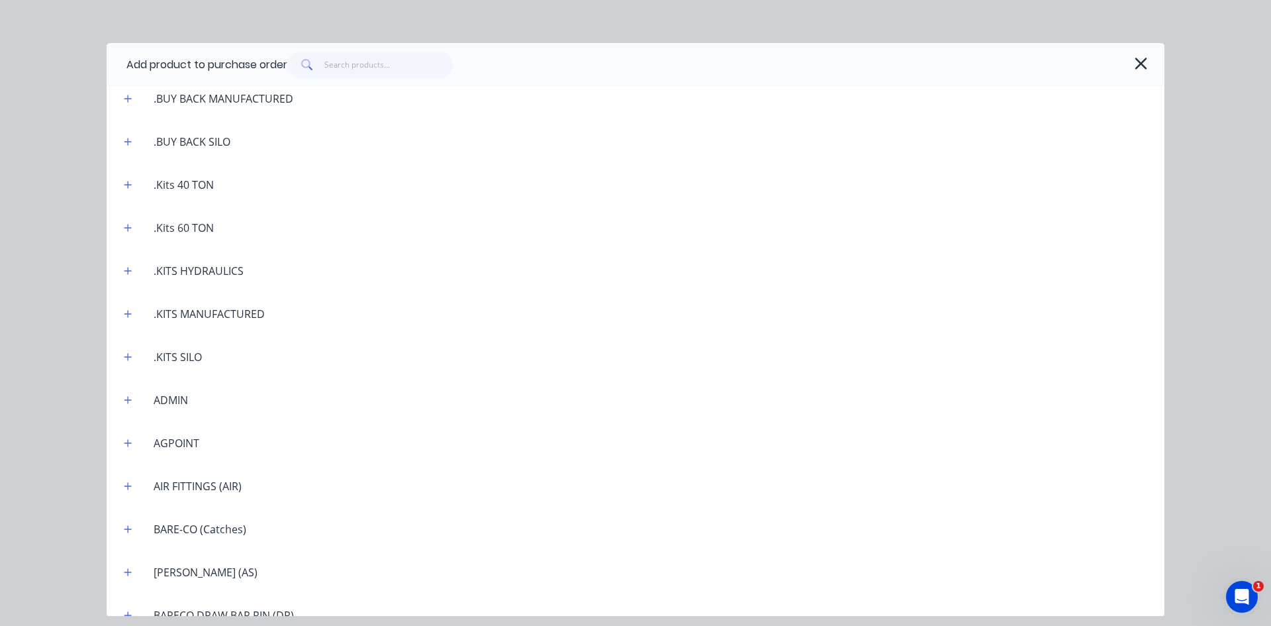
scroll to position [265, 0]
click at [347, 68] on input "text" at bounding box center [388, 65] width 129 height 26
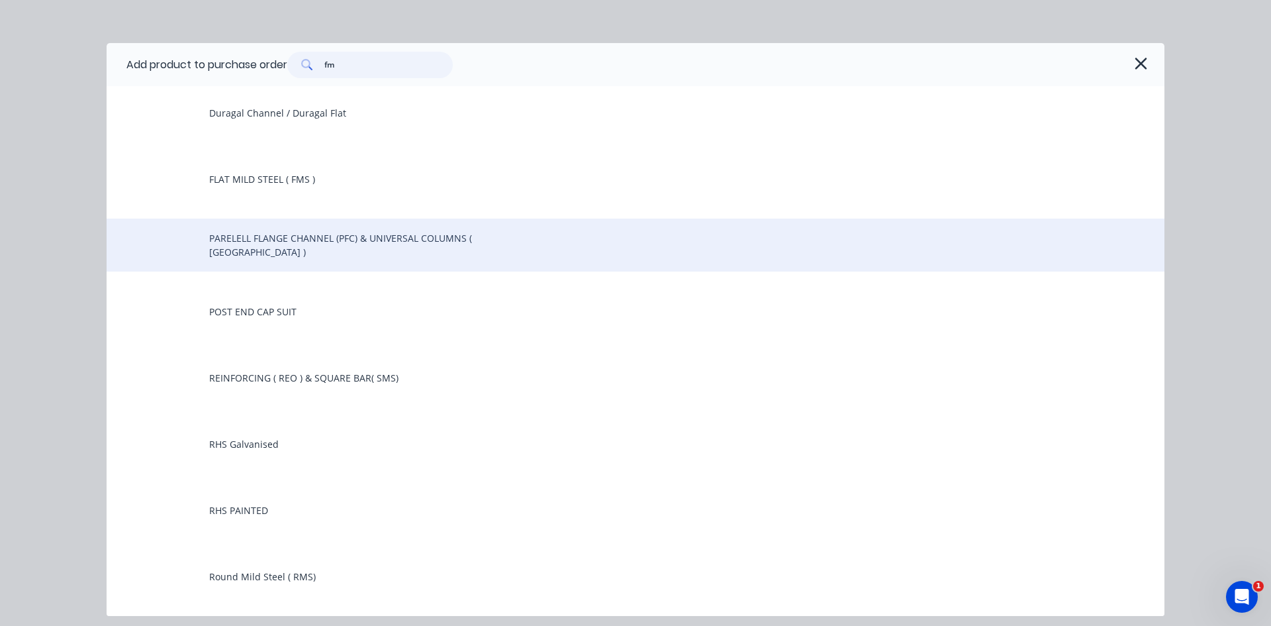
scroll to position [0, 0]
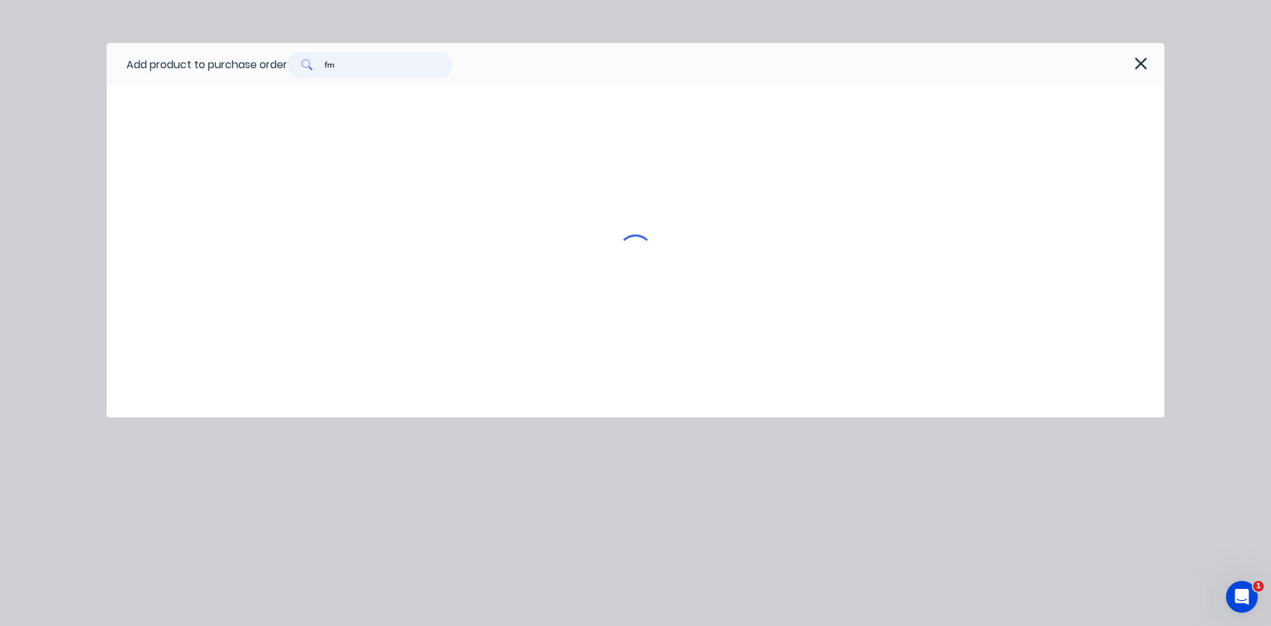
type input "f"
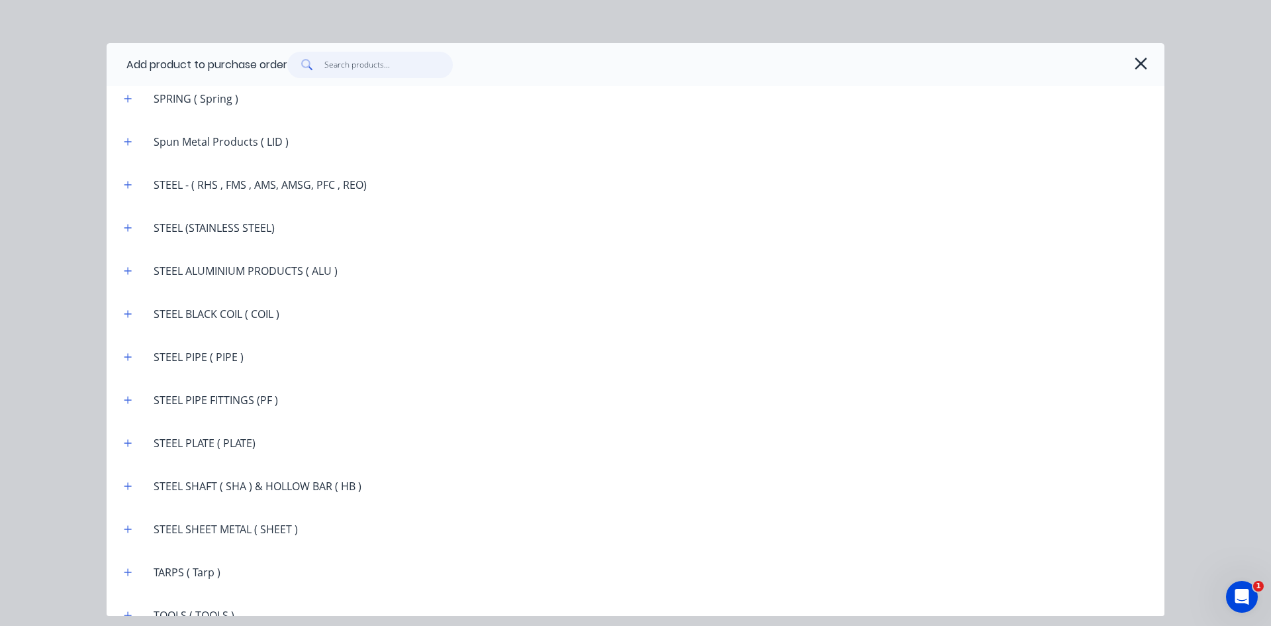
scroll to position [2251, 0]
click at [132, 182] on icon "button" at bounding box center [128, 180] width 8 height 9
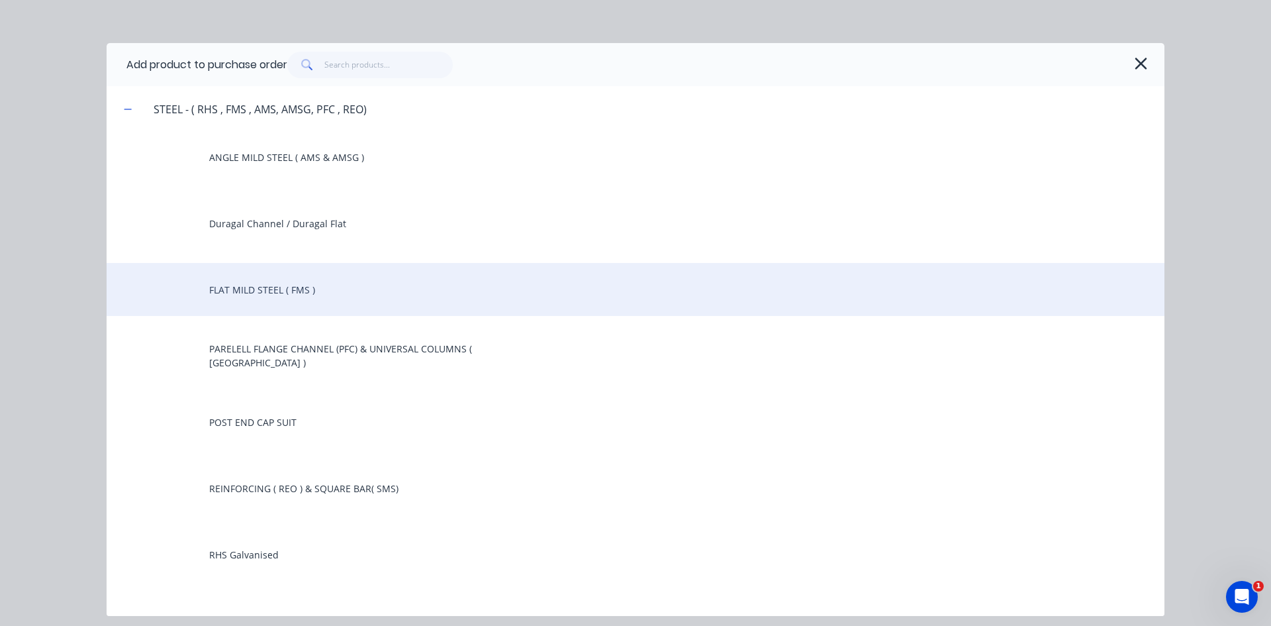
scroll to position [2317, 0]
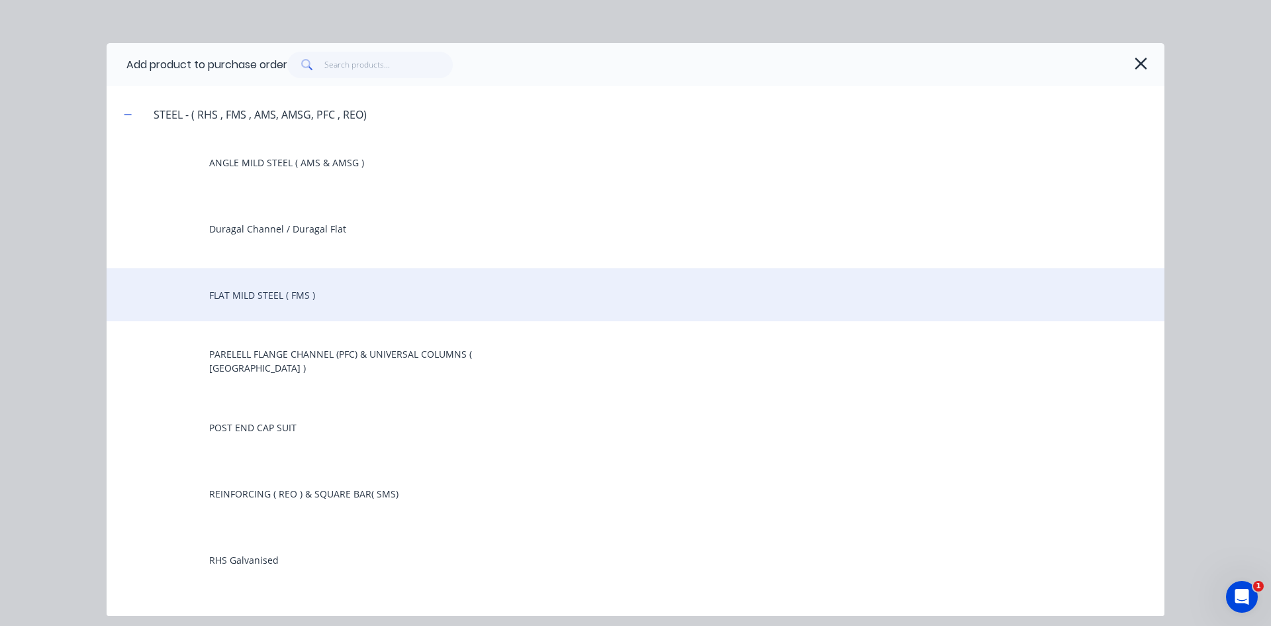
click at [272, 297] on div "FLAT MILD STEEL ( FMS )" at bounding box center [636, 294] width 1058 height 53
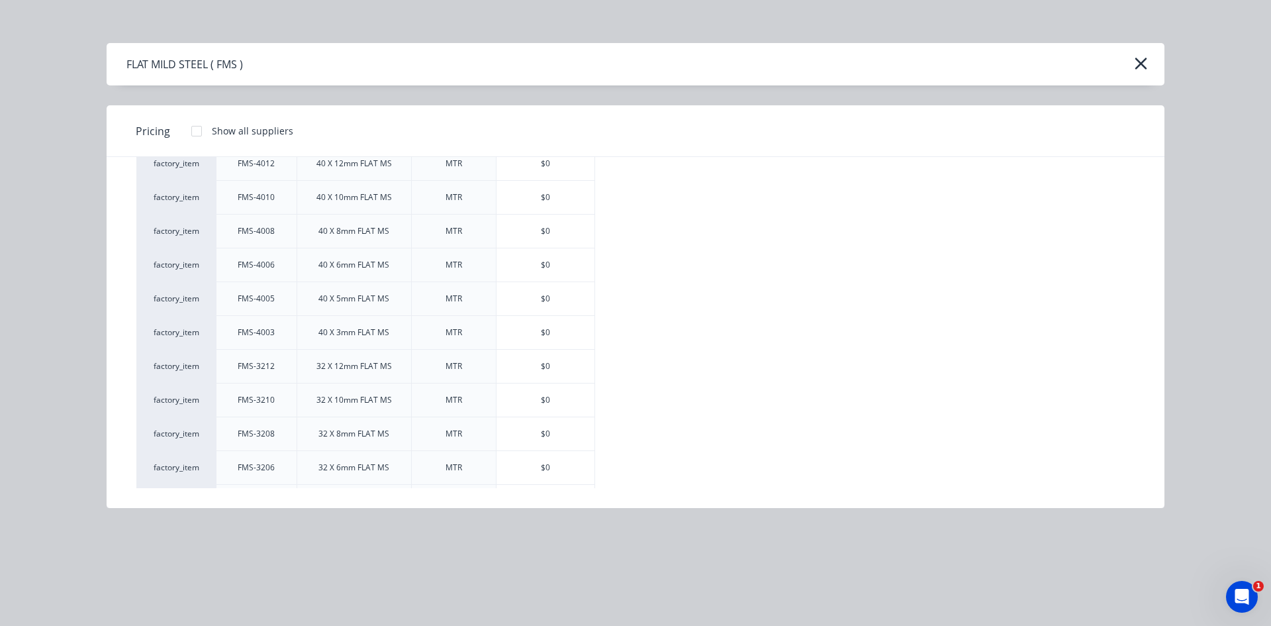
scroll to position [2185, 0]
click at [542, 406] on div "$0" at bounding box center [546, 402] width 98 height 33
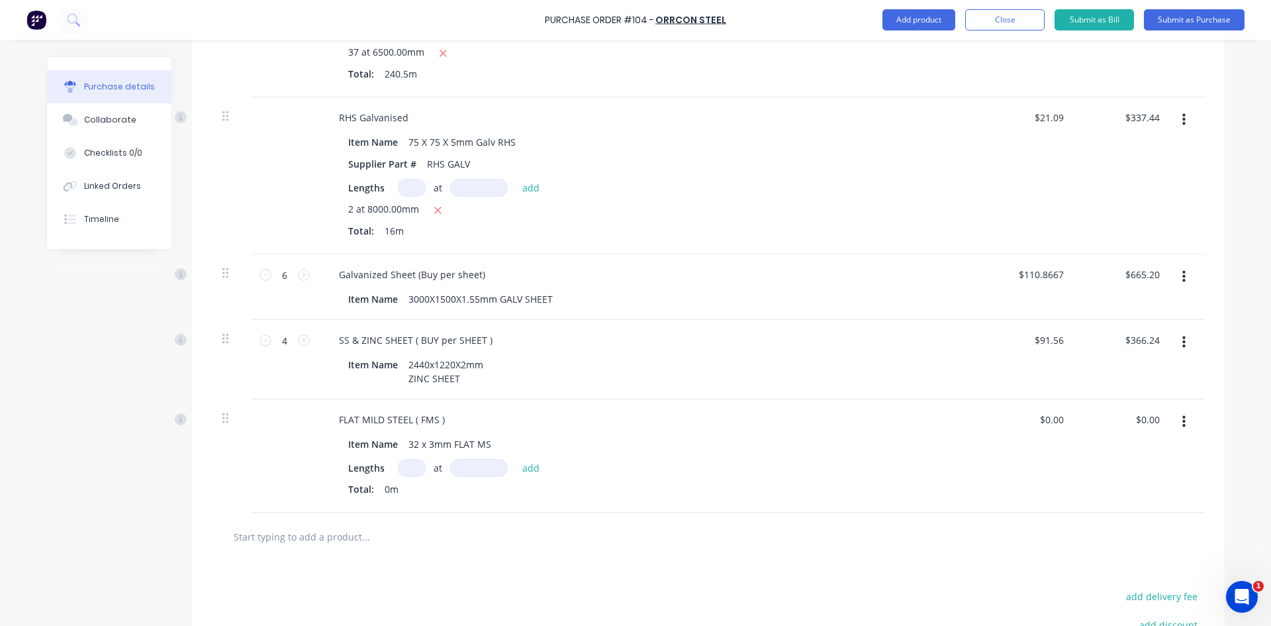
click at [409, 467] on input at bounding box center [412, 468] width 28 height 18
type input "2"
click at [464, 469] on input at bounding box center [479, 468] width 58 height 18
type input "6100mm"
click at [526, 468] on button "add" at bounding box center [531, 467] width 31 height 16
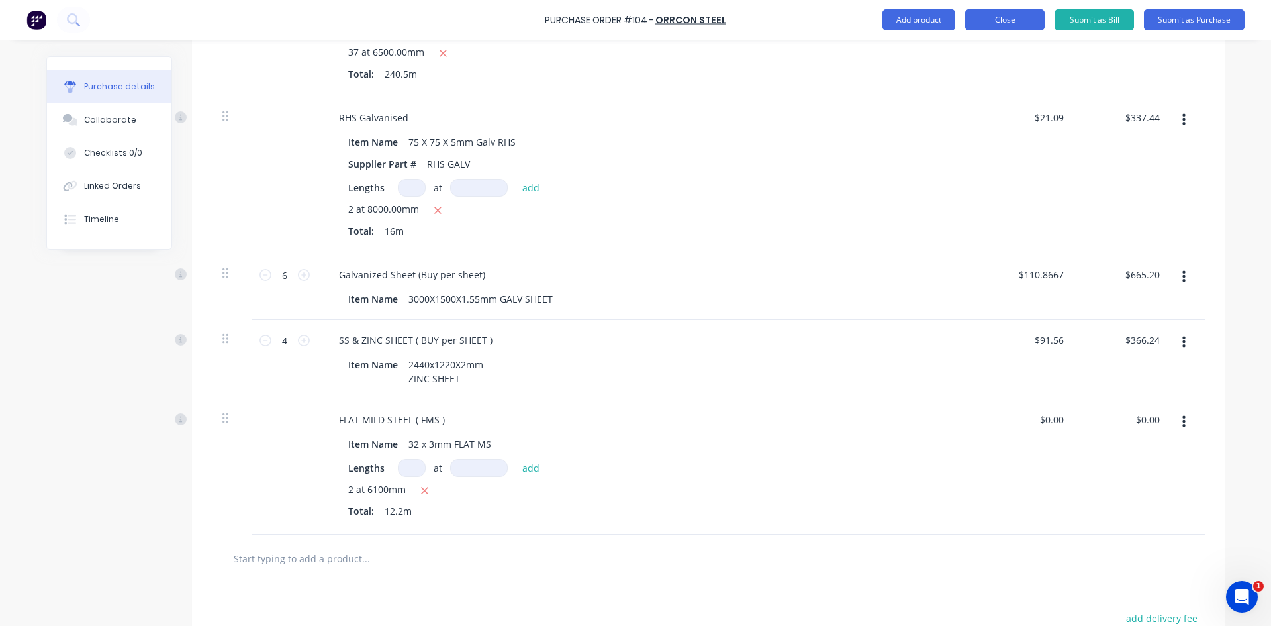
click at [1014, 20] on button "Close" at bounding box center [1004, 19] width 79 height 21
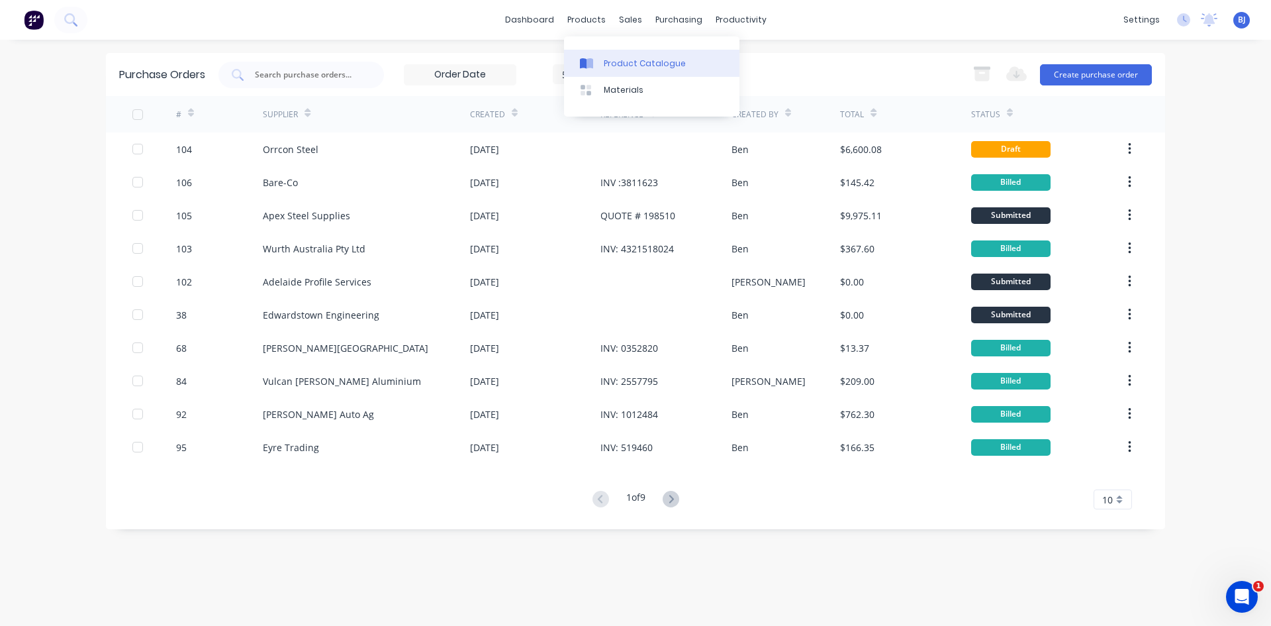
click at [598, 62] on div at bounding box center [590, 64] width 20 height 12
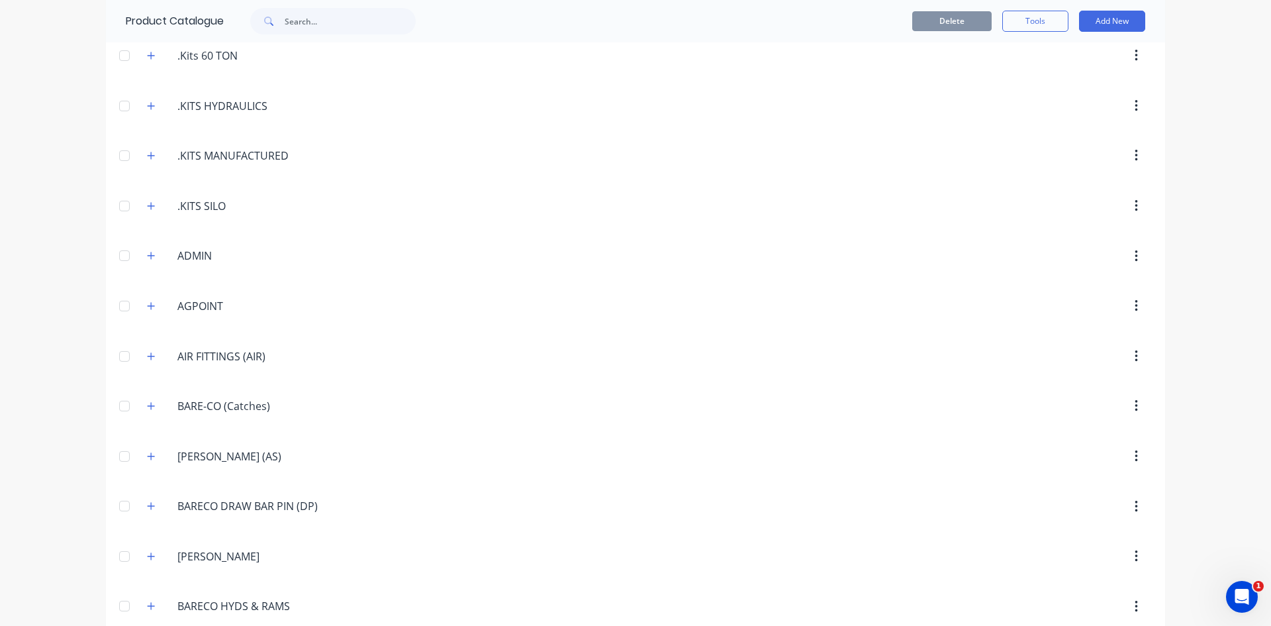
scroll to position [331, 0]
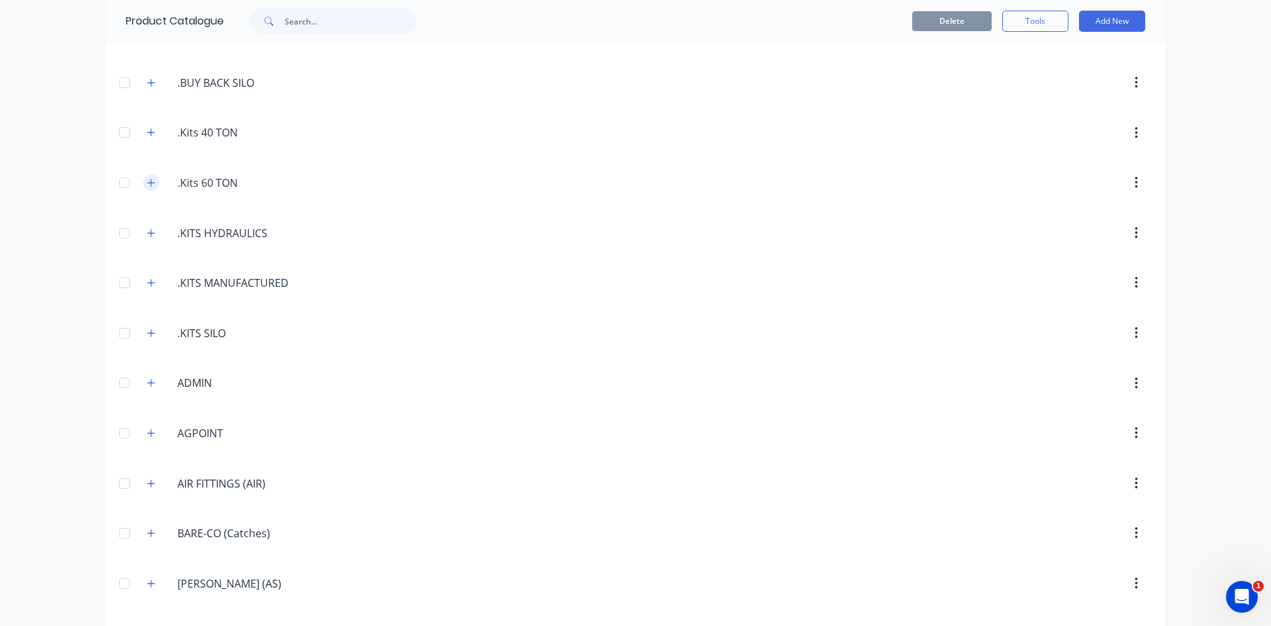
click at [148, 185] on icon "button" at bounding box center [151, 182] width 7 height 7
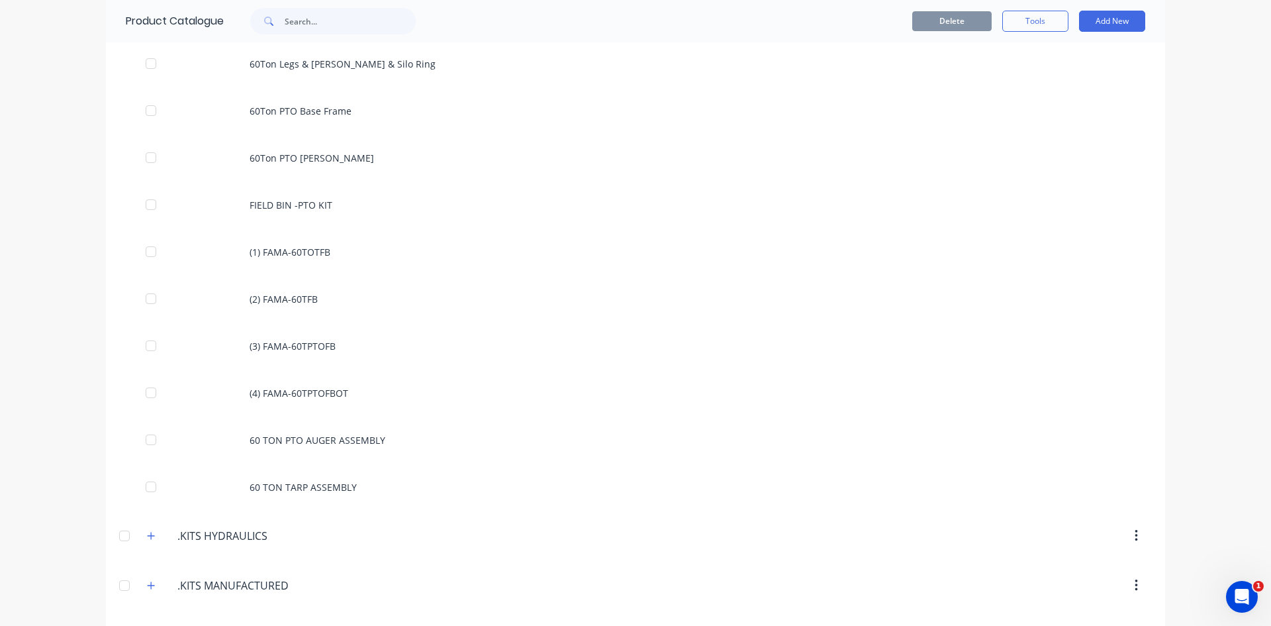
scroll to position [1258, 0]
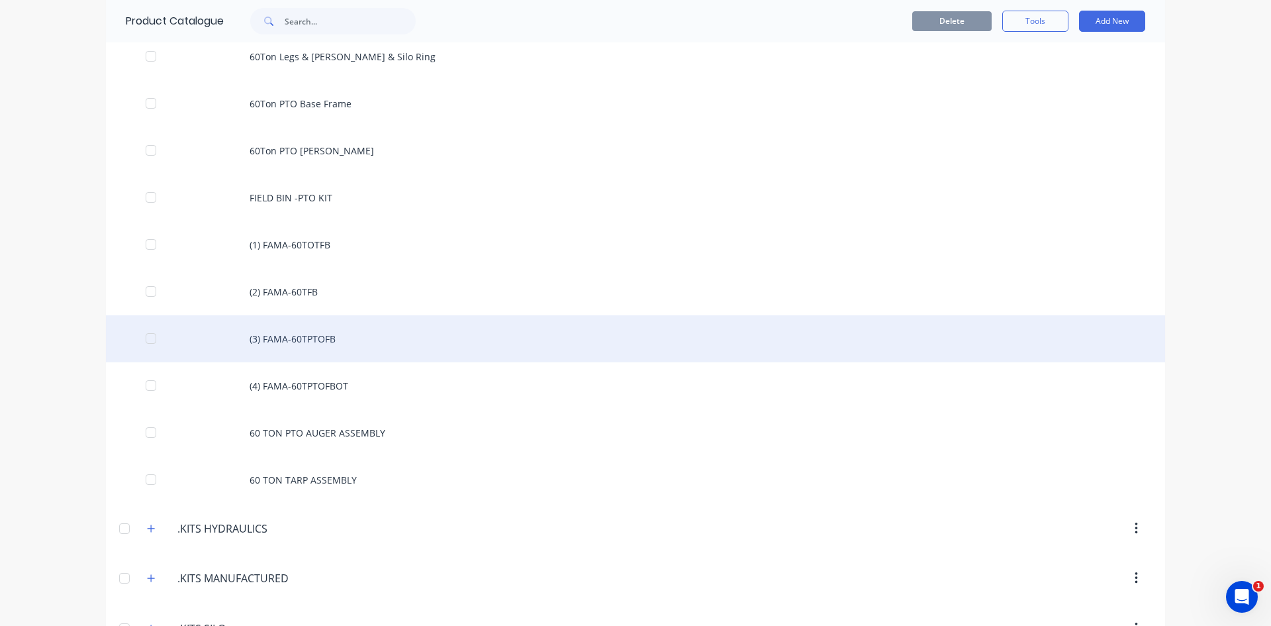
click at [331, 341] on div "(3) FAMA-60TPTOFB" at bounding box center [635, 338] width 1059 height 47
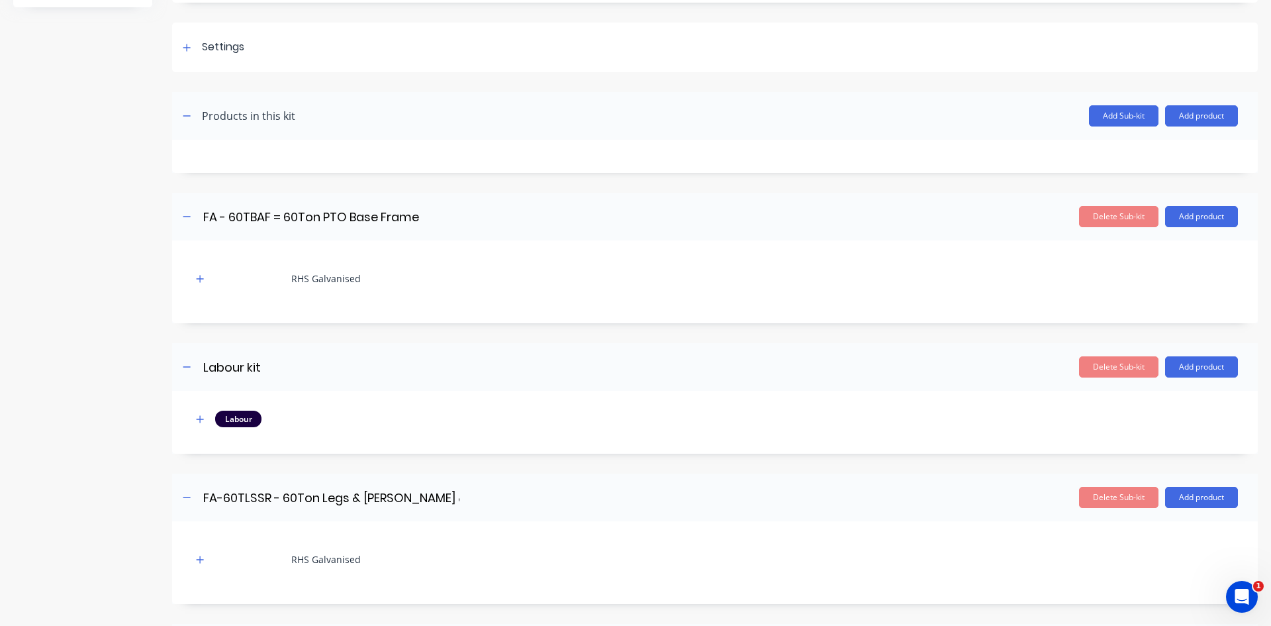
scroll to position [199, 0]
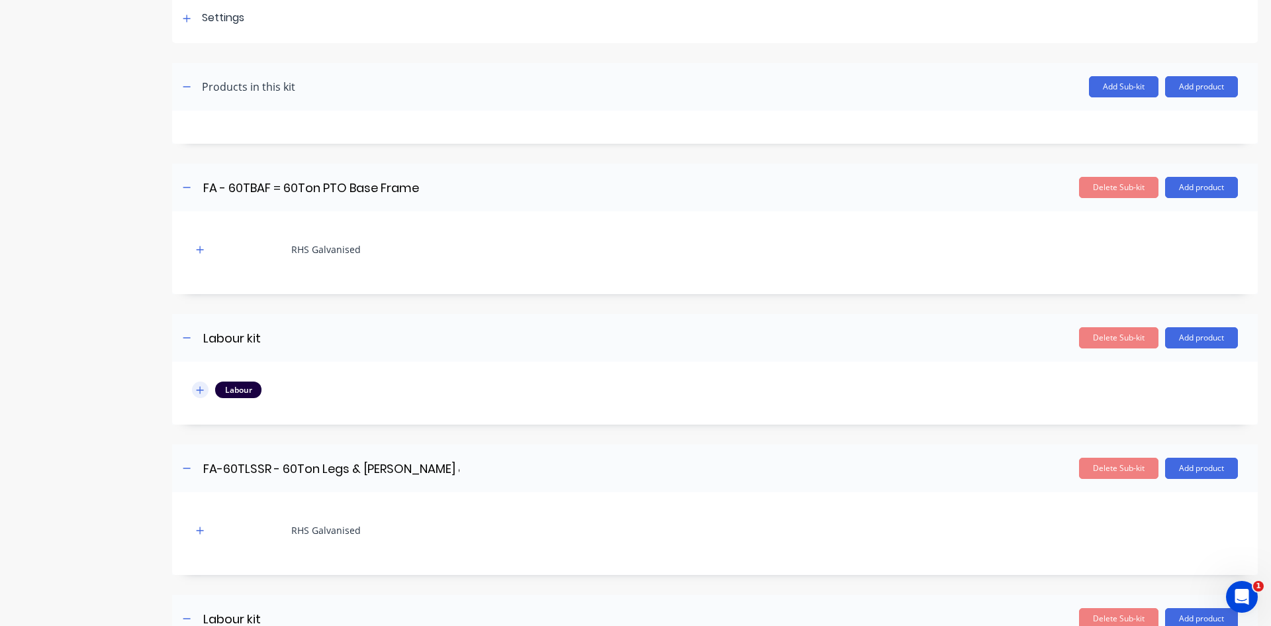
click at [203, 391] on icon "button" at bounding box center [200, 389] width 8 height 9
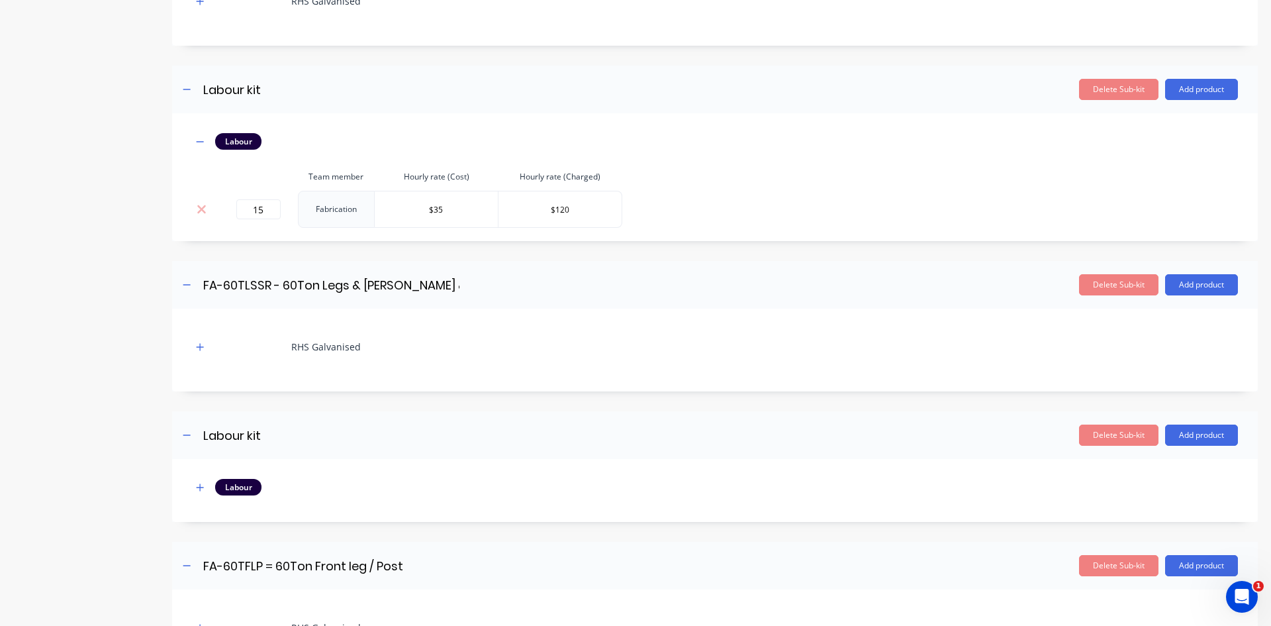
scroll to position [463, 0]
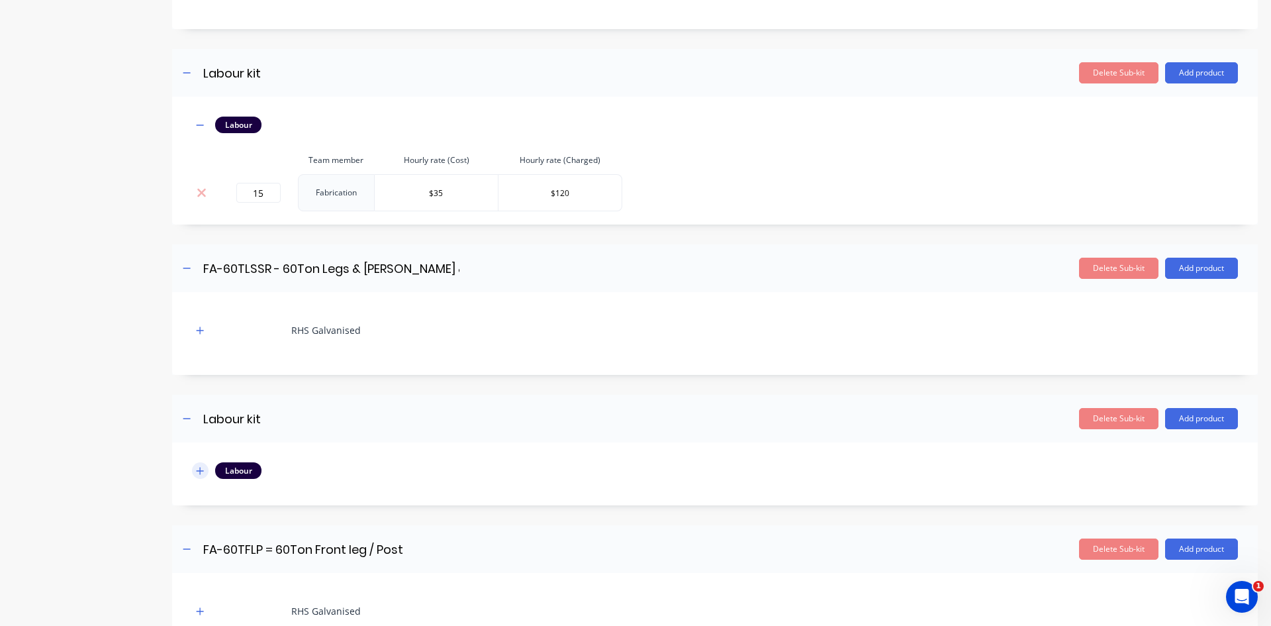
click at [204, 473] on icon "button" at bounding box center [200, 470] width 8 height 9
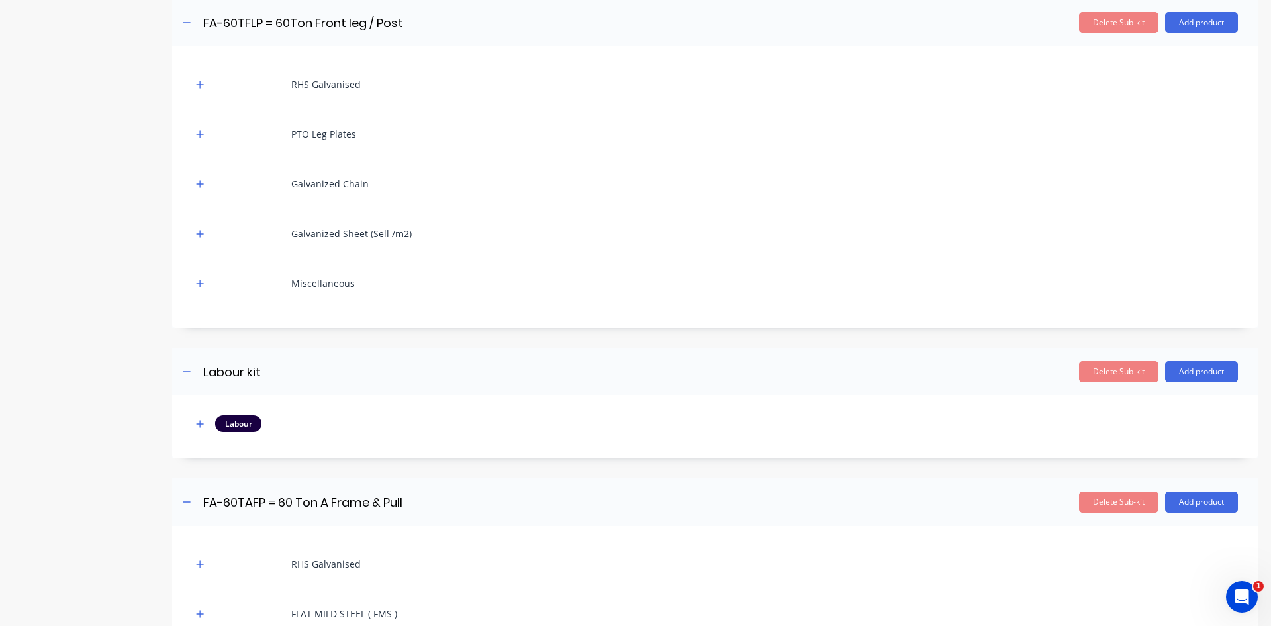
scroll to position [1059, 0]
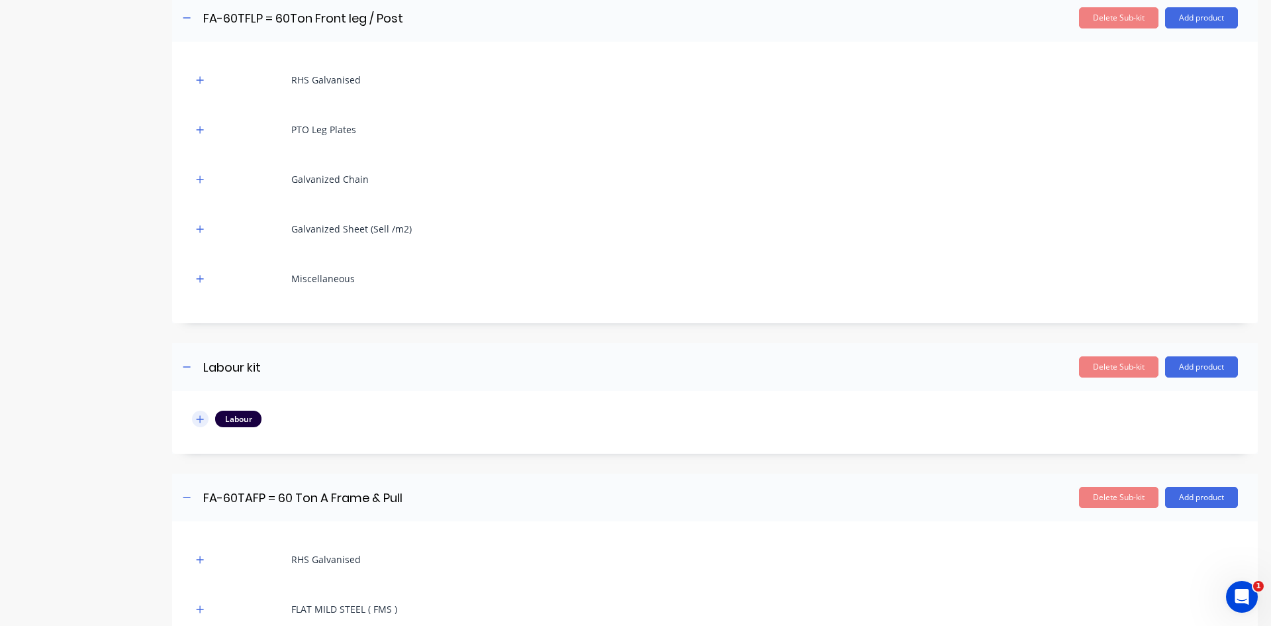
click at [203, 424] on button "button" at bounding box center [200, 418] width 17 height 17
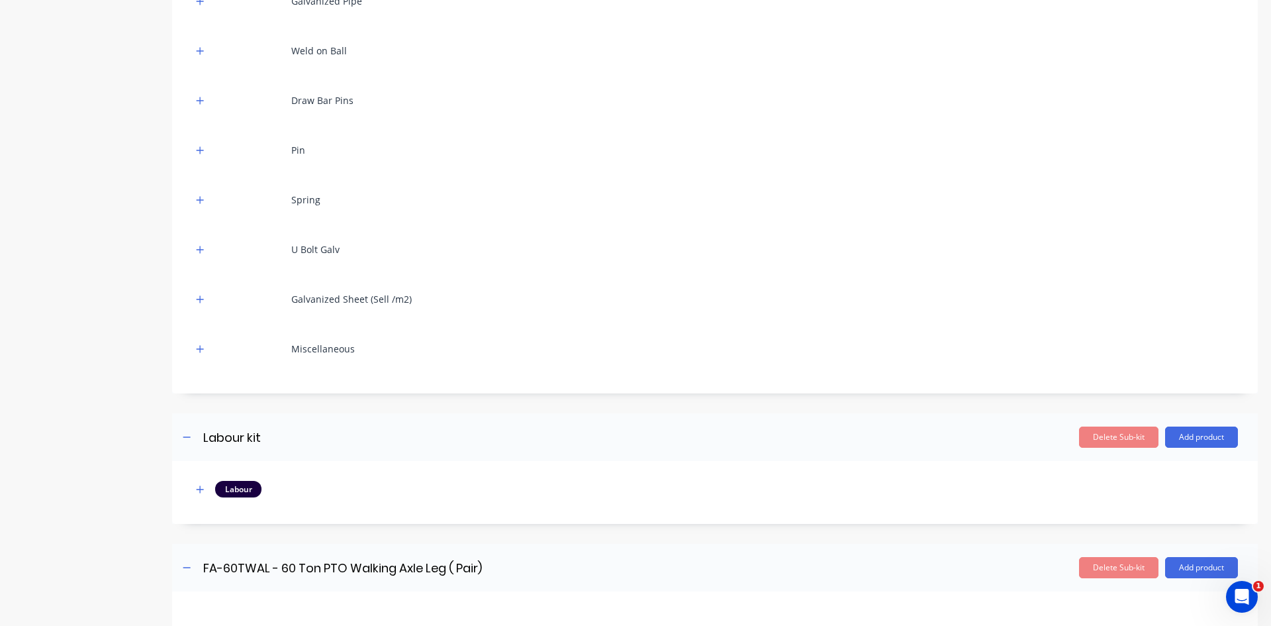
scroll to position [1788, 0]
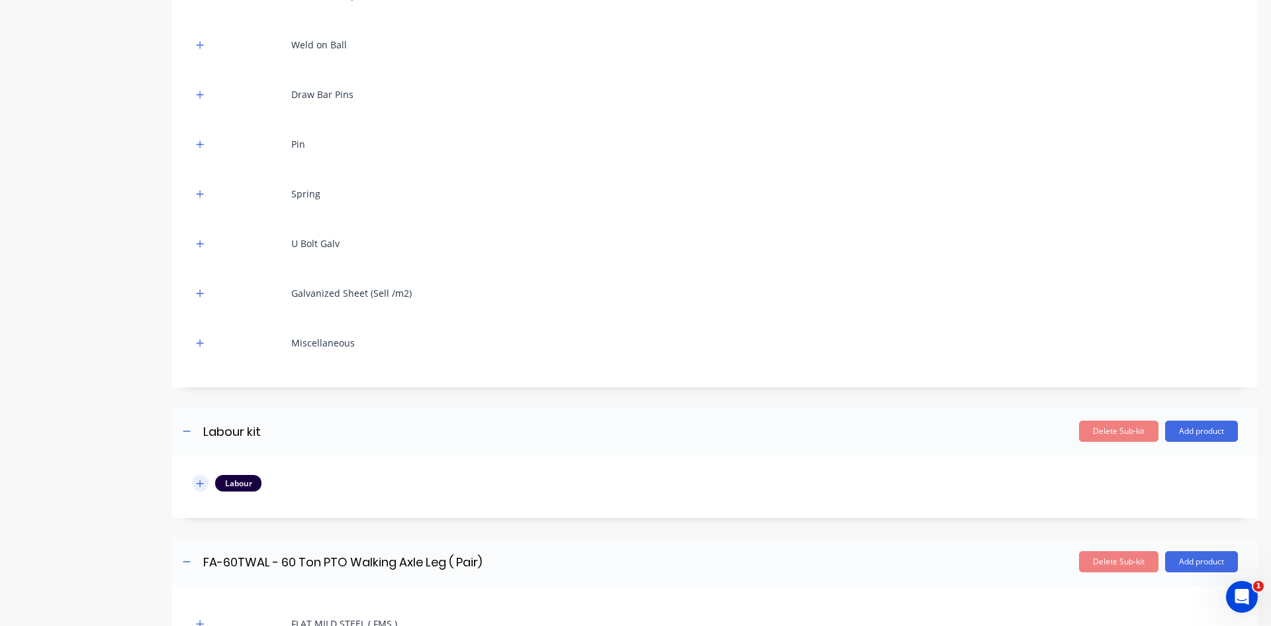
click at [204, 486] on icon "button" at bounding box center [200, 483] width 8 height 9
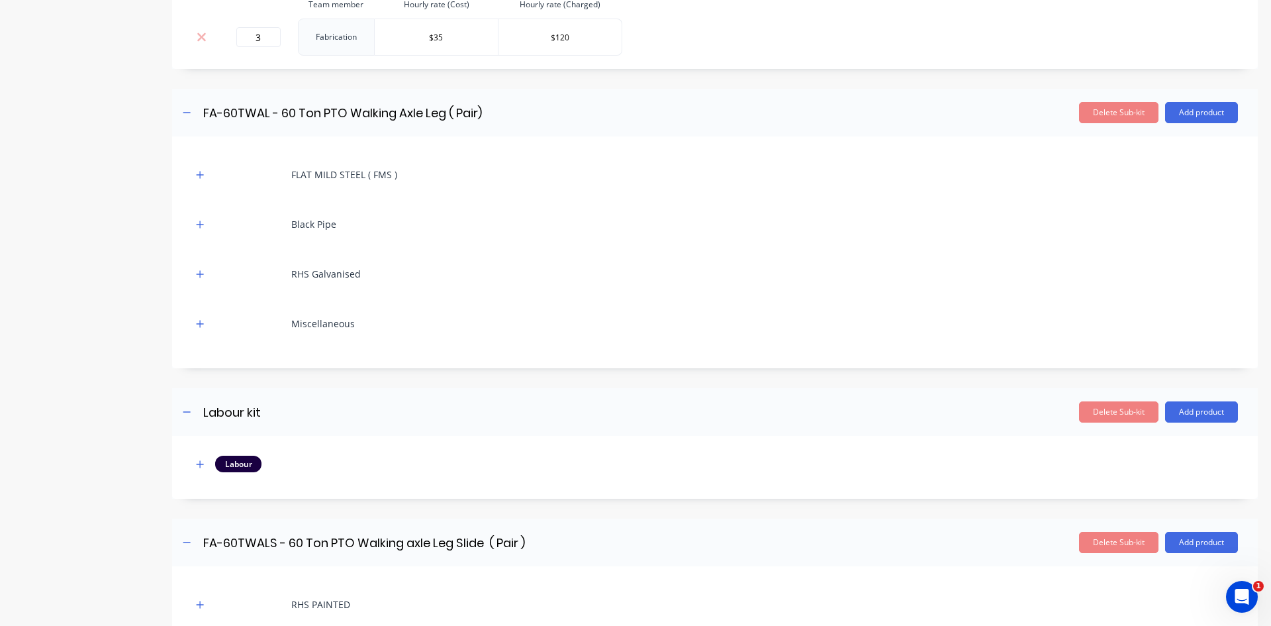
scroll to position [2317, 0]
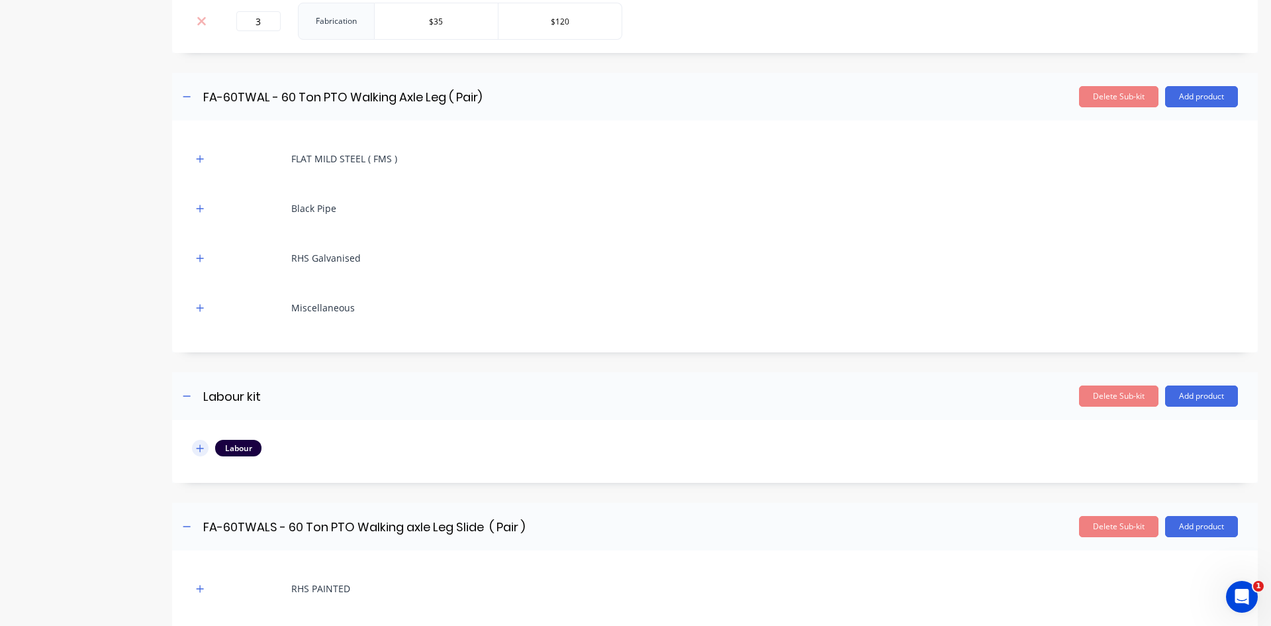
click at [204, 450] on icon "button" at bounding box center [200, 448] width 8 height 9
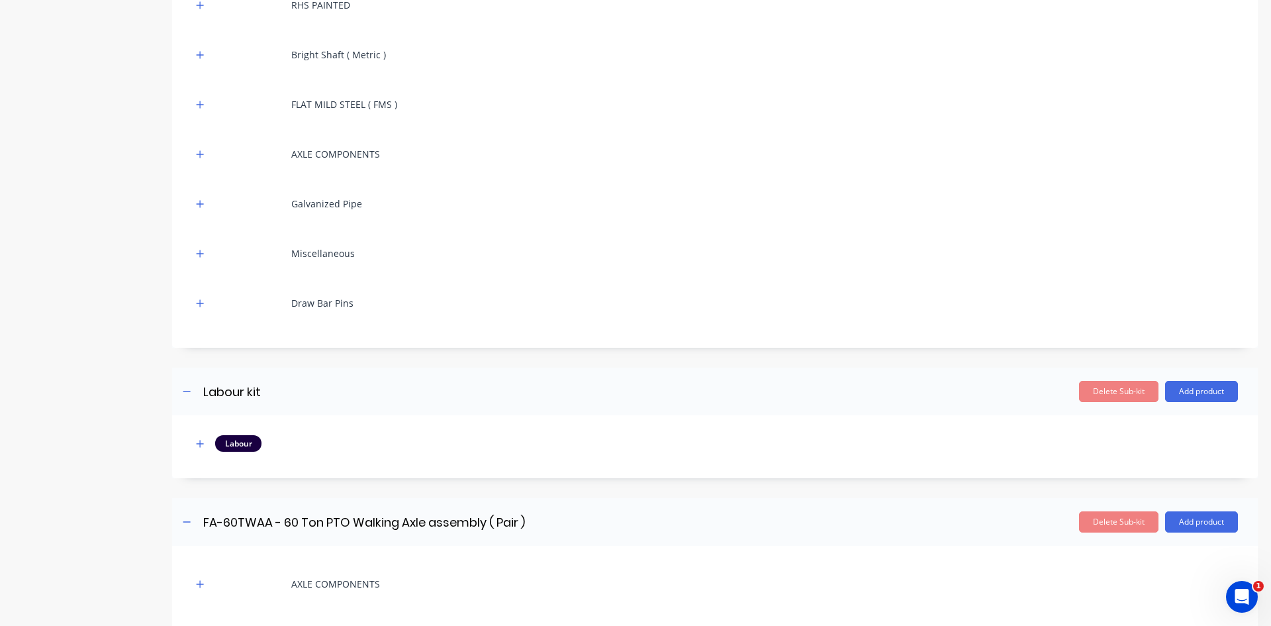
scroll to position [2979, 0]
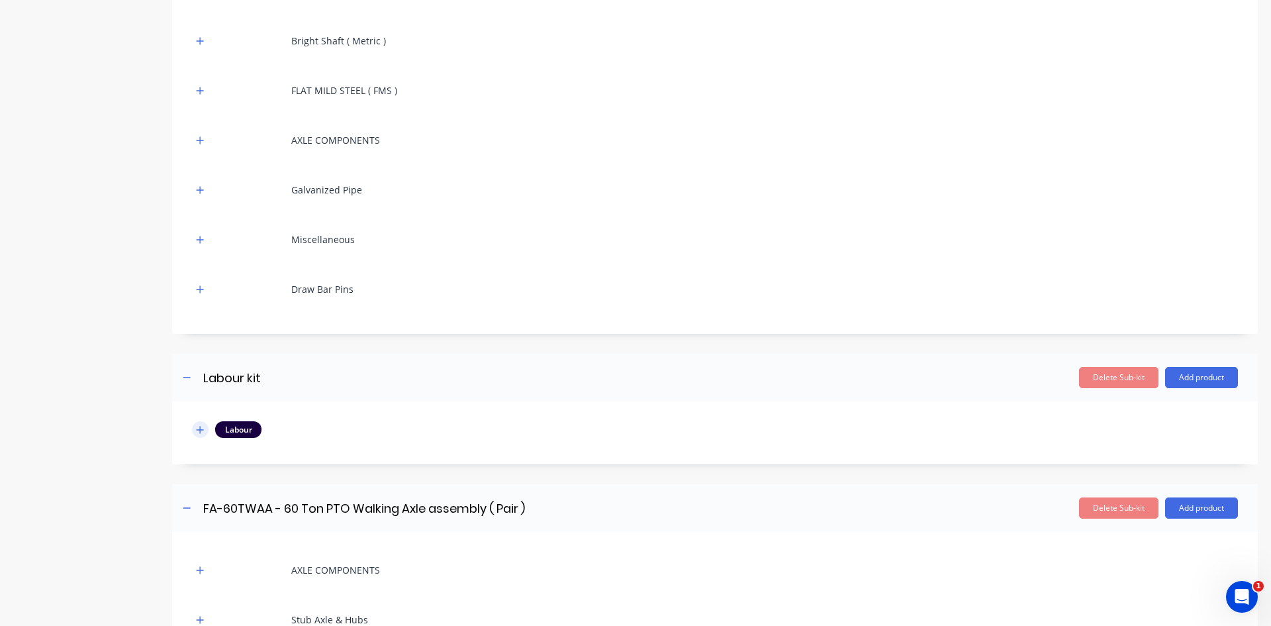
click at [201, 430] on icon "button" at bounding box center [200, 429] width 7 height 7
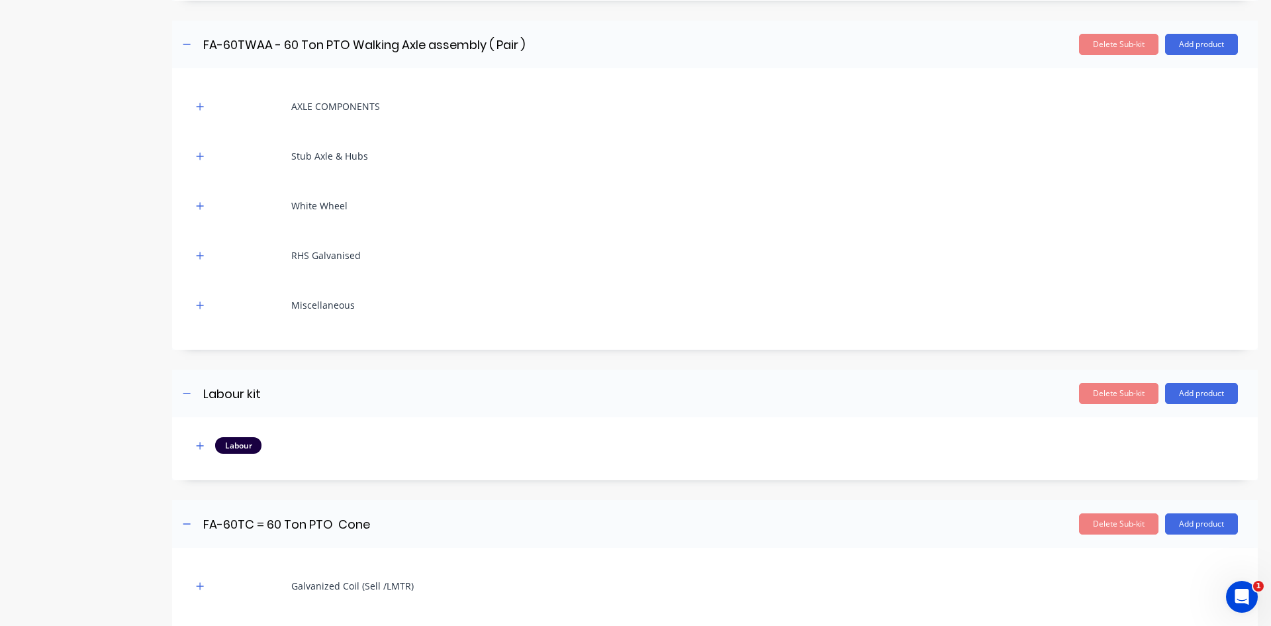
scroll to position [3509, 0]
click at [200, 445] on icon "button" at bounding box center [200, 443] width 7 height 7
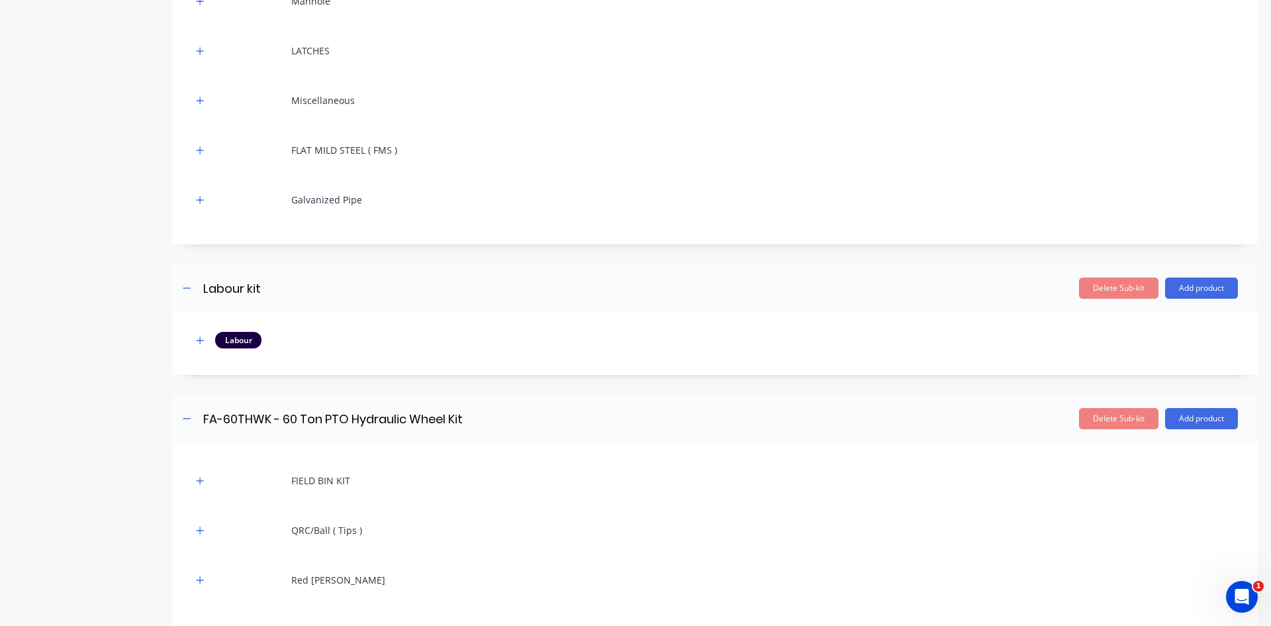
scroll to position [4237, 0]
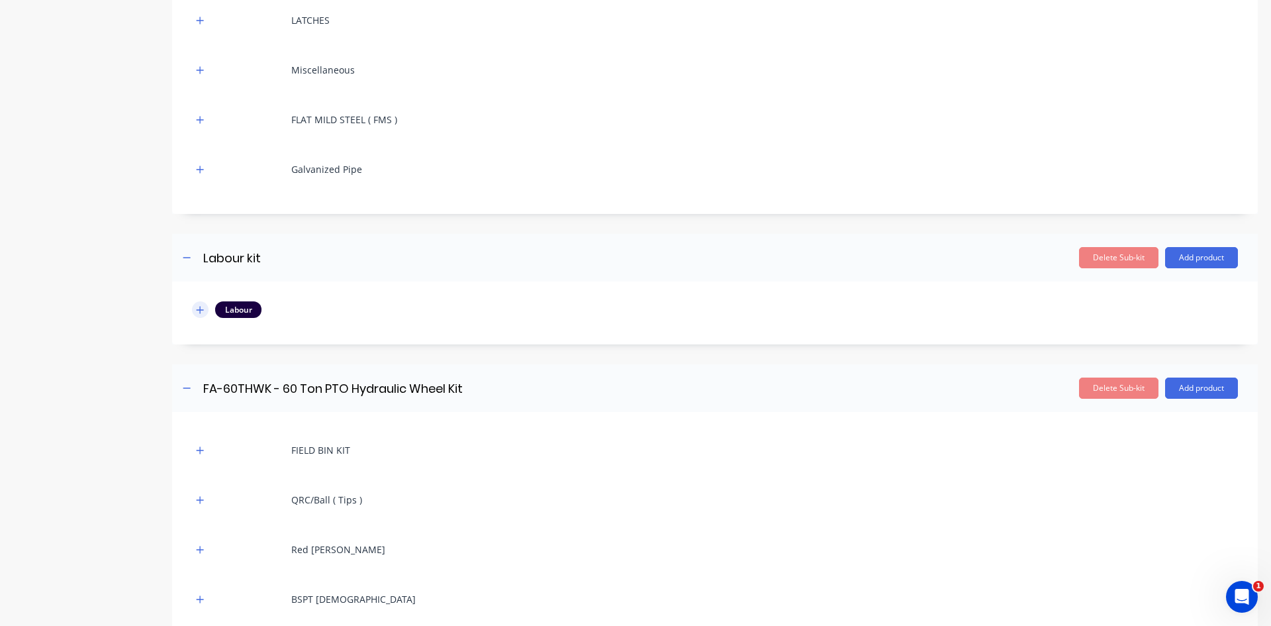
click at [201, 311] on icon "button" at bounding box center [200, 309] width 7 height 7
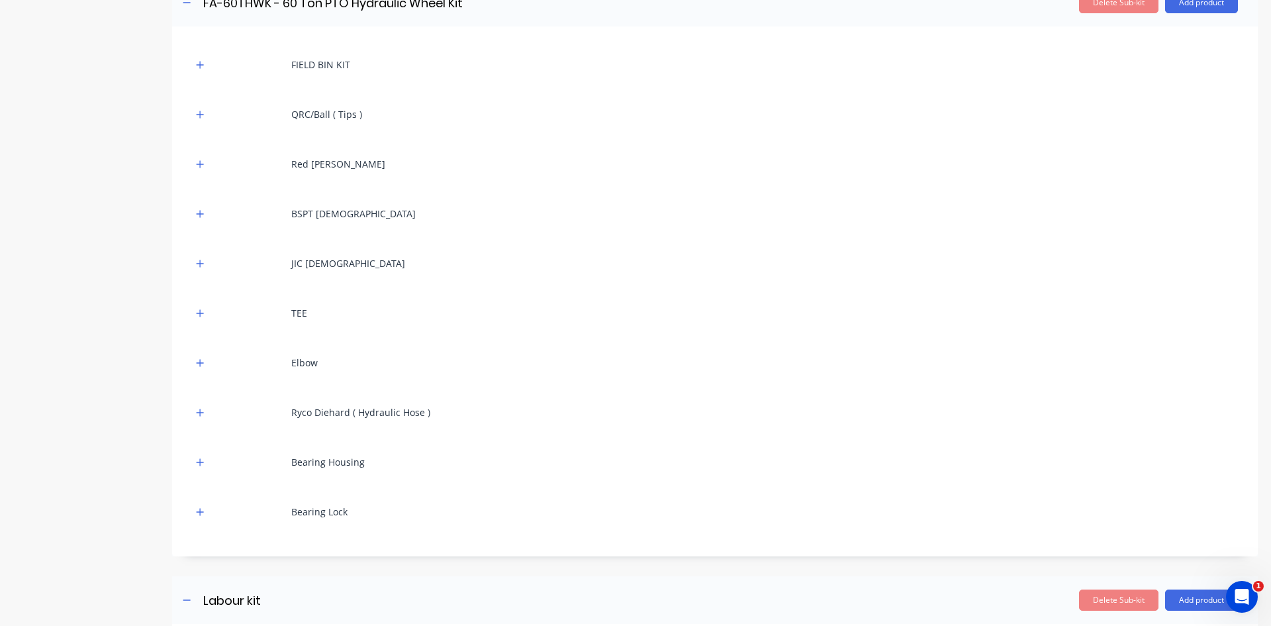
scroll to position [4899, 0]
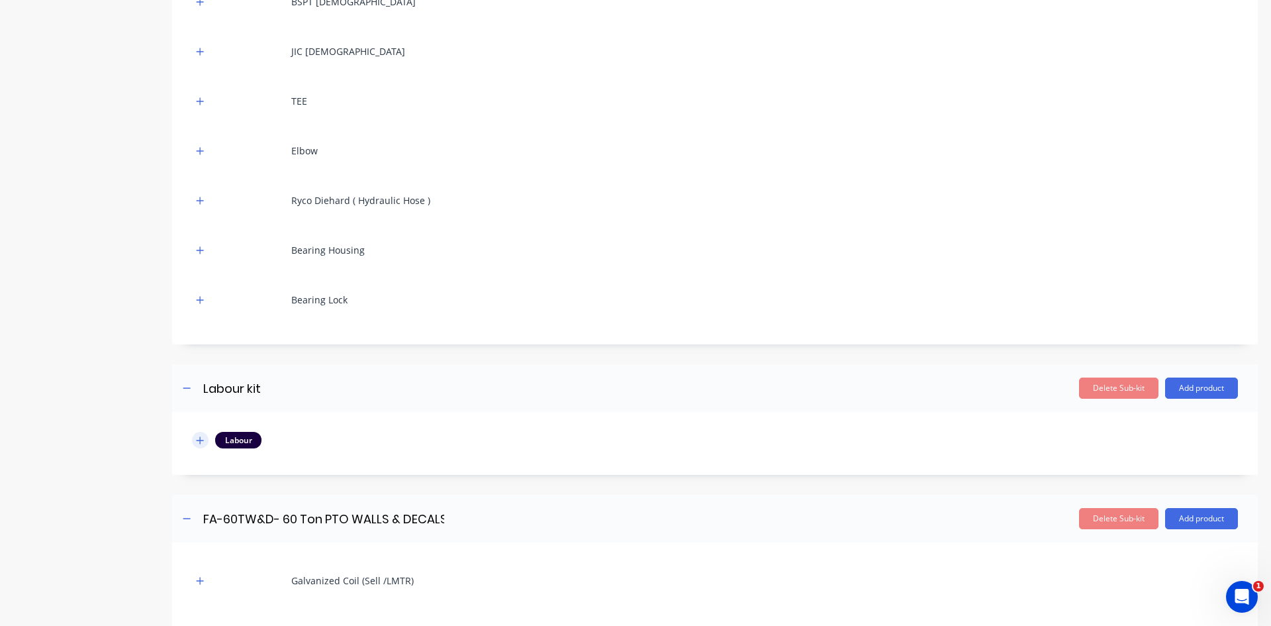
click at [205, 442] on button "button" at bounding box center [200, 440] width 17 height 17
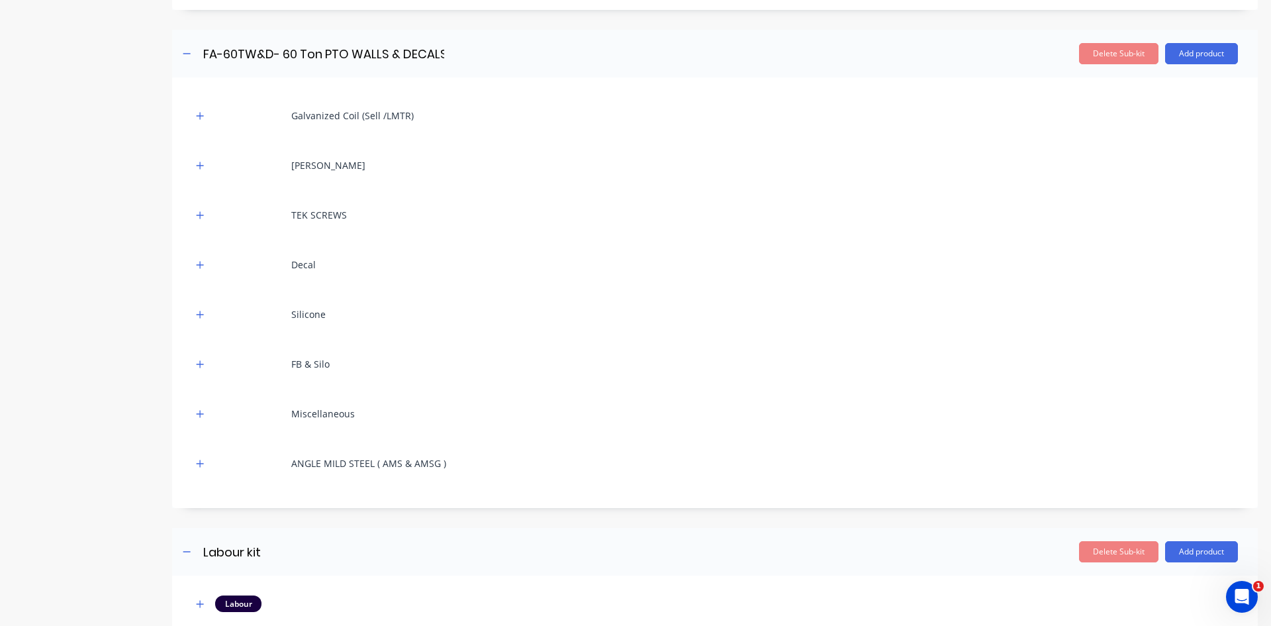
scroll to position [5627, 0]
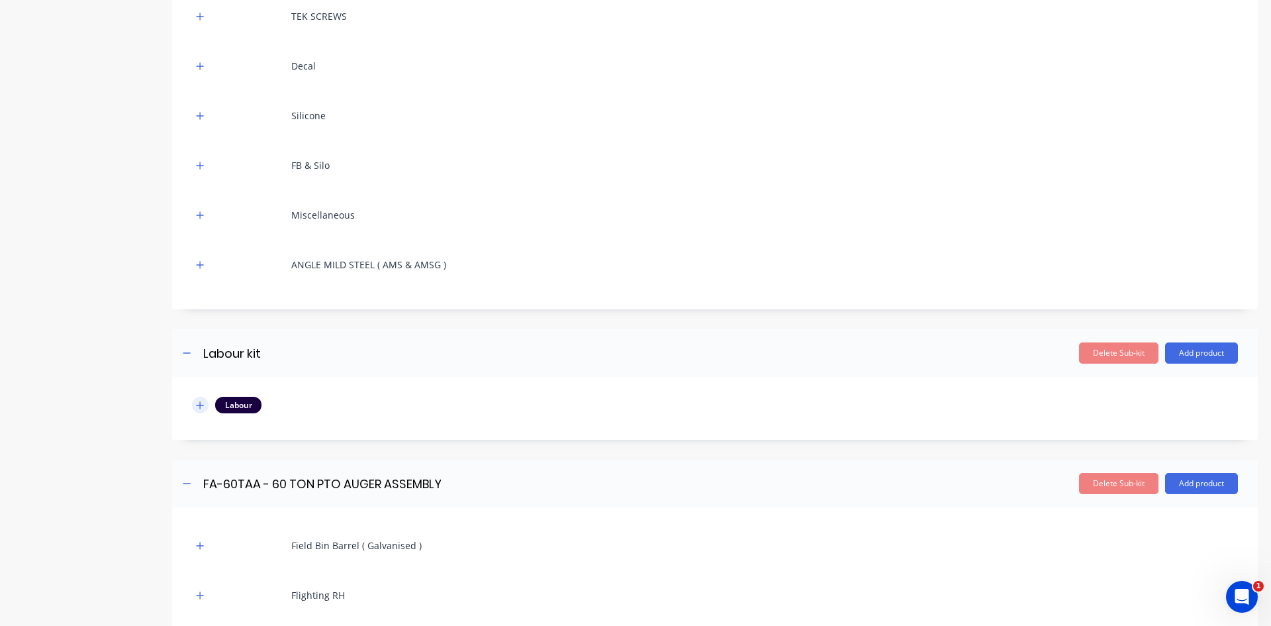
click at [201, 408] on icon "button" at bounding box center [200, 405] width 8 height 9
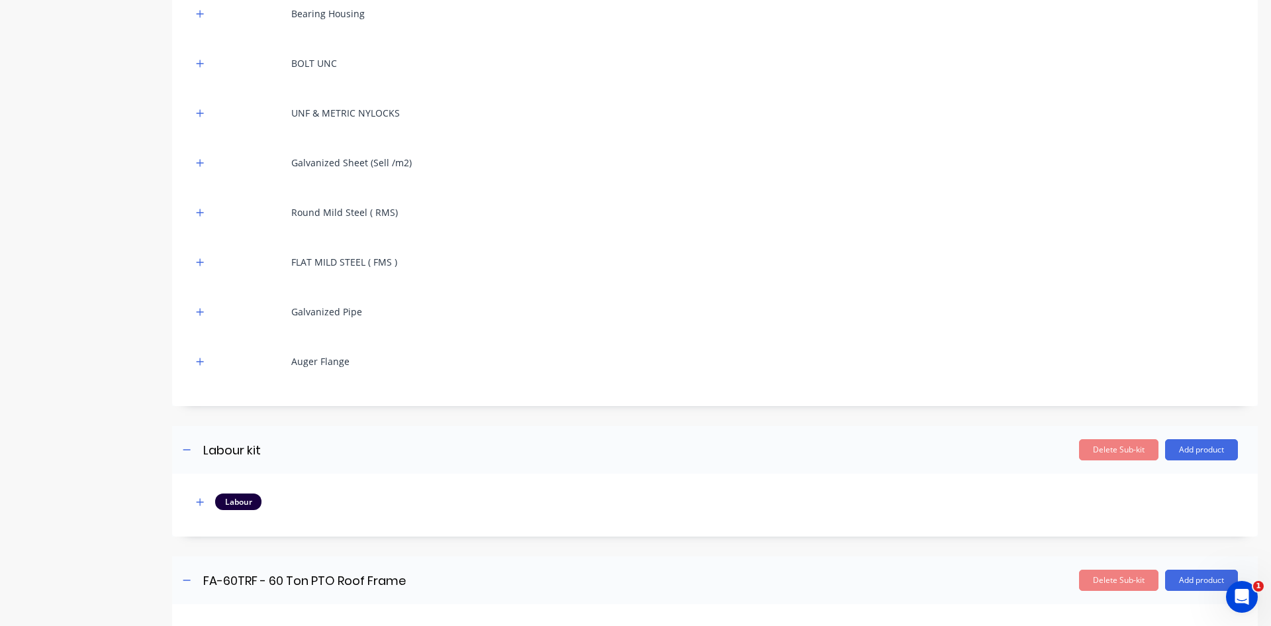
scroll to position [6488, 0]
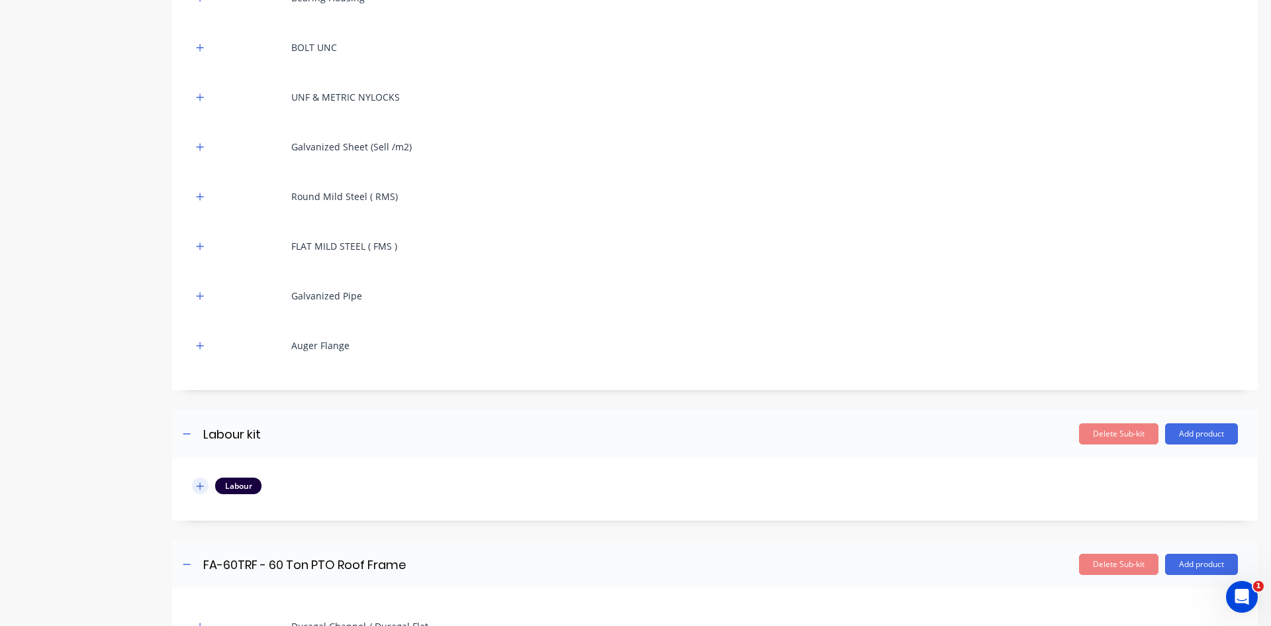
click at [202, 485] on icon "button" at bounding box center [200, 485] width 7 height 7
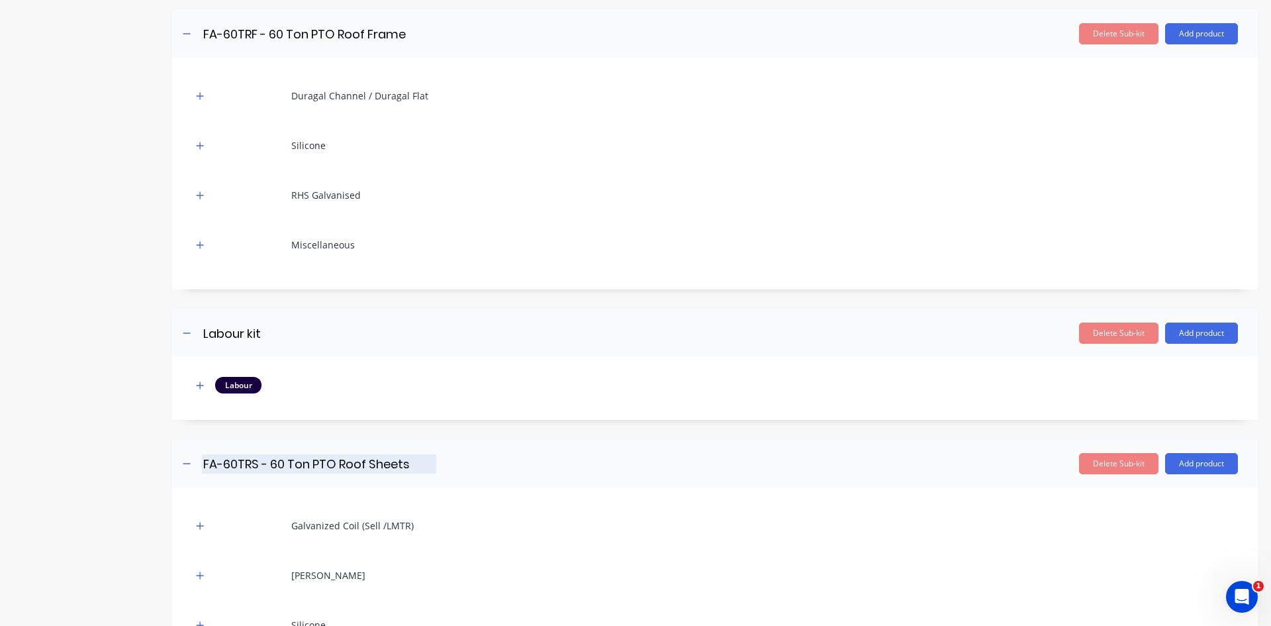
scroll to position [7084, 0]
click at [199, 387] on icon "button" at bounding box center [200, 384] width 8 height 9
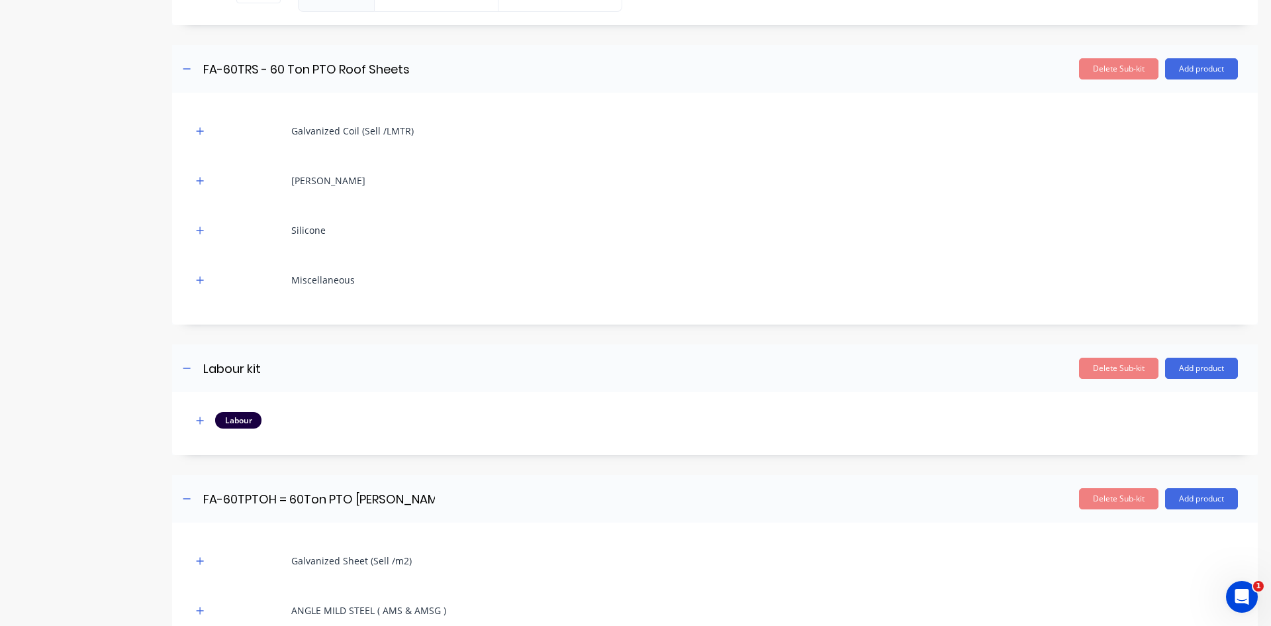
scroll to position [7547, 0]
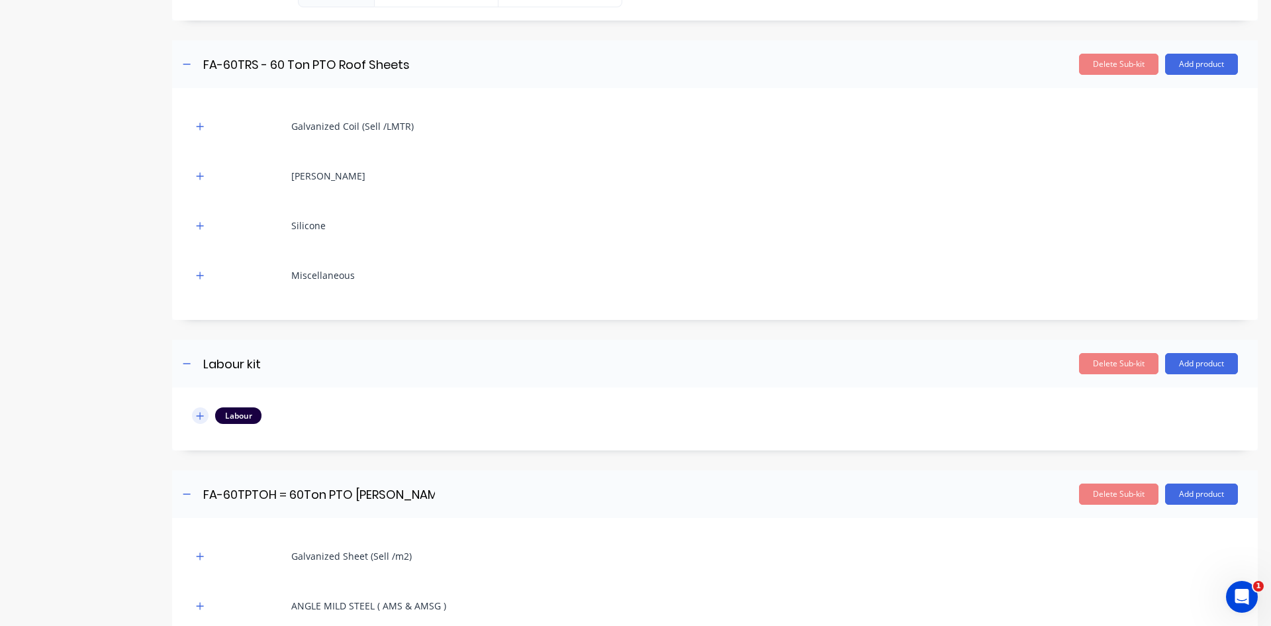
click at [203, 416] on icon "button" at bounding box center [200, 415] width 8 height 9
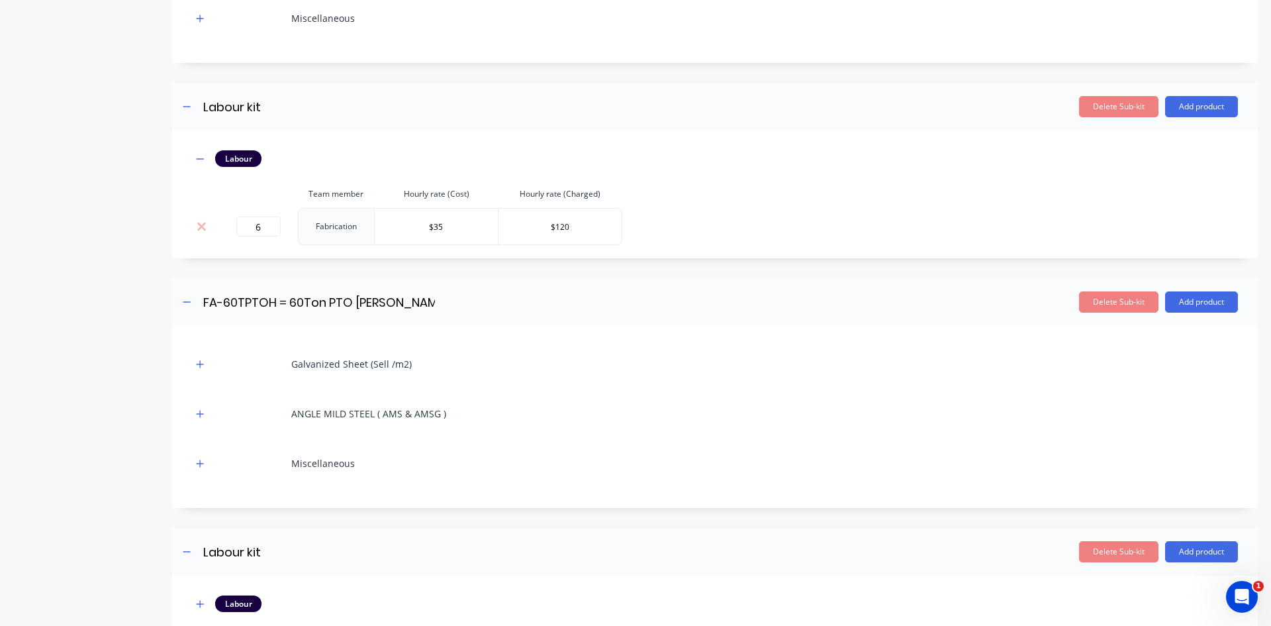
scroll to position [7945, 0]
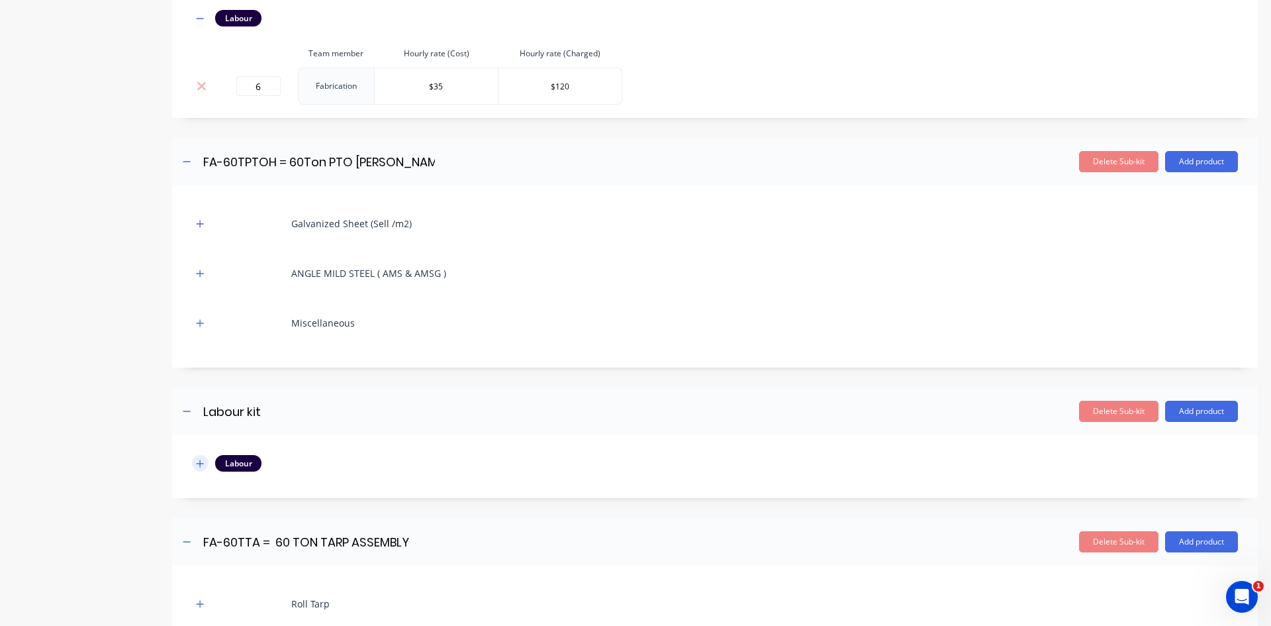
click at [201, 461] on icon "button" at bounding box center [200, 463] width 8 height 9
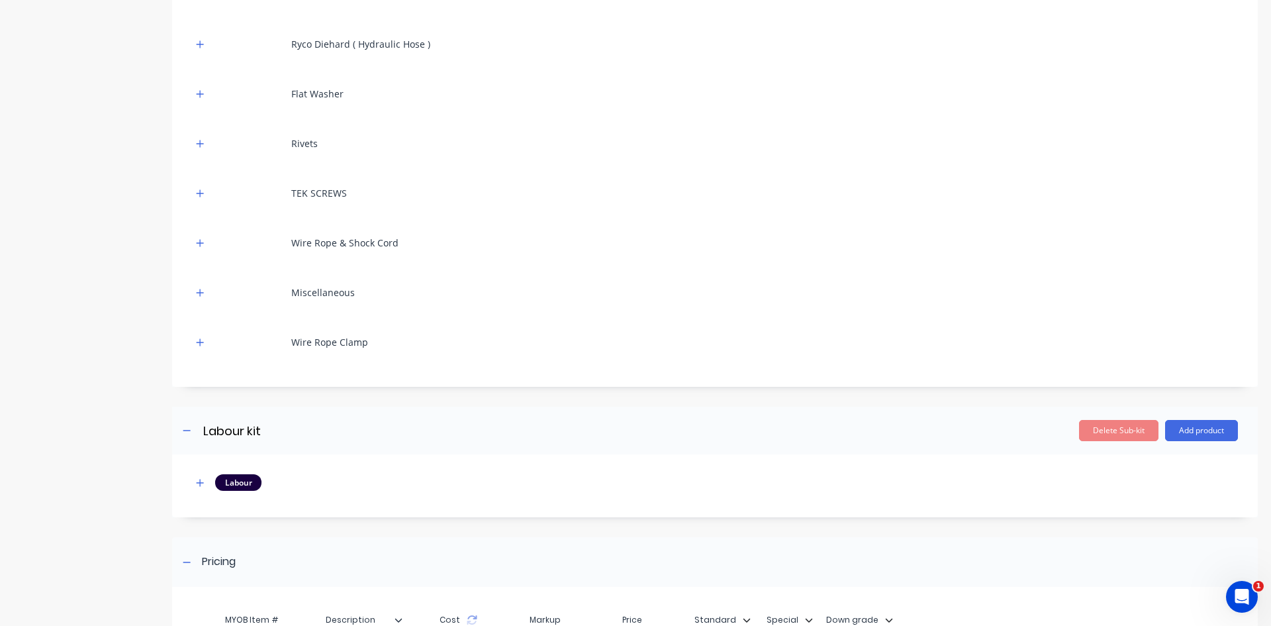
scroll to position [8938, 0]
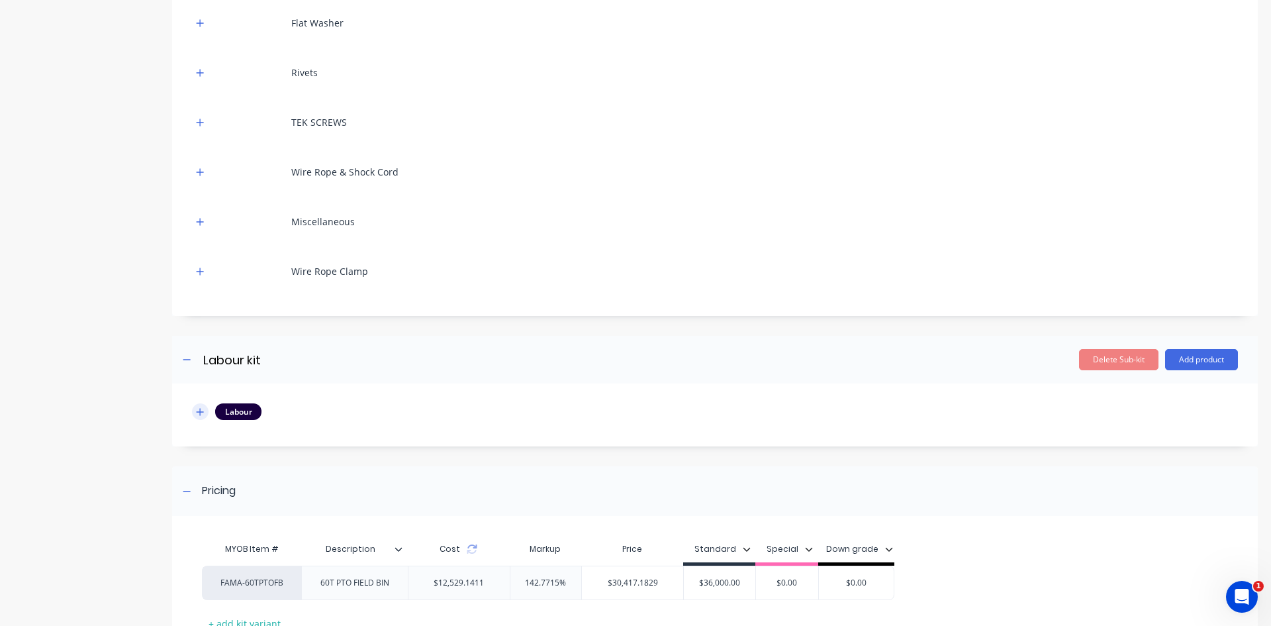
click at [205, 412] on button "button" at bounding box center [200, 411] width 17 height 17
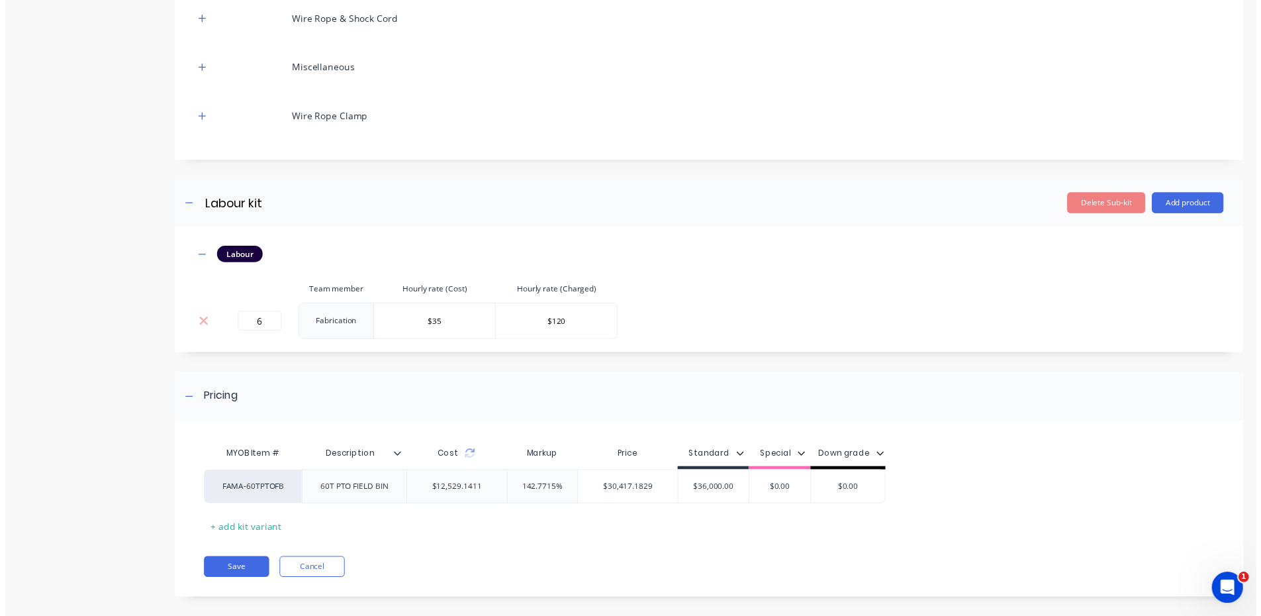
scroll to position [9104, 0]
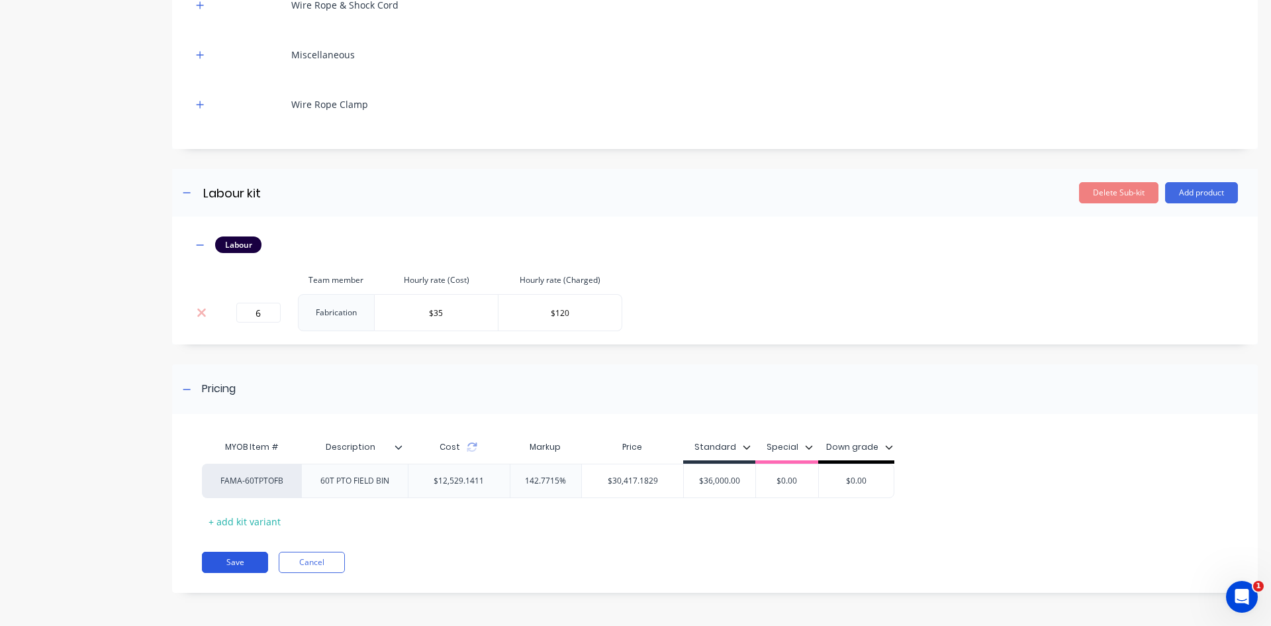
click at [246, 562] on button "Save" at bounding box center [235, 561] width 66 height 21
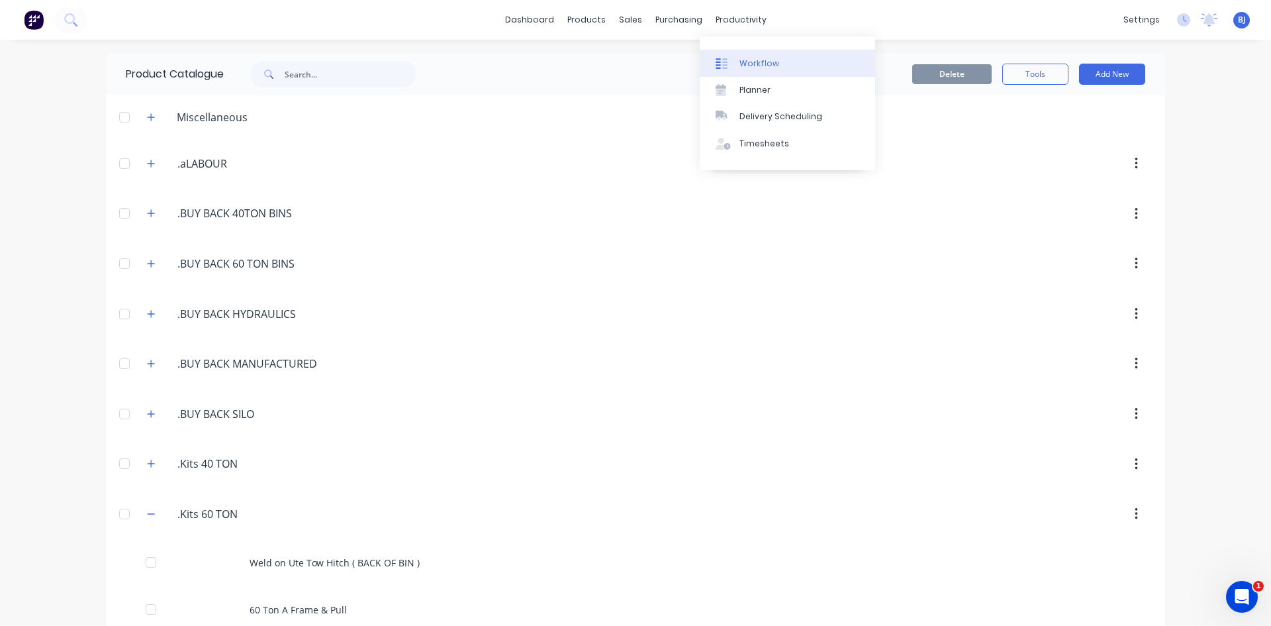
click at [745, 65] on div "Workflow" at bounding box center [760, 64] width 40 height 12
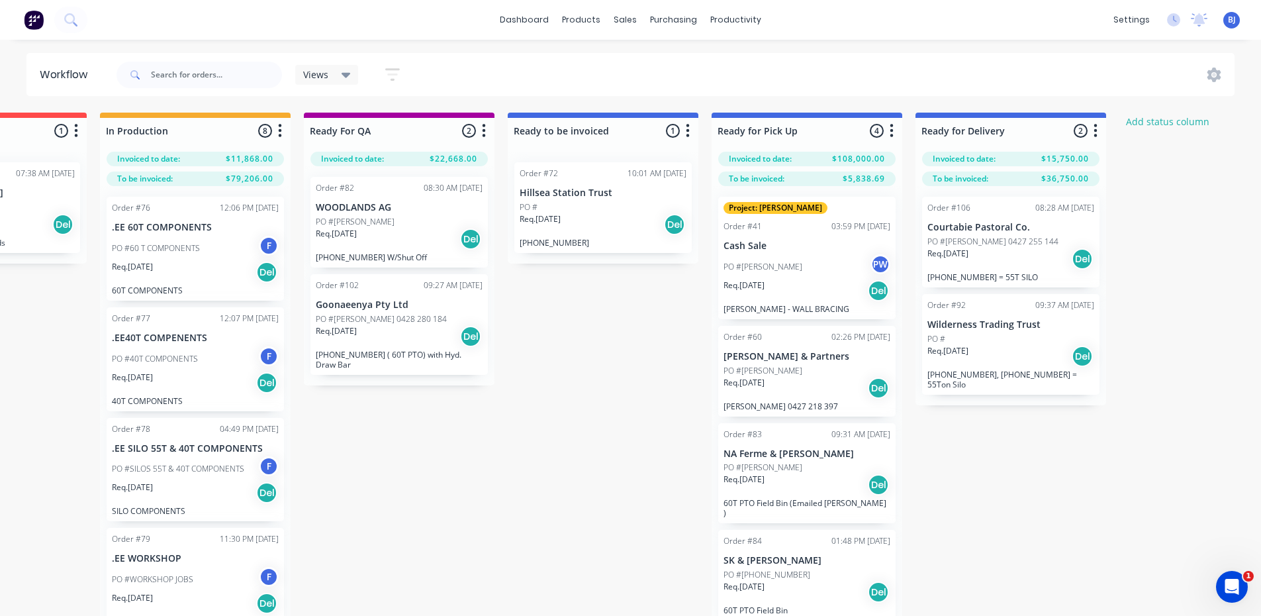
scroll to position [0, 340]
